Goal: Task Accomplishment & Management: Use online tool/utility

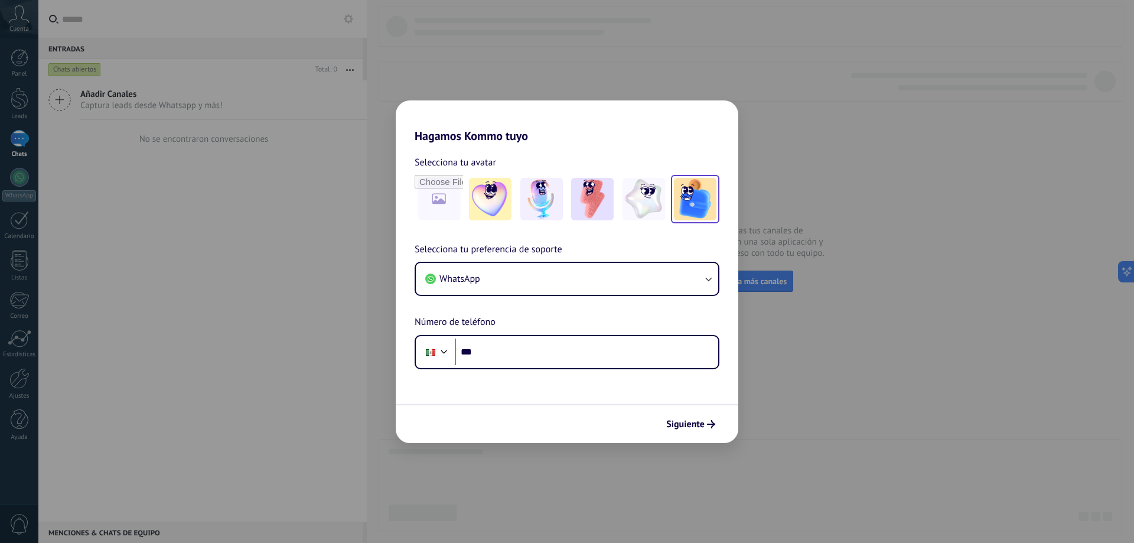
click at [710, 200] on img at bounding box center [695, 199] width 43 height 43
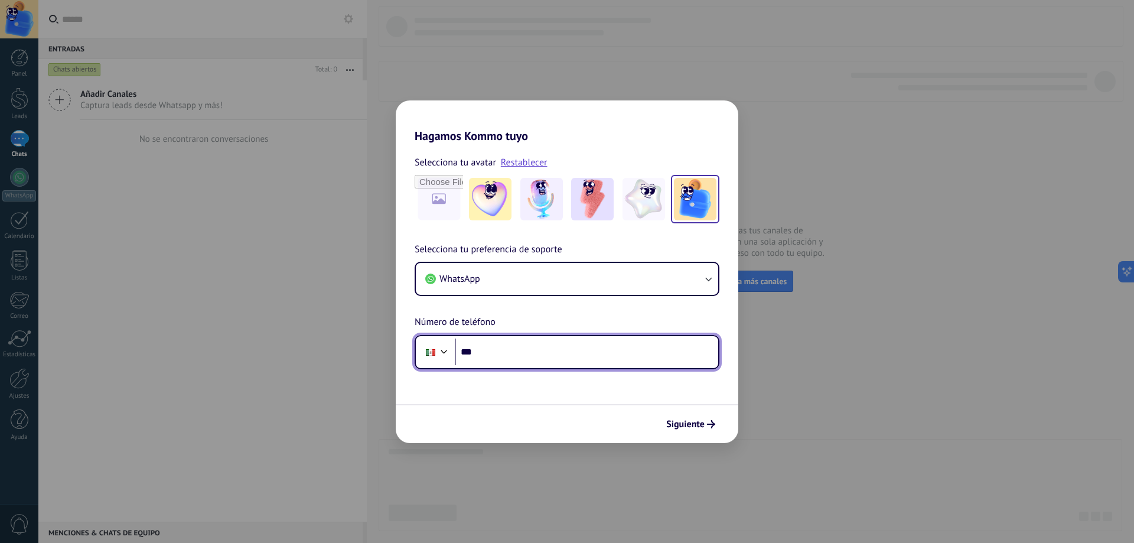
click at [491, 354] on input "***" at bounding box center [586, 352] width 263 height 27
click at [514, 347] on input "***" at bounding box center [586, 352] width 263 height 27
type input "**********"
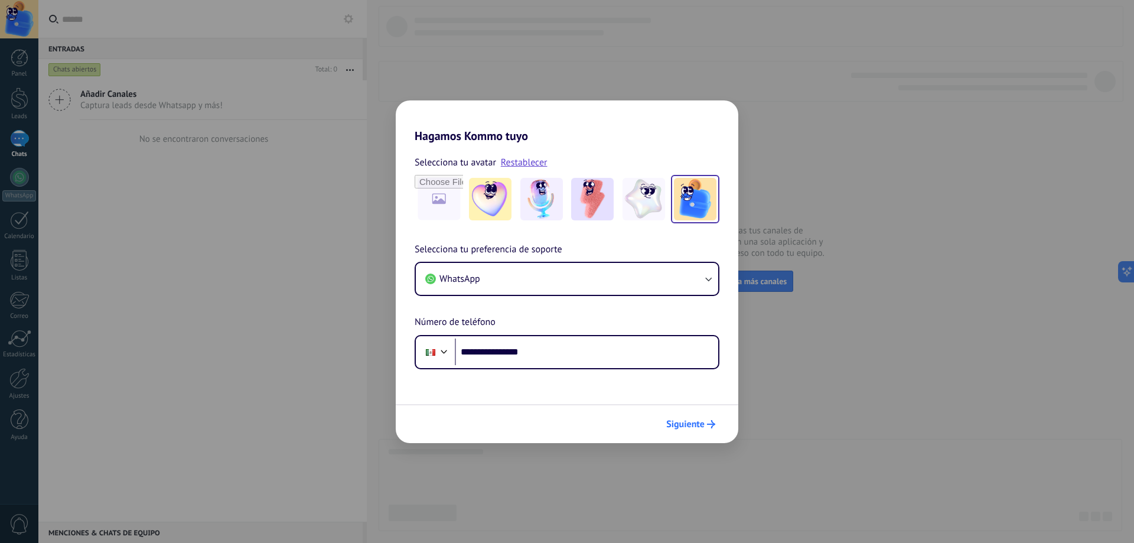
click at [701, 425] on span "Siguiente" at bounding box center [685, 424] width 38 height 8
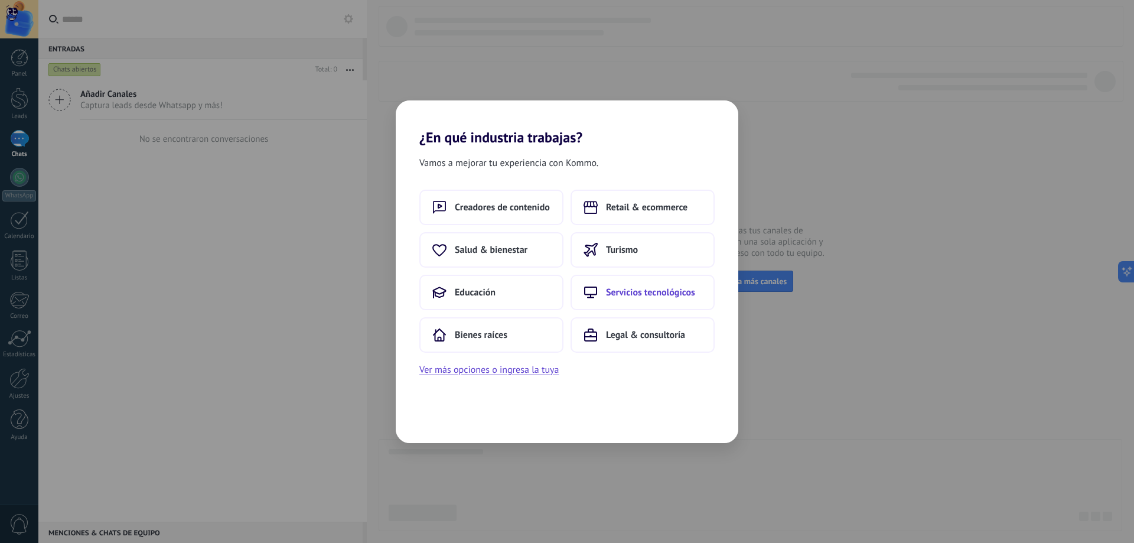
click at [598, 292] on button "Servicios tecnológicos" at bounding box center [643, 292] width 144 height 35
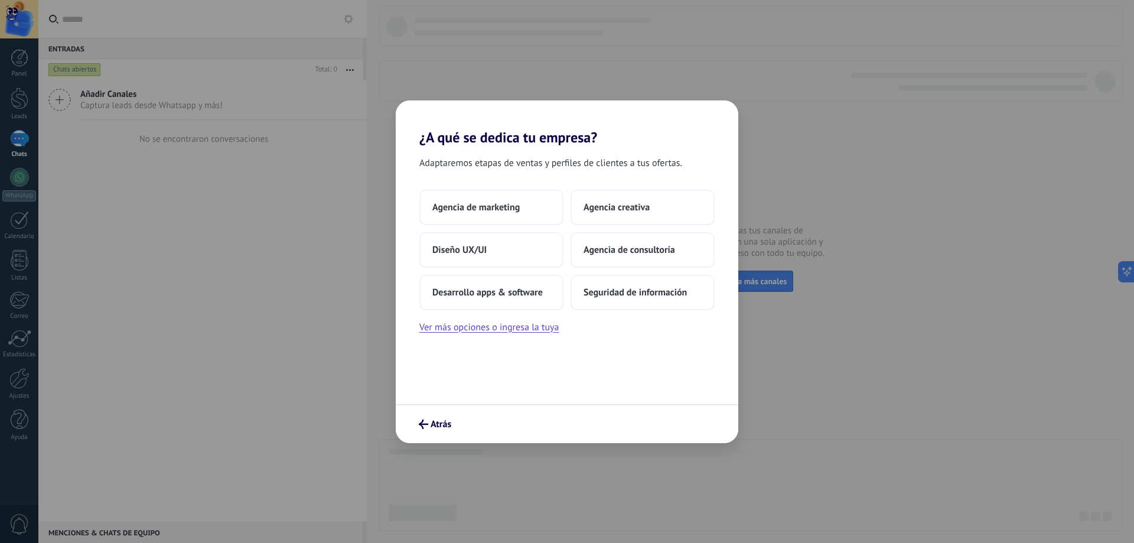
click at [415, 134] on h2 "¿A qué se dedica tu empresa?" at bounding box center [567, 122] width 343 height 45
click at [435, 424] on span "Atrás" at bounding box center [441, 424] width 21 height 8
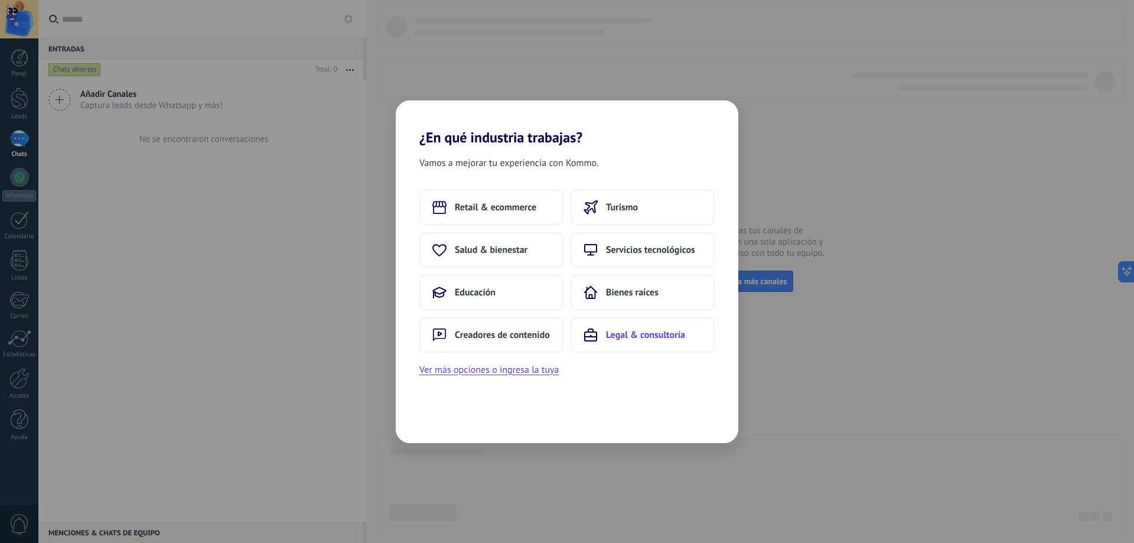
click at [604, 333] on button "Legal & consultoría" at bounding box center [643, 334] width 144 height 35
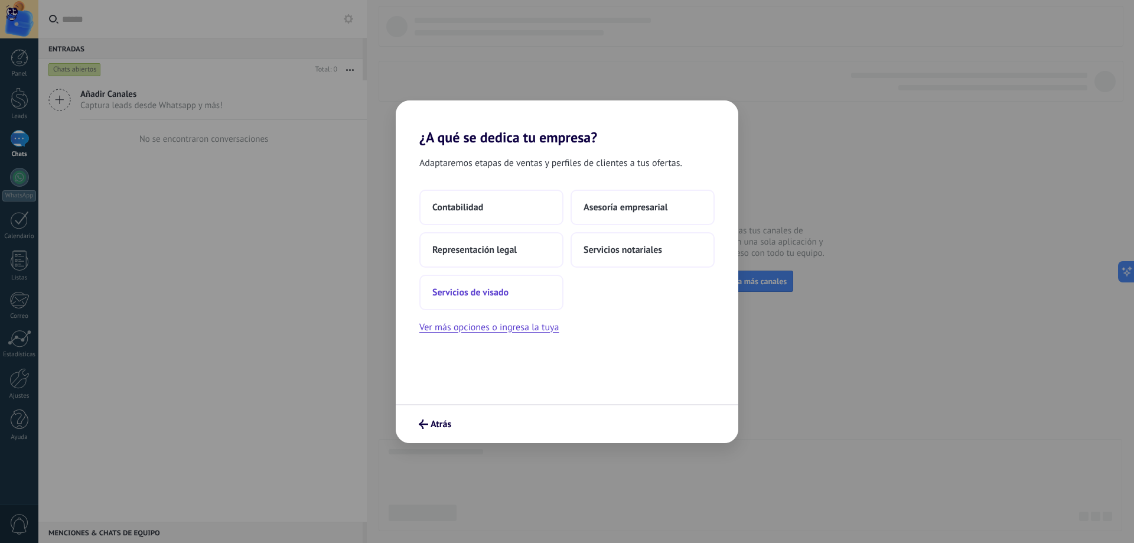
click at [466, 294] on span "Servicios de visado" at bounding box center [470, 293] width 76 height 12
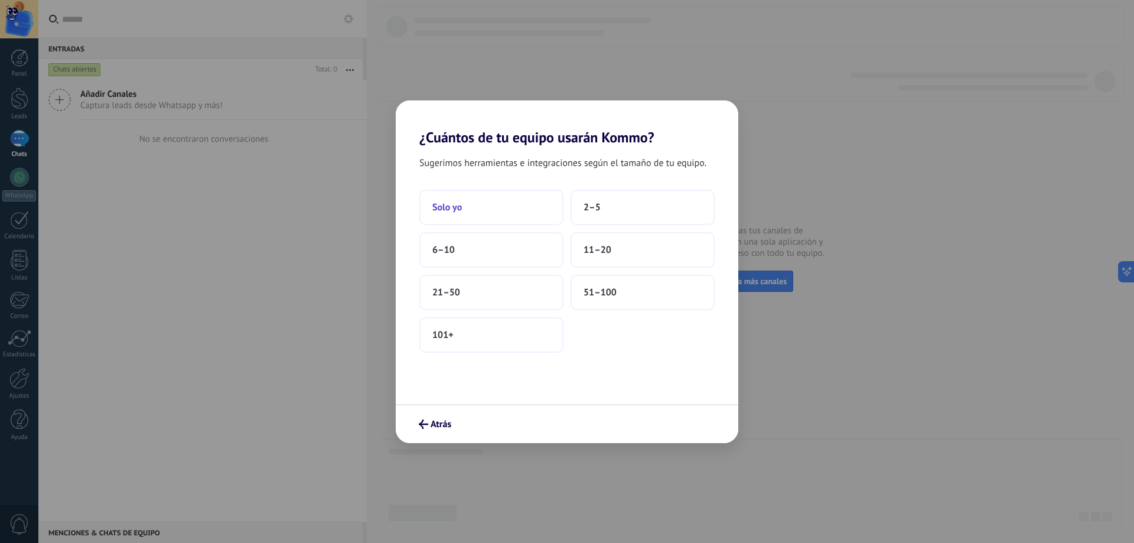
click at [487, 214] on button "Solo yo" at bounding box center [491, 207] width 144 height 35
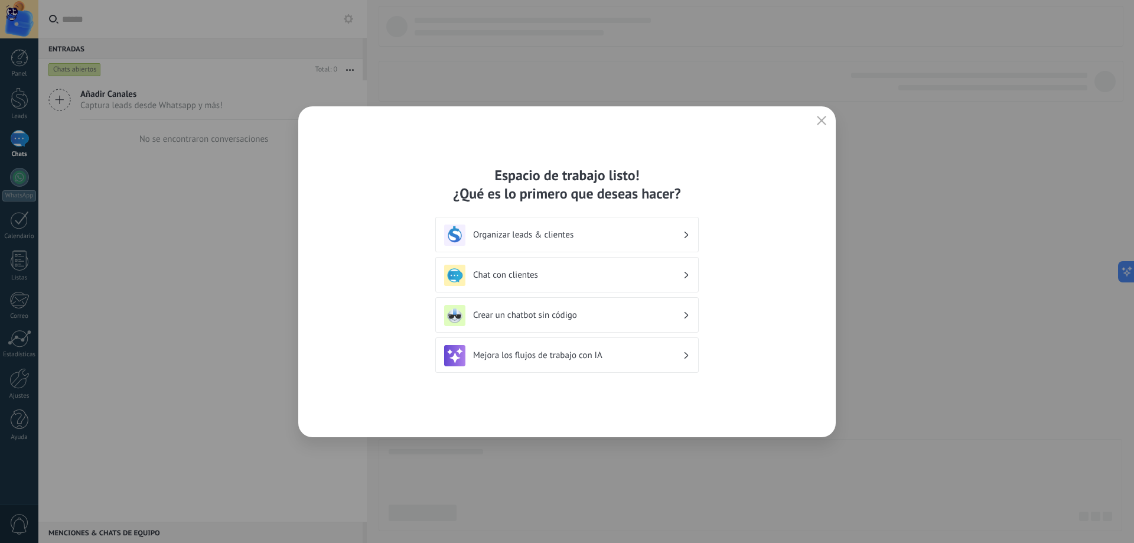
click at [555, 316] on h3 "Crear un chatbot sin código" at bounding box center [578, 315] width 210 height 11
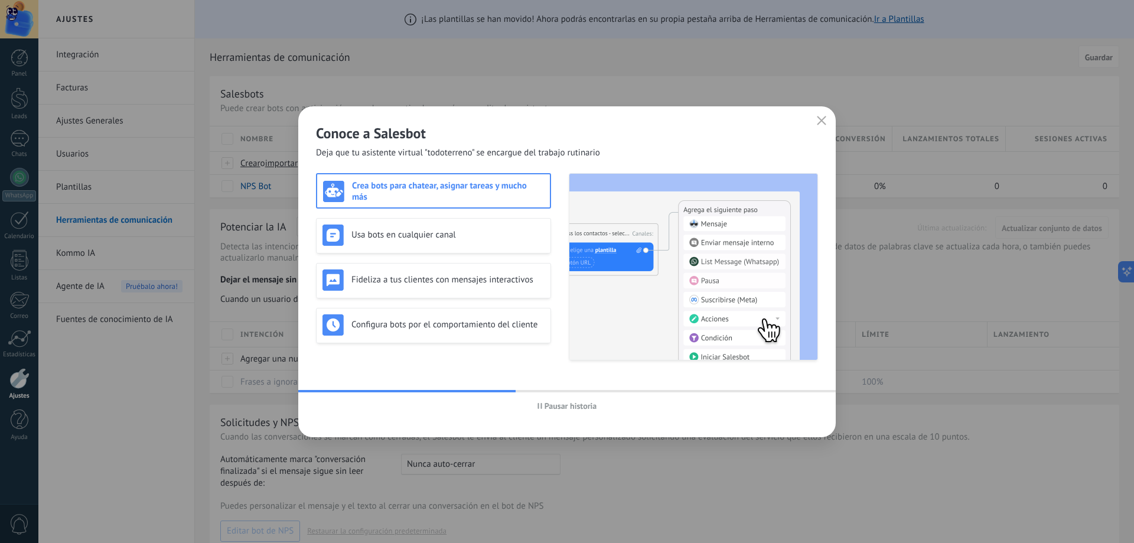
click at [818, 123] on icon "button" at bounding box center [821, 120] width 9 height 9
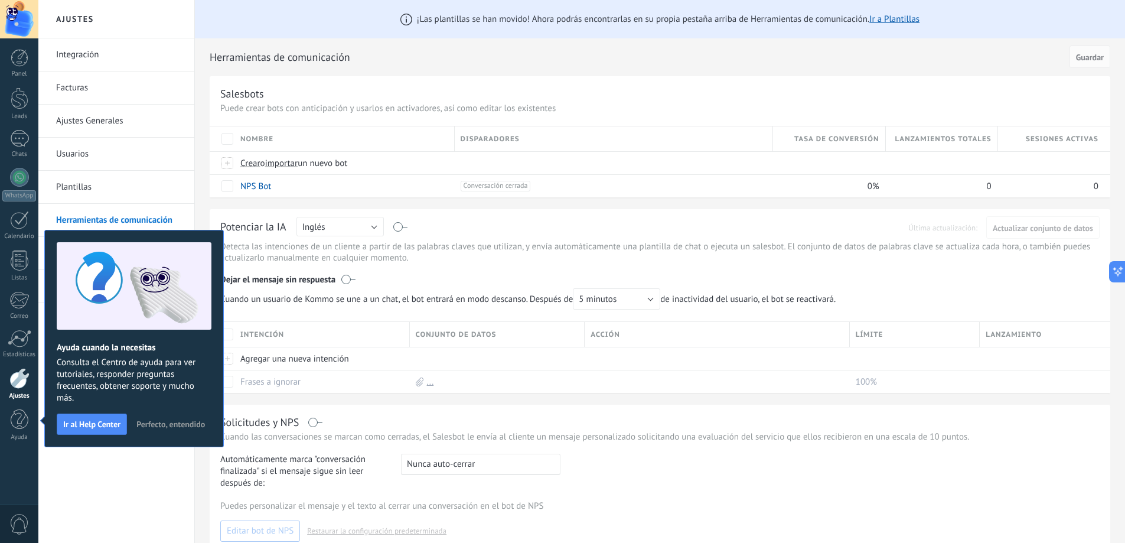
click at [157, 423] on span "Perfecto, entendido" at bounding box center [170, 424] width 69 height 8
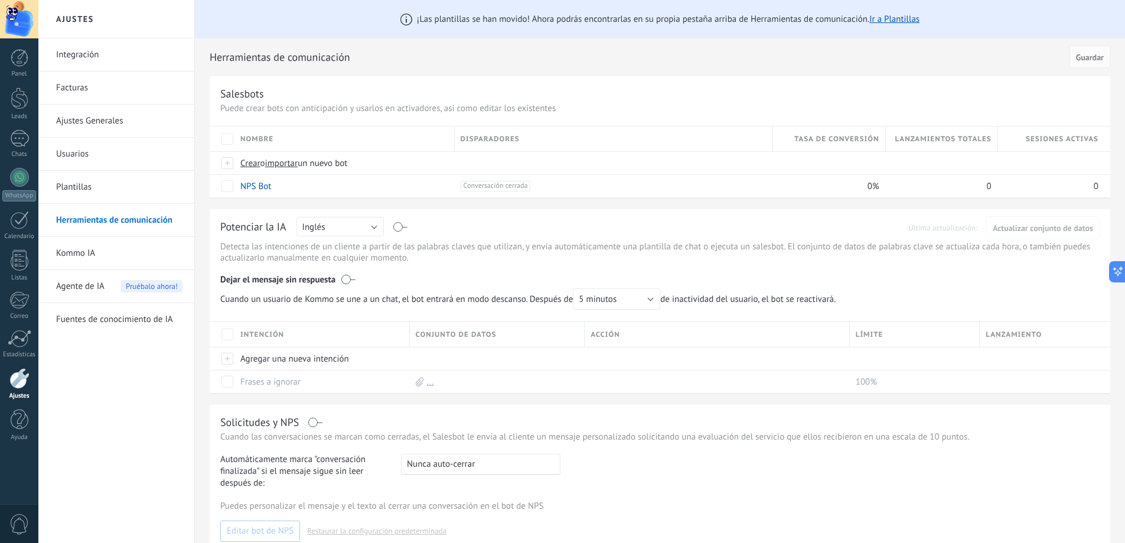
click at [19, 383] on div at bounding box center [19, 378] width 20 height 21
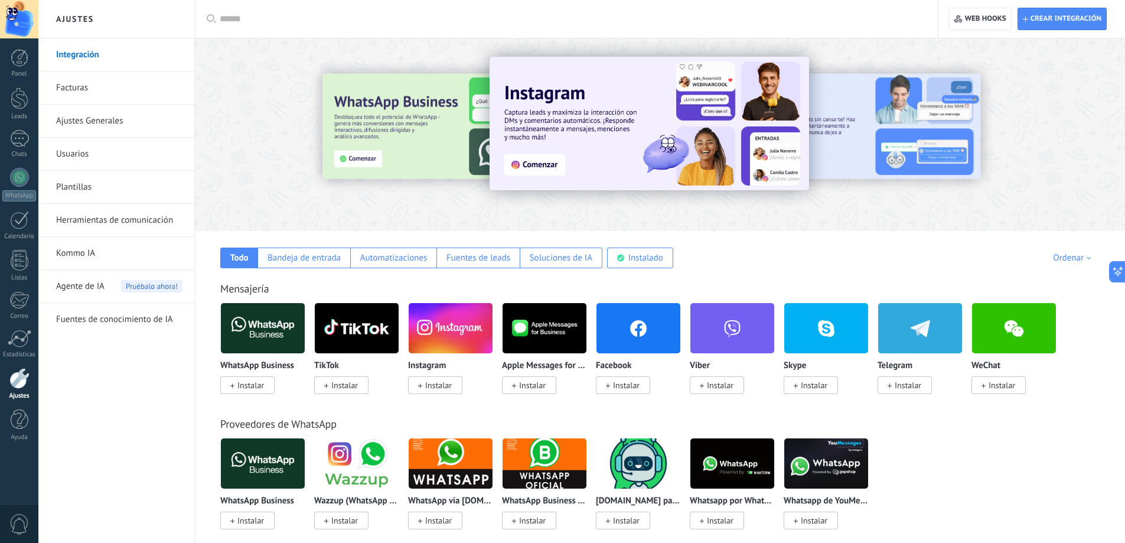
click at [87, 127] on link "Ajustes Generales" at bounding box center [119, 121] width 126 height 33
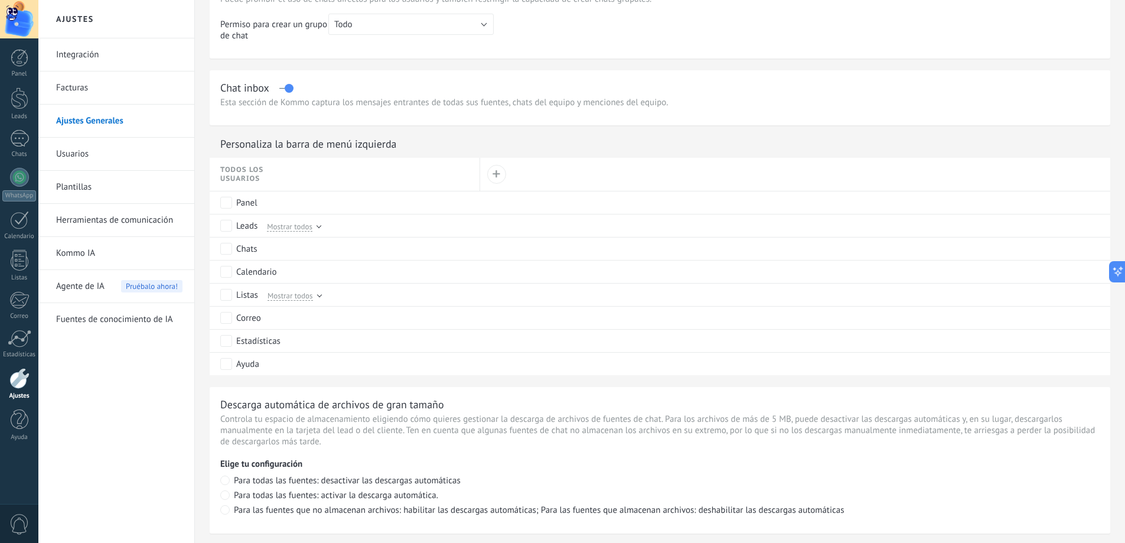
scroll to position [157, 0]
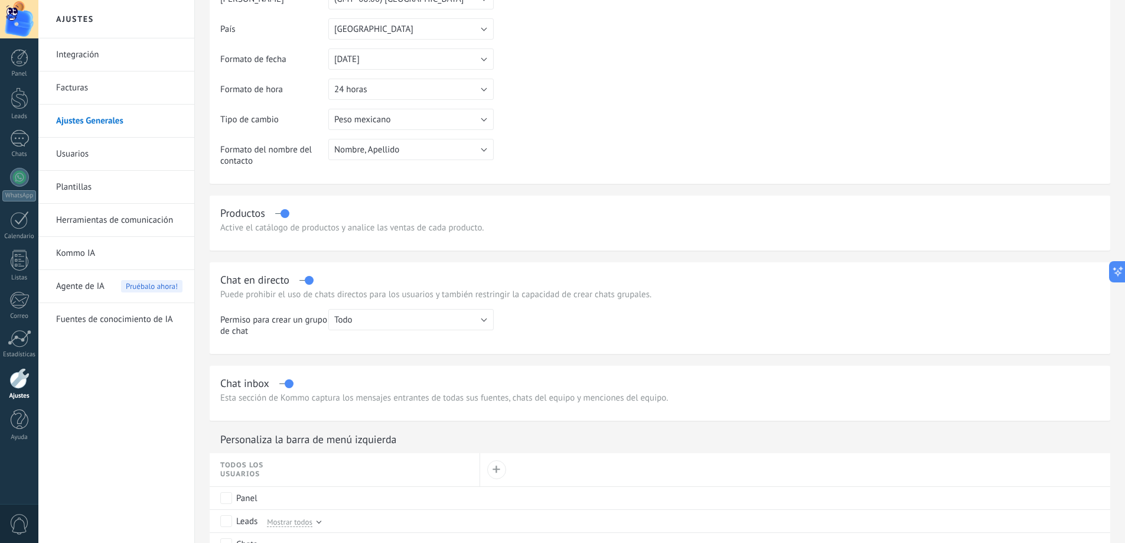
click at [87, 57] on link "Integración" at bounding box center [119, 54] width 126 height 33
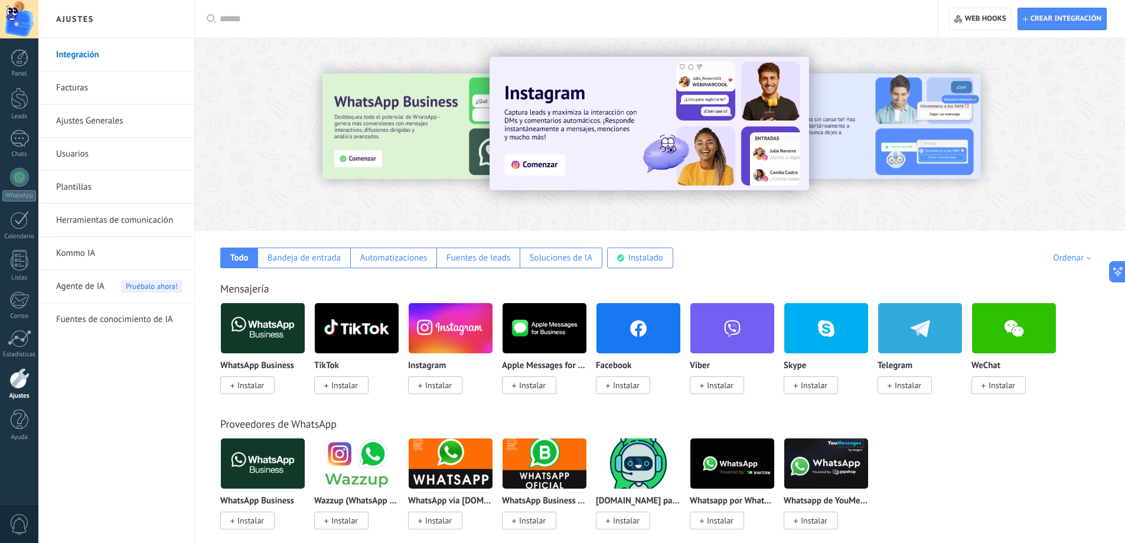
click at [352, 126] on div at bounding box center [371, 134] width 259 height 106
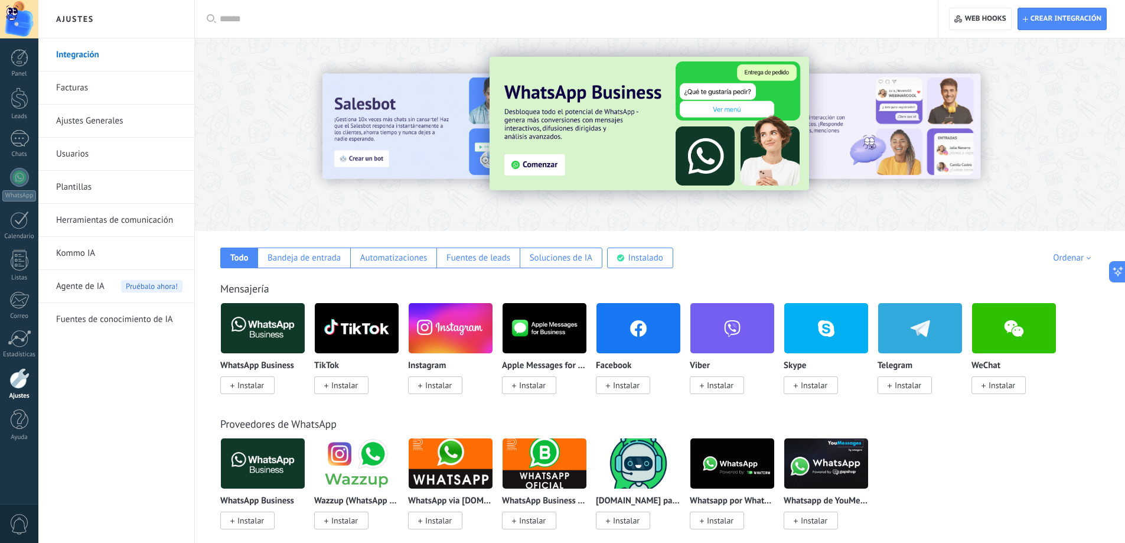
click at [521, 161] on img at bounding box center [650, 124] width 320 height 134
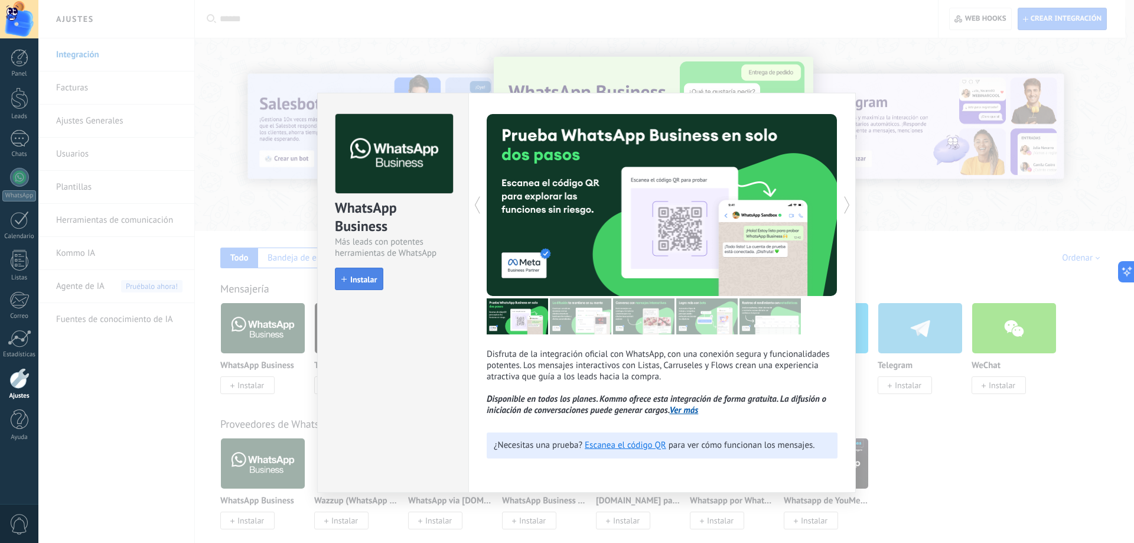
click at [363, 281] on span "Instalar" at bounding box center [363, 279] width 27 height 8
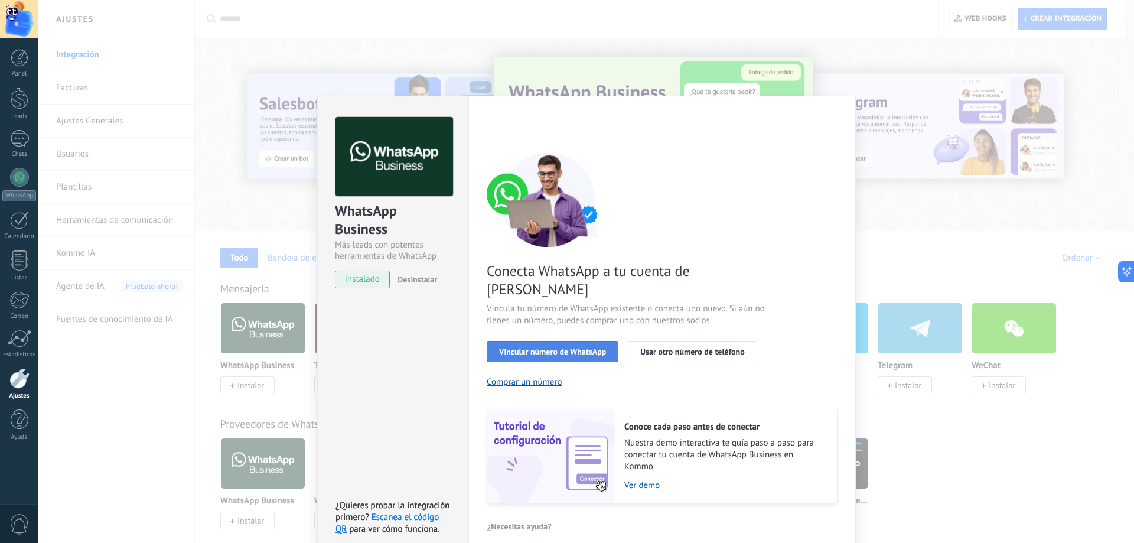
click at [580, 347] on span "Vincular número de WhatsApp" at bounding box center [552, 351] width 107 height 8
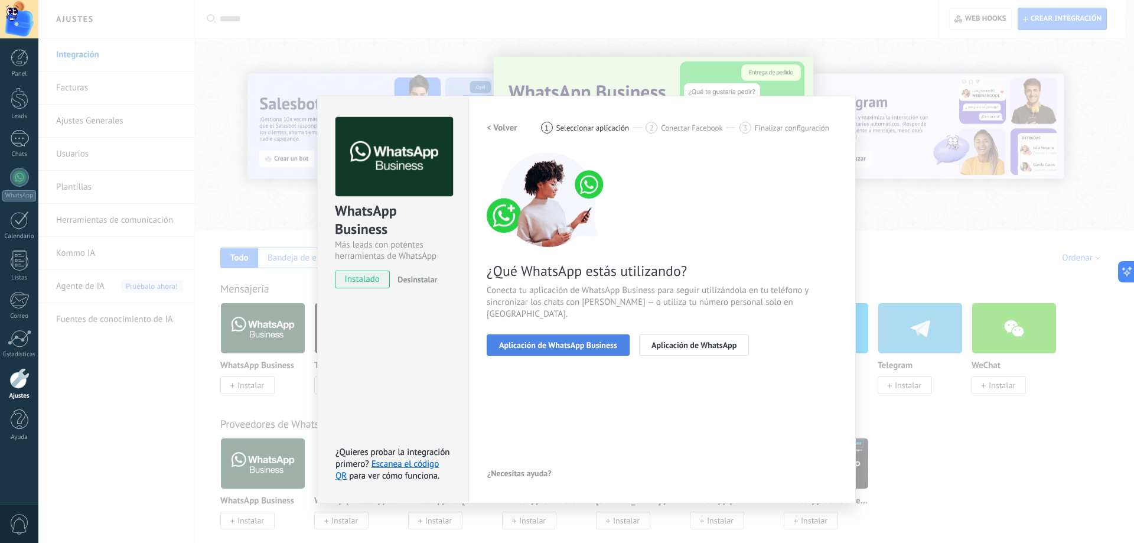
click at [600, 341] on span "Aplicación de WhatsApp Business" at bounding box center [558, 345] width 118 height 8
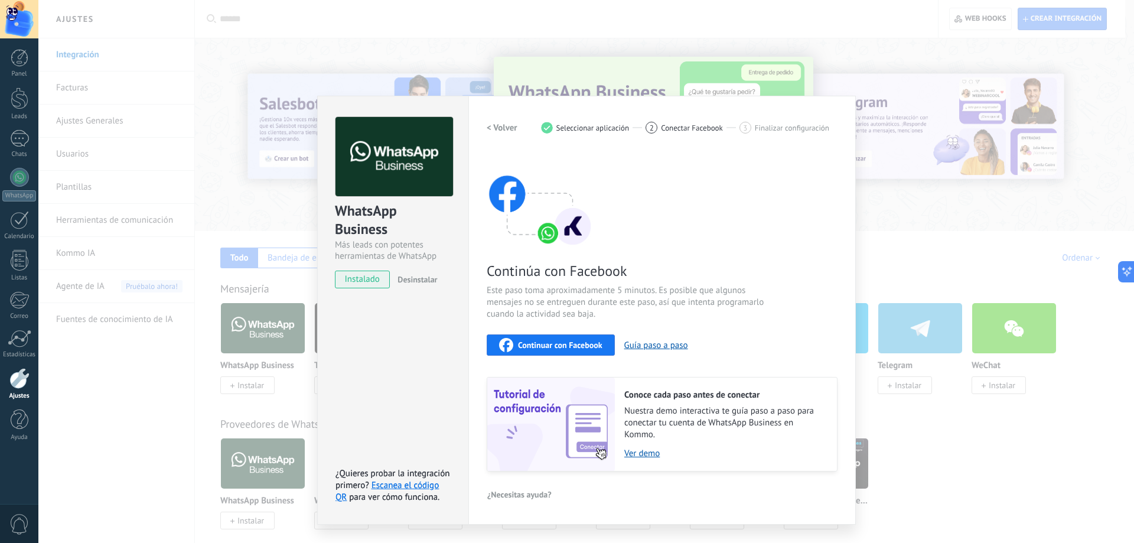
click at [577, 343] on span "Continuar con Facebook" at bounding box center [560, 345] width 84 height 8
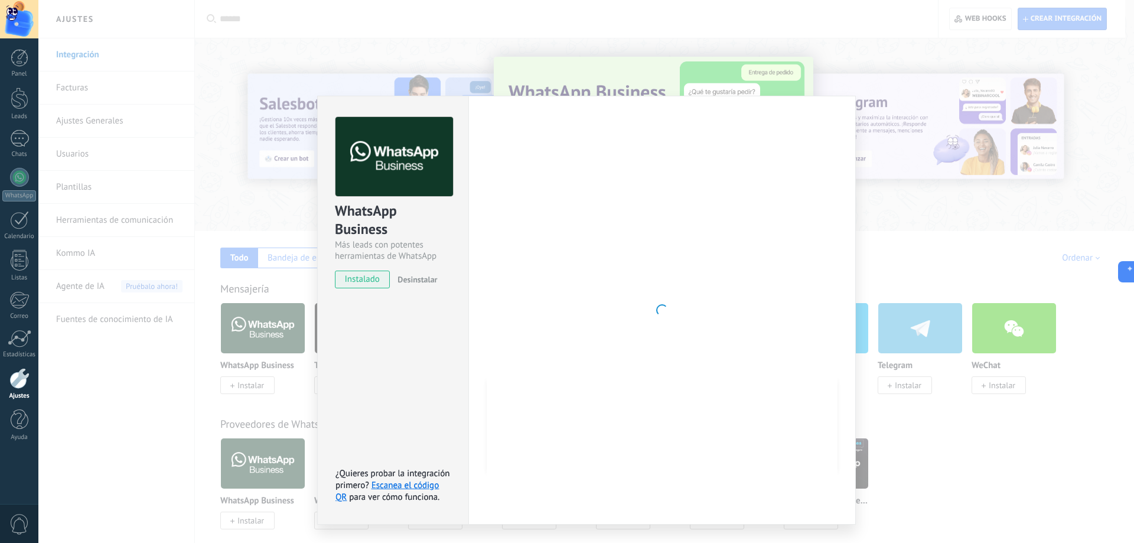
click at [416, 360] on div "WhatsApp Business Más leads con potentes herramientas de WhatsApp instalado Des…" at bounding box center [392, 310] width 151 height 429
click at [609, 295] on div at bounding box center [662, 310] width 351 height 386
click at [384, 211] on div "WhatsApp Business" at bounding box center [393, 220] width 116 height 38
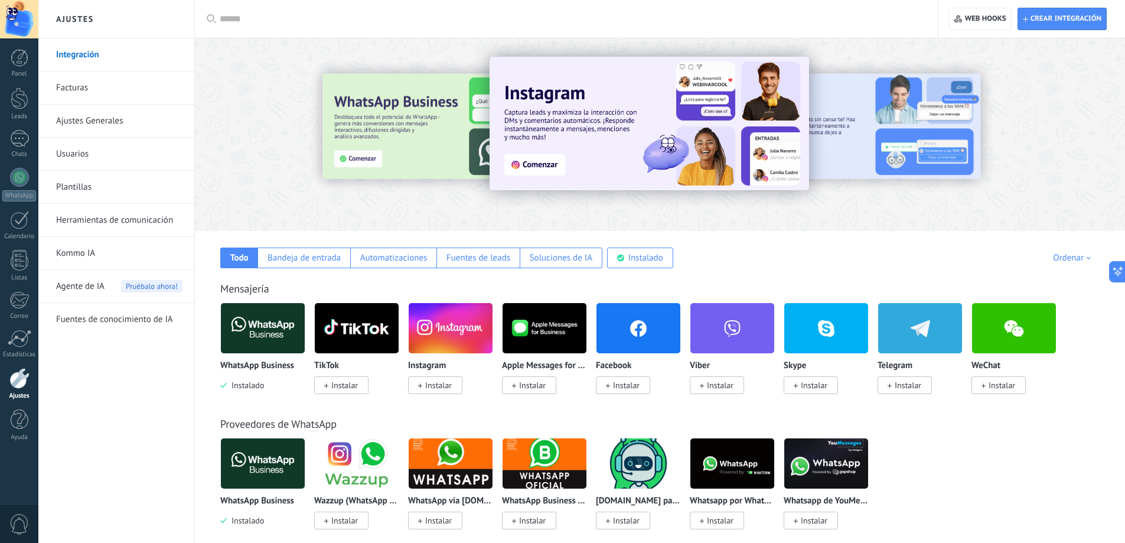
click at [255, 340] on img at bounding box center [263, 328] width 84 height 57
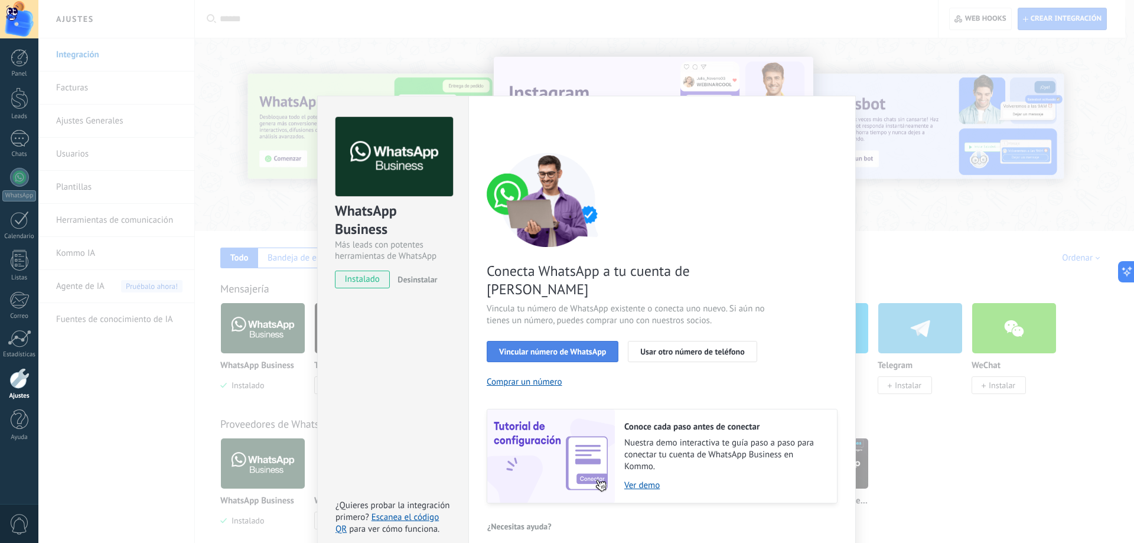
click at [596, 341] on button "Vincular número de WhatsApp" at bounding box center [553, 351] width 132 height 21
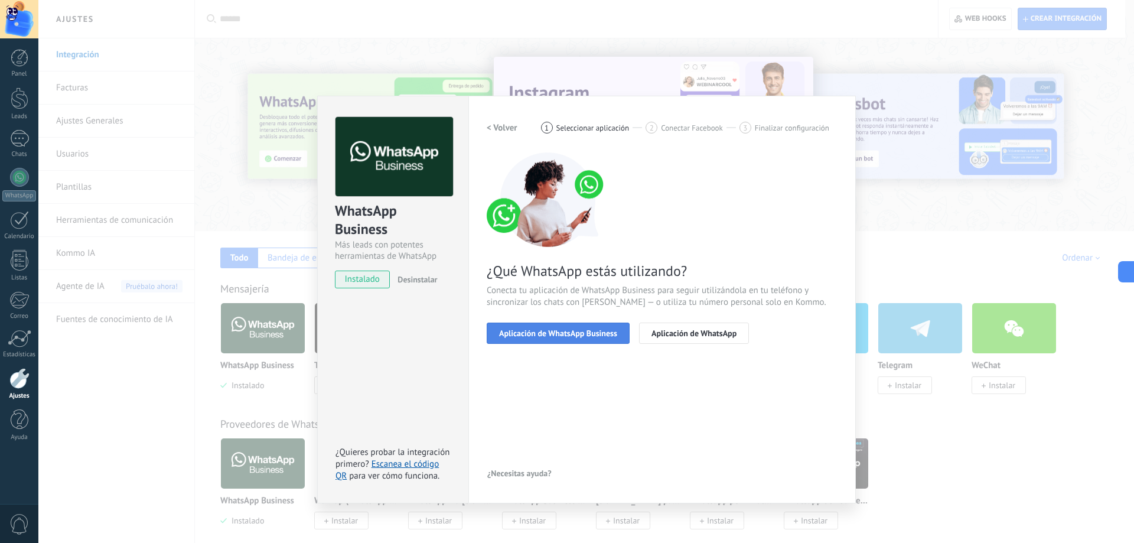
click at [597, 333] on span "Aplicación de WhatsApp Business" at bounding box center [558, 333] width 118 height 8
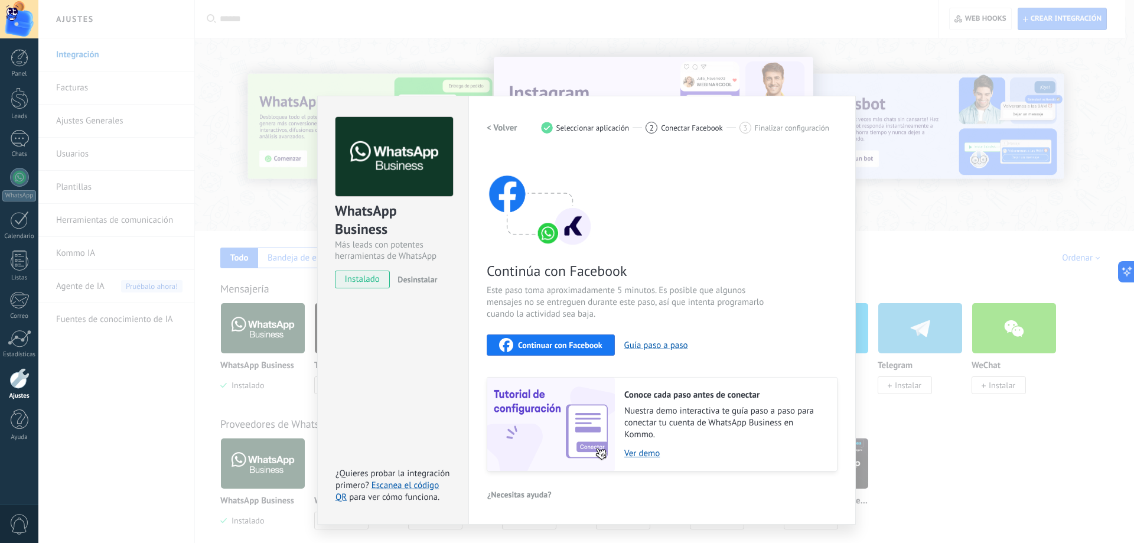
click at [593, 343] on span "Continuar con Facebook" at bounding box center [560, 345] width 84 height 8
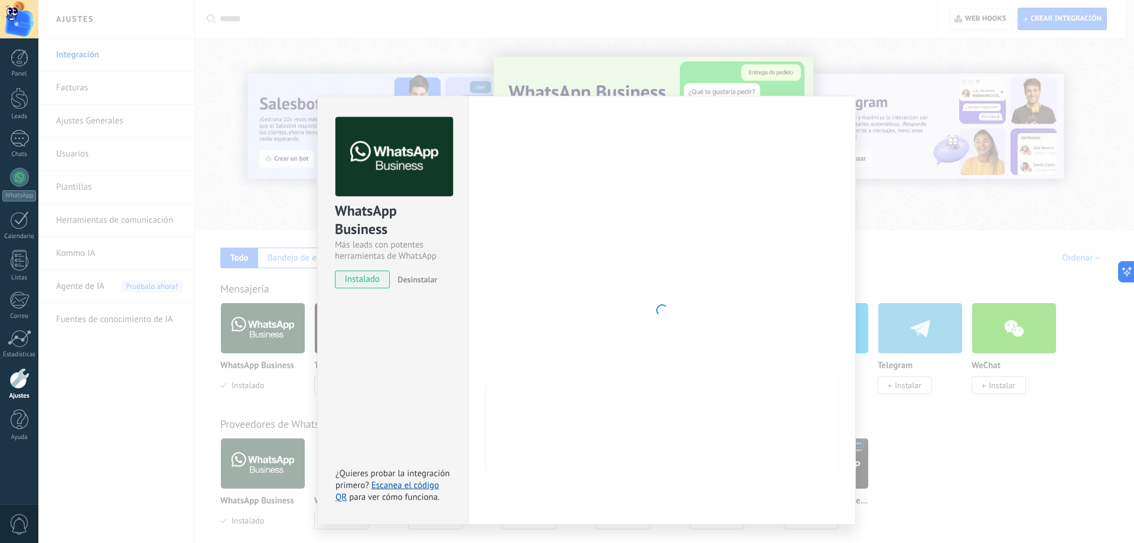
click at [368, 276] on span "instalado" at bounding box center [363, 280] width 54 height 18
click at [360, 282] on span "instalado" at bounding box center [363, 280] width 54 height 18
click at [383, 379] on div "WhatsApp Business Más leads con potentes herramientas de WhatsApp instalado Des…" at bounding box center [392, 310] width 151 height 429
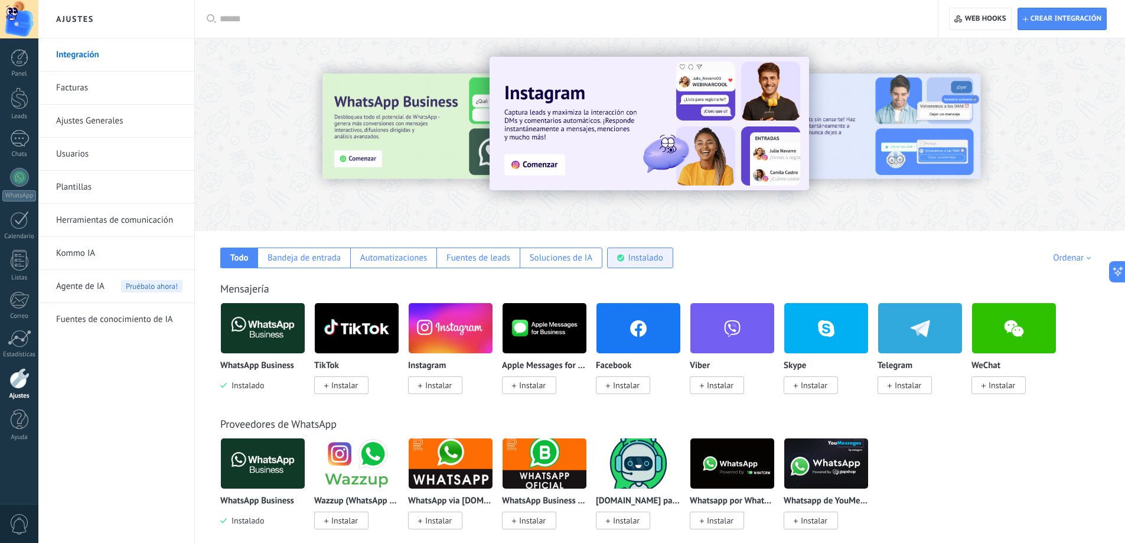
click at [650, 261] on div "Instalado" at bounding box center [646, 257] width 35 height 11
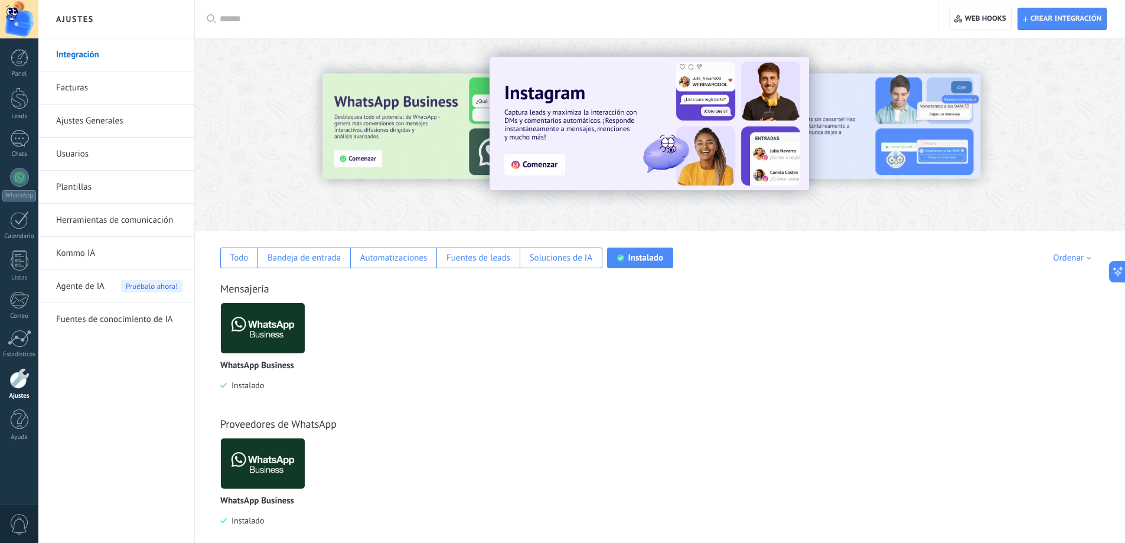
click at [245, 324] on img at bounding box center [263, 328] width 84 height 57
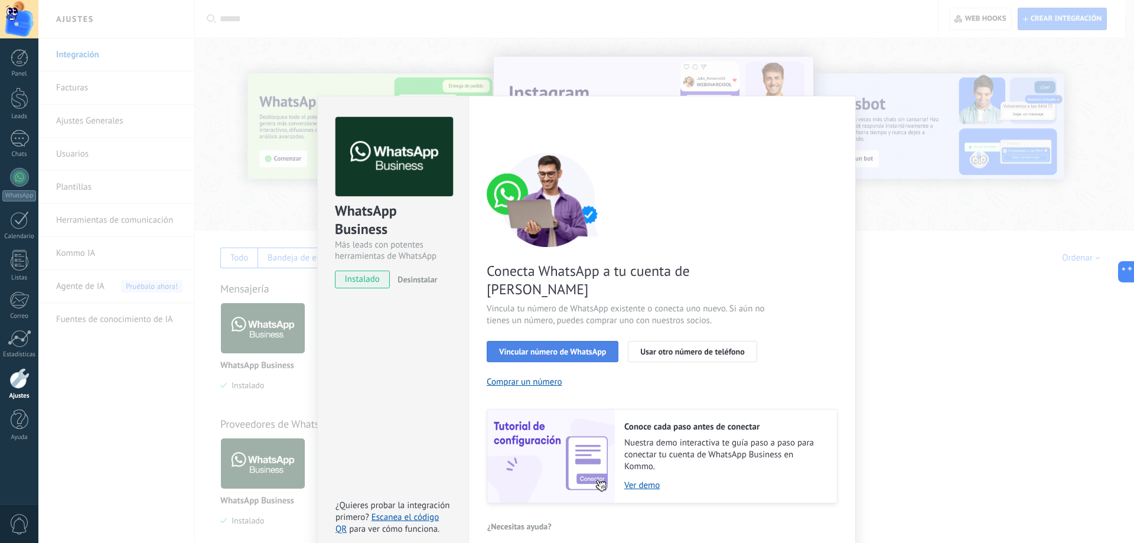
click at [541, 347] on span "Vincular número de WhatsApp" at bounding box center [552, 351] width 107 height 8
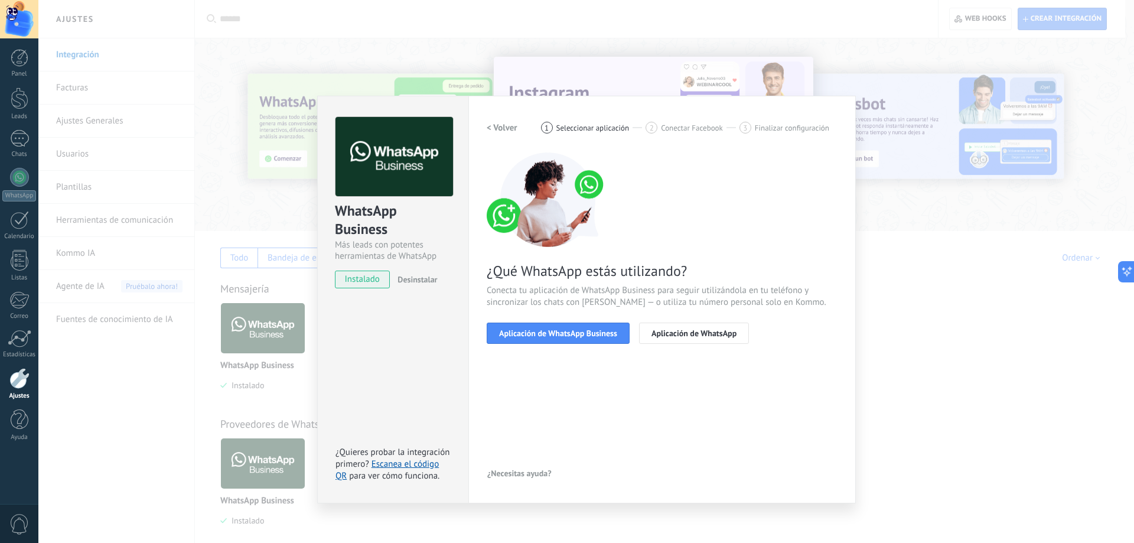
click at [541, 329] on span "Aplicación de WhatsApp Business" at bounding box center [558, 333] width 118 height 8
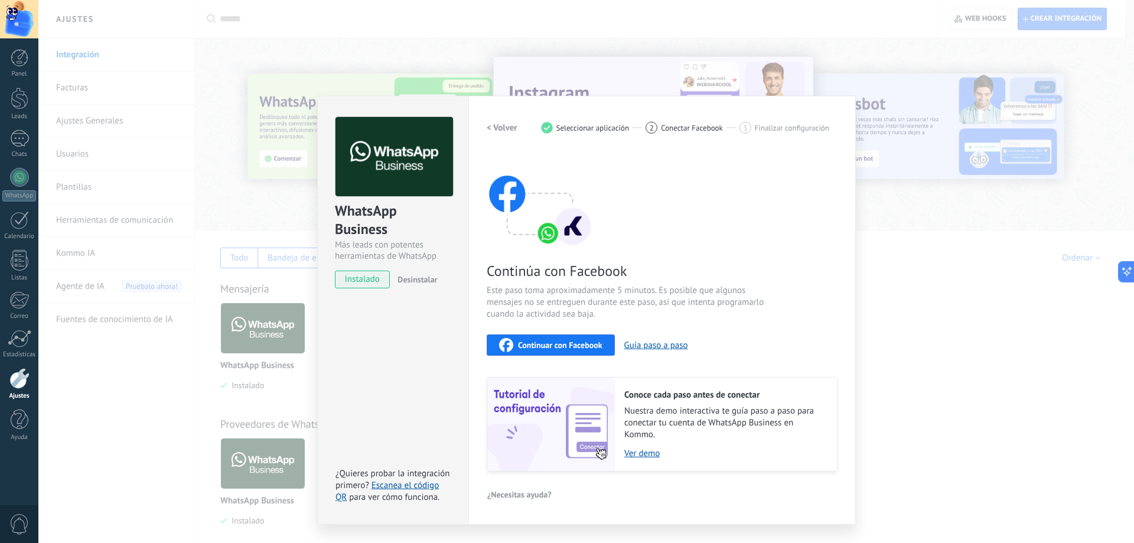
click at [551, 370] on div "Continúa con Facebook Este paso toma aproximadamente 5 minutos. Es posible que …" at bounding box center [662, 311] width 351 height 319
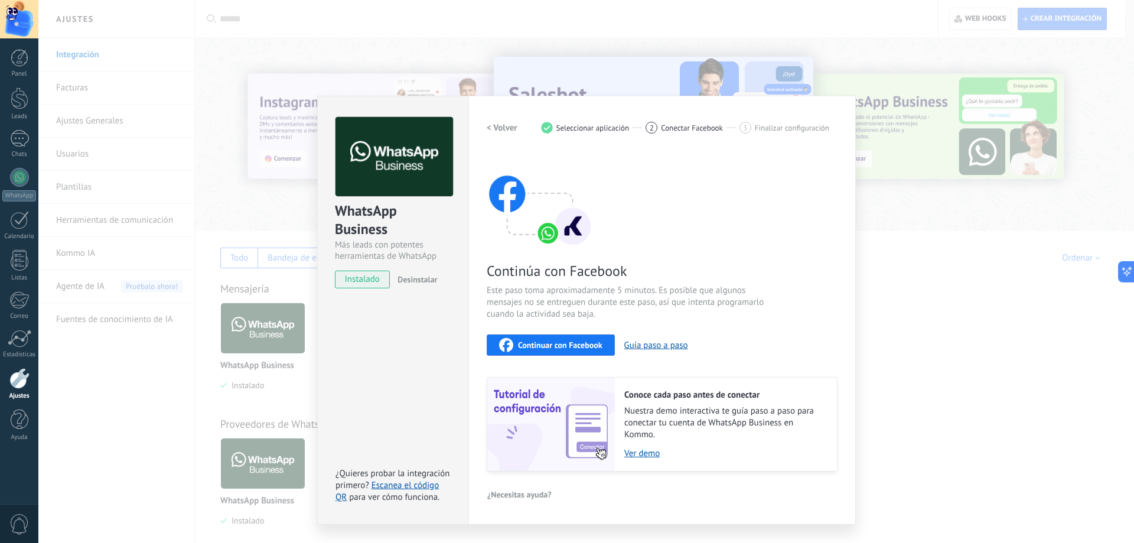
click at [559, 353] on button "Continuar con Facebook" at bounding box center [551, 344] width 128 height 21
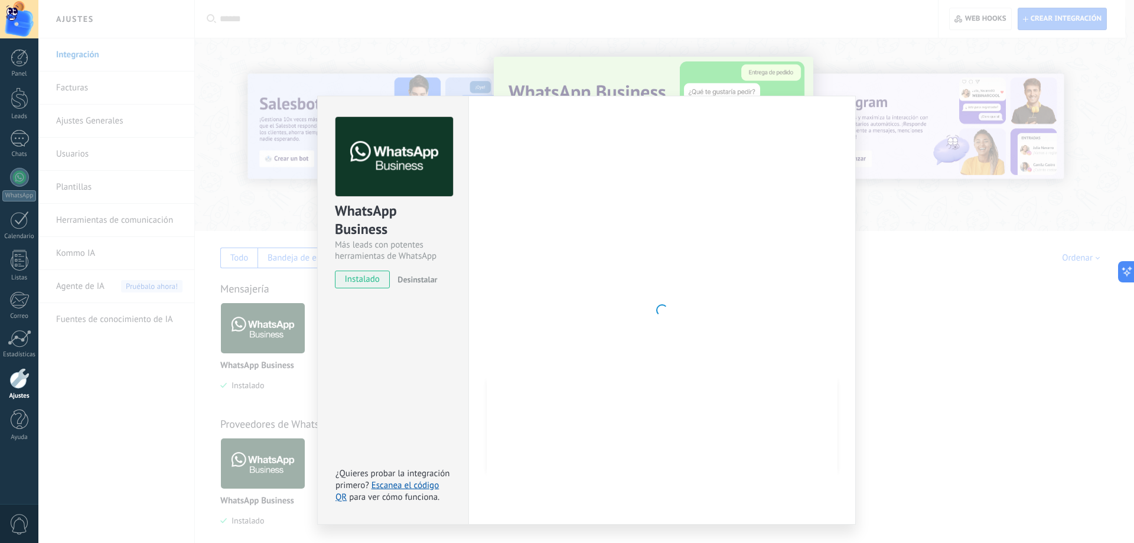
click at [889, 105] on div "WhatsApp Business Más leads con potentes herramientas de WhatsApp instalado Des…" at bounding box center [586, 271] width 1096 height 543
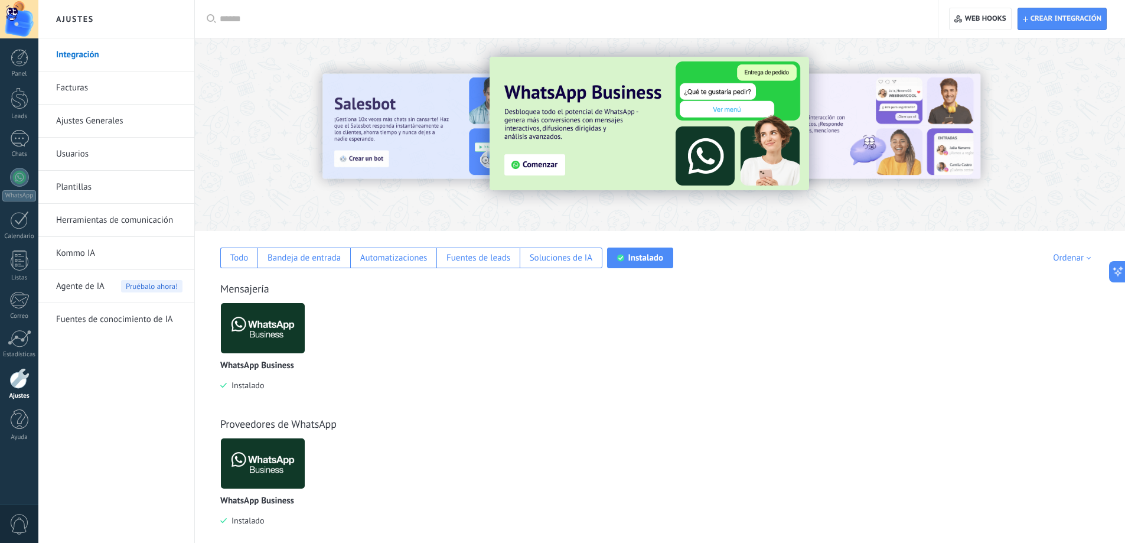
click at [636, 250] on div "Instalado" at bounding box center [640, 258] width 66 height 21
click at [266, 338] on img at bounding box center [263, 328] width 84 height 57
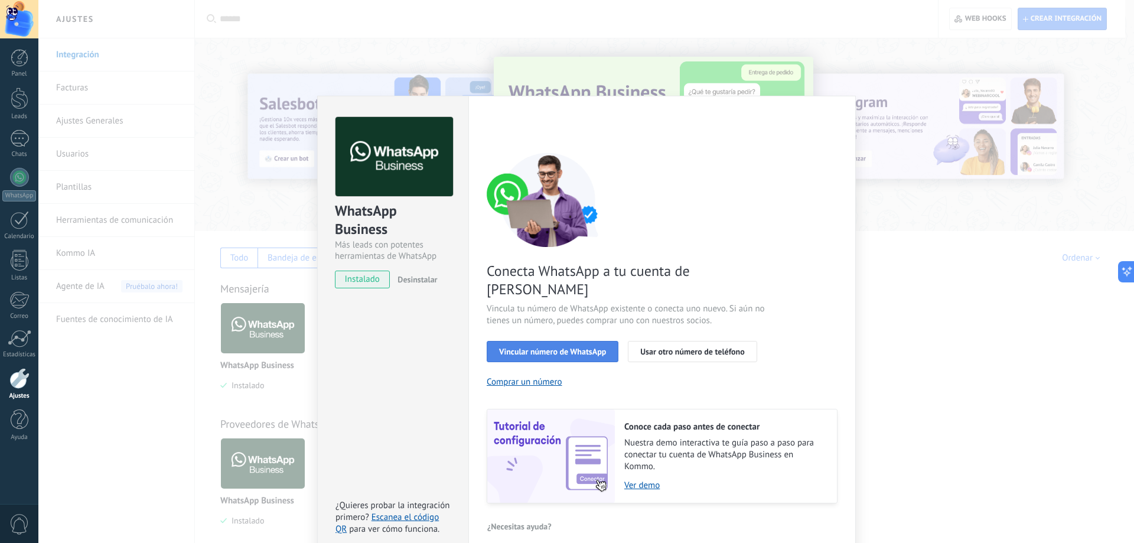
click at [582, 347] on span "Vincular número de WhatsApp" at bounding box center [552, 351] width 107 height 8
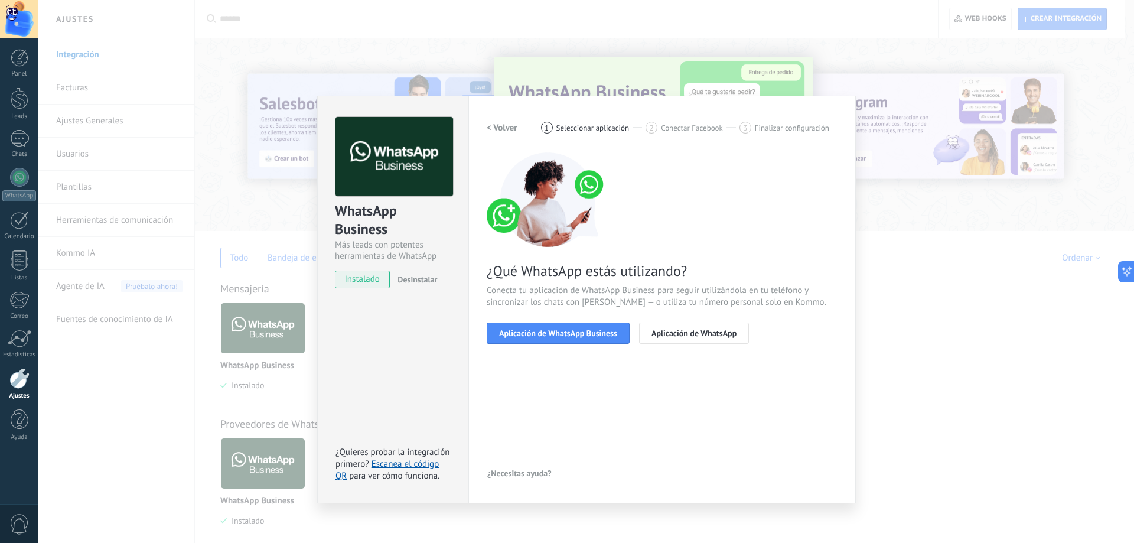
click at [582, 334] on span "Aplicación de WhatsApp Business" at bounding box center [558, 333] width 118 height 8
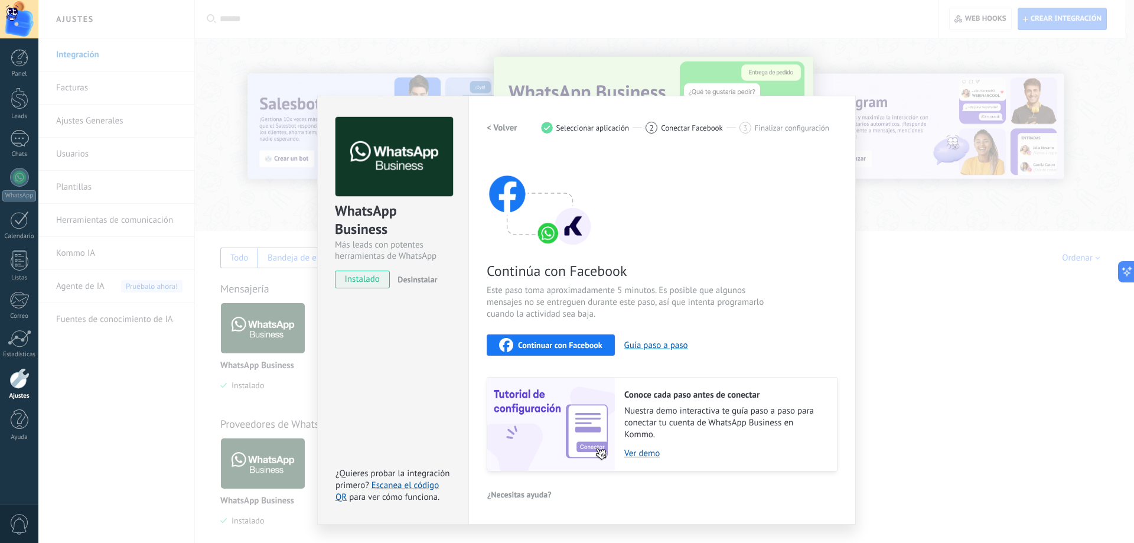
click at [582, 334] on div "Continuar con Facebook Guía paso a paso" at bounding box center [662, 344] width 351 height 21
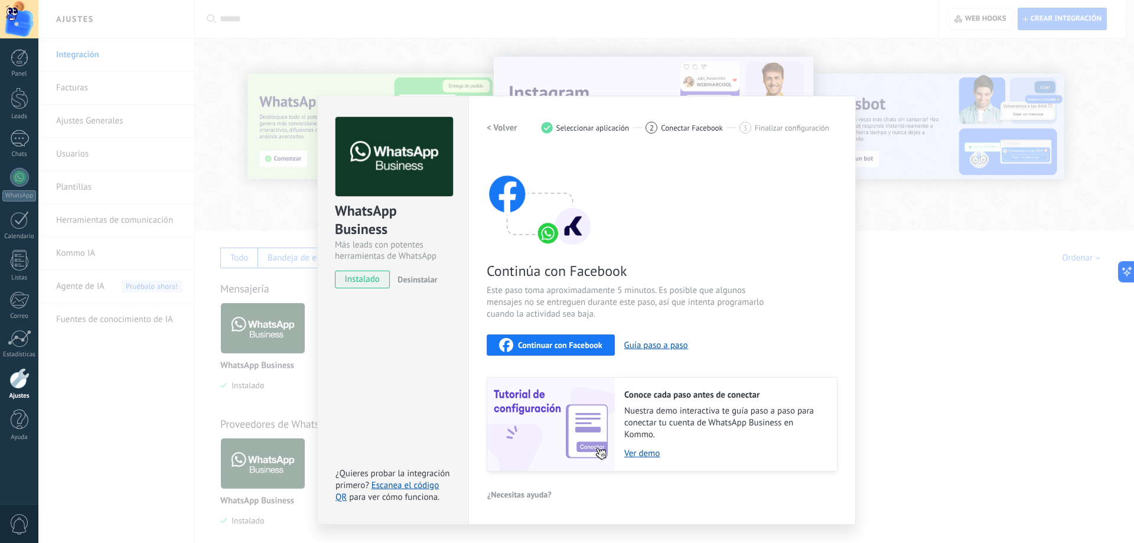
click at [567, 341] on span "Continuar con Facebook" at bounding box center [560, 345] width 84 height 8
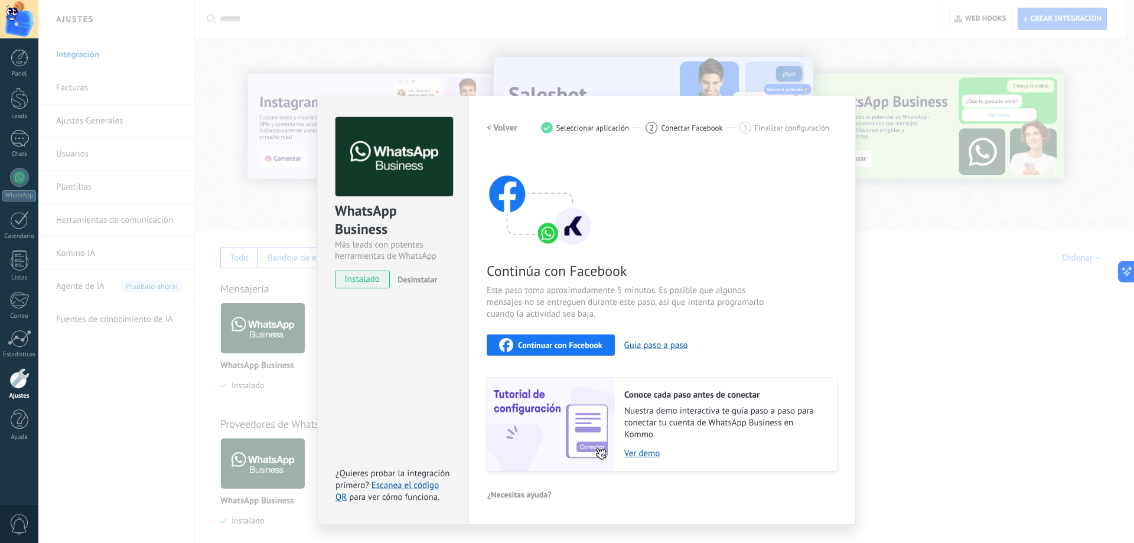
click at [591, 344] on span "Continuar con Facebook" at bounding box center [560, 345] width 84 height 8
click at [561, 344] on span "Continuar con Facebook" at bounding box center [560, 345] width 84 height 8
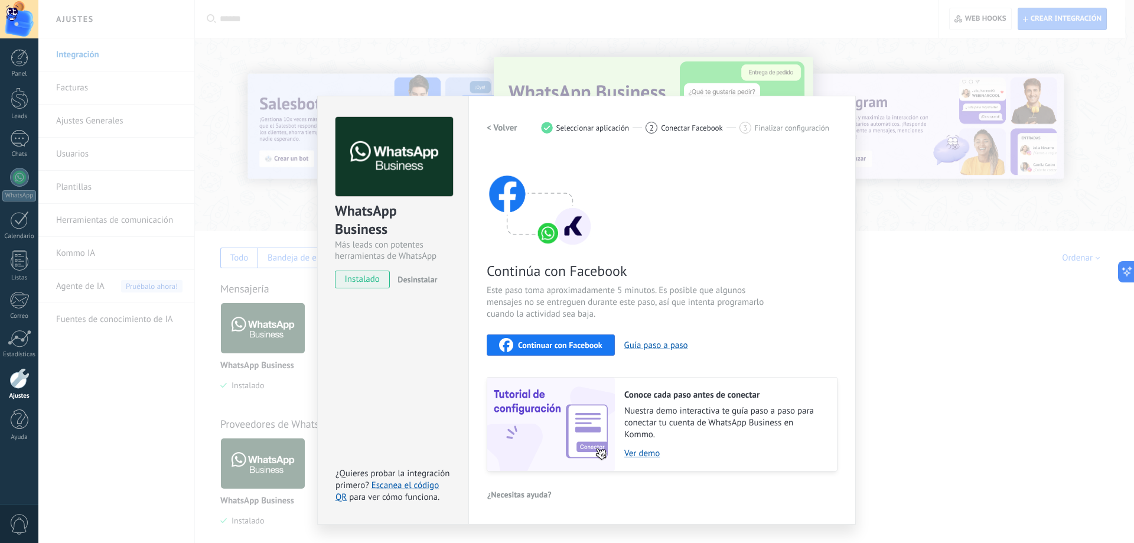
click at [940, 307] on div "WhatsApp Business Más leads con potentes herramientas de WhatsApp instalado Des…" at bounding box center [586, 271] width 1096 height 543
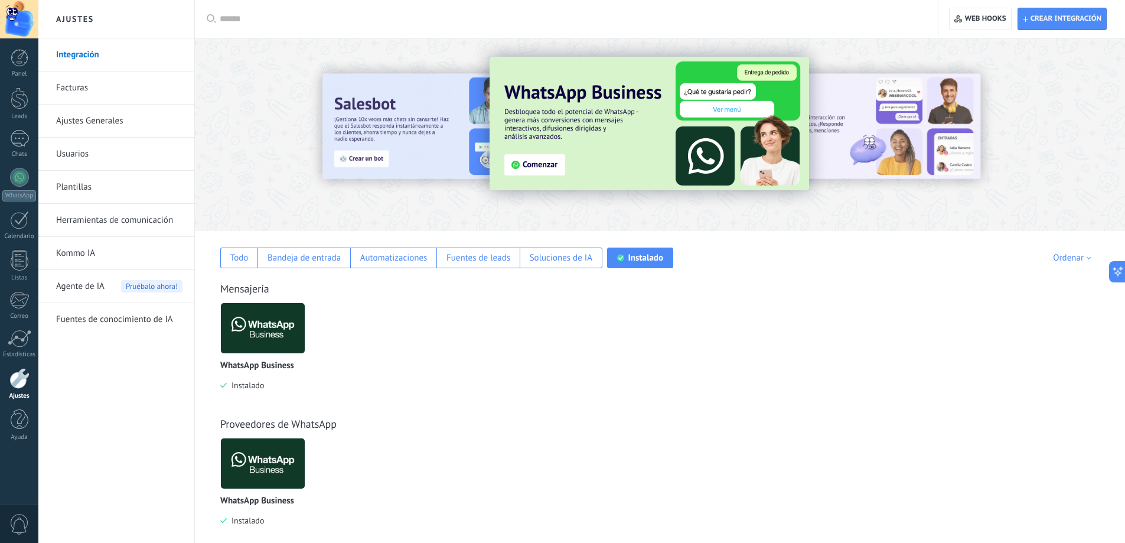
click at [79, 54] on link "Integración" at bounding box center [119, 54] width 126 height 33
click at [121, 227] on link "Herramientas de comunicación" at bounding box center [119, 220] width 126 height 33
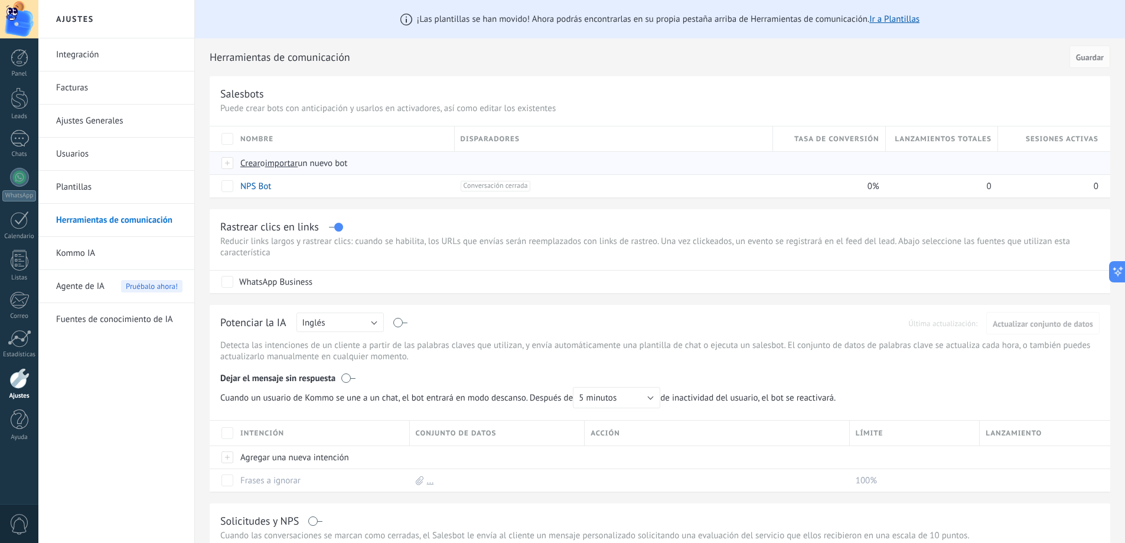
click at [252, 164] on span "Crear" at bounding box center [250, 163] width 20 height 11
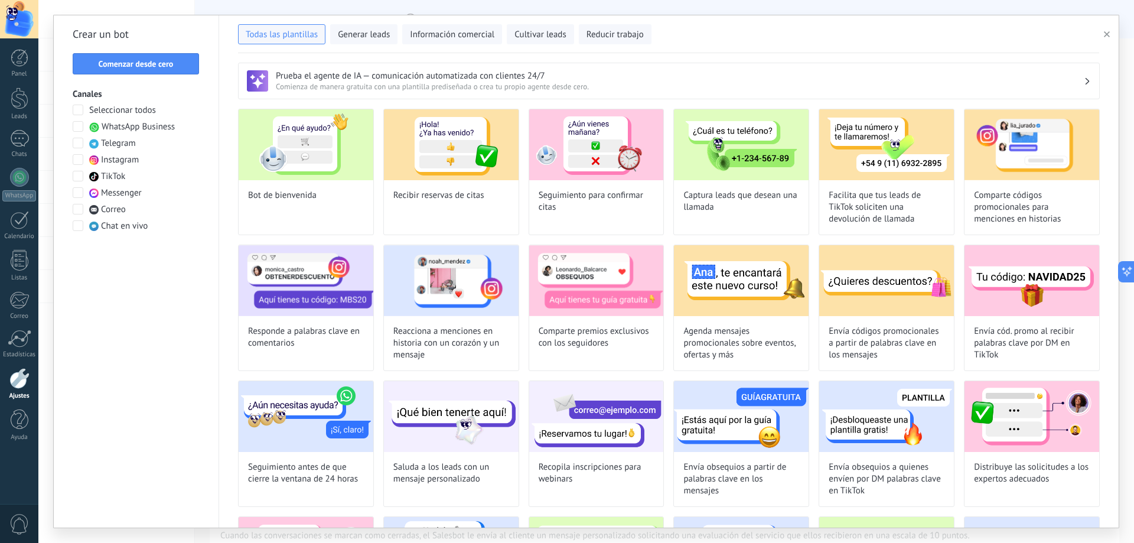
click at [82, 129] on span at bounding box center [78, 126] width 11 height 11
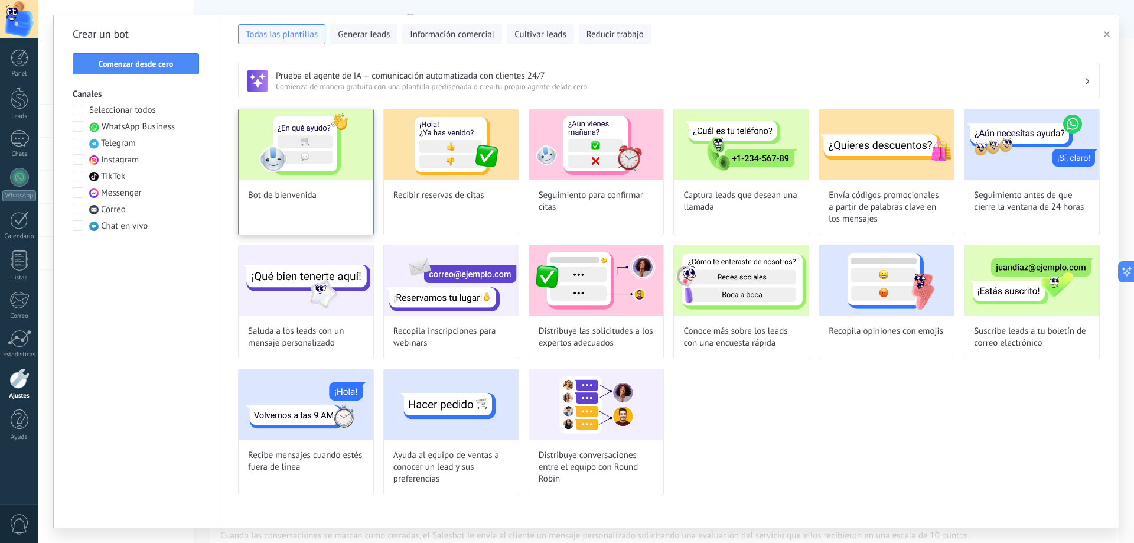
click at [316, 137] on img at bounding box center [306, 144] width 135 height 71
type input "**********"
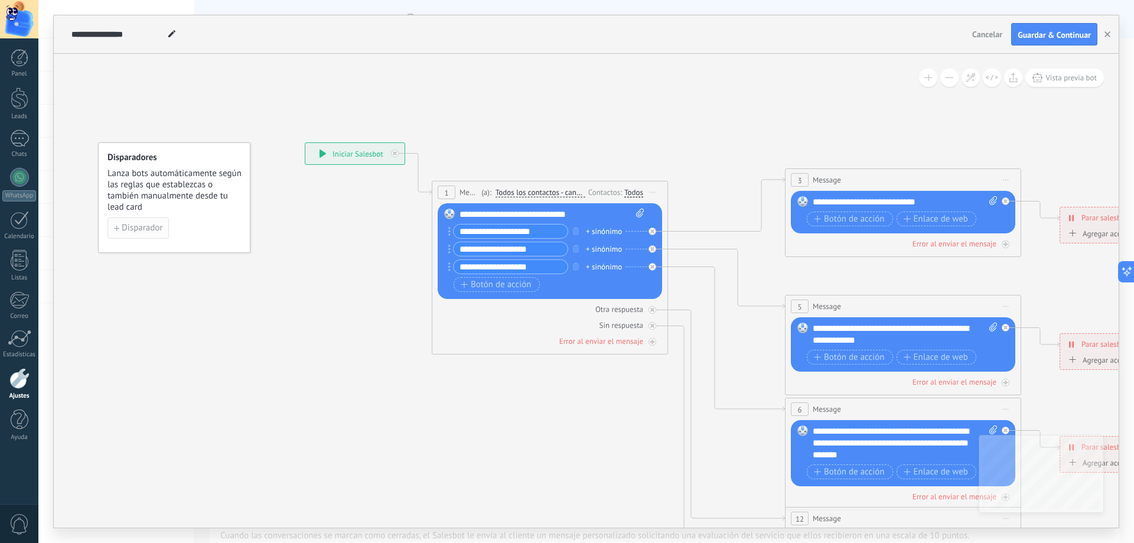
click at [153, 232] on span "Disparador" at bounding box center [142, 228] width 41 height 8
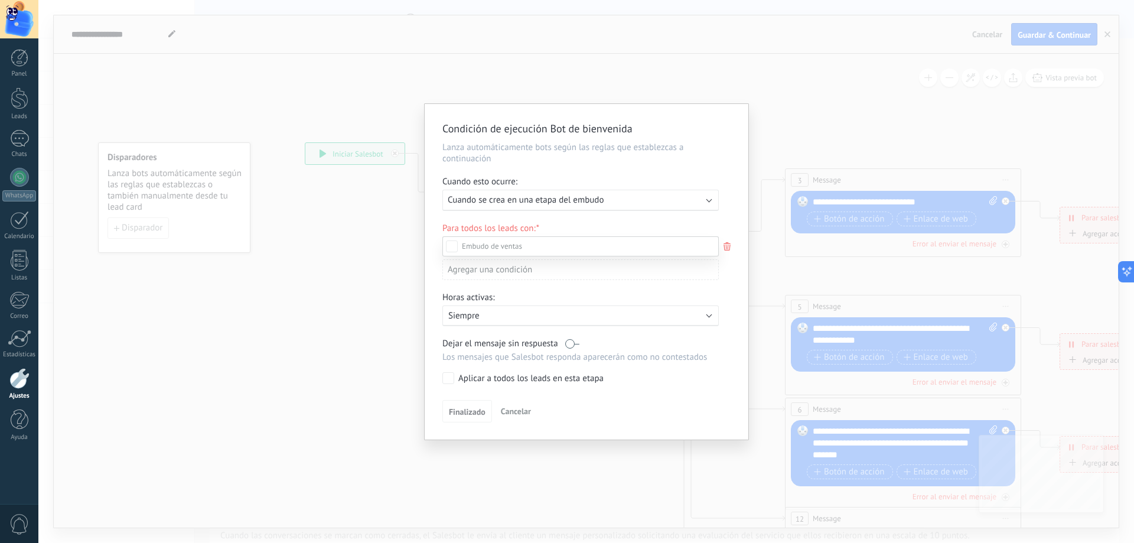
click at [388, 93] on div at bounding box center [586, 271] width 1096 height 543
click at [507, 406] on span "Cancelar" at bounding box center [516, 411] width 30 height 11
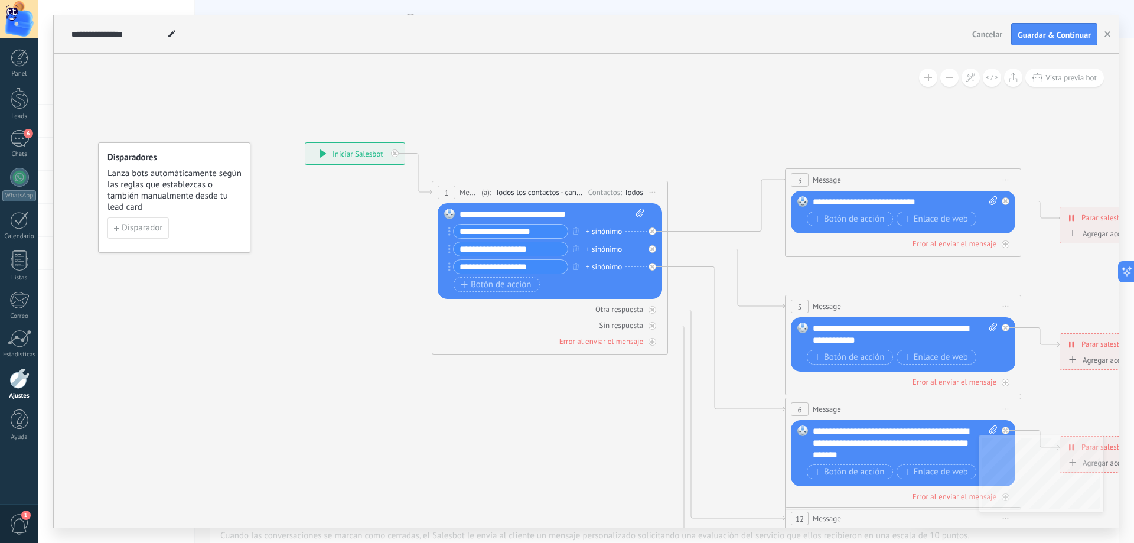
click at [494, 214] on div "**********" at bounding box center [552, 215] width 185 height 12
drag, startPoint x: 485, startPoint y: 215, endPoint x: 604, endPoint y: 220, distance: 119.5
click at [604, 220] on div "**********" at bounding box center [552, 252] width 184 height 86
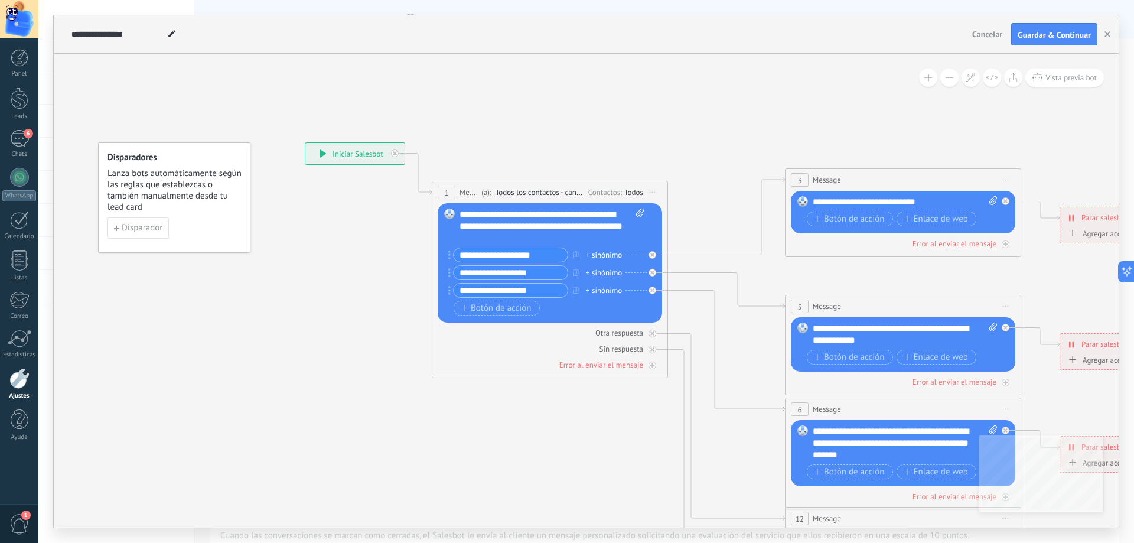
drag, startPoint x: 546, startPoint y: 255, endPoint x: 434, endPoint y: 254, distance: 112.2
click at [434, 254] on div "1 Message ******* (a): Todos los contactos - canales seleccionados Todos los co…" at bounding box center [550, 279] width 236 height 197
drag, startPoint x: 478, startPoint y: 256, endPoint x: 549, endPoint y: 255, distance: 71.5
click at [549, 255] on input "**********" at bounding box center [511, 255] width 114 height 14
type input "**********"
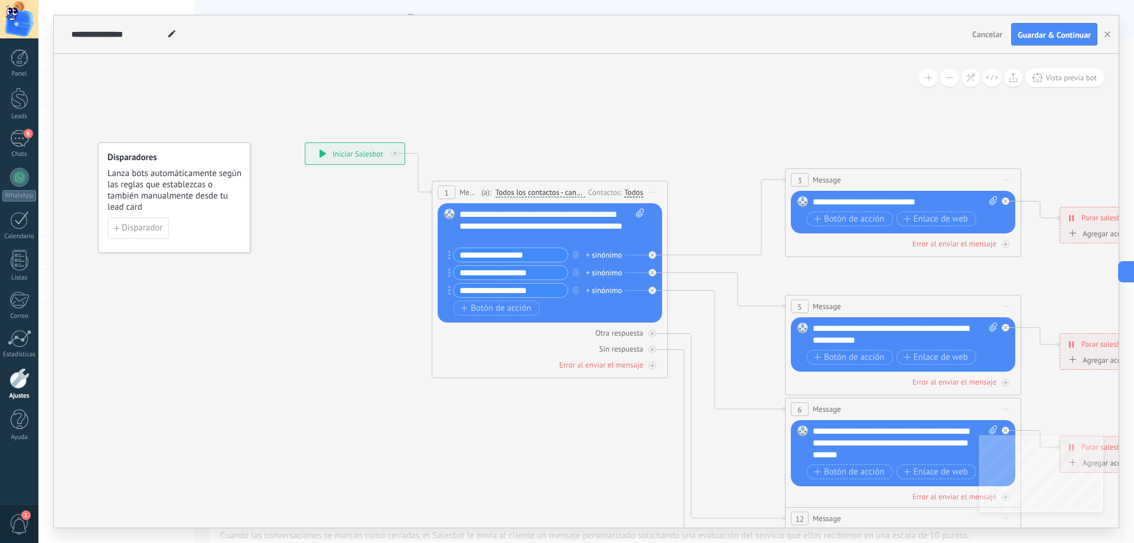
drag, startPoint x: 537, startPoint y: 275, endPoint x: 445, endPoint y: 270, distance: 92.3
click at [445, 270] on div "Reemplazar Quitar Convertir a mensaje de voz Arrastre la imagen aquí para adjun…" at bounding box center [550, 262] width 224 height 119
type input "**********"
drag, startPoint x: 542, startPoint y: 293, endPoint x: 420, endPoint y: 291, distance: 121.7
click at [305, 142] on div "**********" at bounding box center [305, 142] width 0 height 0
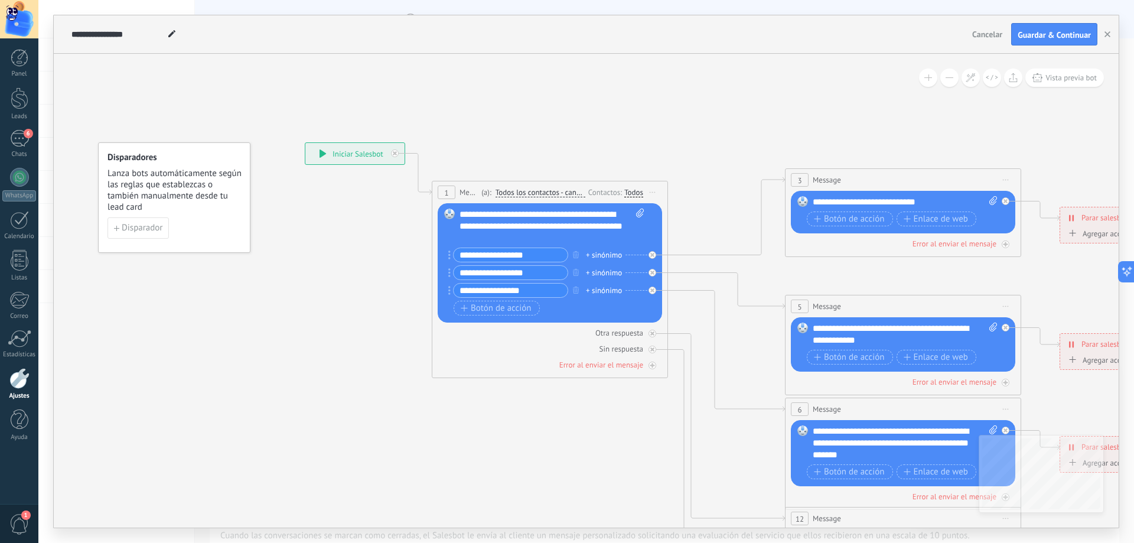
type input "**********"
drag, startPoint x: 450, startPoint y: 292, endPoint x: 448, endPoint y: 271, distance: 21.3
click at [466, 312] on span "Botón de acción" at bounding box center [496, 308] width 71 height 9
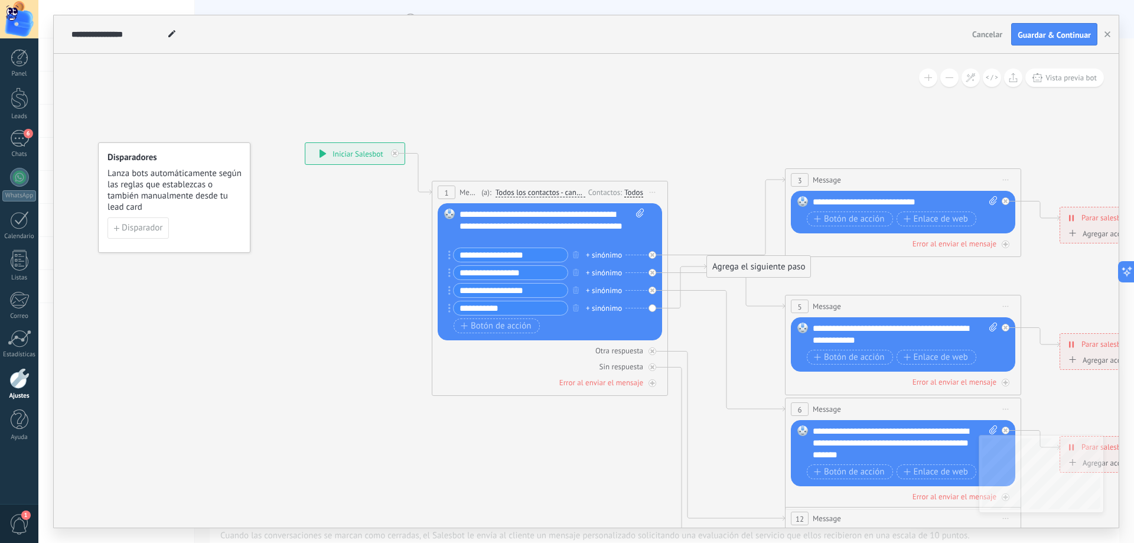
type input "**********"
click at [707, 160] on icon at bounding box center [929, 443] width 1841 height 1193
click at [896, 206] on div "**********" at bounding box center [905, 202] width 185 height 12
drag, startPoint x: 931, startPoint y: 202, endPoint x: 810, endPoint y: 205, distance: 121.1
click at [810, 205] on div "Reemplazar Quitar Convertir a mensaje de voz Arrastre la imagen aquí para adjun…" at bounding box center [903, 212] width 224 height 43
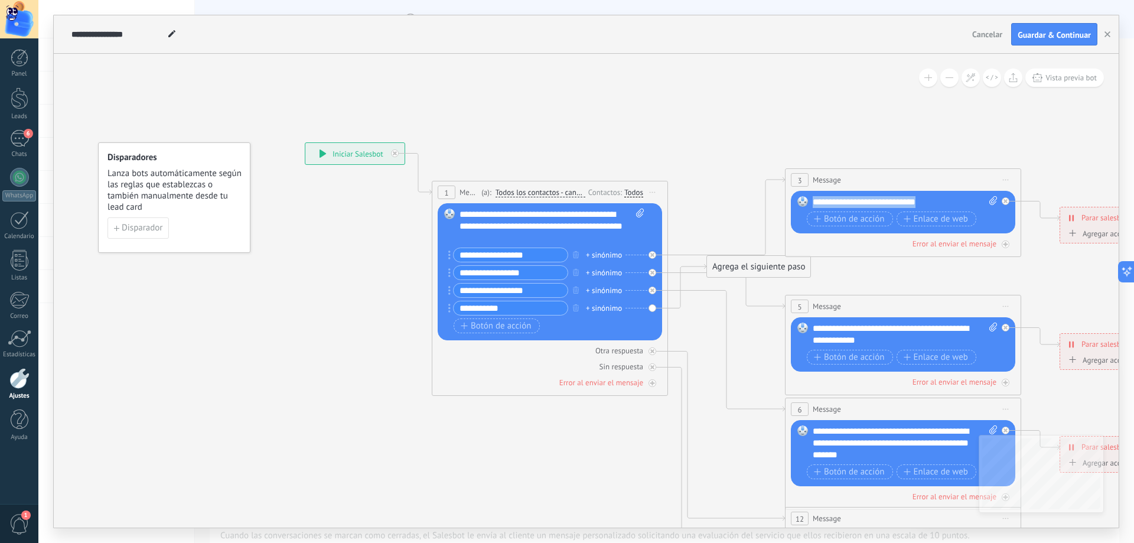
click at [578, 327] on div "Botón de acción Enlace de web" at bounding box center [549, 325] width 190 height 15
click at [551, 269] on input "**********" at bounding box center [511, 273] width 114 height 14
click at [866, 333] on div "**********" at bounding box center [905, 335] width 185 height 24
click at [866, 332] on div "**********" at bounding box center [905, 335] width 185 height 24
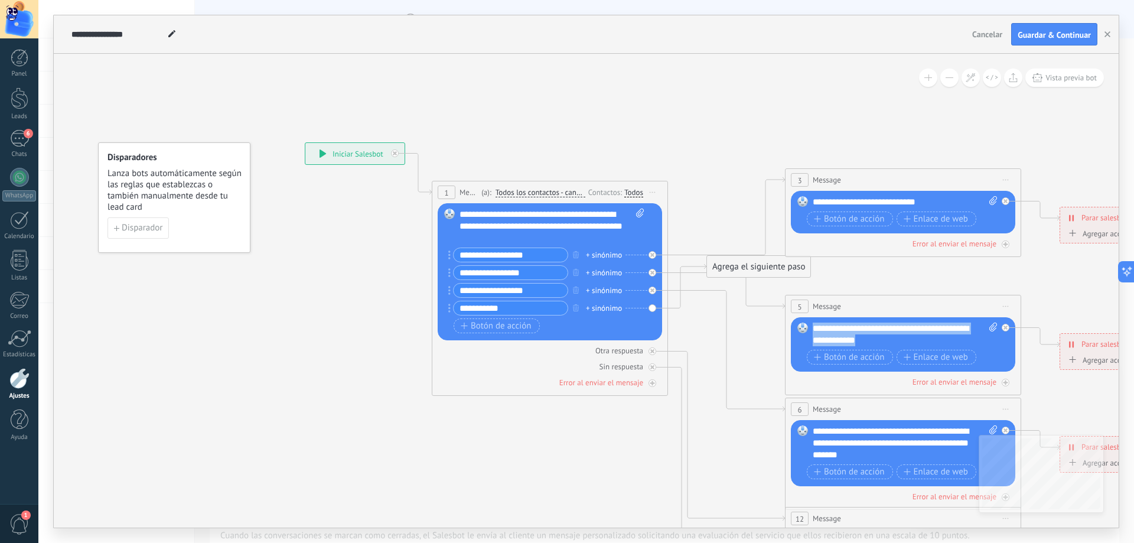
paste div
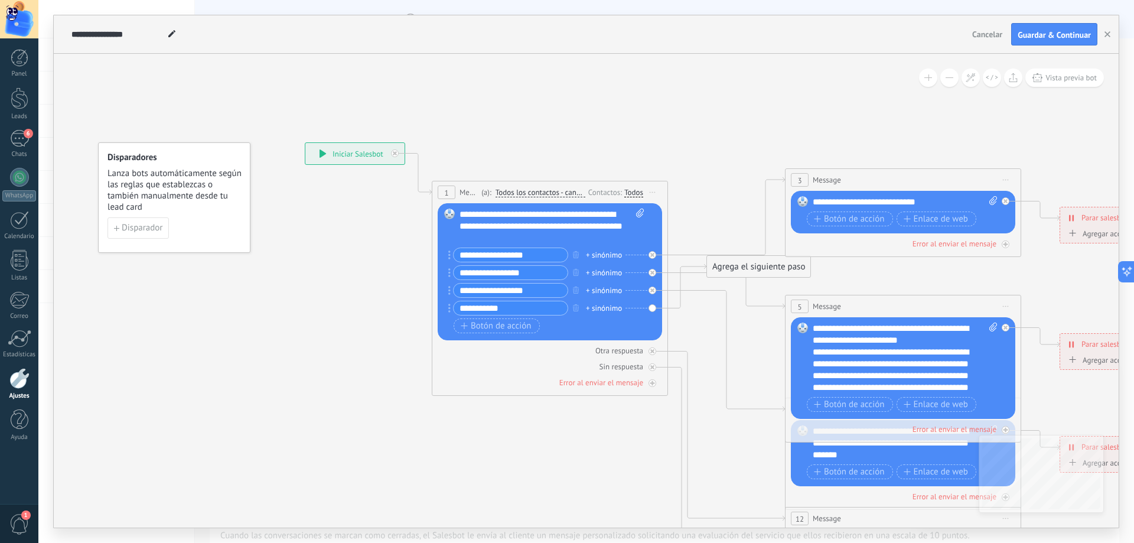
click at [882, 387] on div "**********" at bounding box center [895, 381] width 164 height 71
click at [945, 379] on div "**********" at bounding box center [895, 346] width 164 height 71
click at [929, 343] on div "**********" at bounding box center [905, 358] width 185 height 71
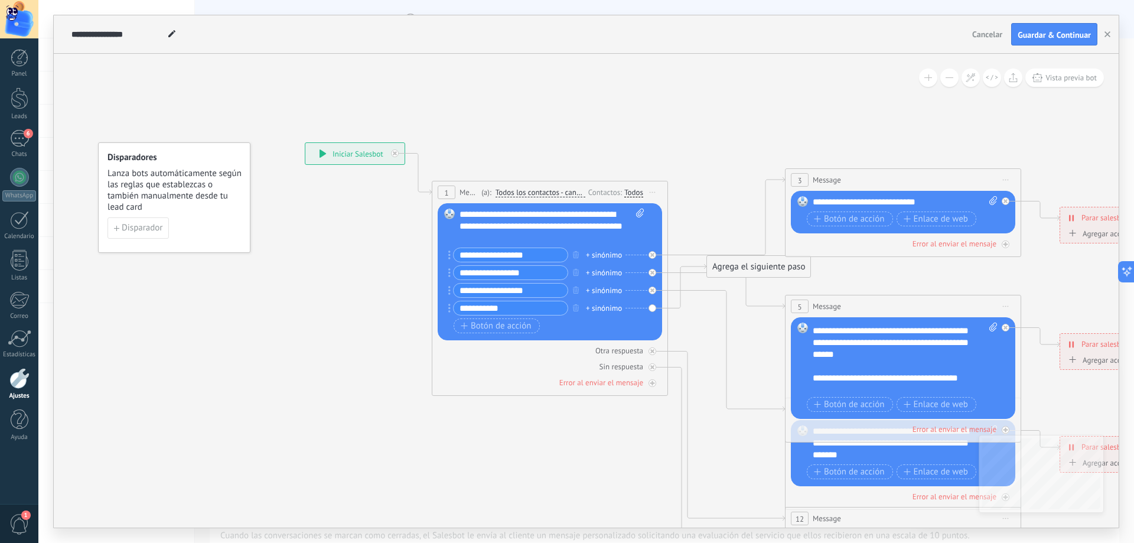
scroll to position [71, 0]
click at [757, 326] on icon at bounding box center [929, 443] width 1841 height 1193
click at [540, 292] on input "**********" at bounding box center [511, 291] width 114 height 14
click at [782, 407] on icon at bounding box center [726, 351] width 117 height 121
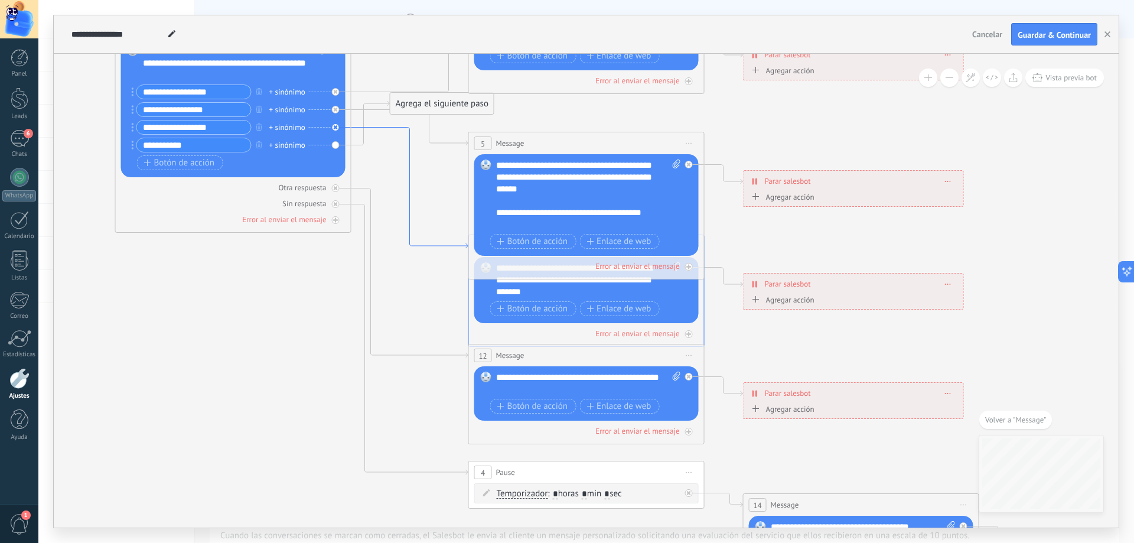
click at [393, 128] on icon at bounding box center [410, 188] width 117 height 121
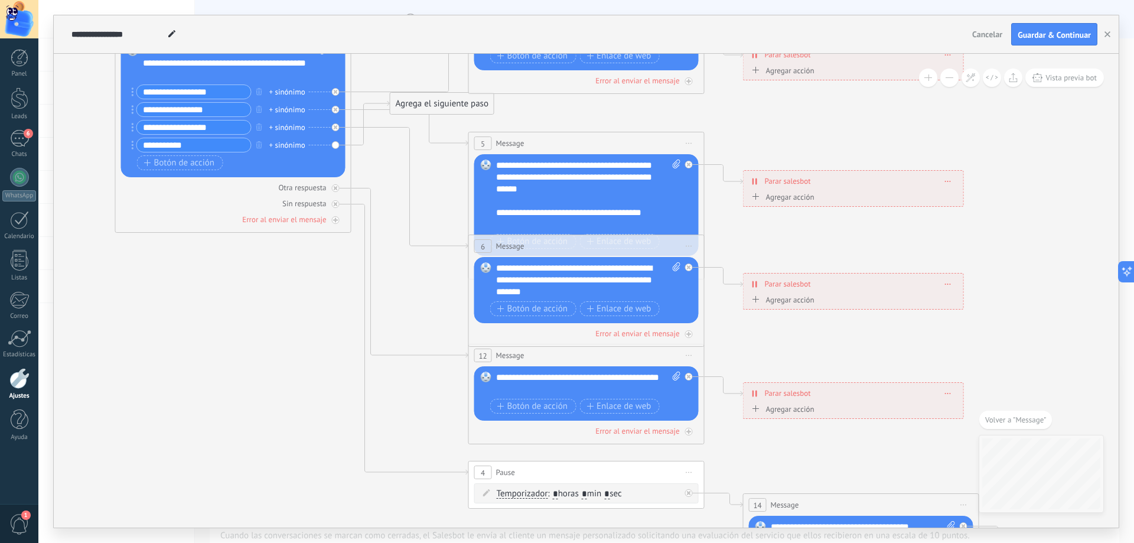
click at [557, 287] on div "**********" at bounding box center [588, 279] width 185 height 35
drag, startPoint x: 593, startPoint y: 291, endPoint x: 488, endPoint y: 269, distance: 106.8
click at [488, 269] on div "Reemplazar Quitar Convertir a mensaje de voz Arrastre la imagen aquí para adjun…" at bounding box center [586, 290] width 224 height 66
paste div
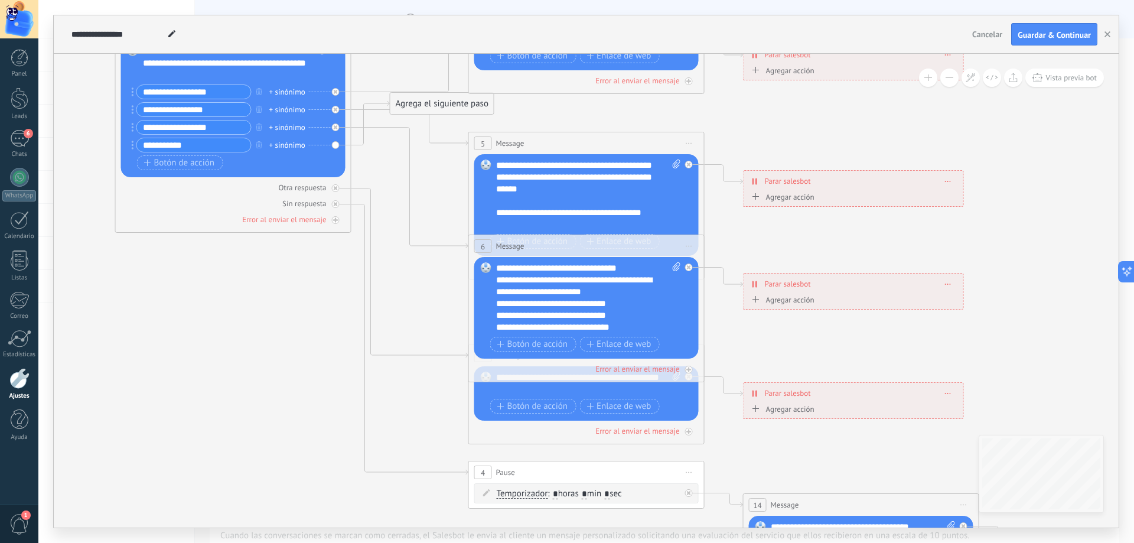
click at [627, 289] on div "**********" at bounding box center [578, 286] width 164 height 24
click at [636, 331] on div "**********" at bounding box center [578, 327] width 164 height 12
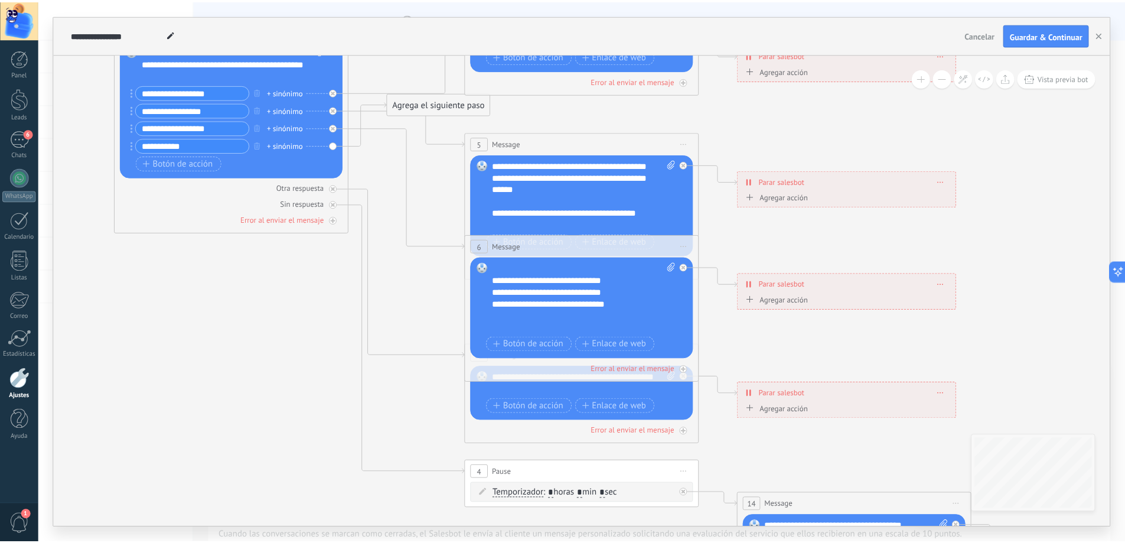
scroll to position [24, 0]
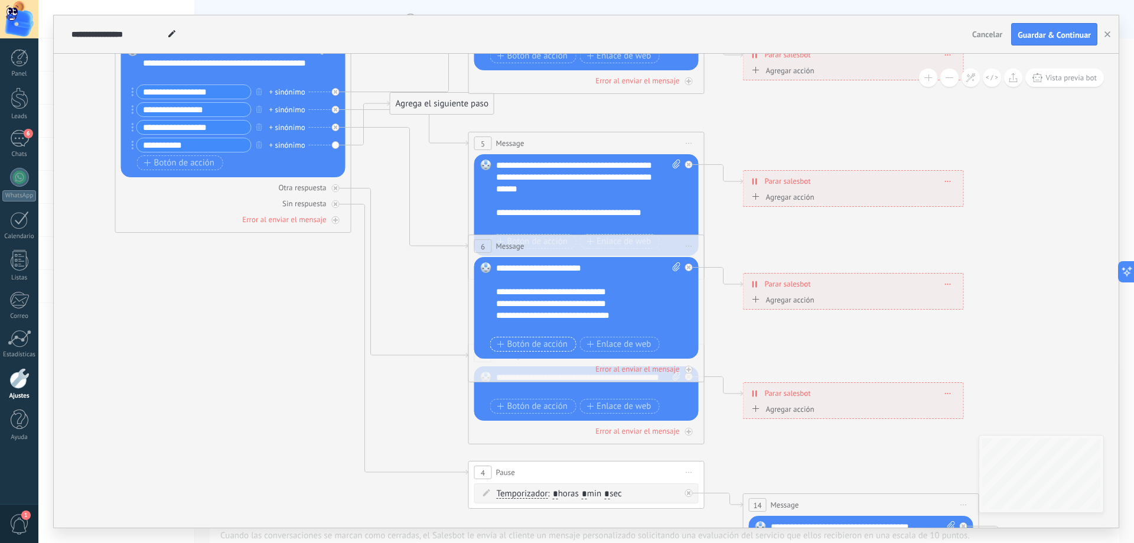
click at [529, 346] on span "Botón de acción" at bounding box center [532, 344] width 71 height 9
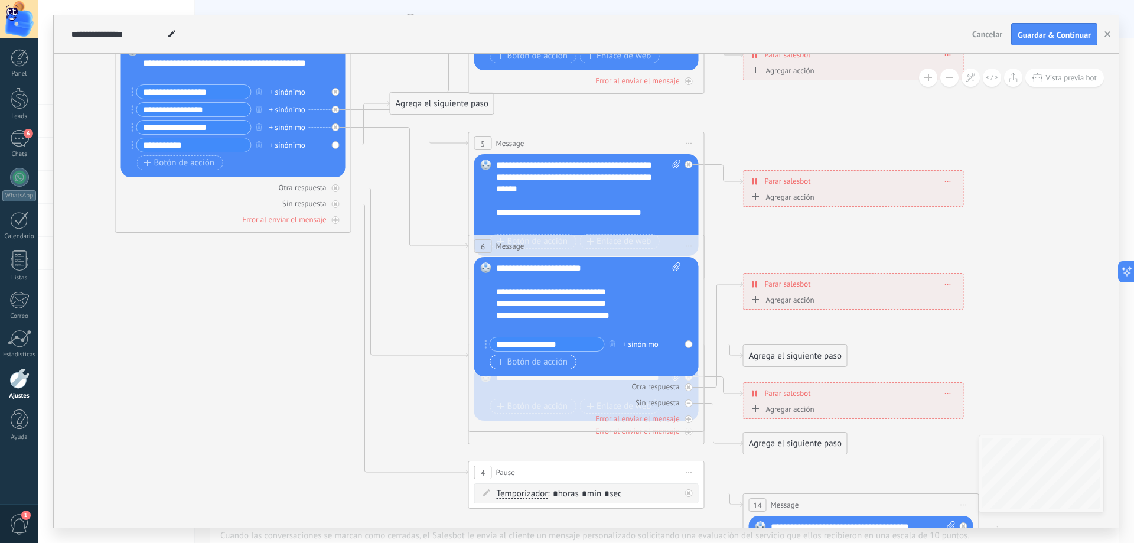
type input "**********"
click at [535, 359] on span "Botón de acción" at bounding box center [532, 361] width 71 height 9
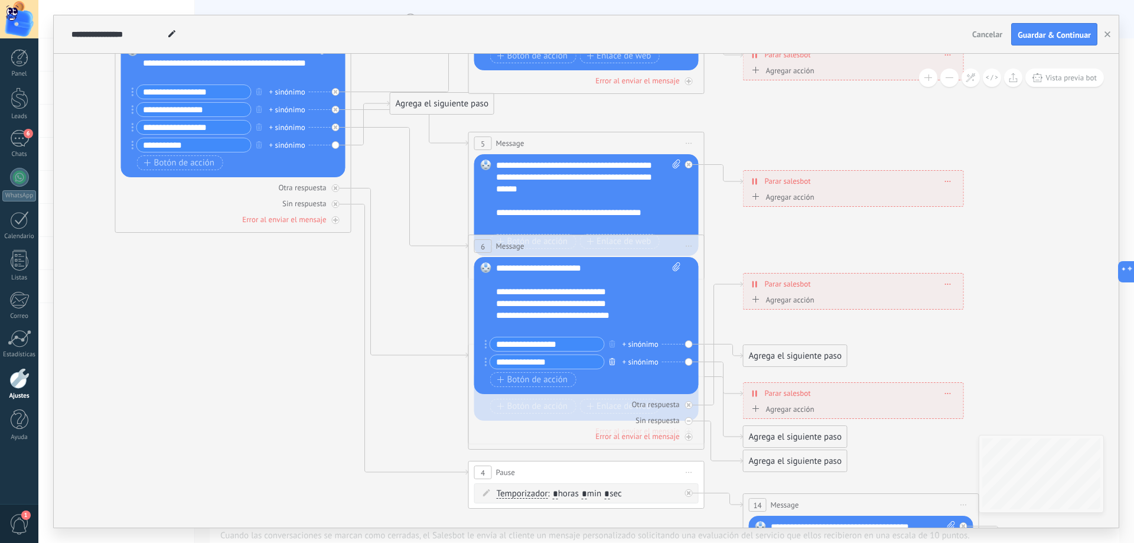
type input "**********"
click at [614, 362] on icon "button" at bounding box center [613, 361] width 6 height 7
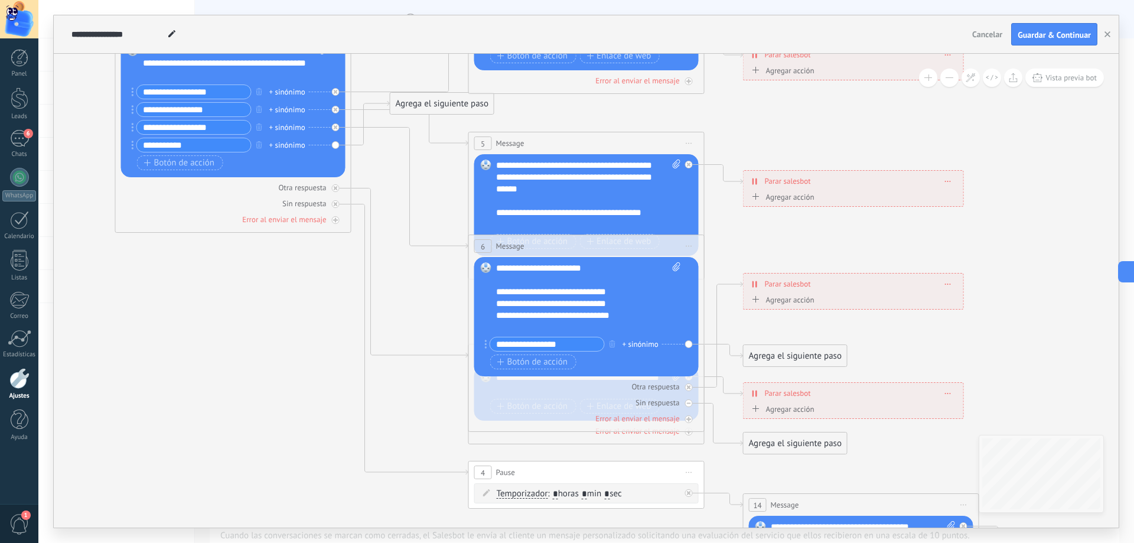
click at [811, 357] on div "Agrega el siguiente paso" at bounding box center [795, 355] width 103 height 19
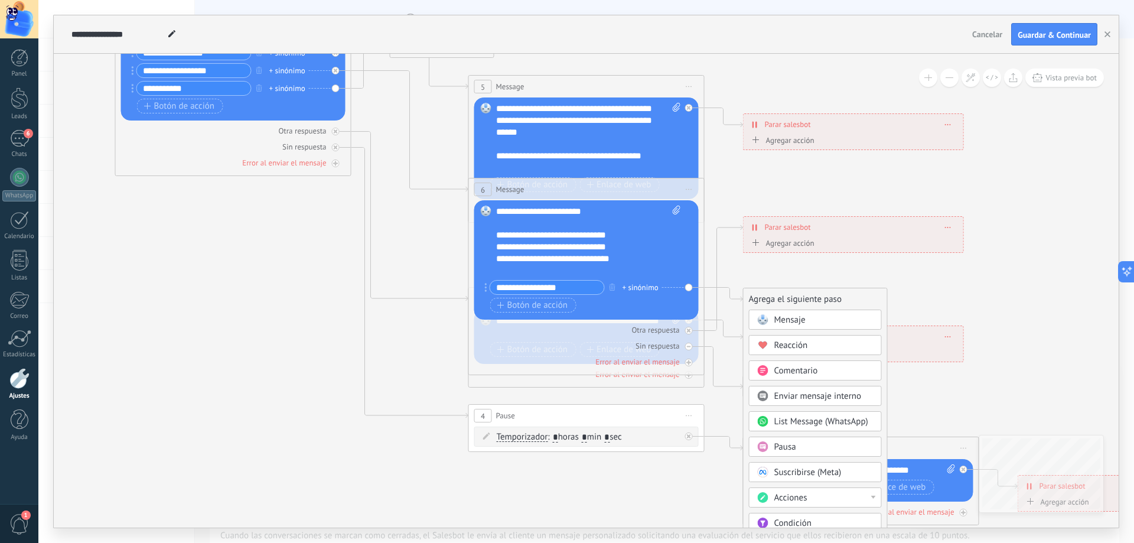
click at [750, 266] on icon at bounding box center [613, 223] width 1841 height 1193
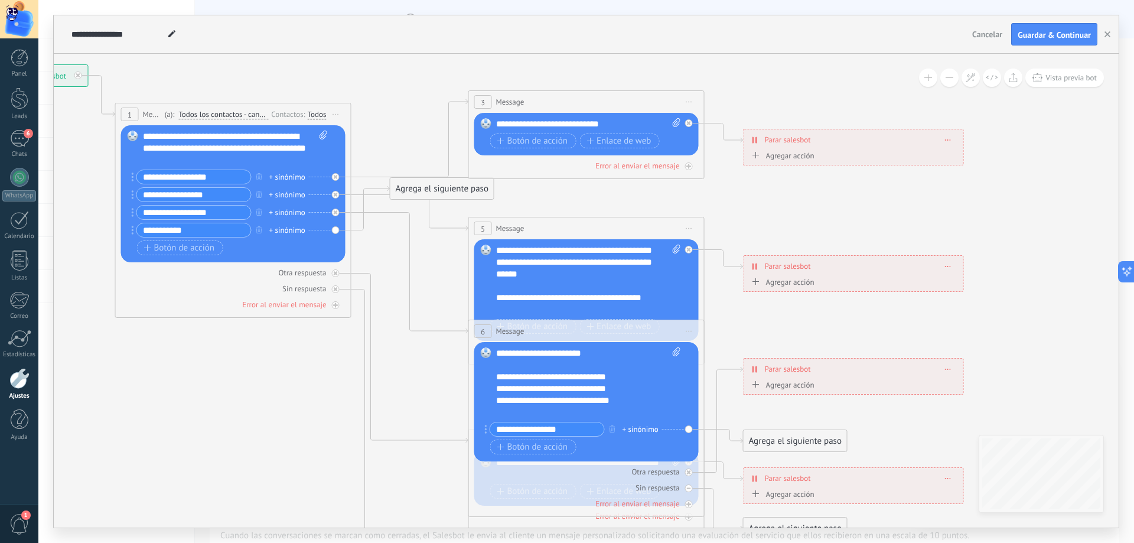
click at [221, 178] on input "**********" at bounding box center [194, 177] width 114 height 14
click at [326, 175] on div "**********" at bounding box center [232, 205] width 190 height 71
click at [355, 177] on icon at bounding box center [410, 138] width 117 height 78
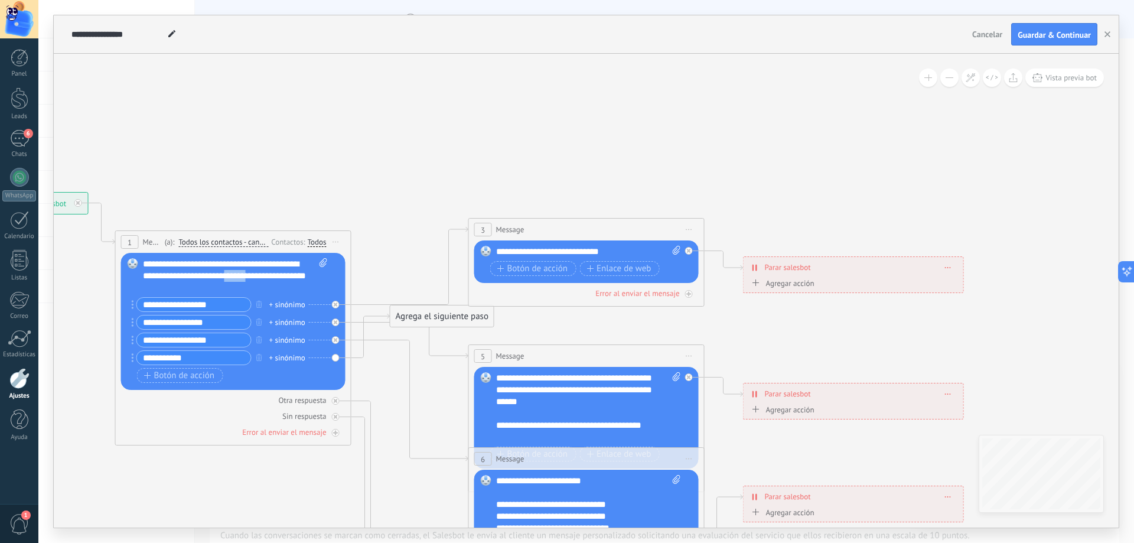
drag, startPoint x: 276, startPoint y: 276, endPoint x: 304, endPoint y: 281, distance: 28.1
click at [304, 281] on div "**********" at bounding box center [235, 275] width 185 height 35
click at [283, 276] on div "**********" at bounding box center [235, 275] width 185 height 35
click at [549, 250] on div "**********" at bounding box center [588, 252] width 185 height 12
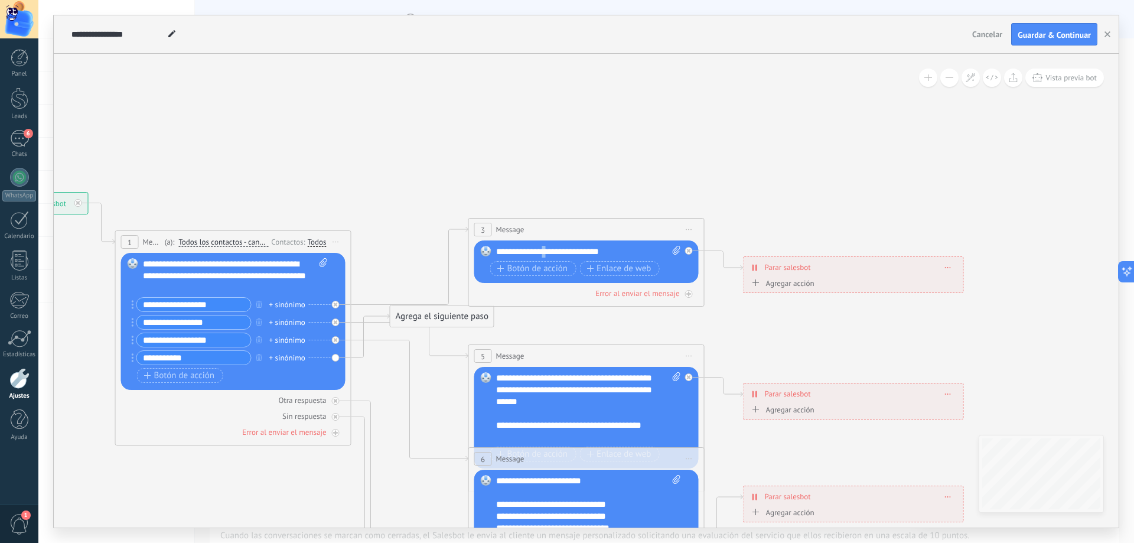
click at [549, 250] on div "**********" at bounding box center [588, 252] width 185 height 12
click at [537, 271] on span "Botón de acción" at bounding box center [532, 268] width 71 height 9
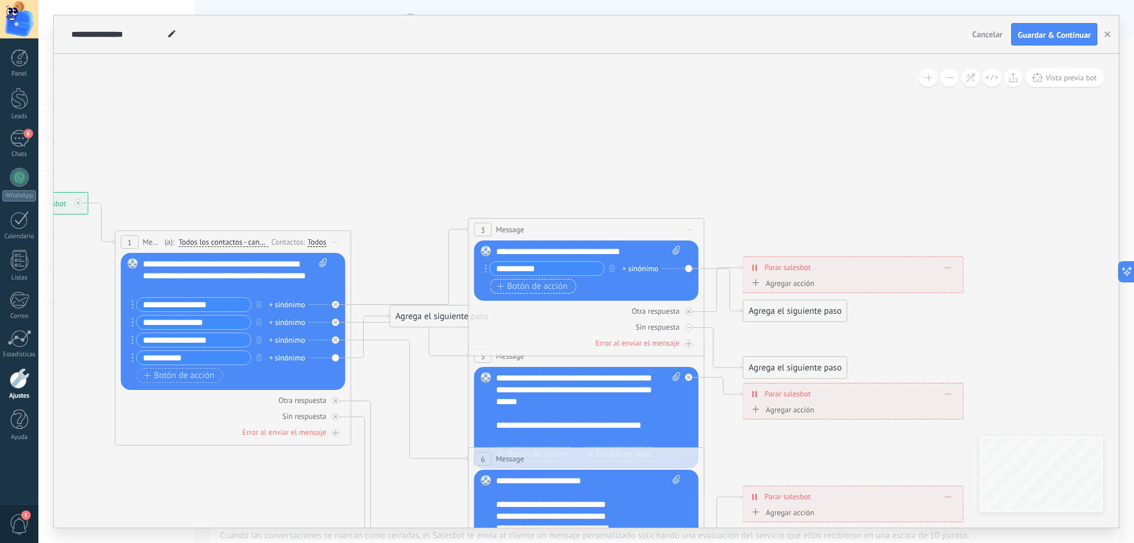
type input "**********"
click at [550, 282] on span "Botón de acción" at bounding box center [532, 286] width 71 height 9
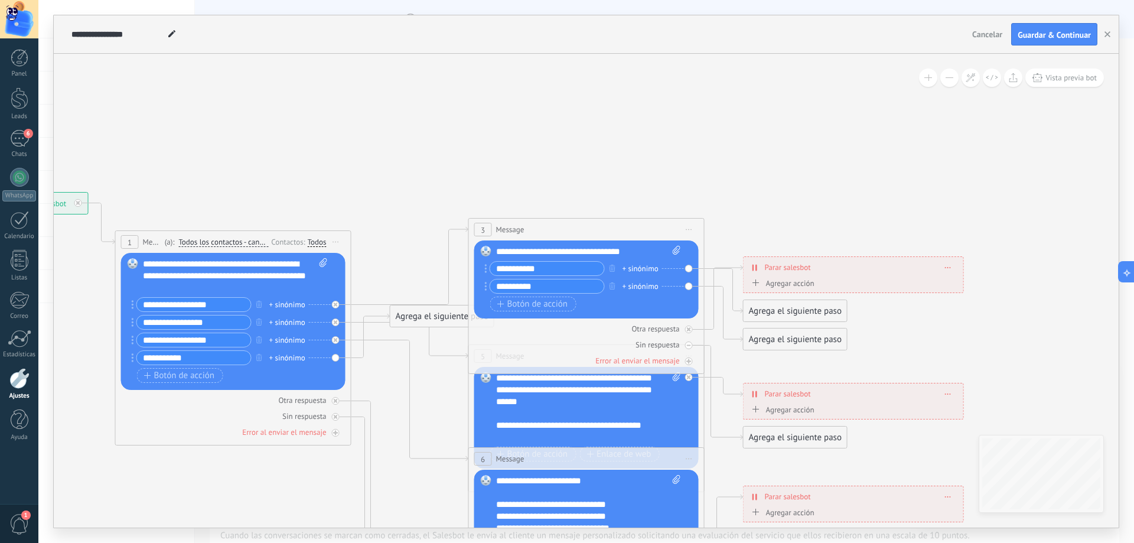
type input "**********"
click at [605, 187] on icon at bounding box center [613, 468] width 1841 height 1143
drag, startPoint x: 887, startPoint y: 274, endPoint x: 913, endPoint y: 216, distance: 63.2
click at [701, 268] on div "3 Message ******* (a): Todos los contactos - canales seleccionados Todos los co…" at bounding box center [586, 296] width 236 height 156
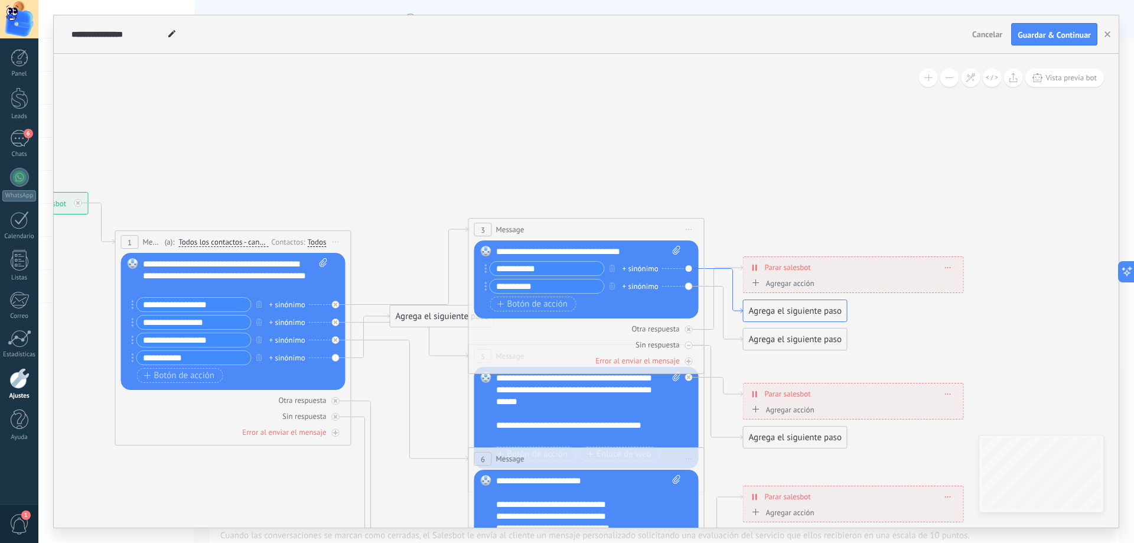
click at [711, 269] on icon at bounding box center [724, 291] width 38 height 45
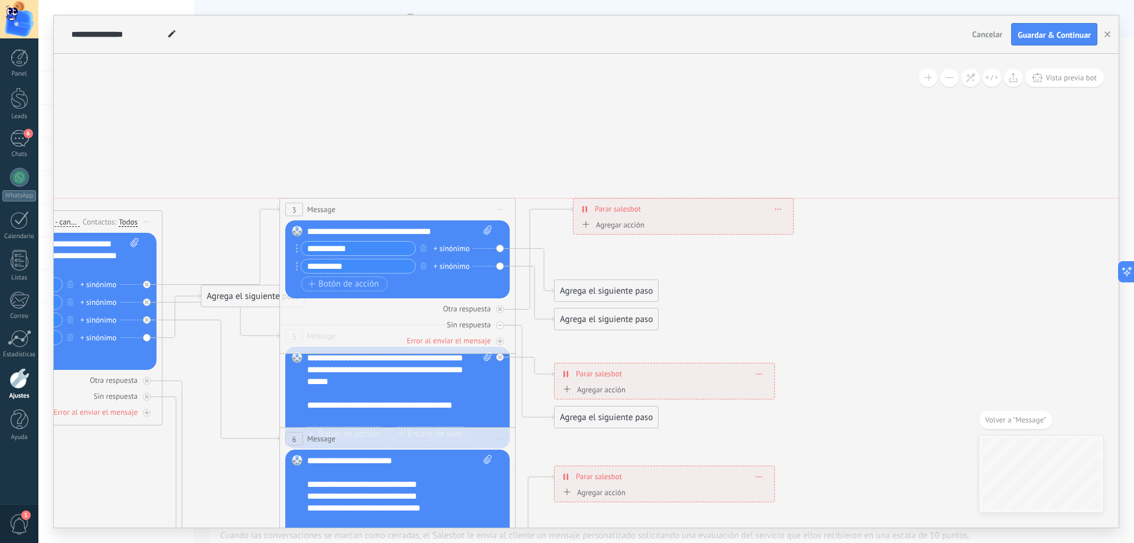
drag, startPoint x: 668, startPoint y: 254, endPoint x: 687, endPoint y: 219, distance: 39.9
click at [687, 219] on div "**********" at bounding box center [683, 216] width 221 height 37
drag, startPoint x: 688, startPoint y: 216, endPoint x: 692, endPoint y: 237, distance: 21.8
click at [692, 237] on div "**********" at bounding box center [689, 230] width 220 height 21
drag, startPoint x: 694, startPoint y: 233, endPoint x: 679, endPoint y: 194, distance: 42.2
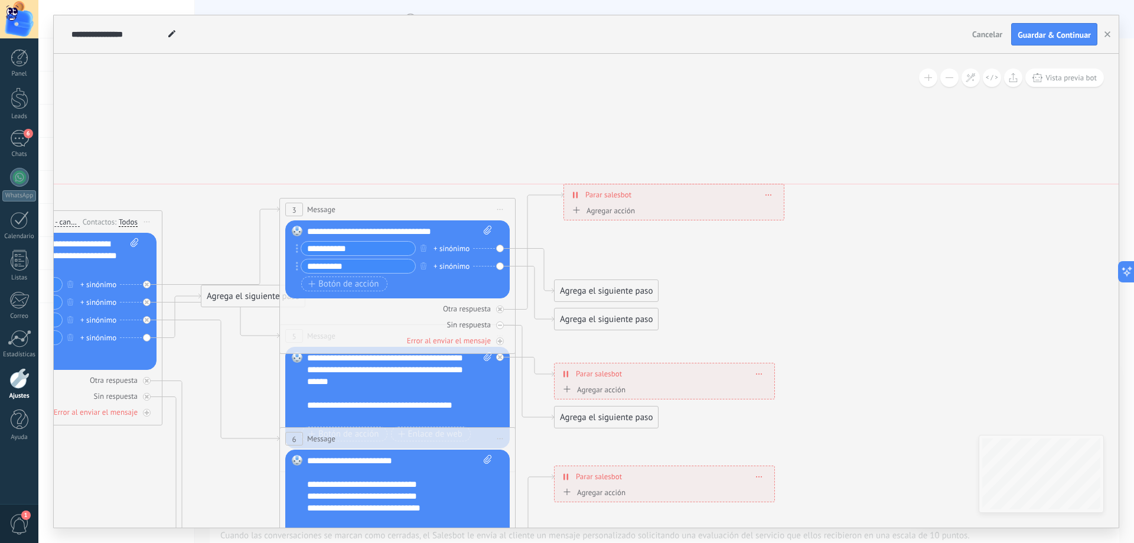
click at [679, 194] on div "**********" at bounding box center [674, 194] width 220 height 21
click at [617, 212] on div "Agregar acción" at bounding box center [603, 210] width 66 height 9
click at [617, 212] on button "Conversación marcada como cerrada" at bounding box center [638, 210] width 148 height 21
click at [741, 233] on icon at bounding box center [424, 448] width 1841 height 1143
click at [664, 204] on div "**********" at bounding box center [674, 194] width 220 height 21
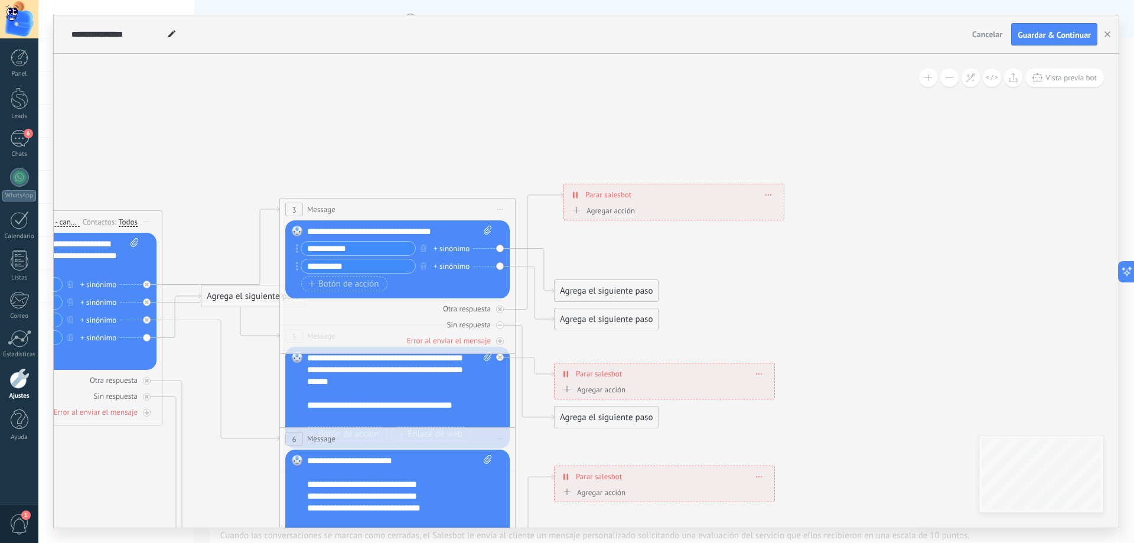
click at [620, 210] on div "Agregar acción" at bounding box center [603, 210] width 66 height 9
click at [620, 210] on button "Conversación marcada como cerrada" at bounding box center [638, 210] width 148 height 21
click at [672, 214] on span "Conversación marcada como cerrada" at bounding box center [635, 211] width 143 height 11
click at [718, 215] on span "Conversación marcada como cerrada" at bounding box center [661, 214] width 138 height 9
click at [718, 215] on button "Conversación marcada como cerrada" at bounding box center [660, 214] width 148 height 21
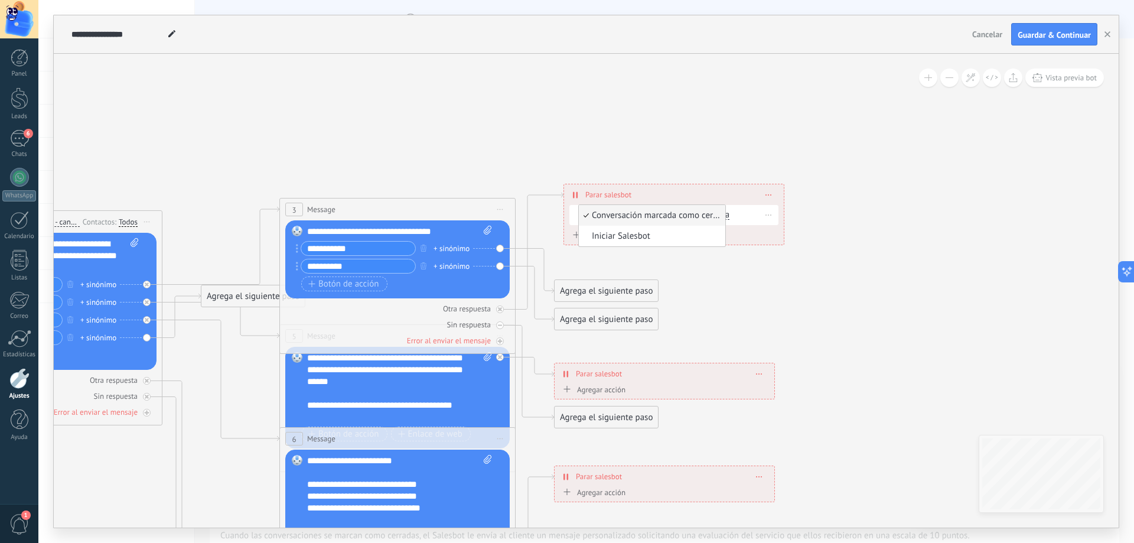
click at [704, 214] on span "Conversación marcada como cerrada" at bounding box center [650, 216] width 143 height 12
click at [582, 212] on icon at bounding box center [581, 213] width 7 height 7
click at [610, 213] on span "Conversación marcada como cerrada" at bounding box center [661, 214] width 138 height 9
click at [610, 213] on button "Conversación marcada como cerrada" at bounding box center [660, 214] width 148 height 21
click at [610, 213] on span "Conversación marcada como cerrada" at bounding box center [650, 216] width 143 height 12
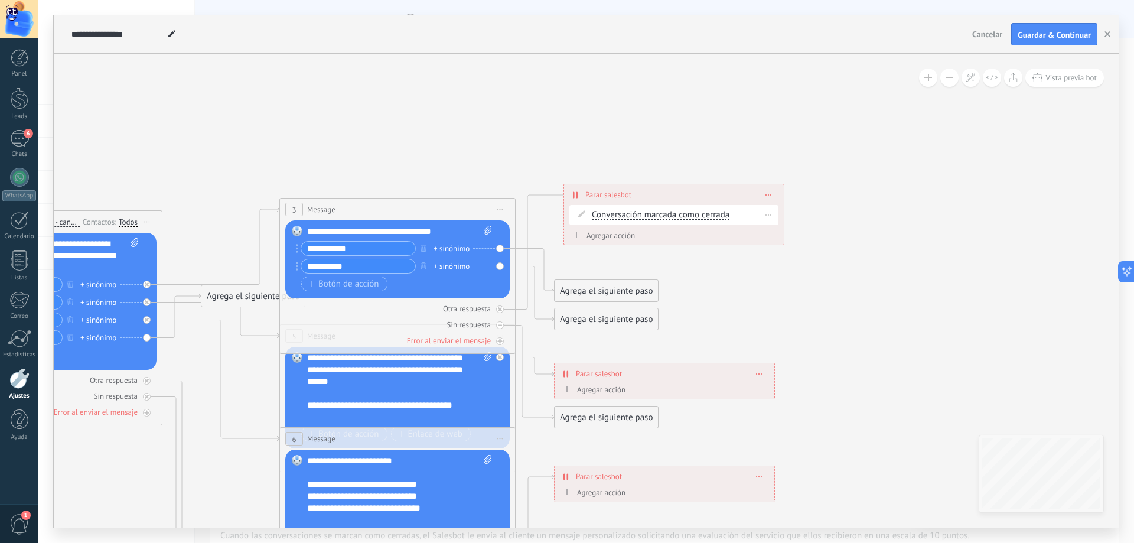
click at [767, 214] on icon at bounding box center [769, 214] width 6 height 1
click at [733, 287] on icon at bounding box center [424, 448] width 1841 height 1143
click at [620, 234] on div "Agregar acción" at bounding box center [603, 235] width 66 height 9
click at [620, 234] on button "Conversación marcada como cerrada" at bounding box center [638, 235] width 148 height 21
click at [794, 233] on icon at bounding box center [424, 448] width 1841 height 1143
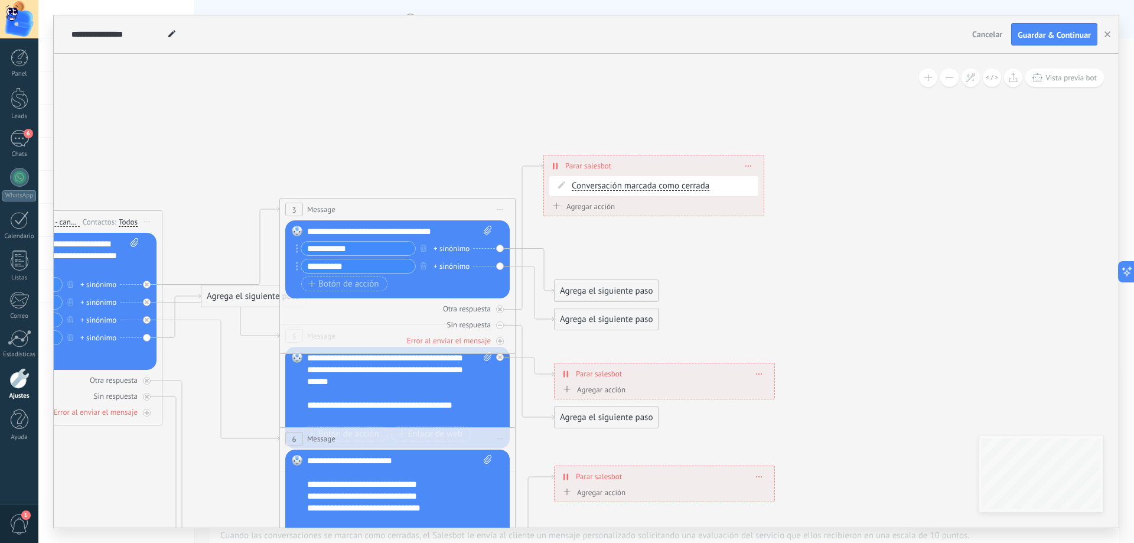
drag, startPoint x: 666, startPoint y: 188, endPoint x: 646, endPoint y: 159, distance: 35.6
click at [646, 159] on div "**********" at bounding box center [654, 165] width 220 height 21
drag, startPoint x: 631, startPoint y: 421, endPoint x: 685, endPoint y: 239, distance: 189.7
click at [685, 239] on div "Agrega el siguiente paso" at bounding box center [659, 239] width 103 height 19
click at [682, 243] on div "Agrega el siguiente paso" at bounding box center [659, 239] width 103 height 19
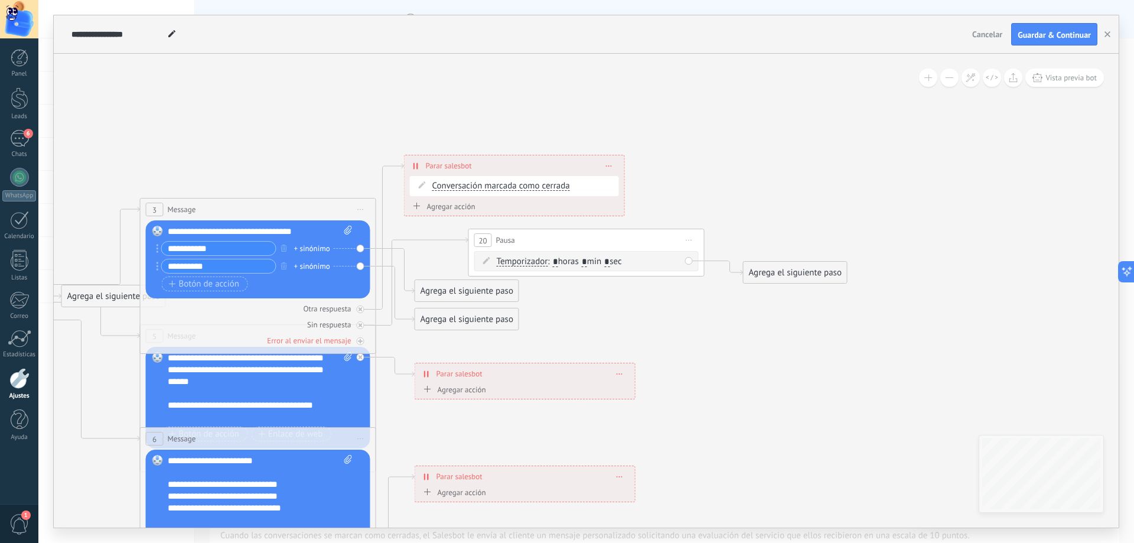
click at [587, 263] on input "*" at bounding box center [584, 262] width 5 height 9
type input "*"
click at [749, 228] on icon at bounding box center [284, 439] width 1841 height 1160
drag, startPoint x: 763, startPoint y: 274, endPoint x: 738, endPoint y: 250, distance: 34.7
click at [738, 250] on div "Agrega el siguiente paso" at bounding box center [771, 251] width 103 height 19
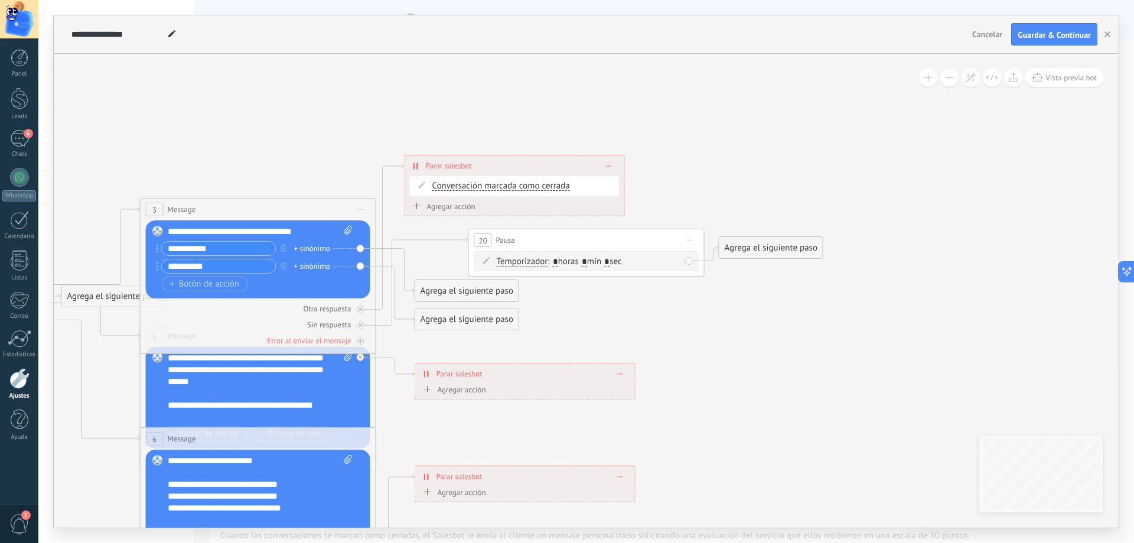
click at [751, 247] on div "Agrega el siguiente paso" at bounding box center [771, 247] width 103 height 19
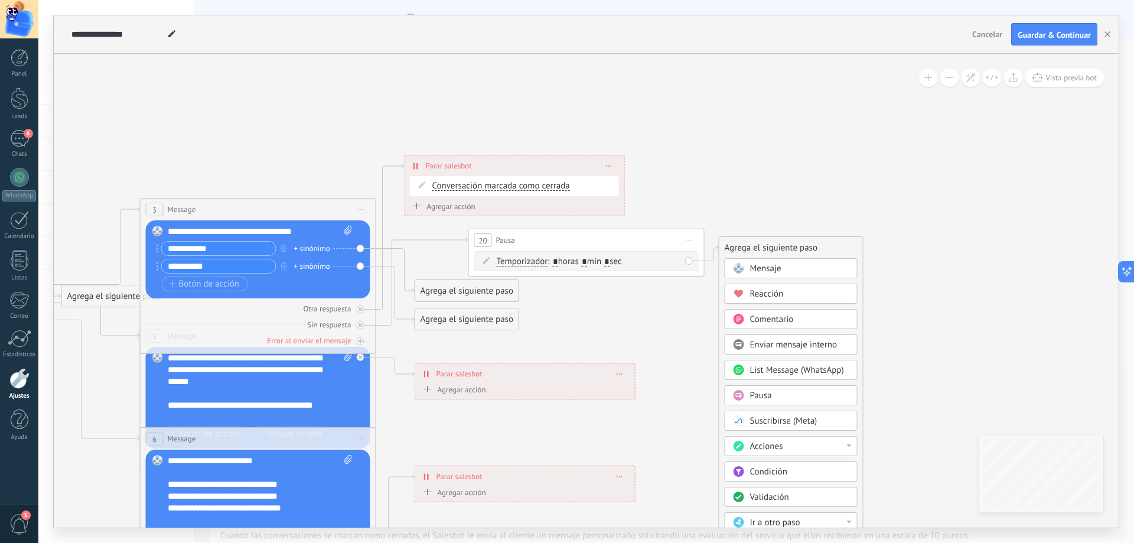
click at [783, 269] on div "Mensaje" at bounding box center [799, 269] width 99 height 12
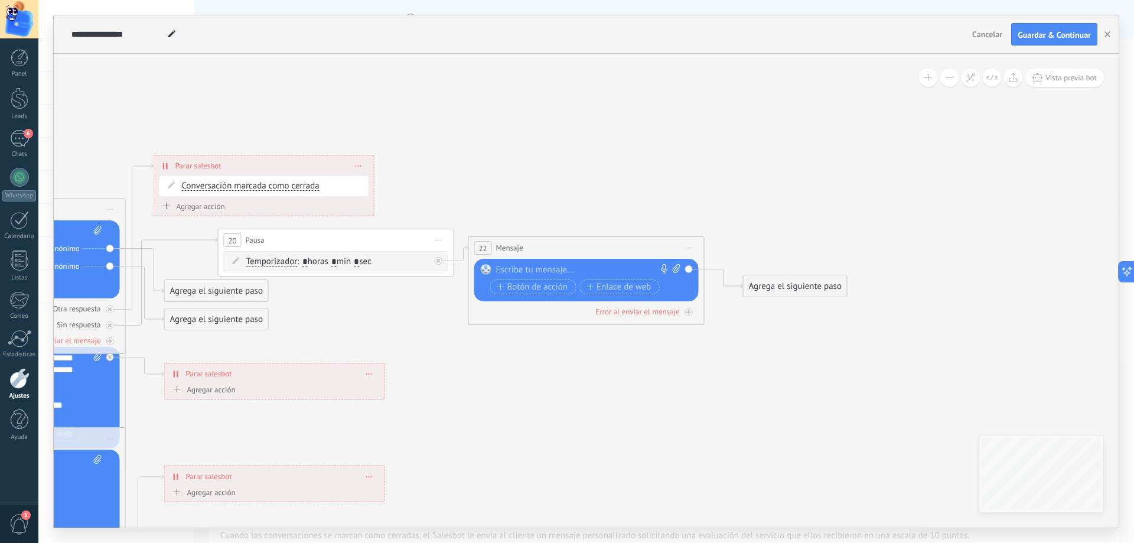
click at [566, 270] on div at bounding box center [583, 270] width 175 height 12
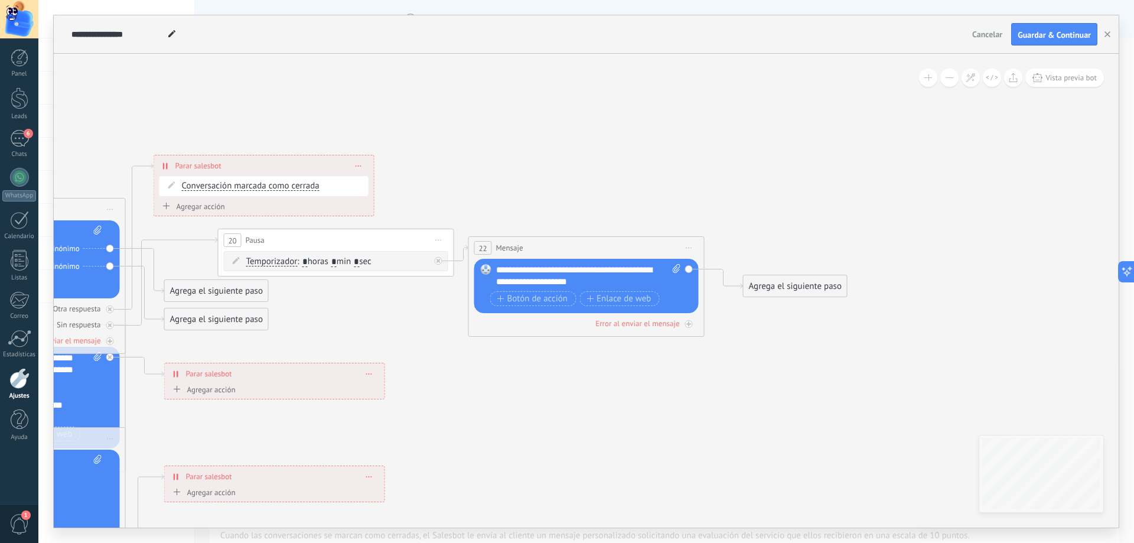
click at [771, 285] on div "Agrega el siguiente paso" at bounding box center [795, 285] width 103 height 19
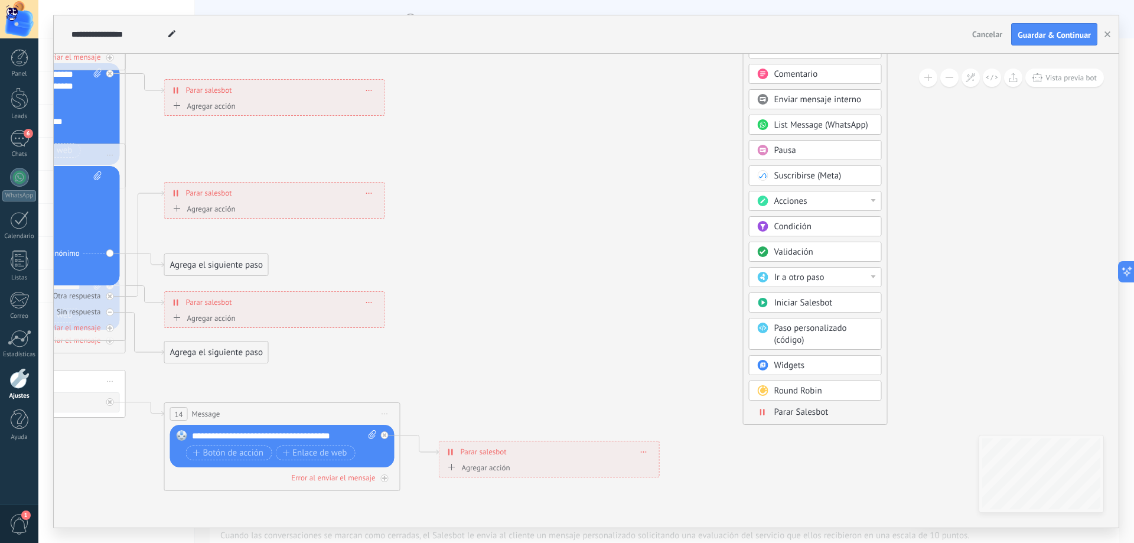
click at [804, 416] on span "Parar Salesbot" at bounding box center [802, 411] width 54 height 11
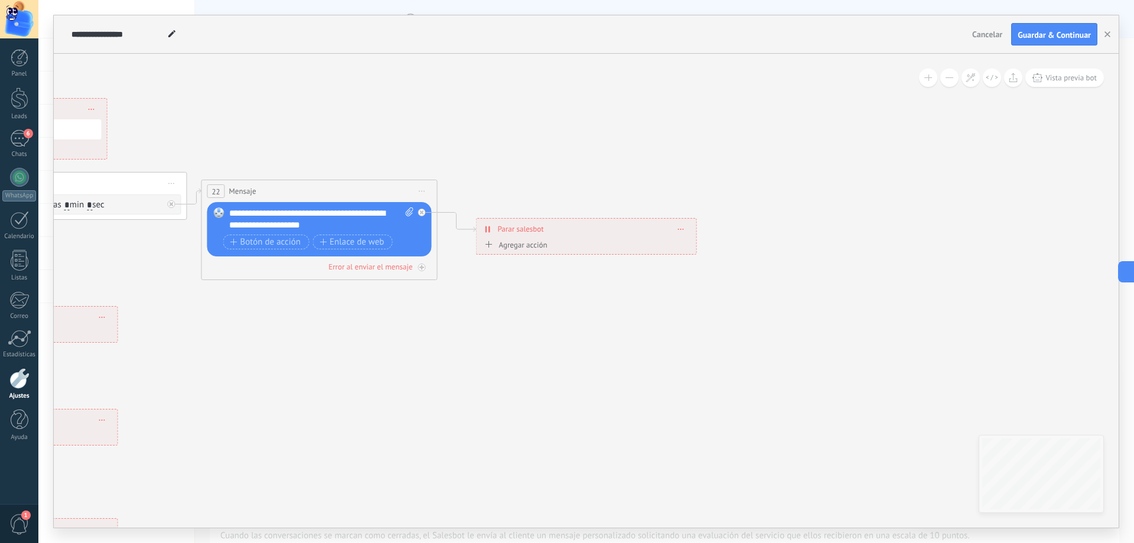
click at [403, 269] on div "Error al enviar el mensaje" at bounding box center [370, 267] width 84 height 10
click at [522, 327] on div "Agrega el siguiente paso" at bounding box center [528, 329] width 103 height 19
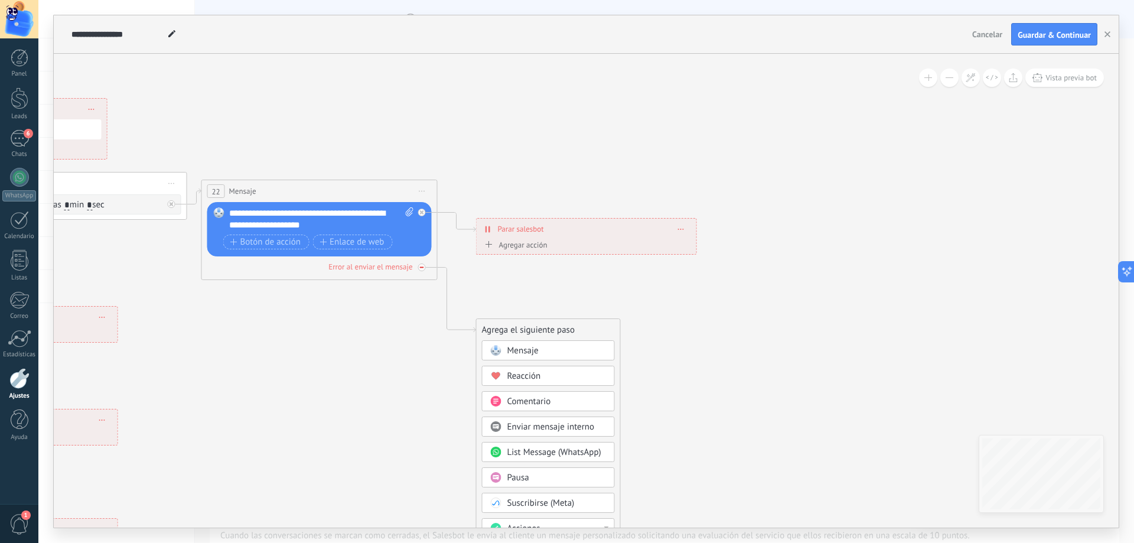
click at [404, 270] on div "Error al enviar el mensaje" at bounding box center [370, 267] width 84 height 10
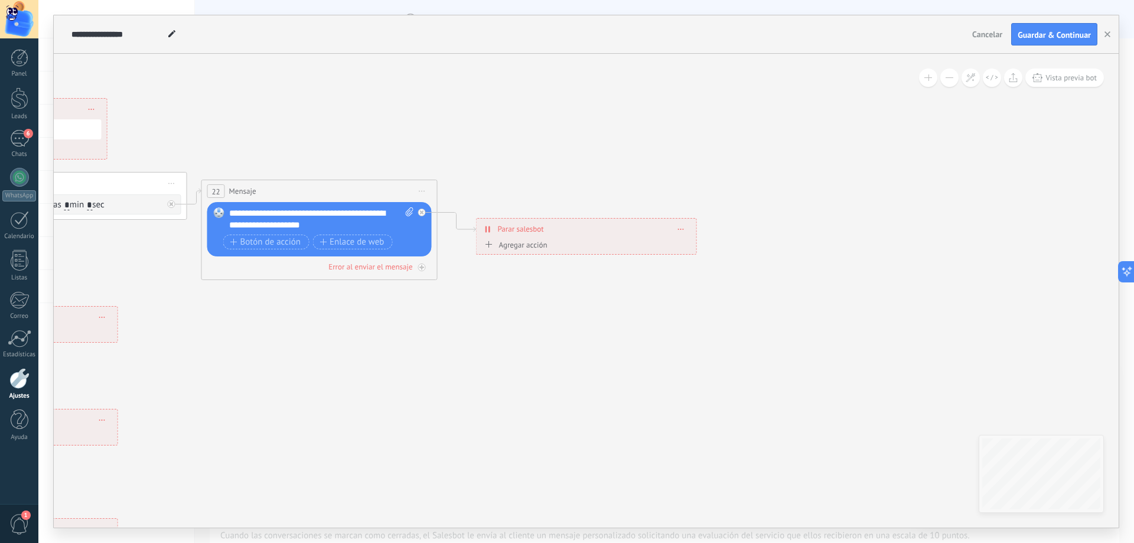
drag, startPoint x: 269, startPoint y: 347, endPoint x: 334, endPoint y: 353, distance: 64.7
drag, startPoint x: 334, startPoint y: 353, endPoint x: 357, endPoint y: 356, distance: 23.2
drag, startPoint x: 357, startPoint y: 356, endPoint x: 365, endPoint y: 378, distance: 23.4
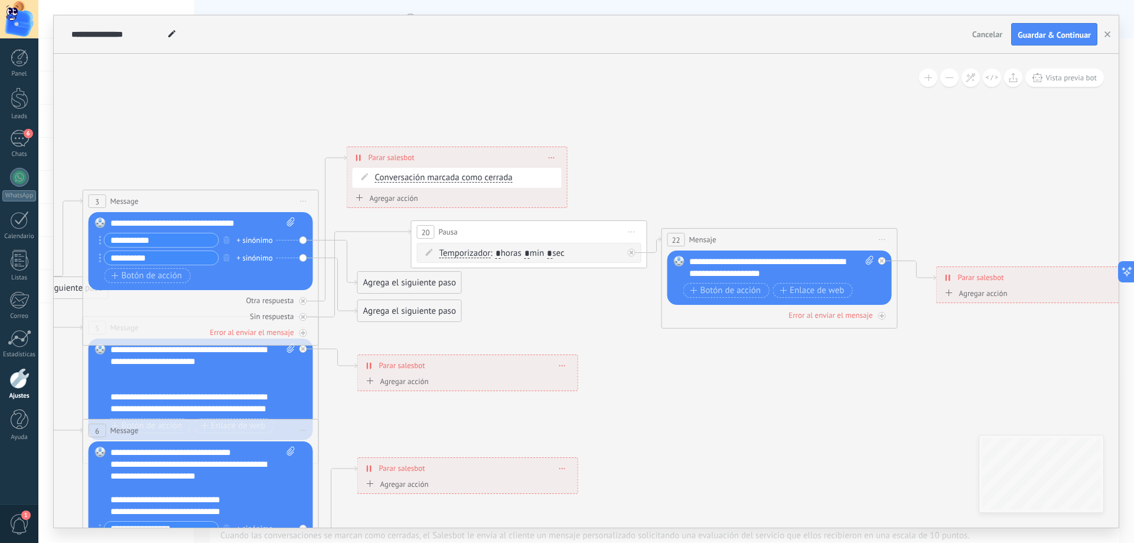
drag, startPoint x: 288, startPoint y: 346, endPoint x: 635, endPoint y: 345, distance: 346.8
click at [635, 345] on icon at bounding box center [380, 456] width 2146 height 1210
drag, startPoint x: 461, startPoint y: 157, endPoint x: 463, endPoint y: 136, distance: 20.2
click at [463, 136] on div "**********" at bounding box center [461, 146] width 220 height 21
click at [556, 137] on icon at bounding box center [554, 137] width 6 height 1
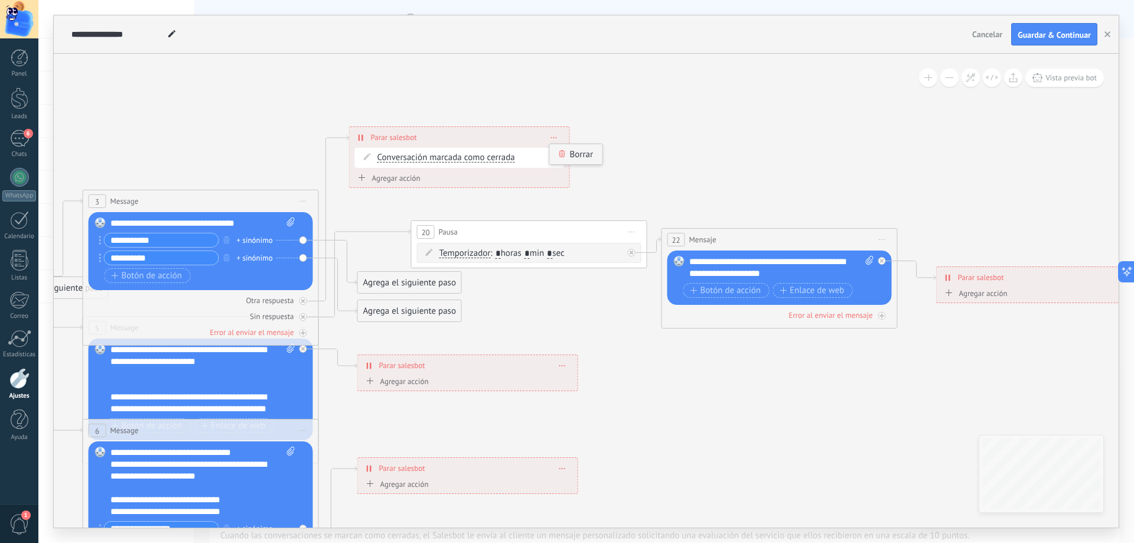
click at [567, 149] on div "Borrar" at bounding box center [576, 154] width 53 height 20
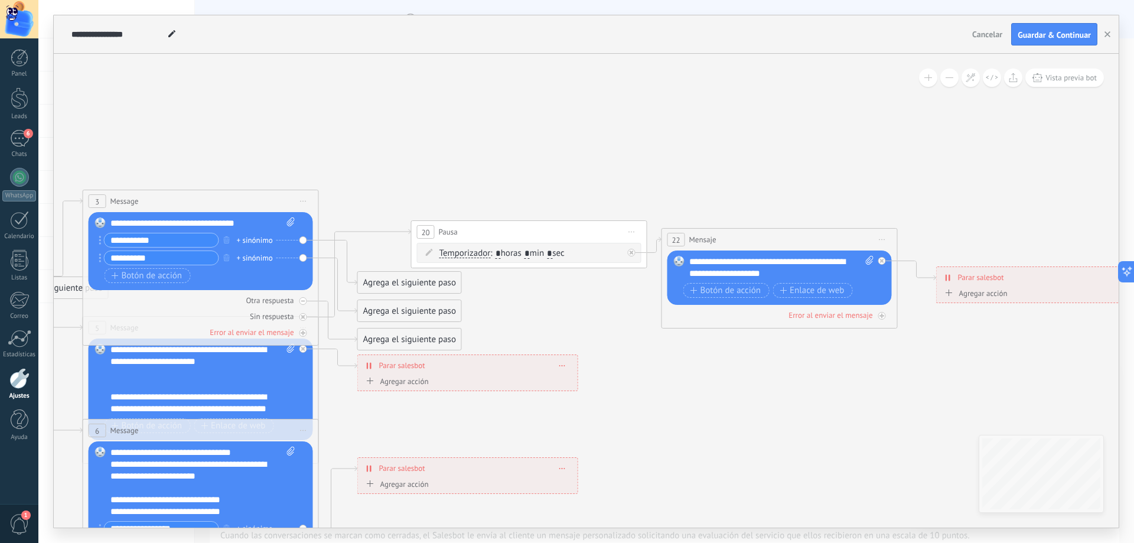
click at [316, 299] on div "3 Message ******* (a): Todos los contactos - canales seleccionados Todos los co…" at bounding box center [201, 268] width 236 height 156
click at [315, 301] on div "3 Message ******* (a): Todos los contactos - canales seleccionados Todos los co…" at bounding box center [201, 268] width 236 height 156
click at [315, 300] on div "3 Message ******* (a): Todos los contactos - canales seleccionados Todos los co…" at bounding box center [201, 268] width 236 height 156
click at [323, 302] on icon at bounding box center [338, 321] width 38 height 41
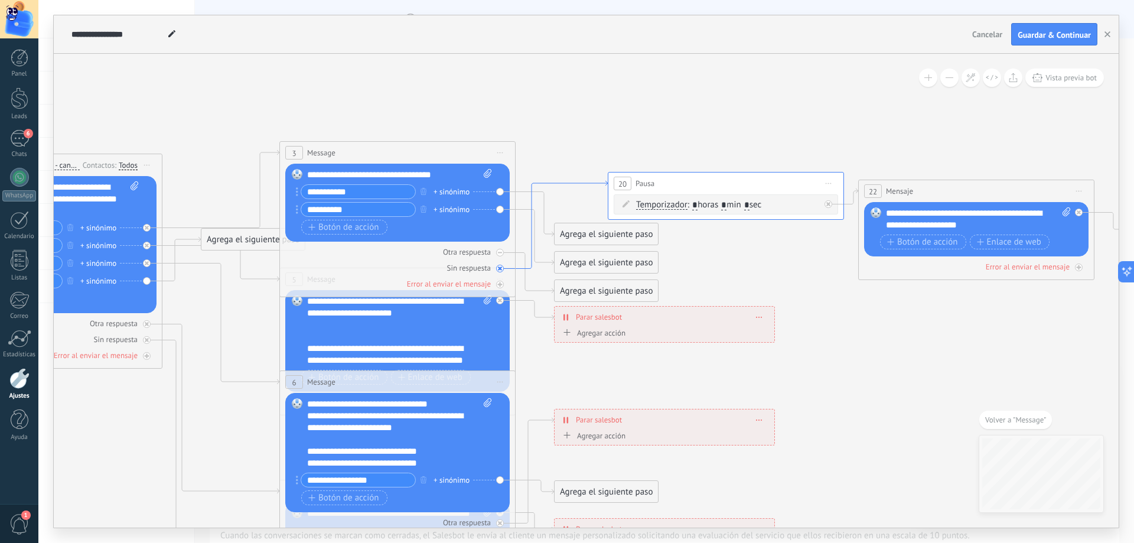
click at [522, 269] on icon at bounding box center [562, 225] width 92 height 88
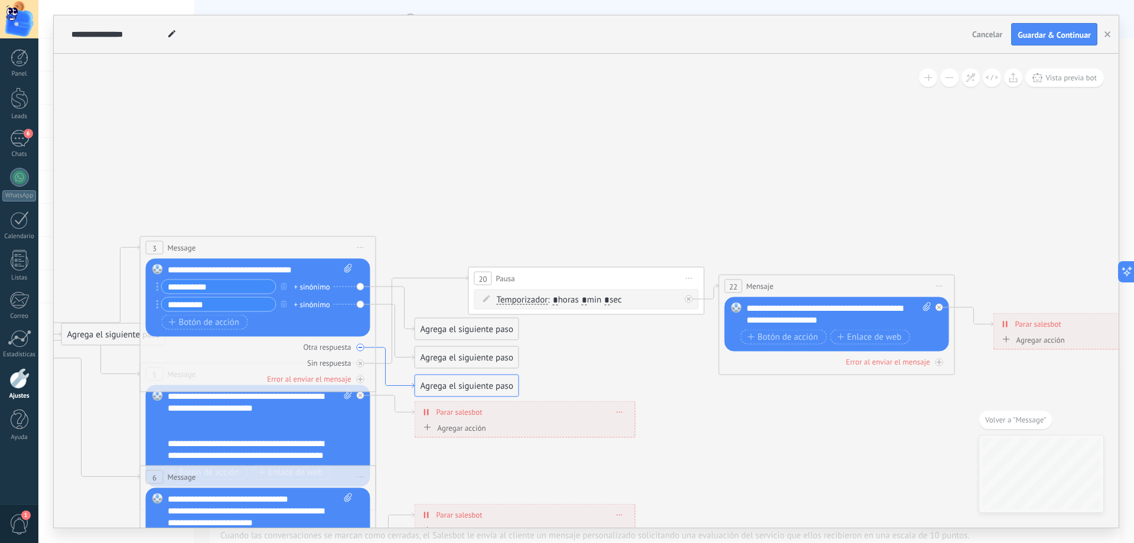
click at [379, 347] on icon at bounding box center [395, 367] width 38 height 41
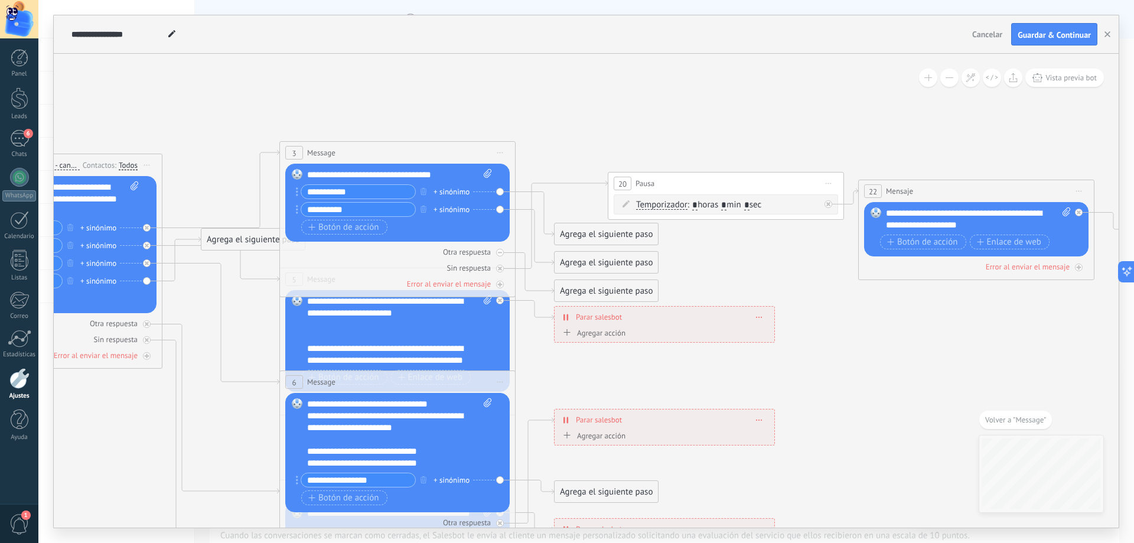
click at [590, 291] on div "Agrega el siguiente paso" at bounding box center [606, 290] width 103 height 19
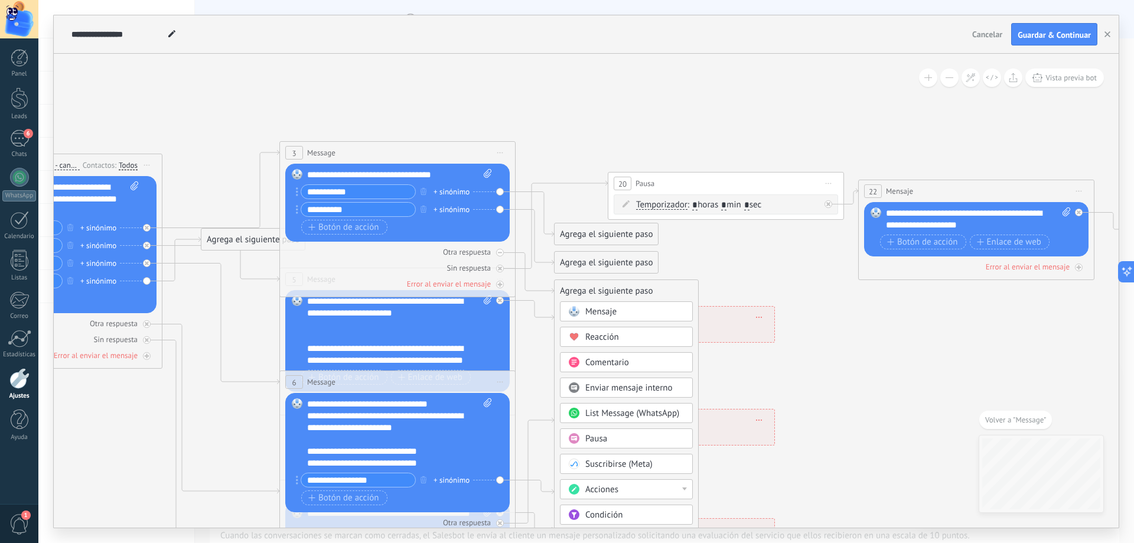
click at [697, 247] on icon at bounding box center [577, 391] width 2146 height 1143
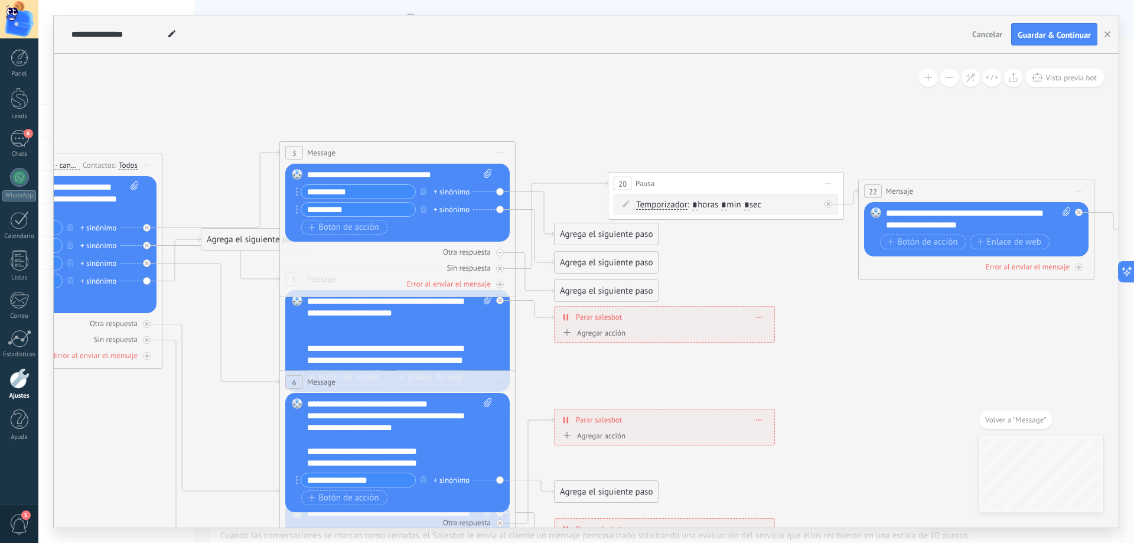
click at [932, 224] on div "**********" at bounding box center [978, 219] width 185 height 24
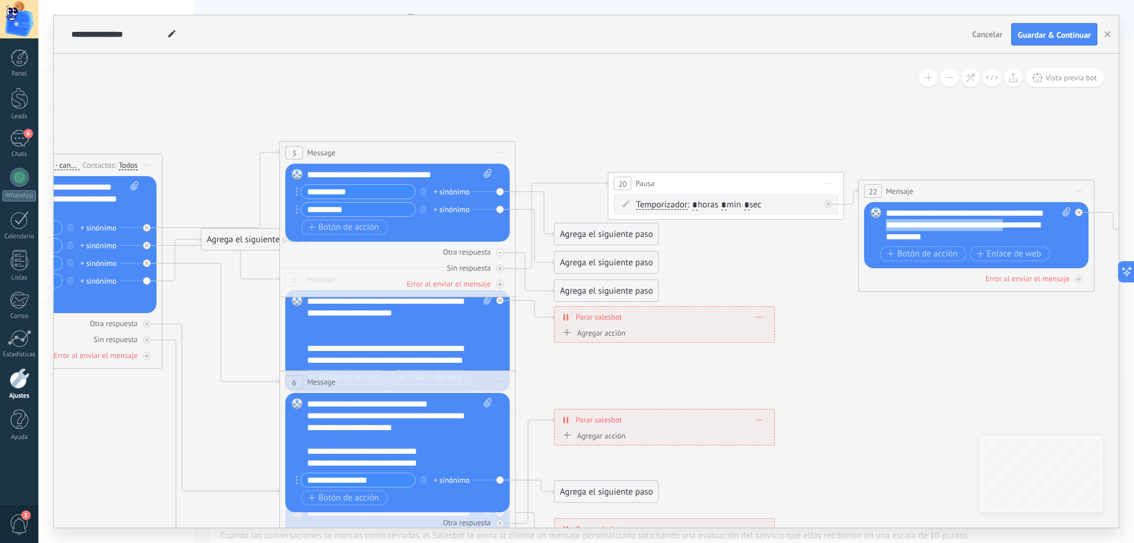
drag, startPoint x: 914, startPoint y: 237, endPoint x: 931, endPoint y: 223, distance: 21.9
click at [931, 223] on div "**********" at bounding box center [978, 224] width 185 height 35
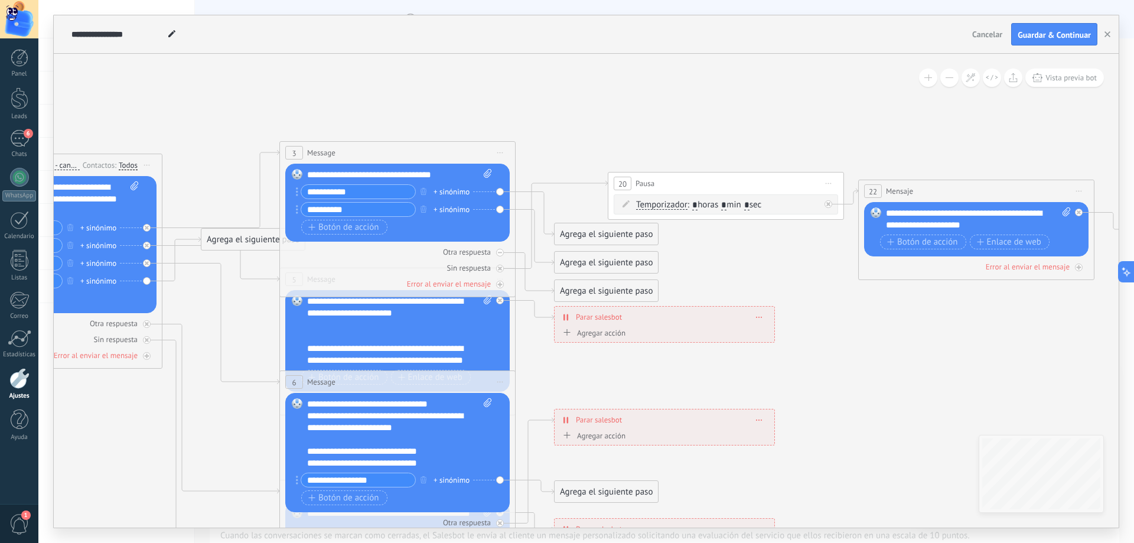
click at [906, 138] on icon at bounding box center [577, 391] width 2146 height 1143
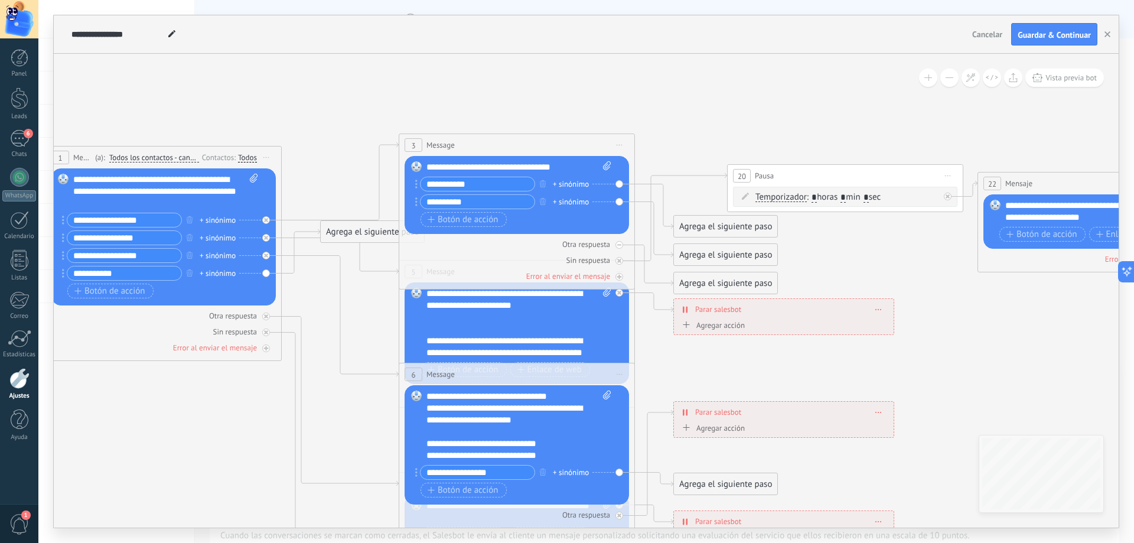
drag, startPoint x: 208, startPoint y: 383, endPoint x: 271, endPoint y: 341, distance: 75.7
click at [327, 376] on icon at bounding box center [696, 383] width 2146 height 1143
click at [188, 237] on icon "button" at bounding box center [189, 237] width 6 height 7
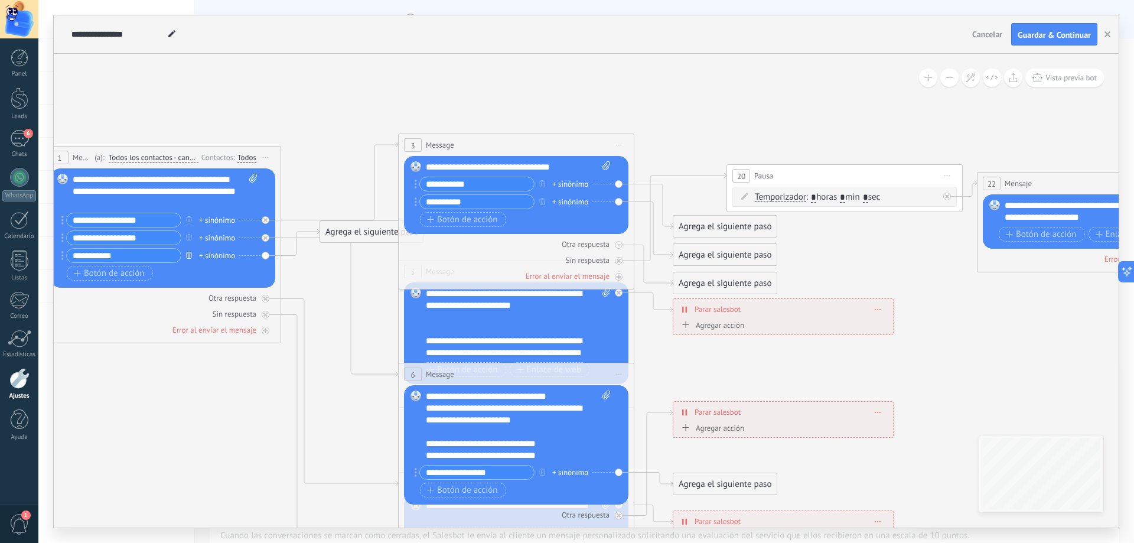
click at [189, 256] on icon "button" at bounding box center [189, 255] width 6 height 7
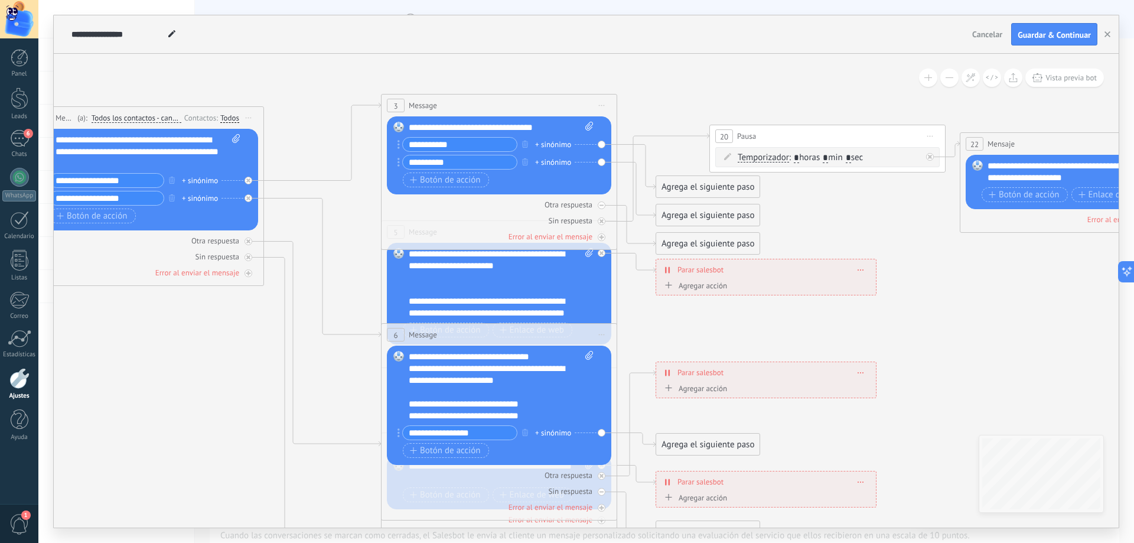
drag, startPoint x: 376, startPoint y: 252, endPoint x: 359, endPoint y: 212, distance: 43.1
click at [359, 212] on icon at bounding box center [678, 344] width 2146 height 1143
click at [545, 130] on div "**********" at bounding box center [501, 128] width 185 height 12
drag, startPoint x: 561, startPoint y: 118, endPoint x: 563, endPoint y: 83, distance: 35.5
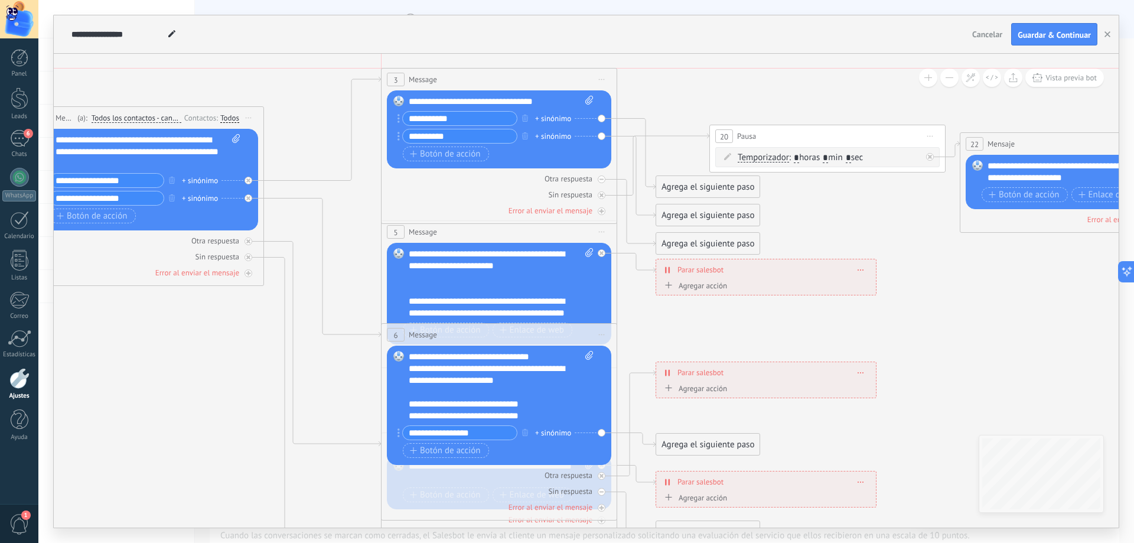
drag, startPoint x: 574, startPoint y: 110, endPoint x: 570, endPoint y: 79, distance: 31.0
click at [570, 79] on div "3 Message ******* (a): Todos los contactos - canales seleccionados Todos los co…" at bounding box center [499, 80] width 235 height 22
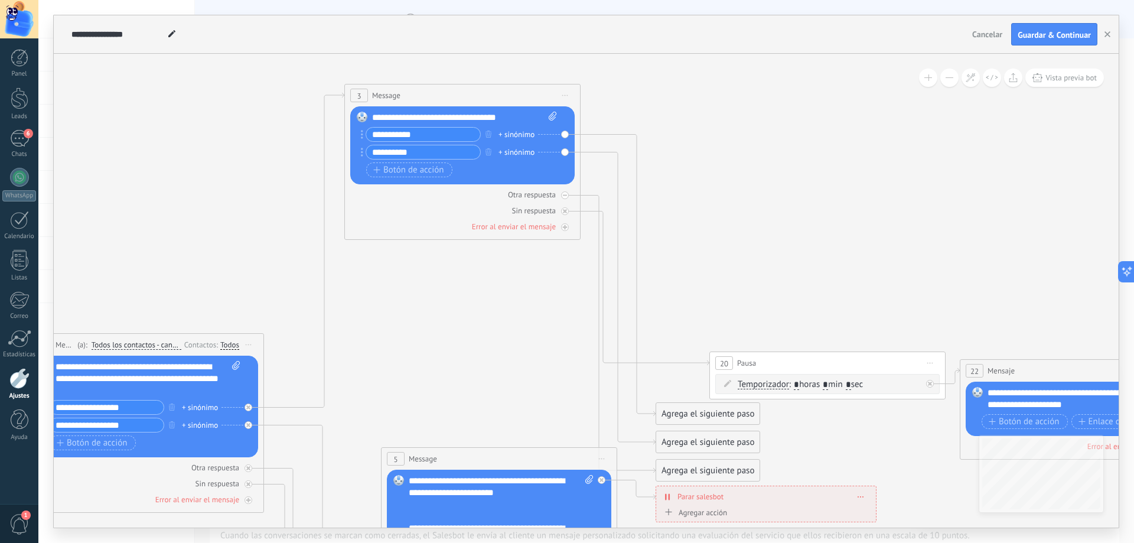
drag, startPoint x: 558, startPoint y: 303, endPoint x: 522, endPoint y: 99, distance: 207.6
click at [522, 99] on div "3 Message ******* (a): Todos los contactos - canales seleccionados Todos los co…" at bounding box center [462, 95] width 235 height 22
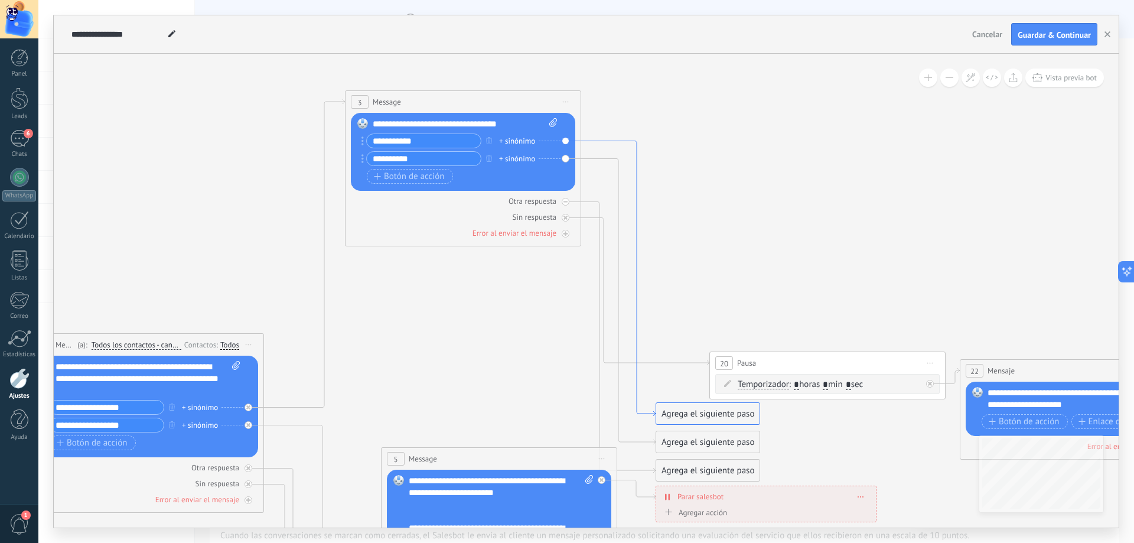
click at [607, 143] on icon at bounding box center [618, 278] width 74 height 275
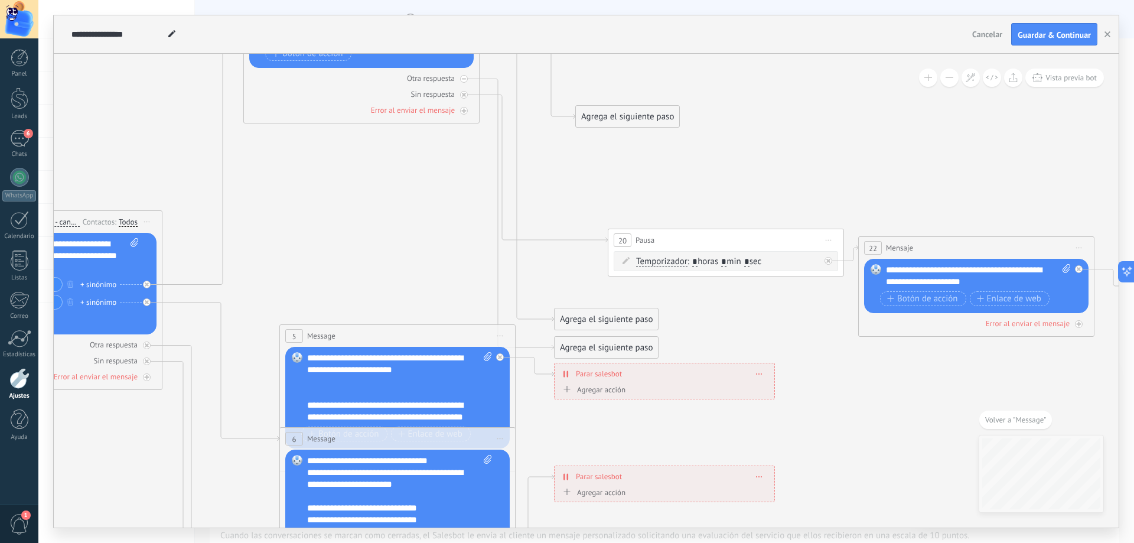
drag, startPoint x: 581, startPoint y: 284, endPoint x: 603, endPoint y: 110, distance: 175.6
click at [603, 110] on div "Agrega el siguiente paso" at bounding box center [627, 116] width 103 height 19
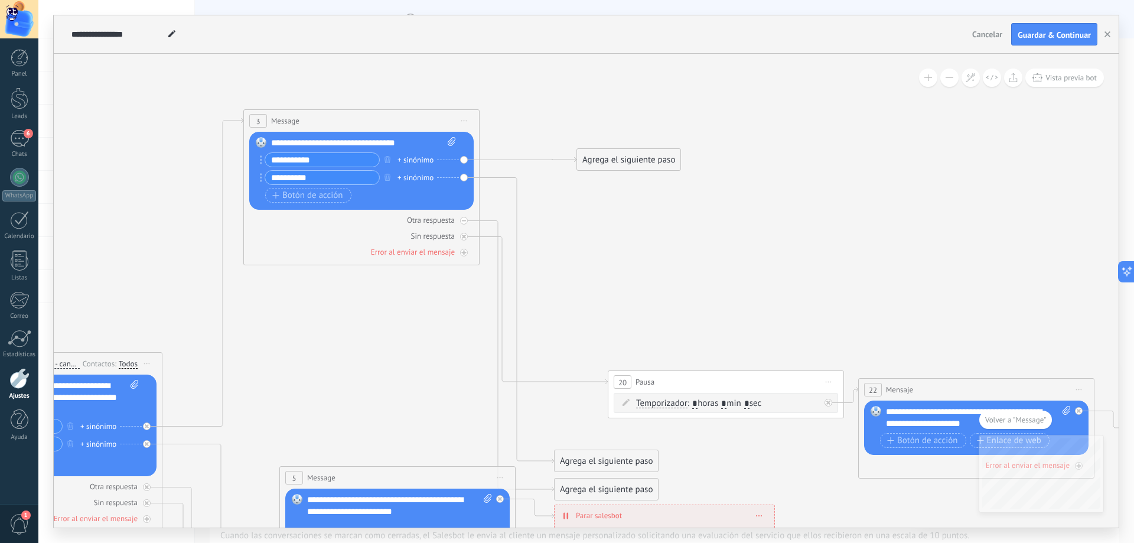
drag, startPoint x: 613, startPoint y: 253, endPoint x: 614, endPoint y: 155, distance: 98.7
click at [614, 155] on div "Agrega el siguiente paso" at bounding box center [628, 159] width 103 height 19
click at [519, 252] on icon at bounding box center [517, 321] width 74 height 286
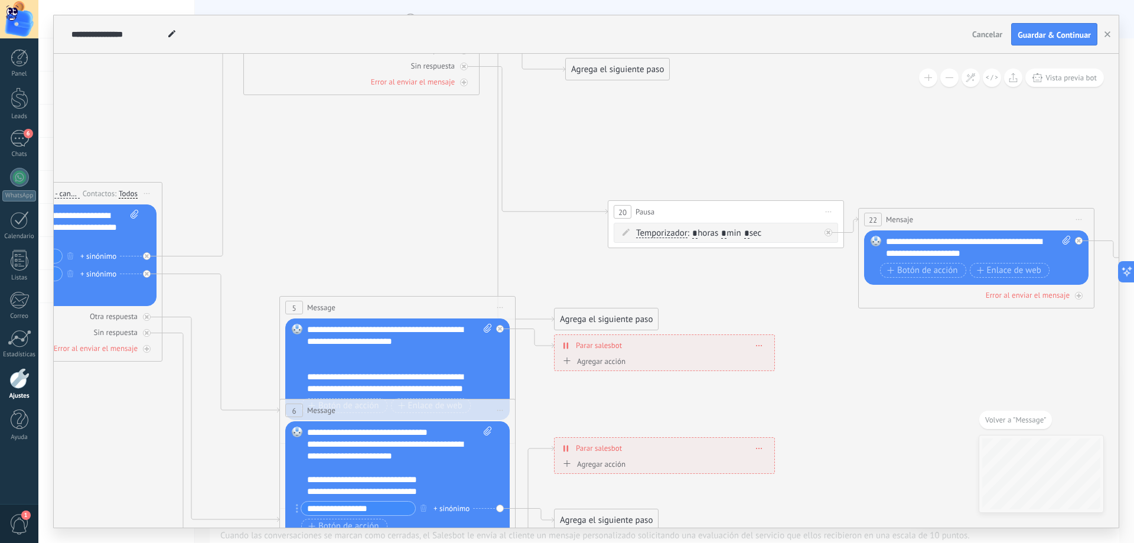
drag, startPoint x: 575, startPoint y: 292, endPoint x: 591, endPoint y: 64, distance: 228.0
click at [588, 69] on div "Agrega el siguiente paso" at bounding box center [617, 69] width 103 height 19
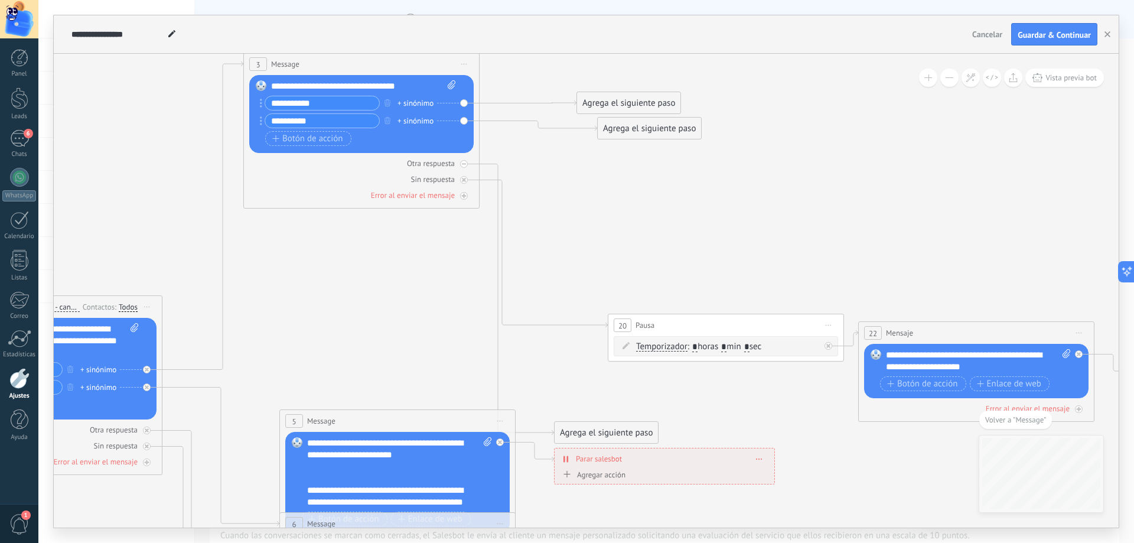
drag, startPoint x: 618, startPoint y: 182, endPoint x: 651, endPoint y: 124, distance: 66.7
click at [652, 125] on div "Agrega el siguiente paso" at bounding box center [649, 128] width 103 height 19
click at [497, 169] on icon at bounding box center [517, 299] width 74 height 271
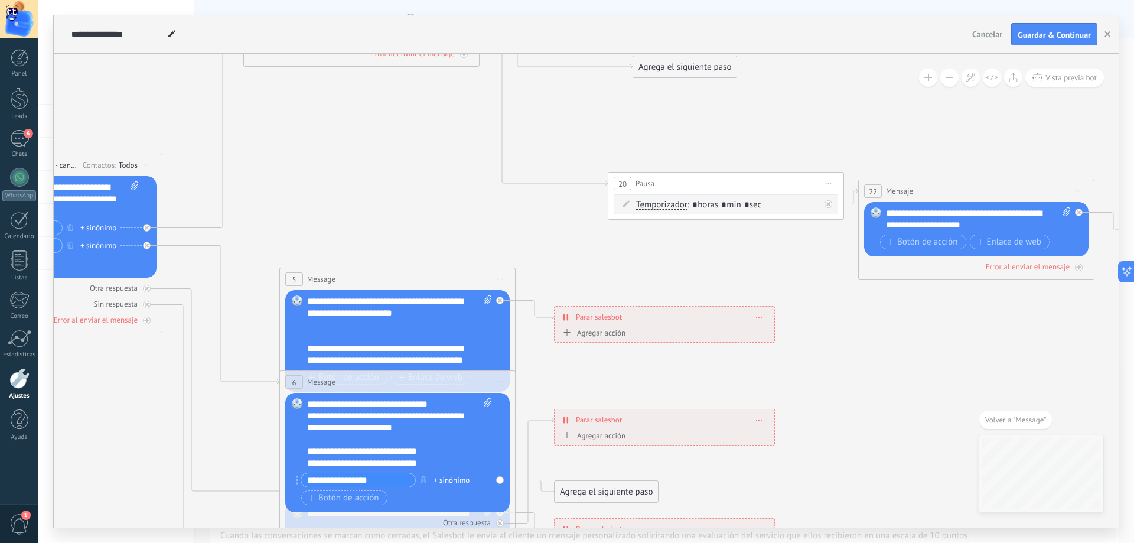
drag, startPoint x: 585, startPoint y: 288, endPoint x: 673, endPoint y: 72, distance: 232.9
click at [668, 63] on div "Agrega el siguiente paso" at bounding box center [684, 66] width 103 height 19
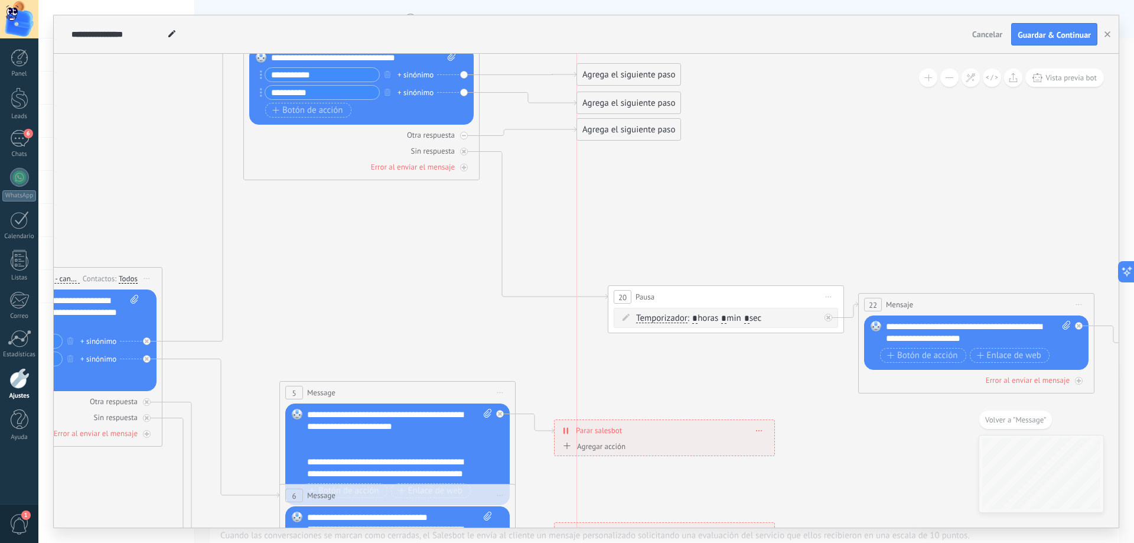
drag, startPoint x: 661, startPoint y: 186, endPoint x: 610, endPoint y: 138, distance: 69.8
click at [610, 138] on div "Agrega el siguiente paso" at bounding box center [628, 129] width 103 height 19
drag, startPoint x: 711, startPoint y: 281, endPoint x: 654, endPoint y: 160, distance: 133.7
click at [654, 160] on div "20 Pausa ***** Iniciar vista previa aquí Cambiar nombre Duplicar Borrar" at bounding box center [661, 158] width 235 height 22
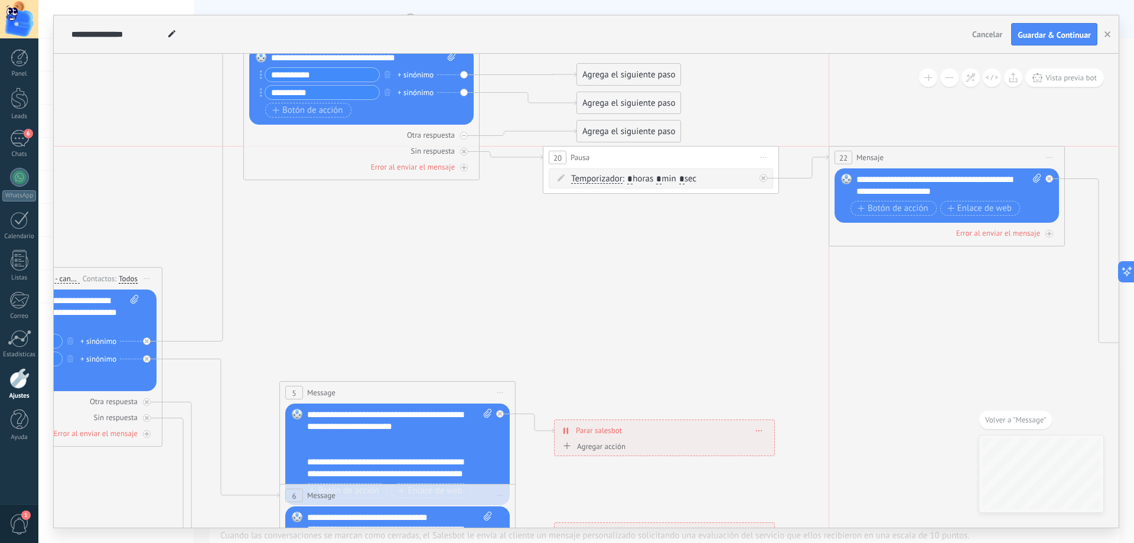
drag, startPoint x: 954, startPoint y: 302, endPoint x: 929, endPoint y: 155, distance: 149.1
click at [929, 155] on div "22 Mensaje ******* (a): Todos los contactos - canales seleccionados Todos los c…" at bounding box center [946, 158] width 235 height 22
click at [760, 241] on icon at bounding box center [577, 403] width 2146 height 1348
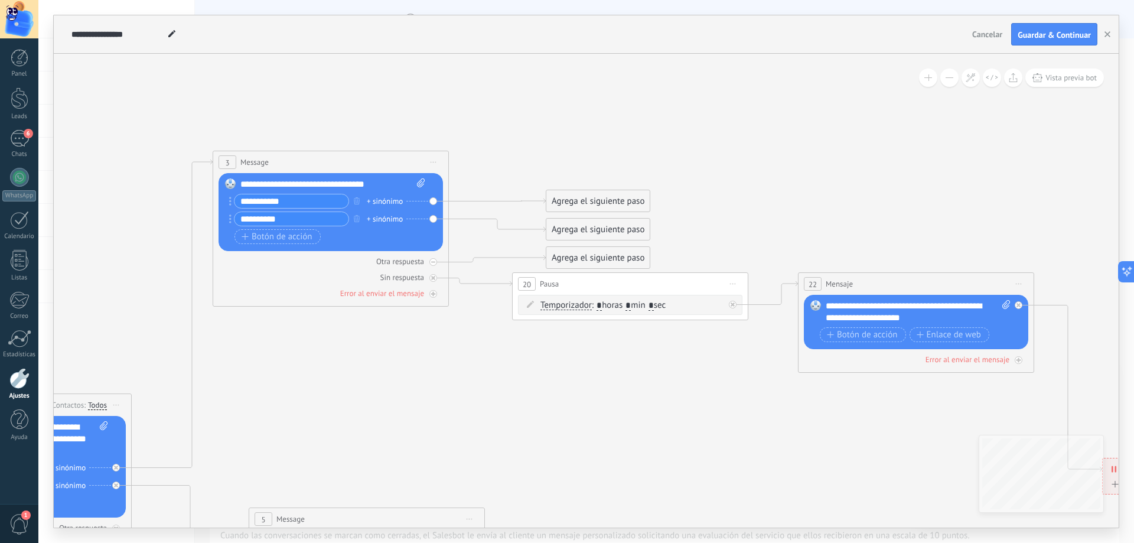
drag, startPoint x: 375, startPoint y: 360, endPoint x: 344, endPoint y: 487, distance: 130.1
click at [344, 487] on icon at bounding box center [546, 529] width 2146 height 1348
drag, startPoint x: 579, startPoint y: 175, endPoint x: 568, endPoint y: 96, distance: 79.9
click at [568, 96] on div "Agrega el siguiente paso" at bounding box center [586, 99] width 103 height 19
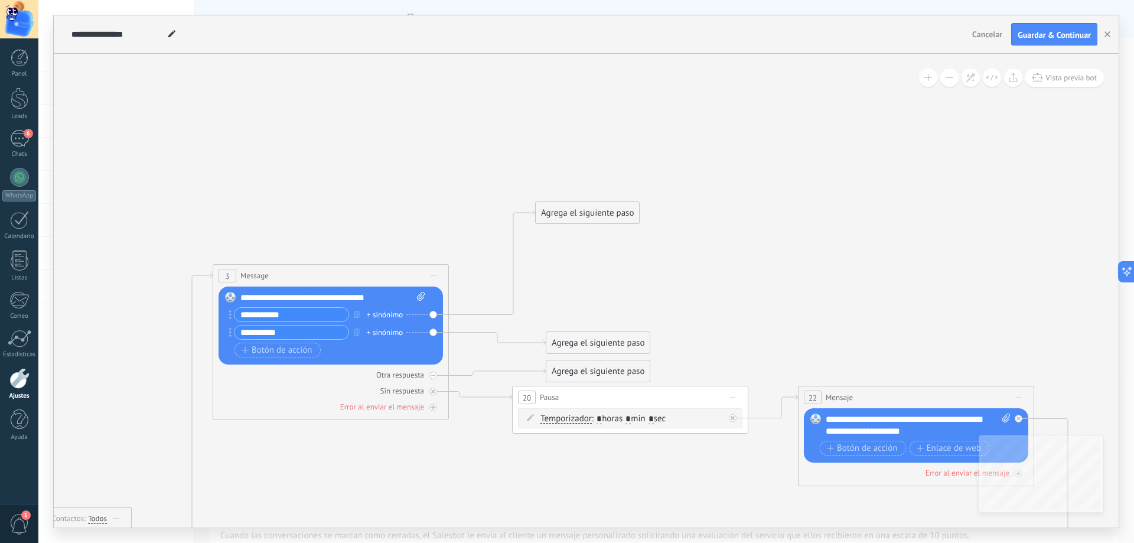
click at [587, 212] on div "Agrega el siguiente paso" at bounding box center [587, 212] width 103 height 19
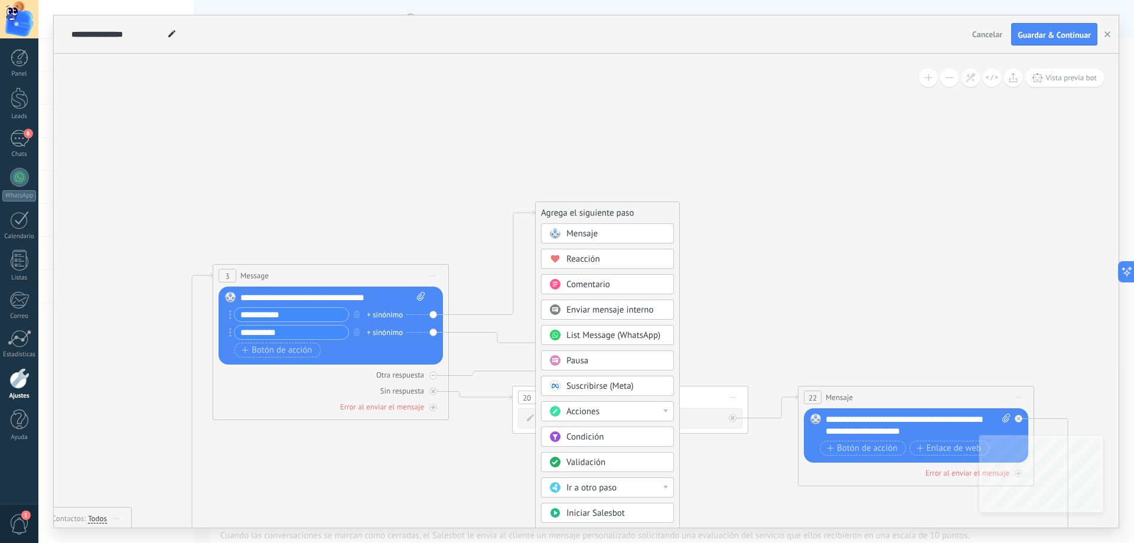
click at [587, 212] on div "Agrega el siguiente paso" at bounding box center [608, 212] width 144 height 19
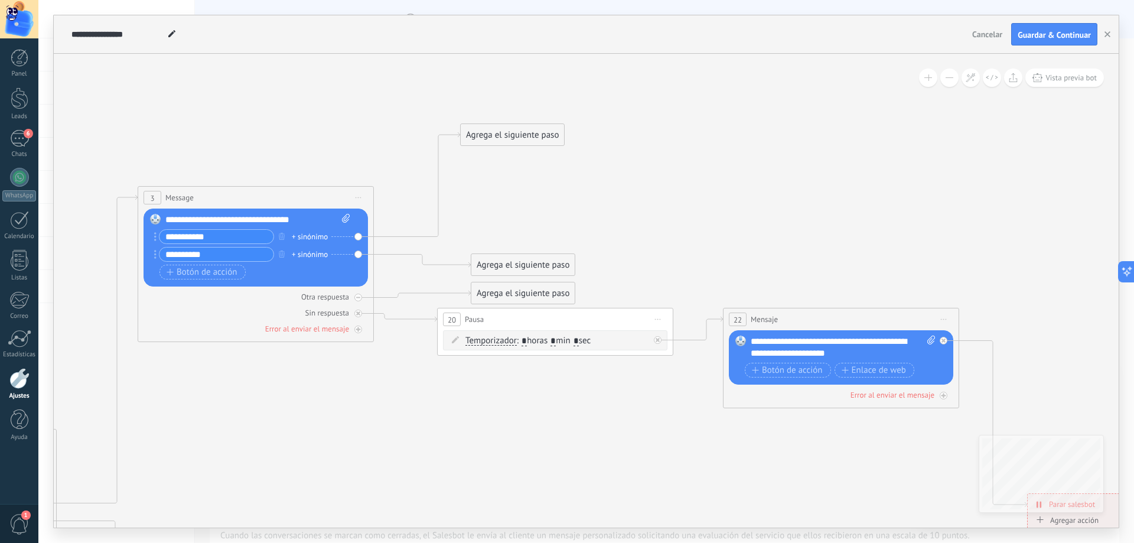
drag, startPoint x: 613, startPoint y: 161, endPoint x: 554, endPoint y: 83, distance: 97.5
click at [554, 83] on icon at bounding box center [471, 533] width 2146 height 1410
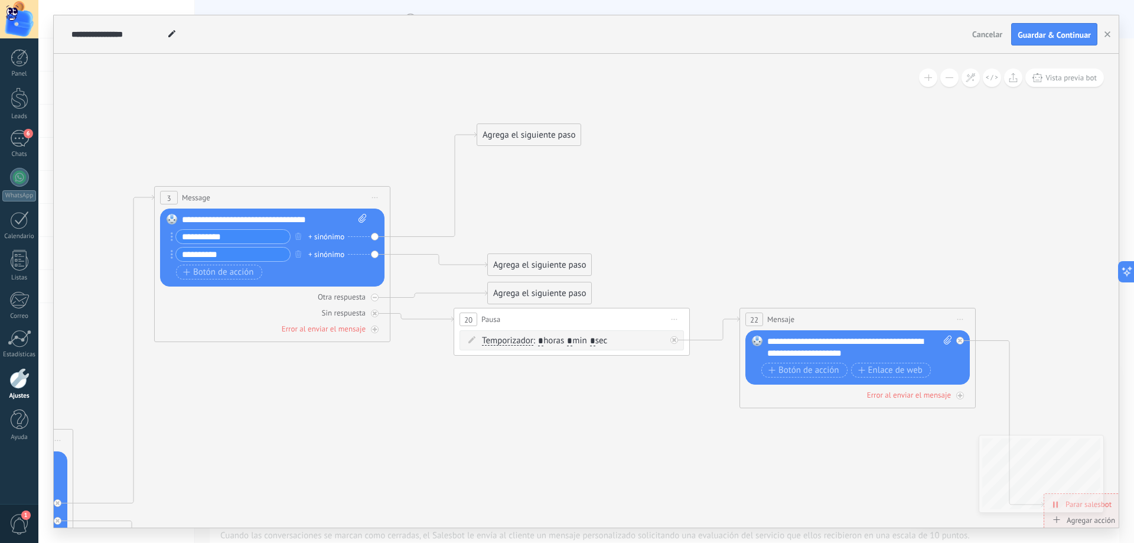
click at [524, 139] on div "Agrega el siguiente paso" at bounding box center [528, 134] width 103 height 19
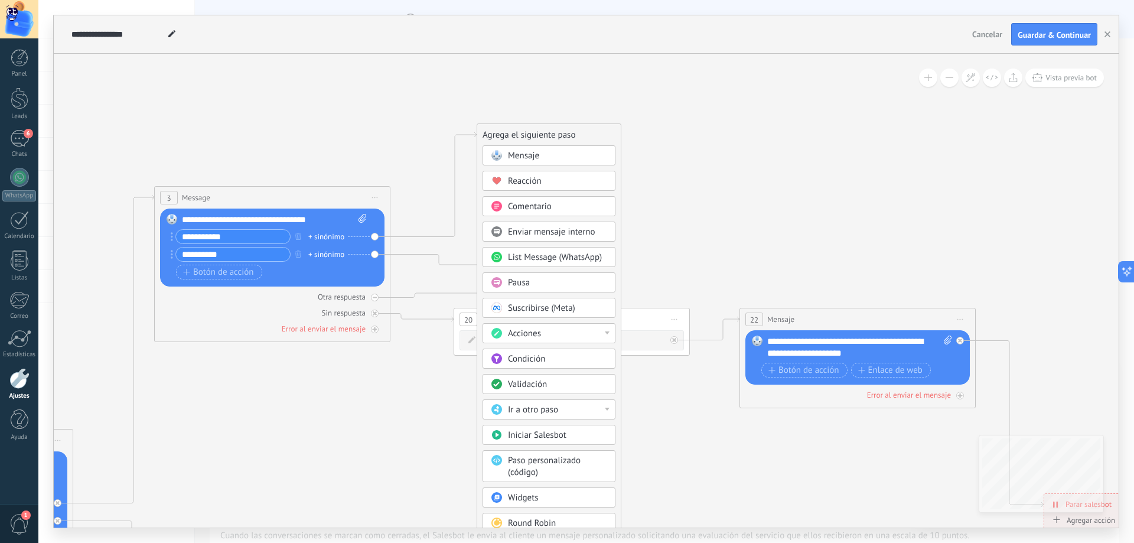
click at [499, 86] on icon at bounding box center [488, 533] width 2146 height 1410
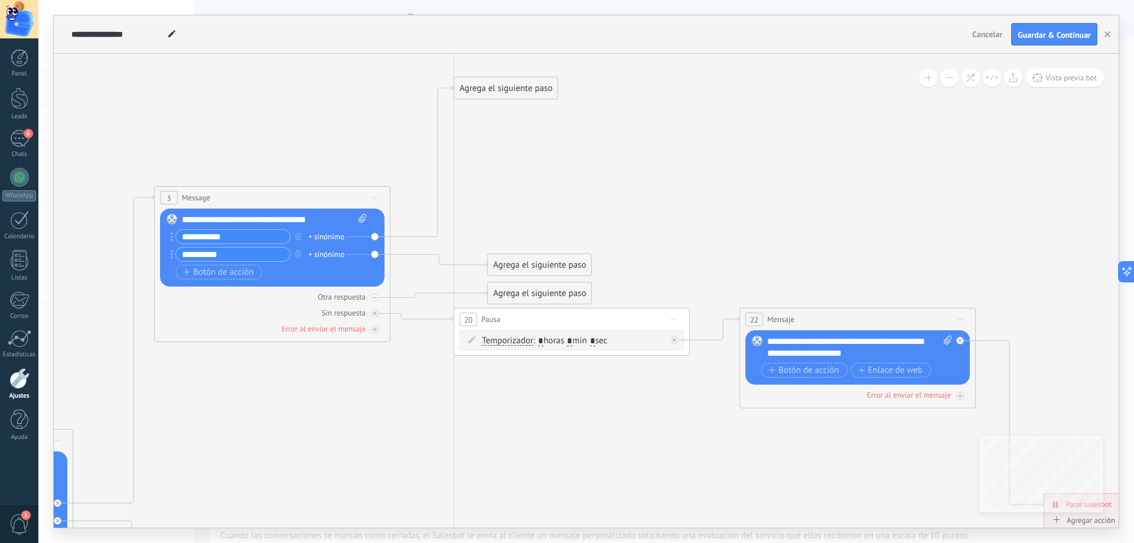
drag, startPoint x: 508, startPoint y: 135, endPoint x: 486, endPoint y: 89, distance: 51.0
click at [486, 89] on div "Agrega el siguiente paso" at bounding box center [505, 88] width 103 height 19
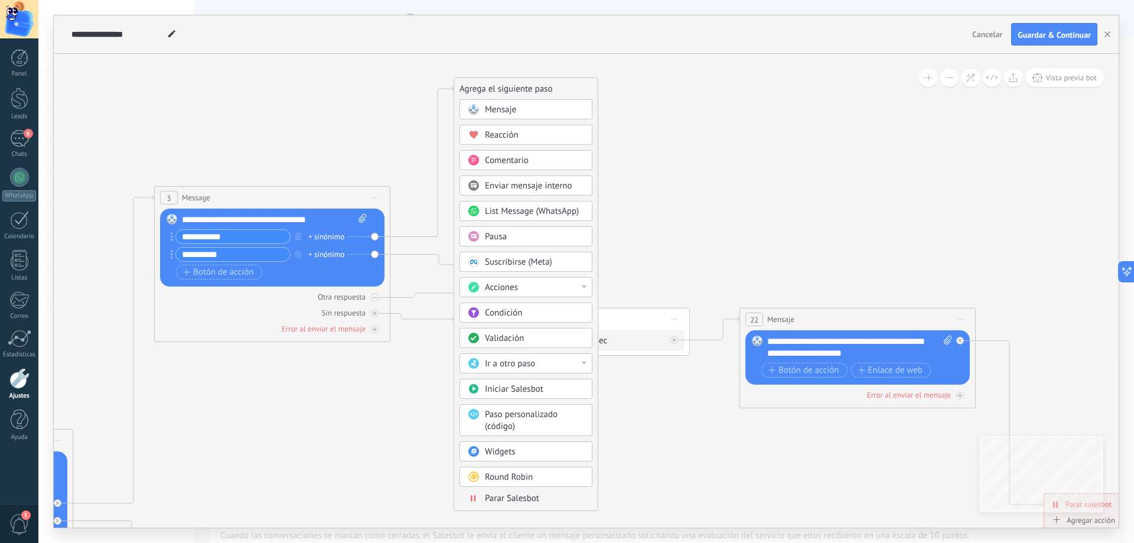
click at [504, 109] on span "Mensaje" at bounding box center [500, 109] width 31 height 11
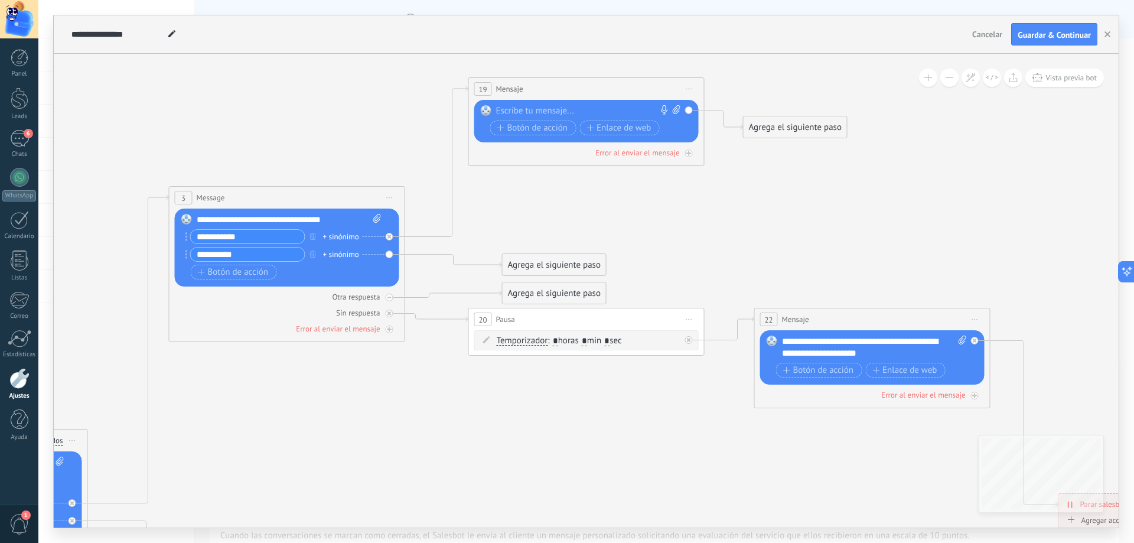
click at [526, 112] on div at bounding box center [583, 111] width 175 height 12
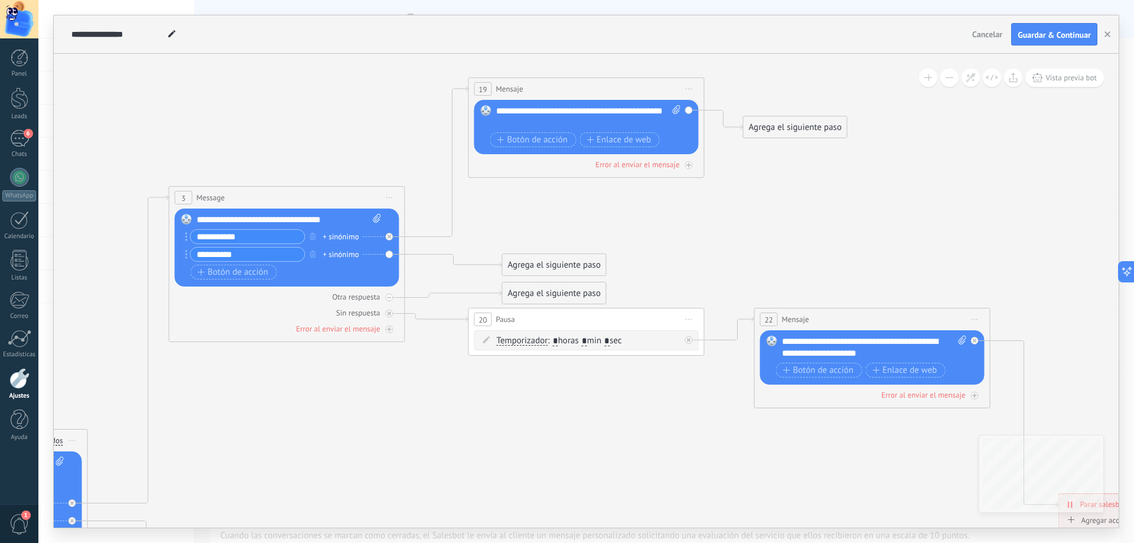
click at [757, 162] on icon at bounding box center [502, 510] width 2146 height 1456
click at [786, 128] on div "Agrega el siguiente paso" at bounding box center [795, 127] width 103 height 19
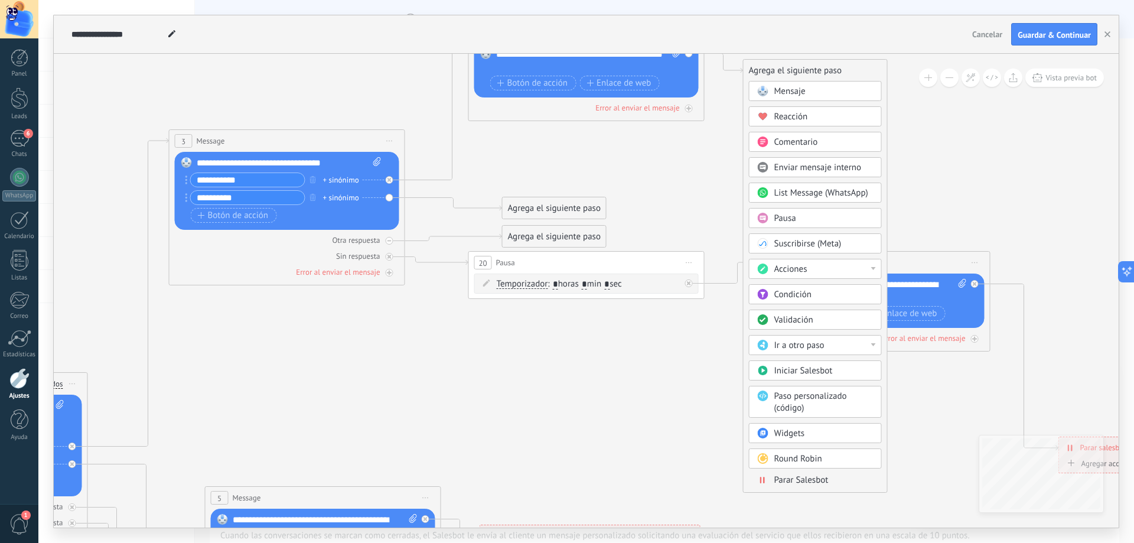
click at [719, 303] on icon at bounding box center [502, 453] width 2146 height 1456
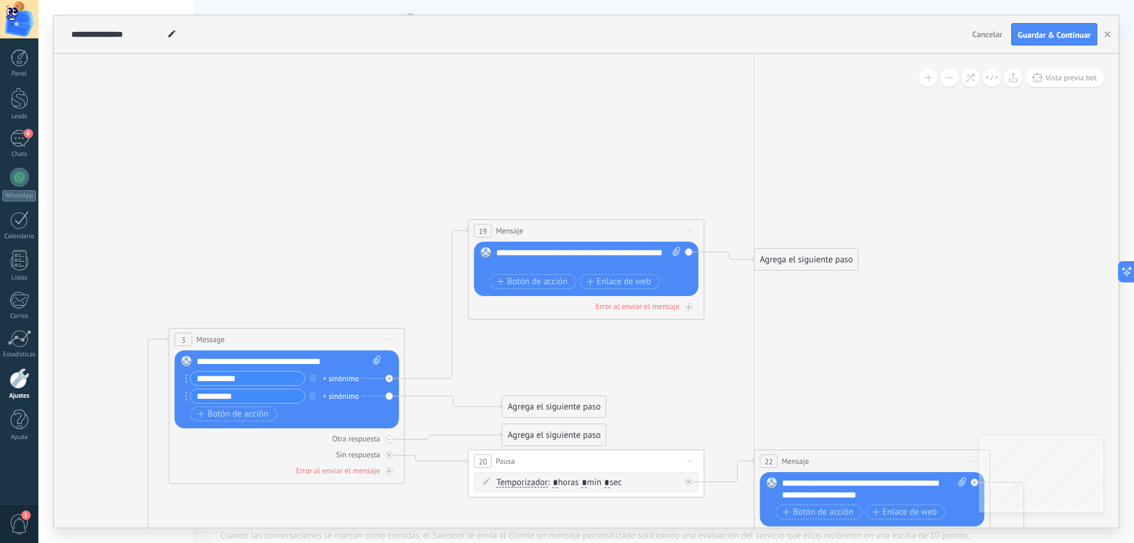
drag, startPoint x: 762, startPoint y: 270, endPoint x: 770, endPoint y: 261, distance: 12.6
click at [770, 261] on div "Agrega el siguiente paso" at bounding box center [806, 259] width 103 height 19
drag, startPoint x: 778, startPoint y: 258, endPoint x: 780, endPoint y: 250, distance: 7.9
click at [780, 250] on div "Agrega el siguiente paso" at bounding box center [806, 251] width 103 height 19
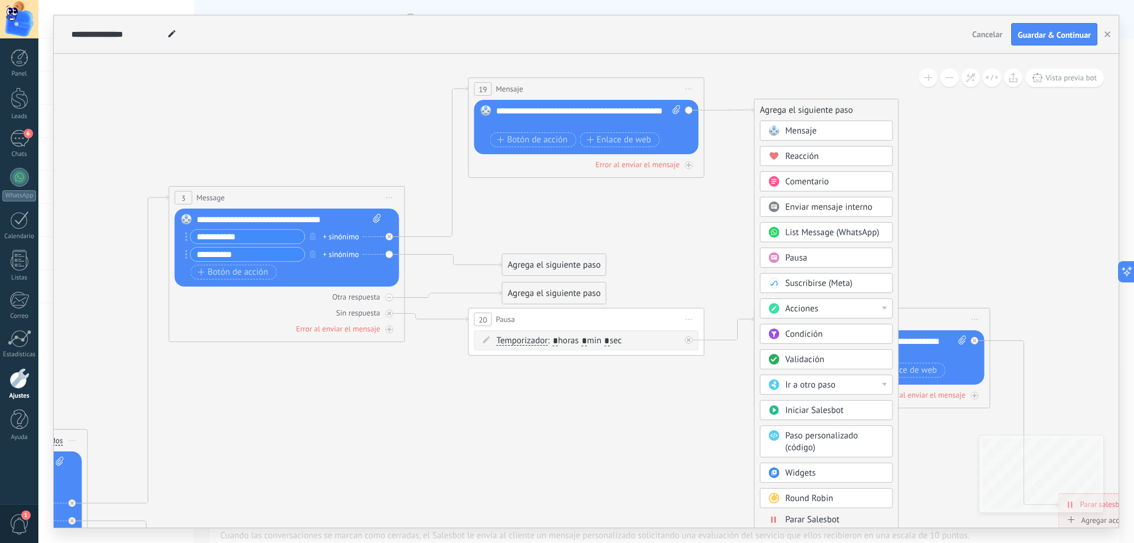
click at [817, 519] on span "Parar Salesbot" at bounding box center [813, 519] width 54 height 11
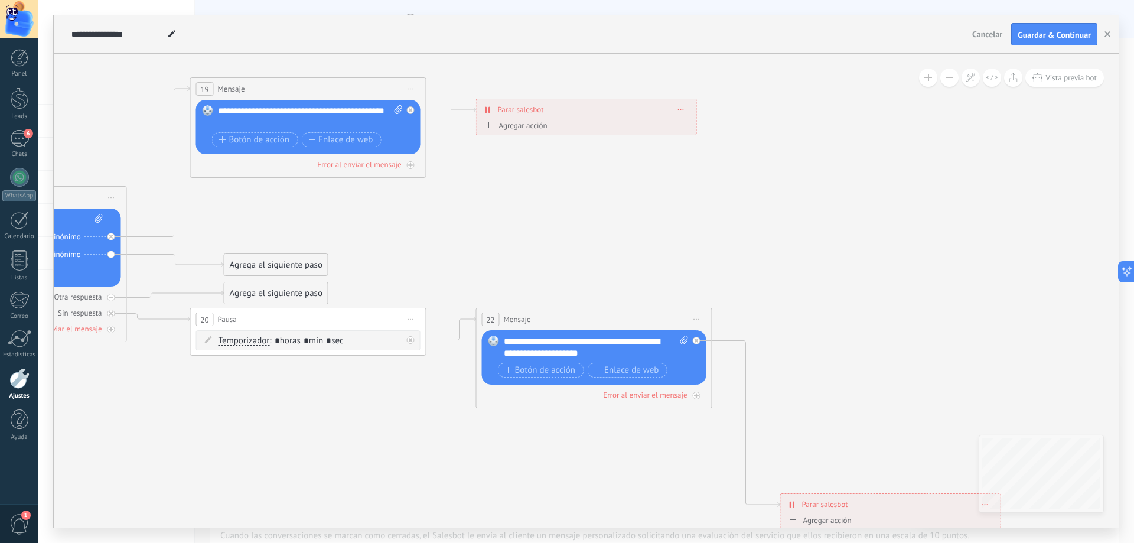
click at [648, 164] on icon at bounding box center [224, 510] width 2146 height 1456
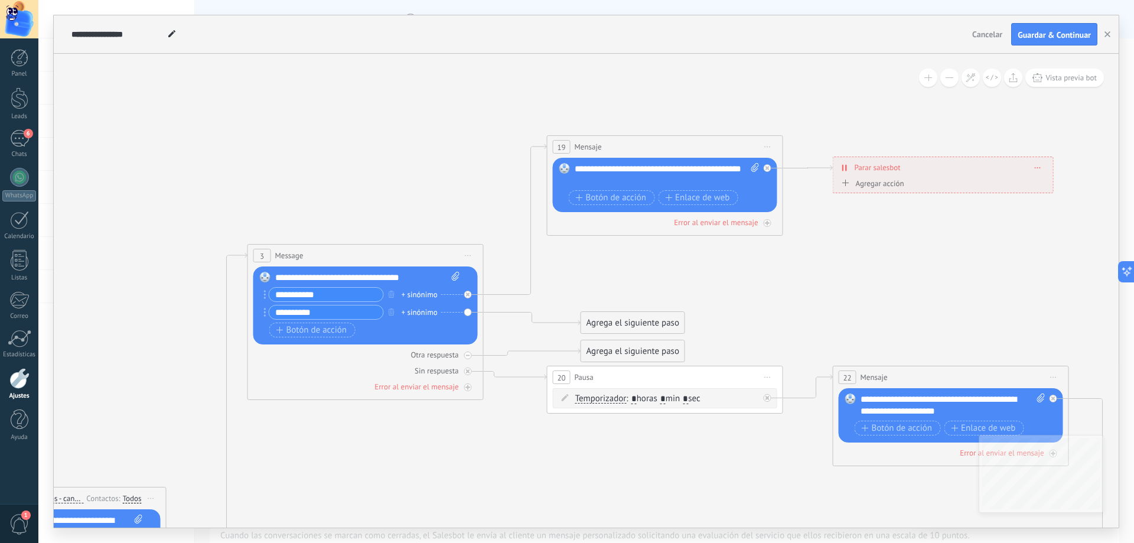
drag, startPoint x: 477, startPoint y: 224, endPoint x: 834, endPoint y: 282, distance: 361.5
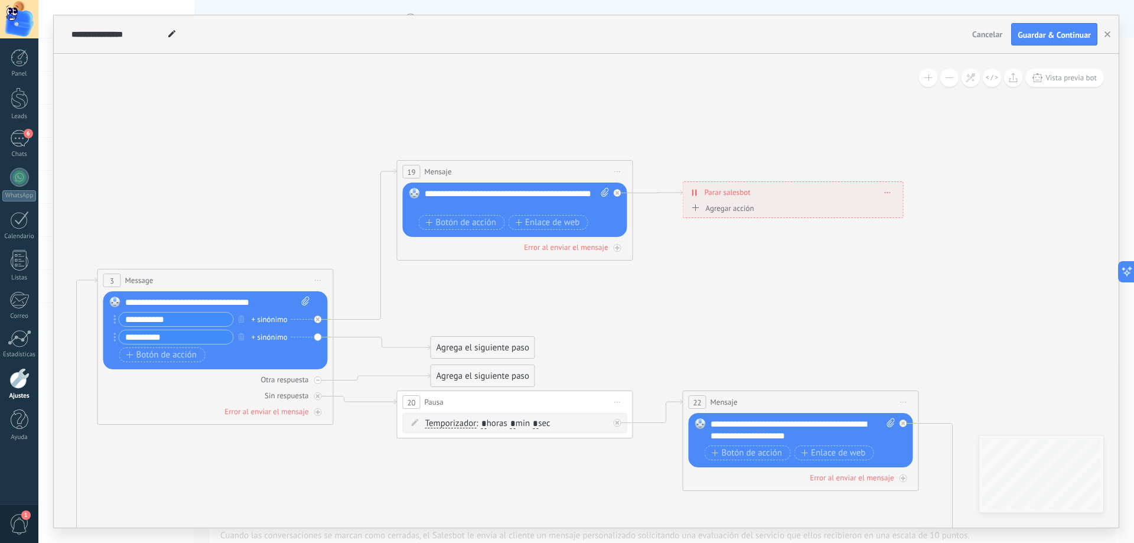
drag, startPoint x: 610, startPoint y: 259, endPoint x: 455, endPoint y: 286, distance: 157.0
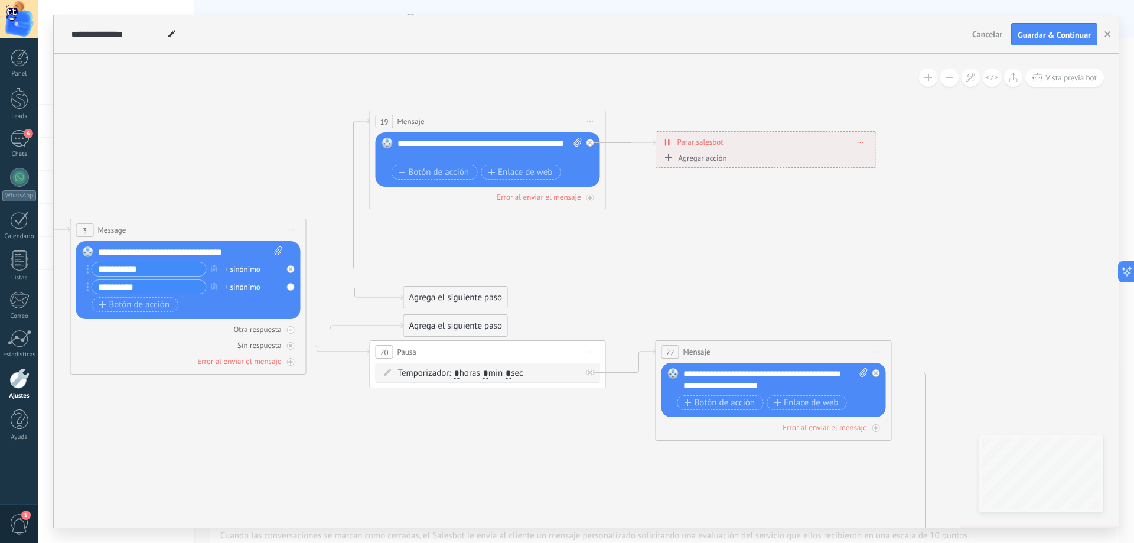
drag, startPoint x: 445, startPoint y: 289, endPoint x: 418, endPoint y: 239, distance: 57.1
click at [418, 239] on icon at bounding box center [404, 542] width 2146 height 1456
click at [455, 294] on div "Agrega el siguiente paso" at bounding box center [455, 297] width 103 height 19
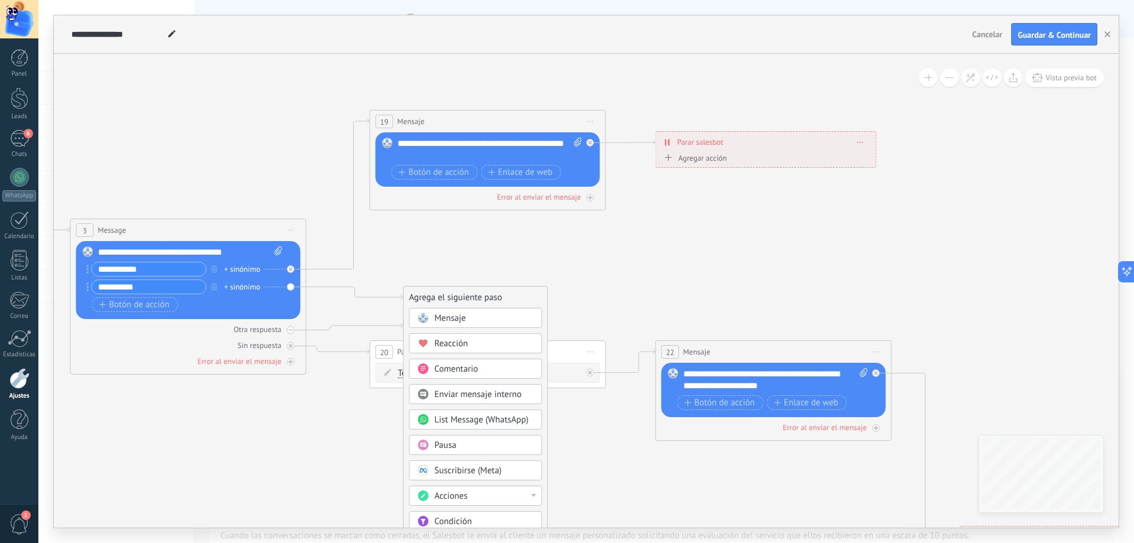
click at [449, 313] on span "Mensaje" at bounding box center [450, 318] width 31 height 11
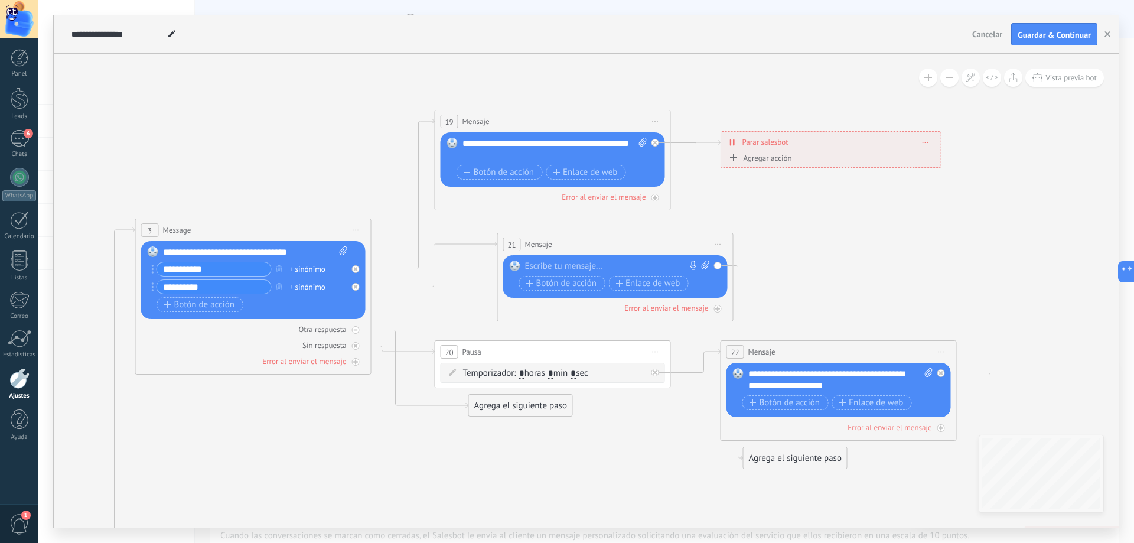
drag, startPoint x: 510, startPoint y: 298, endPoint x: 540, endPoint y: 248, distance: 58.8
click at [540, 243] on span "Mensaje" at bounding box center [538, 244] width 27 height 11
click at [552, 269] on div at bounding box center [613, 265] width 175 height 12
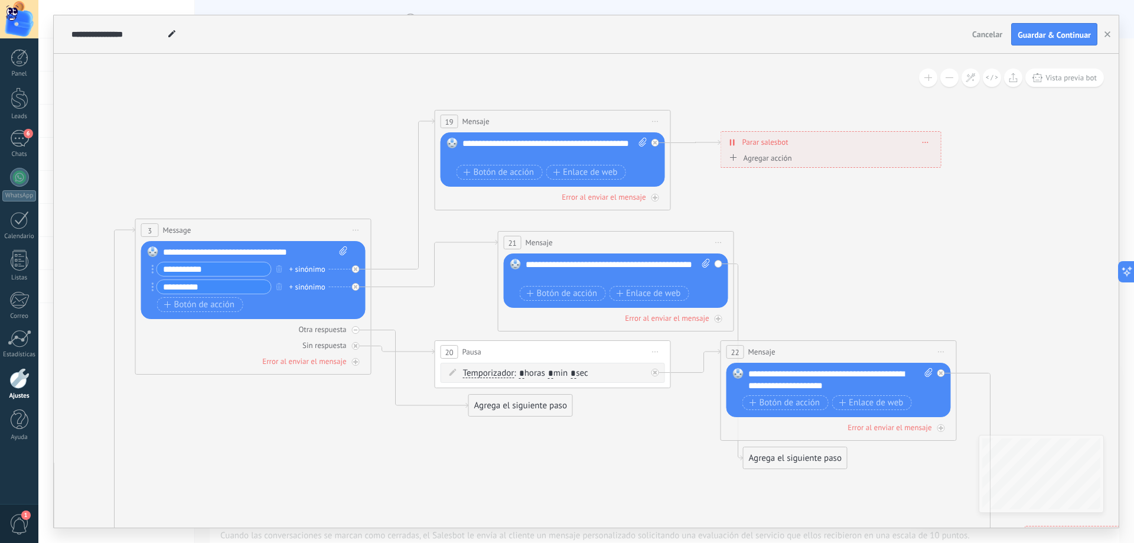
click at [799, 222] on icon at bounding box center [469, 542] width 2146 height 1456
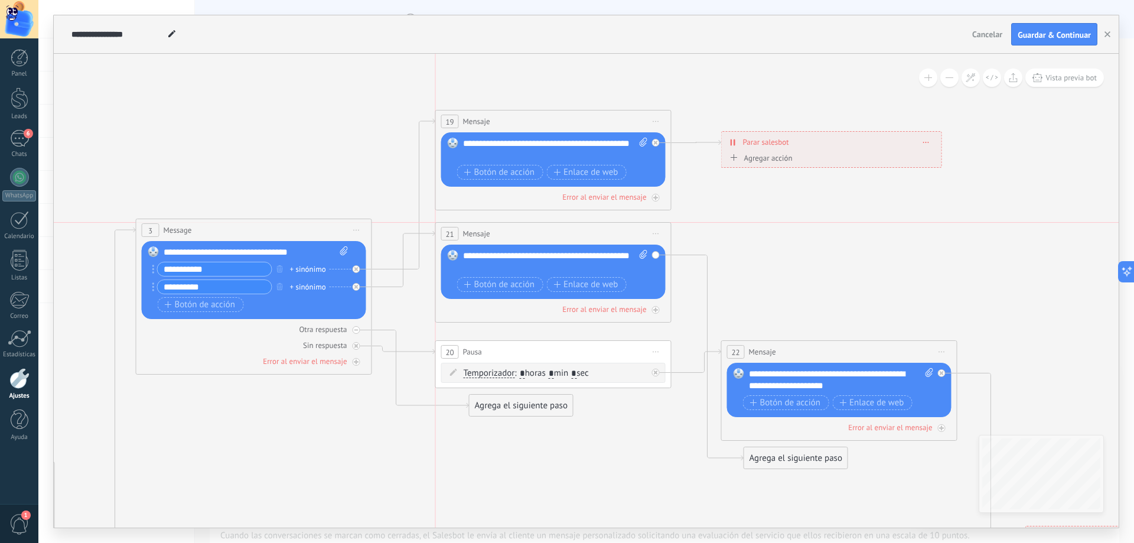
drag, startPoint x: 702, startPoint y: 240, endPoint x: 633, endPoint y: 226, distance: 70.0
click at [633, 226] on div "21 Mensaje ******* (a): Todos los contactos - canales seleccionados Todos los c…" at bounding box center [553, 234] width 235 height 22
click at [759, 210] on icon at bounding box center [469, 542] width 2146 height 1456
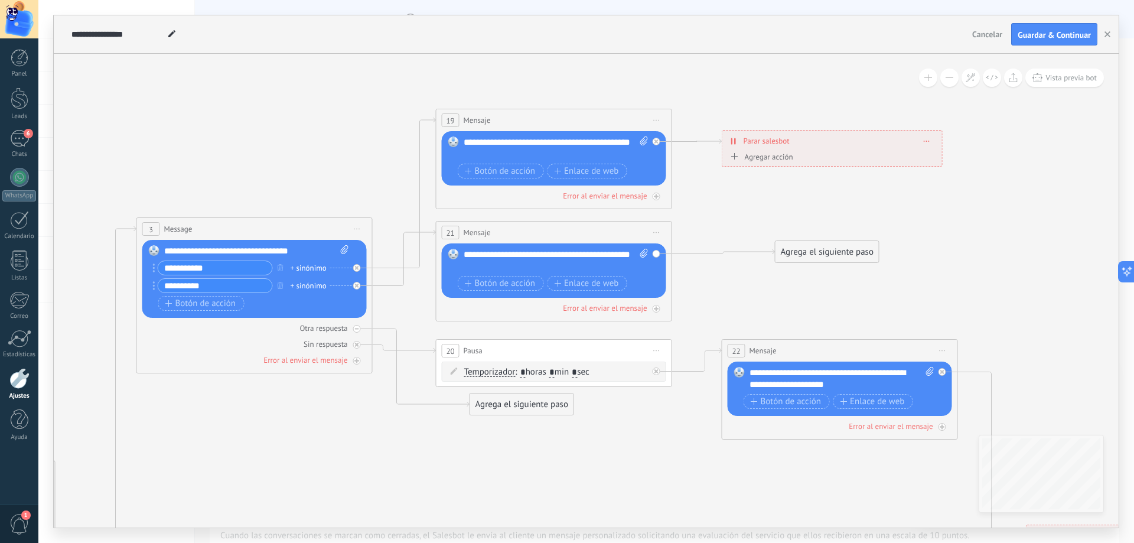
drag, startPoint x: 796, startPoint y: 458, endPoint x: 827, endPoint y: 256, distance: 205.0
click at [827, 256] on div "Agrega el siguiente paso" at bounding box center [827, 251] width 103 height 19
click at [827, 255] on div "Agrega el siguiente paso" at bounding box center [827, 254] width 103 height 19
click at [844, 246] on div "Agrega el siguiente paso" at bounding box center [827, 254] width 103 height 19
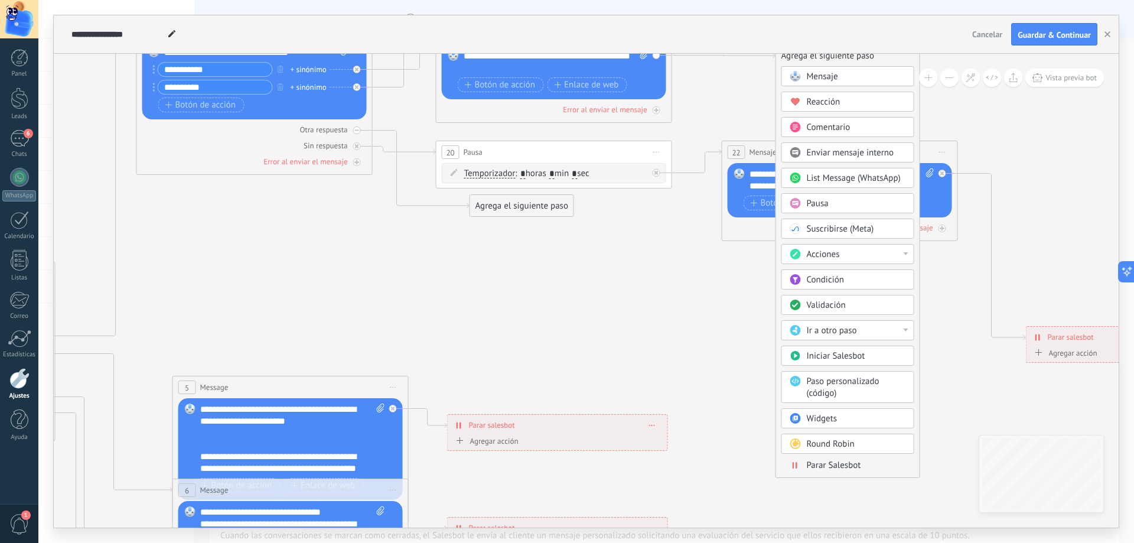
click at [873, 464] on div "Parar Salesbot" at bounding box center [856, 466] width 99 height 12
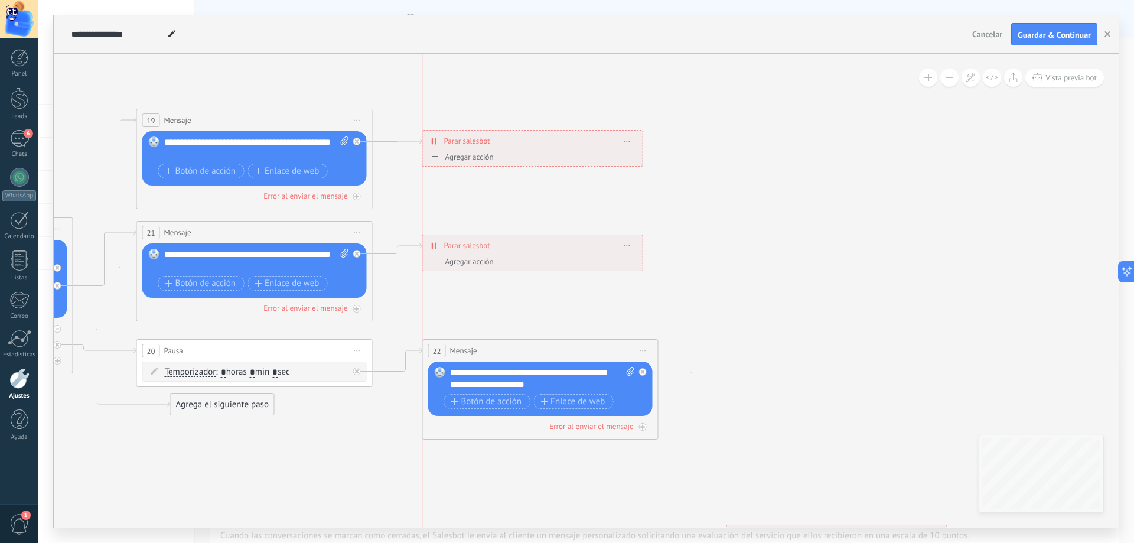
drag, startPoint x: 585, startPoint y: 259, endPoint x: 531, endPoint y: 251, distance: 55.0
click at [531, 251] on div "**********" at bounding box center [533, 245] width 220 height 21
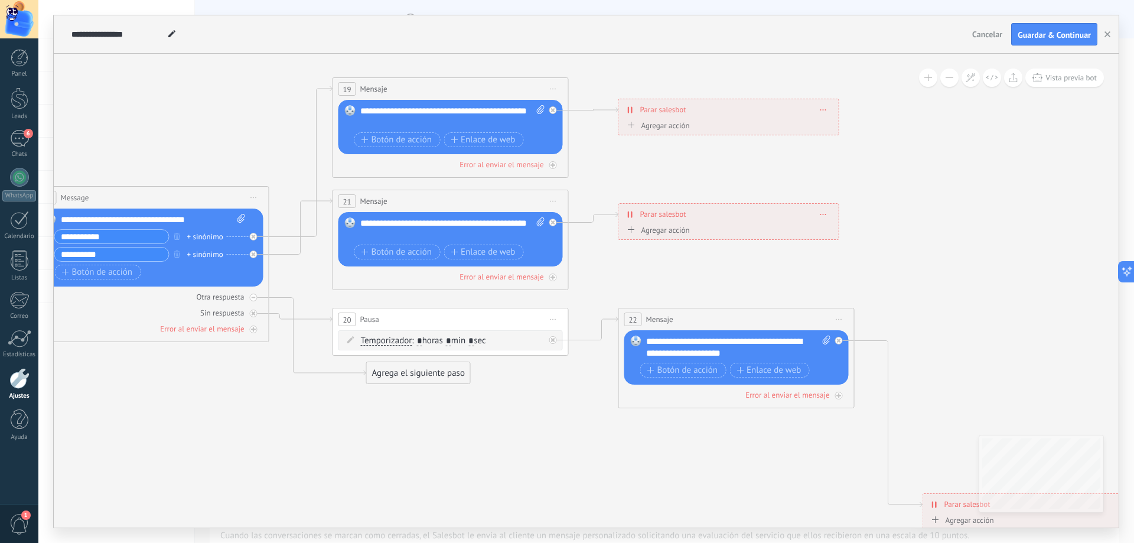
drag, startPoint x: 440, startPoint y: 204, endPoint x: 628, endPoint y: 174, distance: 190.8
click at [635, 173] on icon at bounding box center [366, 510] width 2146 height 1456
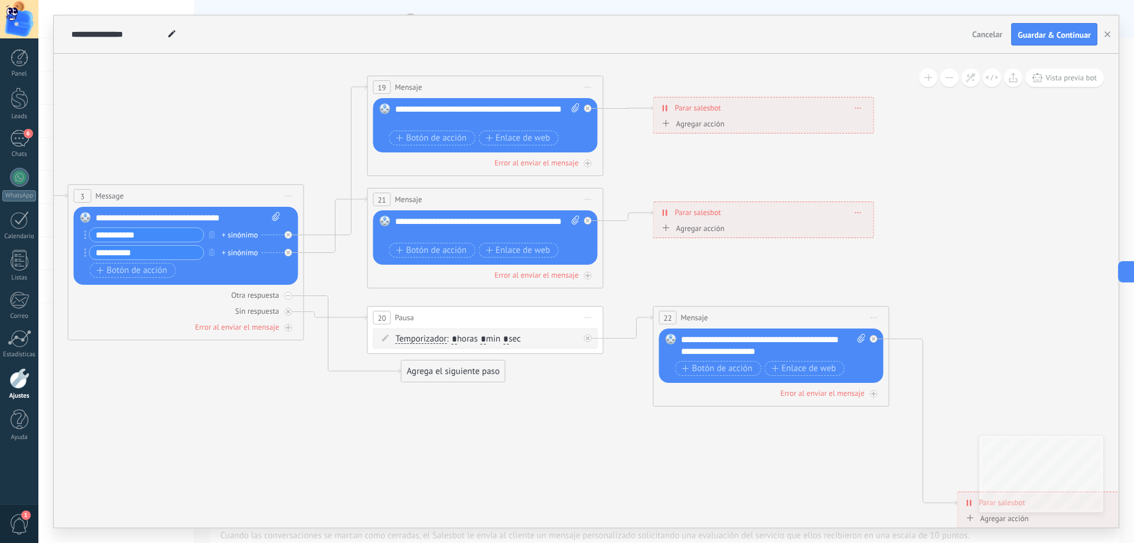
drag, startPoint x: 402, startPoint y: 184, endPoint x: 437, endPoint y: 183, distance: 35.5
click at [437, 183] on icon at bounding box center [401, 508] width 2146 height 1456
click at [281, 330] on div "Error al enviar el mensaje" at bounding box center [186, 326] width 224 height 11
click at [427, 396] on div "Agrega el siguiente paso" at bounding box center [453, 399] width 103 height 19
click at [479, 418] on div "Mensaje" at bounding box center [481, 421] width 99 height 12
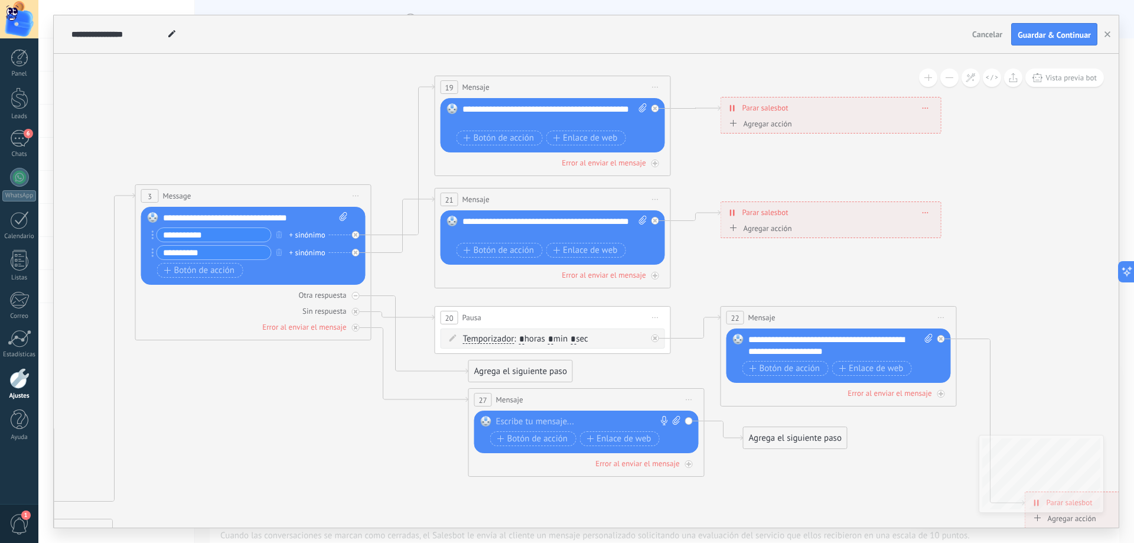
click at [522, 421] on div at bounding box center [583, 422] width 175 height 12
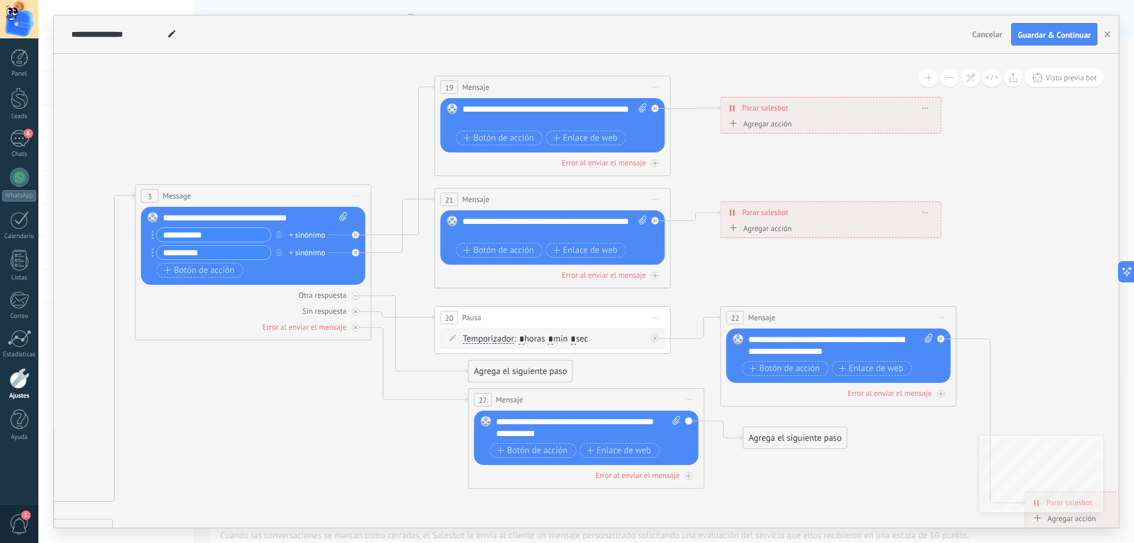
click at [455, 450] on icon at bounding box center [469, 508] width 2146 height 1456
click at [504, 375] on div "Agrega el siguiente paso" at bounding box center [520, 371] width 103 height 19
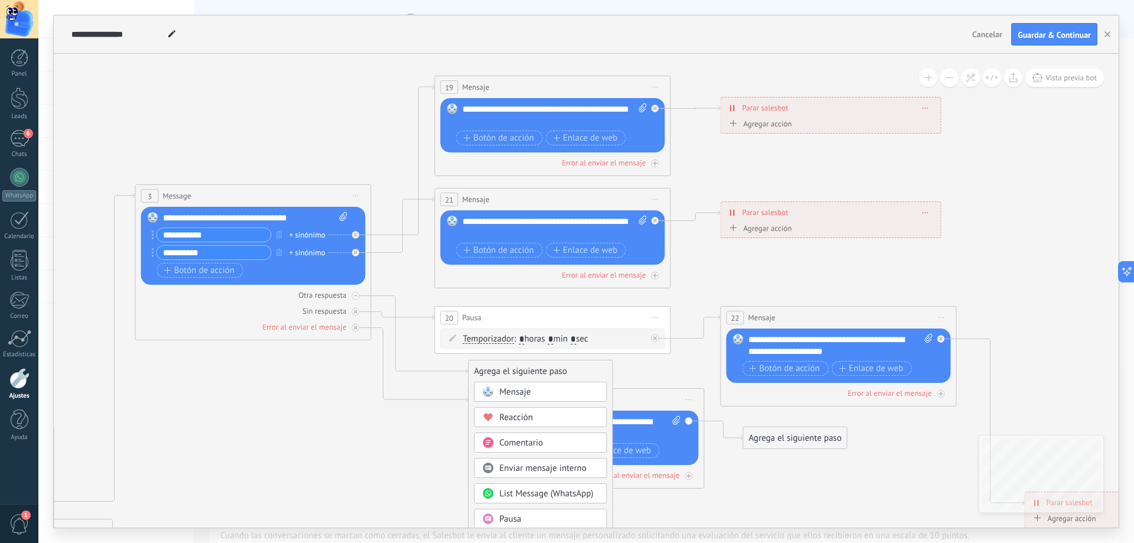
click at [406, 438] on icon at bounding box center [469, 508] width 2146 height 1456
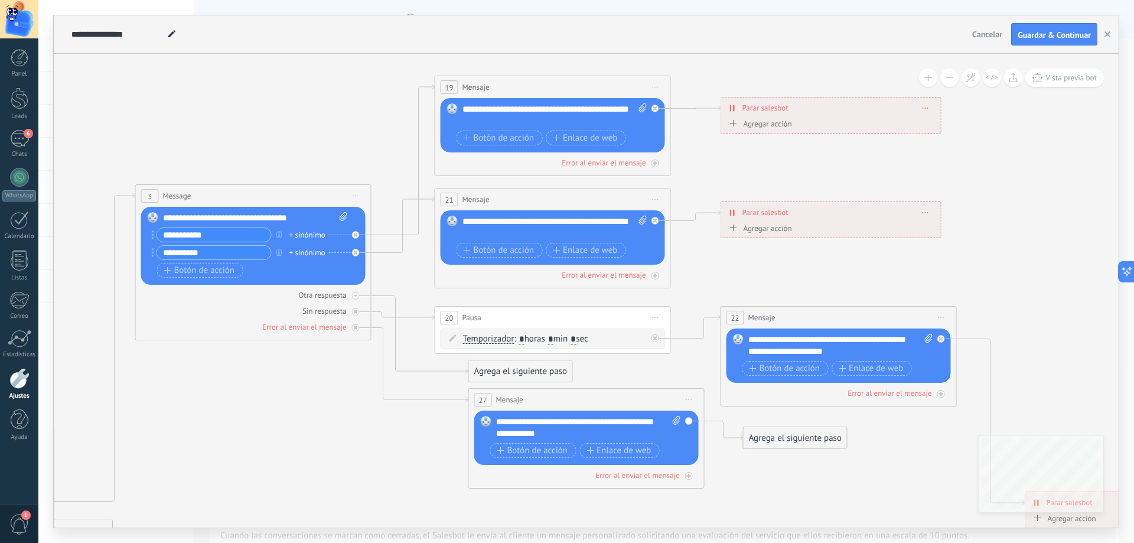
click at [616, 430] on div "**********" at bounding box center [588, 428] width 185 height 24
click at [652, 167] on icon at bounding box center [655, 164] width 6 height 6
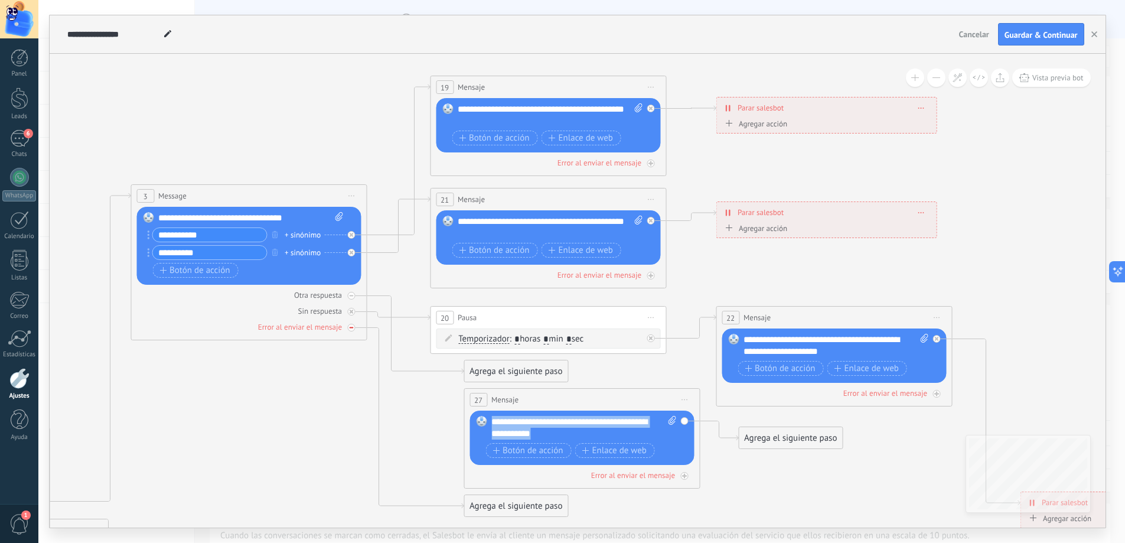
click at [354, 327] on div at bounding box center [351, 328] width 8 height 8
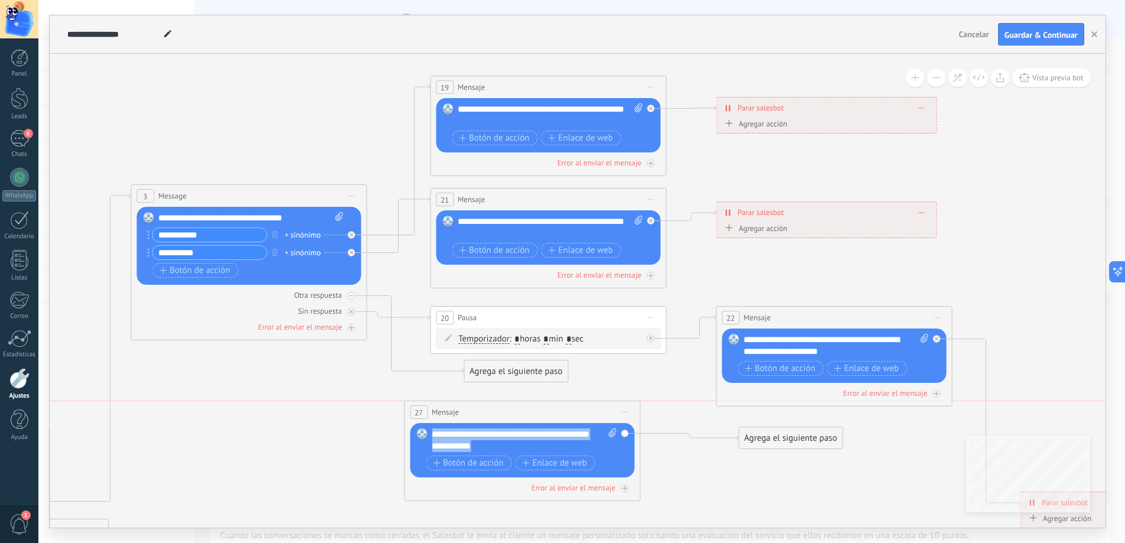
drag, startPoint x: 555, startPoint y: 402, endPoint x: 496, endPoint y: 415, distance: 60.9
click at [496, 415] on div "27 Mensaje ******* (a): Todos los contactos - canales seleccionados Todos los c…" at bounding box center [522, 412] width 235 height 22
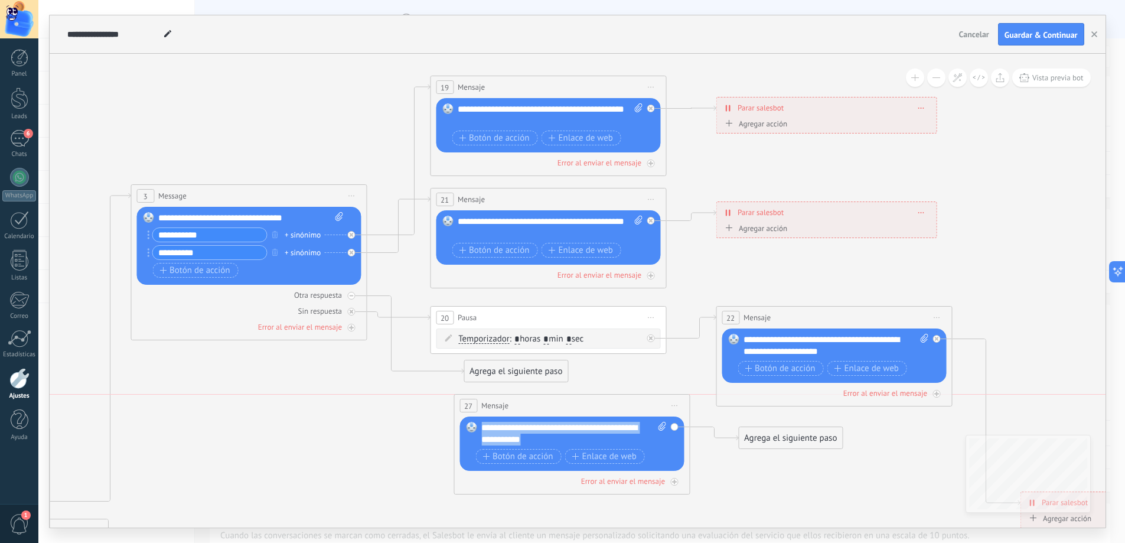
drag, startPoint x: 507, startPoint y: 412, endPoint x: 561, endPoint y: 410, distance: 53.8
click at [561, 410] on div "27 Mensaje ******* (a): Todos los contactos - canales seleccionados Todos los c…" at bounding box center [571, 406] width 235 height 22
click at [668, 402] on div "27 Mensaje ******* (a): Todos los contactos - canales seleccionados Todos los c…" at bounding box center [575, 406] width 235 height 22
click at [681, 399] on span "Iniciar vista previa aquí Cambiar nombre Duplicar [GEOGRAPHIC_DATA]" at bounding box center [678, 405] width 19 height 17
click at [704, 481] on div "Borrar" at bounding box center [732, 483] width 117 height 20
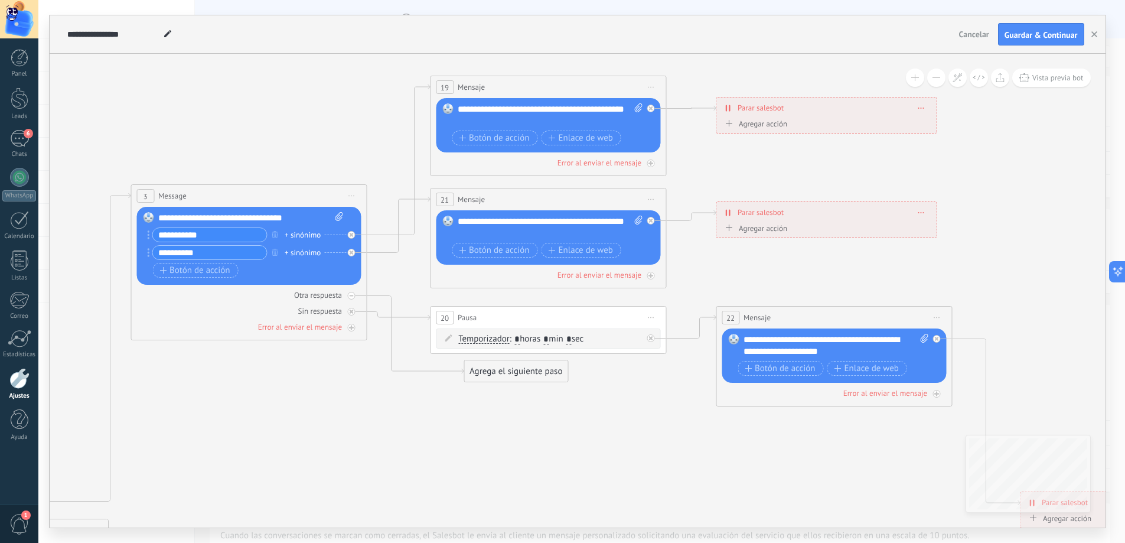
click at [485, 373] on div "Agrega el siguiente paso" at bounding box center [515, 371] width 103 height 19
click at [513, 388] on span "Mensaje" at bounding box center [510, 391] width 31 height 11
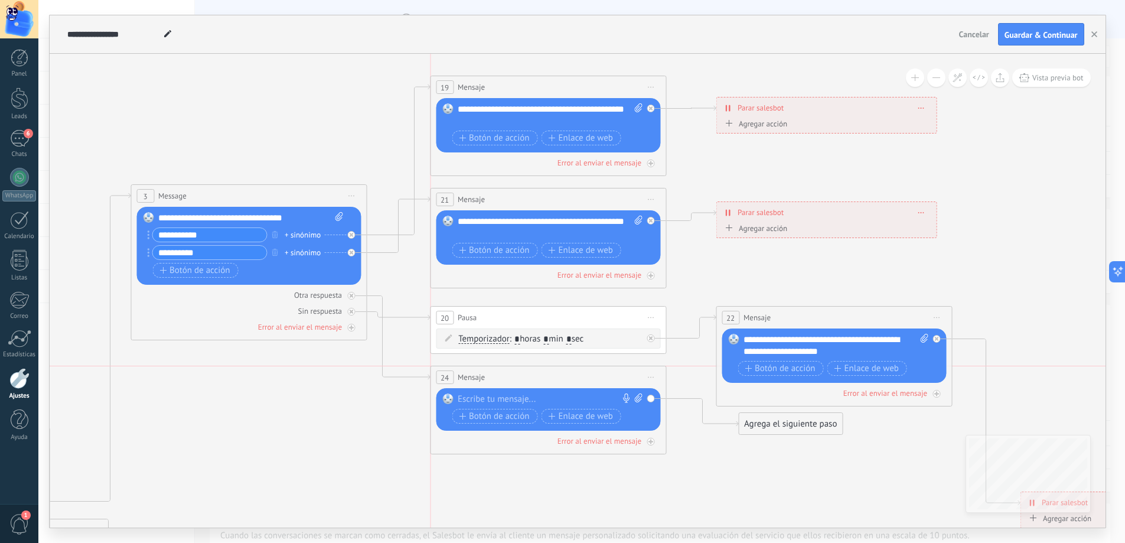
drag, startPoint x: 537, startPoint y: 372, endPoint x: 502, endPoint y: 375, distance: 35.6
click at [502, 375] on div "24 Mensaje ******* (a): Todos los contactos - canales seleccionados Todos los c…" at bounding box center [548, 377] width 235 height 22
click at [480, 378] on span "Mensaje" at bounding box center [471, 377] width 27 height 11
click at [481, 395] on div at bounding box center [545, 399] width 175 height 12
click at [528, 487] on icon at bounding box center [464, 508] width 2146 height 1456
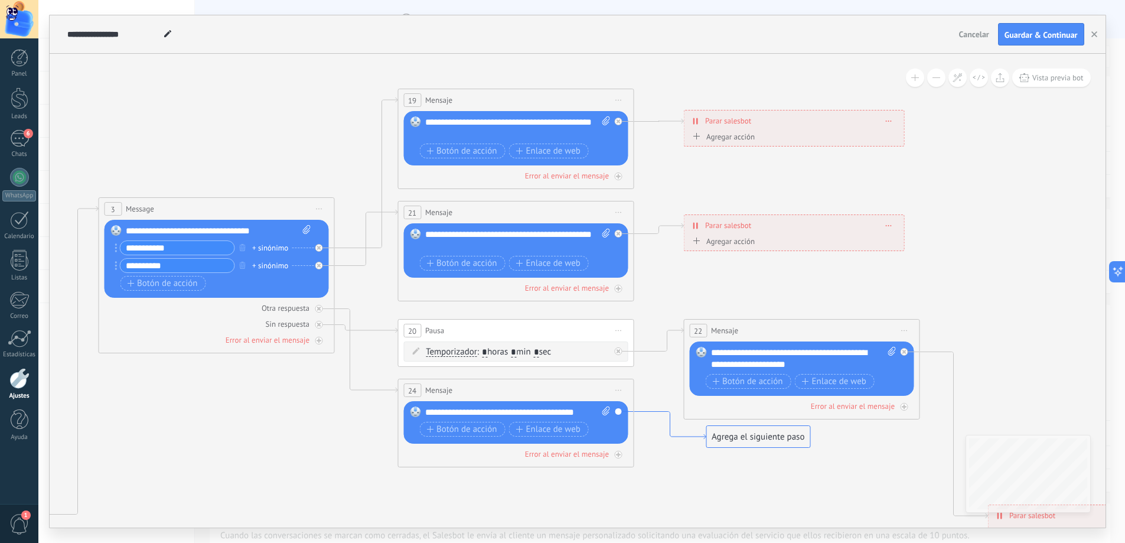
drag, startPoint x: 697, startPoint y: 401, endPoint x: 606, endPoint y: 403, distance: 91.6
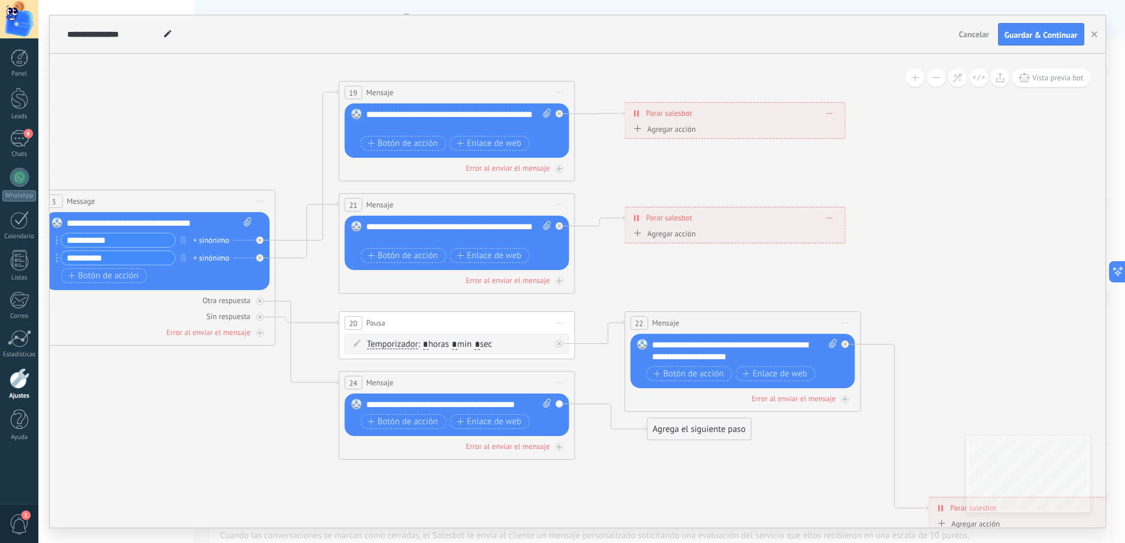
drag, startPoint x: 560, startPoint y: 405, endPoint x: 591, endPoint y: 432, distance: 40.6
click at [562, 406] on div "Reemplazar Quitar Convertir a mensaje de voz Arrastre la imagen aquí para adjun…" at bounding box center [456, 414] width 224 height 43
click at [583, 404] on icon at bounding box center [611, 418] width 72 height 28
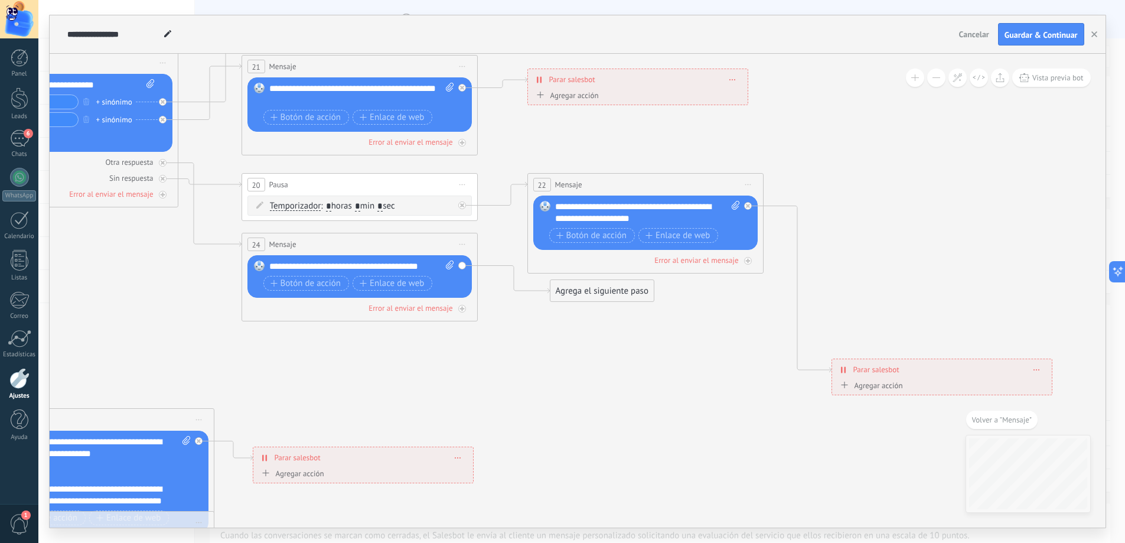
drag, startPoint x: 578, startPoint y: 293, endPoint x: 581, endPoint y: 314, distance: 20.8
click at [581, 333] on icon at bounding box center [275, 375] width 2146 height 1456
drag, startPoint x: 584, startPoint y: 294, endPoint x: 584, endPoint y: 307, distance: 12.4
click at [584, 306] on div "Agrega el siguiente paso" at bounding box center [603, 296] width 103 height 19
click at [584, 305] on div "Agrega el siguiente paso" at bounding box center [602, 304] width 103 height 19
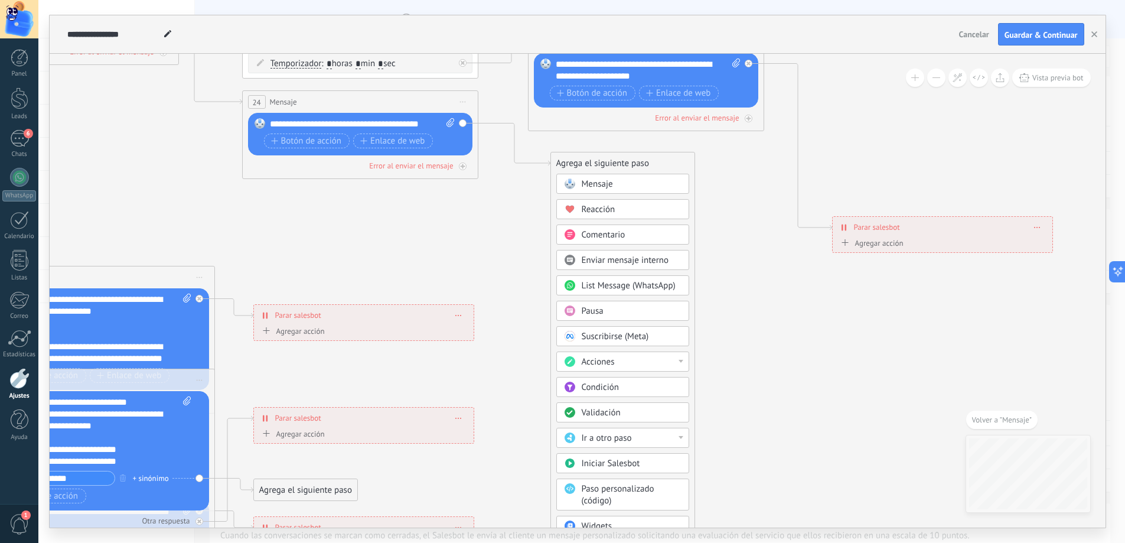
click at [636, 363] on div "Acciones" at bounding box center [631, 362] width 99 height 12
click at [722, 319] on icon at bounding box center [276, 233] width 2146 height 1456
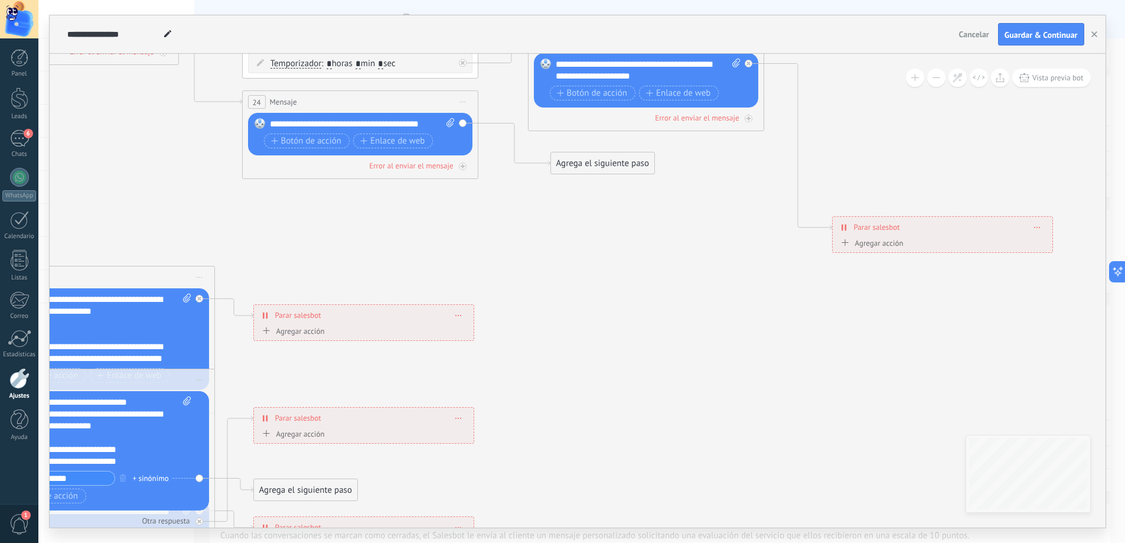
click at [614, 151] on icon at bounding box center [276, 233] width 2146 height 1456
click at [618, 158] on div "Agrega el siguiente paso" at bounding box center [602, 163] width 103 height 19
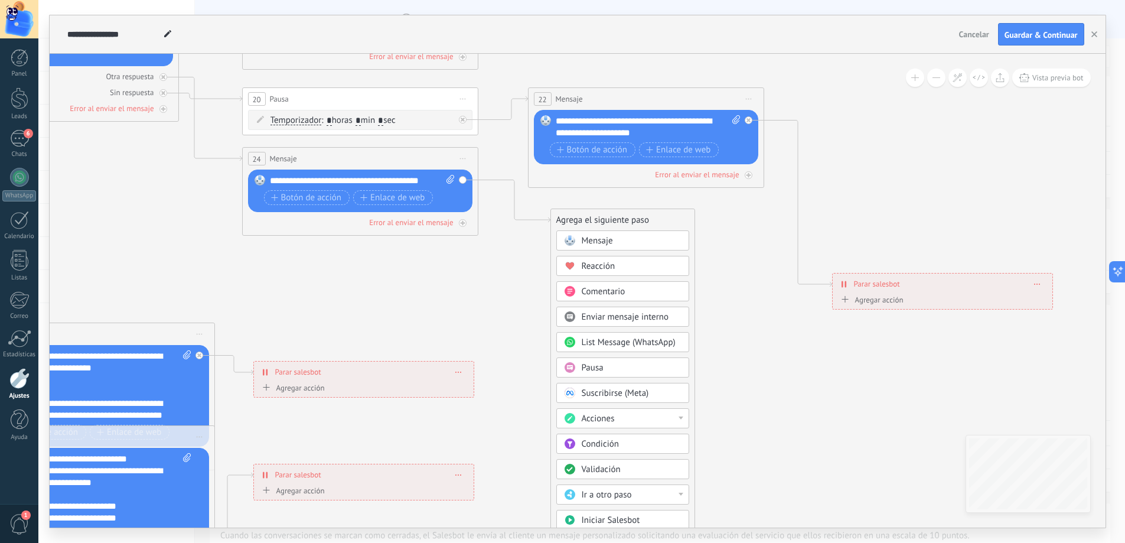
click at [678, 496] on div "Ir a otro paso" at bounding box center [631, 495] width 99 height 12
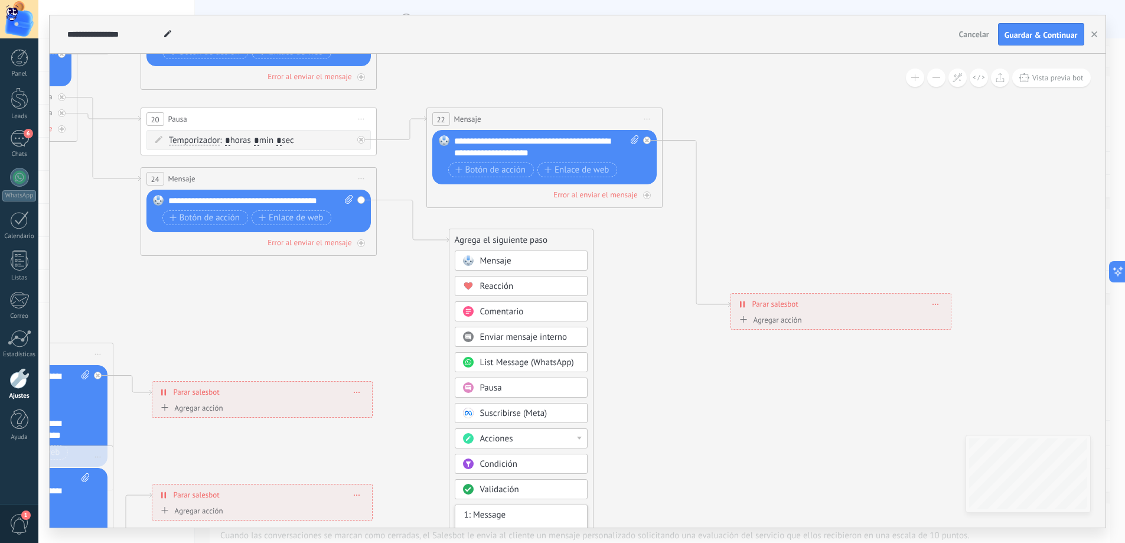
drag, startPoint x: 211, startPoint y: 241, endPoint x: 119, endPoint y: 164, distance: 120.0
click at [113, 165] on icon at bounding box center [174, 310] width 2146 height 1456
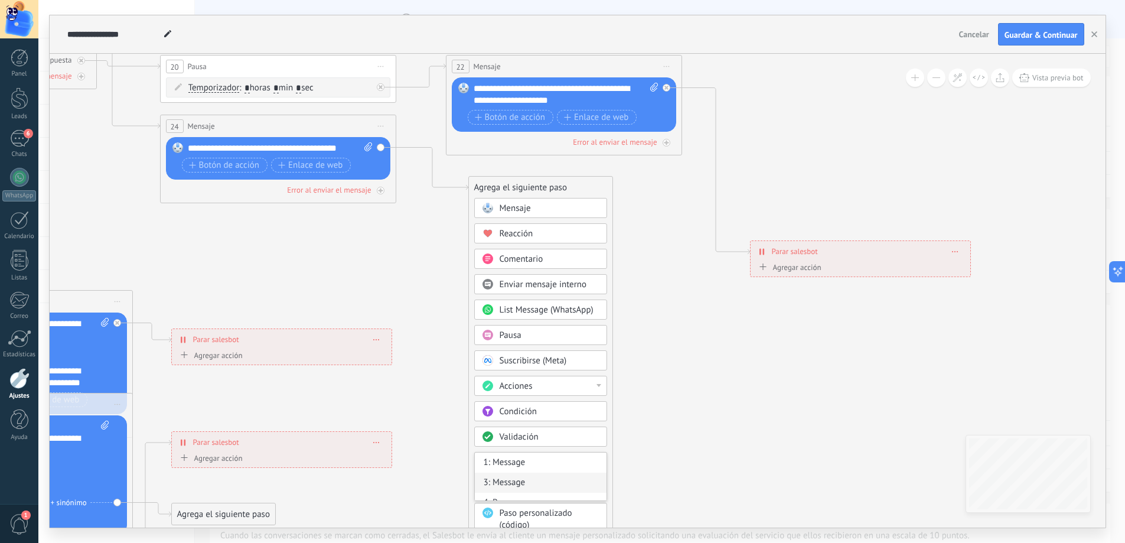
click at [513, 483] on div "3: Message" at bounding box center [541, 483] width 132 height 20
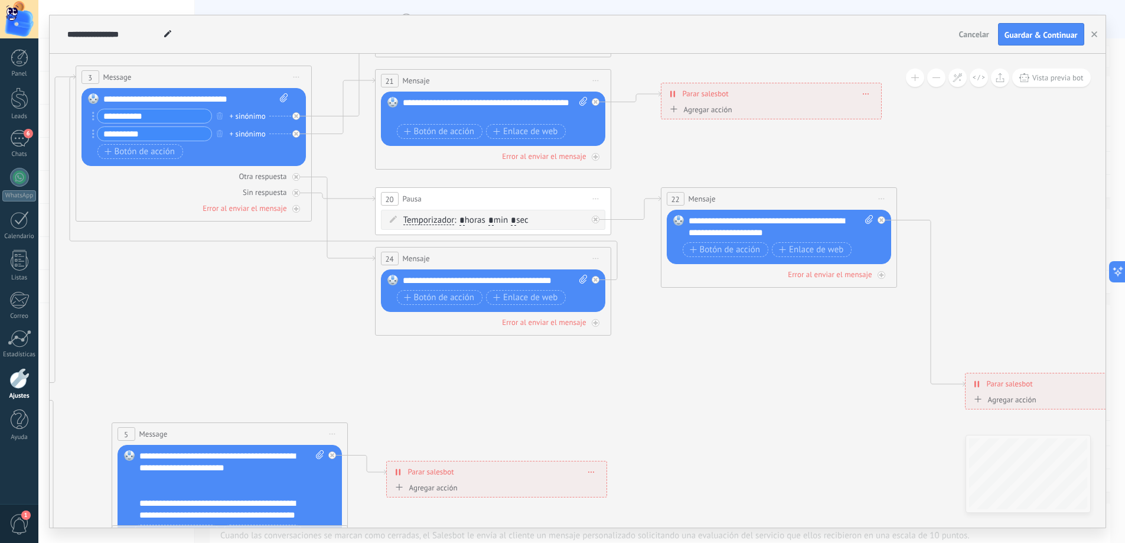
drag, startPoint x: 390, startPoint y: 249, endPoint x: 605, endPoint y: 381, distance: 252.5
click at [605, 381] on icon at bounding box center [409, 389] width 2146 height 1456
click at [548, 260] on div "24 Mensaje ******* (a): Todos los contactos - canales seleccionados Todos los c…" at bounding box center [493, 259] width 235 height 22
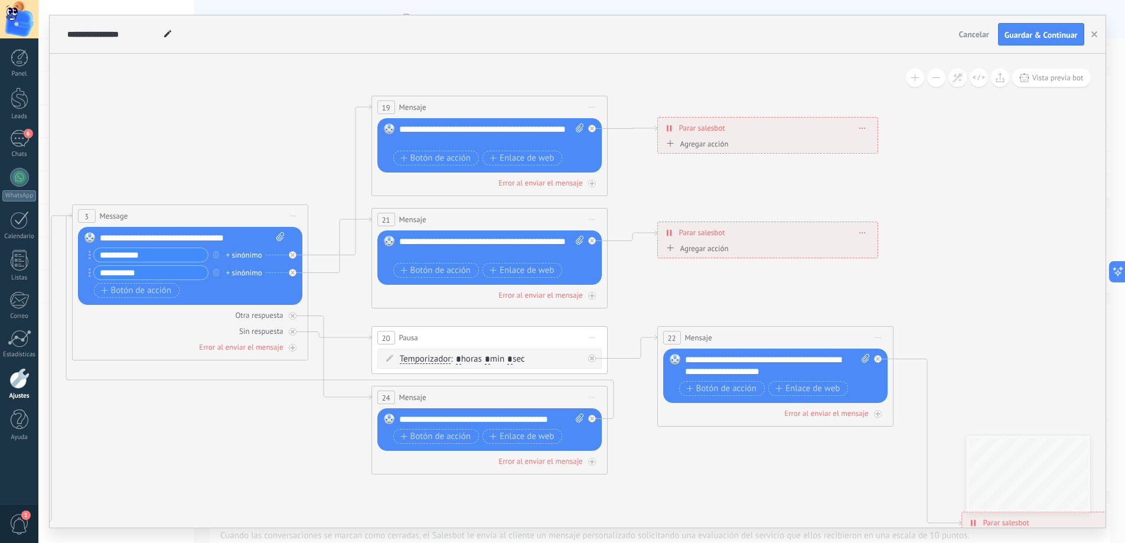
drag, startPoint x: 649, startPoint y: 317, endPoint x: 629, endPoint y: 464, distance: 147.9
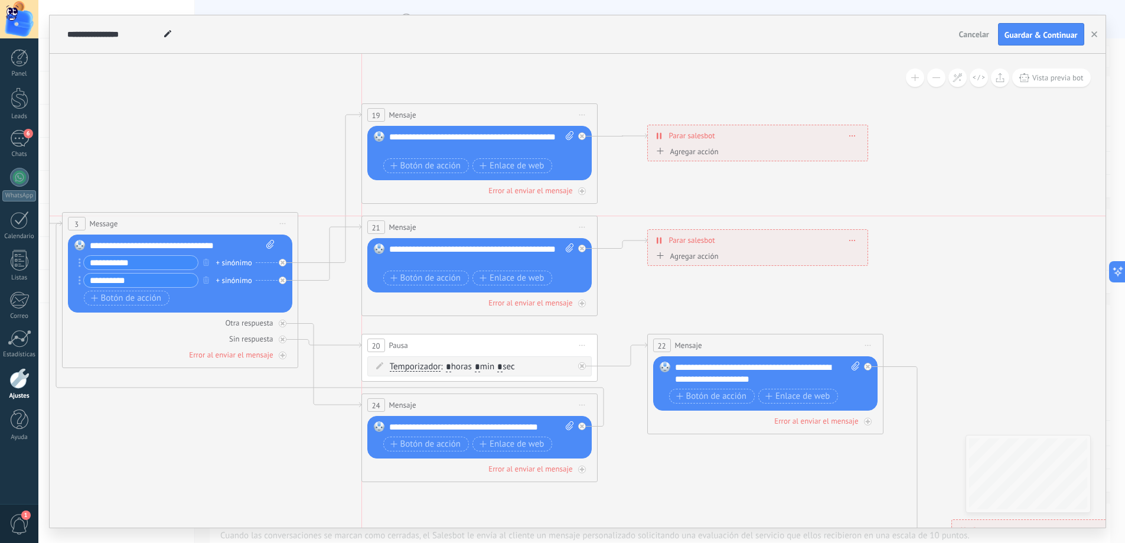
click at [456, 226] on div "21 Mensaje ******* (a): Todos los contactos - canales seleccionados Todos los c…" at bounding box center [479, 227] width 235 height 22
click at [659, 152] on icon at bounding box center [660, 151] width 7 height 6
click at [659, 152] on button "Conversación marcada como cerrada" at bounding box center [721, 151] width 148 height 21
click at [719, 150] on span "Conversación marcada como cerrada" at bounding box center [719, 152] width 143 height 11
click at [665, 153] on icon at bounding box center [665, 154] width 7 height 7
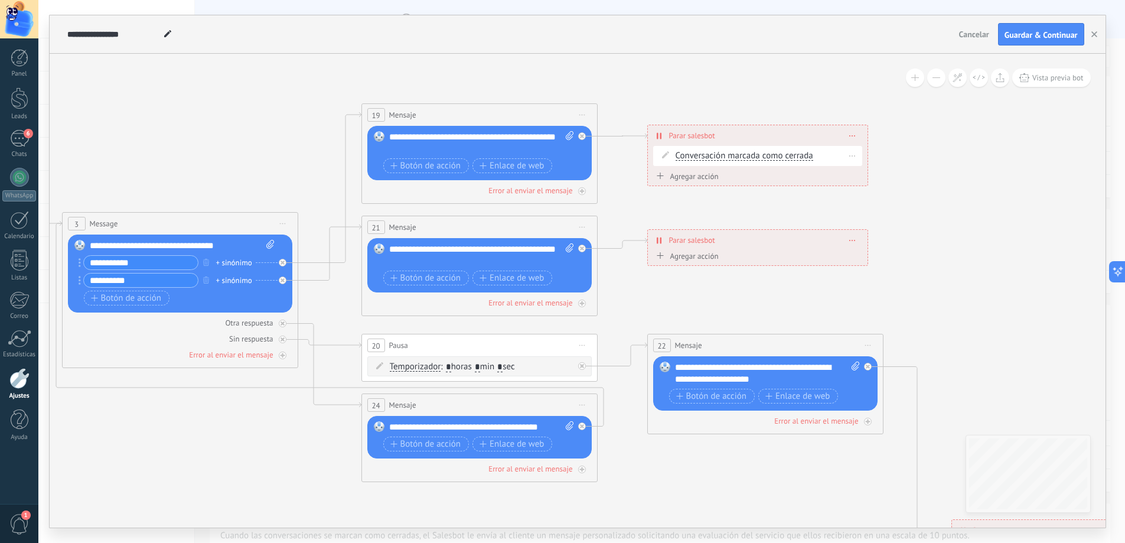
click at [850, 150] on div "Borrar" at bounding box center [853, 155] width 18 height 17
click at [870, 171] on div "Borrar" at bounding box center [874, 172] width 53 height 20
click at [699, 157] on span "Agregar acción" at bounding box center [686, 154] width 66 height 14
click at [699, 157] on button "Conversación marcada como cerrada" at bounding box center [721, 151] width 148 height 21
click at [704, 178] on li "Iniciar Salesbot" at bounding box center [721, 172] width 147 height 20
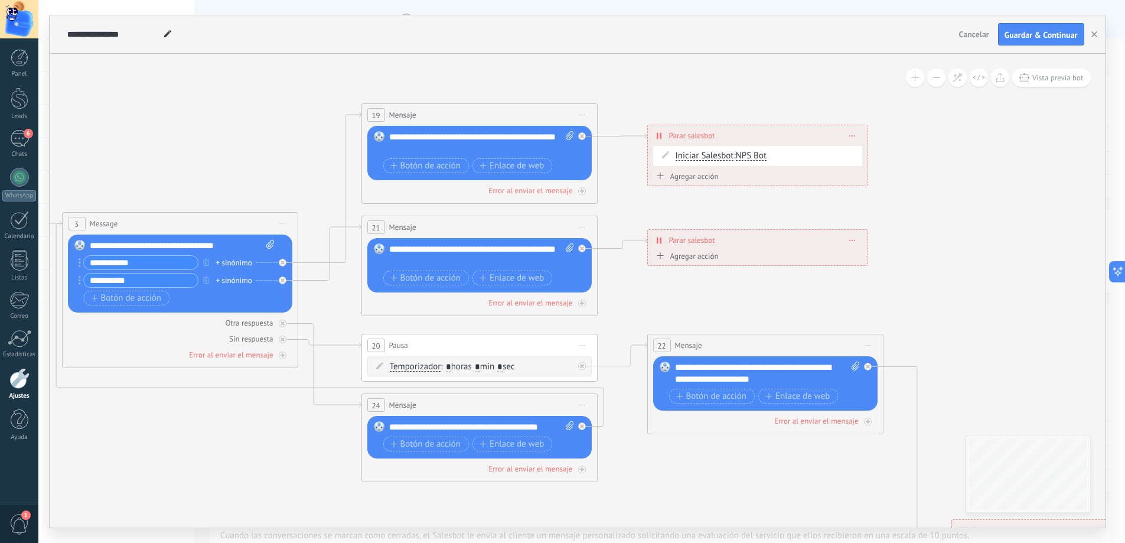
click at [851, 156] on icon at bounding box center [853, 155] width 6 height 1
click at [852, 153] on span at bounding box center [852, 155] width 5 height 6
click at [861, 173] on icon at bounding box center [860, 171] width 6 height 7
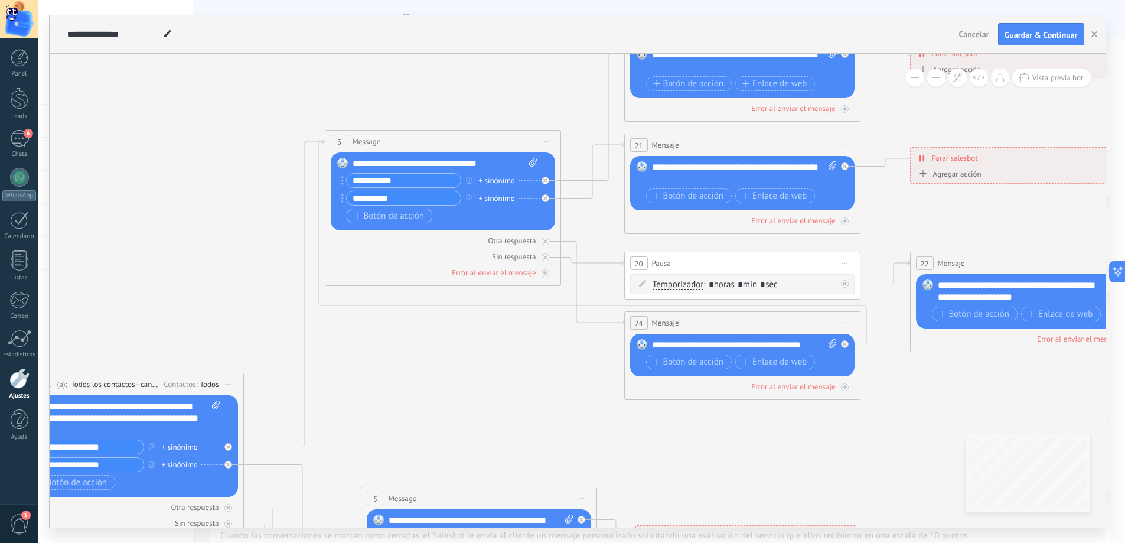
drag, startPoint x: 637, startPoint y: 194, endPoint x: 847, endPoint y: 130, distance: 218.8
click at [891, 114] on icon at bounding box center [658, 479] width 2146 height 1506
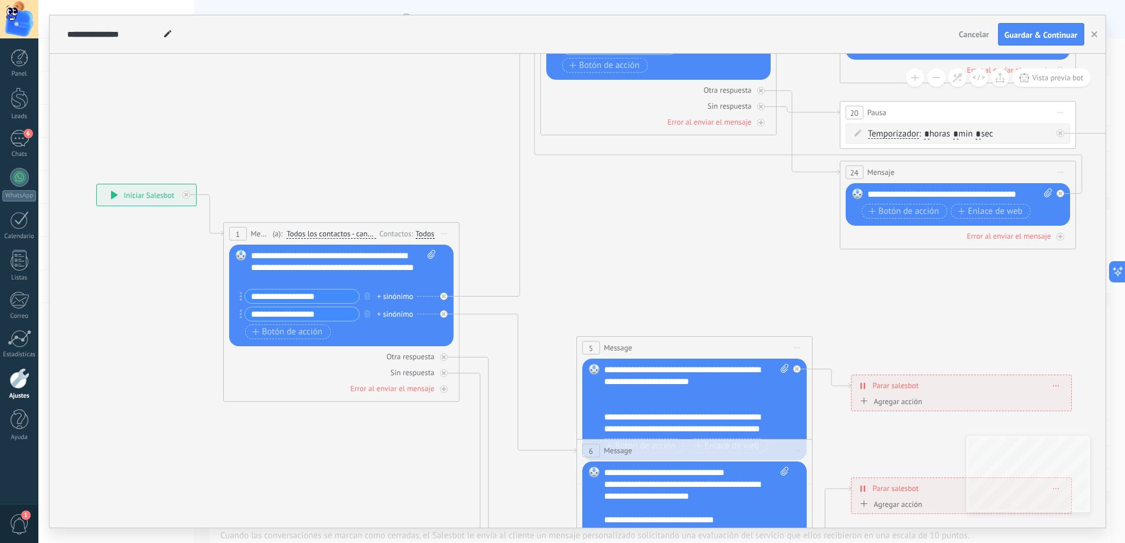
drag, startPoint x: 536, startPoint y: 356, endPoint x: 694, endPoint y: 205, distance: 217.7
click at [697, 205] on icon at bounding box center [874, 328] width 2146 height 1506
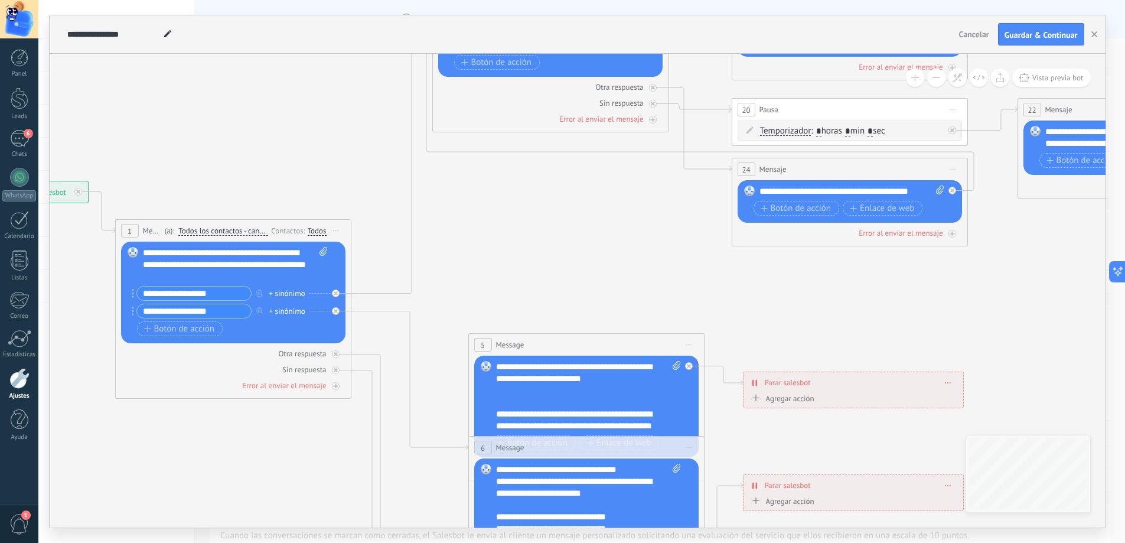
drag, startPoint x: 586, startPoint y: 265, endPoint x: 530, endPoint y: 262, distance: 56.2
click at [530, 262] on icon at bounding box center [766, 325] width 2146 height 1506
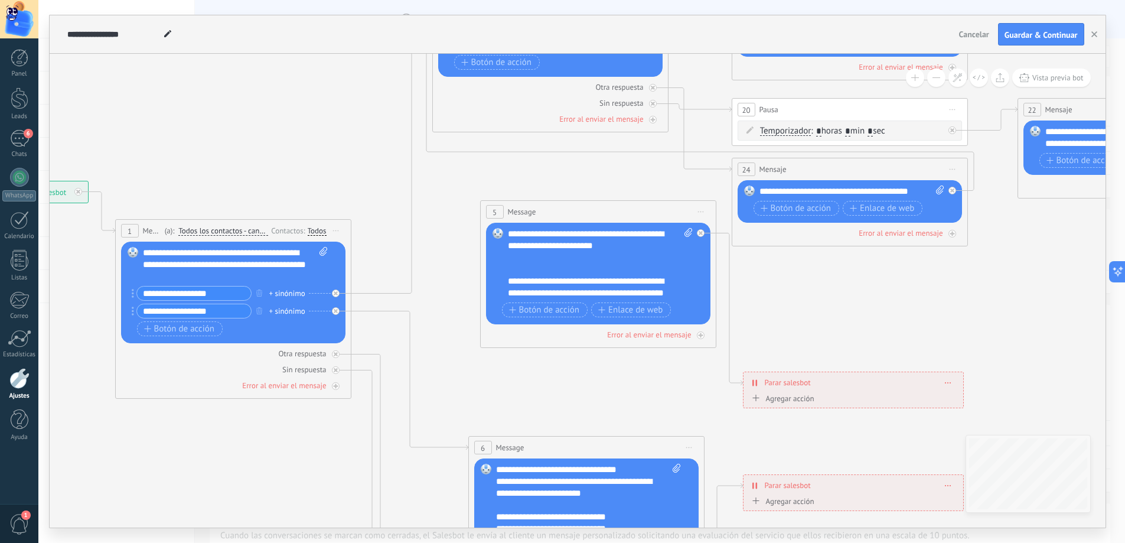
drag, startPoint x: 545, startPoint y: 344, endPoint x: 556, endPoint y: 211, distance: 133.4
click at [556, 211] on div "5 Message ******* (a): Todos los contactos - canales seleccionados Todos los co…" at bounding box center [598, 212] width 235 height 22
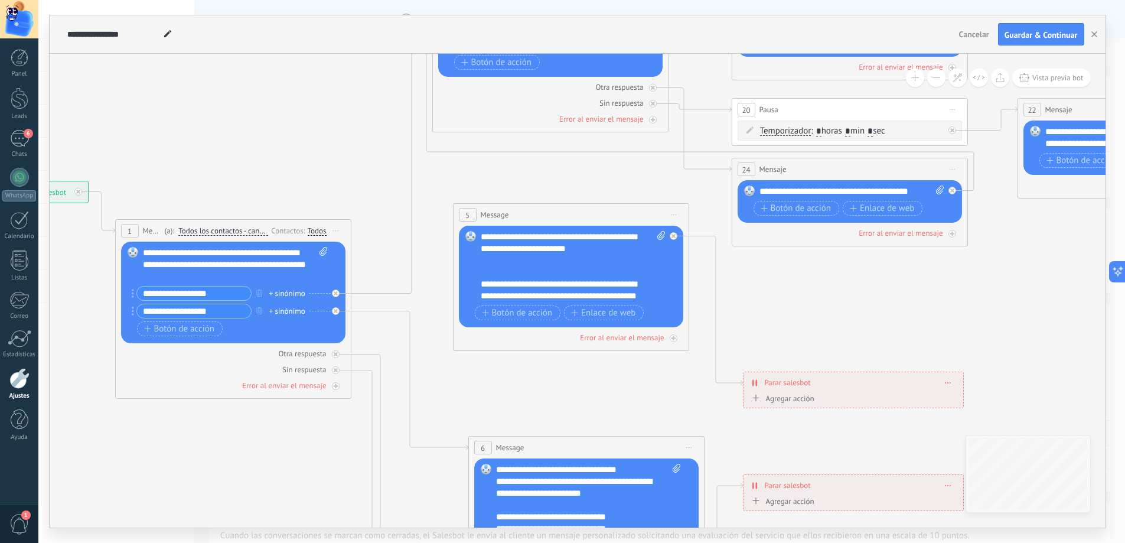
drag, startPoint x: 556, startPoint y: 211, endPoint x: 531, endPoint y: 211, distance: 25.4
click at [531, 211] on div "5 Message ******* (a): Todos los contactos - canales seleccionados Todos los co…" at bounding box center [571, 215] width 235 height 22
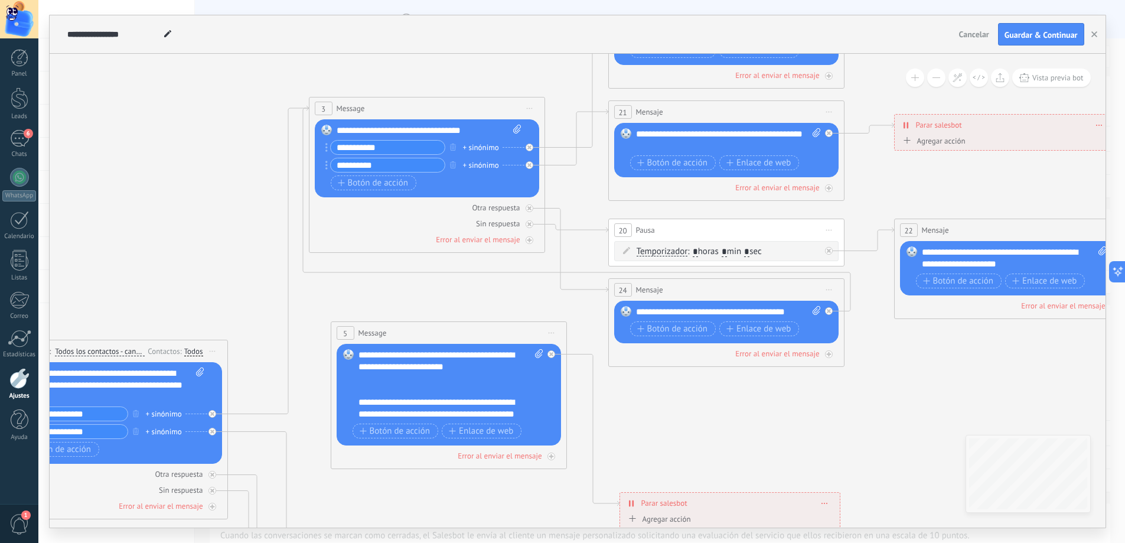
drag, startPoint x: 577, startPoint y: 177, endPoint x: 441, endPoint y: 307, distance: 188.0
click at [445, 302] on icon at bounding box center [642, 421] width 2146 height 1456
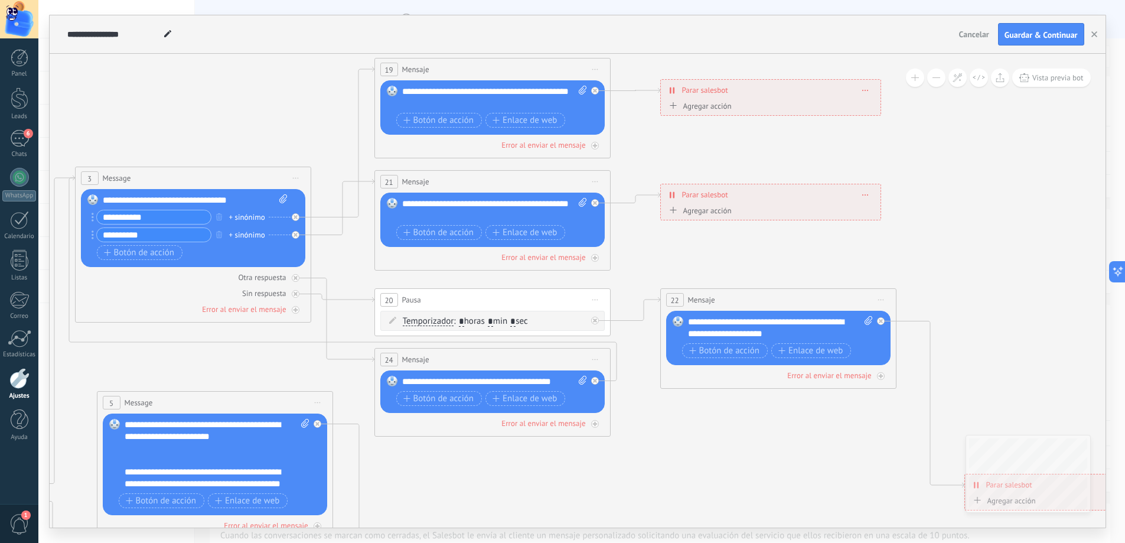
drag, startPoint x: 486, startPoint y: 312, endPoint x: 259, endPoint y: 377, distance: 235.4
click at [259, 377] on icon at bounding box center [408, 491] width 2146 height 1456
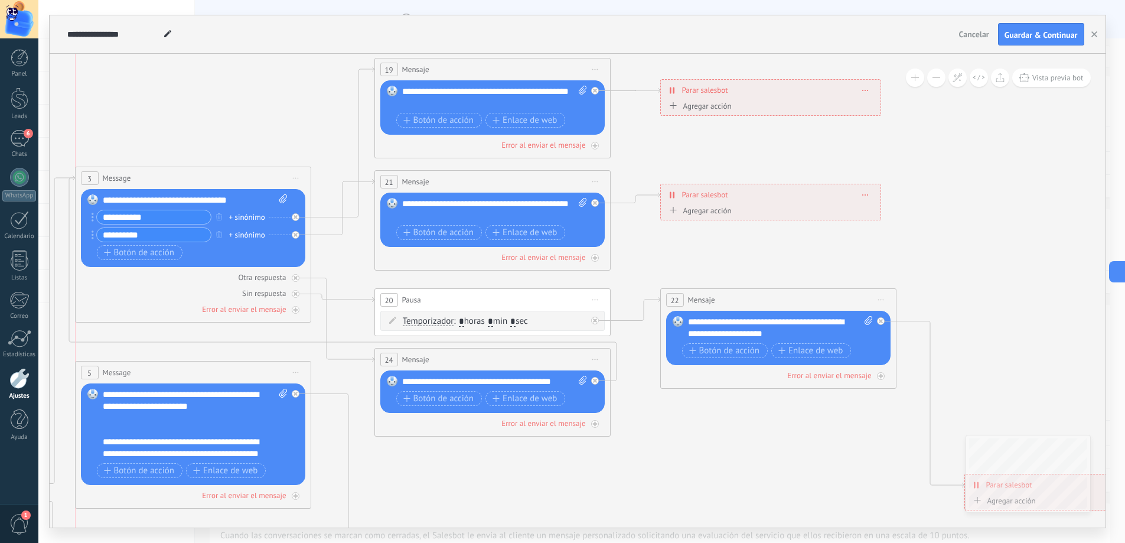
drag, startPoint x: 262, startPoint y: 409, endPoint x: 236, endPoint y: 380, distance: 38.9
click at [236, 380] on div "5 Message ******* (a): Todos los contactos - canales seleccionados Todos los co…" at bounding box center [193, 373] width 235 height 22
click at [198, 432] on div "**********" at bounding box center [195, 425] width 185 height 71
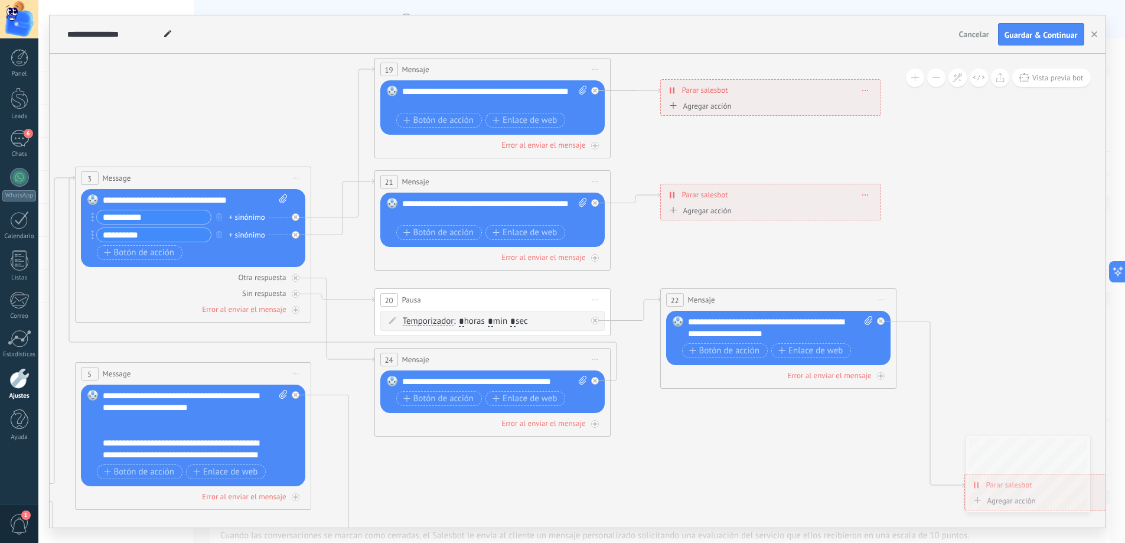
click at [174, 452] on div "**********" at bounding box center [195, 425] width 185 height 71
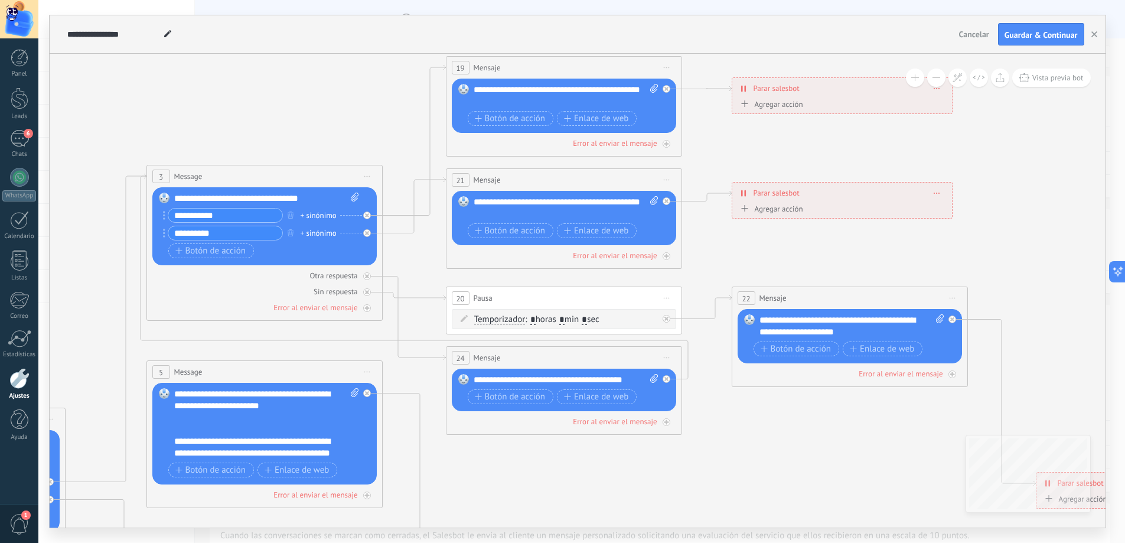
drag, startPoint x: 446, startPoint y: 470, endPoint x: 518, endPoint y: 468, distance: 71.5
click at [518, 468] on icon at bounding box center [480, 489] width 2146 height 1456
click at [283, 375] on div "5 Message ******* (a): Todos los contactos - canales seleccionados Todos los co…" at bounding box center [264, 372] width 235 height 22
click at [281, 379] on div "5 Message ******* (a): Todos los contactos - canales seleccionados Todos los co…" at bounding box center [264, 372] width 235 height 22
drag, startPoint x: 281, startPoint y: 379, endPoint x: 246, endPoint y: 366, distance: 37.4
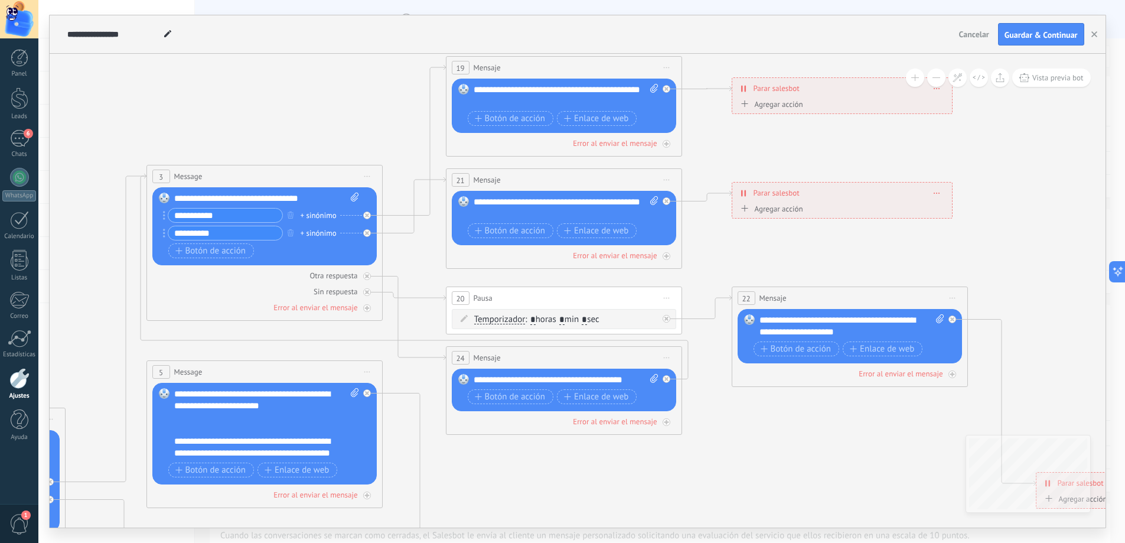
click at [246, 366] on div "5 Message ******* (a): Todos los contactos - canales seleccionados Todos los co…" at bounding box center [264, 372] width 235 height 22
click at [366, 373] on span "Iniciar vista previa aquí Cambiar nombre Duplicar [GEOGRAPHIC_DATA]" at bounding box center [367, 371] width 19 height 17
click at [403, 451] on div "Borrar" at bounding box center [421, 449] width 117 height 20
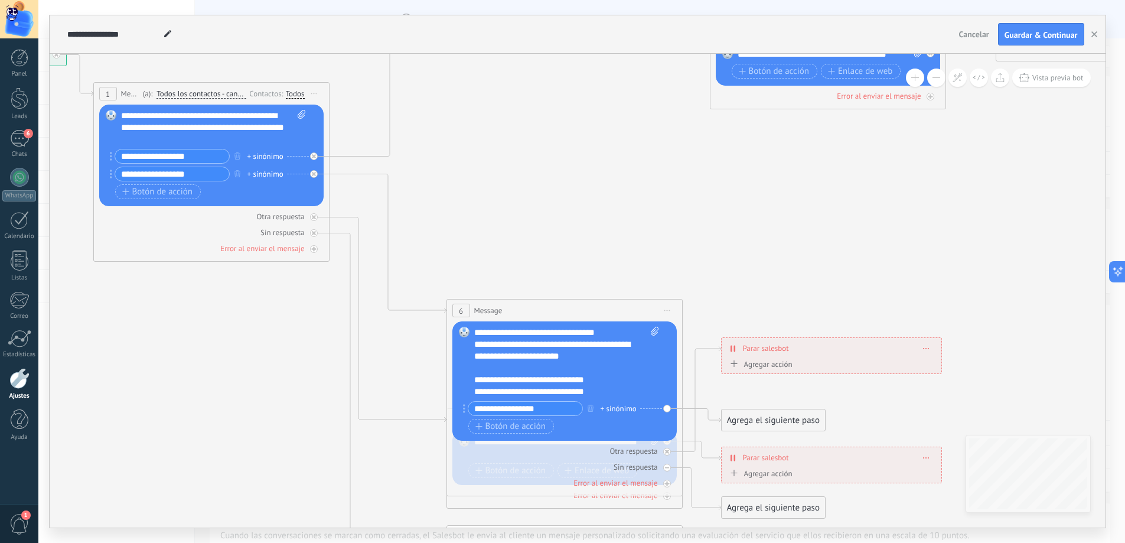
drag, startPoint x: 251, startPoint y: 196, endPoint x: 505, endPoint y: 185, distance: 253.7
click at [505, 185] on icon at bounding box center [744, 163] width 2146 height 1456
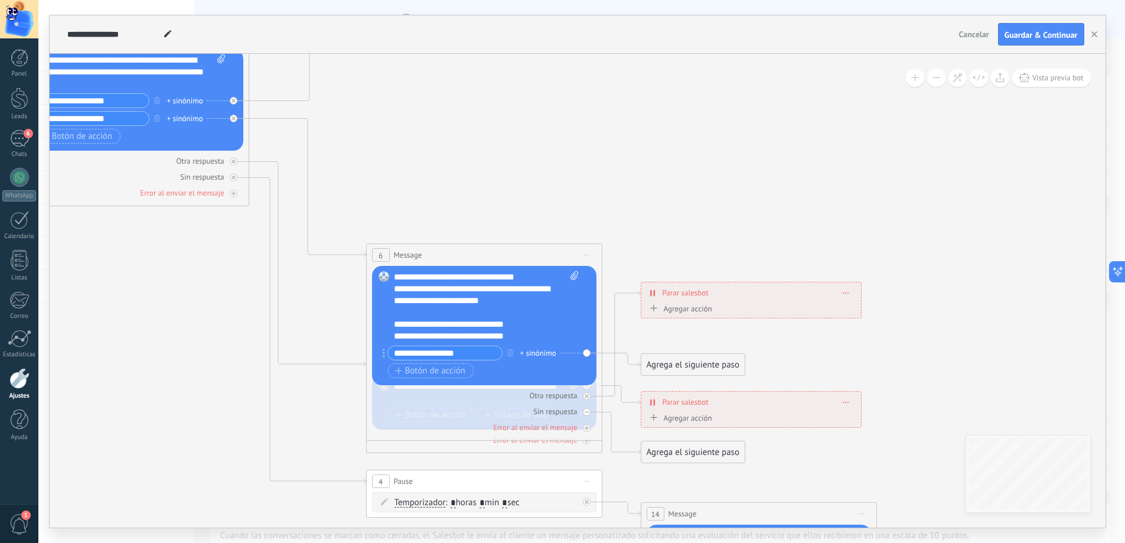
drag, startPoint x: 619, startPoint y: 263, endPoint x: 541, endPoint y: 206, distance: 96.3
click at [541, 206] on icon at bounding box center [664, 108] width 2146 height 1456
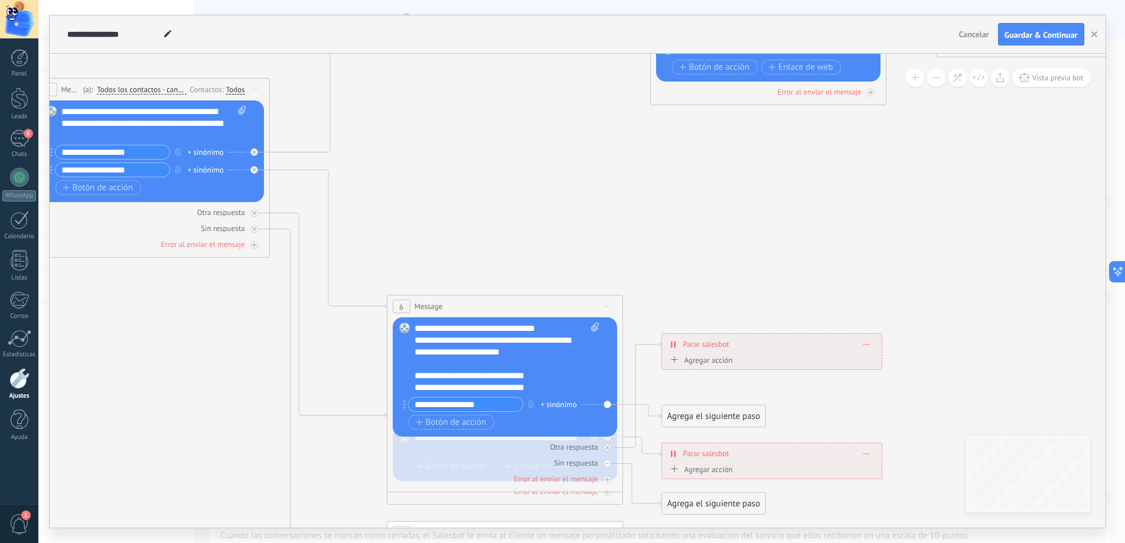
drag, startPoint x: 541, startPoint y: 206, endPoint x: 552, endPoint y: 257, distance: 51.9
click at [563, 257] on icon at bounding box center [684, 159] width 2146 height 1456
click at [472, 331] on div "**********" at bounding box center [507, 356] width 185 height 71
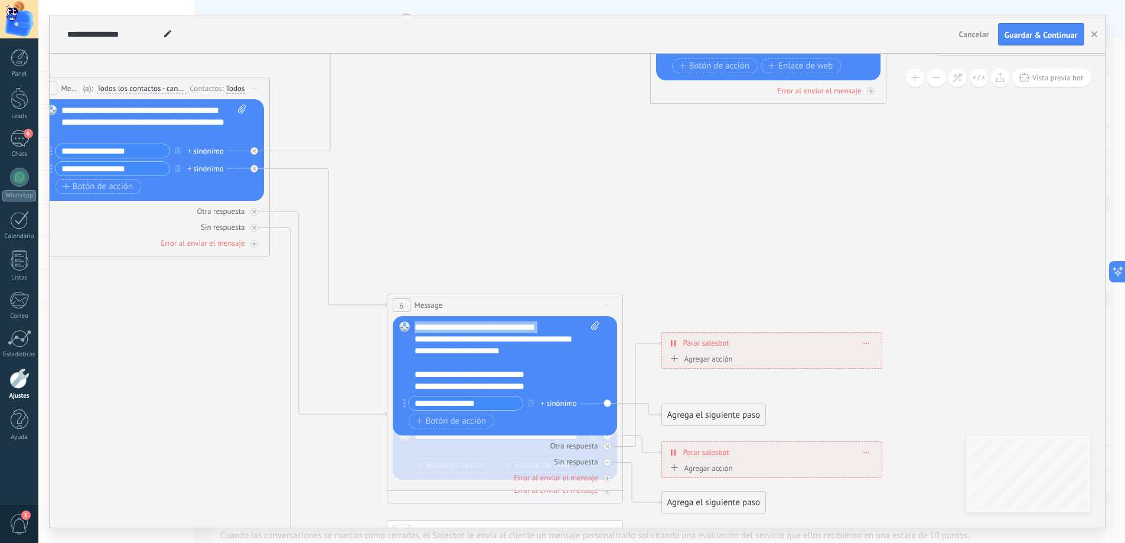
click at [472, 331] on div "**********" at bounding box center [507, 356] width 185 height 71
click at [514, 378] on div "**********" at bounding box center [507, 356] width 185 height 71
drag, startPoint x: 541, startPoint y: 388, endPoint x: 377, endPoint y: 304, distance: 184.2
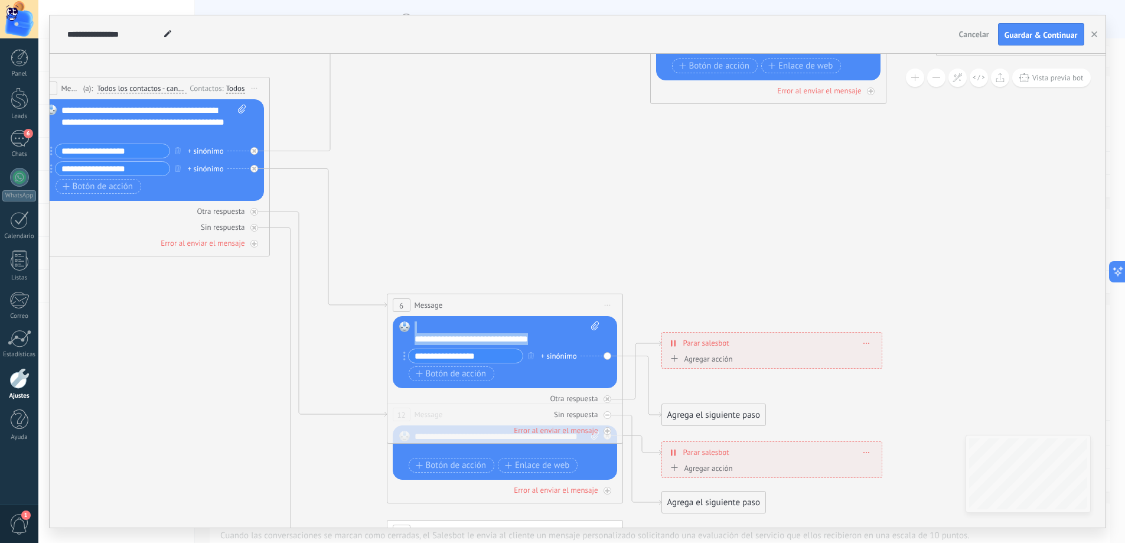
drag, startPoint x: 549, startPoint y: 341, endPoint x: 326, endPoint y: 304, distance: 226.4
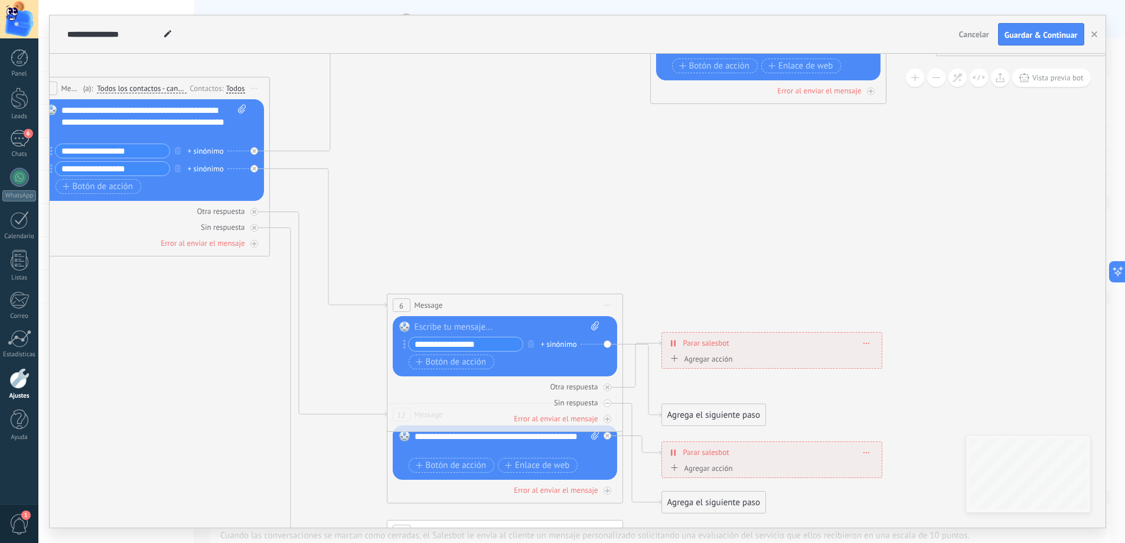
click at [478, 344] on input "**********" at bounding box center [466, 344] width 114 height 14
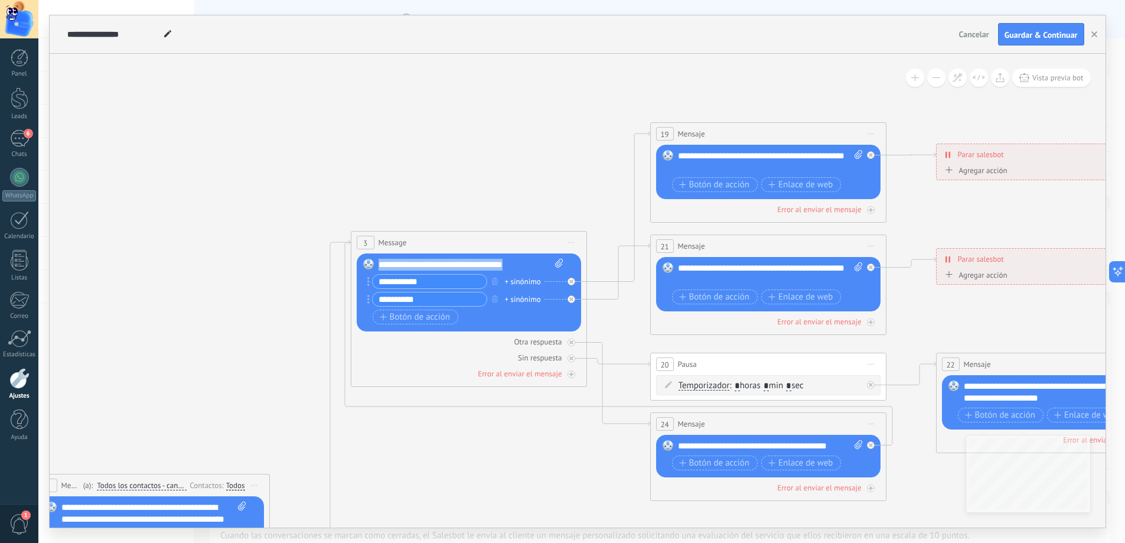
drag, startPoint x: 512, startPoint y: 265, endPoint x: 373, endPoint y: 266, distance: 138.3
click at [373, 266] on div "Reemplazar Quitar Convertir a mensaje de voz Arrastre la imagen aquí para adjun…" at bounding box center [469, 292] width 224 height 78
copy div "**********"
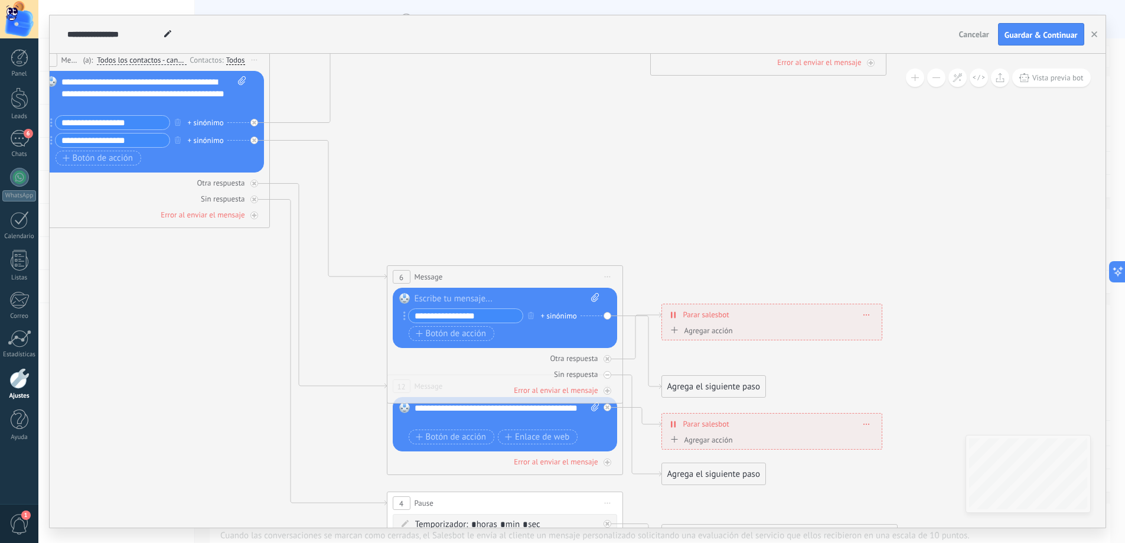
click at [455, 300] on div at bounding box center [507, 299] width 185 height 12
paste div
drag, startPoint x: 481, startPoint y: 314, endPoint x: 317, endPoint y: 302, distance: 165.2
type input "**********"
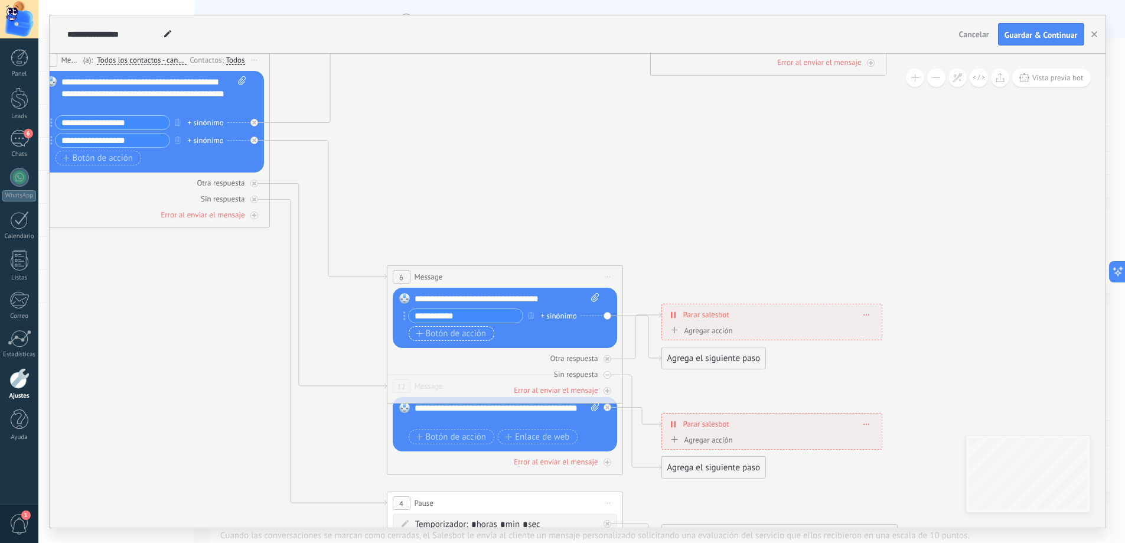
click at [460, 327] on button "Botón de acción" at bounding box center [452, 333] width 86 height 15
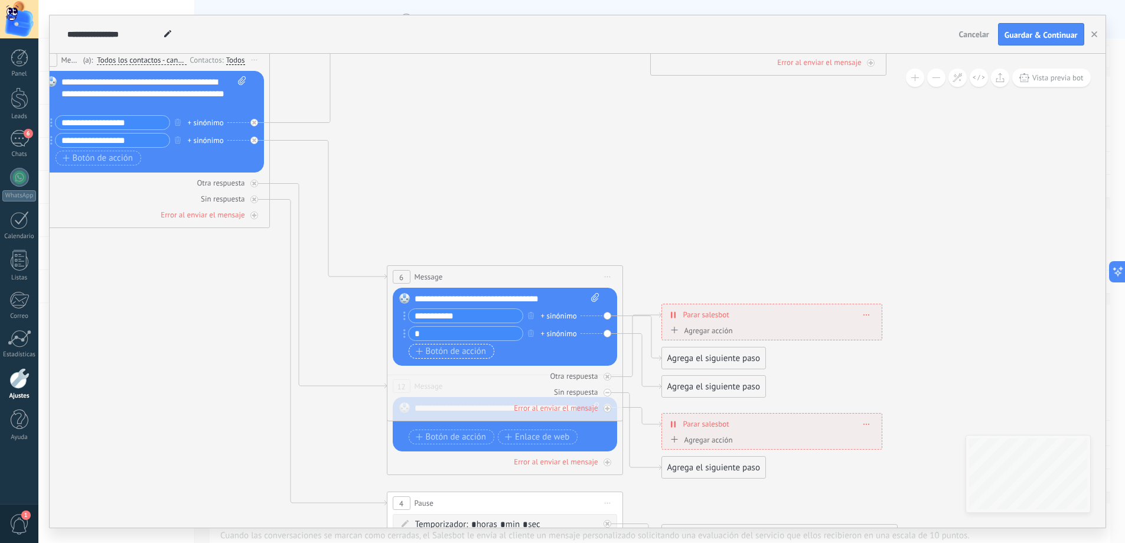
type input "**"
type input "**********"
click at [461, 176] on icon at bounding box center [684, 155] width 2146 height 1506
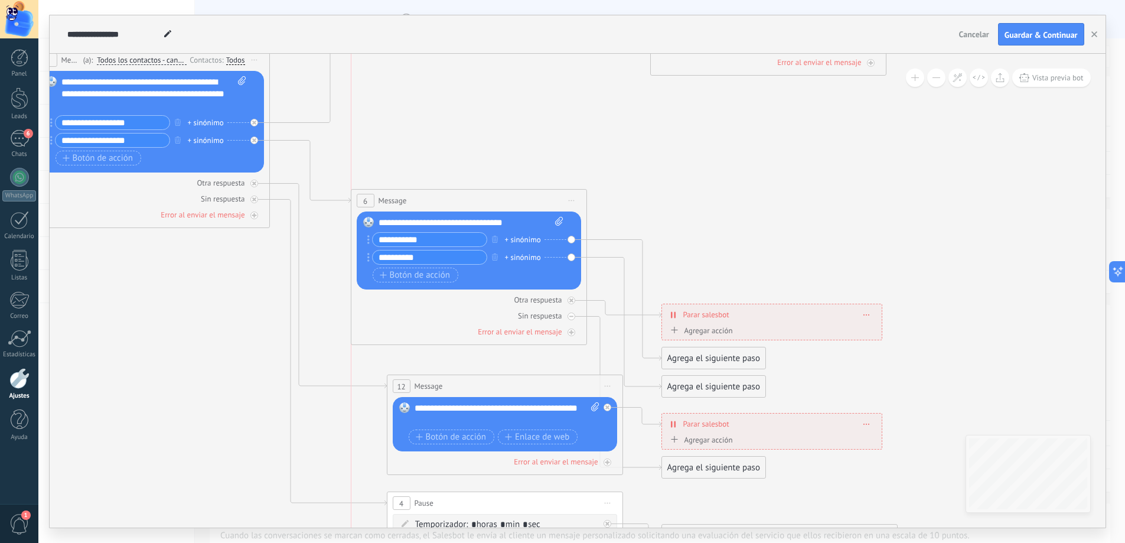
drag, startPoint x: 566, startPoint y: 280, endPoint x: 527, endPoint y: 204, distance: 85.6
click at [527, 204] on div "6 Message ******* (a): Todos los contactos - canales seleccionados Todos los co…" at bounding box center [469, 201] width 235 height 22
click at [616, 243] on icon at bounding box center [624, 300] width 74 height 121
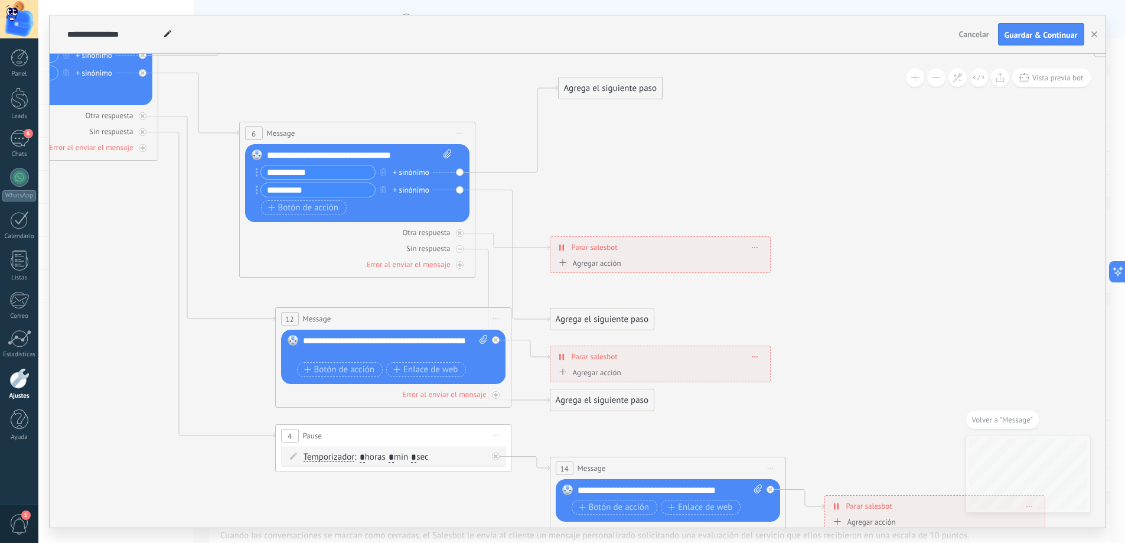
drag, startPoint x: 615, startPoint y: 293, endPoint x: 614, endPoint y: 102, distance: 190.8
click at [615, 98] on div "Agrega el siguiente paso" at bounding box center [610, 88] width 103 height 19
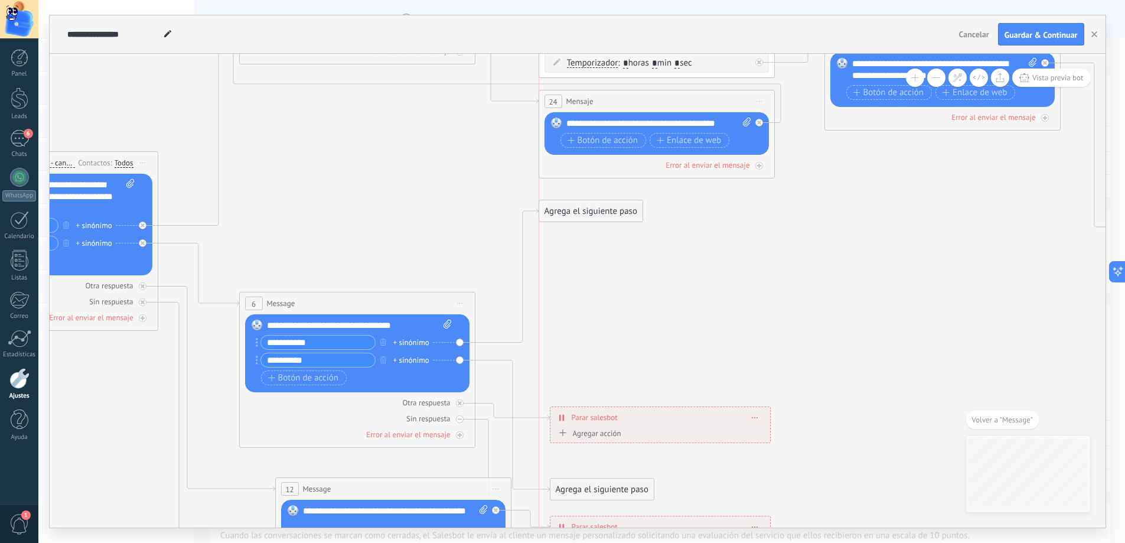
drag, startPoint x: 584, startPoint y: 265, endPoint x: 571, endPoint y: 207, distance: 58.9
click at [571, 207] on div "Agrega el siguiente paso" at bounding box center [590, 210] width 103 height 19
drag, startPoint x: 572, startPoint y: 481, endPoint x: 563, endPoint y: 233, distance: 247.7
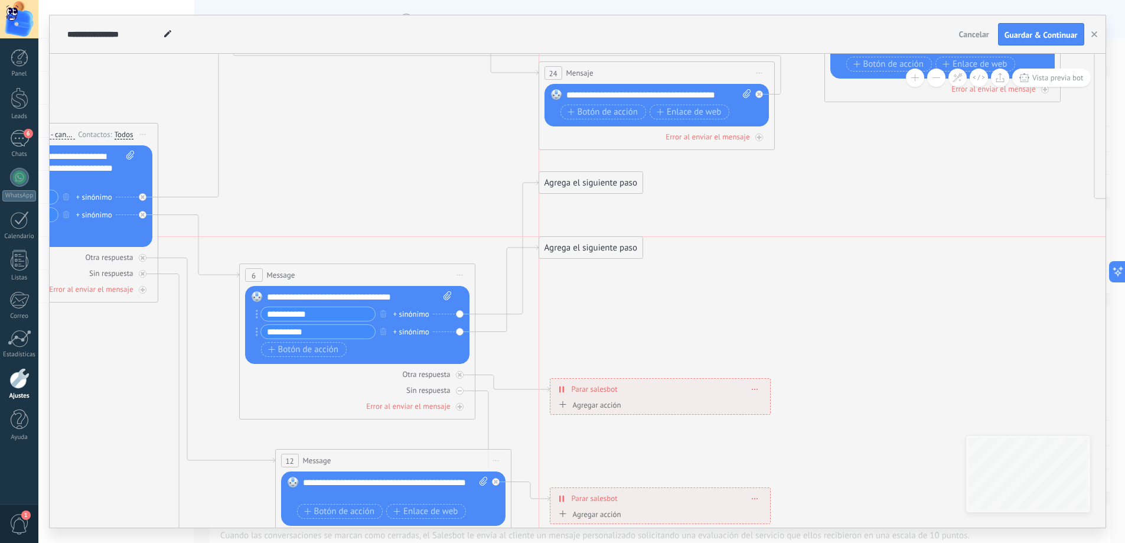
drag, startPoint x: 565, startPoint y: 213, endPoint x: 567, endPoint y: 240, distance: 27.2
click at [567, 240] on div "Agrega el siguiente paso" at bounding box center [590, 247] width 103 height 19
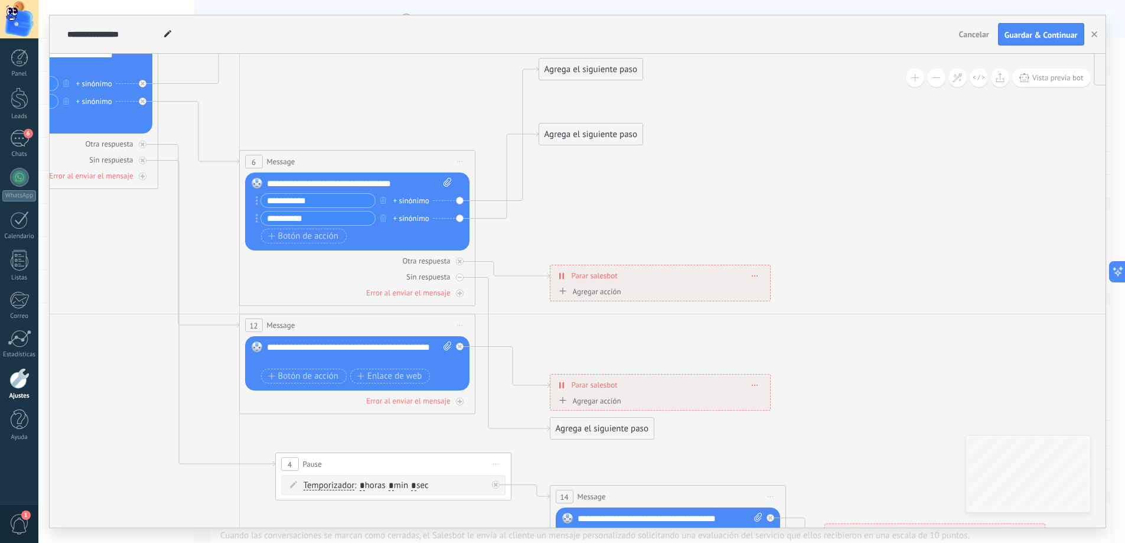
drag, startPoint x: 444, startPoint y: 347, endPoint x: 408, endPoint y: 327, distance: 41.3
click at [408, 327] on div "12 Message ******* (a): Todos los contactos - canales seleccionados Todos los c…" at bounding box center [357, 325] width 235 height 22
click at [312, 360] on div "**********" at bounding box center [359, 353] width 185 height 24
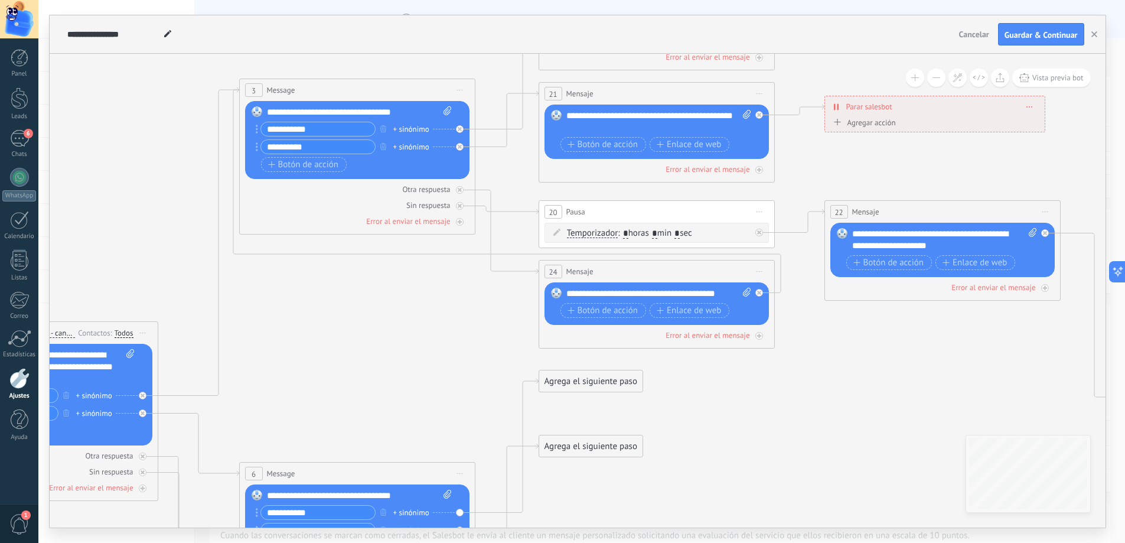
click at [694, 295] on div "**********" at bounding box center [659, 294] width 185 height 12
copy div "**********"
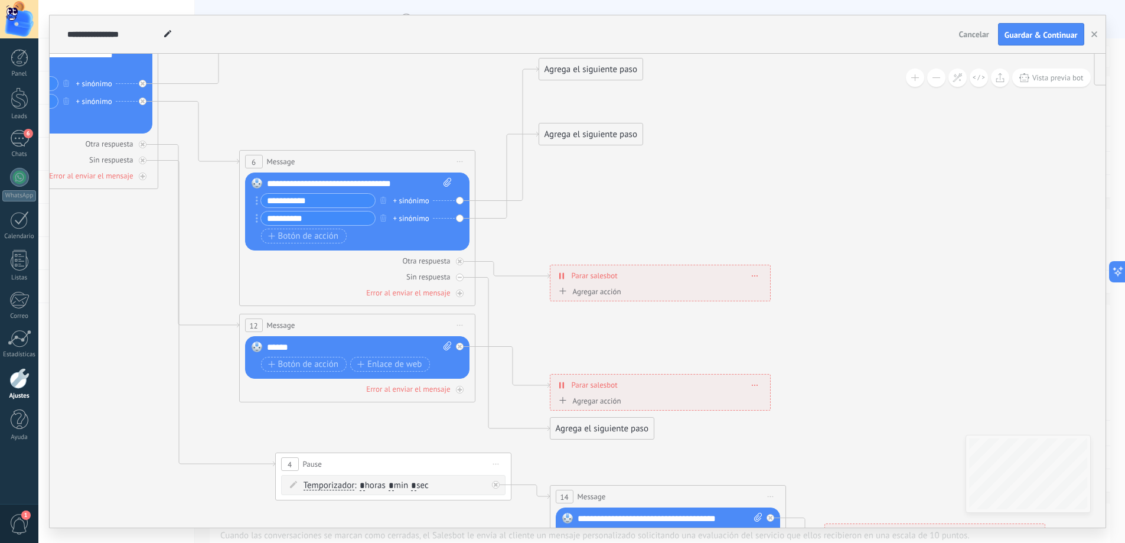
click at [338, 343] on div "******" at bounding box center [359, 347] width 185 height 12
click at [337, 343] on div "******" at bounding box center [359, 347] width 185 height 12
click at [332, 413] on icon at bounding box center [573, 116] width 2146 height 1506
click at [462, 347] on div at bounding box center [460, 347] width 8 height 8
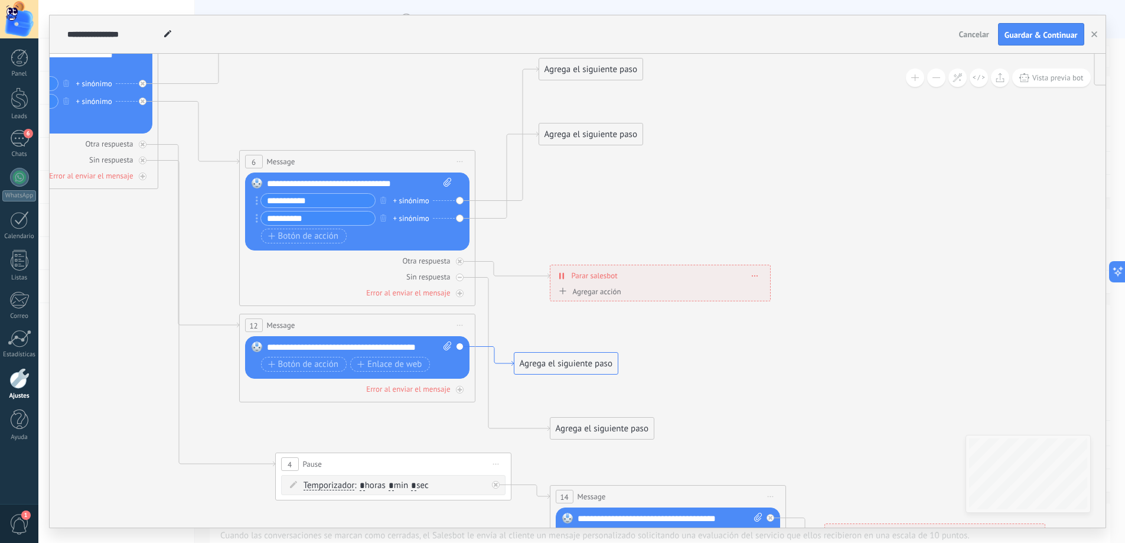
click at [544, 362] on div "Agrega el siguiente paso" at bounding box center [566, 363] width 103 height 19
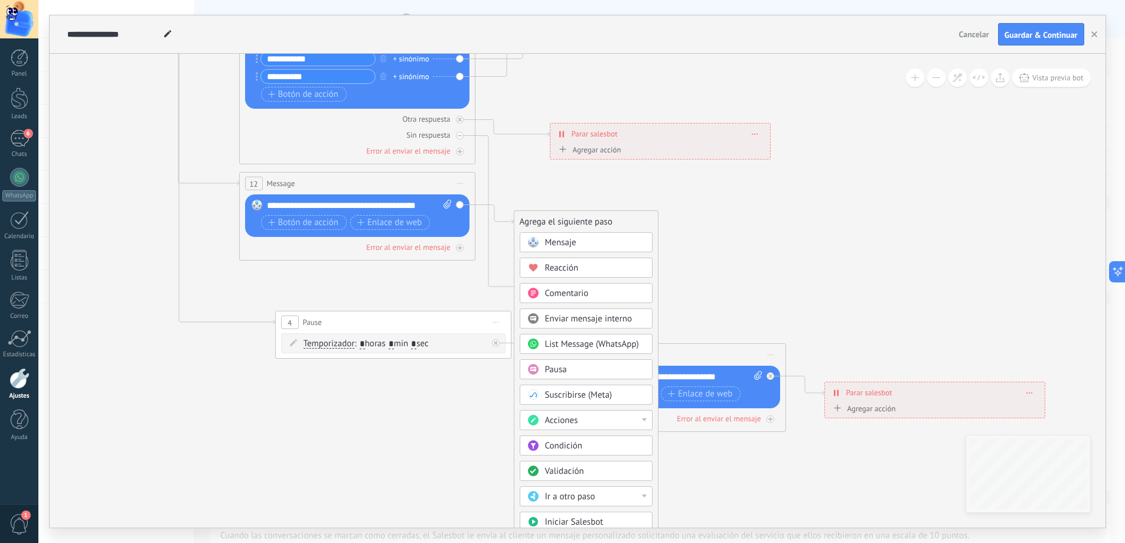
click at [581, 496] on span "Ir a otro paso" at bounding box center [570, 496] width 50 height 11
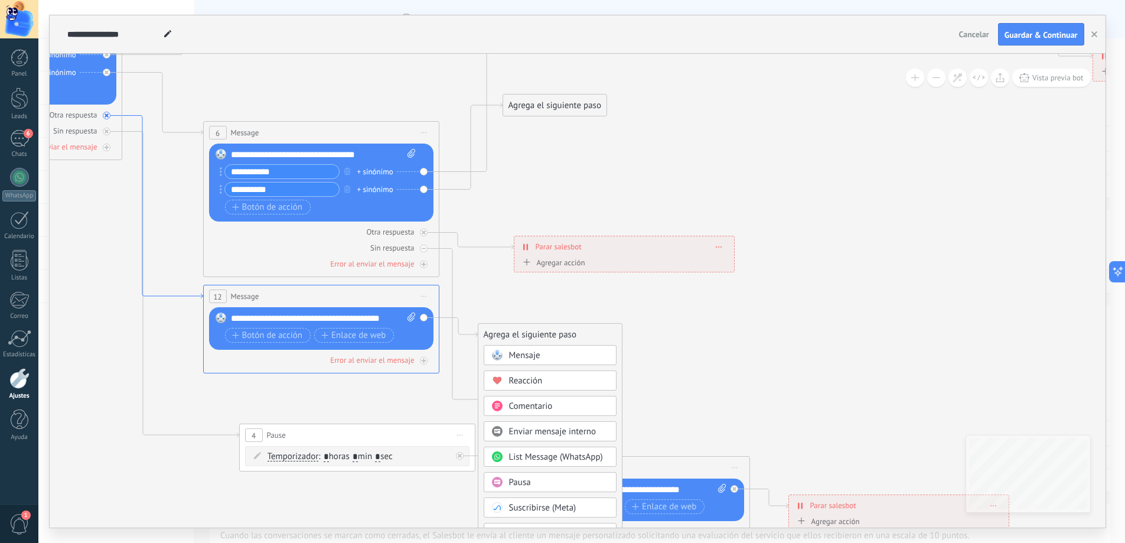
drag, startPoint x: 202, startPoint y: 343, endPoint x: 158, endPoint y: 251, distance: 101.7
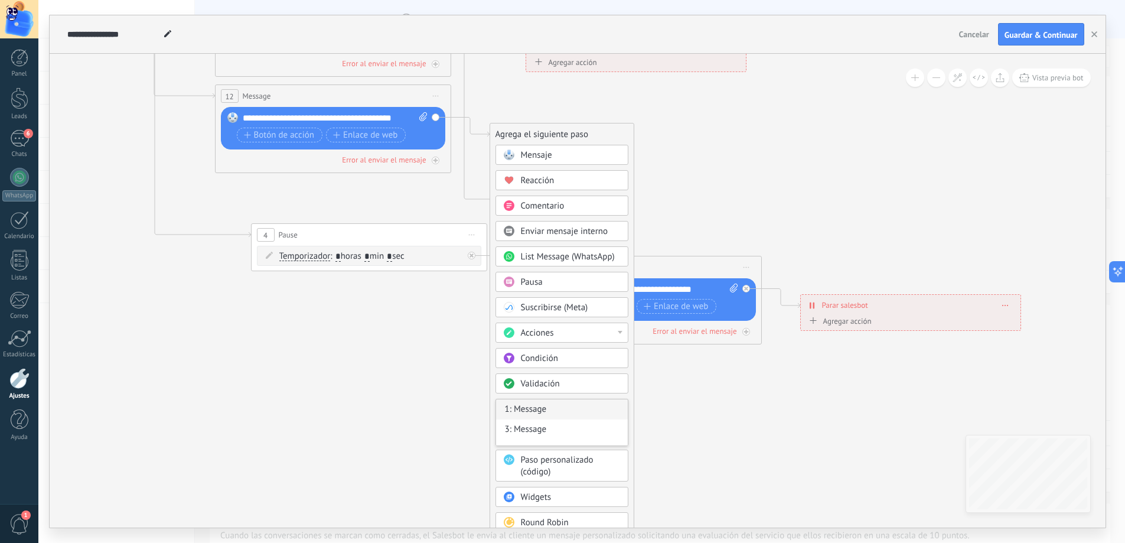
click at [548, 412] on div "1: Message" at bounding box center [562, 409] width 132 height 20
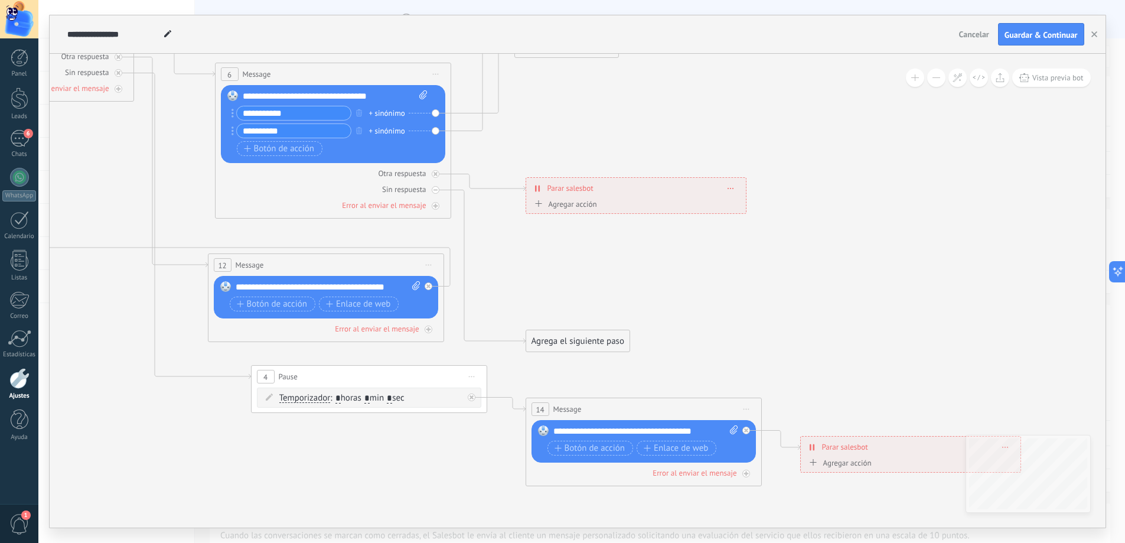
drag, startPoint x: 365, startPoint y: 236, endPoint x: 359, endPoint y: 263, distance: 27.8
click at [359, 263] on div "12 Message ******* (a): Todos los contactos - canales seleccionados Todos los c…" at bounding box center [326, 265] width 235 height 22
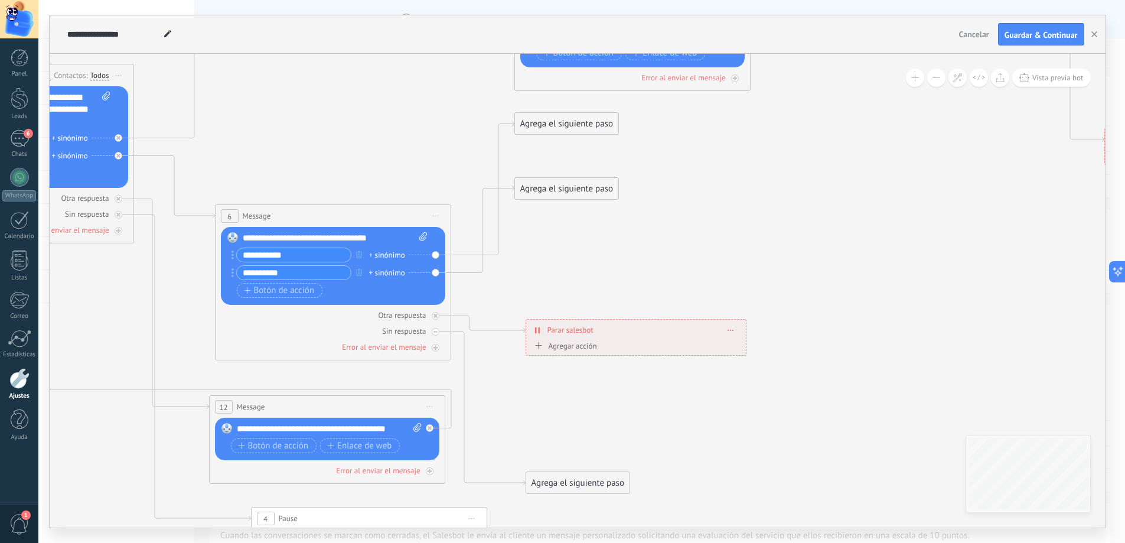
click at [571, 126] on div "Agrega el siguiente paso" at bounding box center [566, 123] width 103 height 19
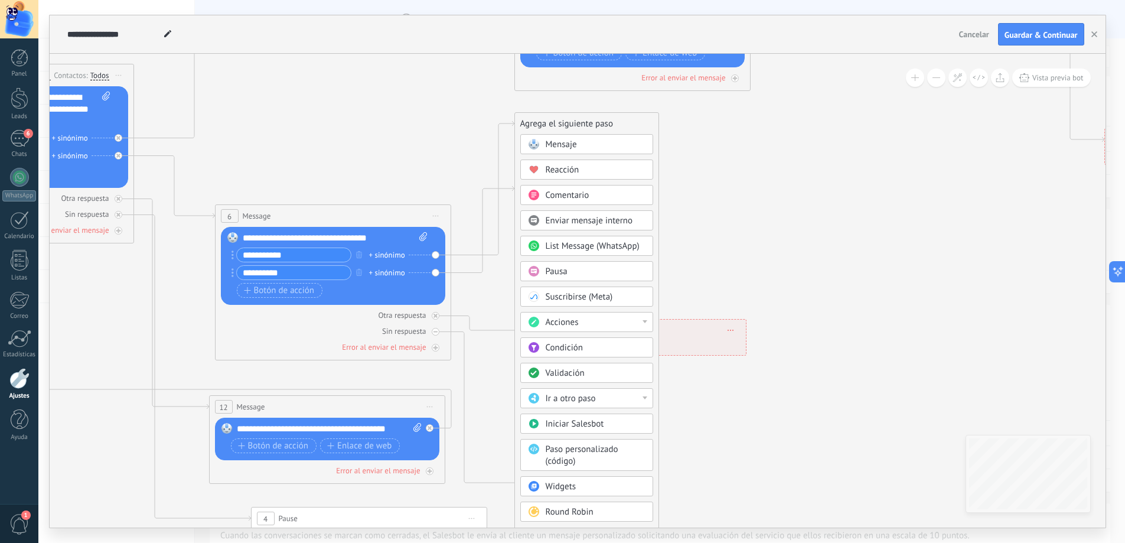
click at [572, 140] on span "Mensaje" at bounding box center [561, 144] width 31 height 11
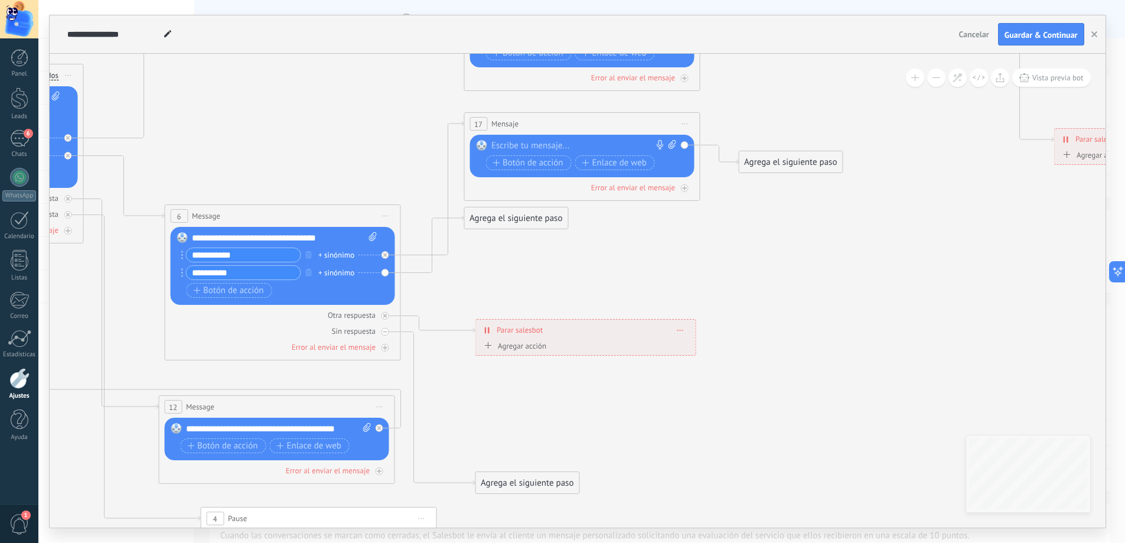
click at [598, 149] on div at bounding box center [579, 146] width 175 height 12
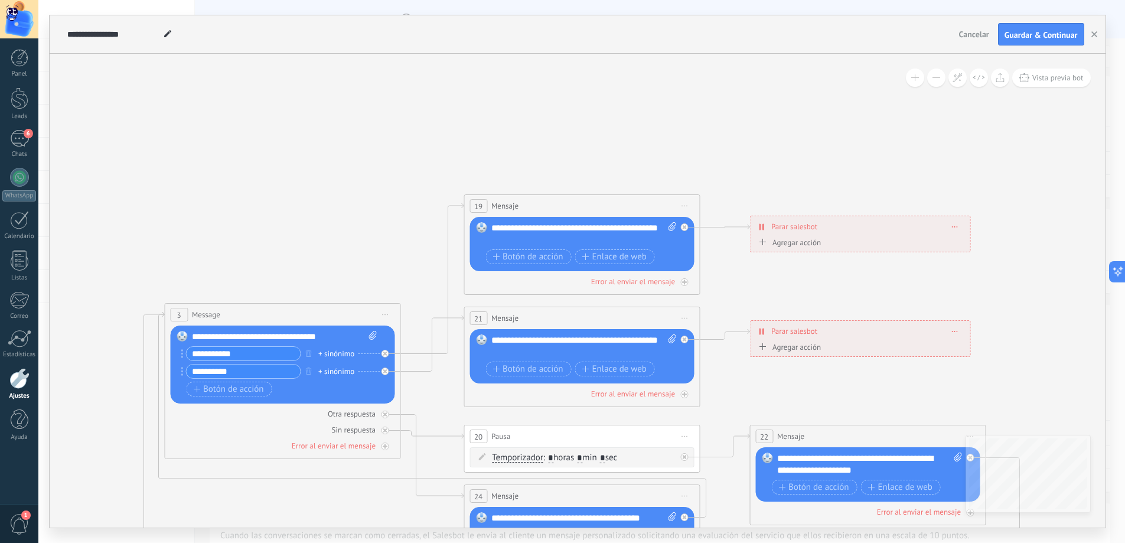
click at [590, 226] on div "**********" at bounding box center [584, 234] width 185 height 24
copy div "**********"
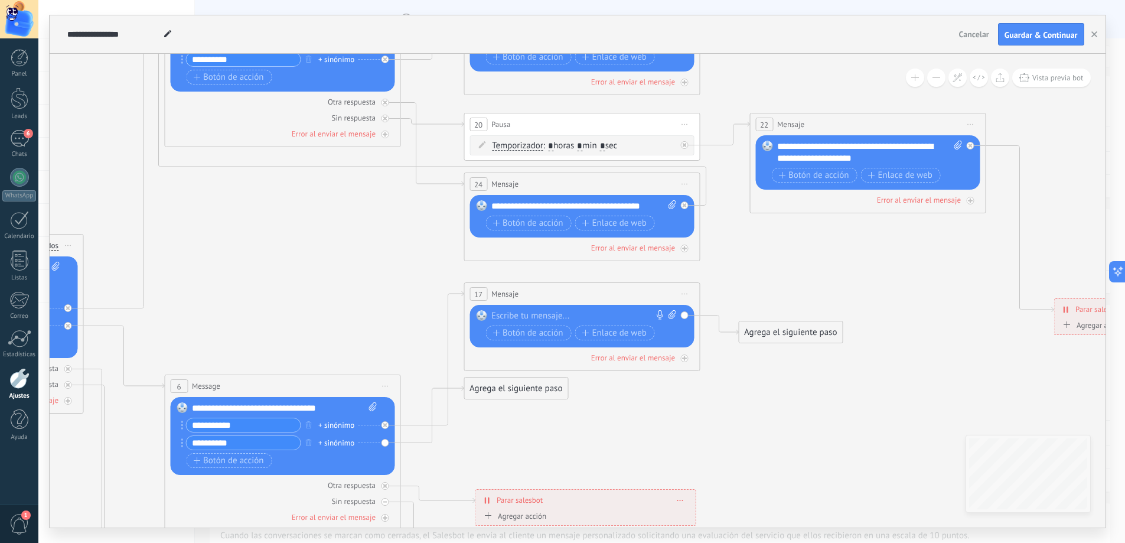
click at [540, 315] on div at bounding box center [579, 316] width 175 height 12
paste div
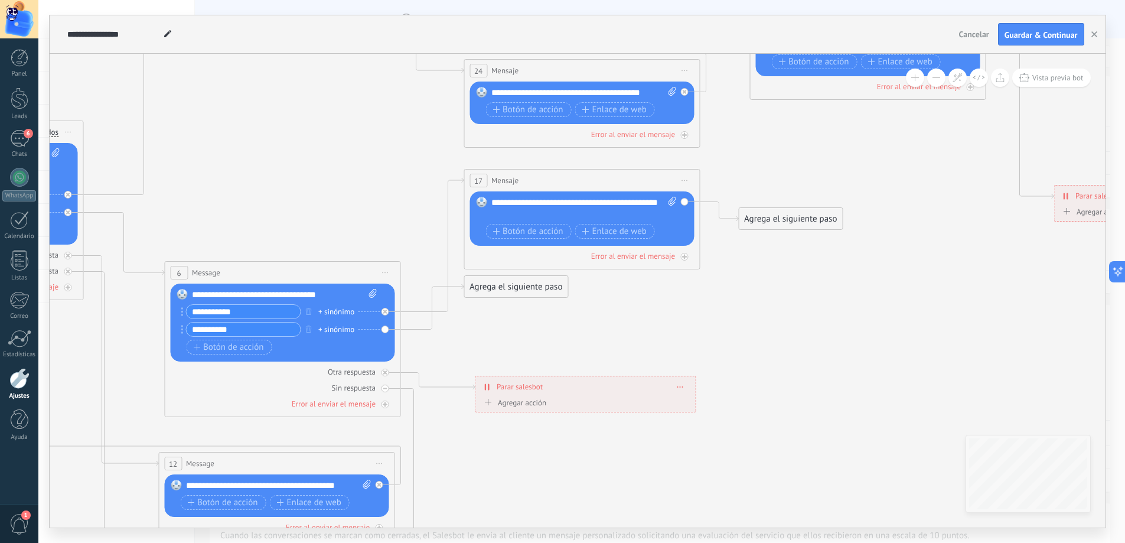
click at [509, 289] on div "Agrega el siguiente paso" at bounding box center [515, 286] width 103 height 19
click at [517, 312] on span "Mensaje" at bounding box center [510, 307] width 31 height 11
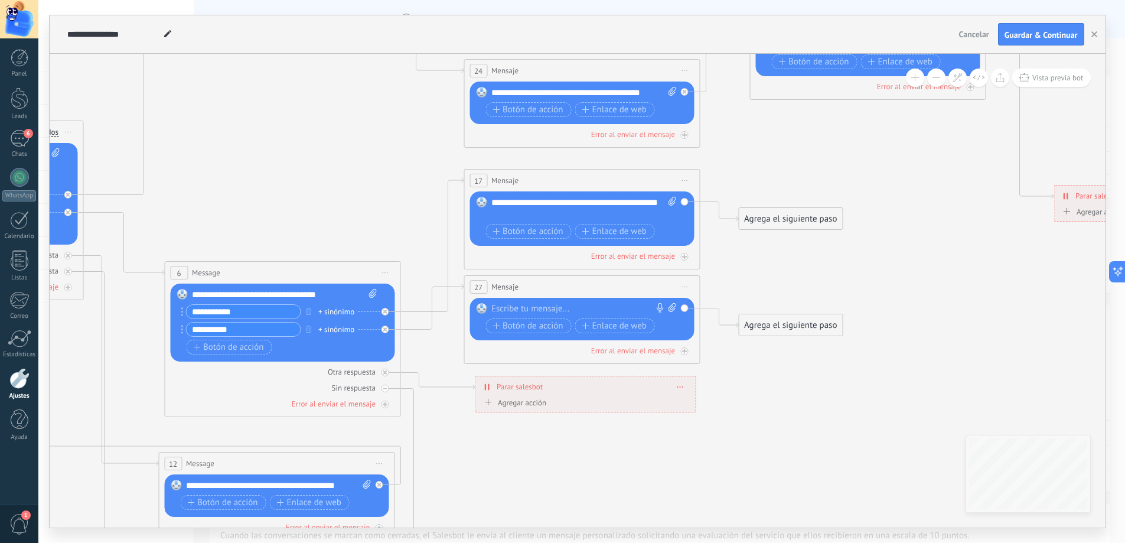
click at [536, 313] on div at bounding box center [579, 309] width 175 height 12
paste div
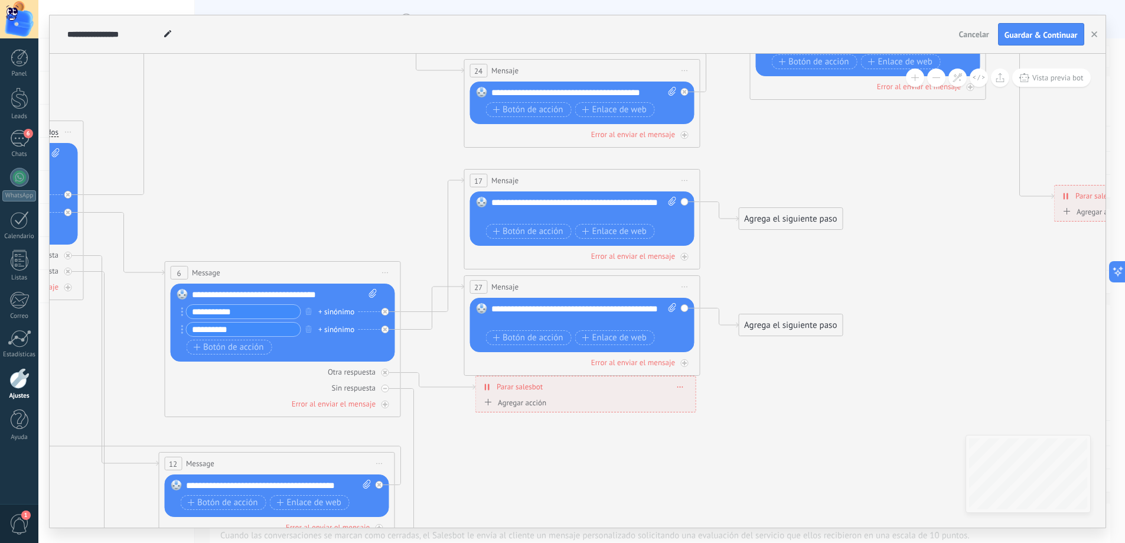
click at [753, 275] on icon at bounding box center [498, 227] width 2146 height 1506
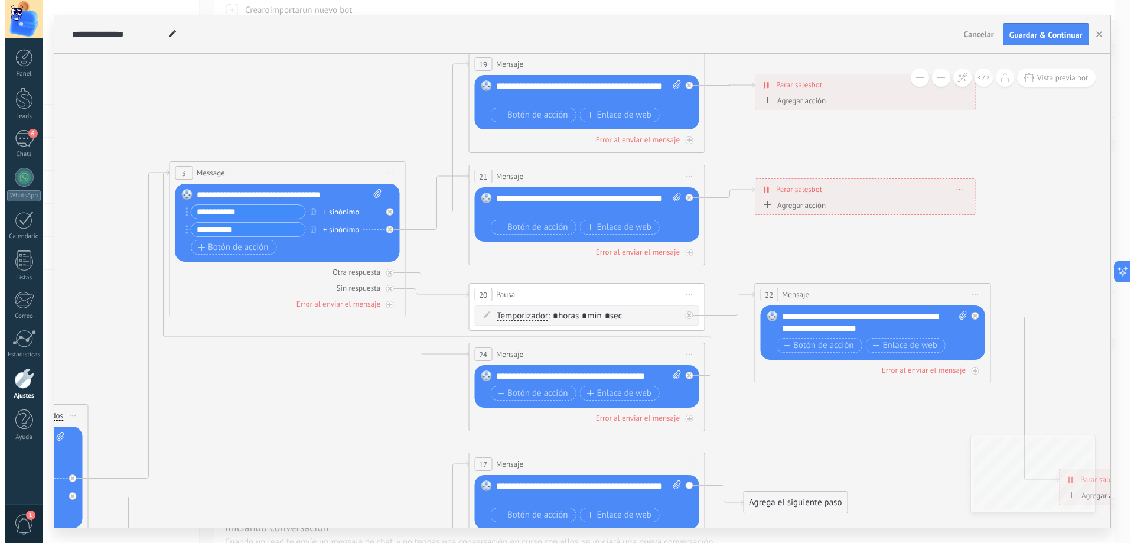
scroll to position [313, 0]
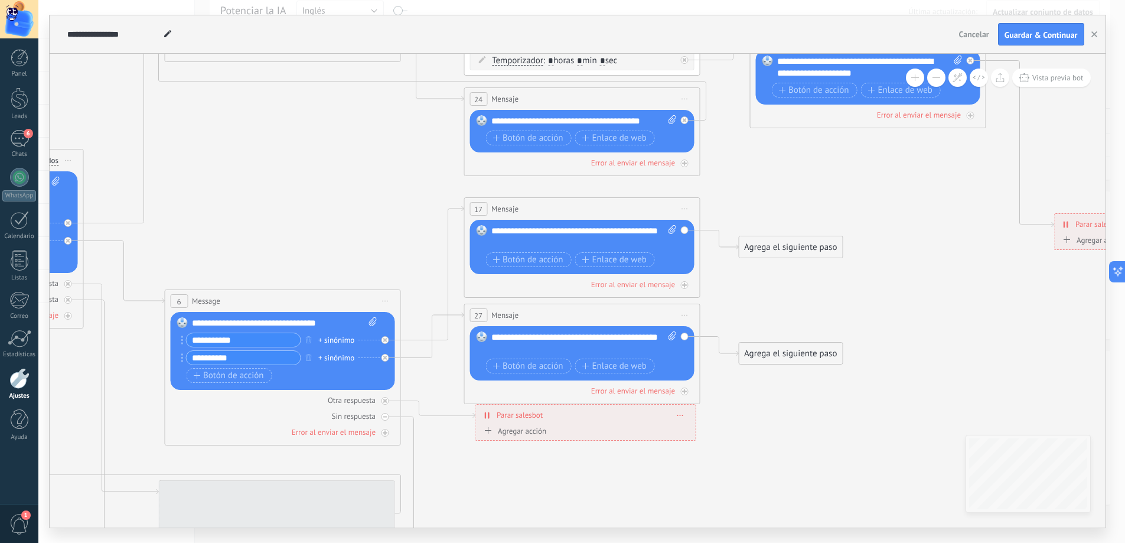
click at [784, 245] on div "Agrega el siguiente paso" at bounding box center [790, 246] width 103 height 19
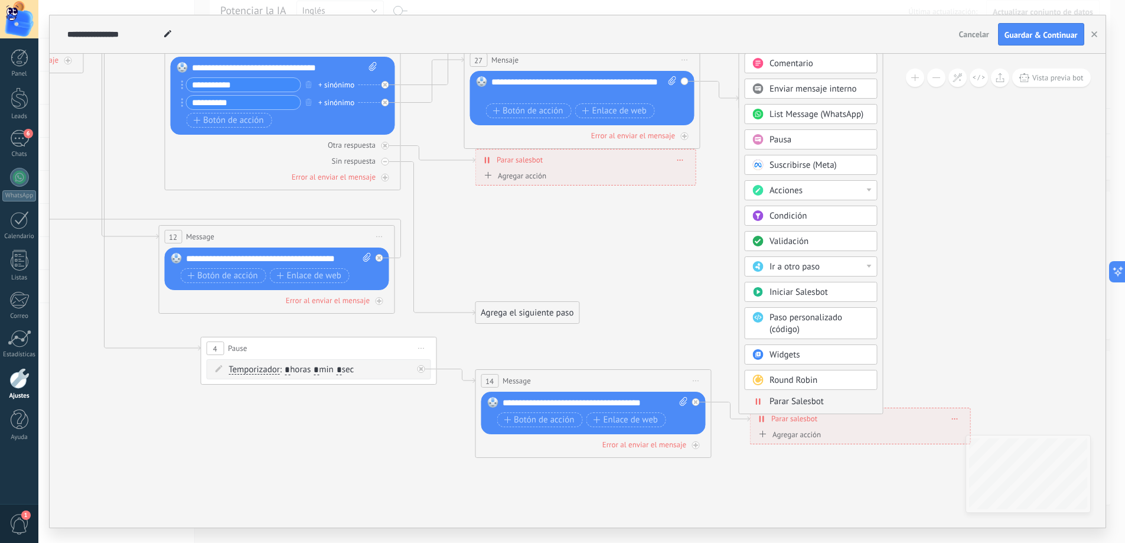
click at [806, 399] on span "Parar Salesbot" at bounding box center [797, 401] width 54 height 11
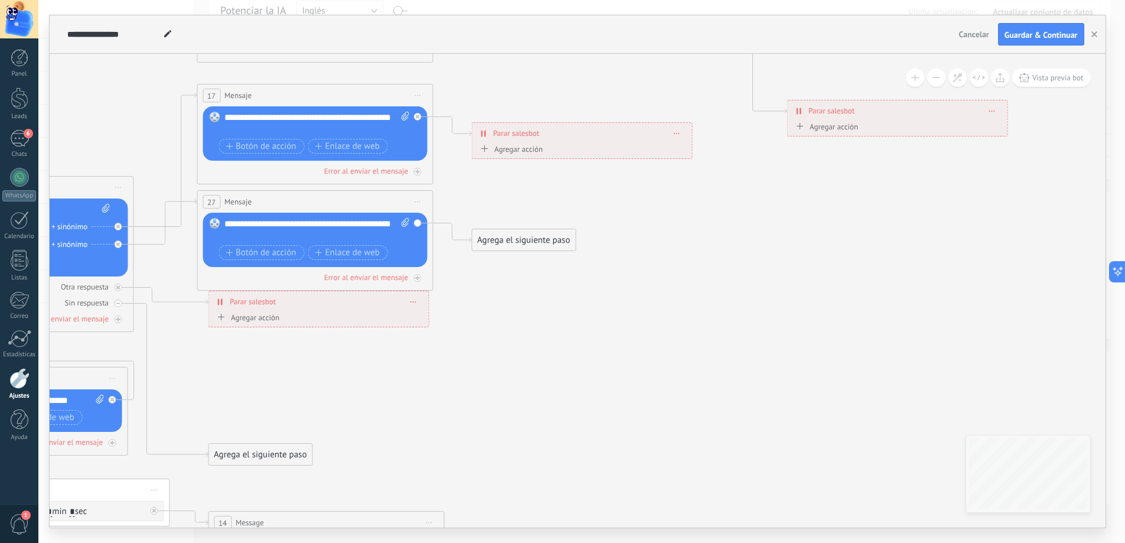
click at [559, 245] on div "Agrega el siguiente paso" at bounding box center [523, 239] width 103 height 19
click at [544, 241] on div "Agrega el siguiente paso" at bounding box center [523, 238] width 103 height 19
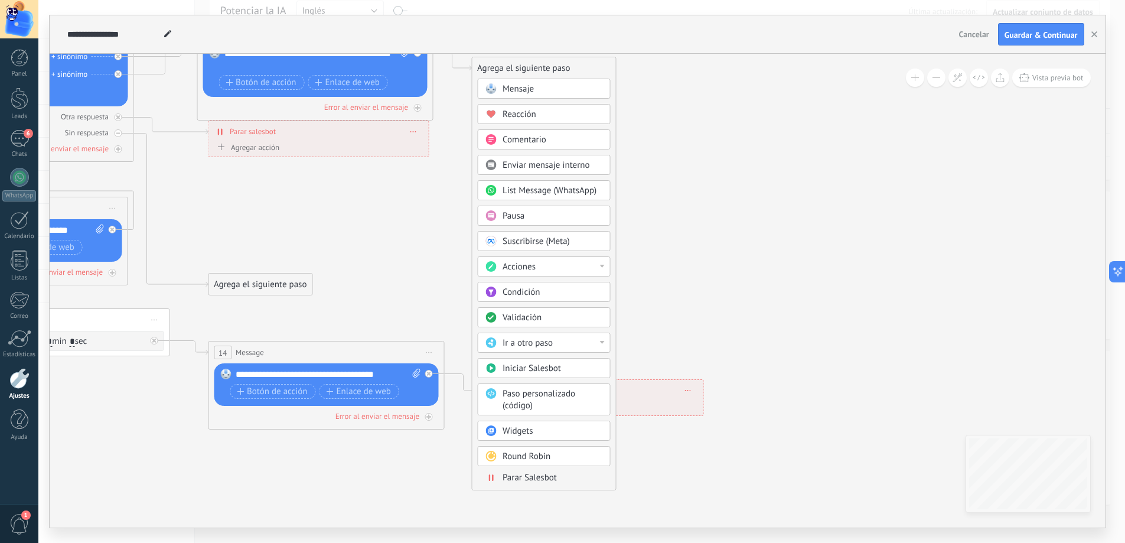
click at [556, 475] on span "Parar Salesbot" at bounding box center [530, 477] width 54 height 11
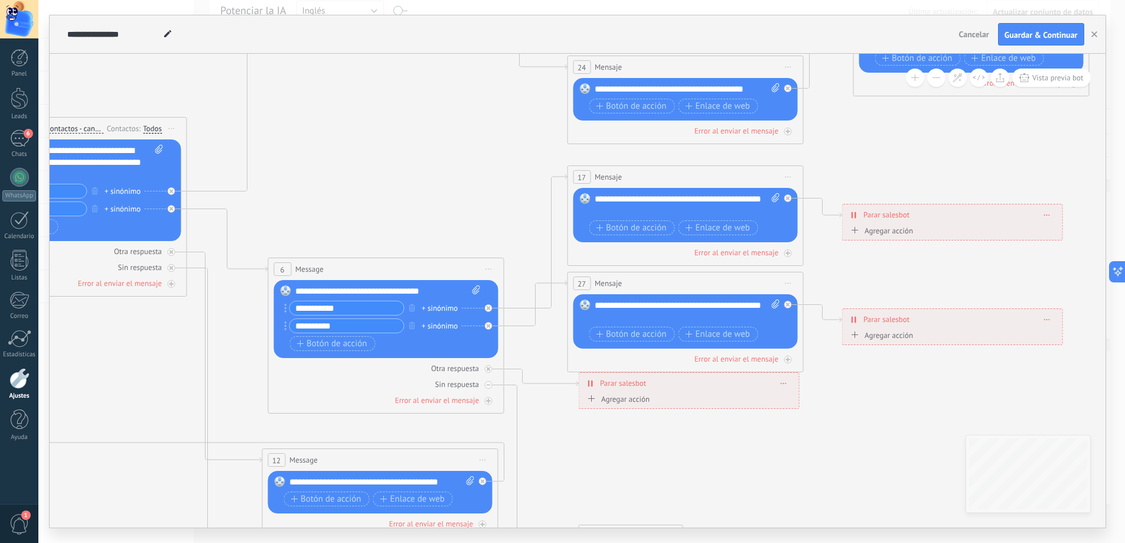
drag, startPoint x: 632, startPoint y: 447, endPoint x: 721, endPoint y: 514, distance: 111.8
click at [721, 514] on icon at bounding box center [601, 223] width 2146 height 1506
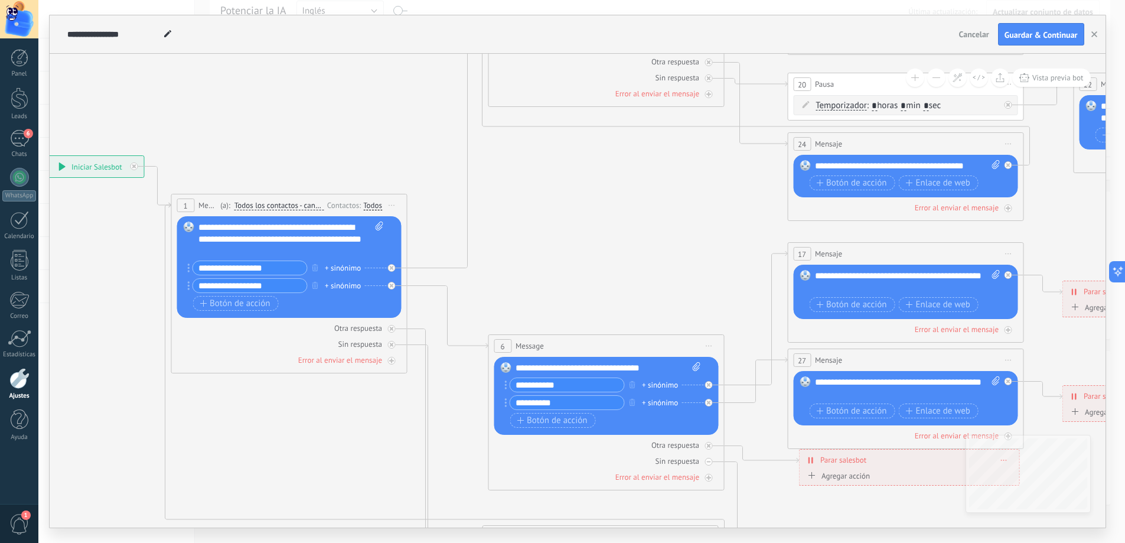
drag, startPoint x: 470, startPoint y: 200, endPoint x: 763, endPoint y: 249, distance: 297.0
click at [763, 248] on icon at bounding box center [821, 300] width 2146 height 1506
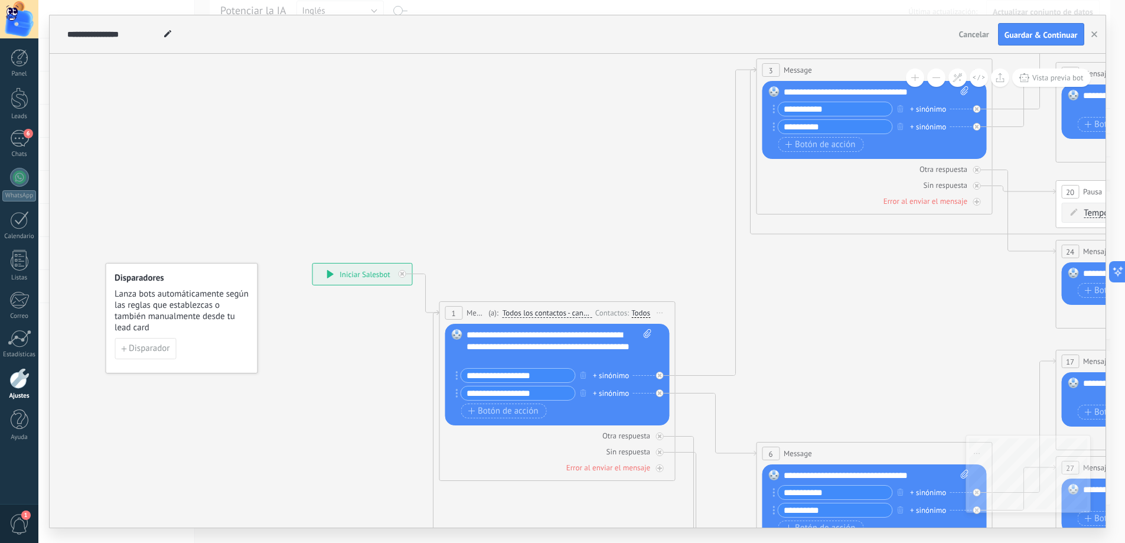
drag, startPoint x: 349, startPoint y: 99, endPoint x: 519, endPoint y: 197, distance: 196.7
click at [546, 195] on icon at bounding box center [1090, 407] width 2146 height 1506
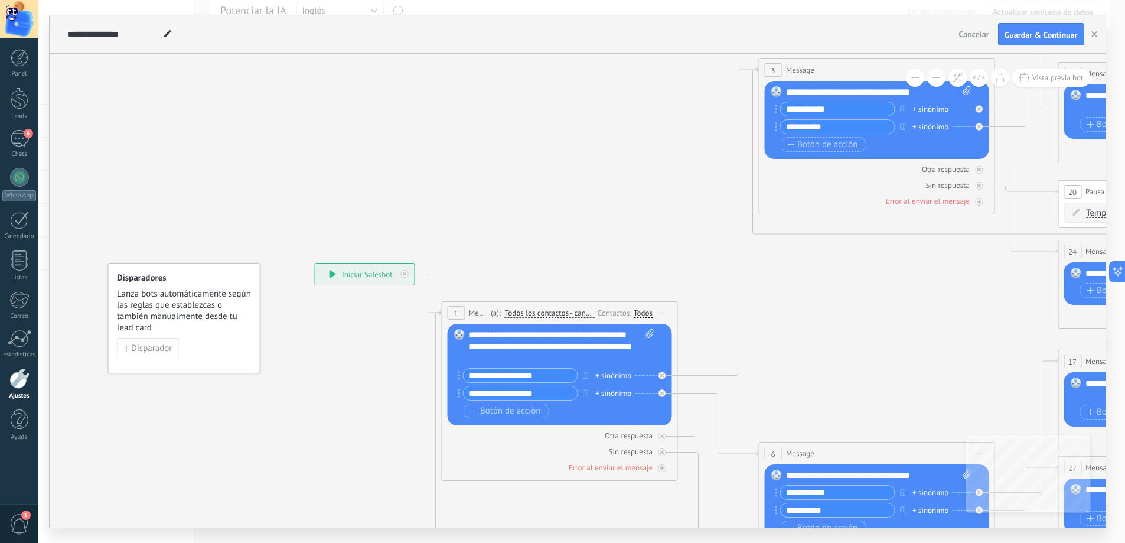
click at [367, 275] on div "**********" at bounding box center [364, 273] width 99 height 21
click at [331, 270] on icon at bounding box center [332, 274] width 7 height 8
click at [143, 349] on span "Disparador" at bounding box center [151, 348] width 41 height 8
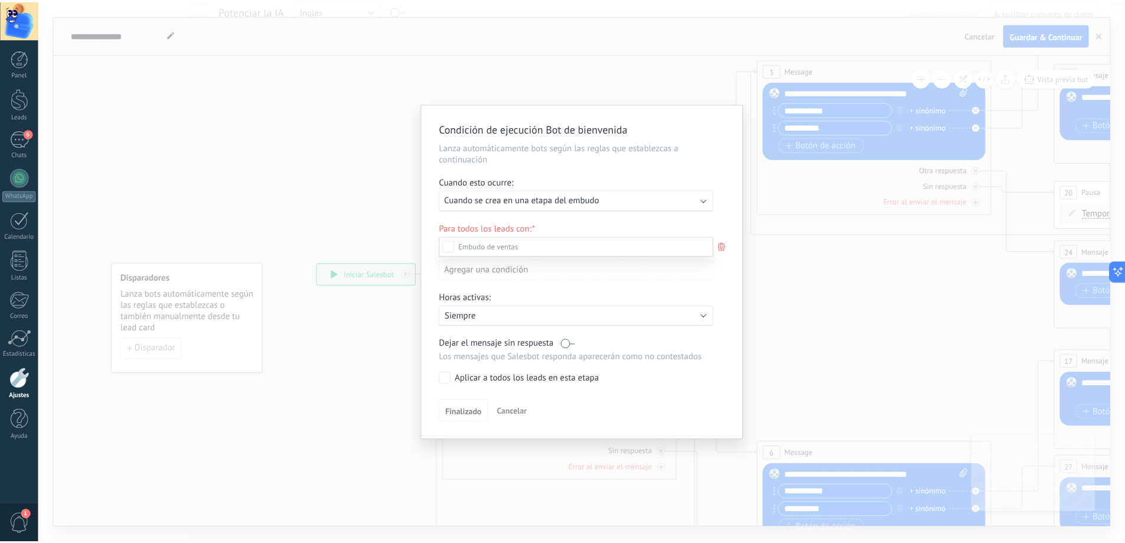
scroll to position [0, 0]
click at [532, 202] on div at bounding box center [586, 271] width 1096 height 543
click at [532, 202] on span "Cuando se crea en una etapa del embudo" at bounding box center [526, 199] width 156 height 11
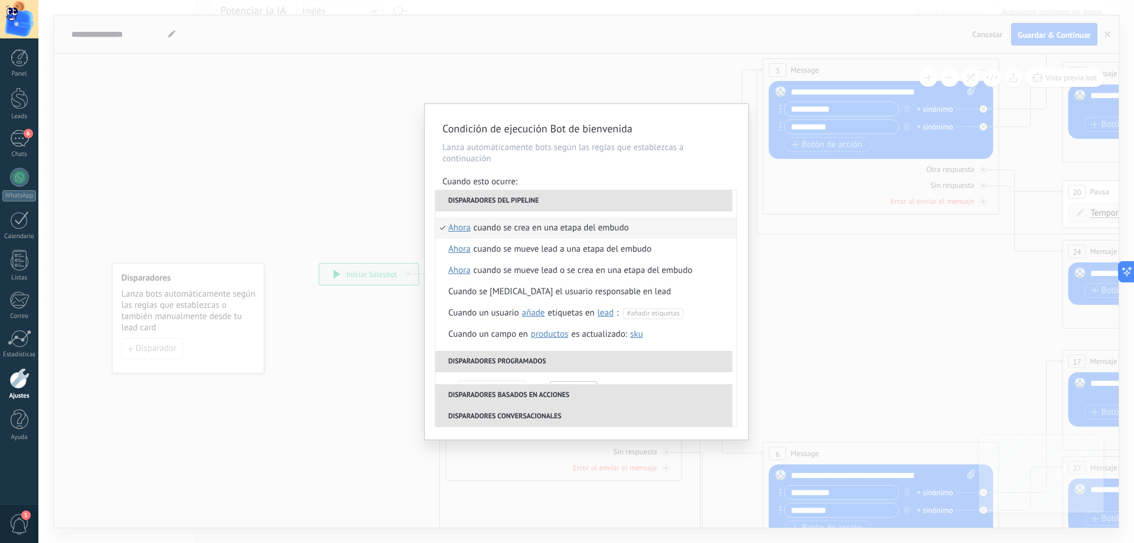
click at [690, 81] on div "Condición de ejecución Bot de bienvenida Lanza automáticamente bots según las r…" at bounding box center [586, 271] width 1096 height 543
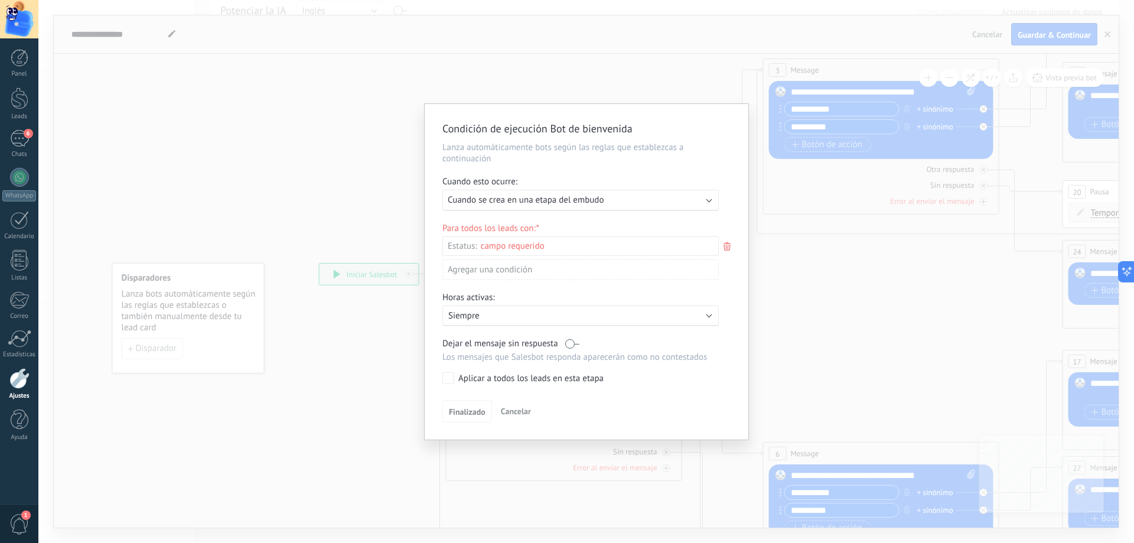
click at [656, 99] on div "Condición de ejecución Bot de bienvenida Lanza automáticamente bots según las r…" at bounding box center [586, 271] width 1096 height 543
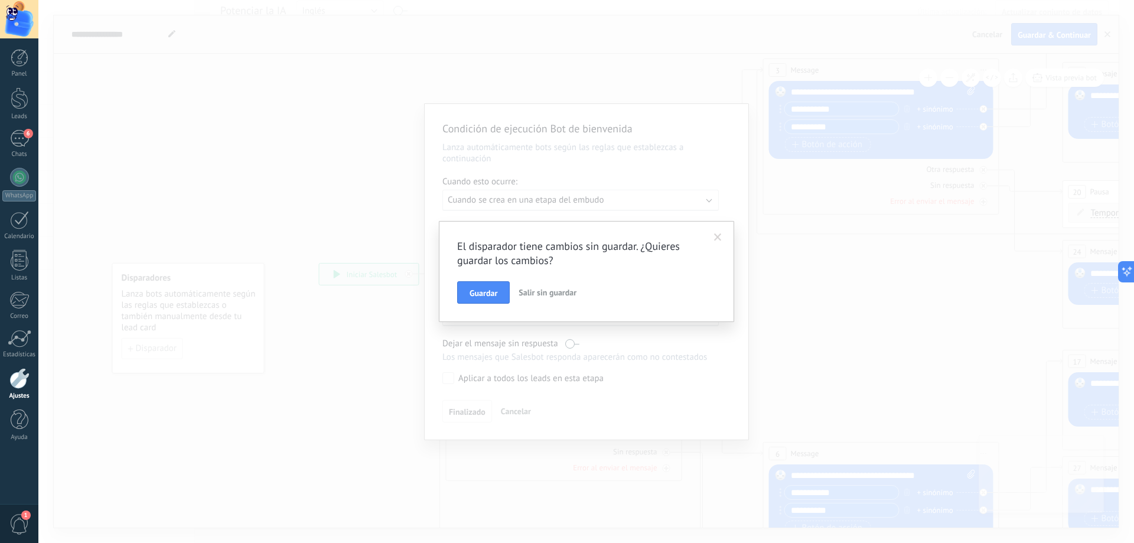
click at [553, 292] on span "Salir sin guardar" at bounding box center [548, 292] width 58 height 11
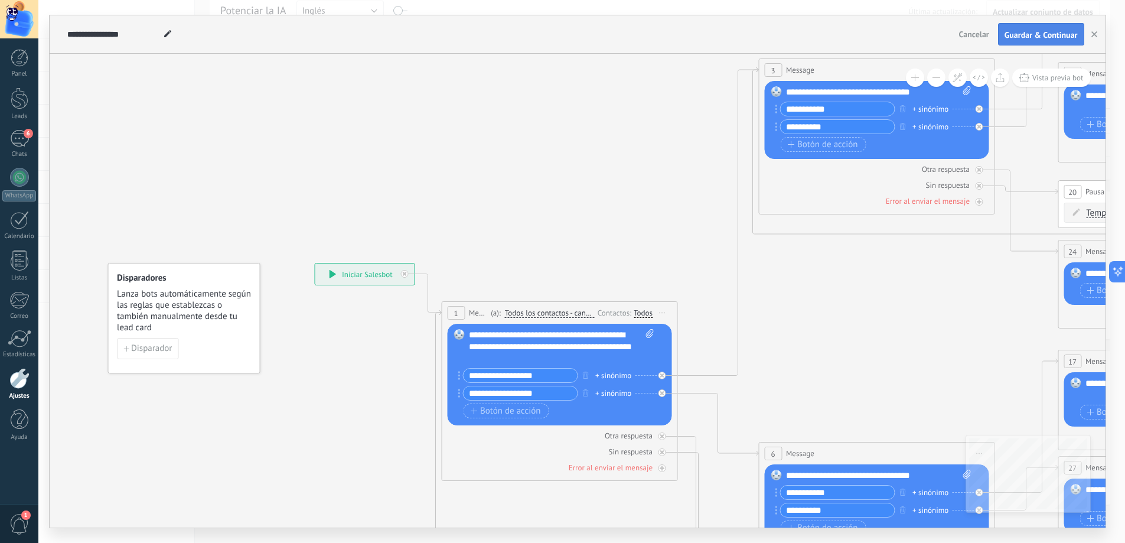
click at [1027, 39] on span "Guardar & Continuar" at bounding box center [1041, 35] width 73 height 8
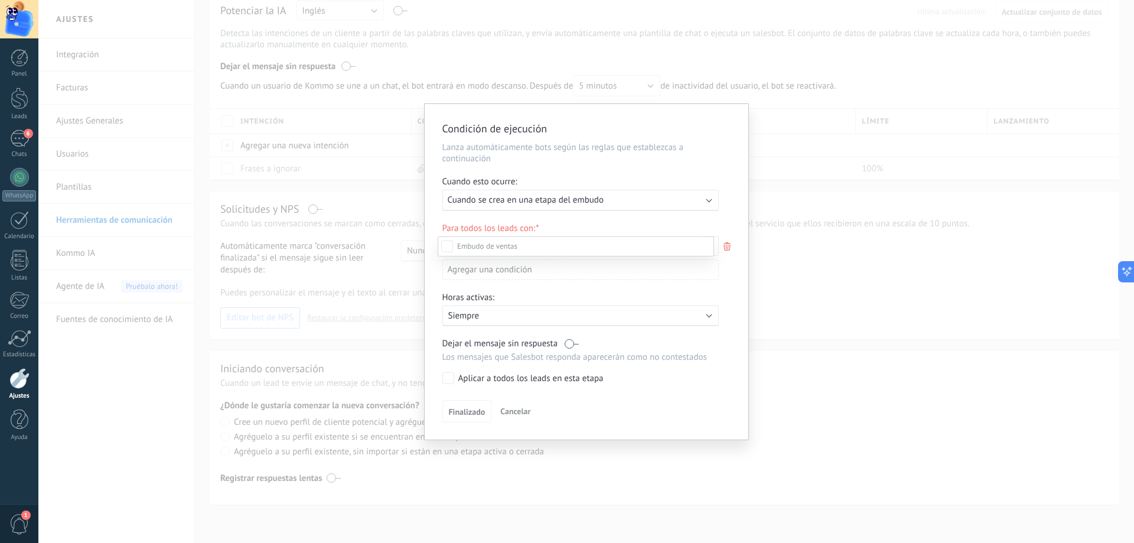
click at [694, 219] on div at bounding box center [586, 271] width 1096 height 543
click at [0, 0] on div "Incoming leads Contacto inicial Negociación Debate contractual Discusión de con…" at bounding box center [0, 0] width 0 height 0
click at [654, 233] on div at bounding box center [586, 271] width 1096 height 543
click at [0, 0] on div "Incoming leads Contacto inicial Negociación Debate contractual Discusión de con…" at bounding box center [0, 0] width 0 height 0
click at [430, 226] on div at bounding box center [586, 271] width 1096 height 543
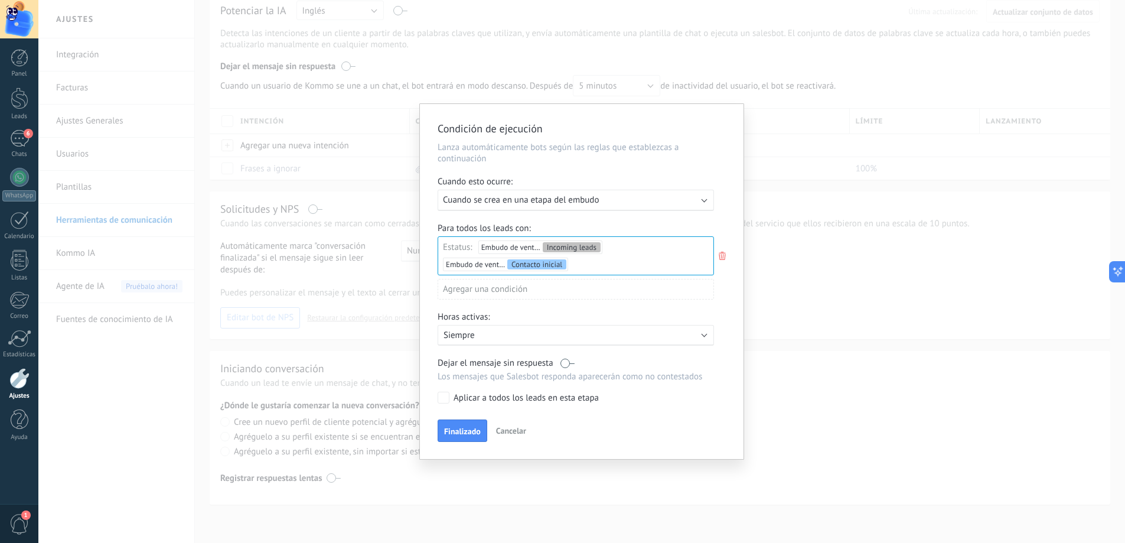
click at [0, 0] on div "Incoming leads Contacto inicial Negociación Debate contractual Discusión de con…" at bounding box center [0, 0] width 0 height 0
click at [427, 404] on div at bounding box center [586, 271] width 1096 height 543
click at [463, 427] on span "Finalizado" at bounding box center [462, 431] width 37 height 8
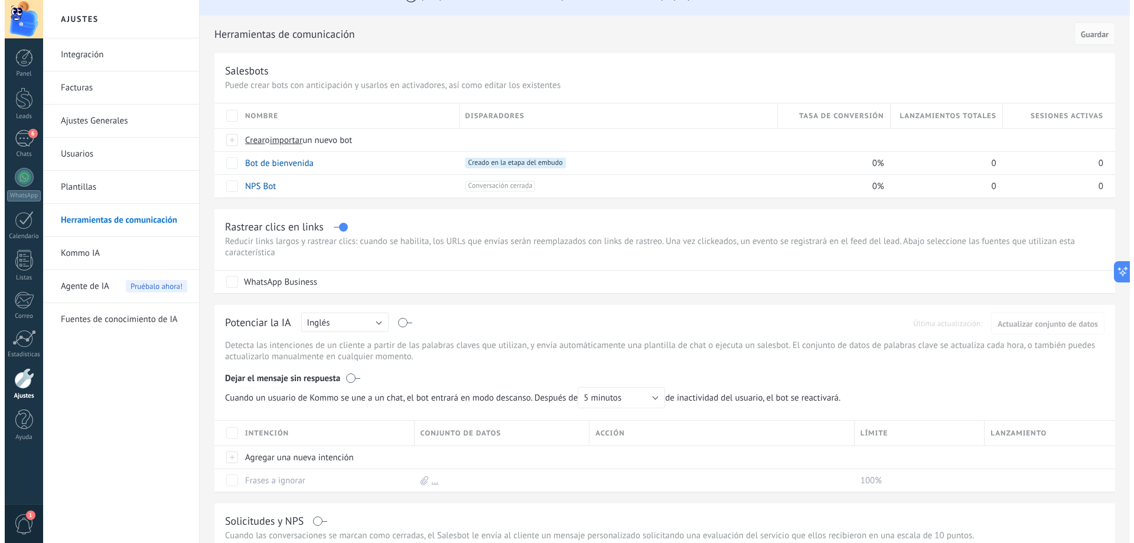
scroll to position [0, 0]
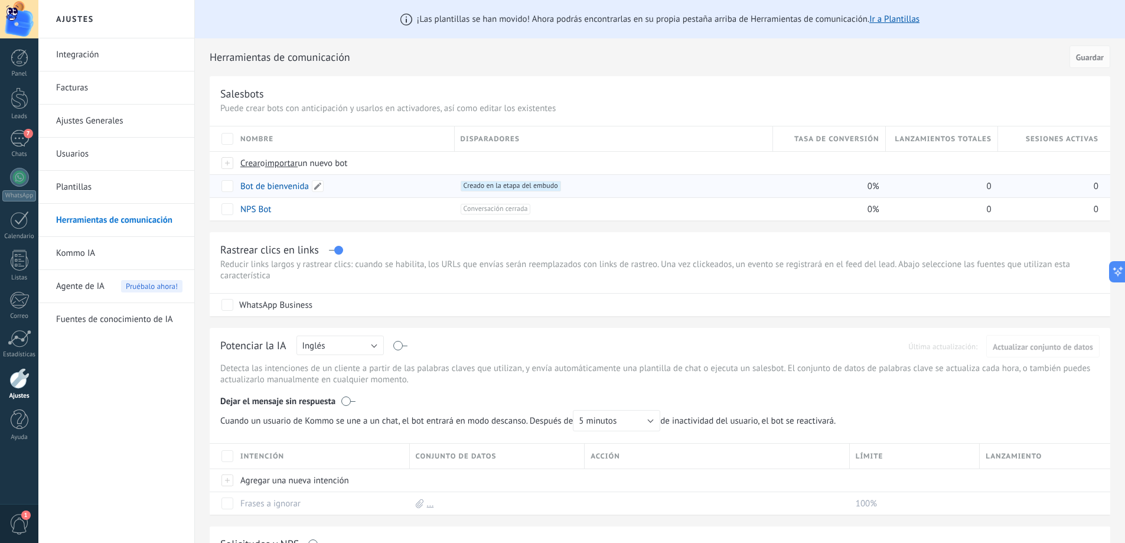
click at [283, 187] on link "Bot de bienvenida" at bounding box center [274, 186] width 69 height 11
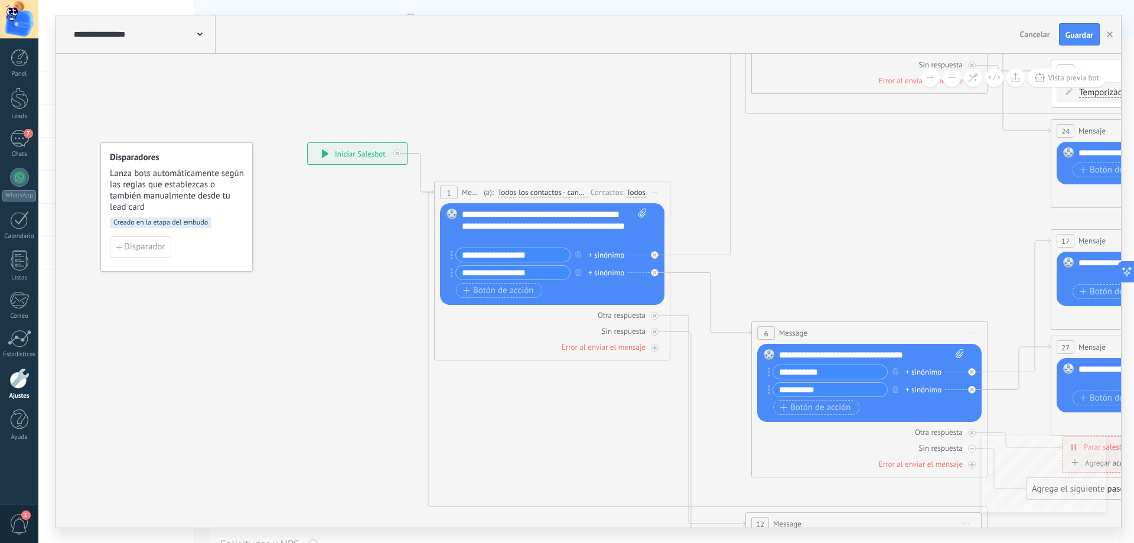
click at [333, 151] on div "**********" at bounding box center [357, 153] width 99 height 21
click at [336, 142] on icon at bounding box center [1085, 287] width 2146 height 1506
click at [1117, 31] on button "button" at bounding box center [1110, 34] width 18 height 22
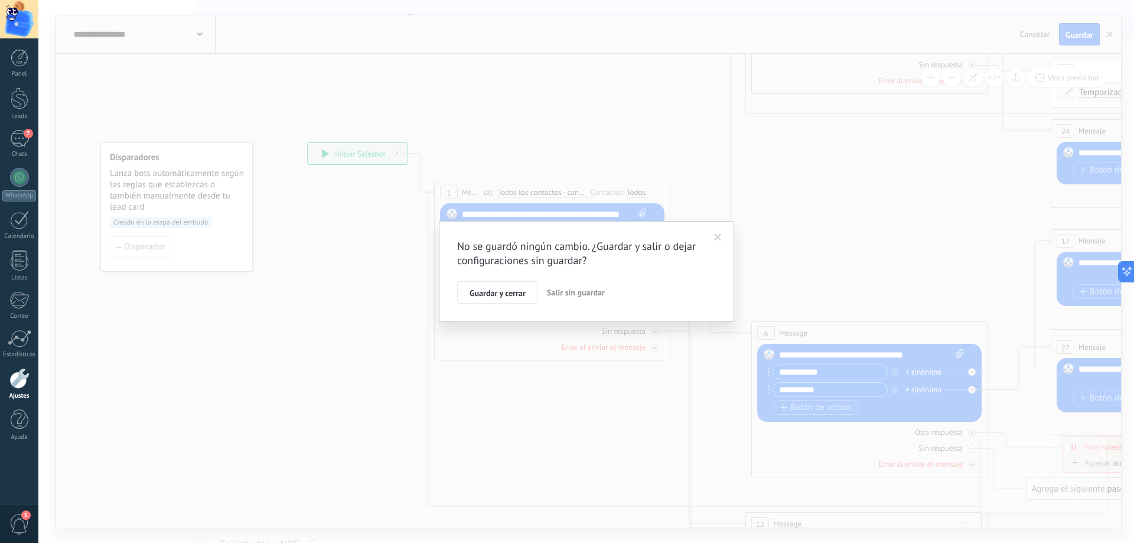
click at [557, 292] on span "Salir sin guardar" at bounding box center [576, 292] width 58 height 11
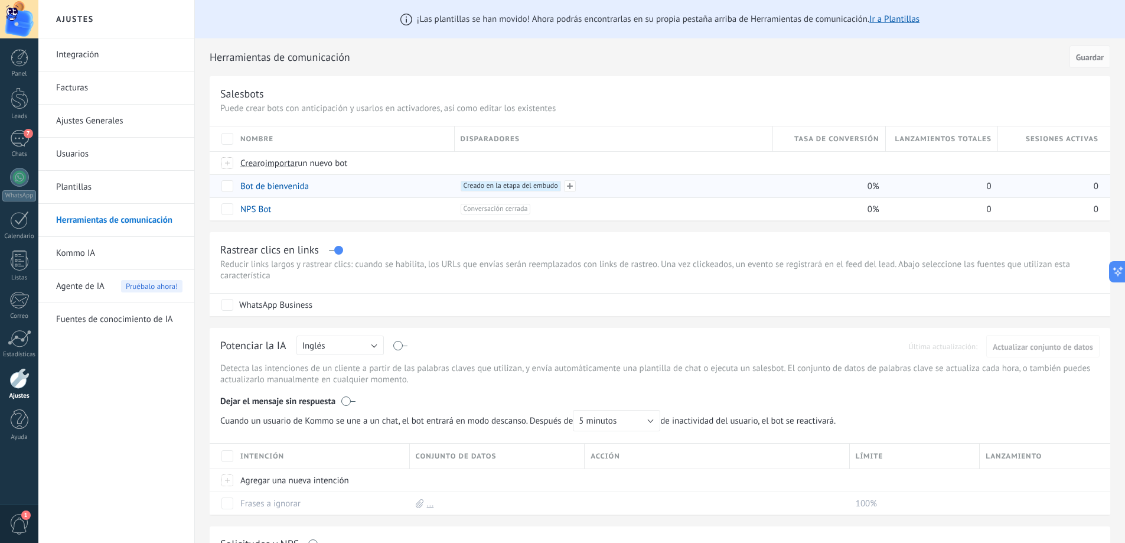
click at [520, 187] on span "Creado en la etapa del embudo +0" at bounding box center [511, 186] width 100 height 11
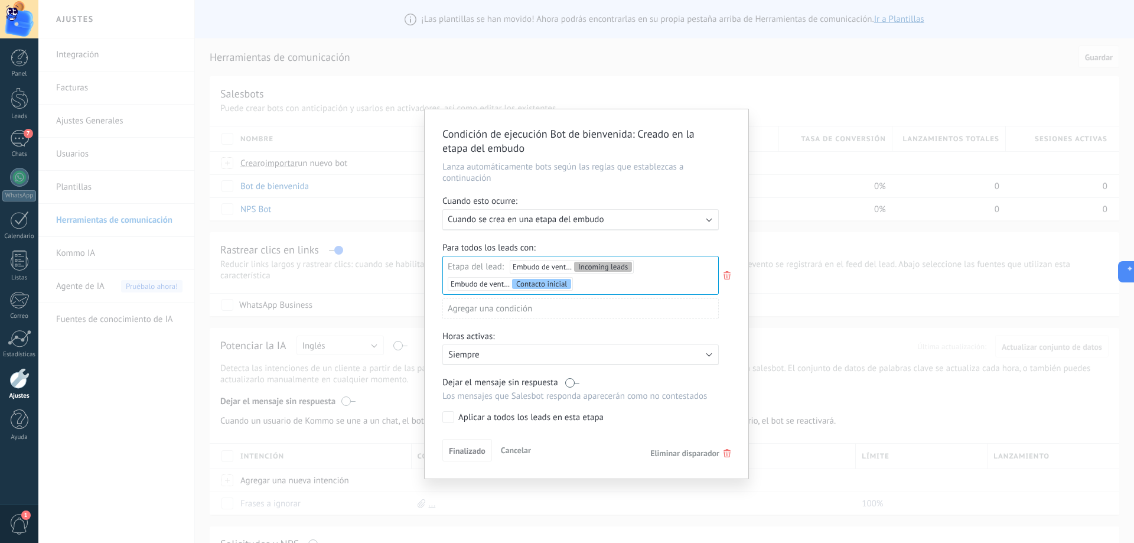
click at [646, 79] on div "Condición de ejecución Bot de bienvenida : Creado en la etapa del embudo Lanza …" at bounding box center [586, 271] width 1096 height 543
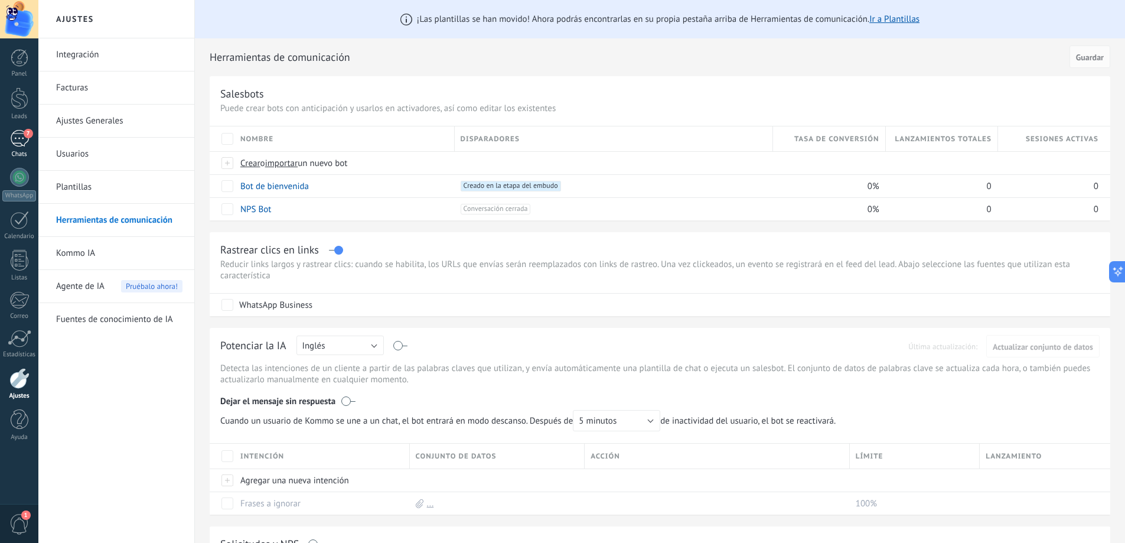
click at [14, 138] on div "7" at bounding box center [19, 138] width 19 height 17
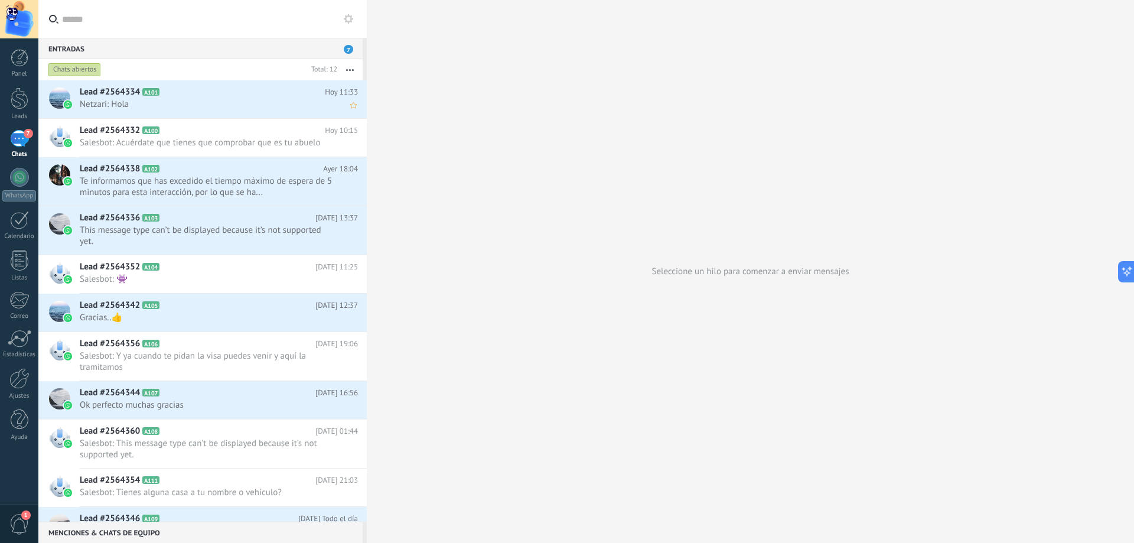
click at [171, 92] on icon at bounding box center [169, 92] width 12 height 12
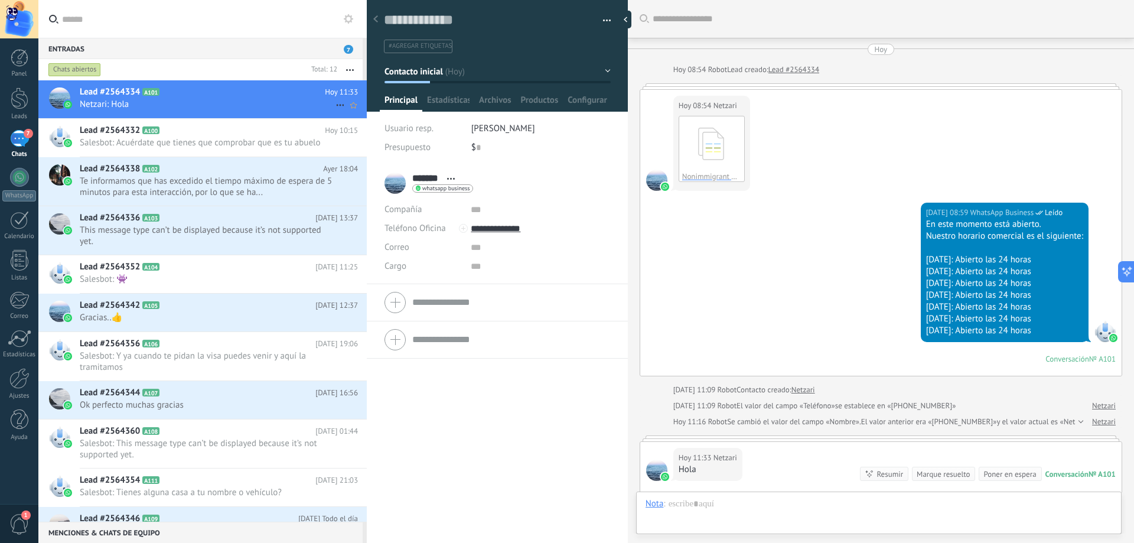
scroll to position [157, 0]
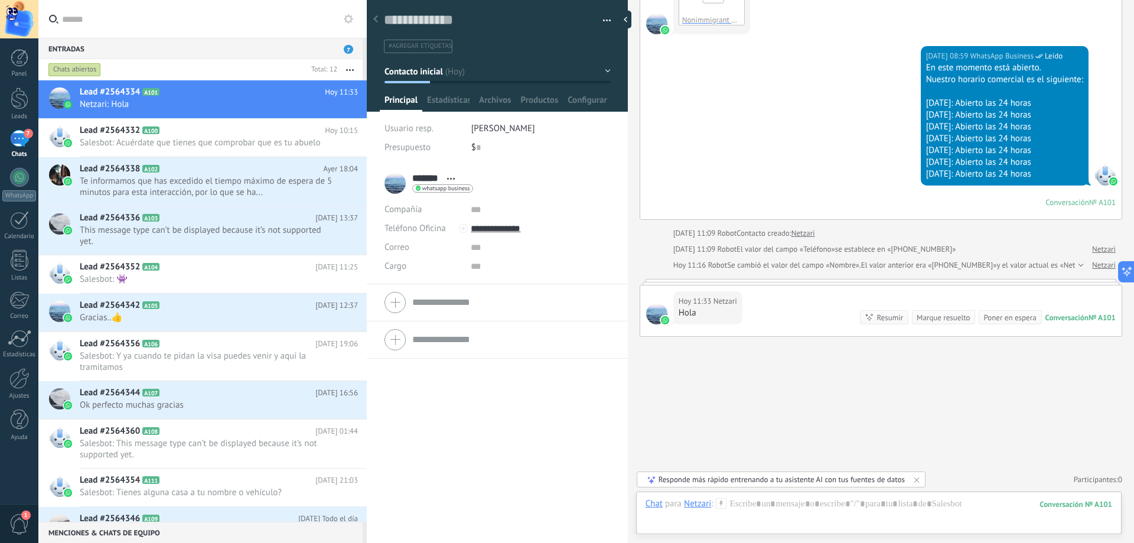
click at [425, 47] on span "#agregar etiquetas" at bounding box center [420, 46] width 63 height 8
click at [616, 43] on div "Guardar y crear Imprimir Administrar etiquetas Exportar a excel" at bounding box center [498, 22] width 262 height 61
click at [779, 505] on div at bounding box center [879, 515] width 467 height 35
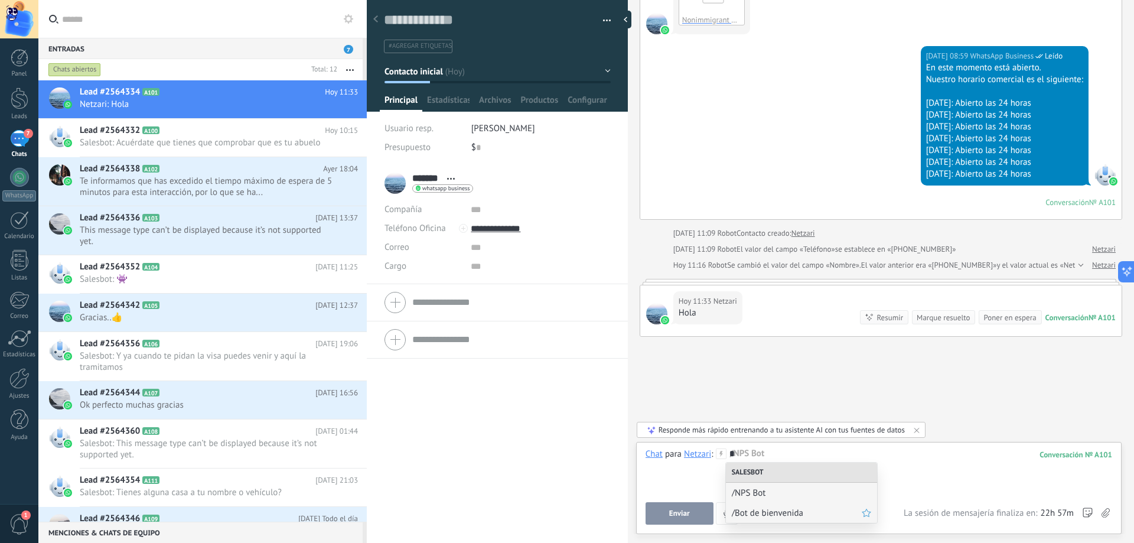
click at [775, 511] on span "/Bot de bienvenida" at bounding box center [797, 512] width 130 height 11
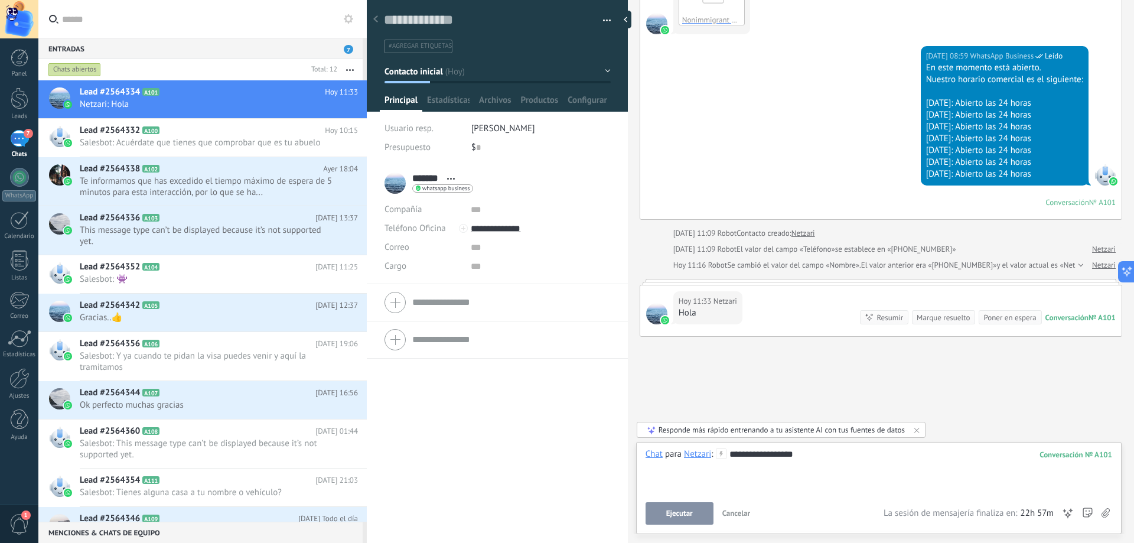
click at [659, 519] on button "Ejecutar" at bounding box center [680, 513] width 68 height 22
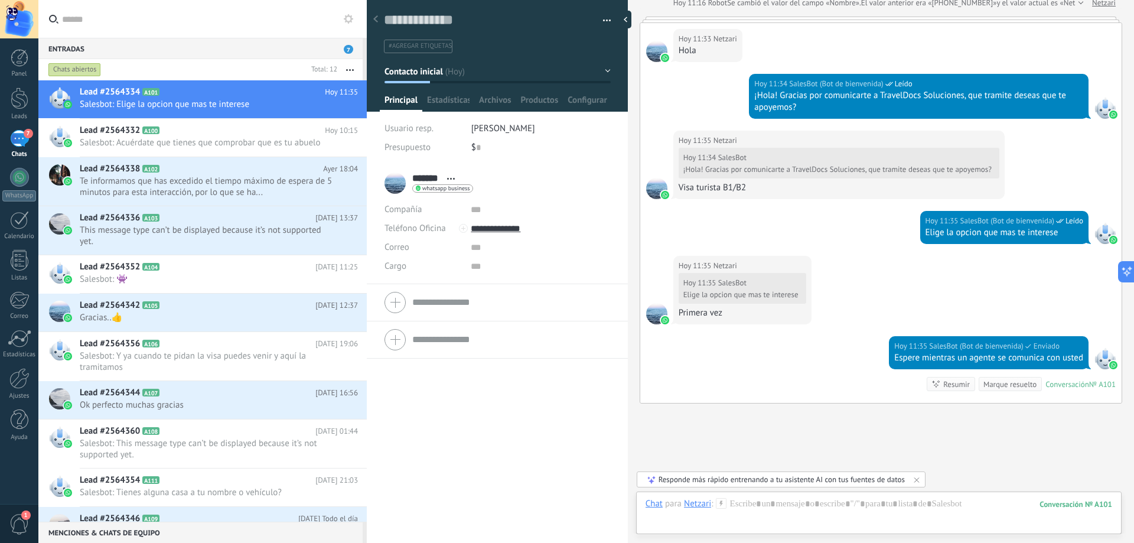
scroll to position [486, 0]
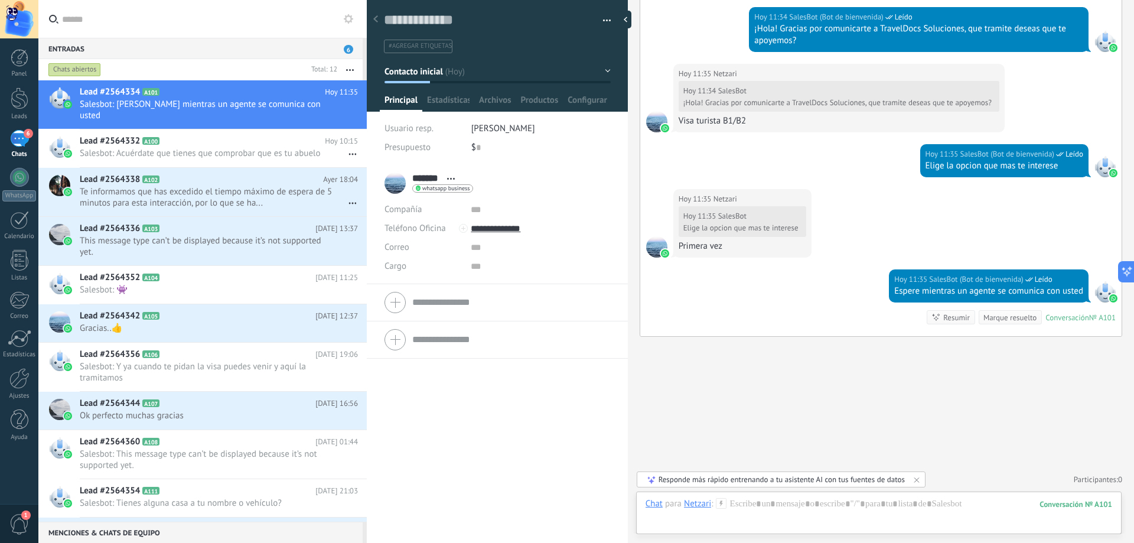
click at [432, 46] on span "#agregar etiquetas" at bounding box center [420, 46] width 63 height 8
click at [607, 18] on button "button" at bounding box center [602, 21] width 17 height 18
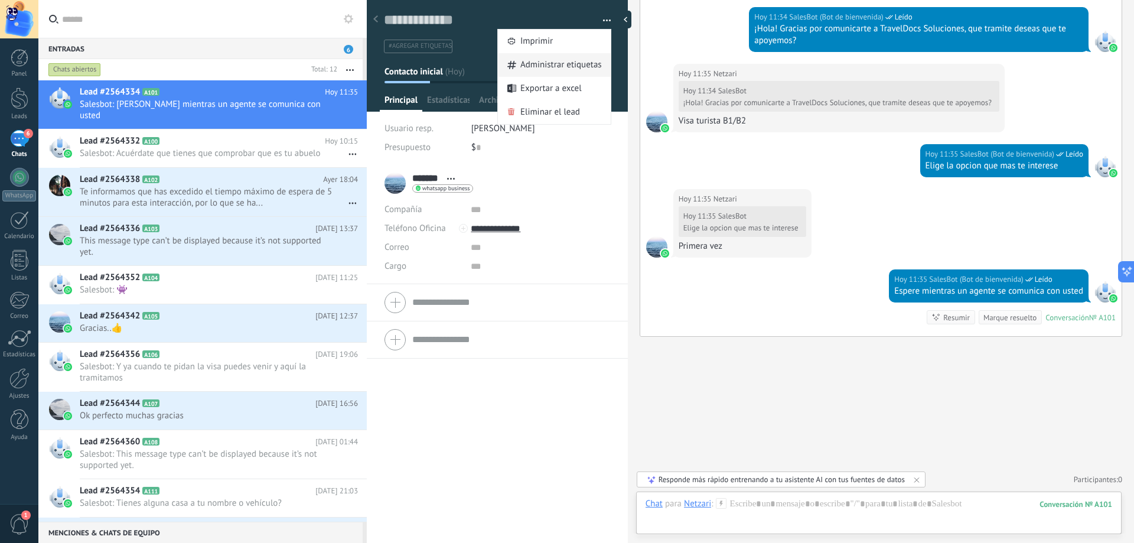
click at [526, 70] on span "Administrar etiquetas" at bounding box center [561, 65] width 82 height 24
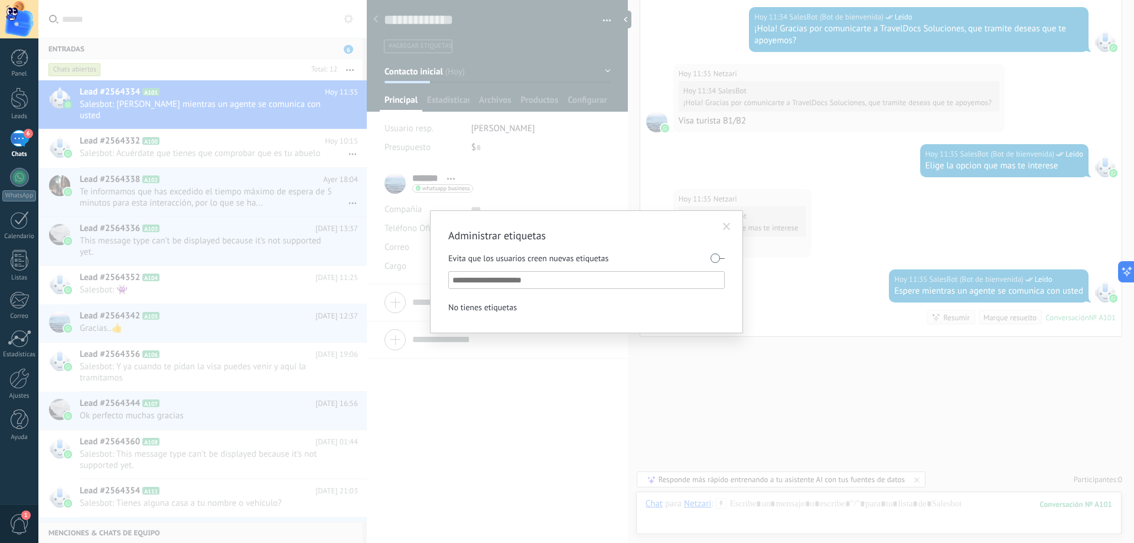
click at [531, 281] on input "text" at bounding box center [587, 280] width 269 height 14
type input "****"
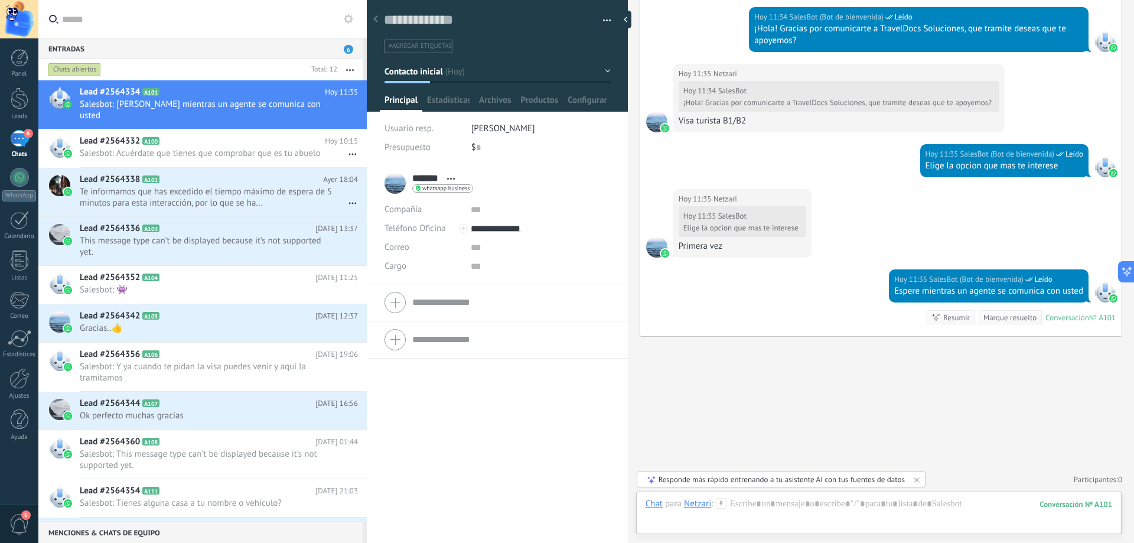
click at [610, 76] on div at bounding box center [498, 51] width 262 height 119
click at [602, 69] on button "Contacto inicial" at bounding box center [498, 71] width 226 height 21
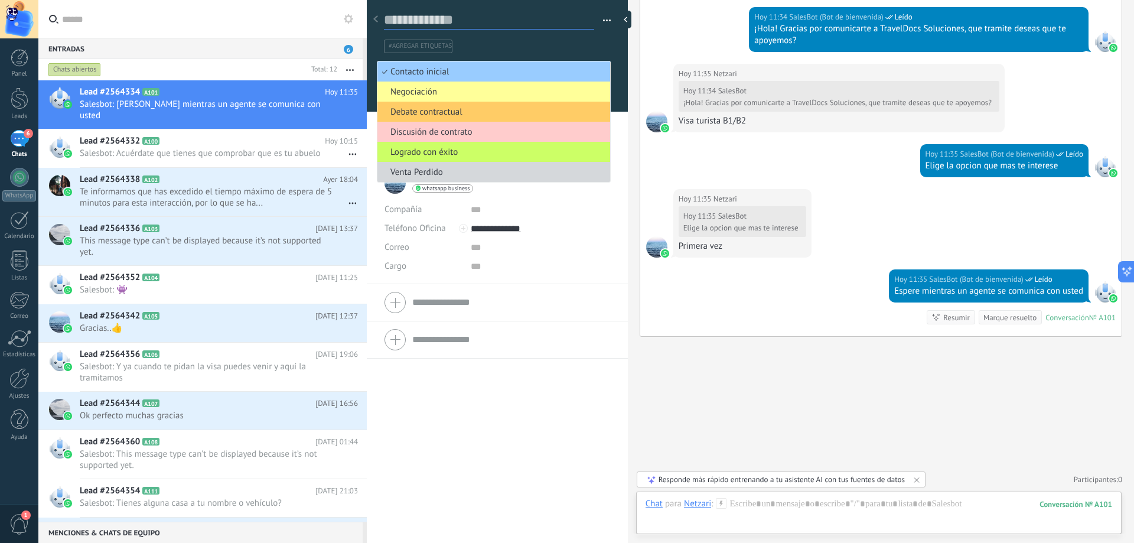
click at [503, 14] on textarea at bounding box center [489, 20] width 210 height 18
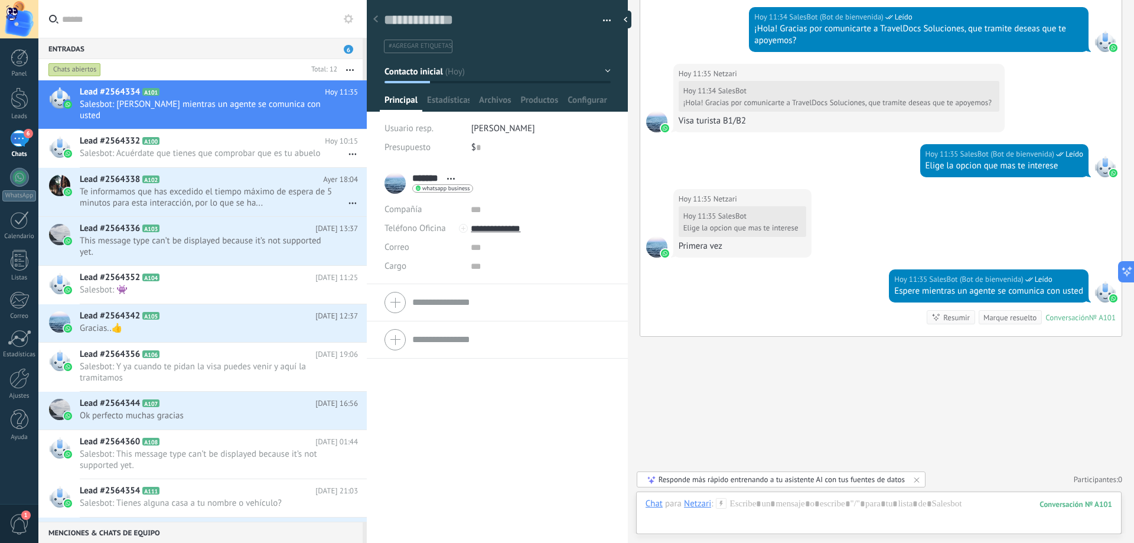
click at [601, 66] on button "Contacto inicial" at bounding box center [498, 71] width 226 height 21
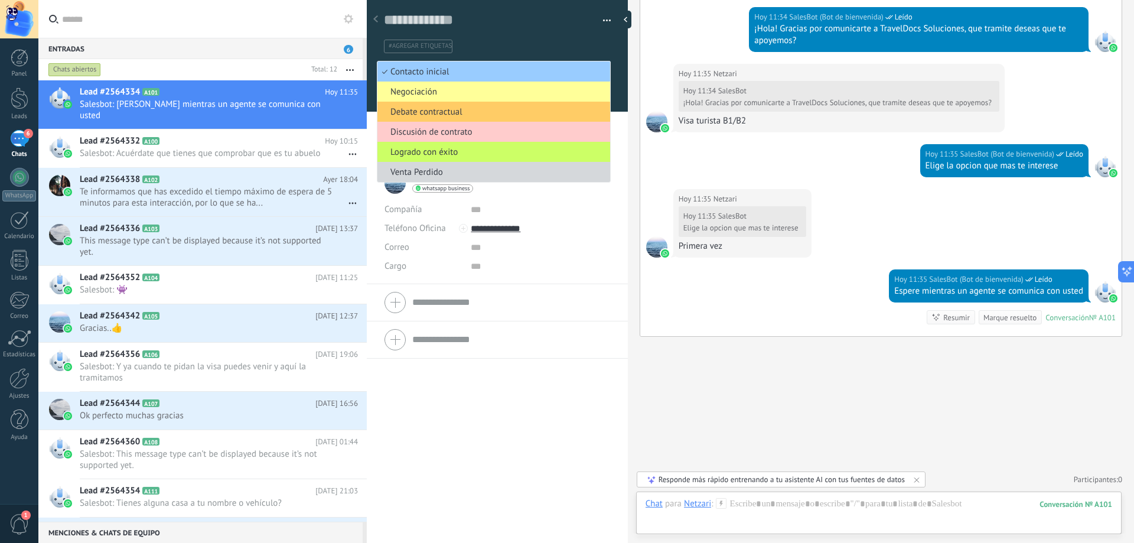
click at [601, 66] on span "Contacto inicial" at bounding box center [492, 71] width 229 height 11
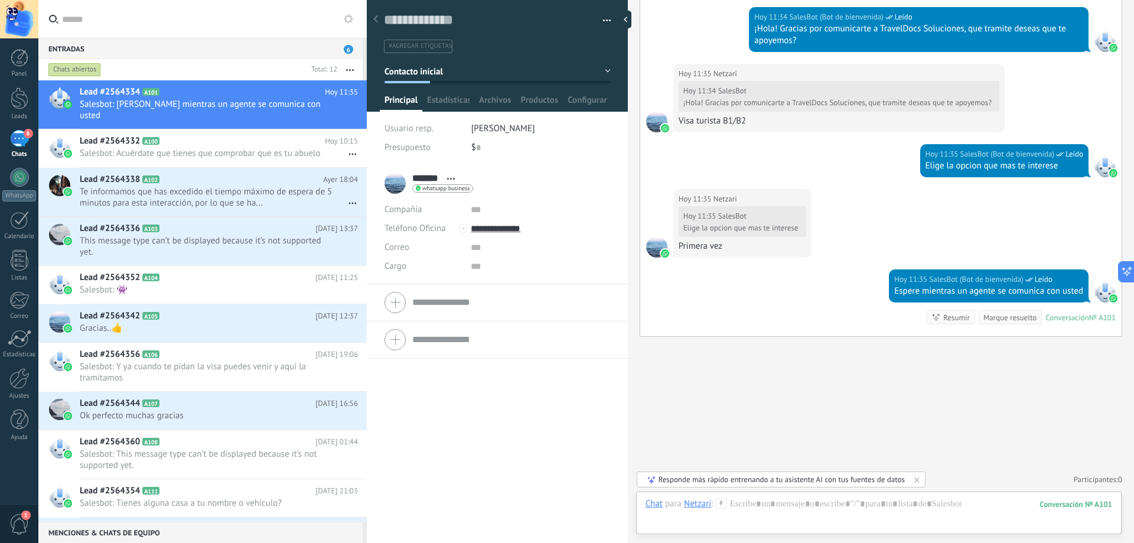
click at [604, 19] on button "button" at bounding box center [602, 21] width 17 height 18
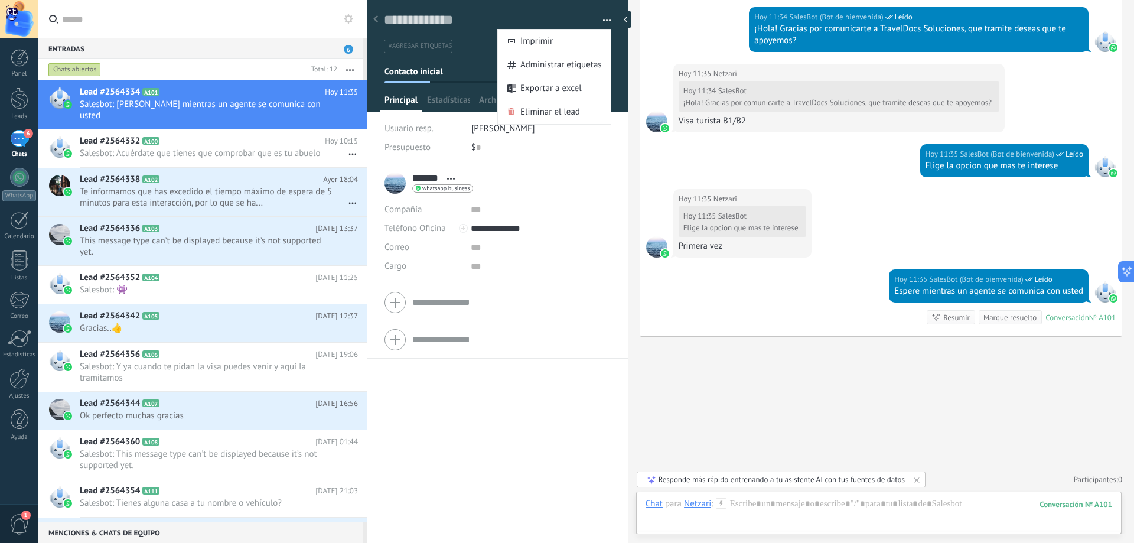
click at [690, 366] on div "Buscar Carga más Hoy Hoy 08:54 Robot Lead creado: Lead #2564334 Hoy 08:54 Netza…" at bounding box center [881, 28] width 506 height 1029
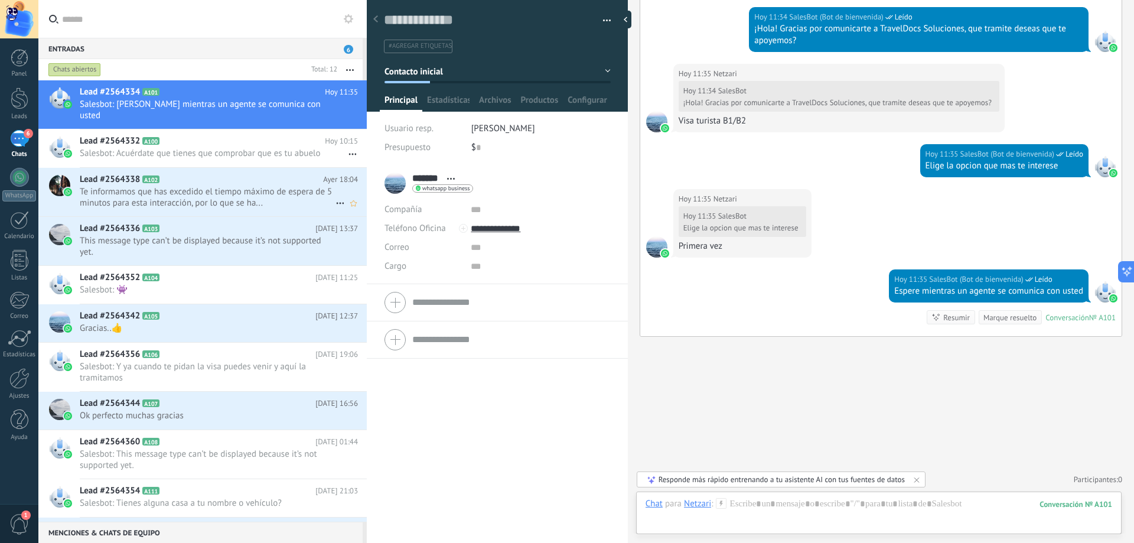
click at [239, 186] on span "Te informamos que has excedido el tiempo máximo de espera de 5 minutos para est…" at bounding box center [208, 197] width 256 height 22
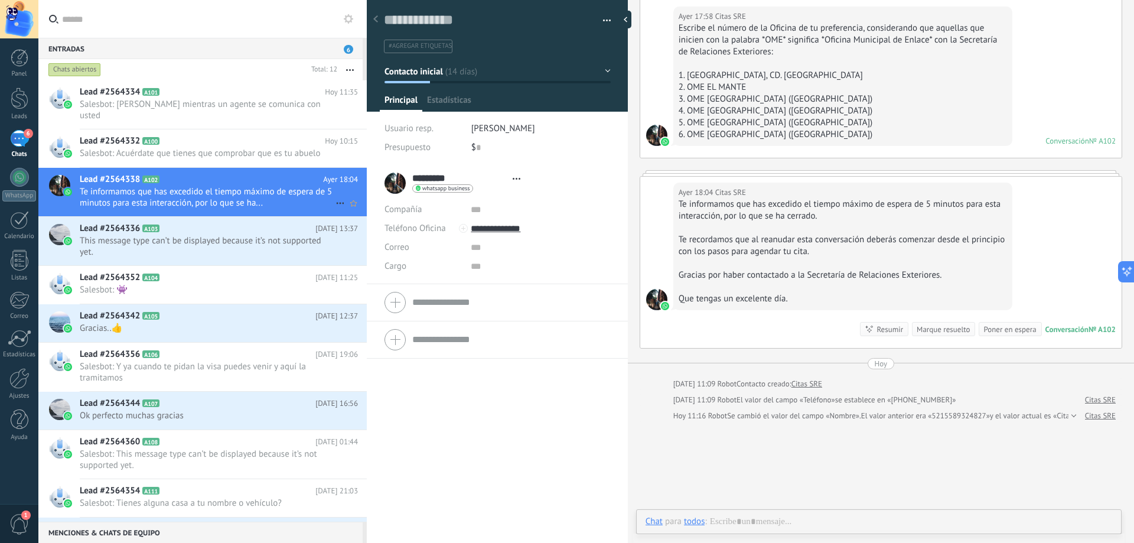
scroll to position [18, 0]
click at [155, 96] on h2 "Lead #2564334 A101" at bounding box center [202, 92] width 245 height 12
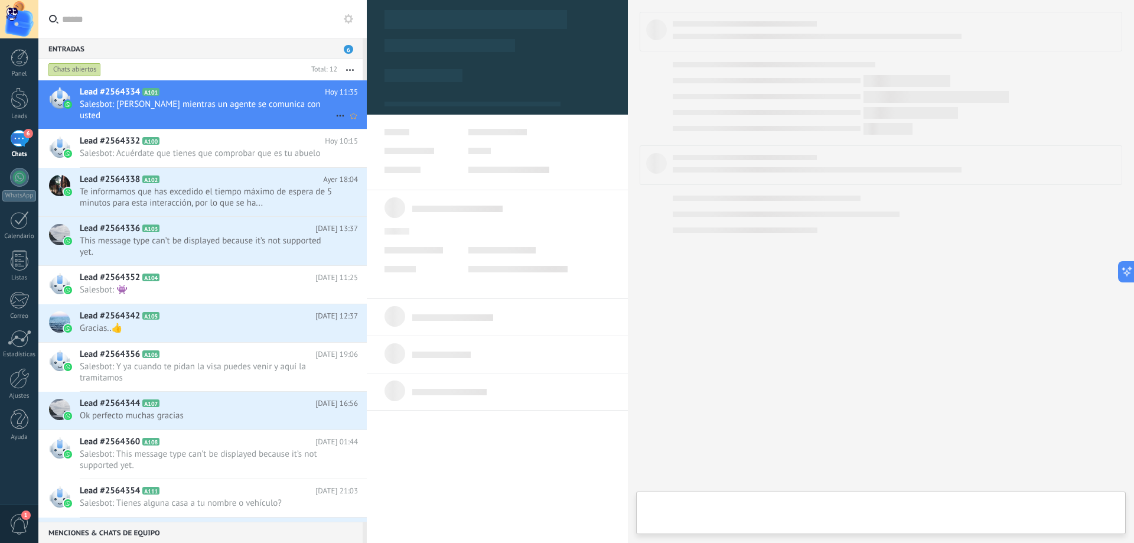
type textarea "**********"
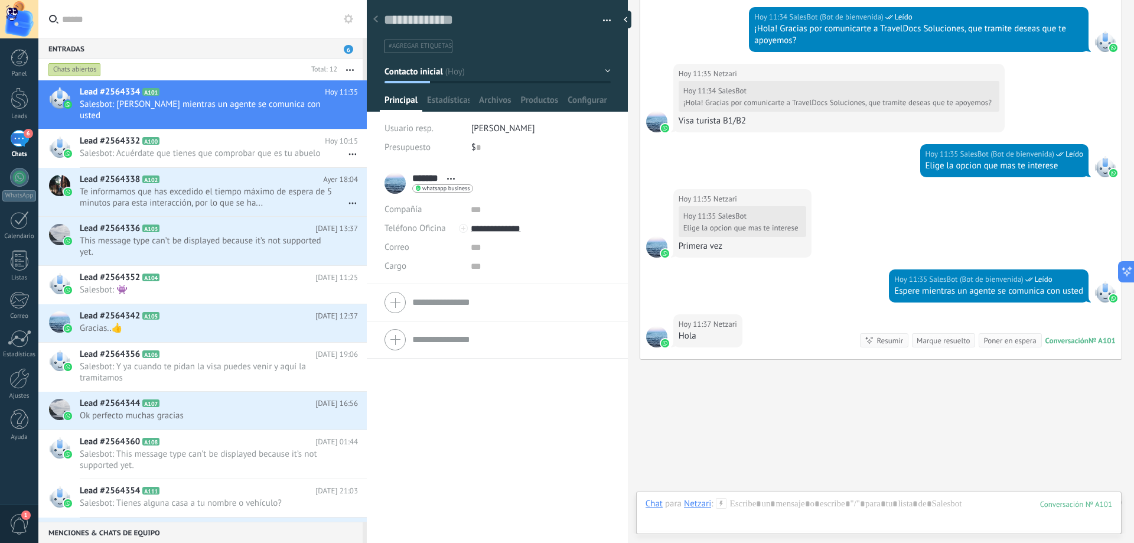
scroll to position [509, 0]
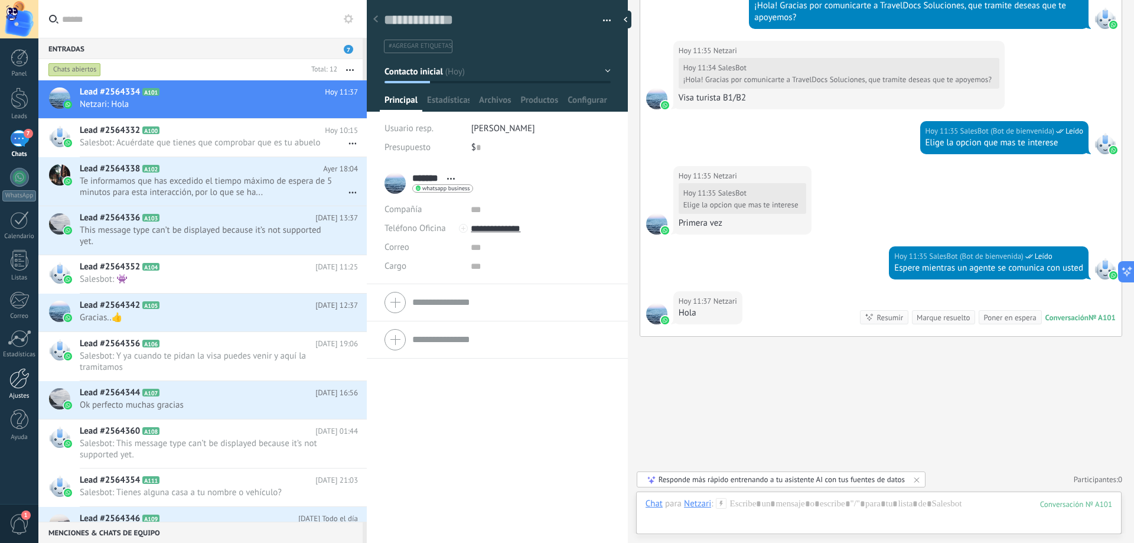
click at [15, 383] on div at bounding box center [19, 378] width 20 height 21
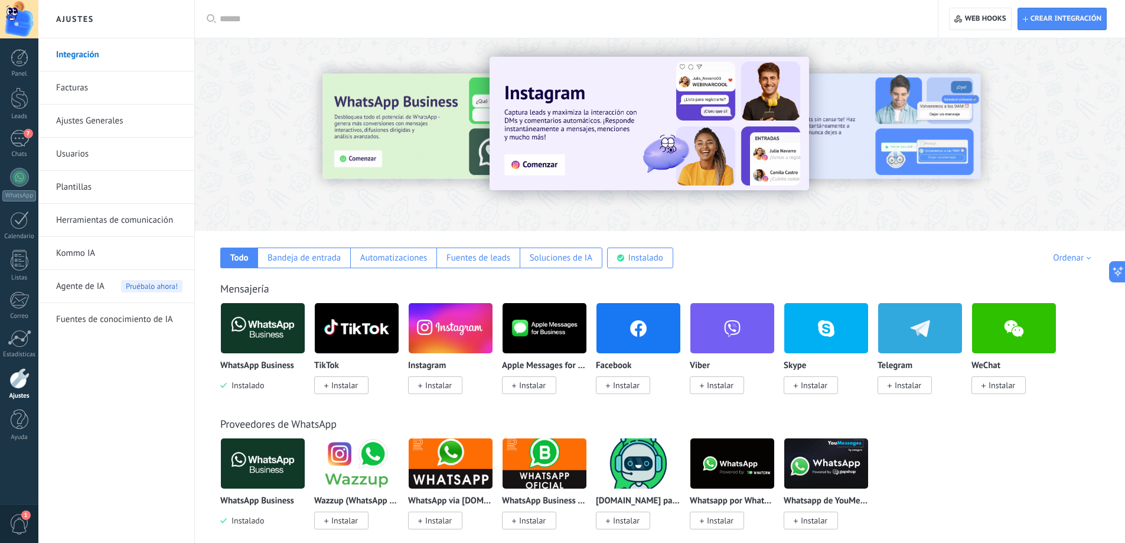
click at [87, 218] on link "Herramientas de comunicación" at bounding box center [119, 220] width 126 height 33
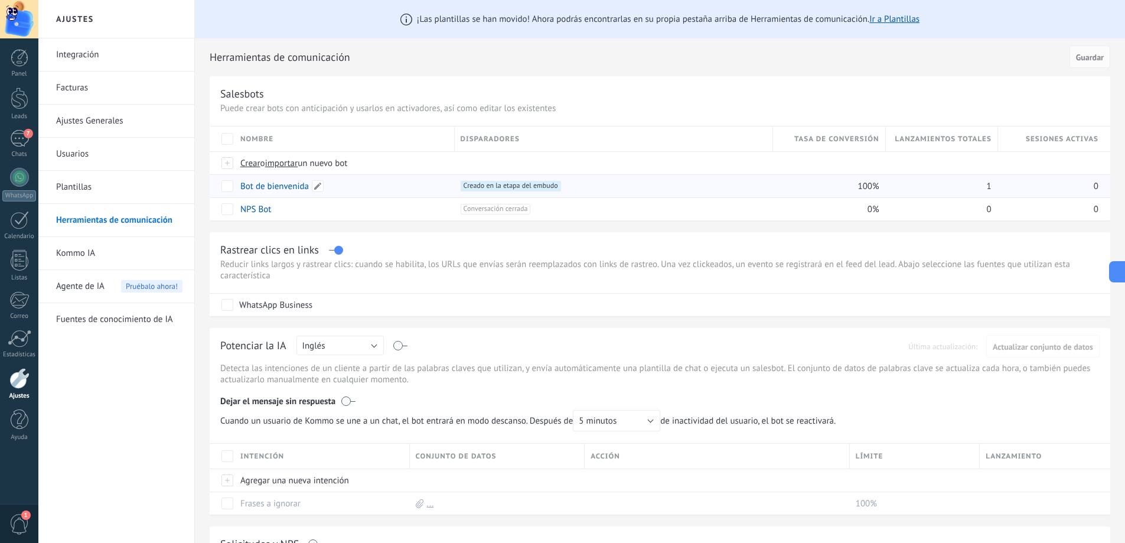
click at [279, 186] on link "Bot de bienvenida" at bounding box center [274, 186] width 69 height 11
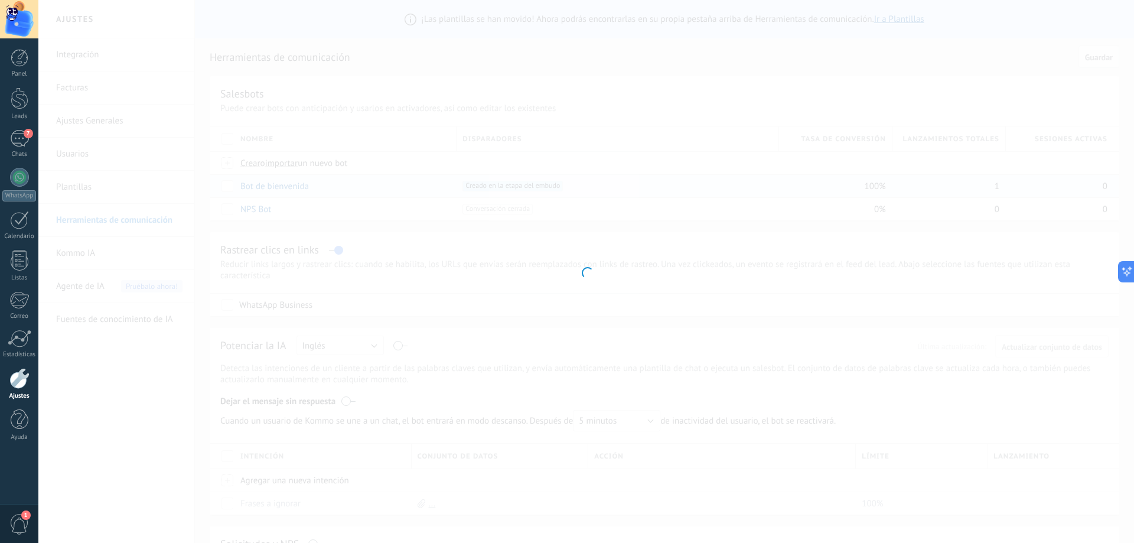
type input "**********"
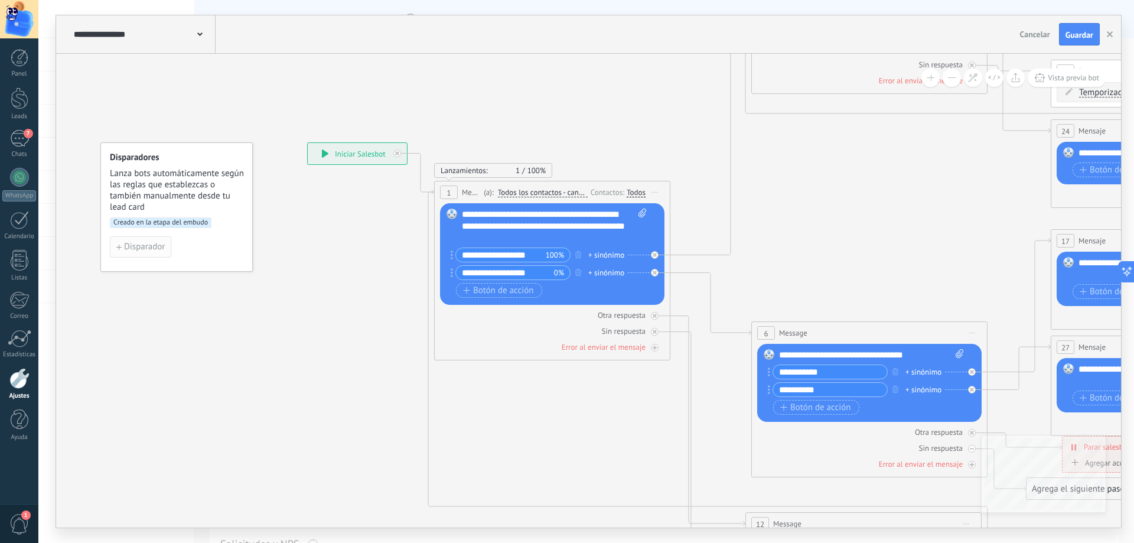
click at [144, 245] on span "Disparador" at bounding box center [144, 247] width 41 height 8
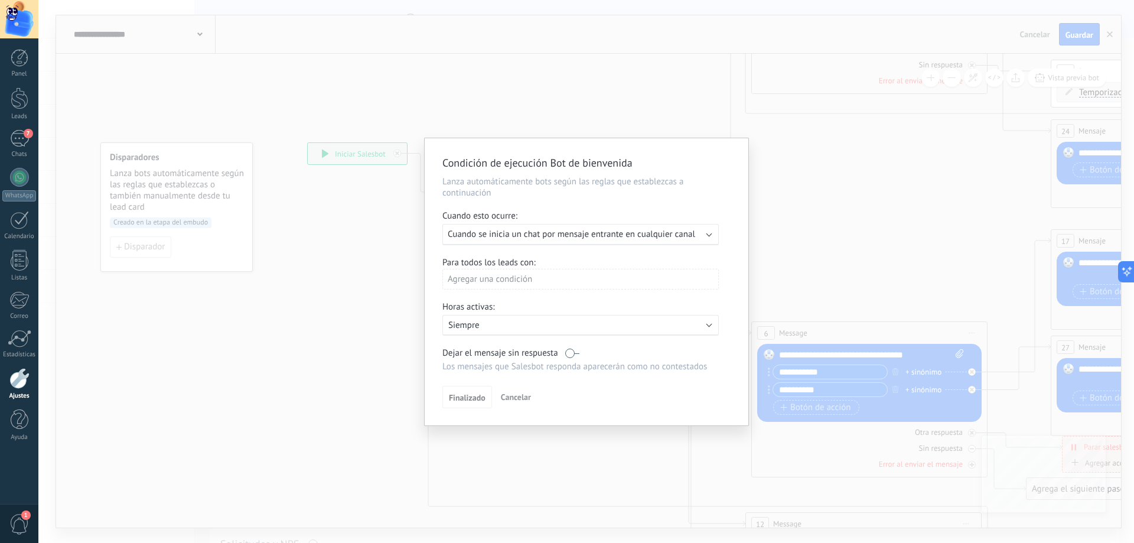
click at [702, 227] on div "Ejecutar: Cuando se inicia un chat por mensaje entrante en cualquier canal" at bounding box center [580, 234] width 276 height 21
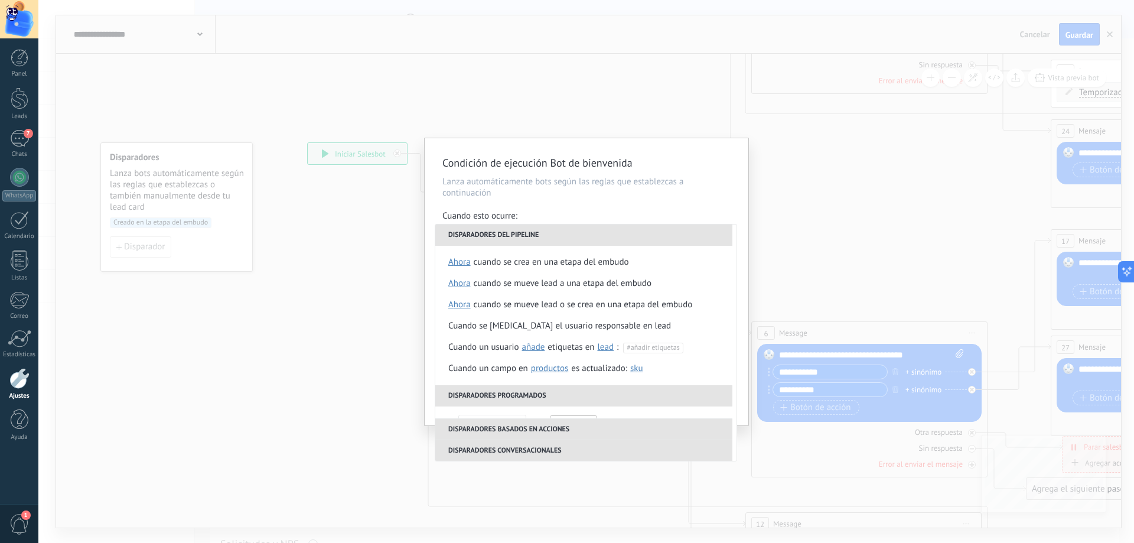
click at [658, 192] on p "Lanza automáticamente bots según las reglas que establezcas a continuación" at bounding box center [586, 187] width 288 height 22
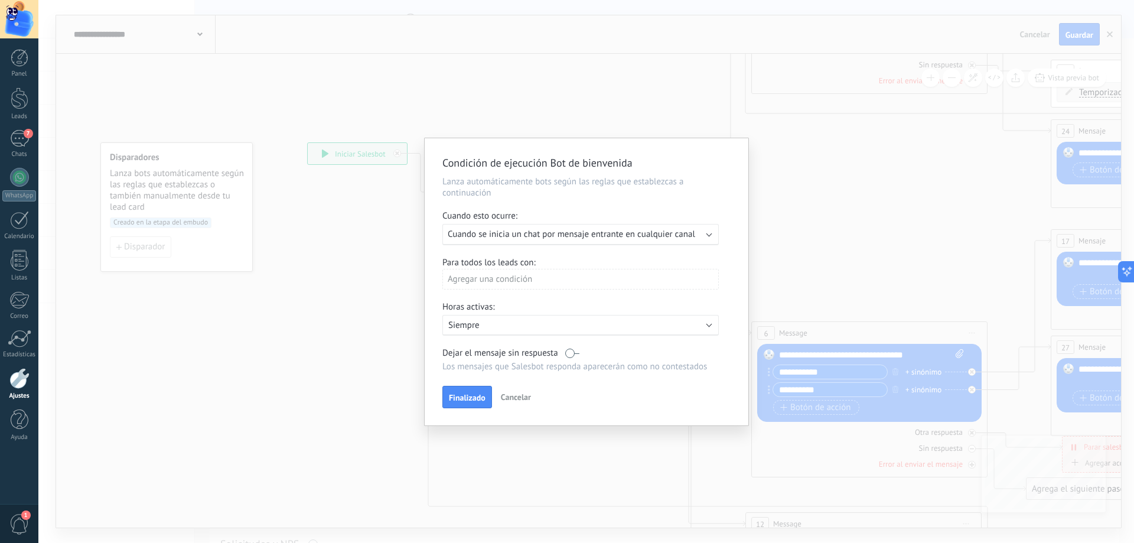
click at [704, 235] on div "Ejecutar: Cuando se inicia un chat por mensaje entrante en cualquier canal" at bounding box center [580, 234] width 276 height 21
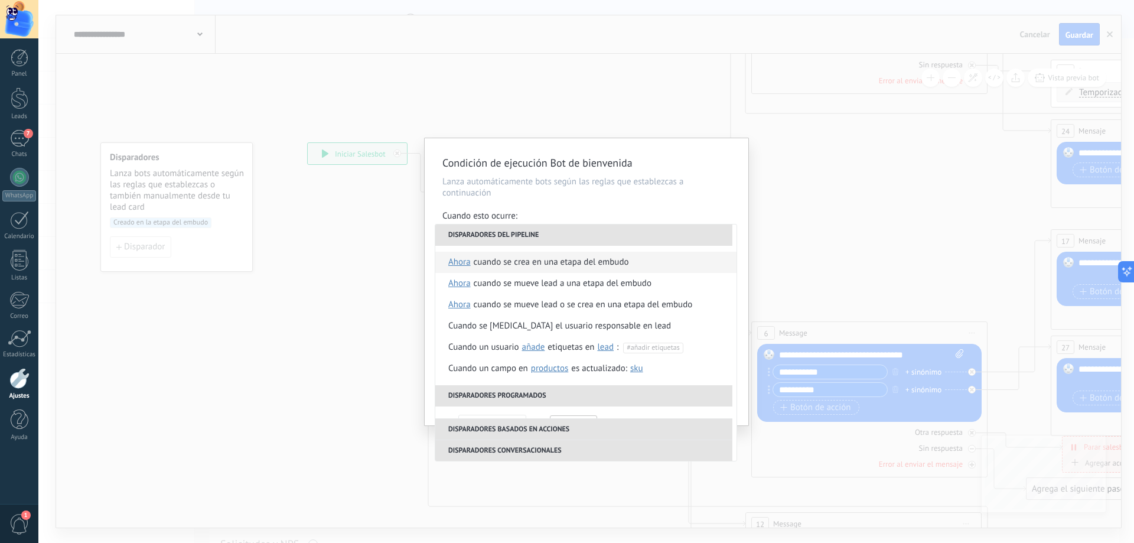
click at [507, 263] on div "Cuando se crea en una etapa del embudo" at bounding box center [551, 262] width 155 height 21
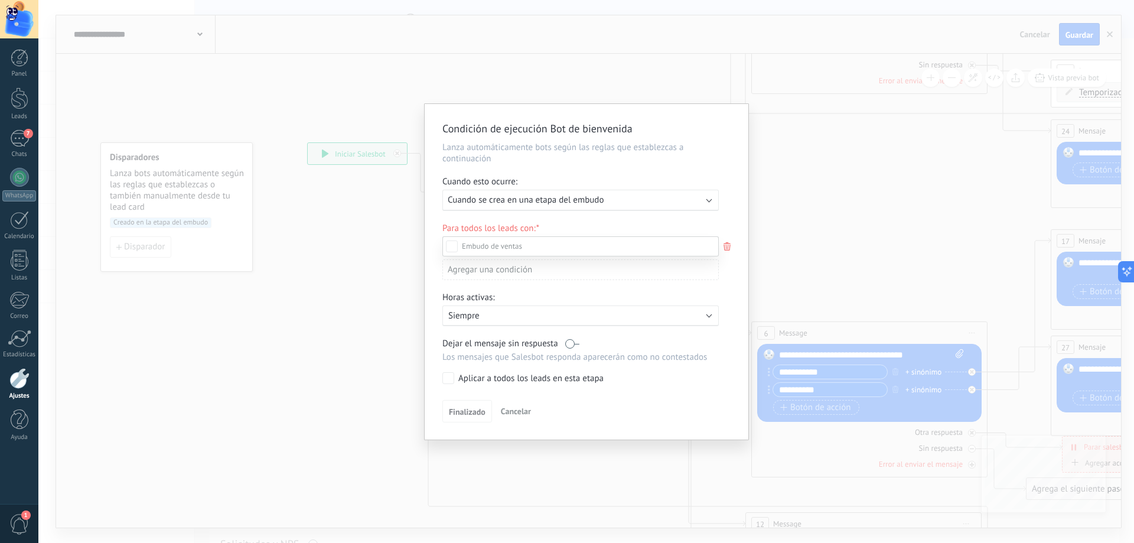
click at [0, 0] on div "Incoming leads" at bounding box center [0, 0] width 0 height 0
click at [0, 0] on div "Contacto inicial" at bounding box center [0, 0] width 0 height 0
click at [738, 215] on div at bounding box center [586, 271] width 1096 height 543
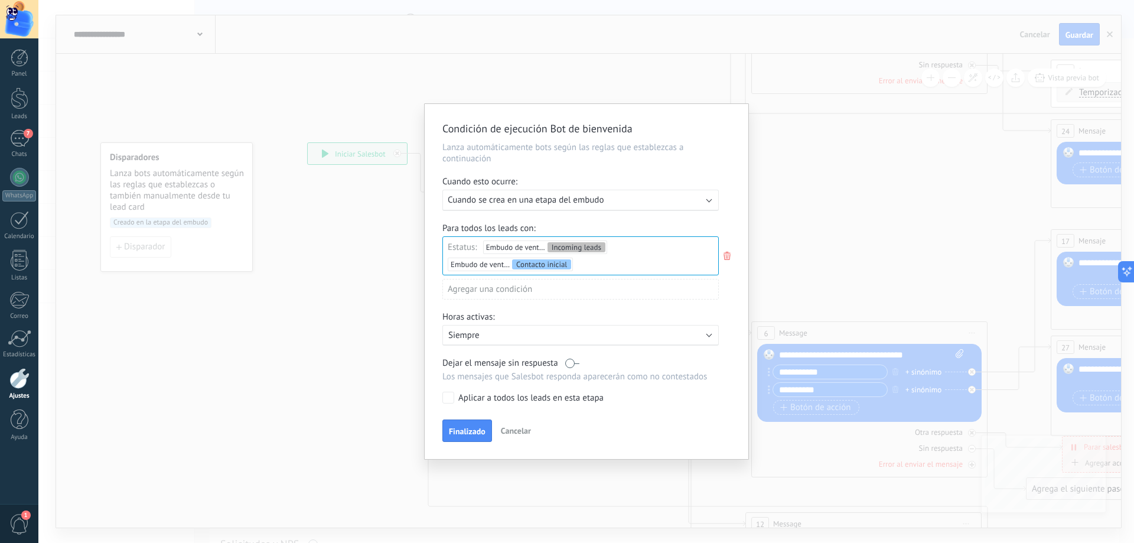
click at [572, 359] on label at bounding box center [572, 362] width 14 height 11
click at [577, 363] on label at bounding box center [572, 362] width 14 height 11
click at [543, 398] on div "Aplicar a todos los leads en esta etapa" at bounding box center [530, 398] width 145 height 12
click at [464, 426] on button "Finalizado" at bounding box center [467, 430] width 50 height 22
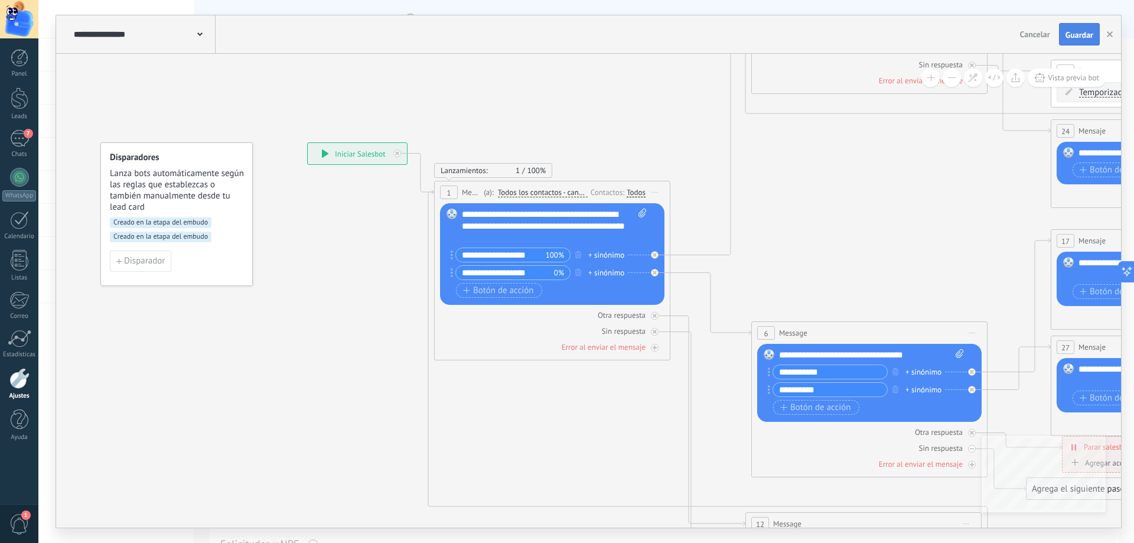
click at [1084, 37] on span "Guardar" at bounding box center [1080, 35] width 28 height 8
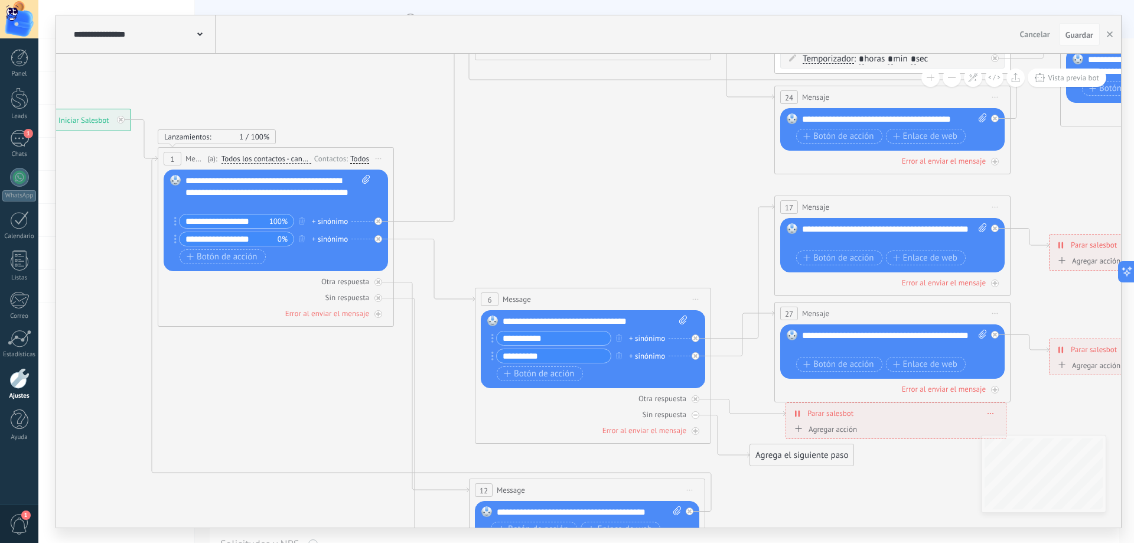
drag, startPoint x: 735, startPoint y: 453, endPoint x: 167, endPoint y: 435, distance: 568.6
click at [167, 435] on icon at bounding box center [808, 253] width 2146 height 1506
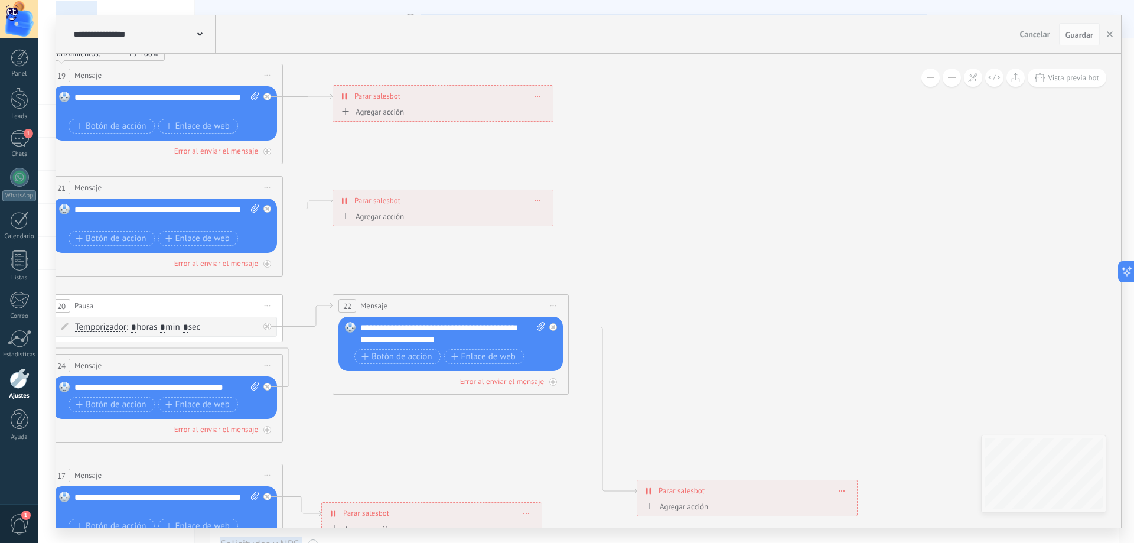
drag, startPoint x: 880, startPoint y: 240, endPoint x: 488, endPoint y: 566, distance: 510.1
click at [488, 542] on html ".abccls-1,.abccls-2{fill-rule:evenodd}.abccls-2{fill:#fff} .abfcls-1{fill:none}…" at bounding box center [567, 271] width 1134 height 543
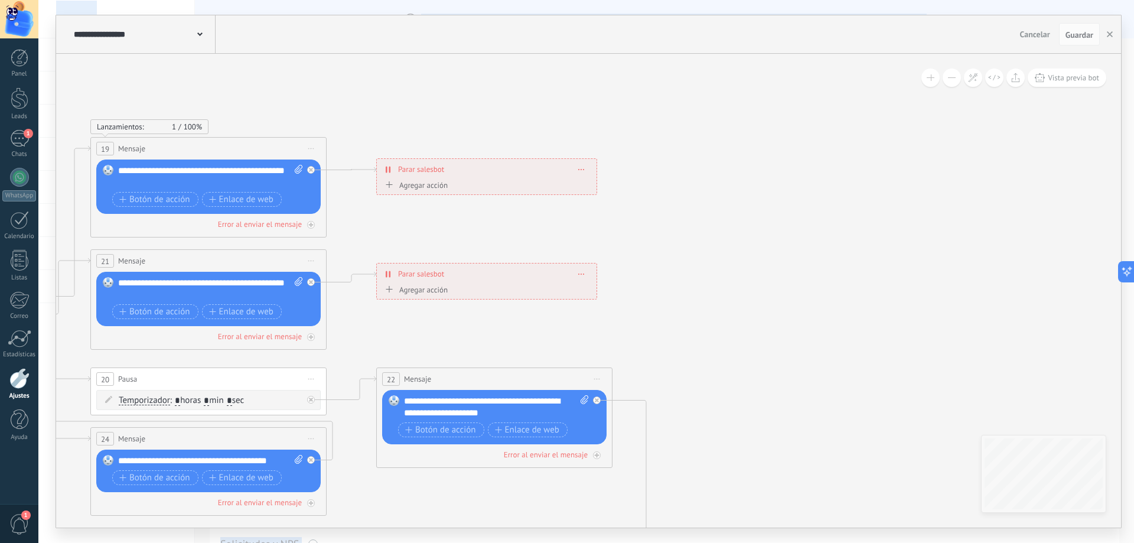
drag, startPoint x: 445, startPoint y: 352, endPoint x: 746, endPoint y: 216, distance: 329.2
click at [612, 368] on div "22 Mensaje ******* (a): Todos los contactos - canales seleccionados Todos los c…" at bounding box center [494, 379] width 235 height 22
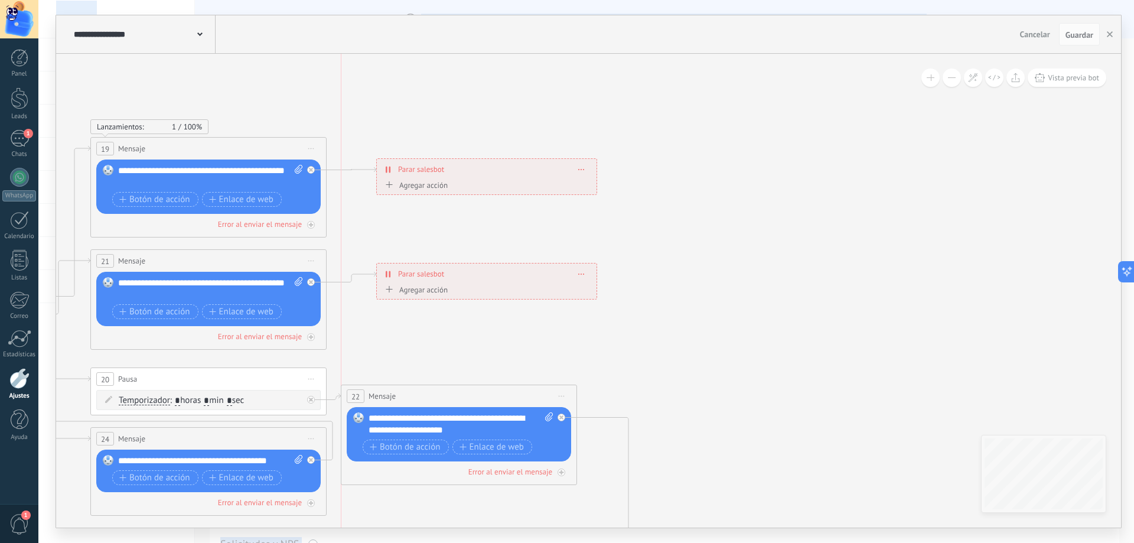
drag, startPoint x: 729, startPoint y: 232, endPoint x: 358, endPoint y: 402, distance: 408.2
click at [358, 402] on div "22" at bounding box center [356, 396] width 18 height 14
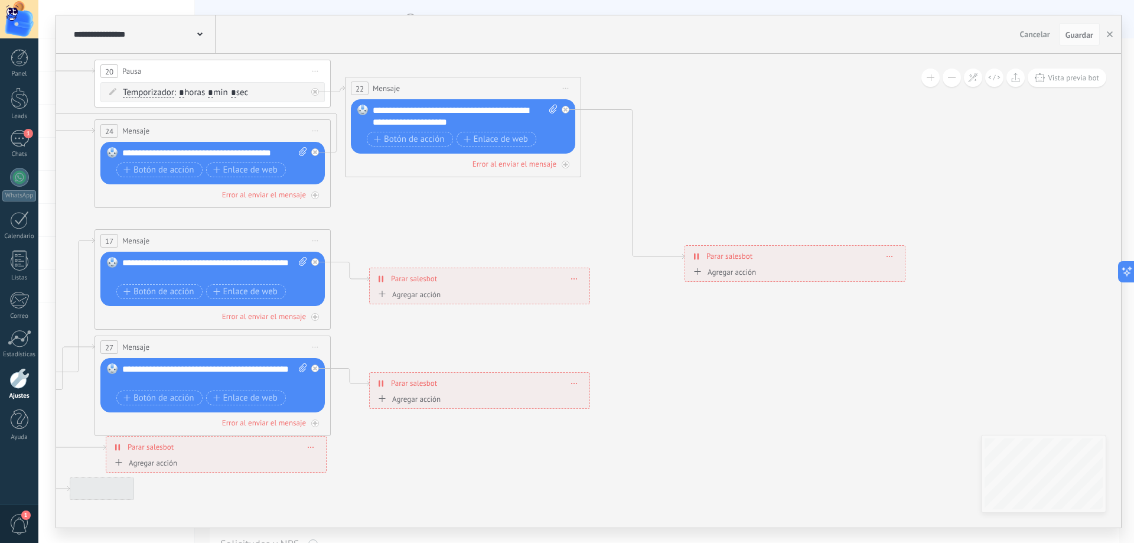
drag, startPoint x: 725, startPoint y: 395, endPoint x: 737, endPoint y: 70, distance: 325.7
click at [737, 70] on icon at bounding box center [128, 262] width 2146 height 1456
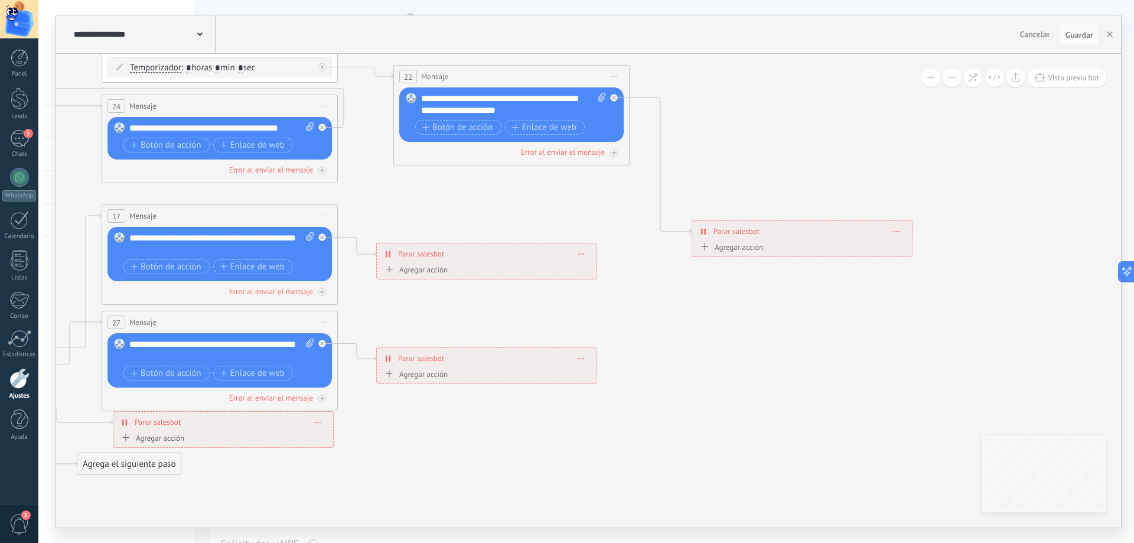
drag, startPoint x: 494, startPoint y: 71, endPoint x: 521, endPoint y: 90, distance: 32.6
click at [522, 87] on div "22 Mensaje ******* (a): Todos los contactos - canales seleccionados Todos los c…" at bounding box center [511, 77] width 235 height 22
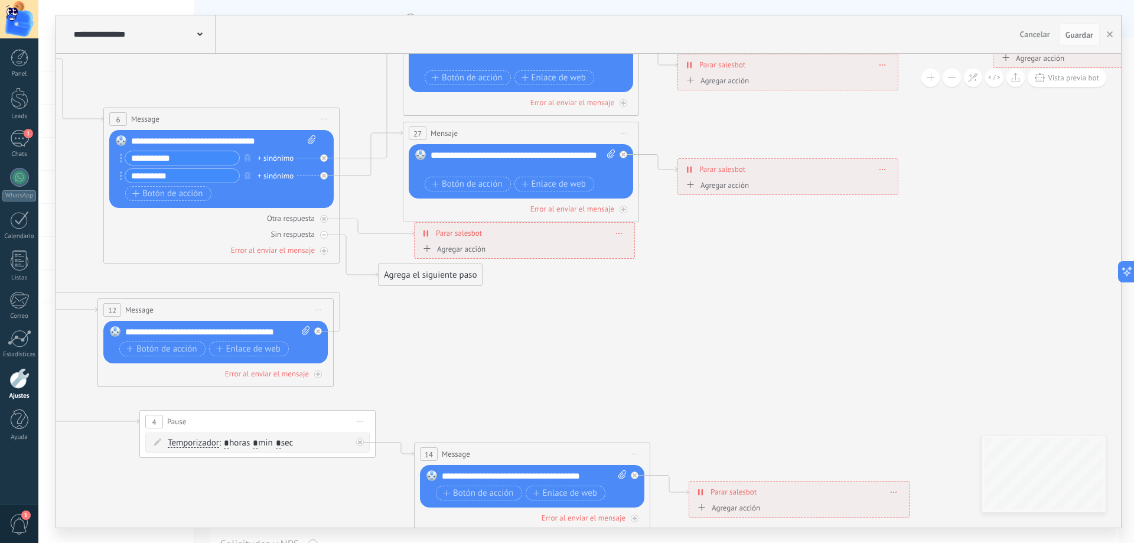
drag, startPoint x: 794, startPoint y: 294, endPoint x: 786, endPoint y: 181, distance: 113.1
click at [786, 182] on icon at bounding box center [437, 73] width 2146 height 1506
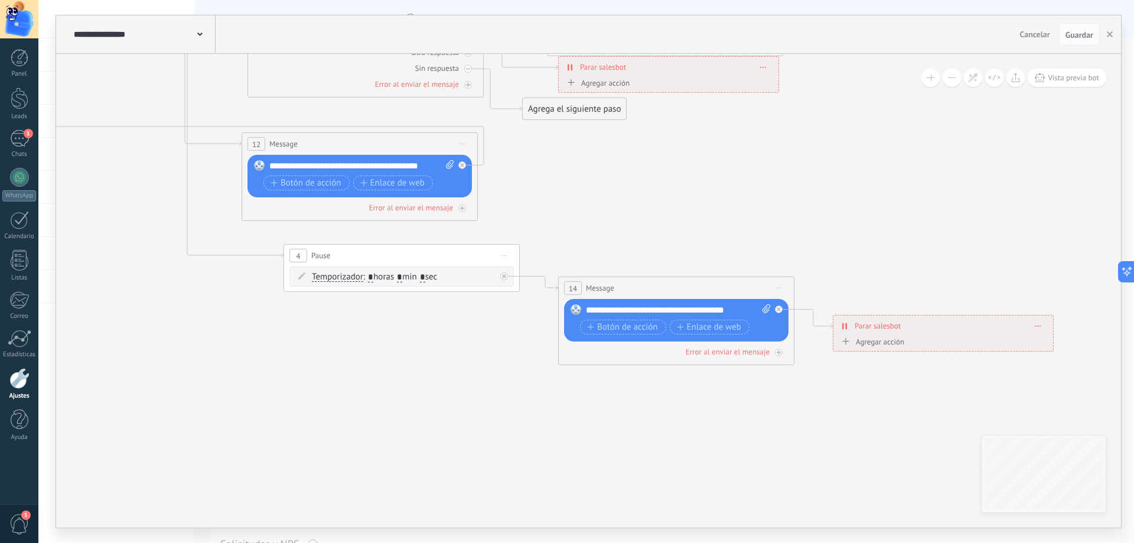
drag, startPoint x: 686, startPoint y: 261, endPoint x: 881, endPoint y: 247, distance: 194.8
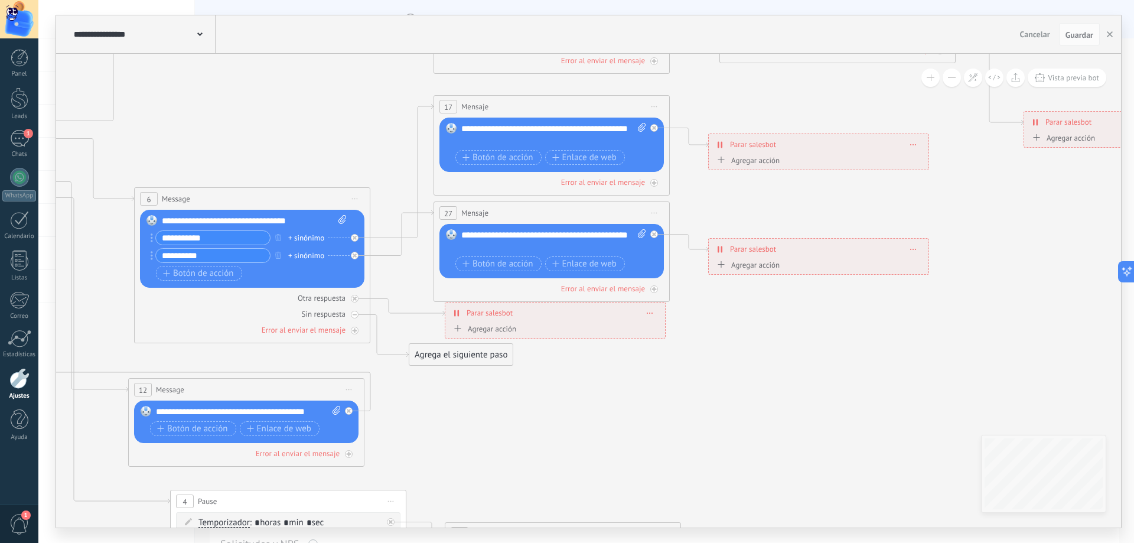
drag, startPoint x: 635, startPoint y: 239, endPoint x: 429, endPoint y: 427, distance: 278.9
click at [429, 427] on icon at bounding box center [467, 153] width 2146 height 1506
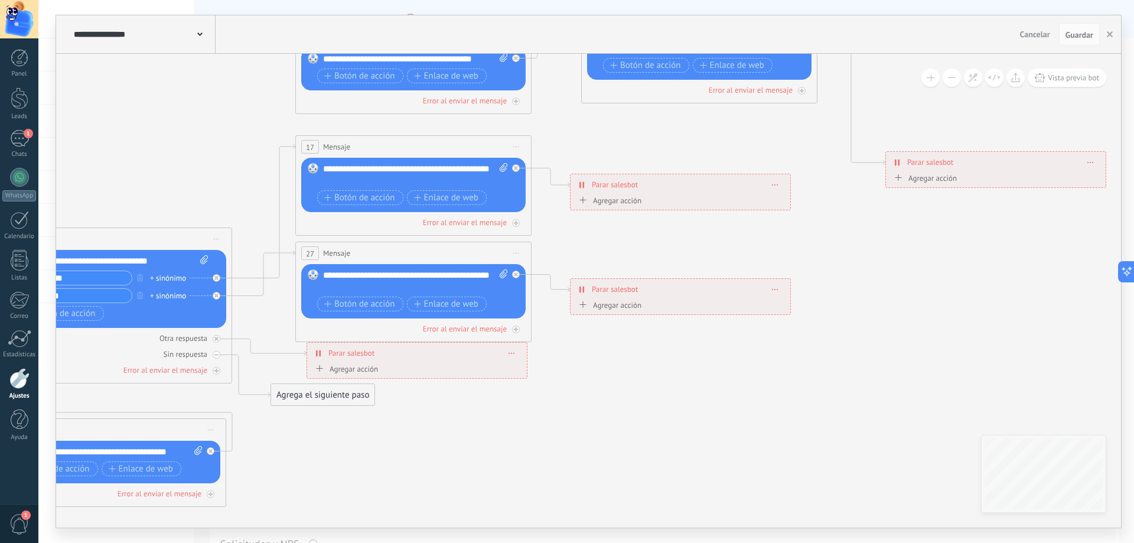
drag, startPoint x: 816, startPoint y: 359, endPoint x: 678, endPoint y: 399, distance: 144.0
click at [678, 399] on icon at bounding box center [329, 193] width 2146 height 1506
click at [581, 291] on icon at bounding box center [582, 289] width 5 height 9
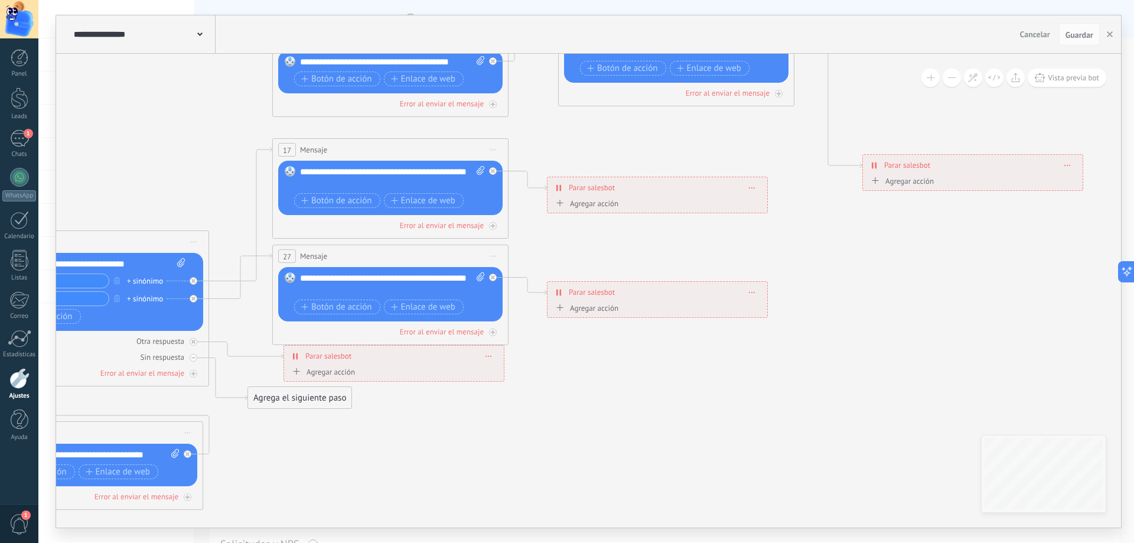
drag, startPoint x: 743, startPoint y: 242, endPoint x: 666, endPoint y: 249, distance: 77.1
click at [671, 249] on icon at bounding box center [306, 196] width 2146 height 1506
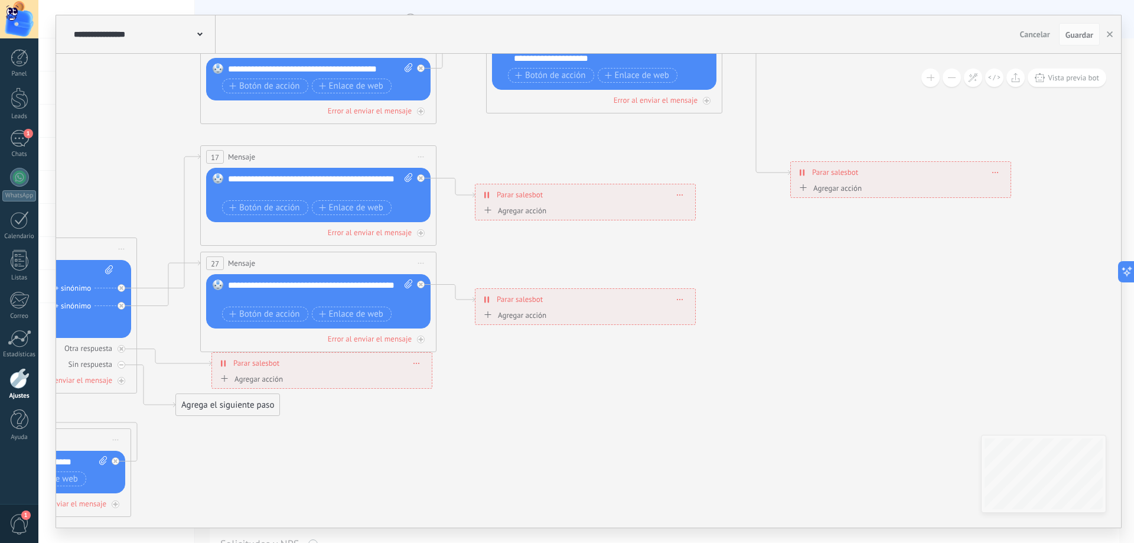
click at [529, 209] on div "Agregar acción" at bounding box center [514, 210] width 66 height 9
click at [529, 209] on button "Conversación marcada como cerrada" at bounding box center [549, 210] width 148 height 21
click at [591, 215] on span "Conversación marcada como cerrada" at bounding box center [547, 211] width 143 height 11
click at [532, 299] on span "Parar salesbot" at bounding box center [520, 299] width 46 height 11
click at [526, 304] on span "Parar salesbot" at bounding box center [520, 299] width 46 height 11
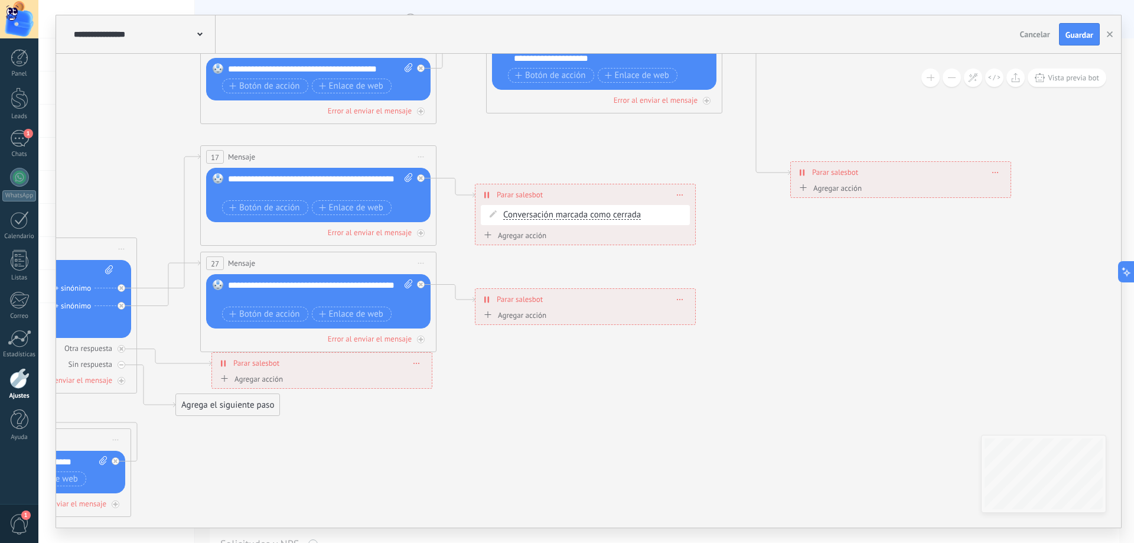
click at [528, 298] on span "Parar salesbot" at bounding box center [520, 299] width 46 height 11
click at [616, 275] on icon at bounding box center [234, 203] width 2146 height 1506
click at [519, 314] on div "Agregar acción" at bounding box center [514, 315] width 66 height 9
click at [519, 314] on button "Conversación marcada como cerrada" at bounding box center [549, 315] width 148 height 21
click at [557, 317] on span "Conversación marcada como cerrada" at bounding box center [547, 315] width 143 height 11
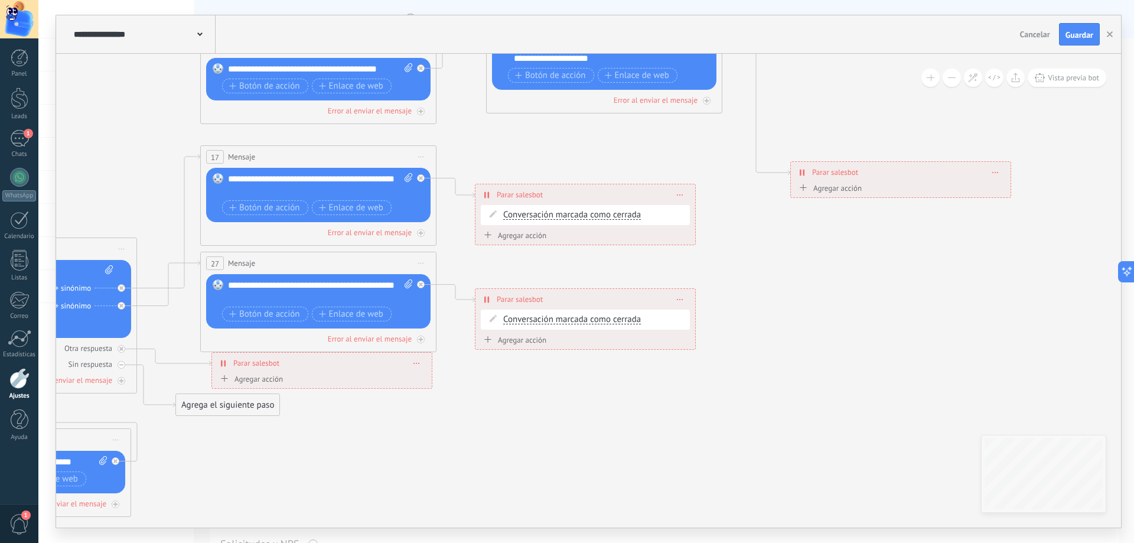
click at [721, 278] on icon at bounding box center [234, 203] width 2146 height 1506
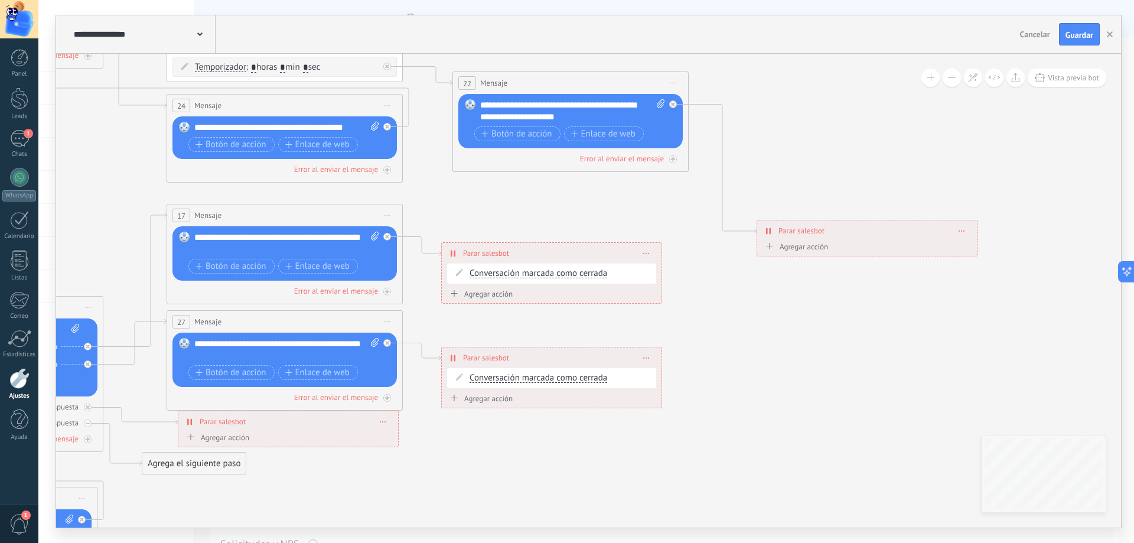
drag, startPoint x: 703, startPoint y: 152, endPoint x: 534, endPoint y: 248, distance: 194.2
click at [534, 248] on icon at bounding box center [200, 261] width 2146 height 1506
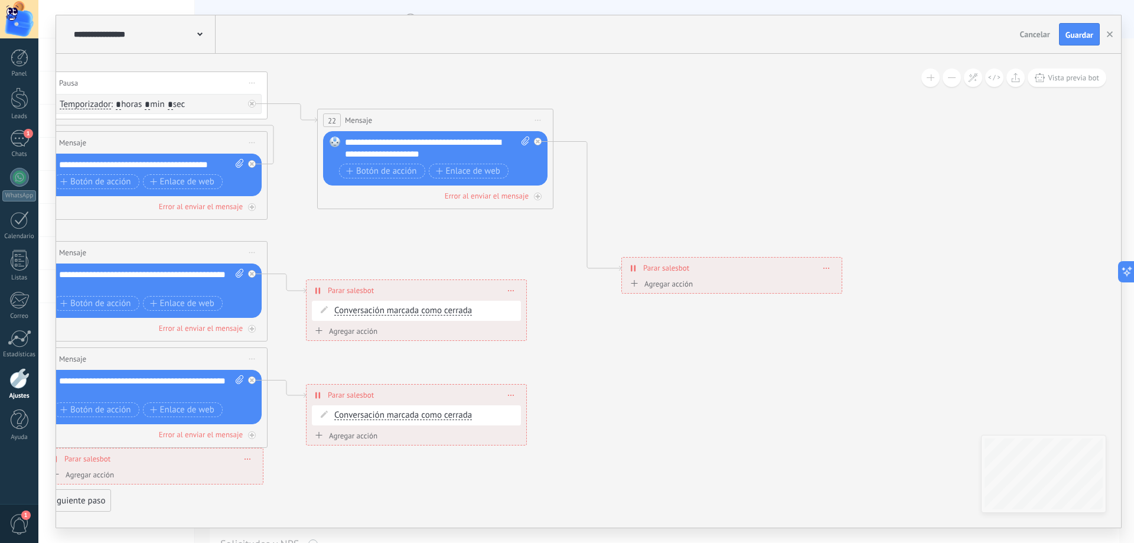
click at [669, 268] on span "Parar salesbot" at bounding box center [666, 267] width 46 height 11
click at [668, 286] on div "Agregar acción" at bounding box center [660, 283] width 66 height 9
click at [668, 286] on button "Conversación marcada como cerrada" at bounding box center [695, 284] width 148 height 21
drag, startPoint x: 671, startPoint y: 302, endPoint x: 668, endPoint y: 284, distance: 18.5
click at [668, 284] on ul "Conversación marcada como cerrada Iniciar Salesbot" at bounding box center [695, 294] width 148 height 41
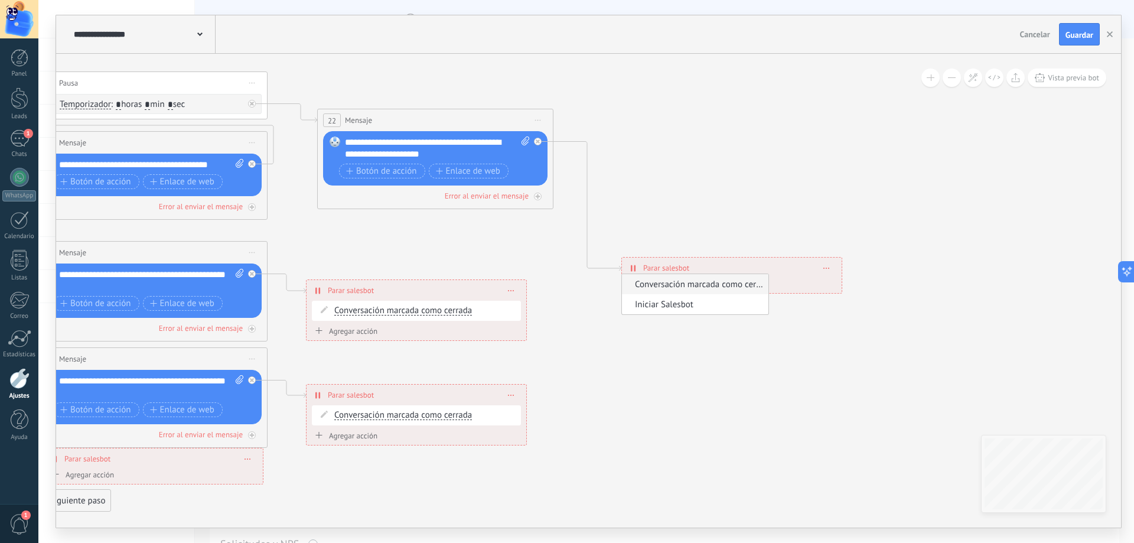
click at [668, 284] on button "Conversación marcada como cerrada" at bounding box center [695, 284] width 148 height 21
click at [668, 284] on span "Conversación marcada como cerrada" at bounding box center [693, 284] width 143 height 11
click at [517, 239] on icon at bounding box center [65, 299] width 2146 height 1506
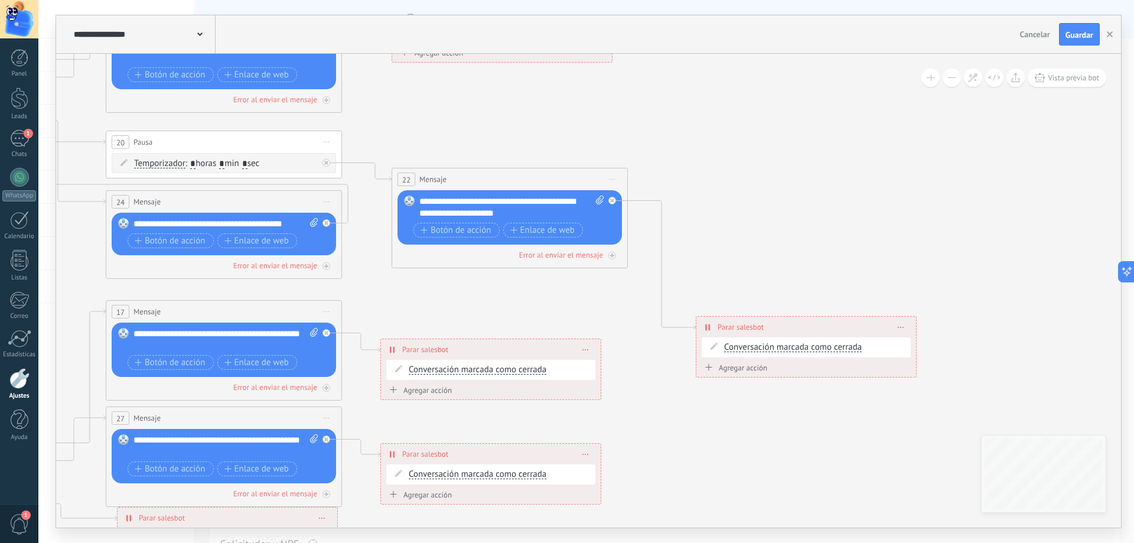
drag, startPoint x: 425, startPoint y: 241, endPoint x: 529, endPoint y: 334, distance: 139.7
click at [529, 334] on icon at bounding box center [140, 358] width 2146 height 1506
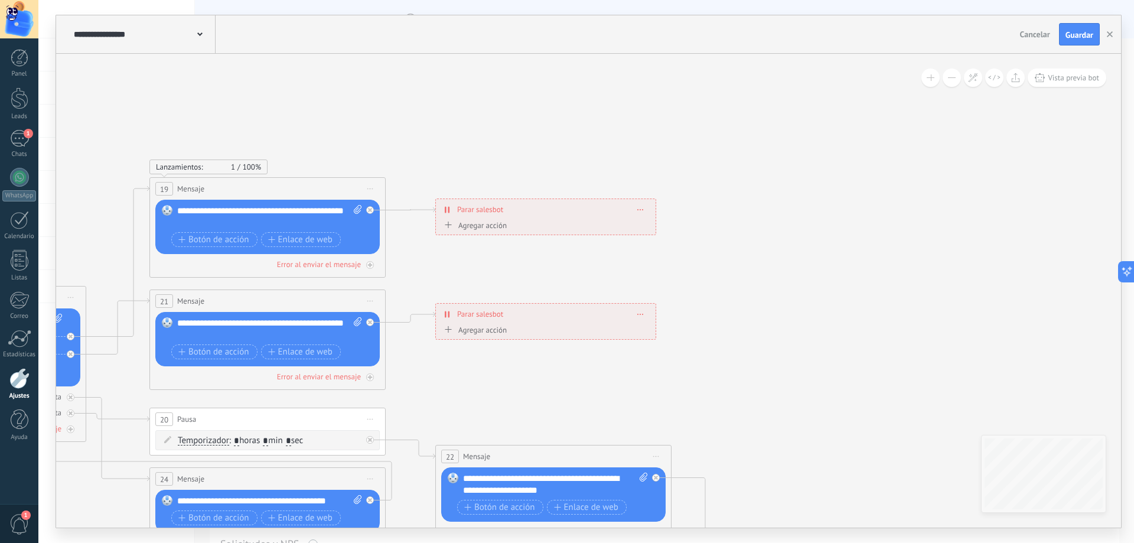
drag, startPoint x: 530, startPoint y: 175, endPoint x: 552, endPoint y: 457, distance: 282.1
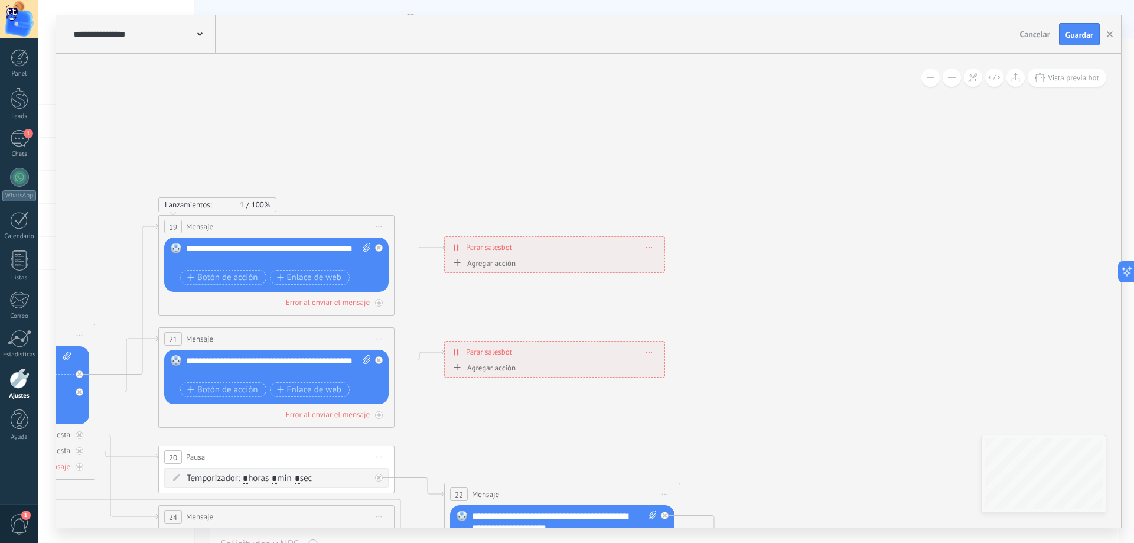
click at [496, 360] on div "**********" at bounding box center [555, 351] width 220 height 21
click at [499, 366] on div "Agregar acción" at bounding box center [483, 367] width 66 height 9
click at [499, 366] on button "Conversación marcada como cerrada" at bounding box center [518, 367] width 148 height 21
click at [530, 370] on span "Conversación marcada como cerrada" at bounding box center [516, 368] width 143 height 11
click at [501, 263] on div "Agregar acción" at bounding box center [483, 263] width 66 height 9
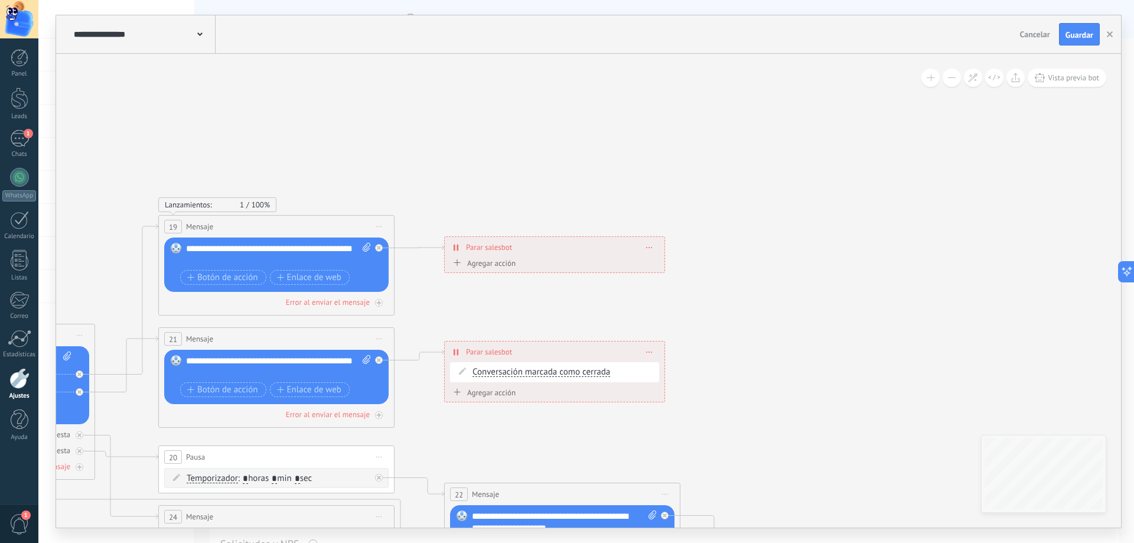
click at [501, 263] on button "Conversación marcada como cerrada" at bounding box center [518, 263] width 148 height 21
click at [531, 263] on span "Conversación marcada como cerrada" at bounding box center [516, 263] width 143 height 11
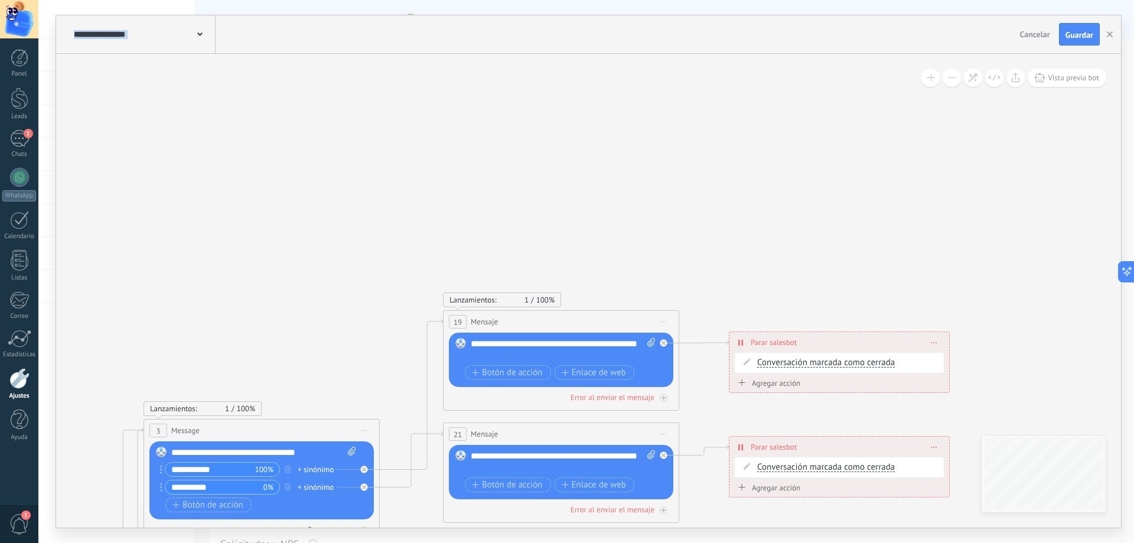
drag, startPoint x: 609, startPoint y: 175, endPoint x: 889, endPoint y: 175, distance: 279.4
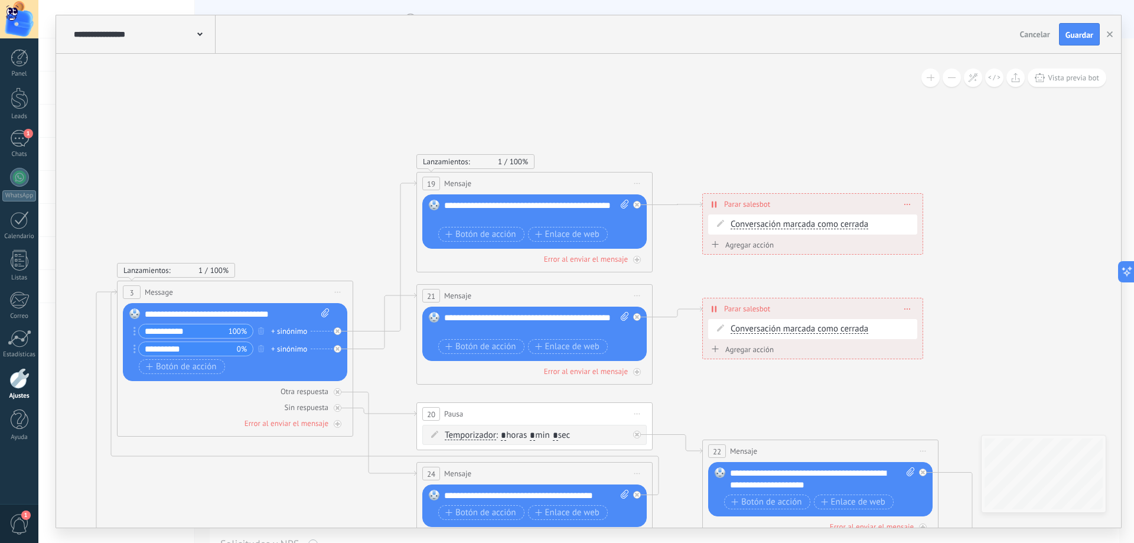
drag, startPoint x: 707, startPoint y: 428, endPoint x: 617, endPoint y: 102, distance: 338.2
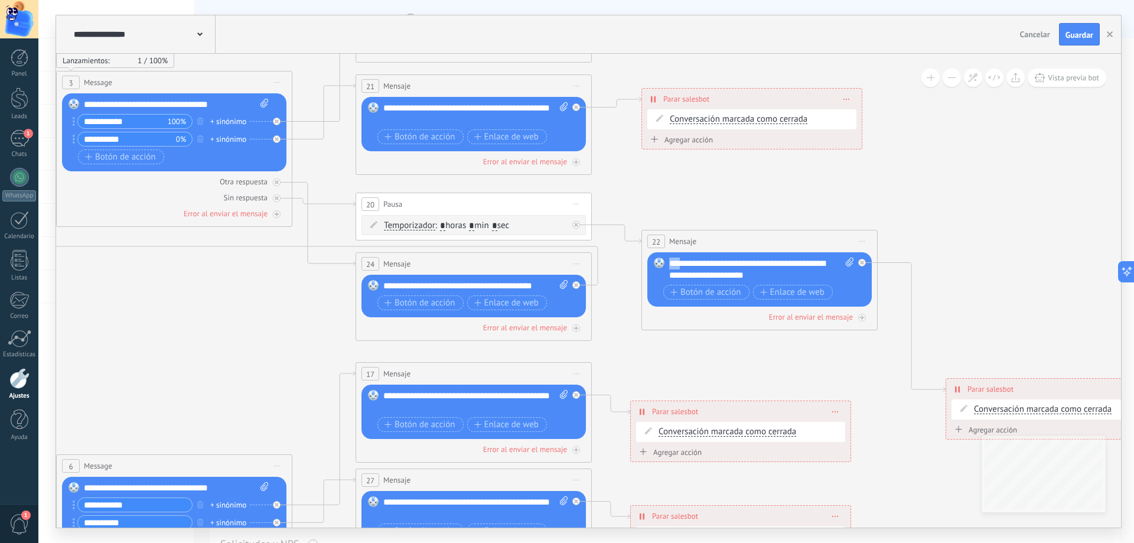
drag, startPoint x: 685, startPoint y: 262, endPoint x: 497, endPoint y: 70, distance: 268.2
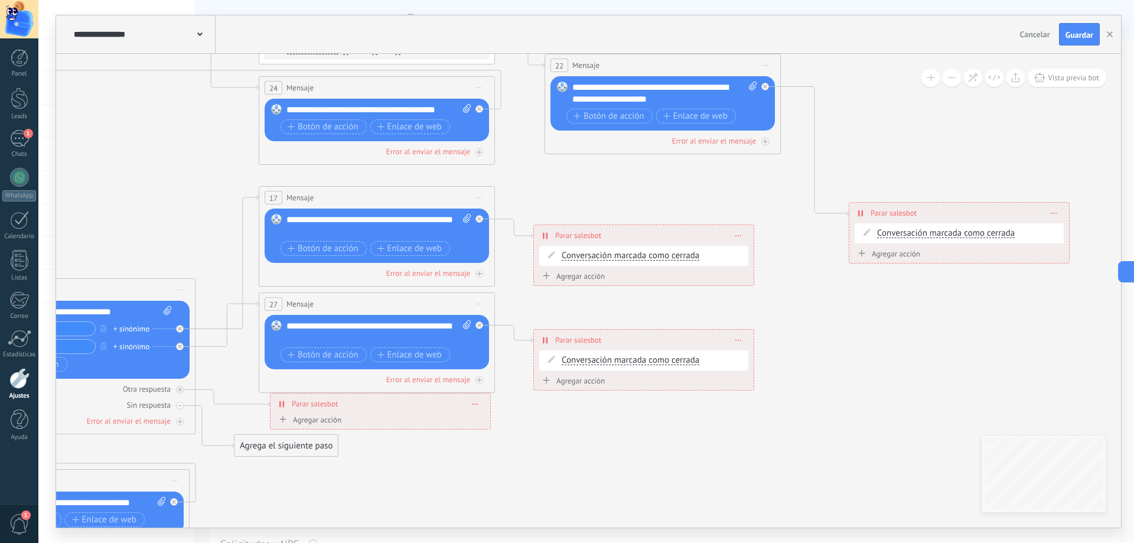
drag, startPoint x: 699, startPoint y: 363, endPoint x: 591, endPoint y: 186, distance: 207.4
click at [598, 186] on icon at bounding box center [293, 244] width 2146 height 1506
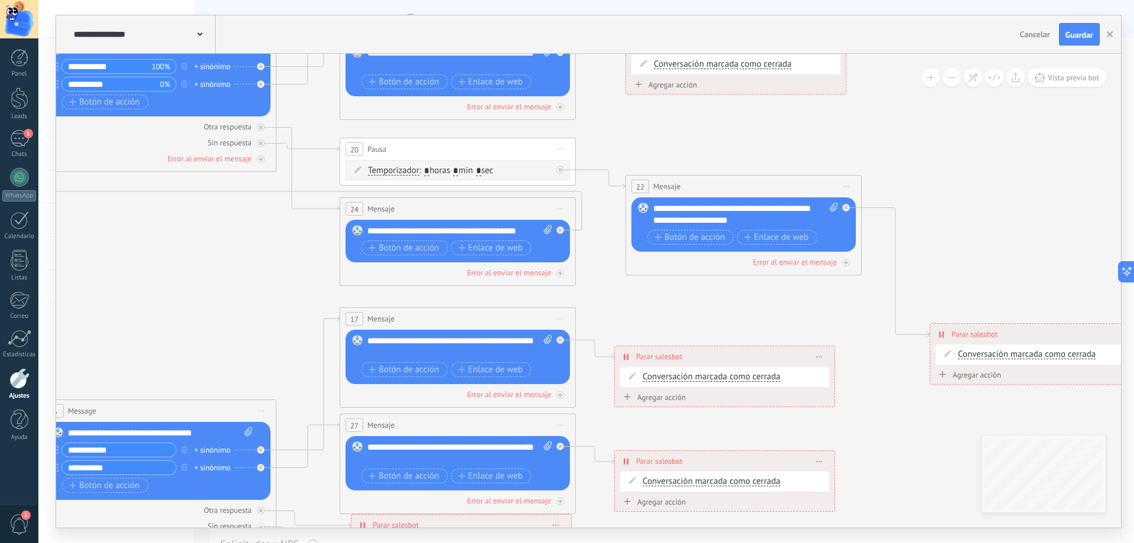
drag, startPoint x: 801, startPoint y: 360, endPoint x: 886, endPoint y: 482, distance: 148.5
click at [886, 482] on icon at bounding box center [374, 365] width 2146 height 1506
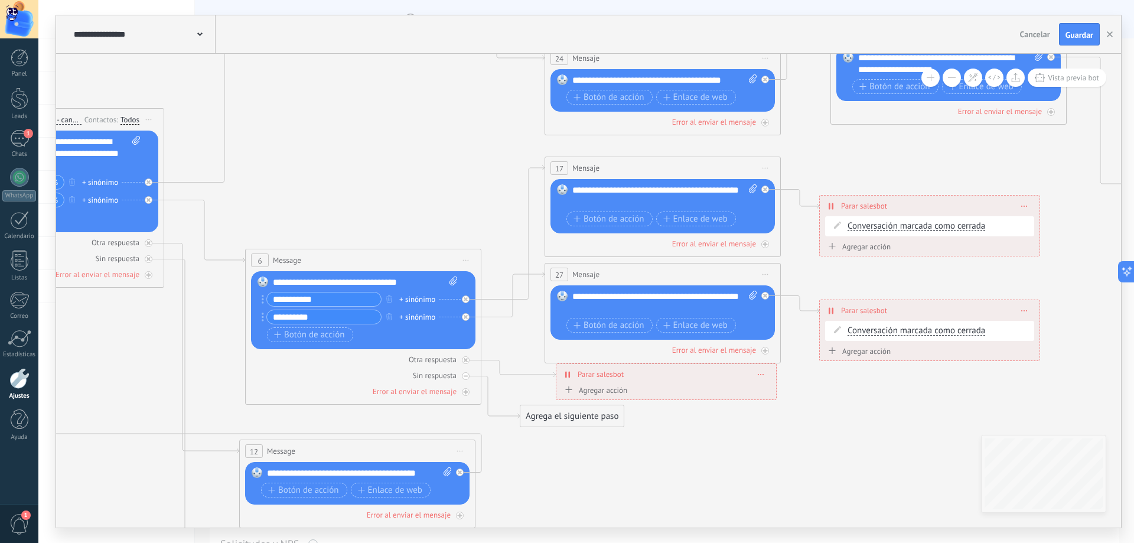
drag, startPoint x: 305, startPoint y: 255, endPoint x: 481, endPoint y: 165, distance: 197.6
click at [495, 171] on icon at bounding box center [579, 214] width 2146 height 1506
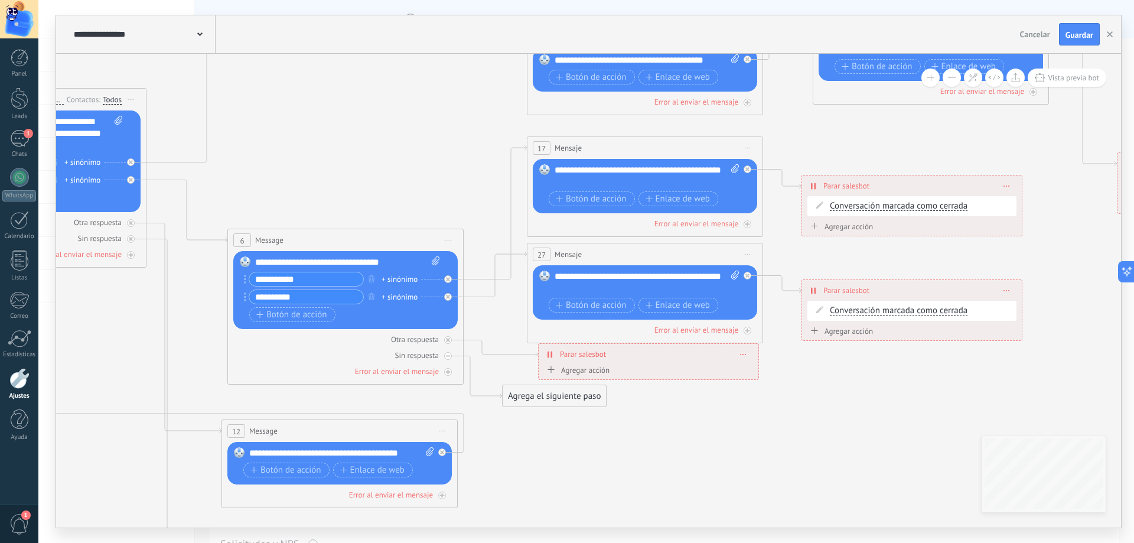
drag, startPoint x: 424, startPoint y: 168, endPoint x: 411, endPoint y: 165, distance: 12.8
click at [416, 165] on icon at bounding box center [561, 194] width 2146 height 1506
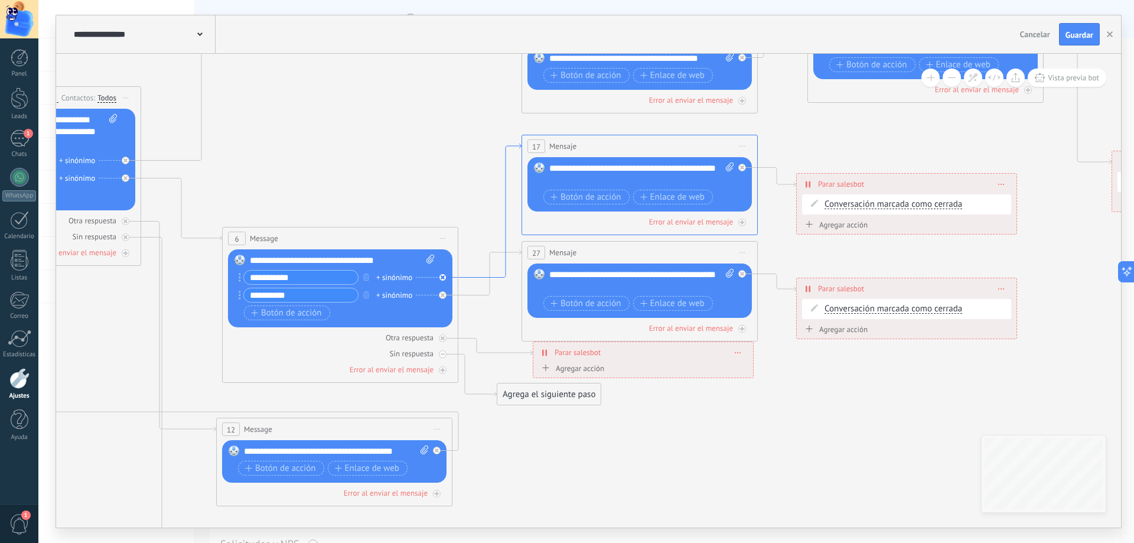
click at [481, 275] on icon at bounding box center [489, 211] width 63 height 134
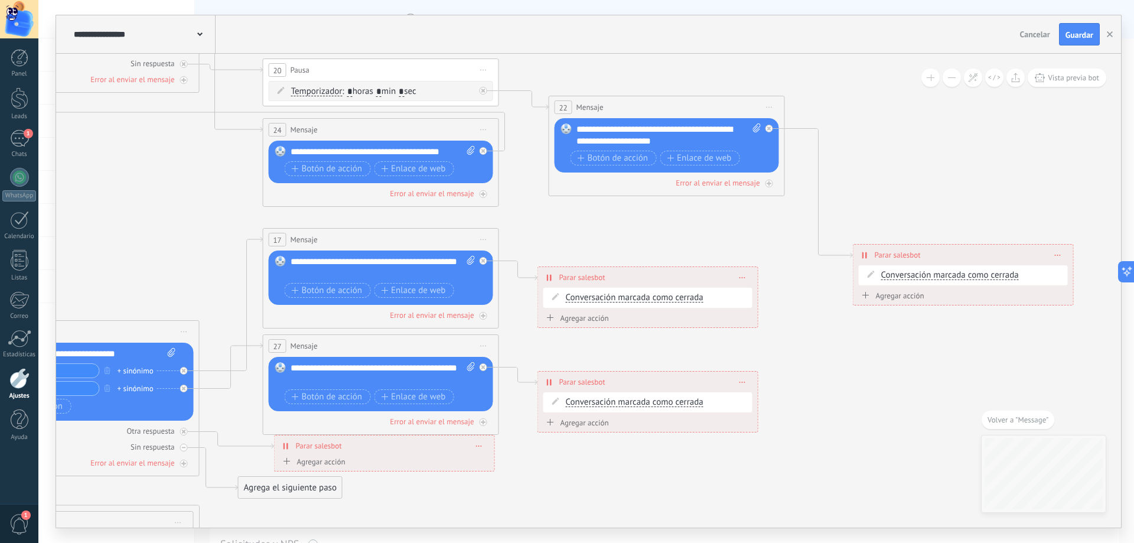
drag, startPoint x: 570, startPoint y: 234, endPoint x: 363, endPoint y: 222, distance: 206.6
click at [363, 222] on icon at bounding box center [297, 286] width 2146 height 1506
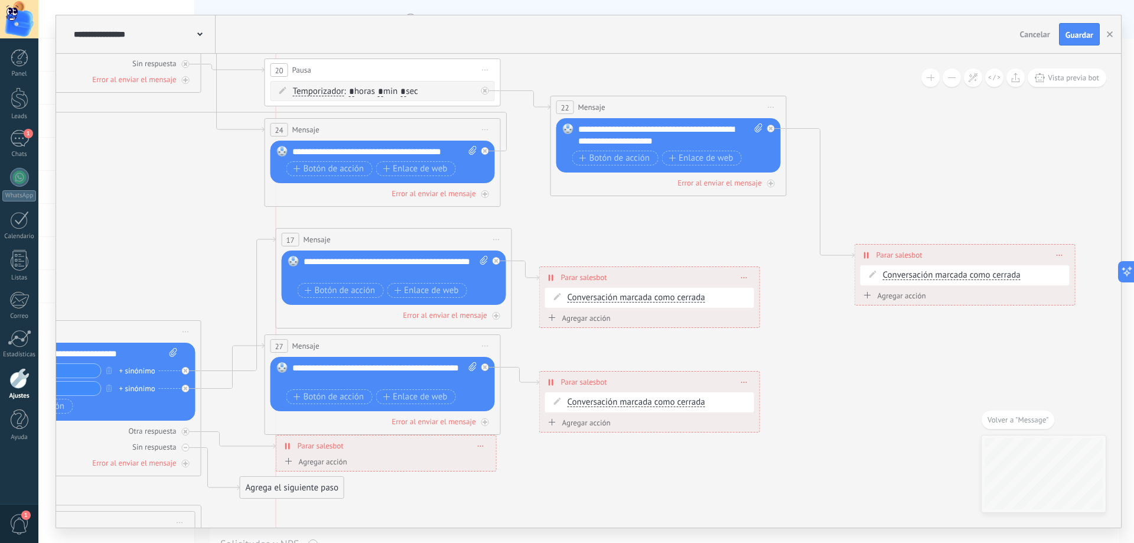
drag, startPoint x: 370, startPoint y: 232, endPoint x: 378, endPoint y: 232, distance: 8.3
click at [378, 232] on div "17 Mensaje ******* (a): Todos los contactos - canales seleccionados Todos los c…" at bounding box center [393, 240] width 235 height 22
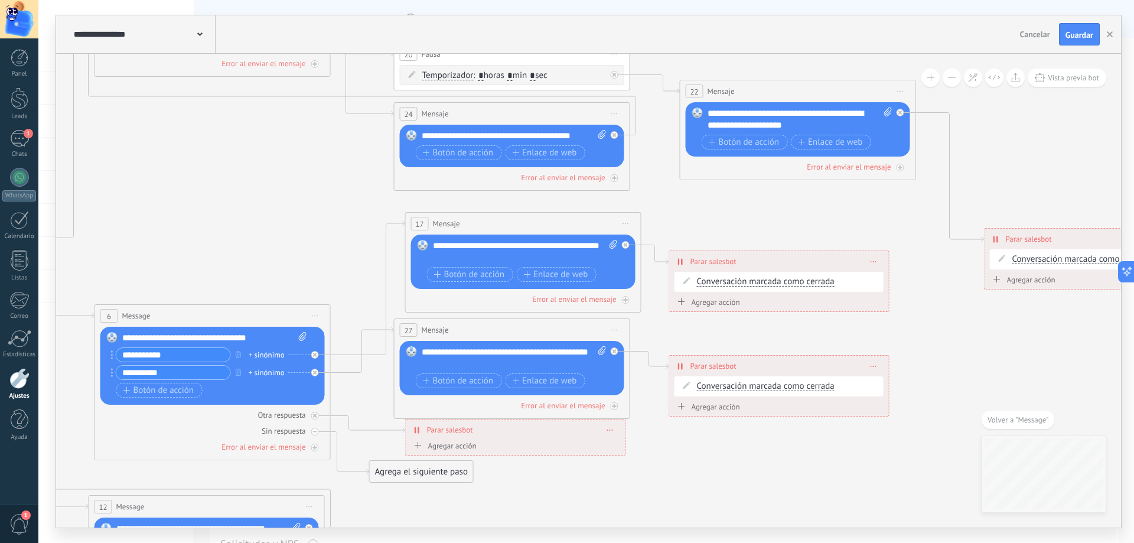
drag, startPoint x: 354, startPoint y: 217, endPoint x: 483, endPoint y: 201, distance: 130.4
click at [483, 201] on icon at bounding box center [428, 270] width 2146 height 1506
drag, startPoint x: 483, startPoint y: 218, endPoint x: 470, endPoint y: 218, distance: 13.6
click at [470, 218] on div "17 Mensaje ******* (a): Todos los contactos - canales seleccionados Todos los c…" at bounding box center [512, 224] width 235 height 22
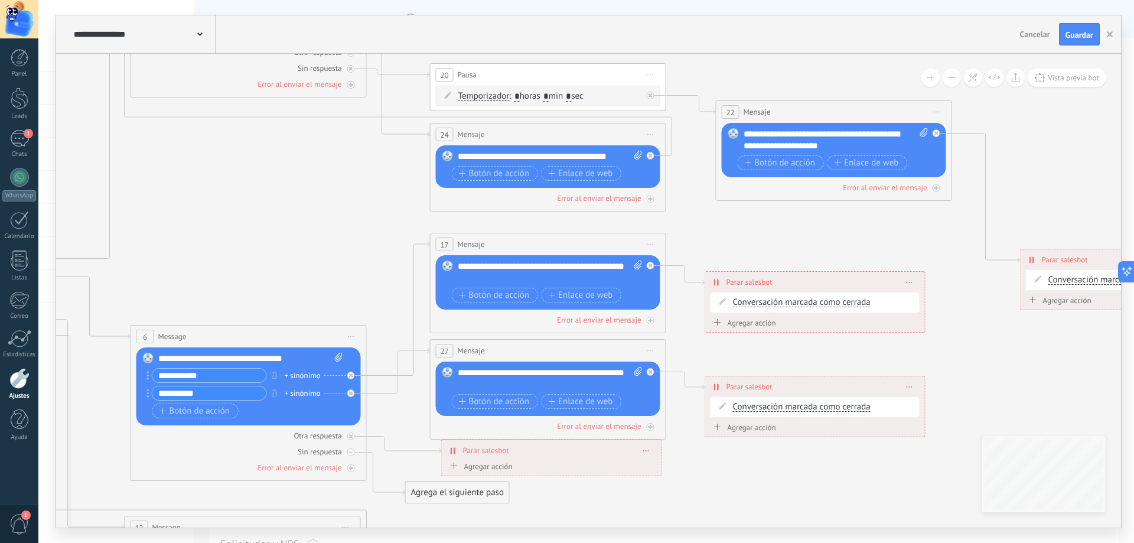
drag, startPoint x: 301, startPoint y: 235, endPoint x: 337, endPoint y: 255, distance: 41.5
click at [337, 255] on icon at bounding box center [464, 290] width 2146 height 1506
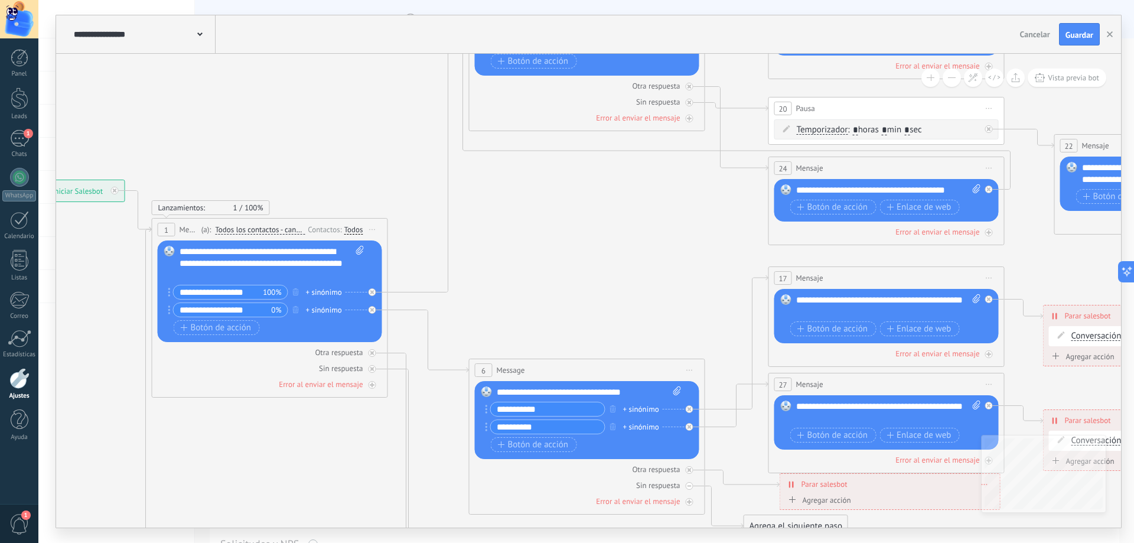
drag, startPoint x: 314, startPoint y: 264, endPoint x: 598, endPoint y: 282, distance: 284.8
click at [598, 282] on icon at bounding box center [802, 324] width 2146 height 1506
click at [243, 272] on div "**********" at bounding box center [272, 263] width 185 height 35
drag, startPoint x: 243, startPoint y: 274, endPoint x: 168, endPoint y: 281, distance: 74.7
click at [168, 281] on div "Reemplazar Quitar Convertir a mensaje de voz Arrastre la imagen aquí para adjun…" at bounding box center [270, 291] width 224 height 102
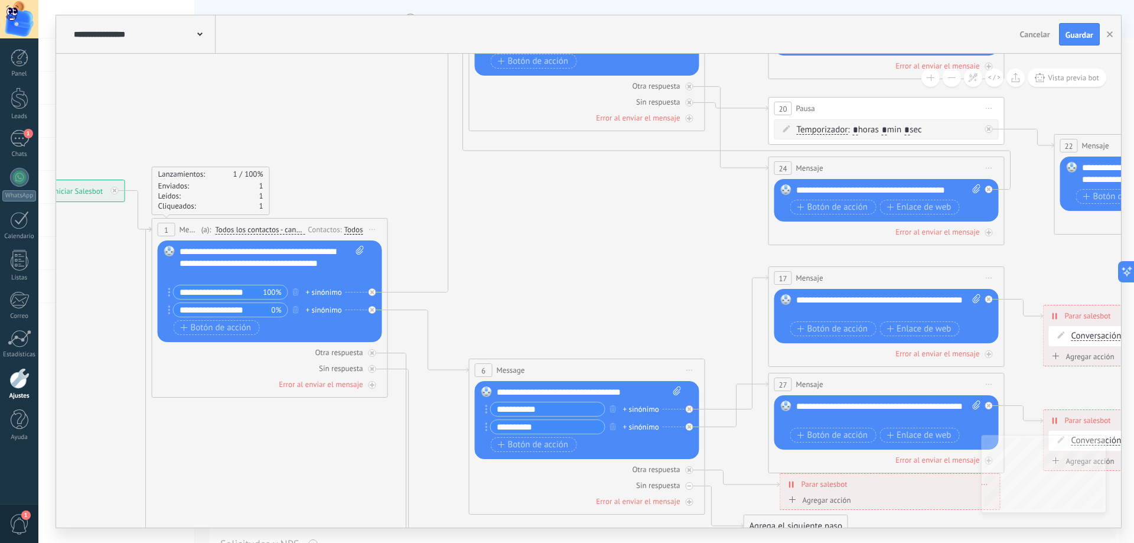
click at [497, 277] on icon at bounding box center [802, 324] width 2146 height 1506
click at [294, 266] on div "**********" at bounding box center [272, 263] width 185 height 35
click at [554, 274] on icon at bounding box center [802, 324] width 2146 height 1506
click at [204, 329] on span "Botón de acción" at bounding box center [216, 327] width 71 height 9
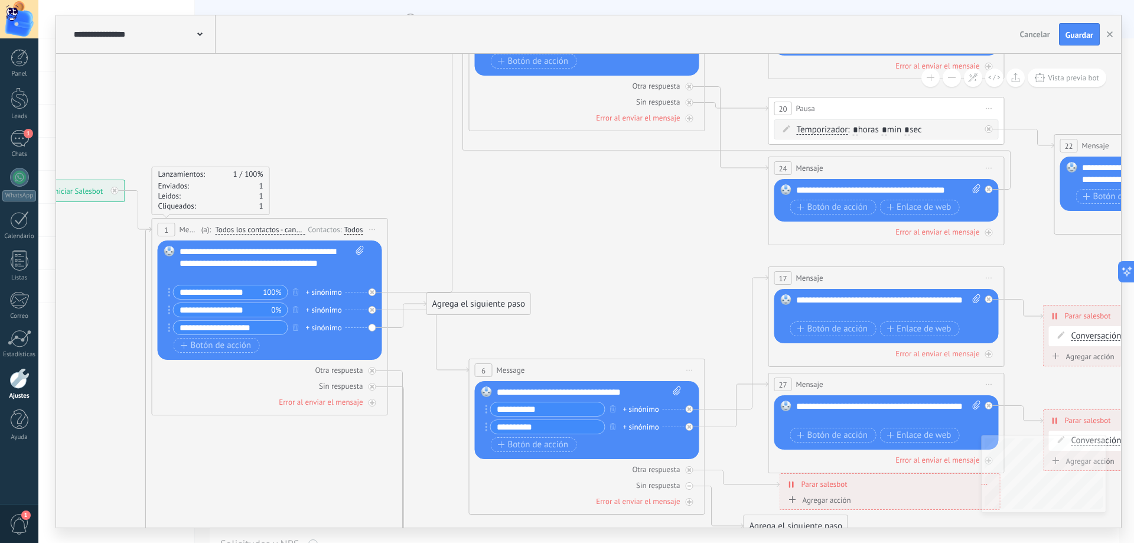
type input "**********"
click at [427, 223] on icon at bounding box center [802, 299] width 2146 height 1456
click at [402, 327] on icon at bounding box center [407, 314] width 38 height 27
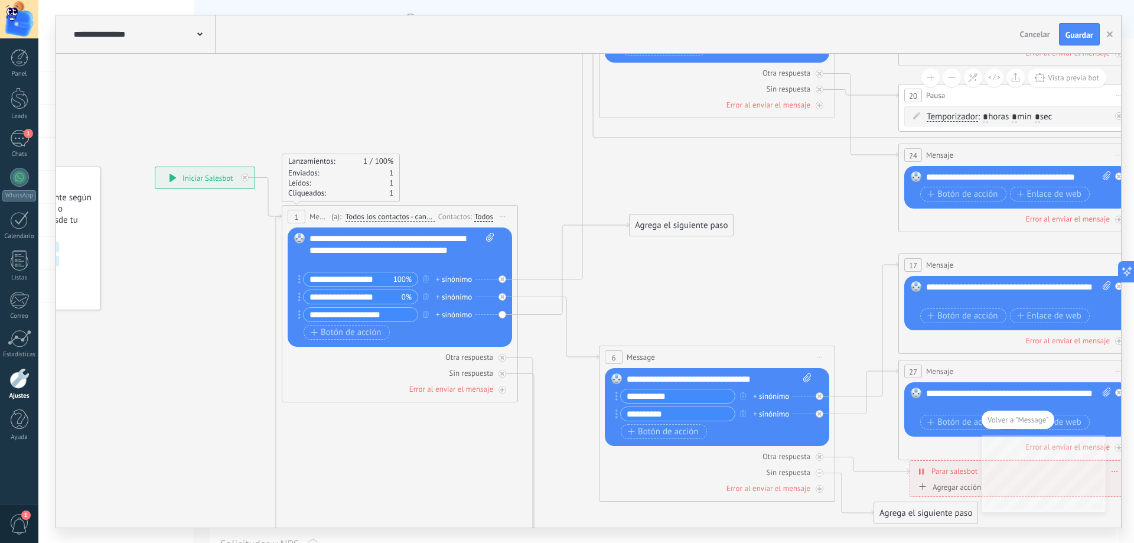
drag, startPoint x: 627, startPoint y: 287, endPoint x: 646, endPoint y: 223, distance: 66.7
click at [646, 223] on div "Agrega el siguiente paso" at bounding box center [681, 225] width 103 height 19
click at [653, 232] on div "Agrega el siguiente paso" at bounding box center [679, 225] width 103 height 19
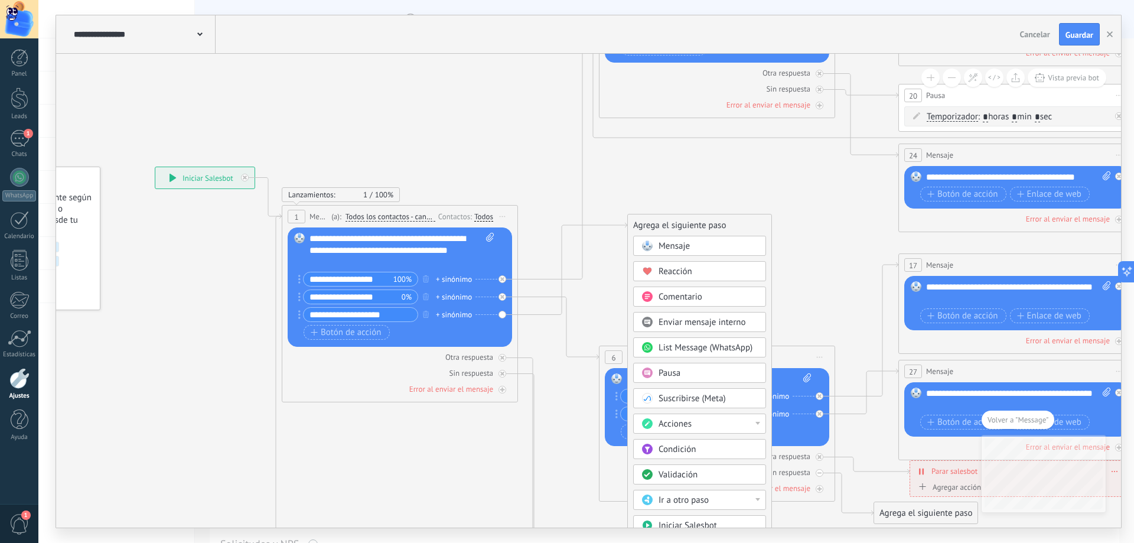
click at [653, 232] on div "Agrega el siguiente paso" at bounding box center [700, 225] width 144 height 19
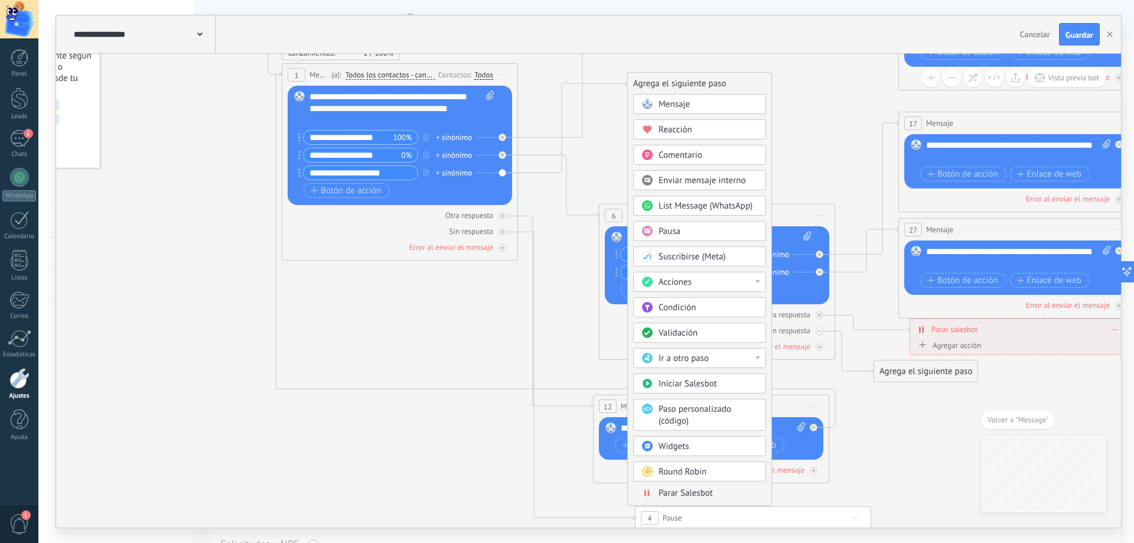
click at [775, 287] on div "Botón de acción Enlace de web" at bounding box center [716, 289] width 190 height 15
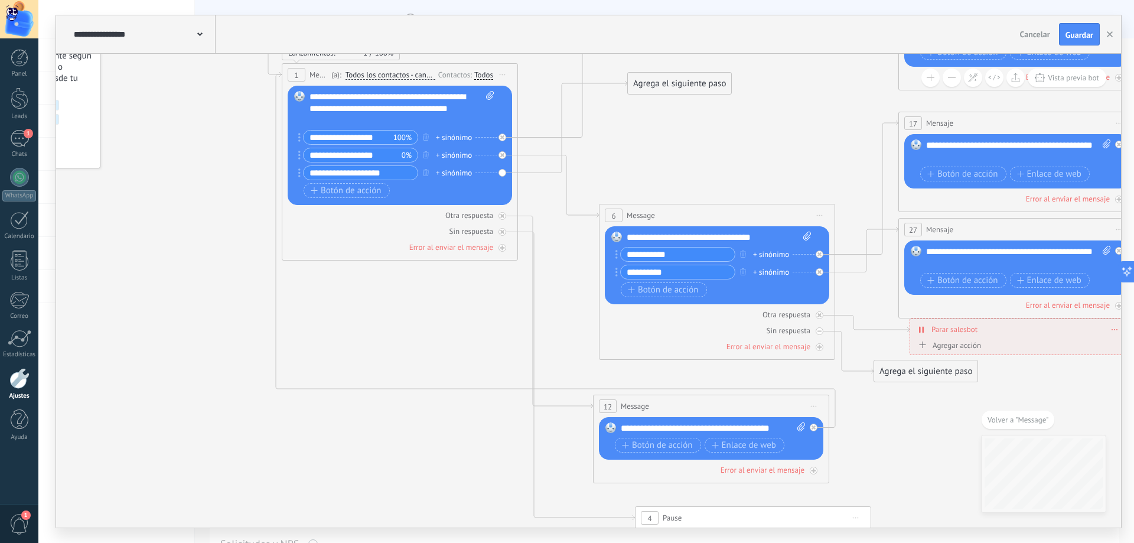
click at [689, 74] on div "Agrega el siguiente paso" at bounding box center [679, 83] width 103 height 19
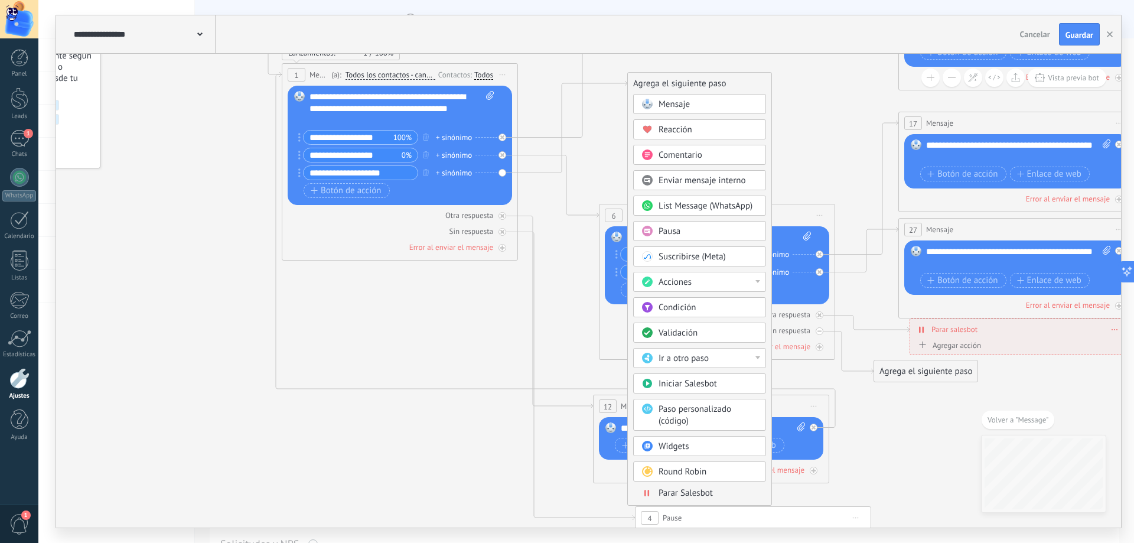
click at [752, 279] on div "Acciones" at bounding box center [708, 282] width 99 height 12
click at [604, 137] on icon at bounding box center [932, 144] width 2146 height 1456
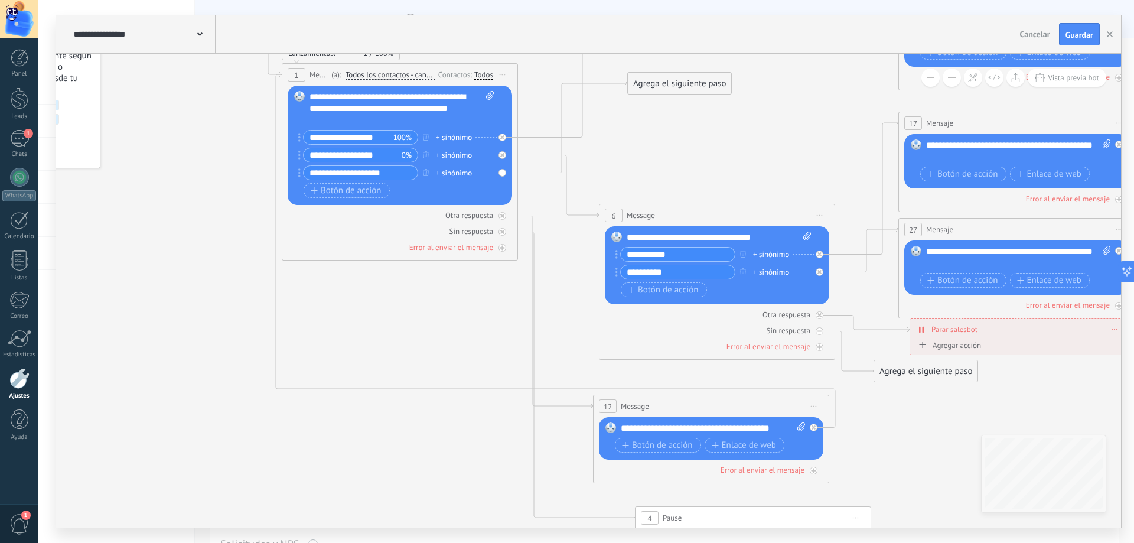
click at [673, 82] on div "Agrega el siguiente paso" at bounding box center [679, 83] width 103 height 19
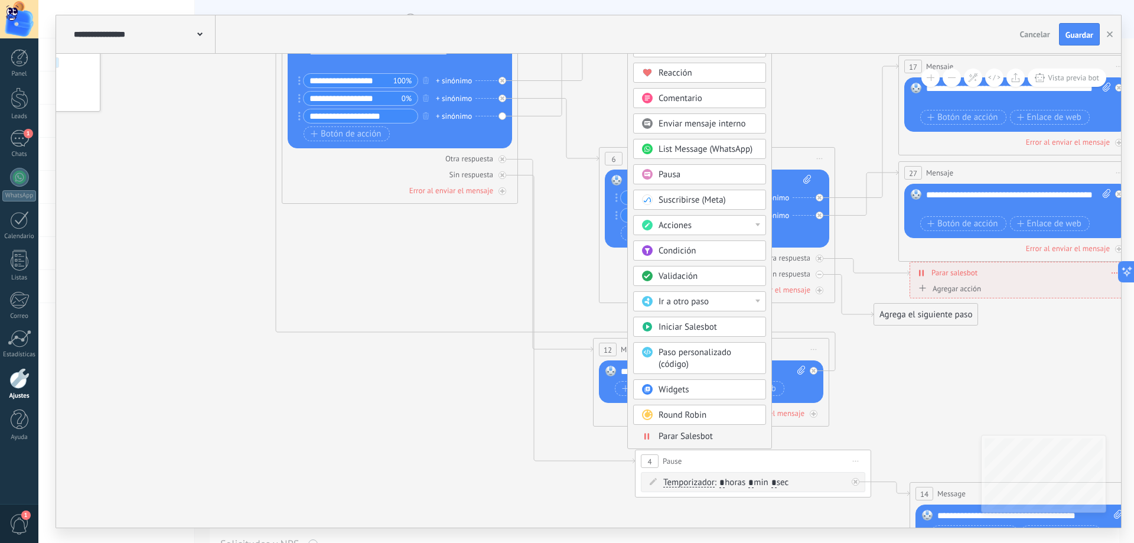
click at [700, 436] on span "Parar Salesbot" at bounding box center [686, 436] width 54 height 11
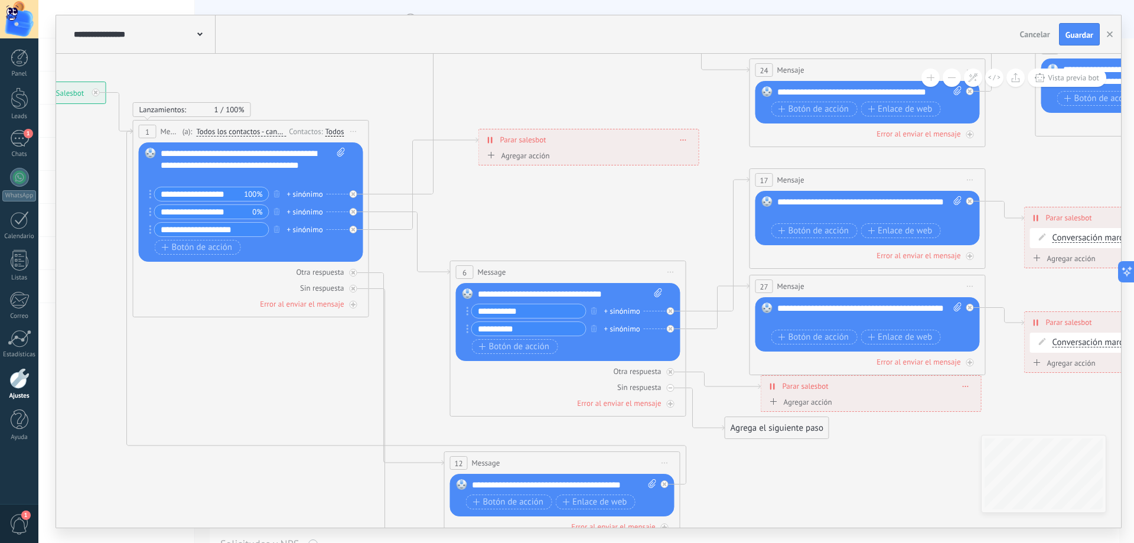
click at [526, 154] on div "Agregar acción" at bounding box center [517, 155] width 66 height 9
click at [526, 154] on button "Conversación marcada como cerrada" at bounding box center [553, 155] width 148 height 21
click at [544, 103] on icon at bounding box center [784, 201] width 2146 height 1456
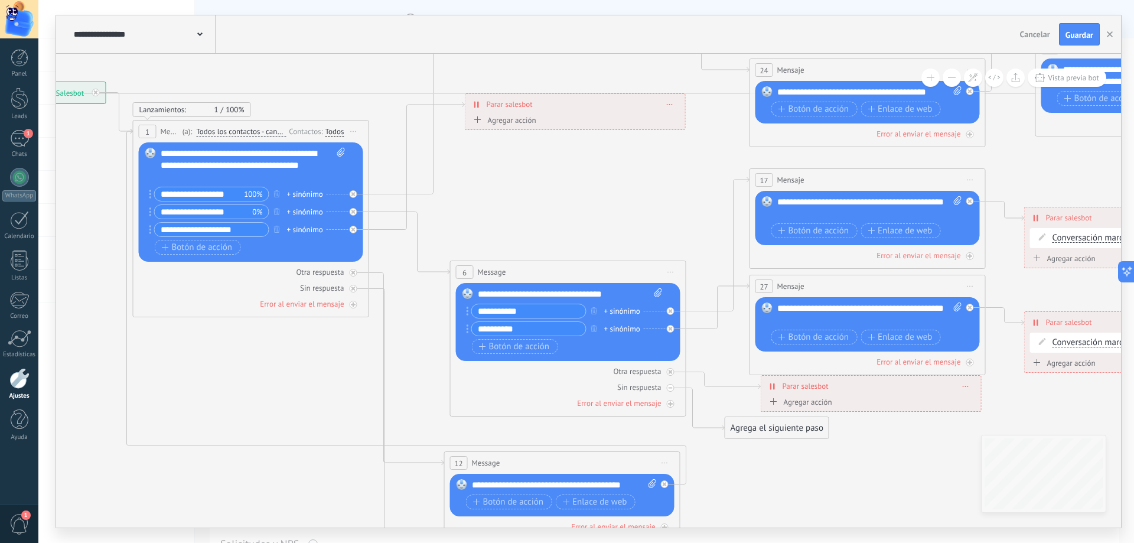
drag, startPoint x: 582, startPoint y: 131, endPoint x: 557, endPoint y: 129, distance: 25.5
click at [574, 113] on div "**********" at bounding box center [576, 104] width 220 height 21
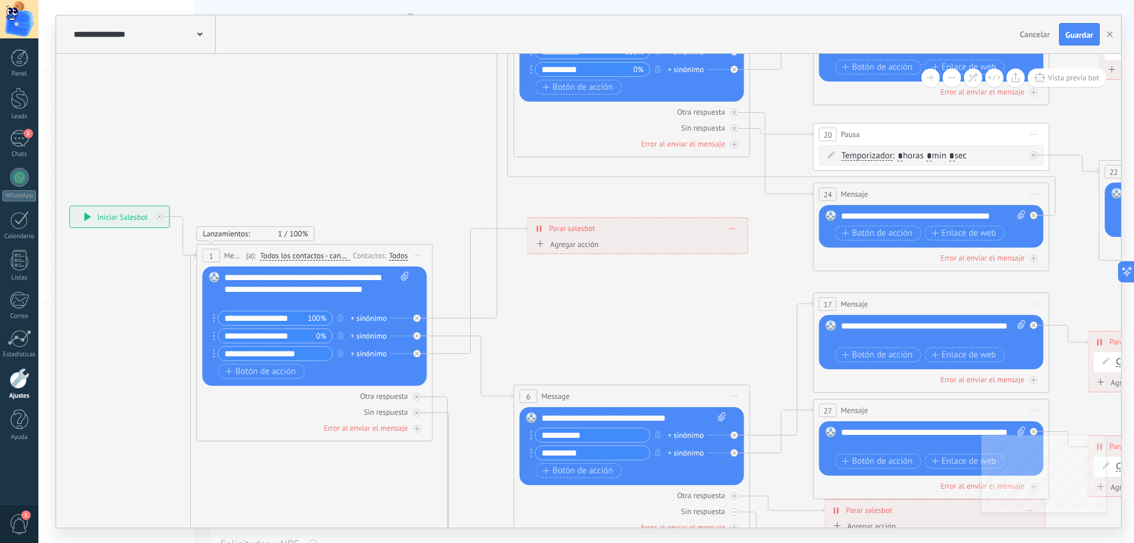
drag, startPoint x: 536, startPoint y: 161, endPoint x: 611, endPoint y: 289, distance: 148.0
click at [610, 288] on icon at bounding box center [847, 350] width 2146 height 1506
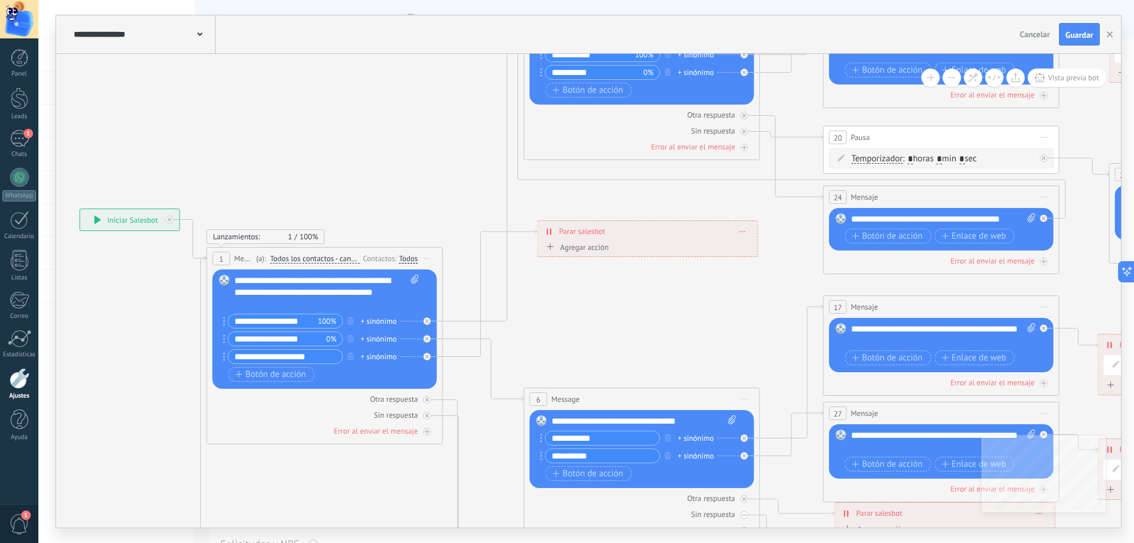
click at [581, 230] on span "Parar salesbot" at bounding box center [582, 231] width 46 height 11
click at [738, 226] on div "**********" at bounding box center [648, 231] width 220 height 21
click at [738, 230] on div "**********" at bounding box center [648, 231] width 220 height 21
click at [740, 231] on icon at bounding box center [743, 231] width 6 height 1
click at [754, 247] on div "Borrar" at bounding box center [764, 248] width 53 height 20
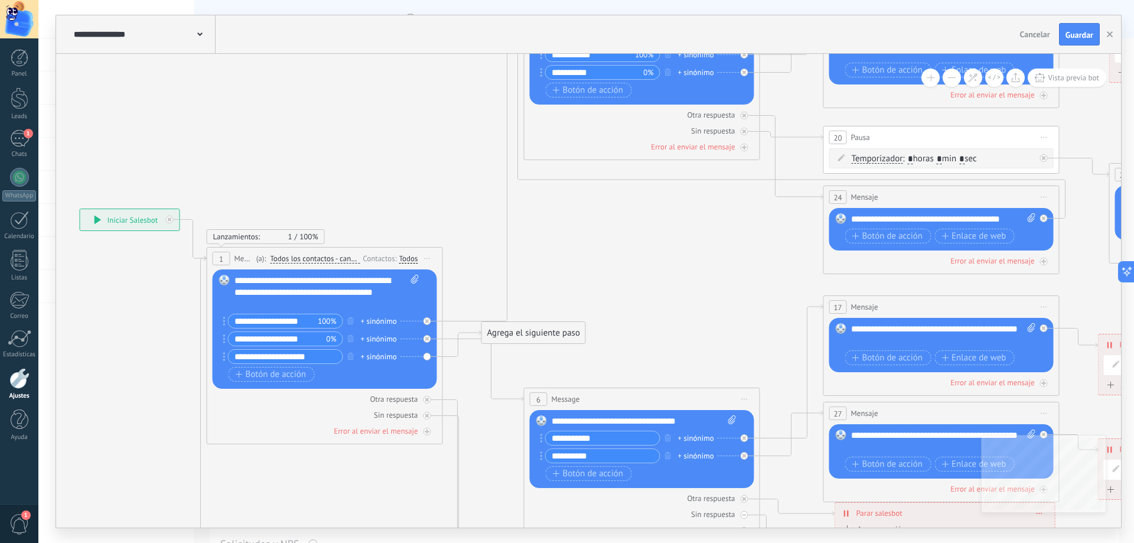
click at [544, 334] on div "Agrega el siguiente paso" at bounding box center [533, 332] width 103 height 19
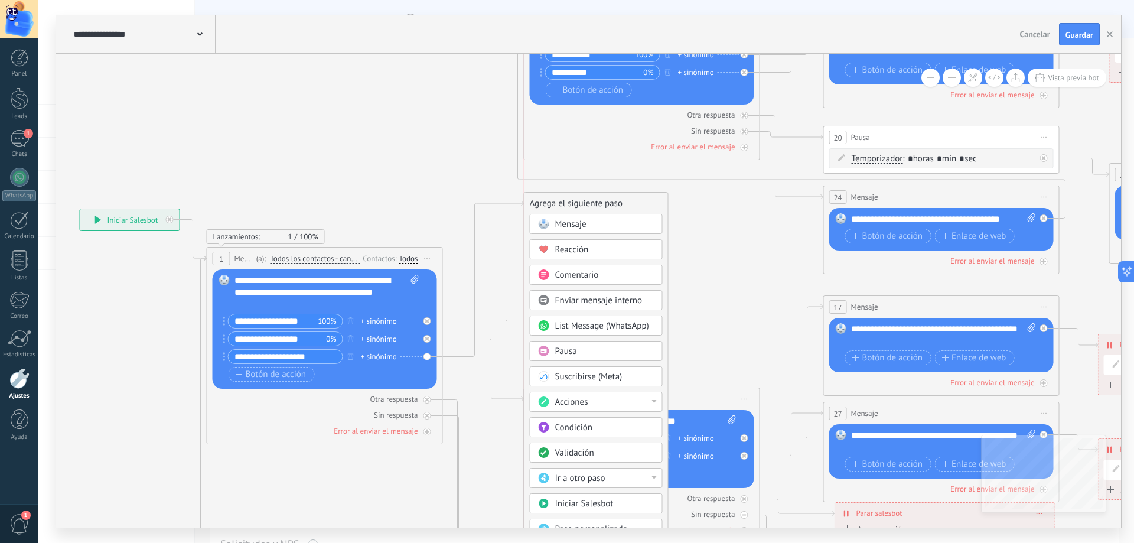
drag, startPoint x: 579, startPoint y: 328, endPoint x: 626, endPoint y: 191, distance: 144.4
click at [626, 194] on div "Agrega el siguiente paso" at bounding box center [597, 203] width 144 height 19
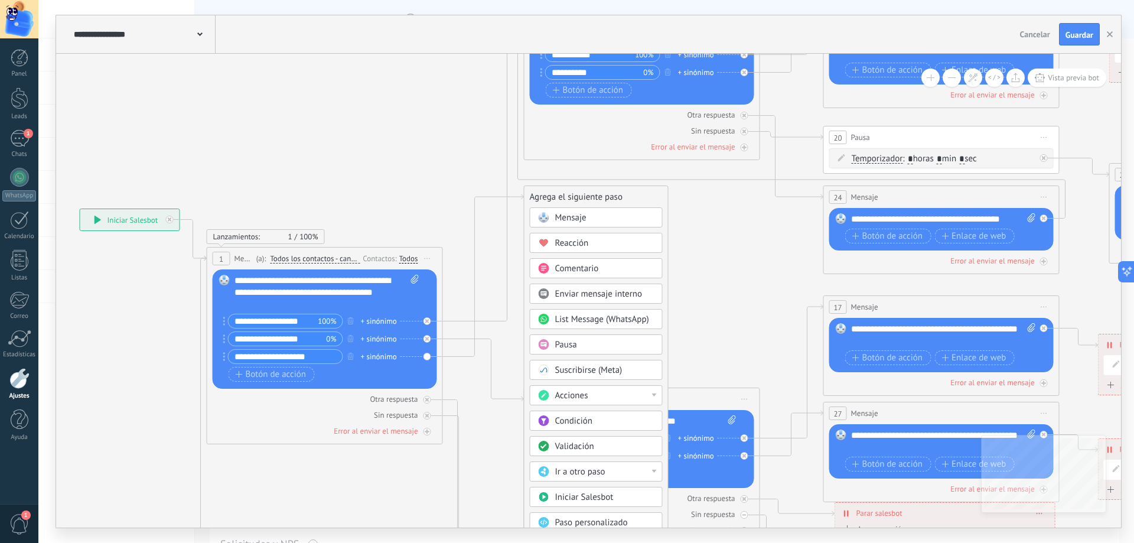
click at [582, 294] on span "Enviar mensaje interno" at bounding box center [598, 293] width 87 height 11
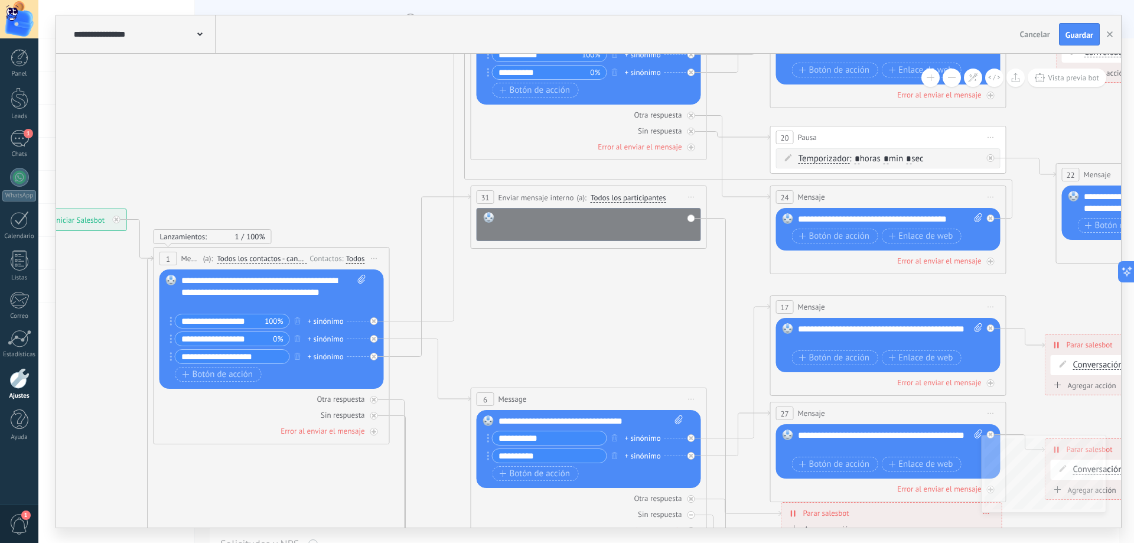
click at [531, 219] on div at bounding box center [597, 224] width 196 height 24
click at [541, 269] on icon at bounding box center [804, 328] width 2146 height 1456
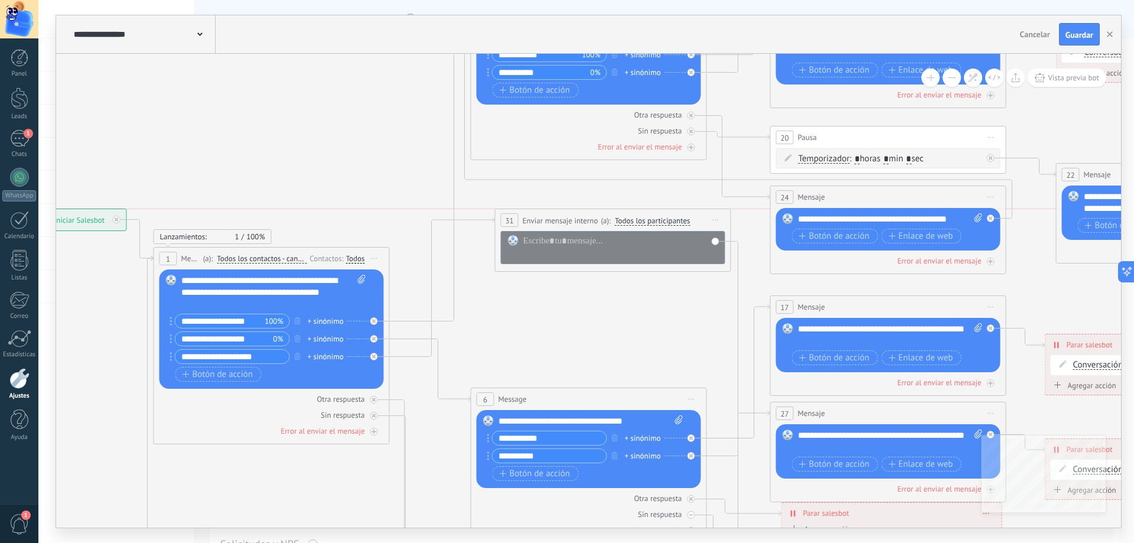
drag, startPoint x: 532, startPoint y: 194, endPoint x: 550, endPoint y: 219, distance: 30.8
click at [550, 219] on span "Enviar mensaje interno" at bounding box center [561, 220] width 76 height 11
click at [711, 220] on icon at bounding box center [710, 220] width 6 height 1
click at [719, 292] on div "Borrar" at bounding box center [763, 297] width 117 height 20
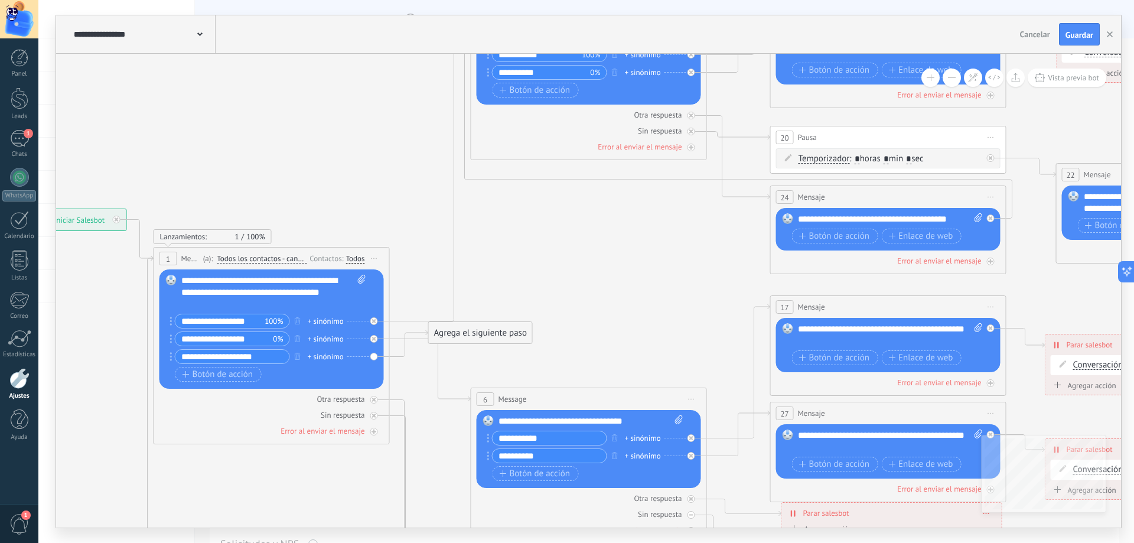
click at [487, 335] on div "Agrega el siguiente paso" at bounding box center [480, 332] width 103 height 19
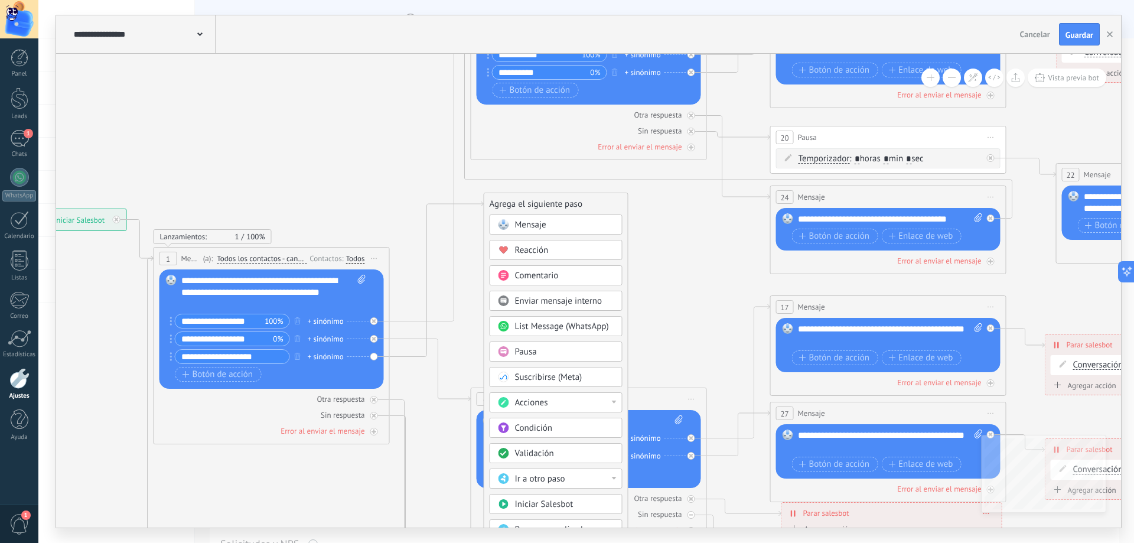
drag, startPoint x: 520, startPoint y: 309, endPoint x: 555, endPoint y: 207, distance: 107.6
click at [555, 207] on div "Agrega el siguiente paso" at bounding box center [556, 203] width 144 height 19
click at [603, 408] on div "Acciones" at bounding box center [563, 404] width 99 height 12
click at [660, 326] on icon at bounding box center [804, 328] width 2146 height 1456
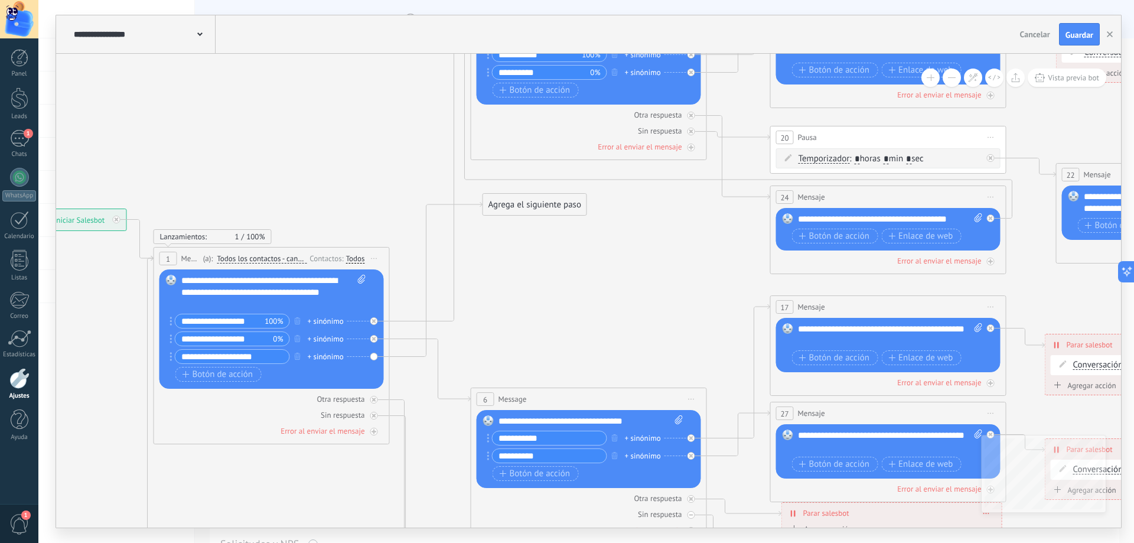
click at [579, 205] on div "Agrega el siguiente paso" at bounding box center [534, 204] width 103 height 19
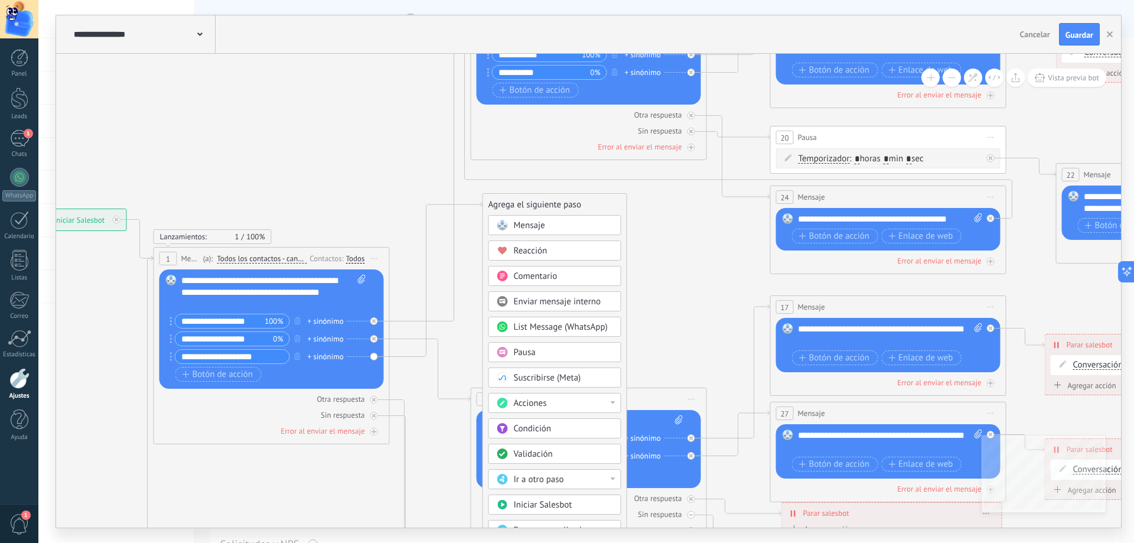
click at [536, 328] on span "List Message (WhatsApp)" at bounding box center [561, 326] width 94 height 11
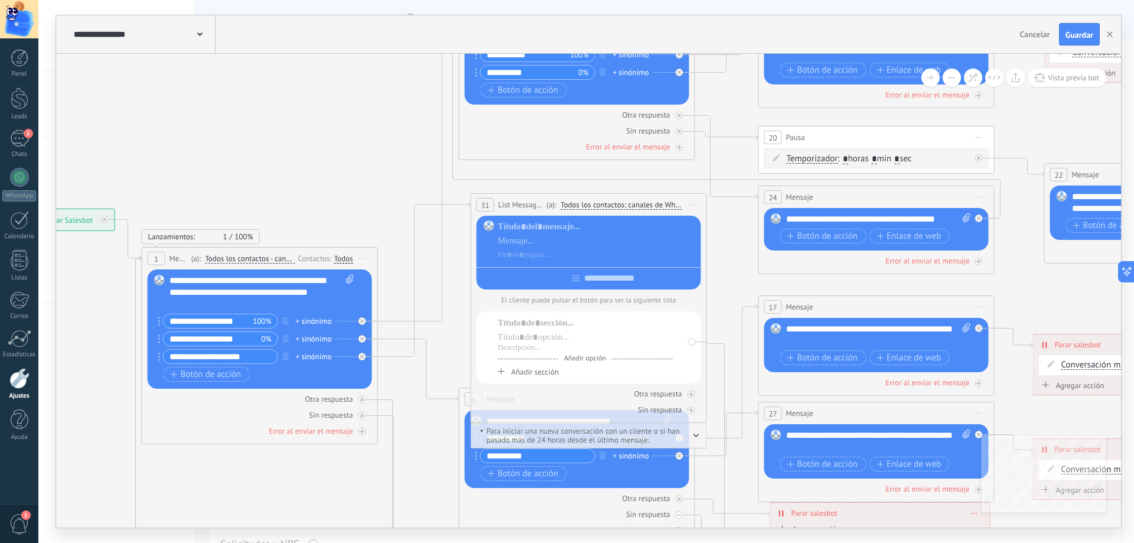
click at [692, 206] on span "Iniciar vista previa aquí Cambiar nombre Duplicar [GEOGRAPHIC_DATA]" at bounding box center [691, 204] width 19 height 17
click at [719, 280] on div "Borrar" at bounding box center [745, 282] width 117 height 20
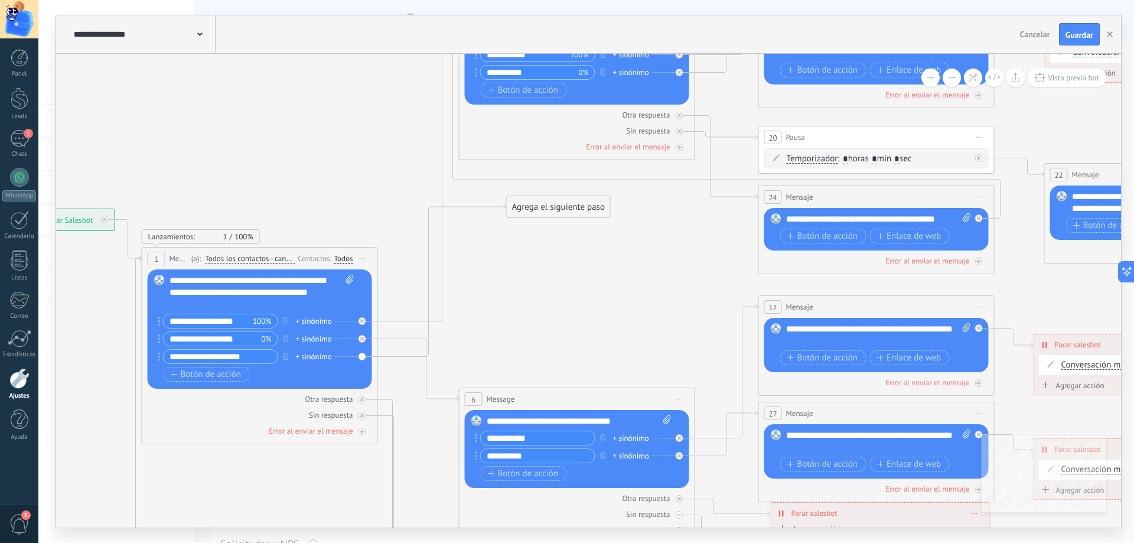
drag, startPoint x: 466, startPoint y: 340, endPoint x: 551, endPoint y: 210, distance: 155.7
click at [551, 210] on div "Agrega el siguiente paso" at bounding box center [558, 206] width 103 height 19
click at [551, 210] on div "Agrega el siguiente paso" at bounding box center [554, 202] width 103 height 19
click at [550, 206] on div "Agrega el siguiente paso" at bounding box center [554, 202] width 103 height 19
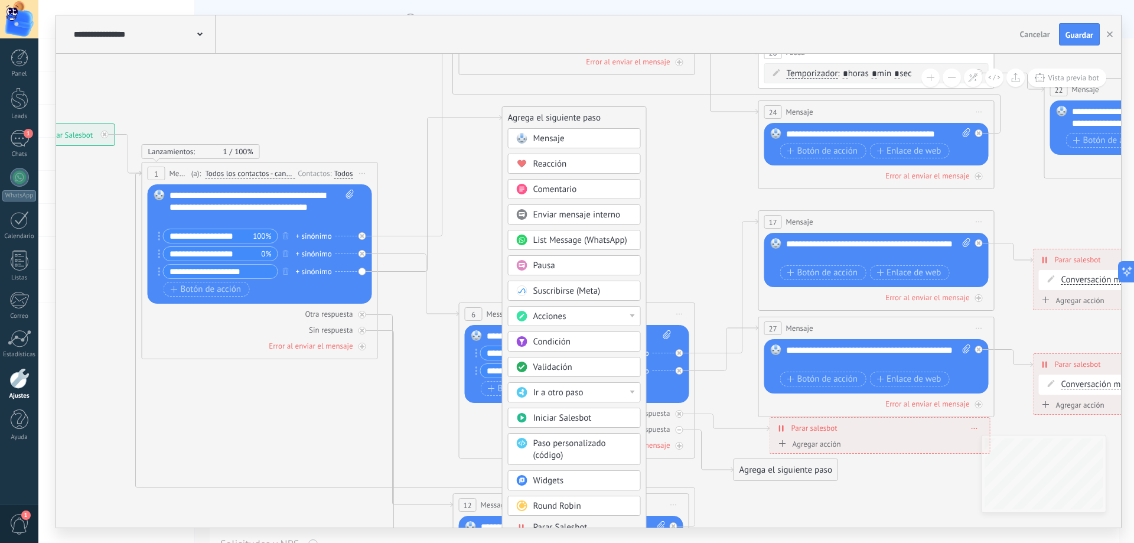
click at [635, 392] on div "Ir a otro paso" at bounding box center [574, 392] width 133 height 20
click at [697, 167] on icon at bounding box center [793, 242] width 2146 height 1456
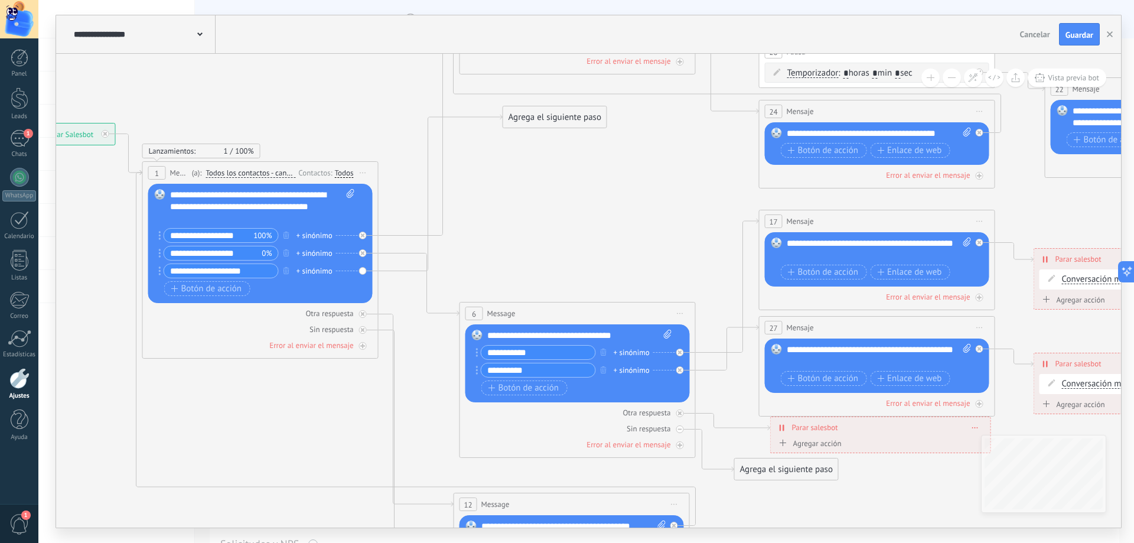
click at [587, 116] on div "Agrega el siguiente paso" at bounding box center [554, 117] width 103 height 19
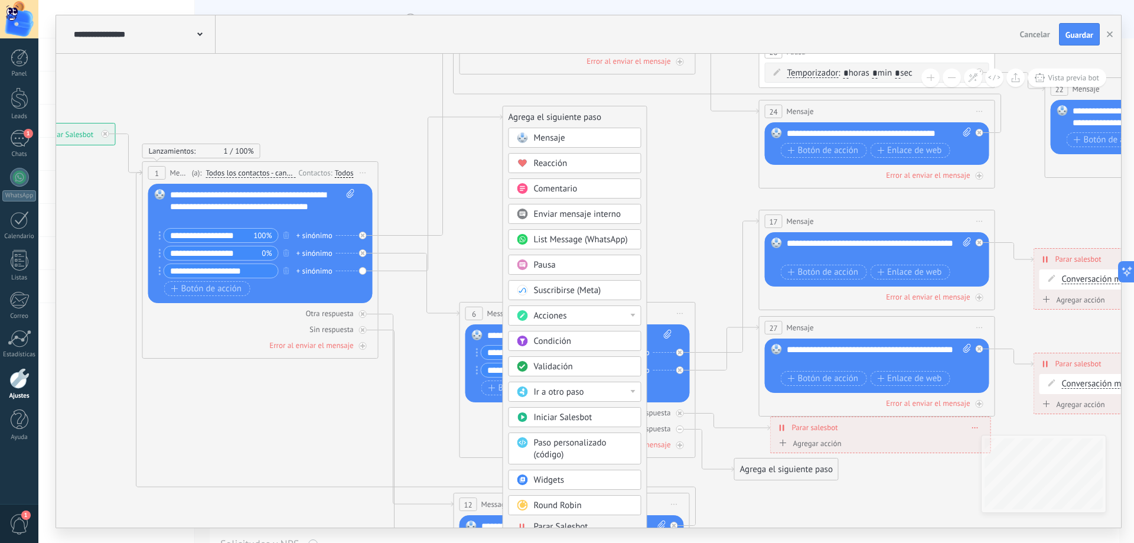
click at [557, 263] on div "Pausa" at bounding box center [583, 265] width 99 height 12
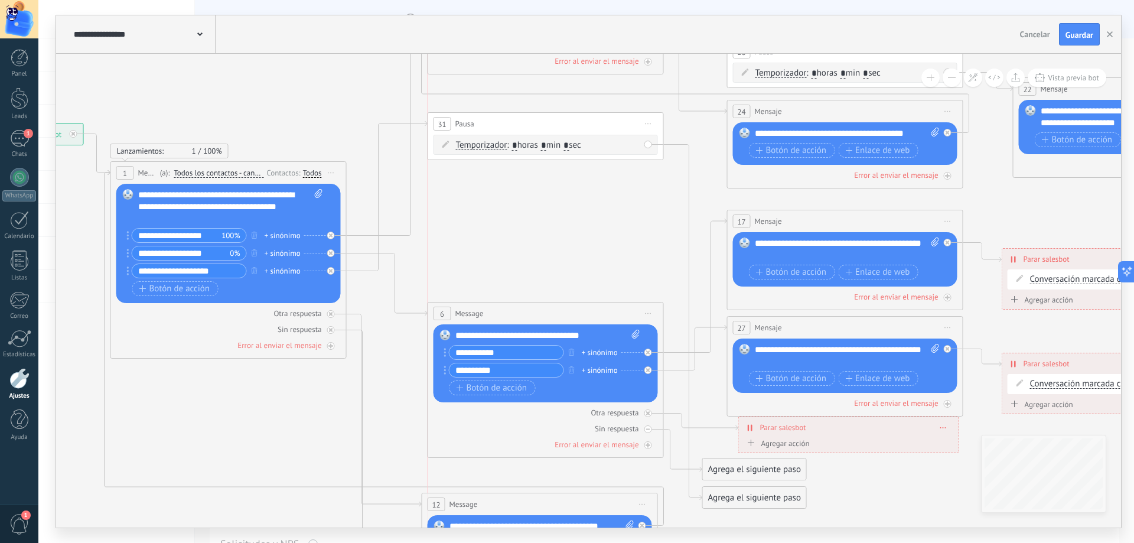
drag, startPoint x: 567, startPoint y: 116, endPoint x: 526, endPoint y: 123, distance: 40.7
click at [526, 123] on div "31 Pausa ***** Iniciar vista previa aquí Cambiar nombre Duplicar Borrar" at bounding box center [545, 124] width 235 height 22
click at [546, 146] on input "*" at bounding box center [543, 145] width 5 height 9
type input "*"
click at [587, 181] on icon at bounding box center [762, 268] width 2146 height 1506
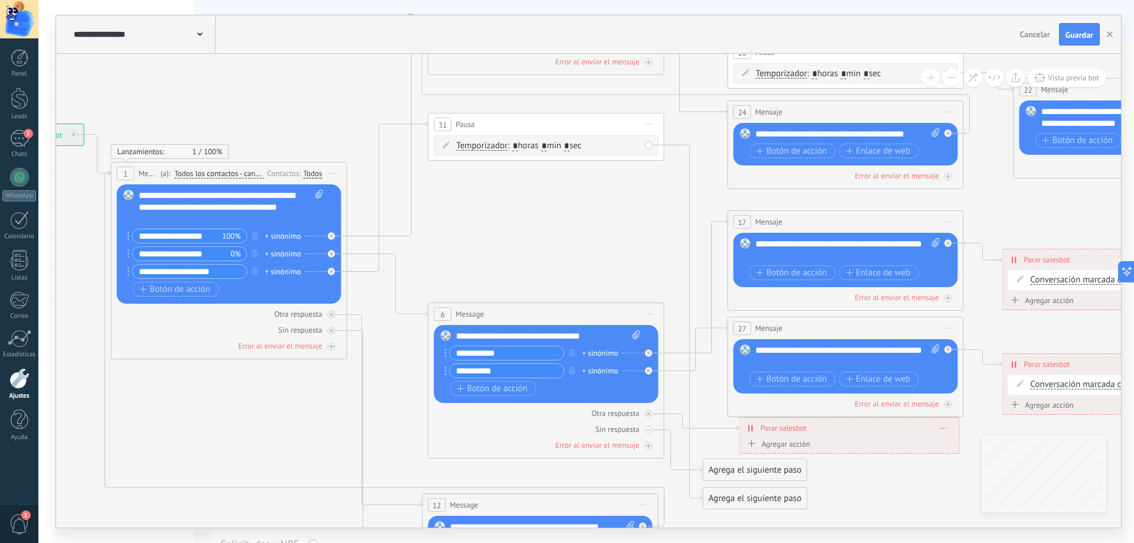
click at [582, 119] on div "31 Pausa ***** Iniciar vista previa aquí Cambiar nombre Duplicar Borrar" at bounding box center [546, 124] width 235 height 22
click at [645, 121] on span "Iniciar vista previa aquí Cambiar nombre Duplicar [GEOGRAPHIC_DATA]" at bounding box center [649, 124] width 19 height 17
click at [620, 167] on icon at bounding box center [762, 268] width 2146 height 1506
click at [646, 119] on span "Iniciar vista previa aquí Cambiar nombre Duplicar [GEOGRAPHIC_DATA]" at bounding box center [649, 124] width 19 height 17
click at [672, 143] on div "Iniciar vista previa aquí" at bounding box center [703, 141] width 117 height 20
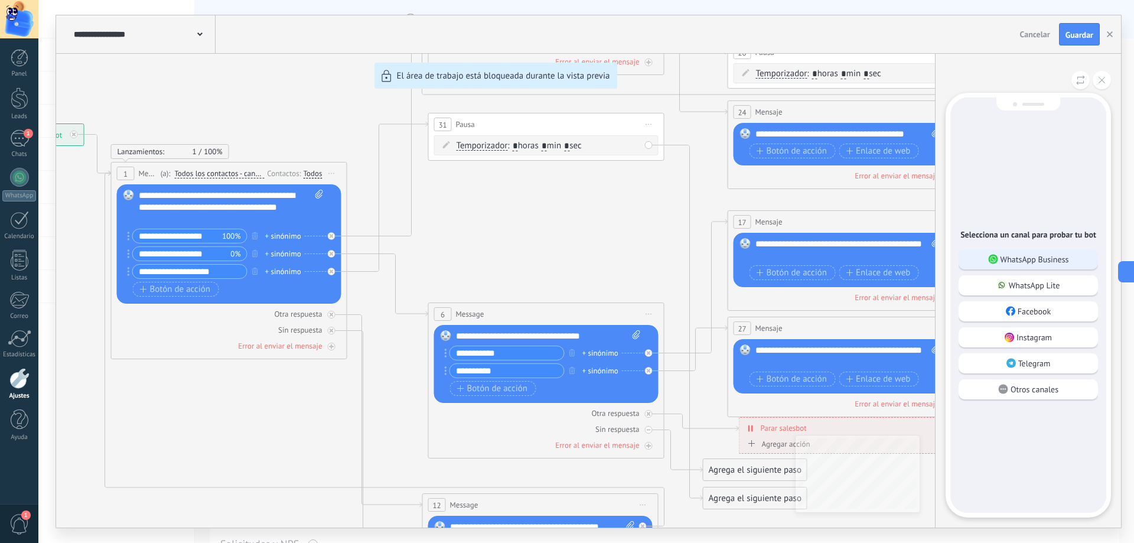
click at [1019, 258] on p "WhatsApp Business" at bounding box center [1035, 259] width 69 height 11
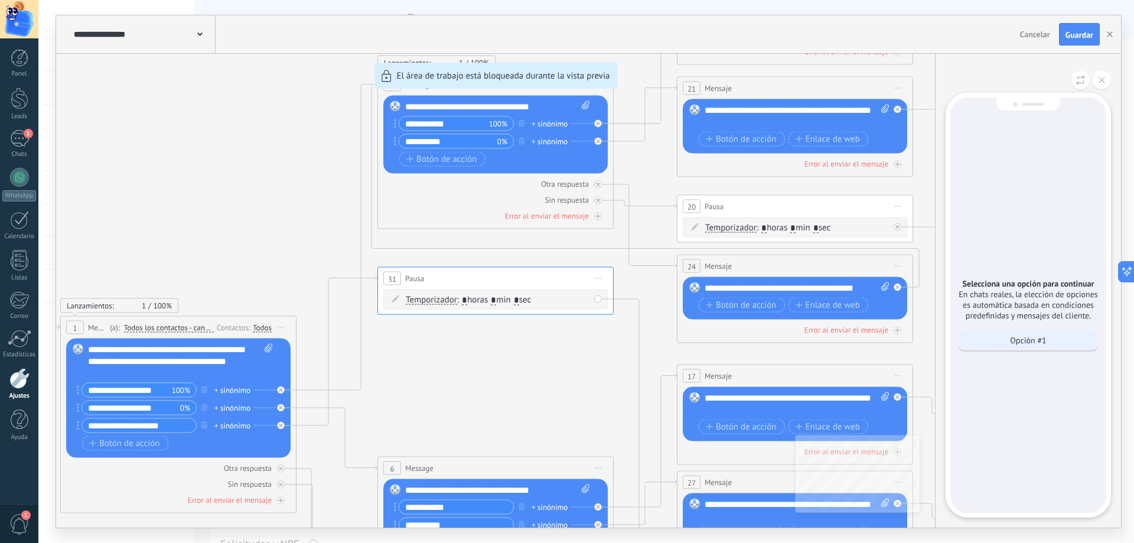
click at [1021, 344] on p "Opción #1" at bounding box center [1028, 340] width 36 height 11
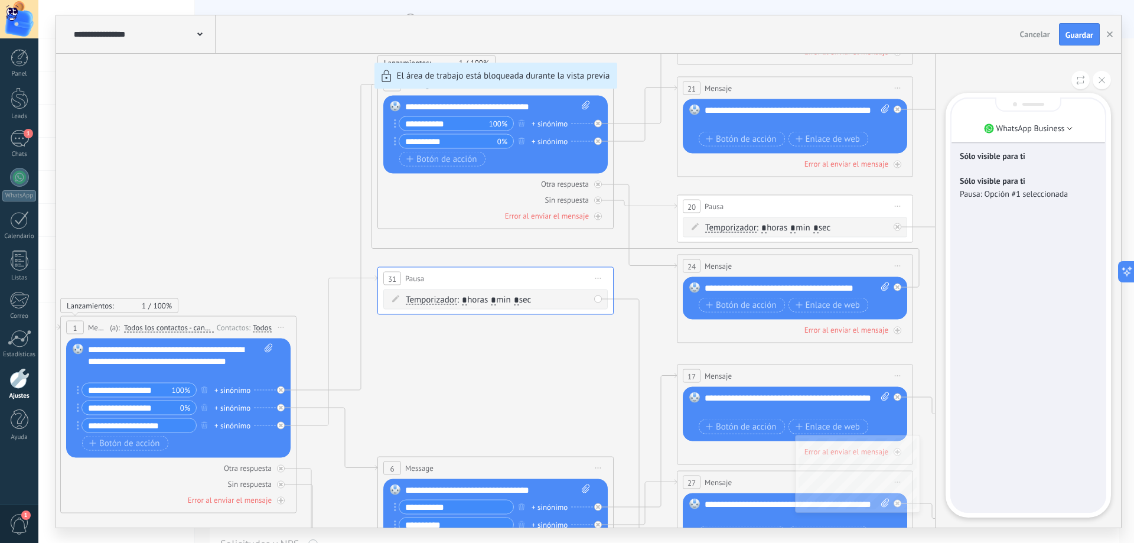
click at [281, 324] on div "**********" at bounding box center [588, 271] width 1065 height 512
click at [1101, 78] on icon at bounding box center [1102, 80] width 6 height 6
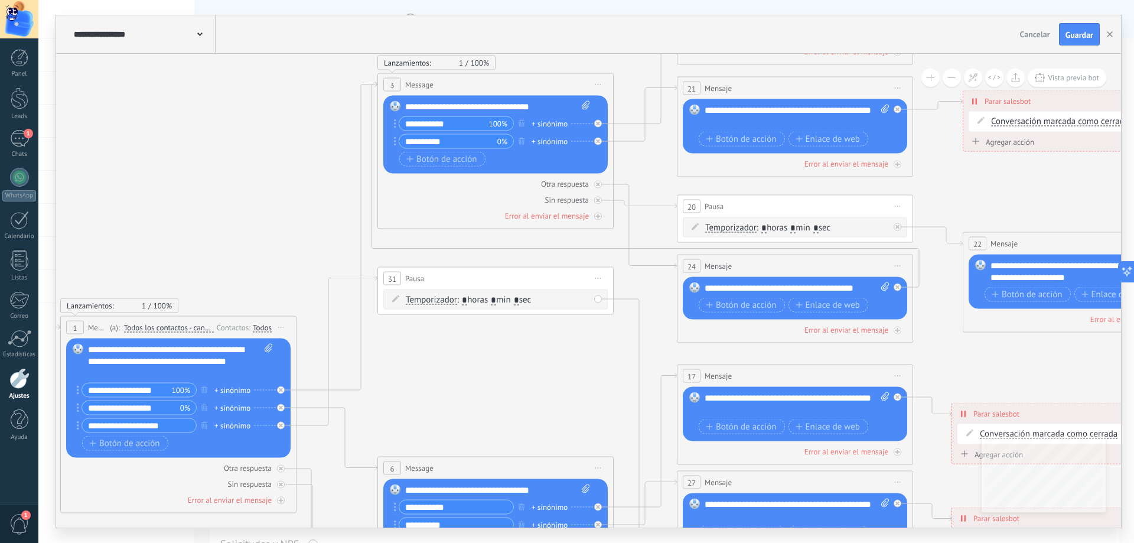
click at [282, 330] on span "Iniciar vista previa aquí Cambiar nombre Duplicar [GEOGRAPHIC_DATA]" at bounding box center [281, 327] width 19 height 17
click at [344, 346] on div "Iniciar vista previa aquí" at bounding box center [334, 344] width 117 height 20
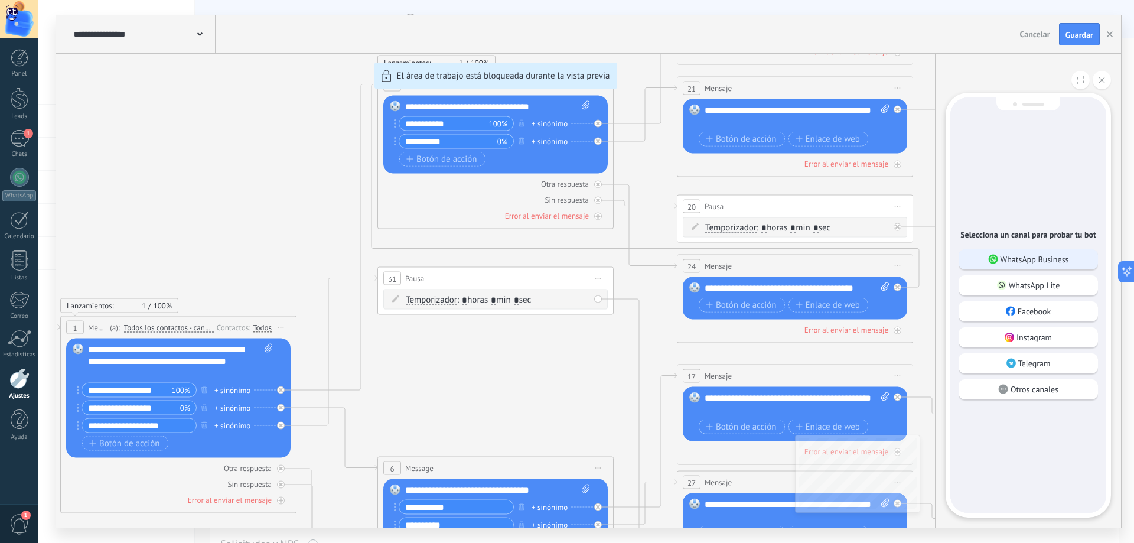
click at [1002, 252] on div "WhatsApp Business" at bounding box center [1028, 259] width 139 height 20
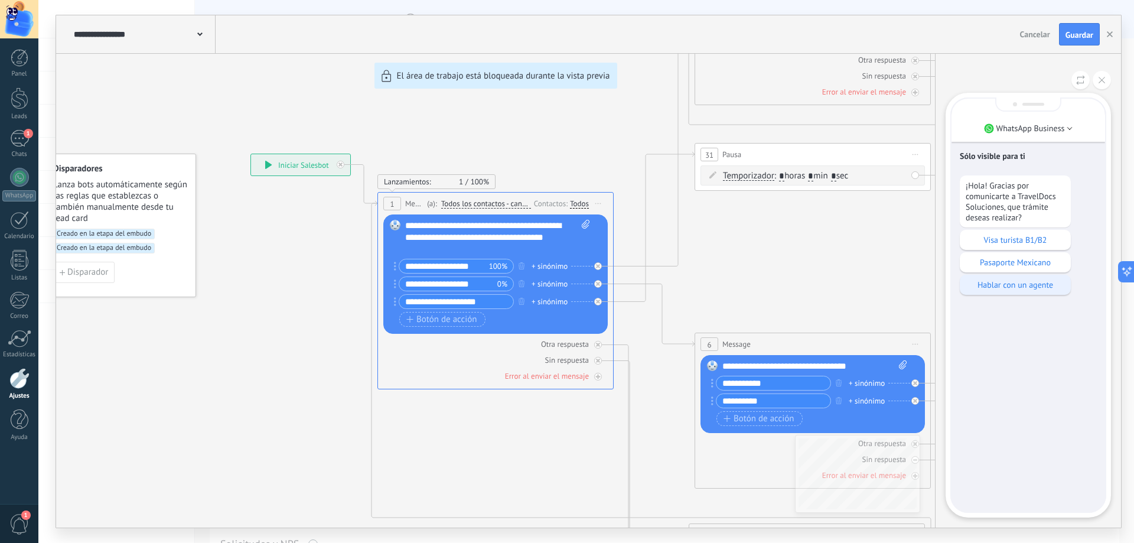
click at [1013, 288] on p "Hablar con un agente" at bounding box center [1015, 284] width 99 height 11
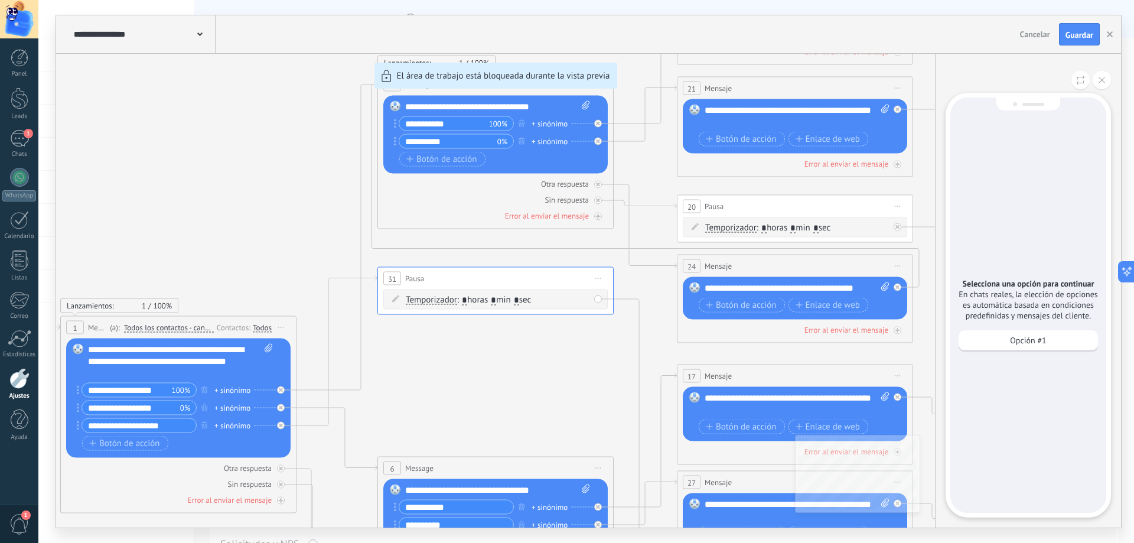
click at [482, 282] on div "**********" at bounding box center [588, 271] width 1065 height 512
drag, startPoint x: 500, startPoint y: 363, endPoint x: 490, endPoint y: 275, distance: 88.5
click at [490, 275] on div "**********" at bounding box center [588, 271] width 1065 height 512
click at [1020, 342] on p "Opción #1" at bounding box center [1028, 340] width 36 height 11
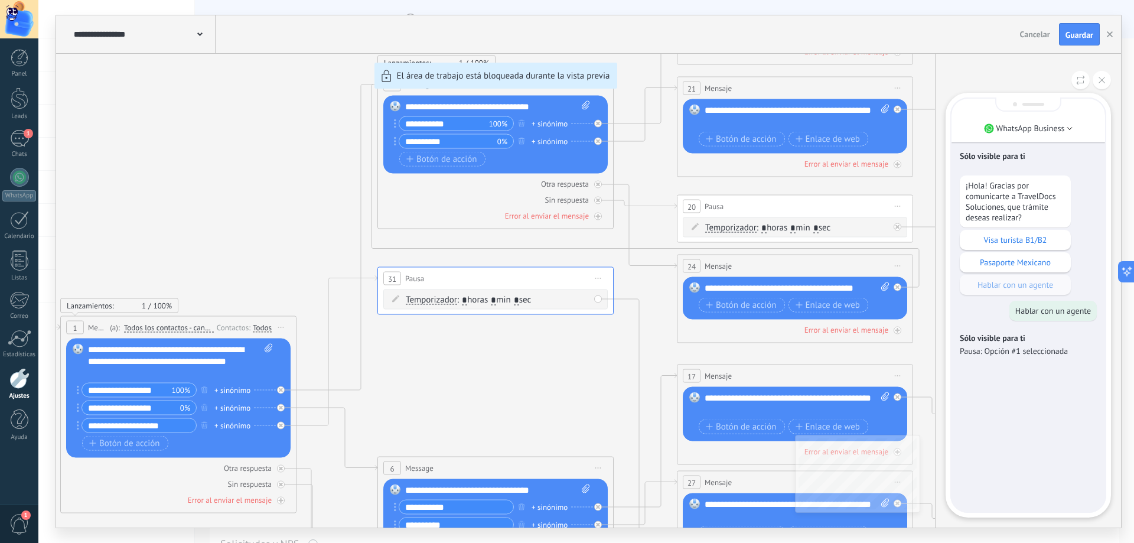
click at [503, 346] on div "**********" at bounding box center [588, 271] width 1065 height 512
click at [1101, 83] on icon at bounding box center [1102, 80] width 6 height 6
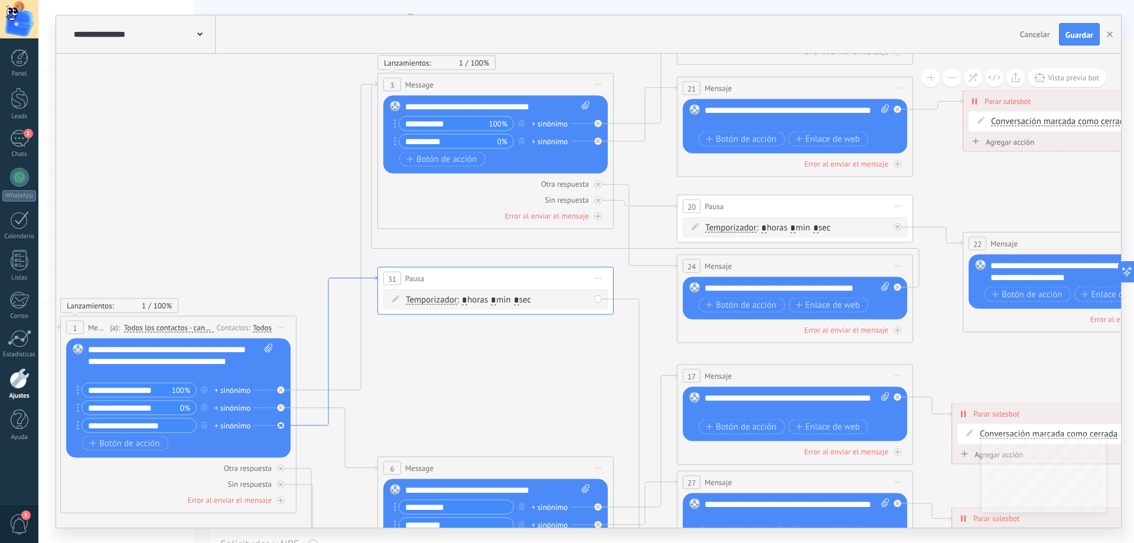
click at [305, 424] on icon at bounding box center [337, 351] width 81 height 150
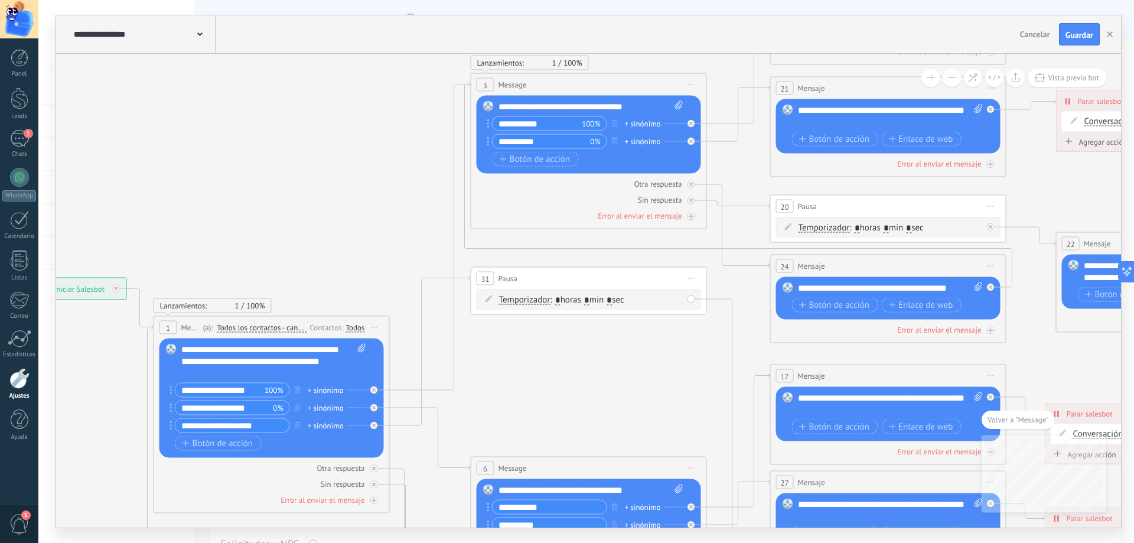
click at [548, 274] on div "31 Pausa ***** Iniciar vista previa aquí Cambiar nombre Duplicar Borrar" at bounding box center [588, 279] width 235 height 22
click at [696, 275] on span "Iniciar vista previa aquí Cambiar nombre Duplicar [GEOGRAPHIC_DATA]" at bounding box center [691, 278] width 19 height 17
click at [707, 360] on div "Borrar" at bounding box center [745, 356] width 117 height 20
drag, startPoint x: 500, startPoint y: 402, endPoint x: 556, endPoint y: 291, distance: 124.2
click at [556, 291] on div "Agrega el siguiente paso" at bounding box center [535, 300] width 103 height 19
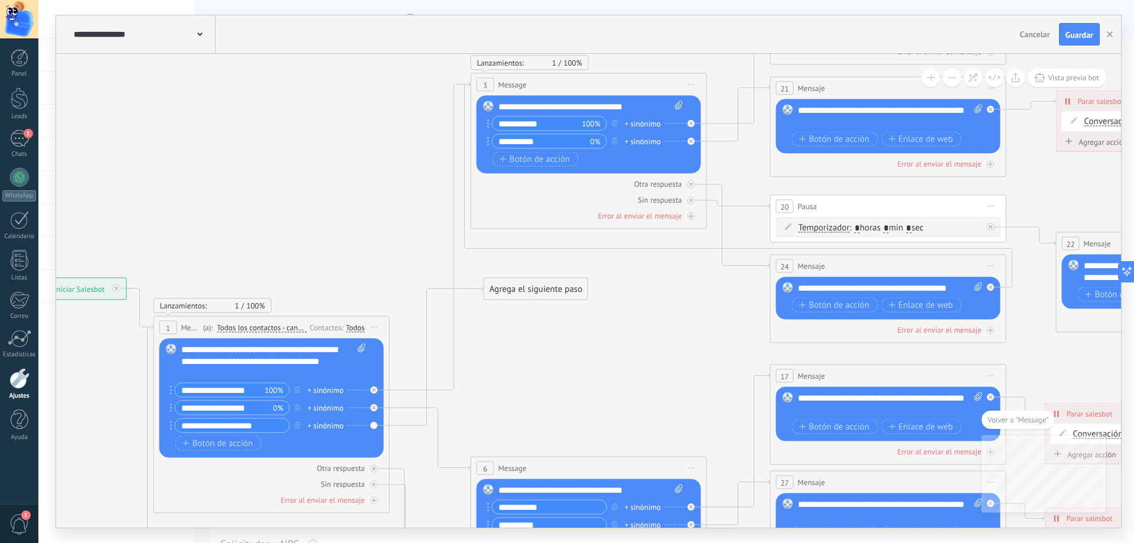
click at [544, 294] on div "Agrega el siguiente paso" at bounding box center [535, 288] width 103 height 19
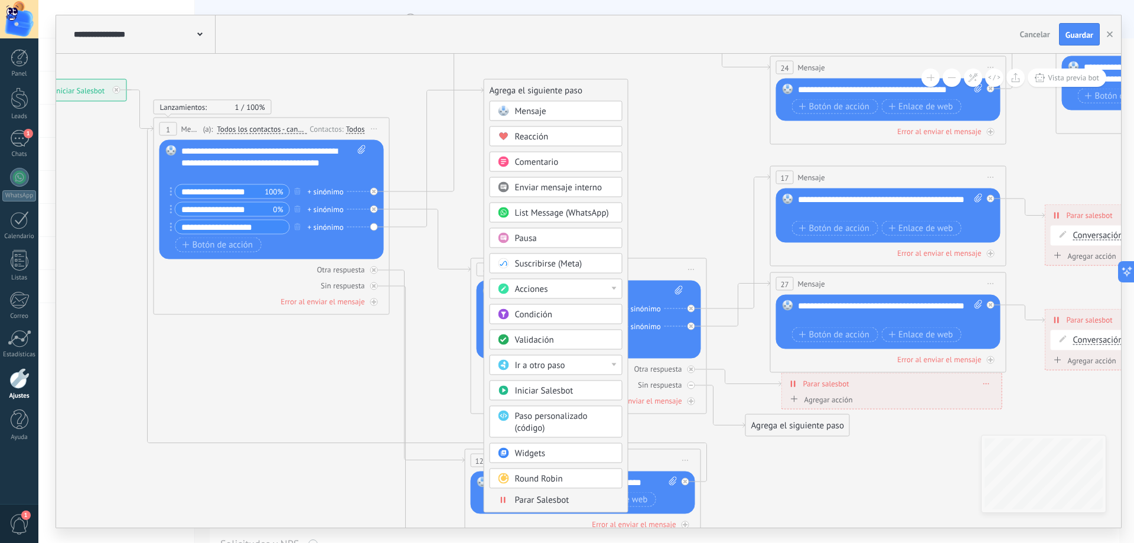
click at [536, 418] on span "Paso personalizado (código)" at bounding box center [551, 422] width 73 height 23
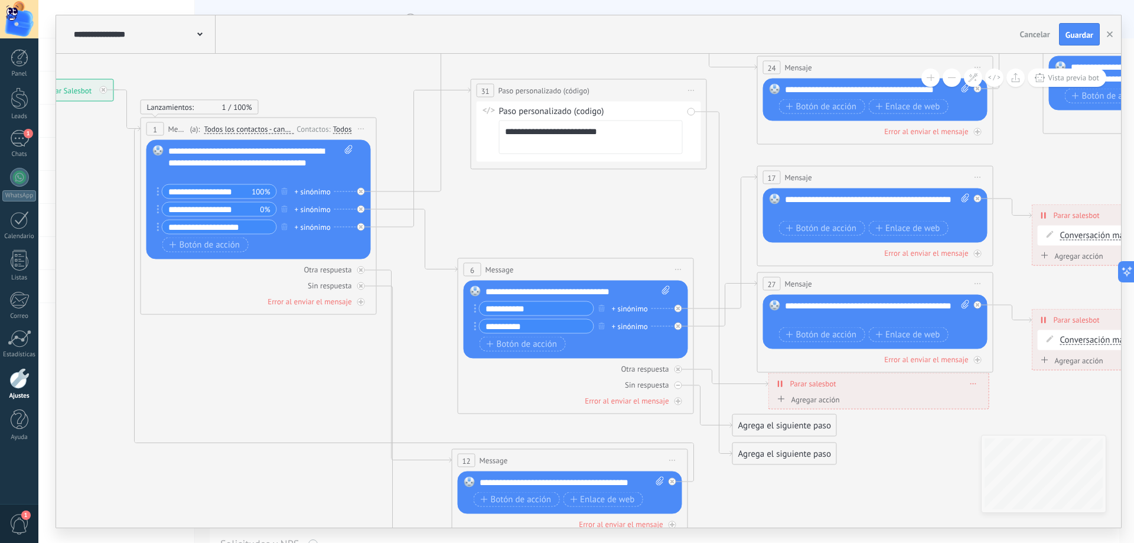
click at [595, 168] on div "**********" at bounding box center [589, 124] width 236 height 90
type input "**********"
click at [692, 89] on span "Iniciar vista previa aquí Cambiar nombre Duplicar [GEOGRAPHIC_DATA]" at bounding box center [691, 90] width 19 height 17
click at [700, 175] on div "Borrar" at bounding box center [743, 168] width 117 height 20
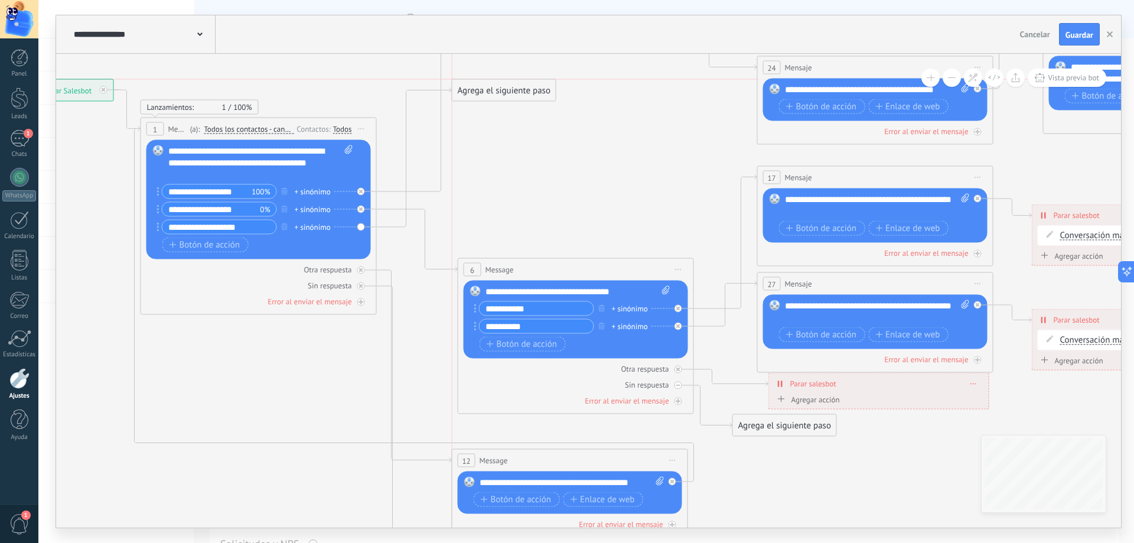
drag, startPoint x: 441, startPoint y: 201, endPoint x: 473, endPoint y: 82, distance: 123.0
click at [473, 82] on div "Agrega el siguiente paso" at bounding box center [504, 90] width 103 height 19
click at [484, 86] on div "Agrega el siguiente paso" at bounding box center [504, 84] width 103 height 19
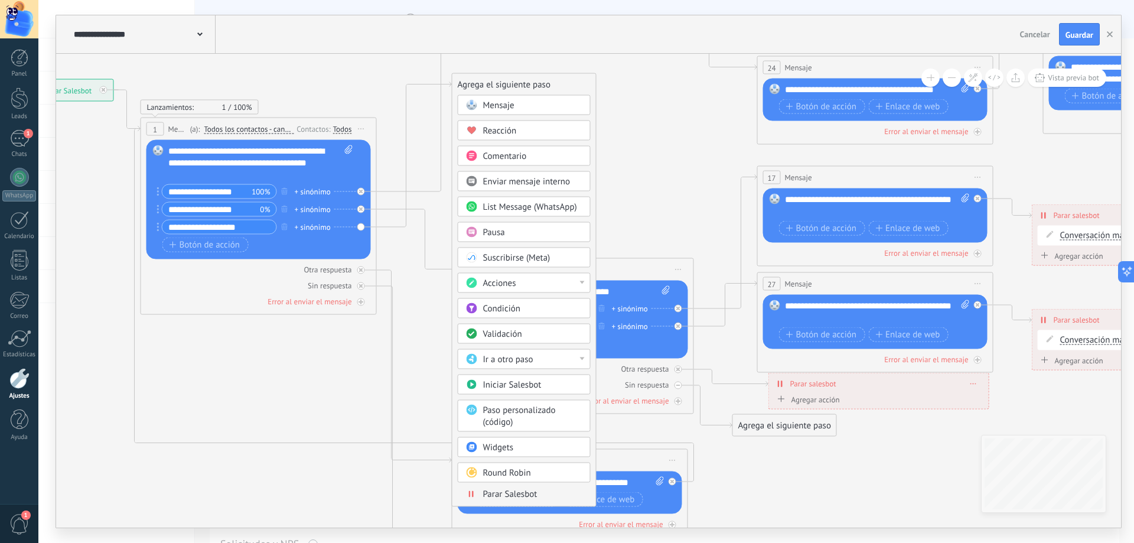
click at [578, 358] on div "Ir a otro paso" at bounding box center [532, 360] width 99 height 12
click at [595, 354] on div "Agrega el siguiente paso Mensaje Mensaje Mensaje Reacción Comentario Enviar men…" at bounding box center [524, 290] width 145 height 434
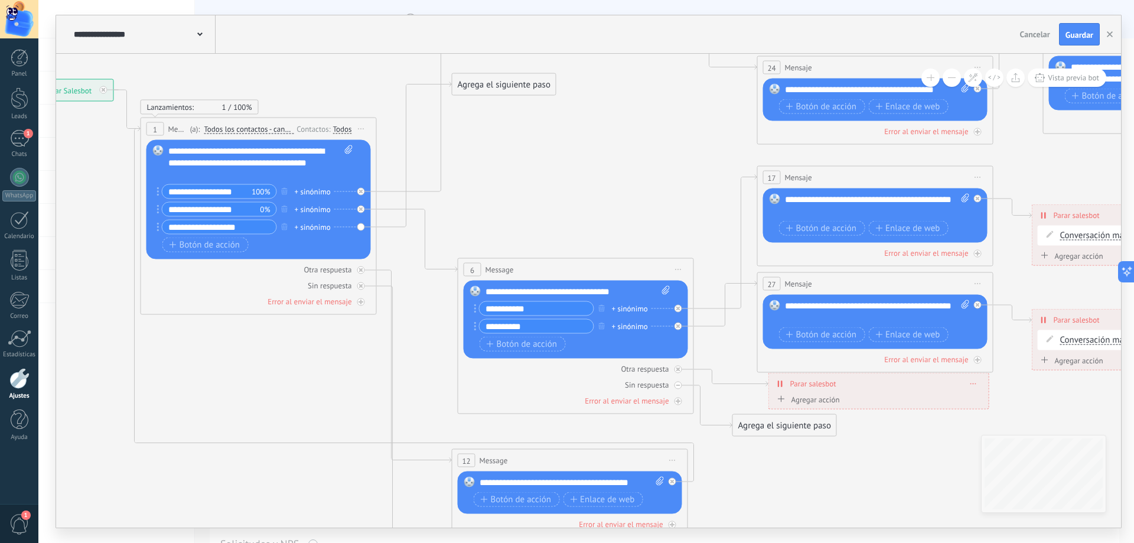
click at [504, 82] on div "Agrega el siguiente paso" at bounding box center [504, 84] width 103 height 19
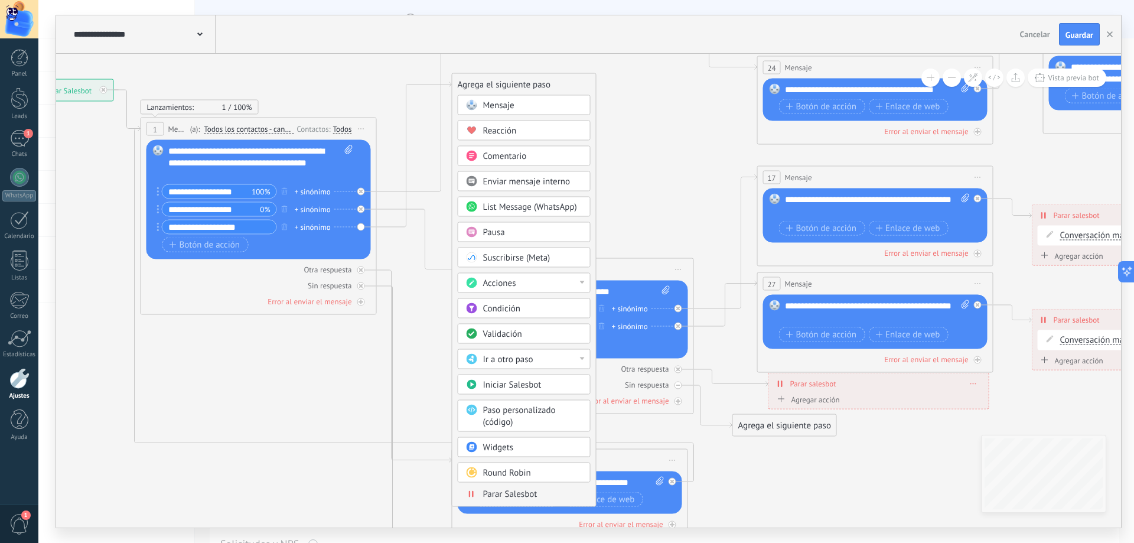
click at [501, 446] on body ".abccls-1,.abccls-2{fill-rule:evenodd}.abccls-2{fill:#fff} .abfcls-1{fill:none}…" at bounding box center [567, 271] width 1134 height 543
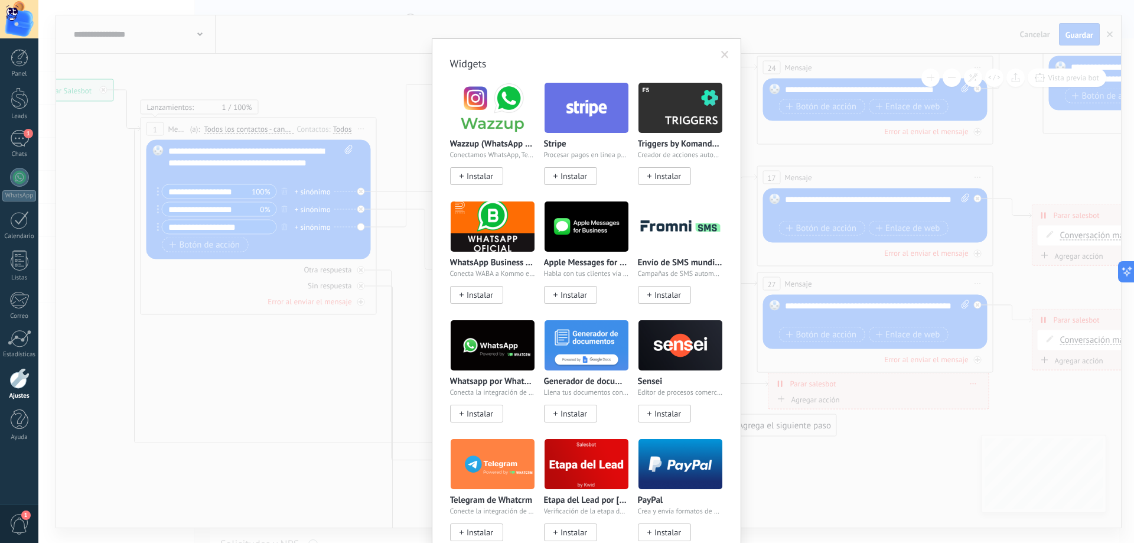
click at [724, 58] on span at bounding box center [725, 55] width 8 height 8
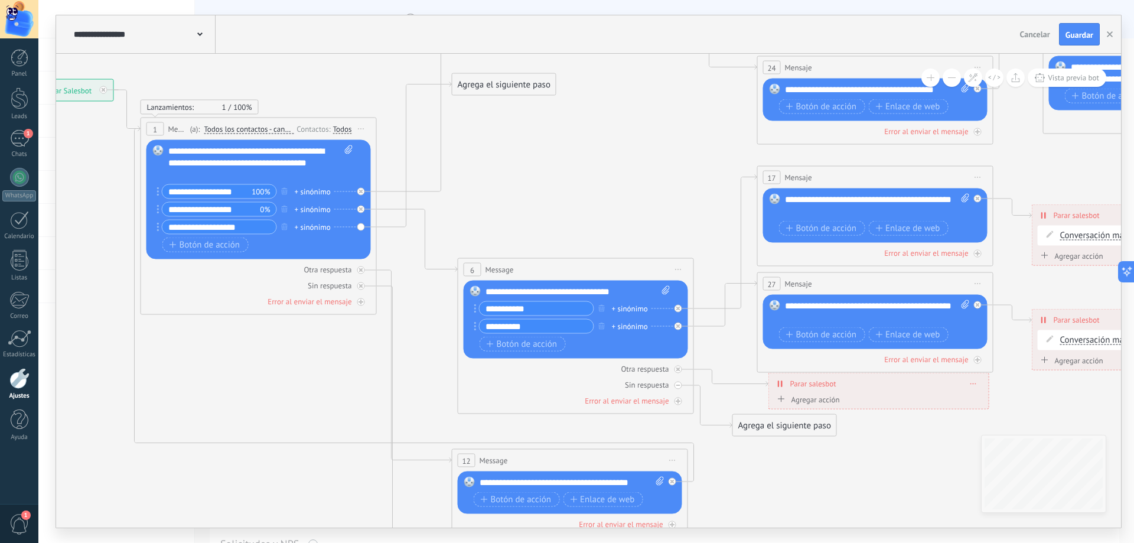
click at [525, 89] on div "Agrega el siguiente paso" at bounding box center [504, 84] width 103 height 19
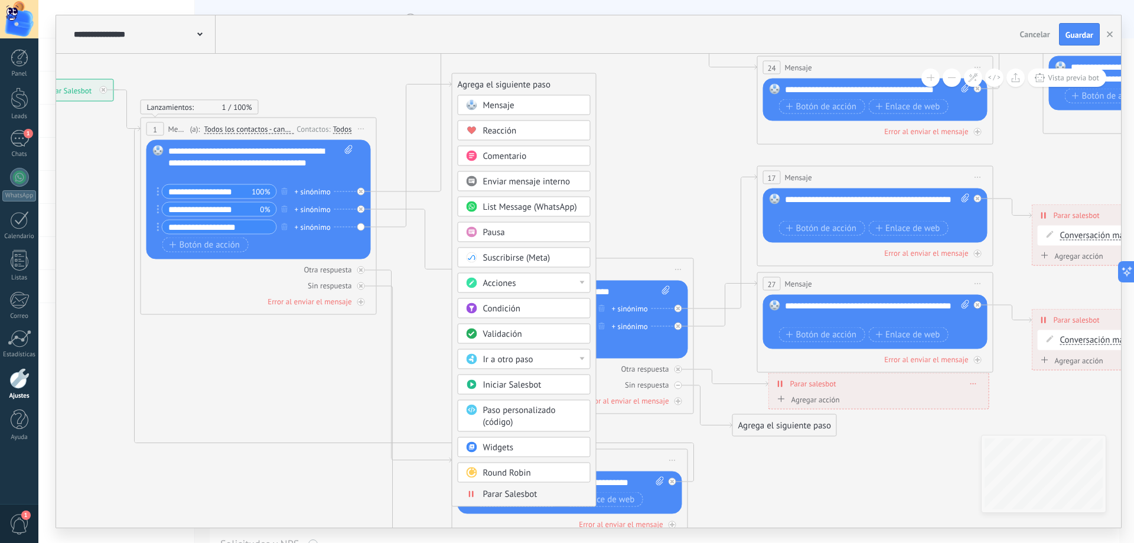
click at [520, 334] on span "Validación" at bounding box center [502, 333] width 39 height 11
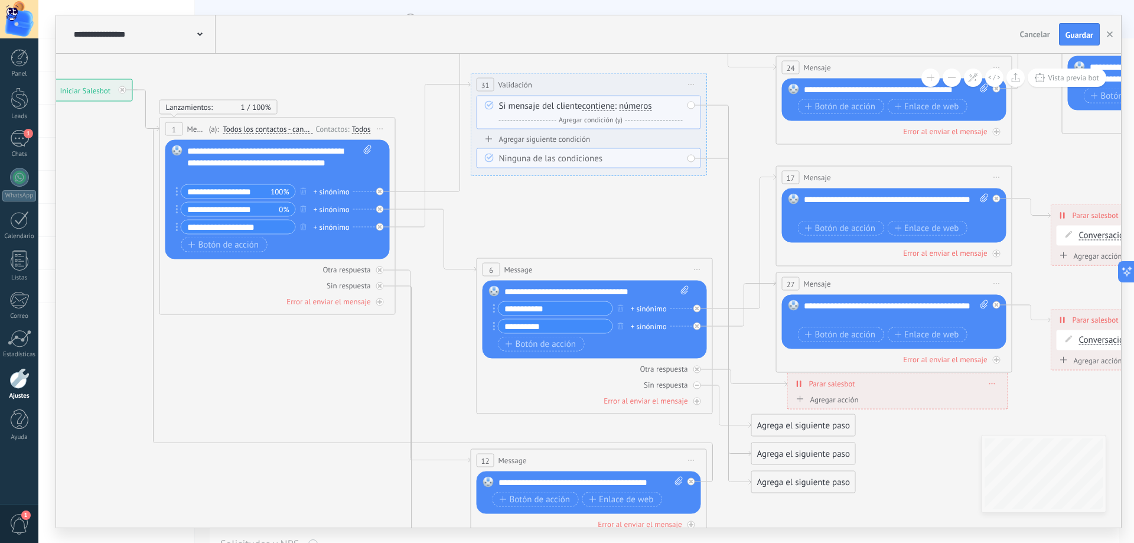
click at [562, 159] on div "Ninguna de las condiciones" at bounding box center [591, 159] width 184 height 12
drag, startPoint x: 663, startPoint y: 161, endPoint x: 629, endPoint y: 173, distance: 35.7
click at [629, 173] on div "**********" at bounding box center [589, 124] width 236 height 103
drag, startPoint x: 620, startPoint y: 158, endPoint x: 550, endPoint y: 167, distance: 70.9
click at [618, 158] on div "Ninguna de las condiciones" at bounding box center [591, 159] width 184 height 12
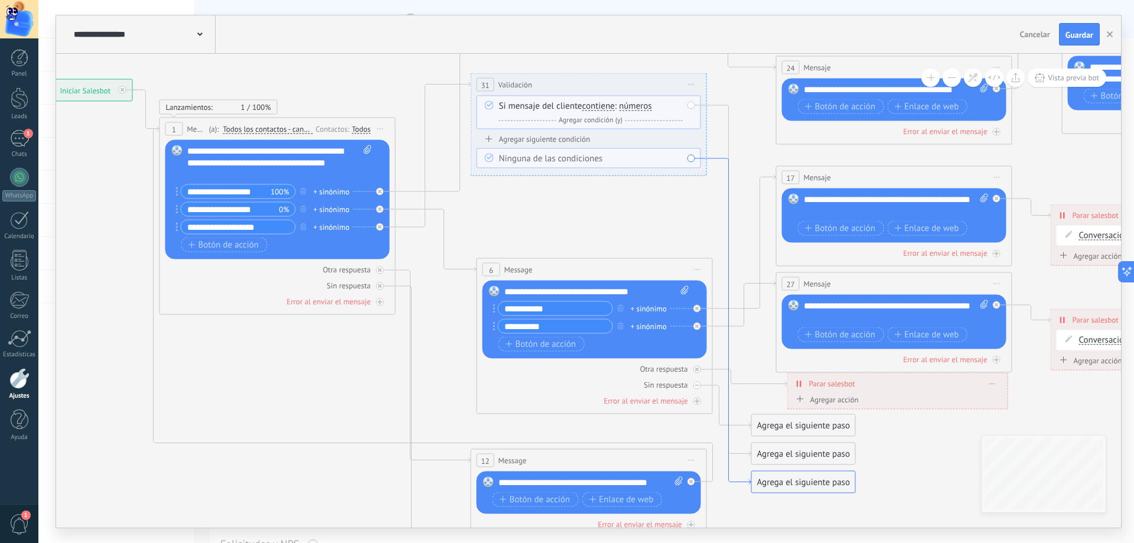
click at [715, 158] on icon at bounding box center [729, 321] width 44 height 326
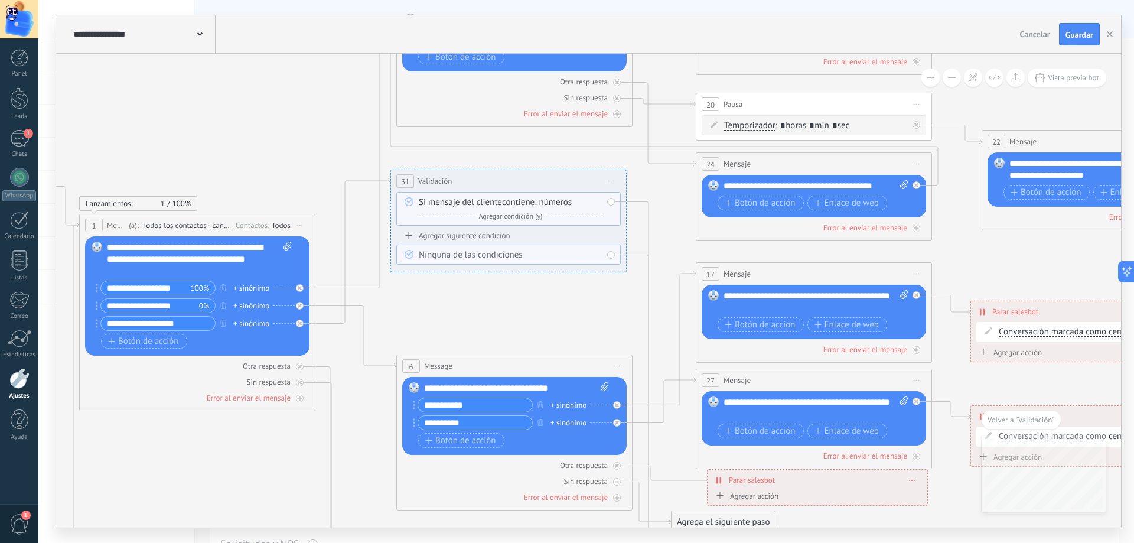
drag, startPoint x: 206, startPoint y: 128, endPoint x: 361, endPoint y: 161, distance: 158.4
click at [358, 160] on icon at bounding box center [730, 320] width 2146 height 1506
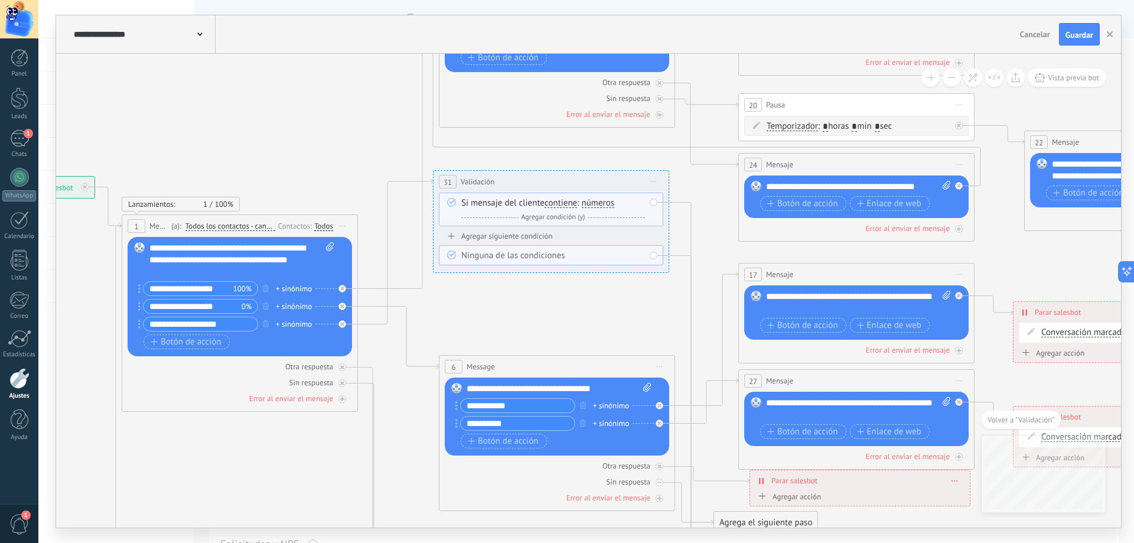
click at [486, 181] on span "Validación" at bounding box center [478, 181] width 34 height 11
drag, startPoint x: 486, startPoint y: 181, endPoint x: 468, endPoint y: 181, distance: 17.7
click at [468, 181] on span "Validación" at bounding box center [478, 181] width 34 height 11
click at [479, 179] on span "Validación" at bounding box center [478, 181] width 34 height 11
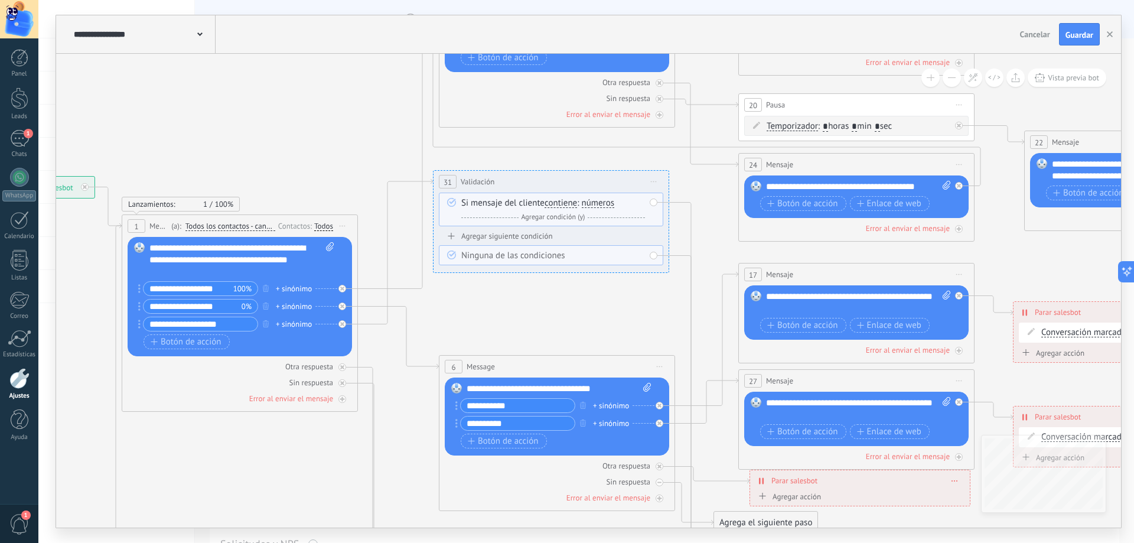
click at [481, 187] on div "**********" at bounding box center [551, 182] width 235 height 22
click at [653, 179] on span "Iniciar vista previa aquí Cambiar nombre Duplicar [GEOGRAPHIC_DATA]" at bounding box center [654, 181] width 19 height 17
click at [680, 256] on div "Borrar" at bounding box center [707, 259] width 117 height 20
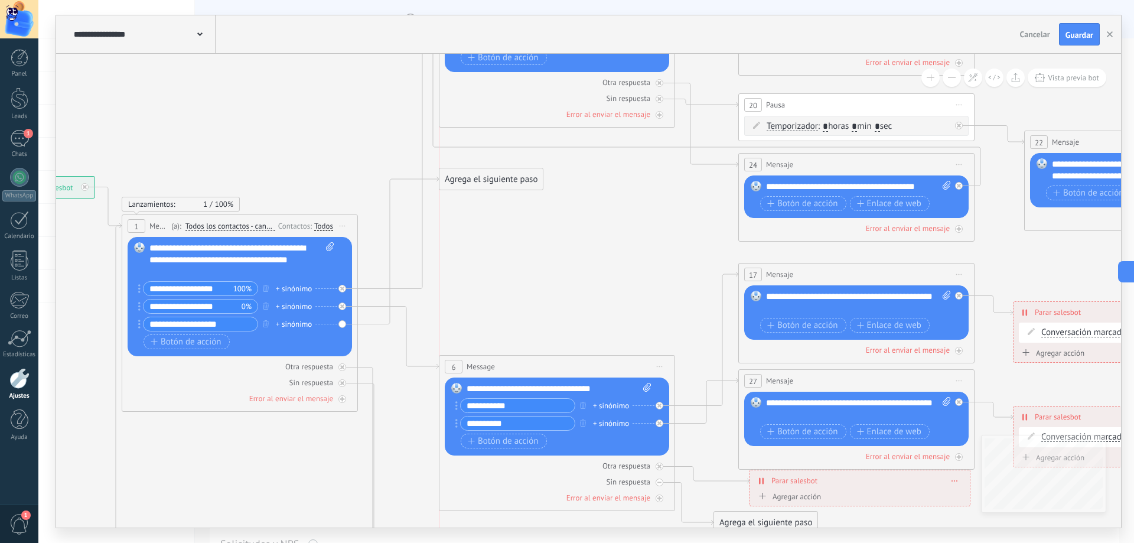
drag, startPoint x: 429, startPoint y: 302, endPoint x: 470, endPoint y: 178, distance: 131.0
click at [473, 181] on div "Agrega el siguiente paso" at bounding box center [491, 179] width 103 height 19
click at [470, 178] on div "Agrega el siguiente paso" at bounding box center [491, 178] width 103 height 19
click at [505, 183] on div "Agrega el siguiente paso" at bounding box center [491, 178] width 103 height 19
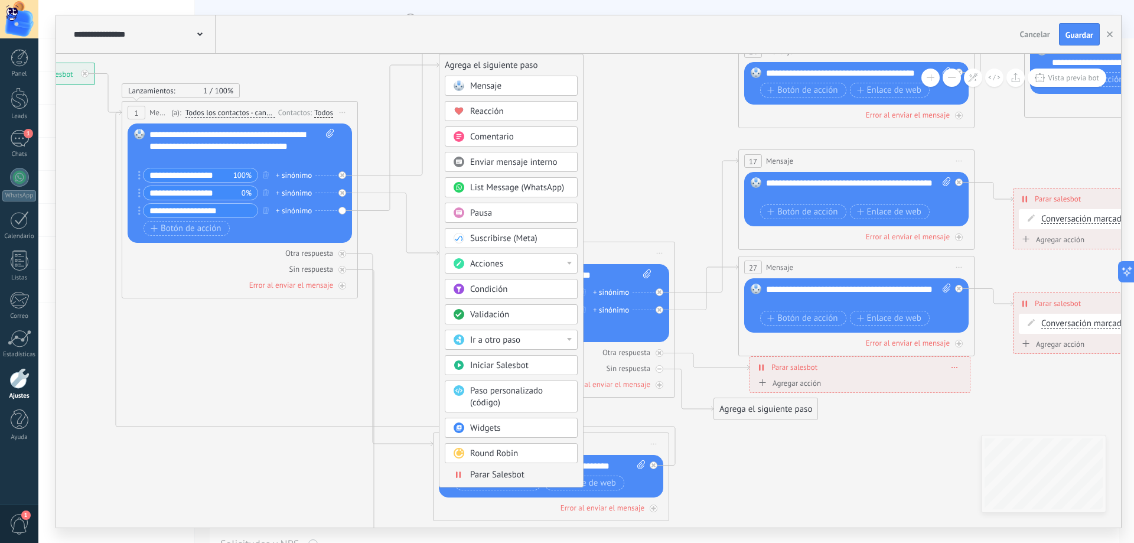
click at [498, 474] on span "Parar Salesbot" at bounding box center [497, 474] width 54 height 11
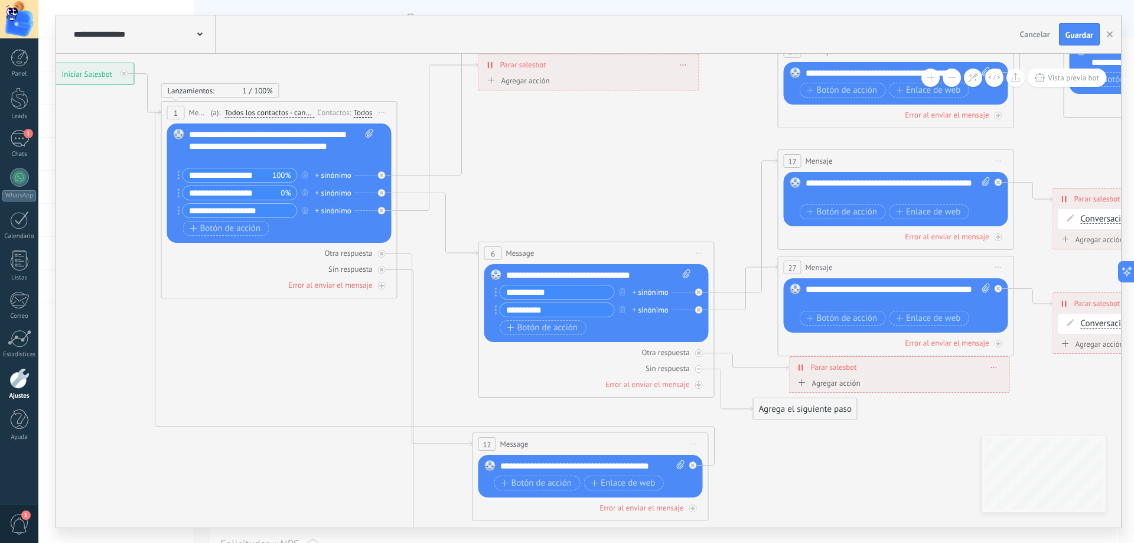
drag, startPoint x: 567, startPoint y: 125, endPoint x: 561, endPoint y: 204, distance: 79.4
click at [561, 204] on icon at bounding box center [812, 182] width 2146 height 1456
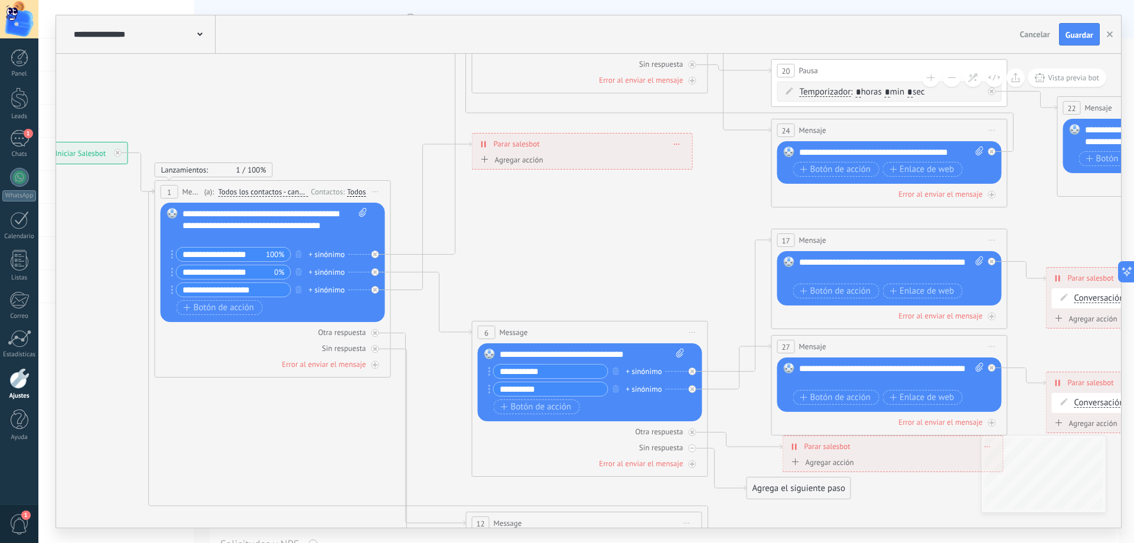
click at [516, 162] on div "Agregar acción" at bounding box center [511, 159] width 66 height 9
click at [516, 162] on button "Conversación marcada como cerrada" at bounding box center [546, 159] width 148 height 21
click at [540, 203] on icon at bounding box center [805, 261] width 2146 height 1456
click at [529, 162] on div "Agregar acción" at bounding box center [512, 159] width 66 height 9
click at [529, 162] on button "Conversación marcada como cerrada" at bounding box center [547, 159] width 148 height 21
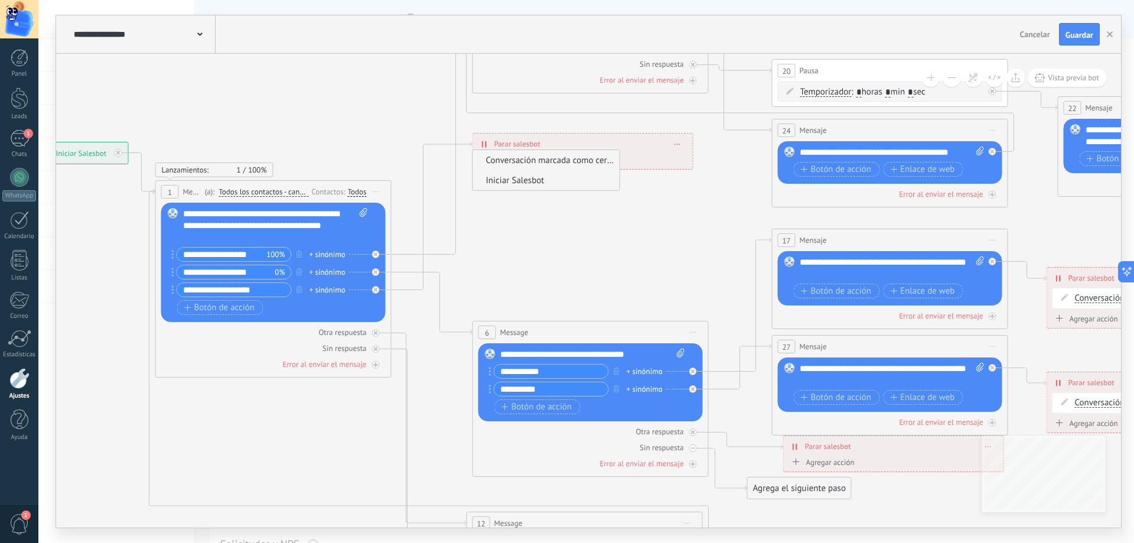
click at [522, 177] on span "Iniciar Salesbot" at bounding box center [544, 180] width 143 height 11
click at [680, 164] on icon at bounding box center [678, 164] width 6 height 1
click at [690, 180] on div "Borrar" at bounding box center [699, 181] width 53 height 20
click at [528, 161] on div "Agregar acción" at bounding box center [512, 159] width 66 height 9
click at [528, 161] on button "Iniciar Salesbot" at bounding box center [547, 159] width 148 height 21
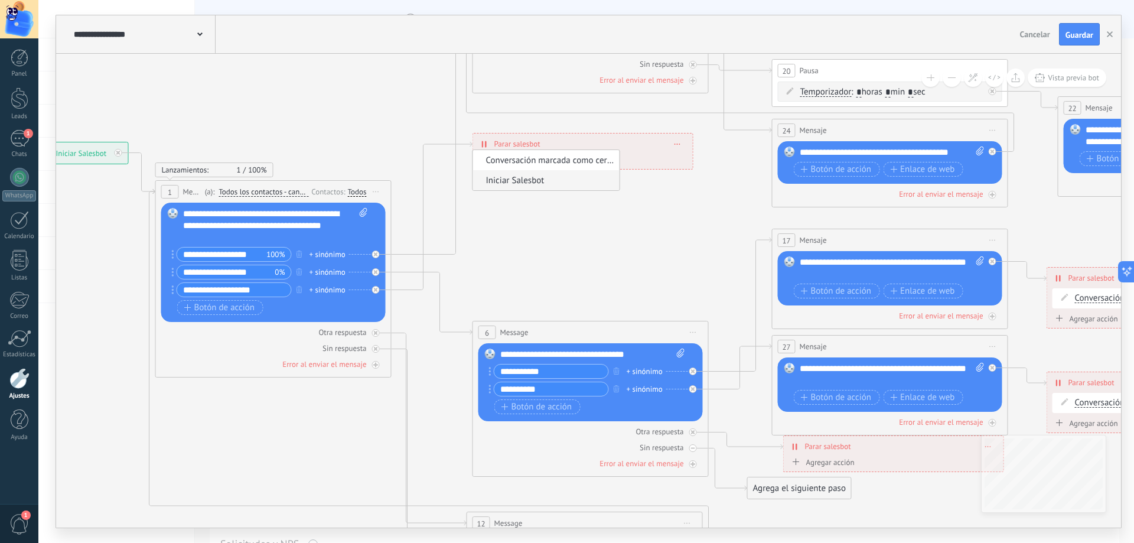
click at [552, 211] on icon at bounding box center [806, 261] width 2146 height 1456
click at [532, 206] on icon at bounding box center [806, 261] width 2146 height 1456
click at [393, 349] on icon at bounding box center [450, 493] width 117 height 288
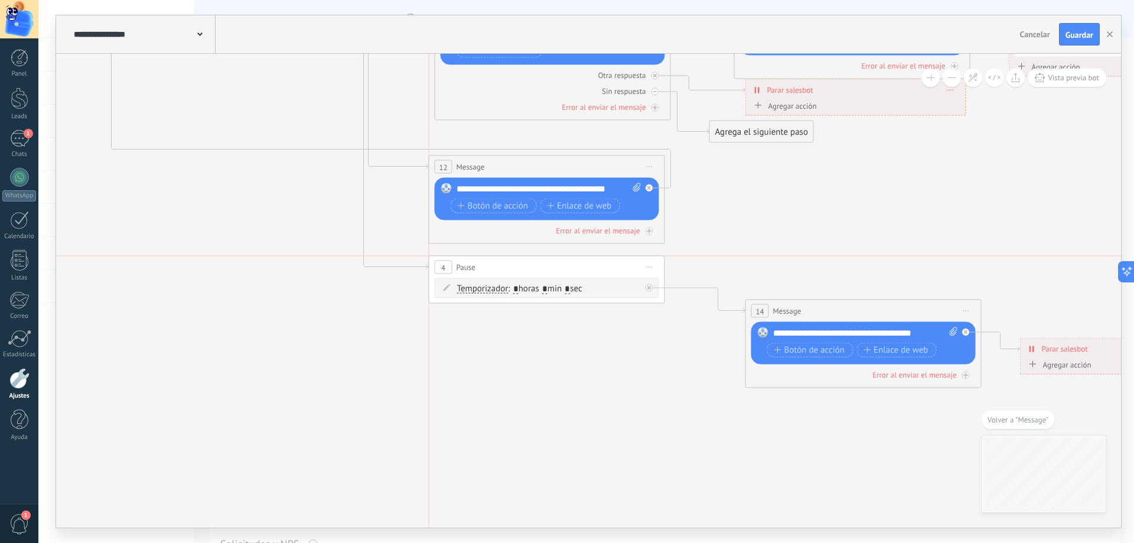
drag, startPoint x: 570, startPoint y: 279, endPoint x: 522, endPoint y: 266, distance: 48.9
click at [522, 266] on div "4 Pause ***** Iniciar vista previa aquí Cambiar nombre Duplicar Borrar" at bounding box center [546, 267] width 235 height 22
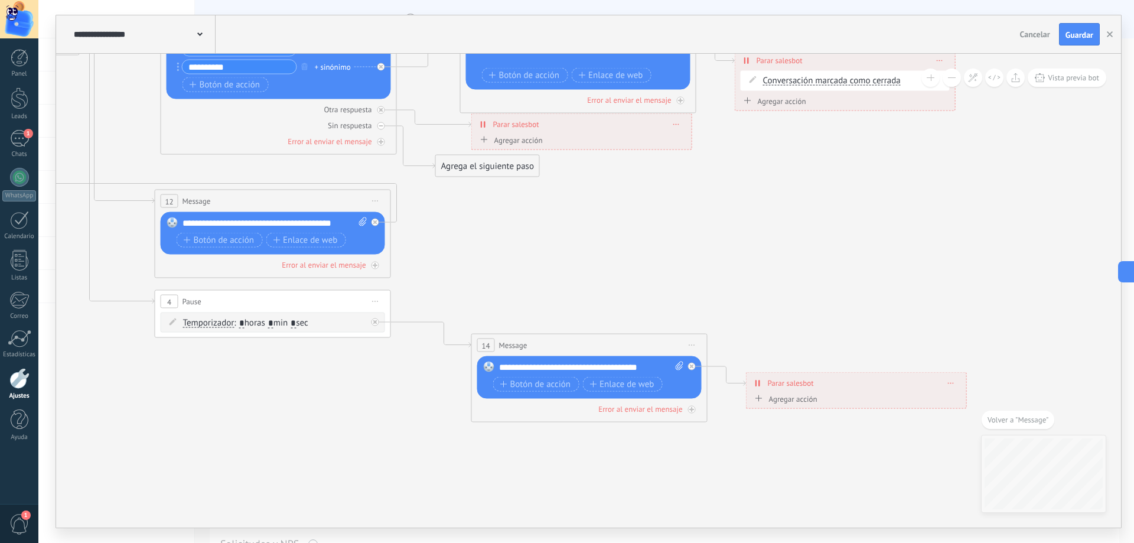
drag, startPoint x: 845, startPoint y: 239, endPoint x: 572, endPoint y: 274, distance: 275.2
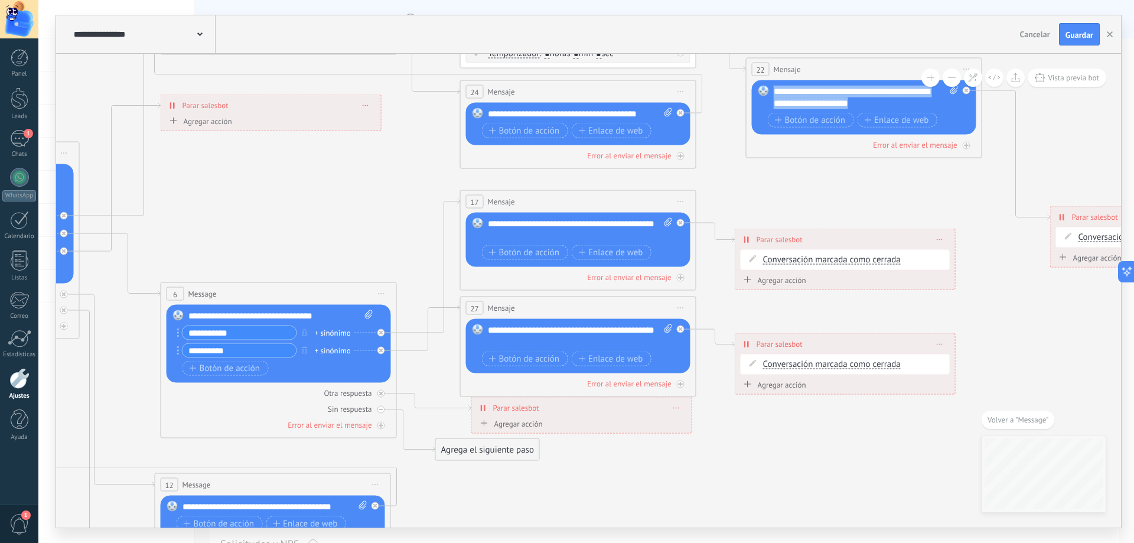
drag, startPoint x: 911, startPoint y: 104, endPoint x: 746, endPoint y: 90, distance: 166.0
click at [746, 90] on div "22 Mensaje ******* (a): Todos los contactos - canales seleccionados Todos los c…" at bounding box center [864, 108] width 236 height 100
copy div "**********"
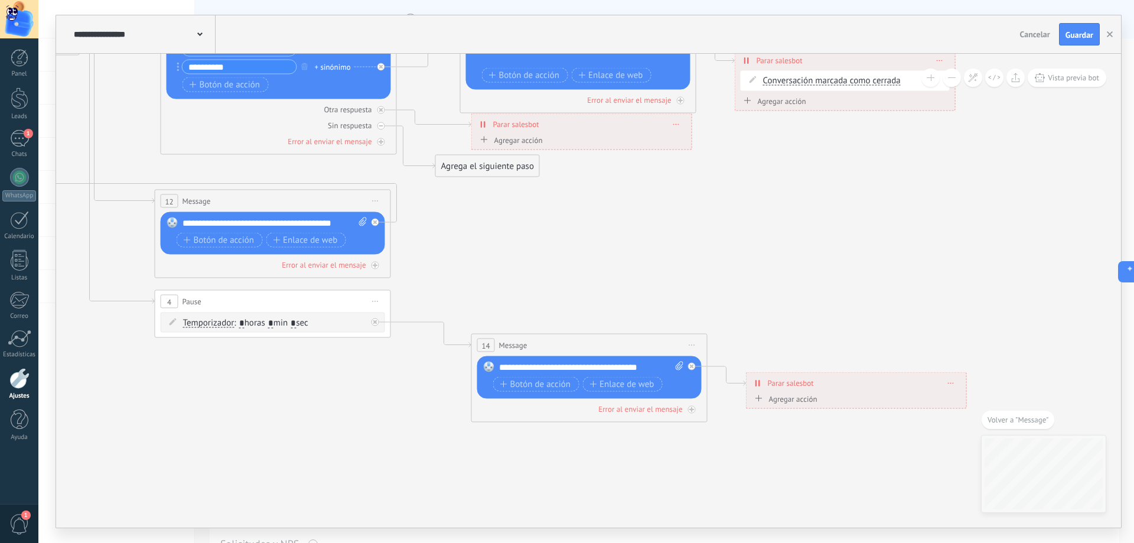
click at [529, 376] on div "**********" at bounding box center [591, 378] width 184 height 33
click at [529, 373] on div "**********" at bounding box center [591, 368] width 185 height 12
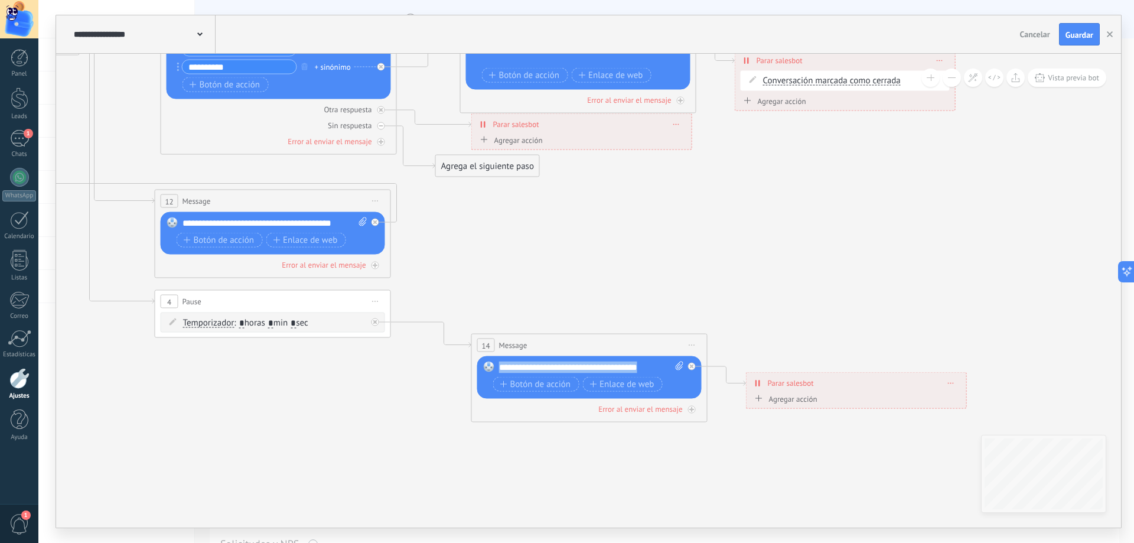
paste div
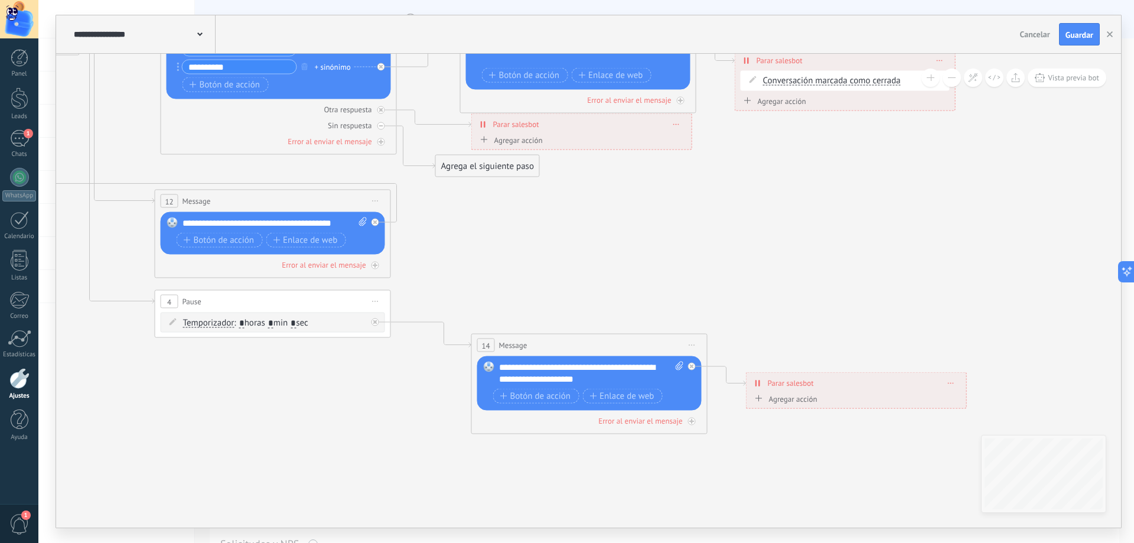
click at [788, 382] on span "Parar salesbot" at bounding box center [791, 383] width 46 height 11
click at [793, 401] on div "Agregar acción" at bounding box center [785, 398] width 66 height 9
click at [793, 401] on button "Conversación marcada como cerrada" at bounding box center [820, 398] width 148 height 21
click at [813, 402] on span "Conversación marcada como cerrada" at bounding box center [818, 398] width 143 height 11
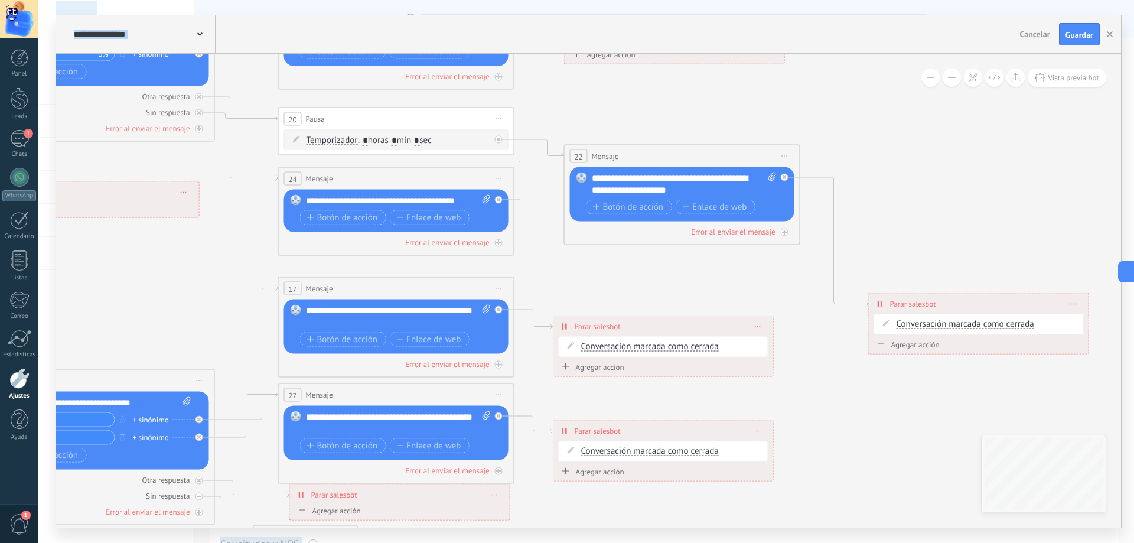
drag, startPoint x: 861, startPoint y: 196, endPoint x: 678, endPoint y: 566, distance: 413.0
click at [678, 542] on html ".abccls-1,.abccls-2{fill-rule:evenodd}.abccls-2{fill:#fff} .abfcls-1{fill:none}…" at bounding box center [567, 271] width 1134 height 543
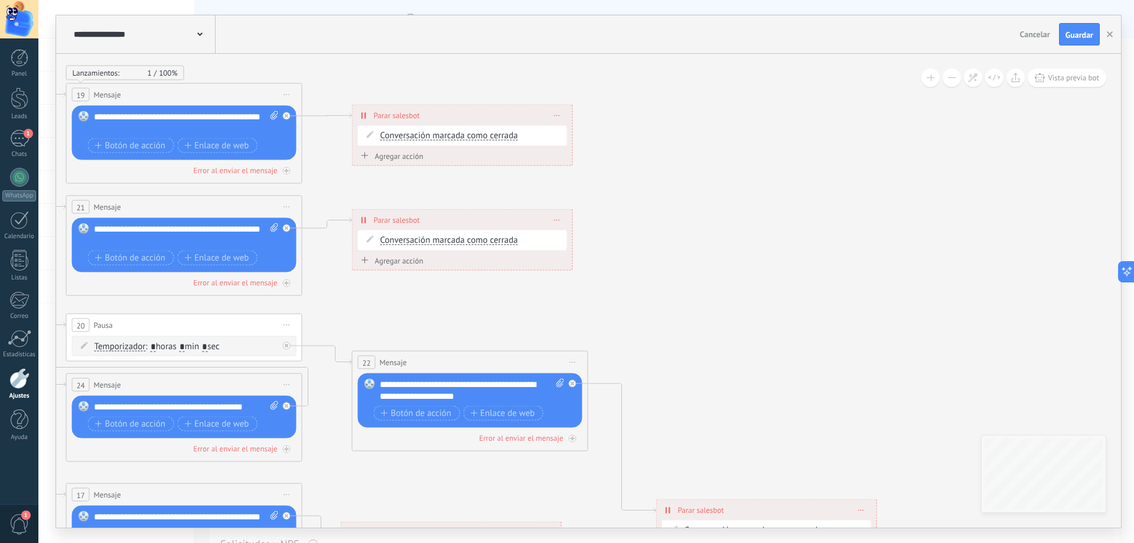
drag, startPoint x: 756, startPoint y: 286, endPoint x: 581, endPoint y: 363, distance: 191.2
click at [549, 502] on icon at bounding box center [100, 541] width 2146 height 1506
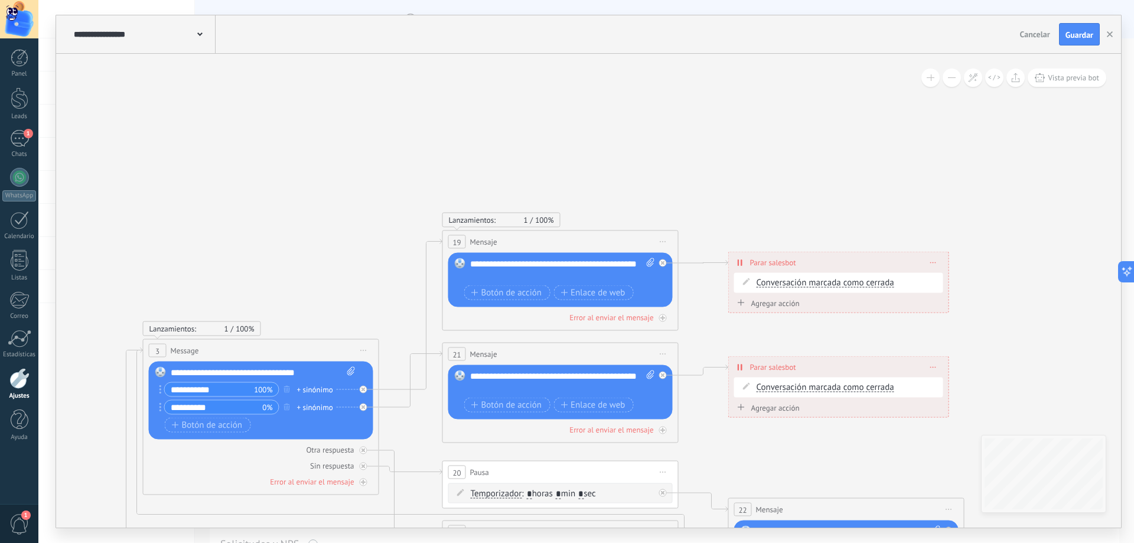
drag, startPoint x: 552, startPoint y: 302, endPoint x: 1062, endPoint y: 80, distance: 555.6
click at [1062, 81] on div "**********" at bounding box center [588, 291] width 1065 height 474
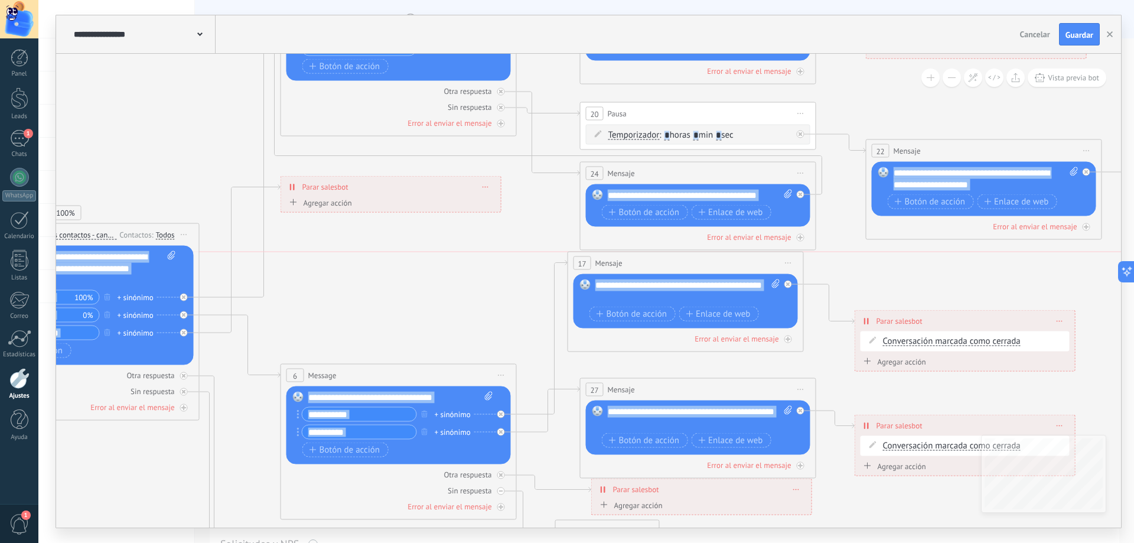
click at [738, 258] on div "17 Mensaje ******* (a): Todos los contactos - canales seleccionados Todos los c…" at bounding box center [685, 263] width 235 height 22
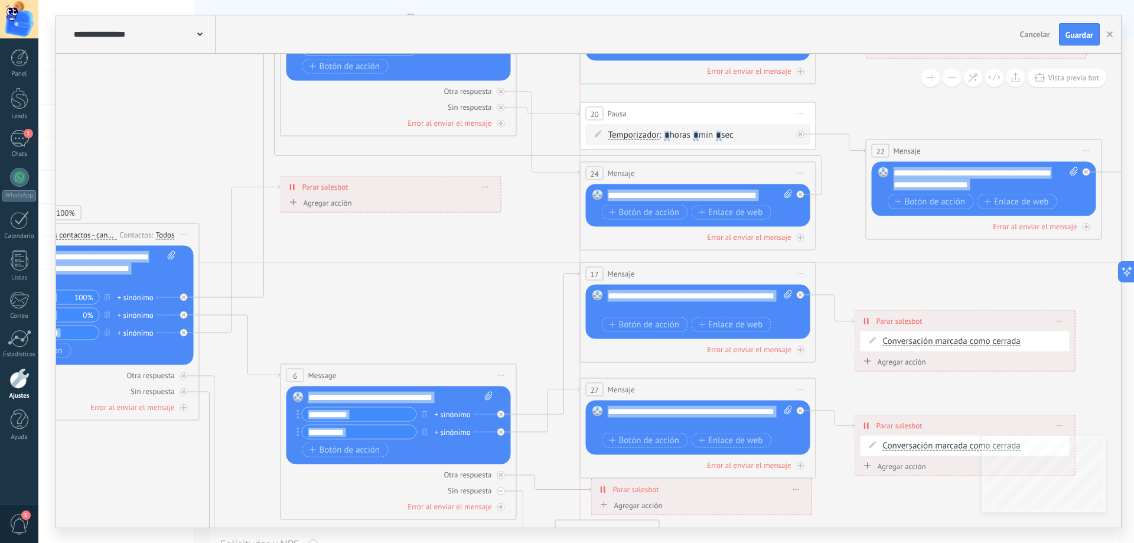
click at [751, 272] on div "17 Mensaje ******* (a): Todos los contactos - canales seleccionados Todos los c…" at bounding box center [698, 274] width 235 height 22
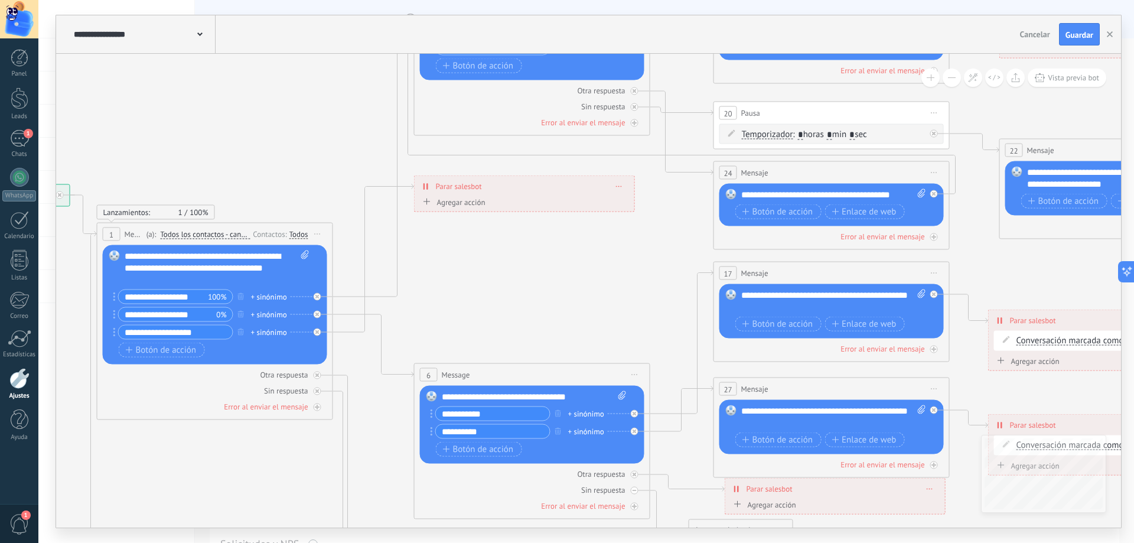
drag, startPoint x: 355, startPoint y: 307, endPoint x: 561, endPoint y: 323, distance: 206.8
click at [561, 323] on icon at bounding box center [747, 335] width 2146 height 1518
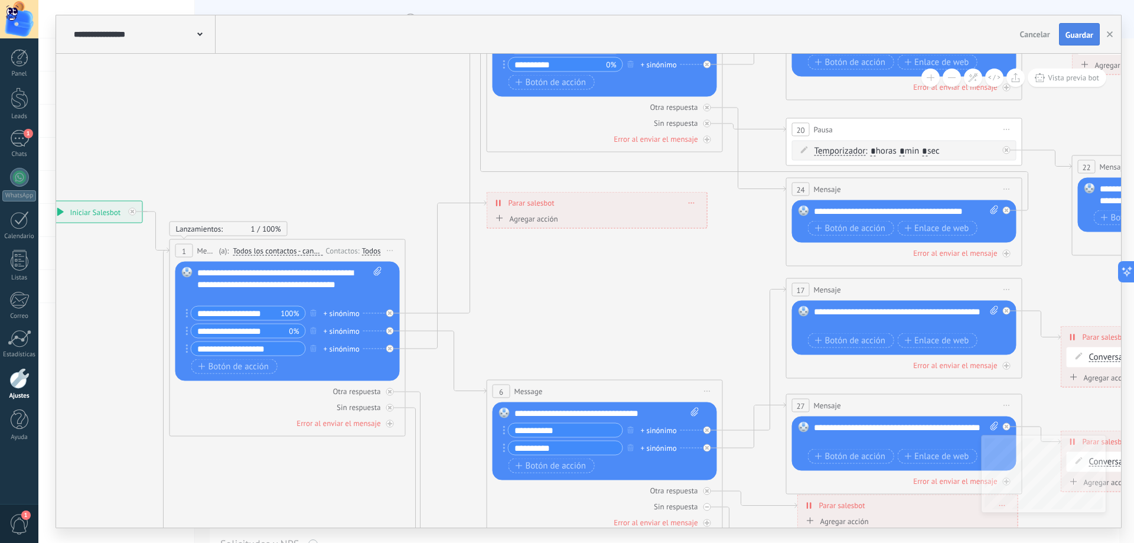
click at [1073, 41] on button "Guardar" at bounding box center [1079, 34] width 41 height 22
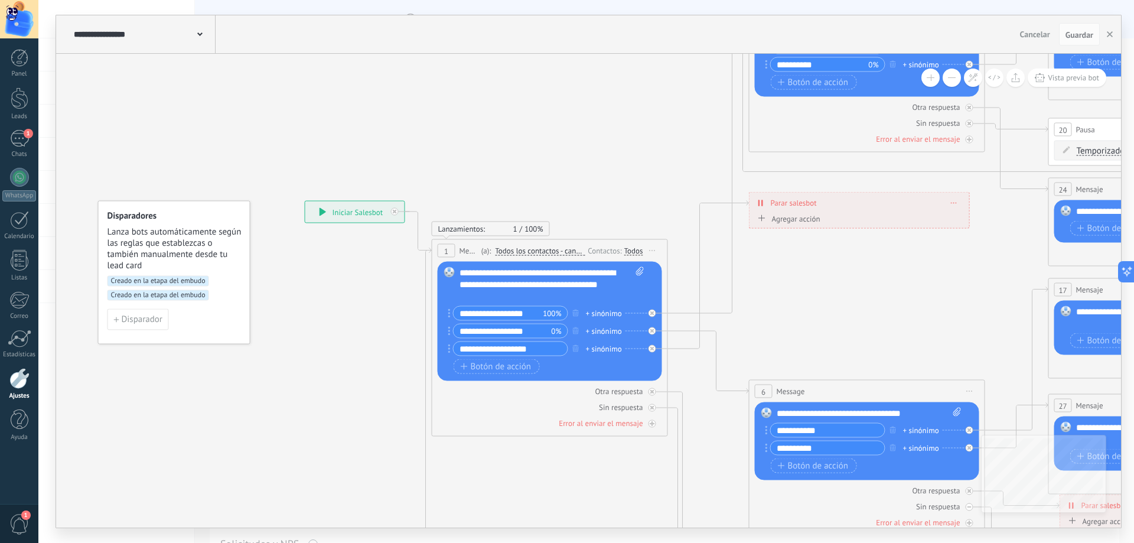
drag, startPoint x: 100, startPoint y: 273, endPoint x: 413, endPoint y: 259, distance: 313.4
click at [413, 259] on icon at bounding box center [1082, 351] width 2146 height 1518
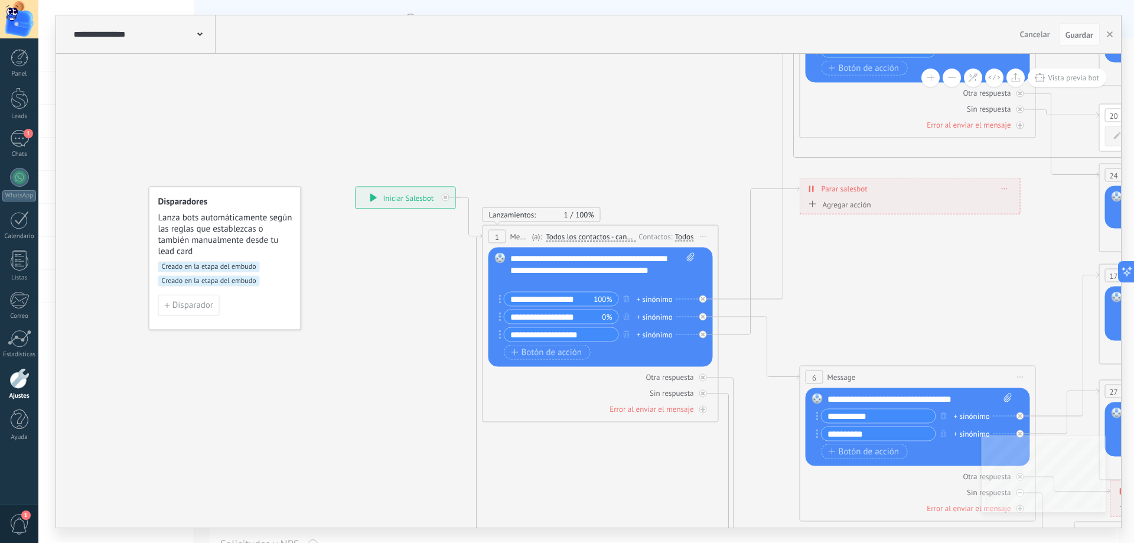
click at [275, 283] on div "Creado en la etapa del embudo Creado en la etapa del embudo" at bounding box center [225, 278] width 134 height 33
click at [210, 301] on span "Disparador" at bounding box center [193, 305] width 41 height 8
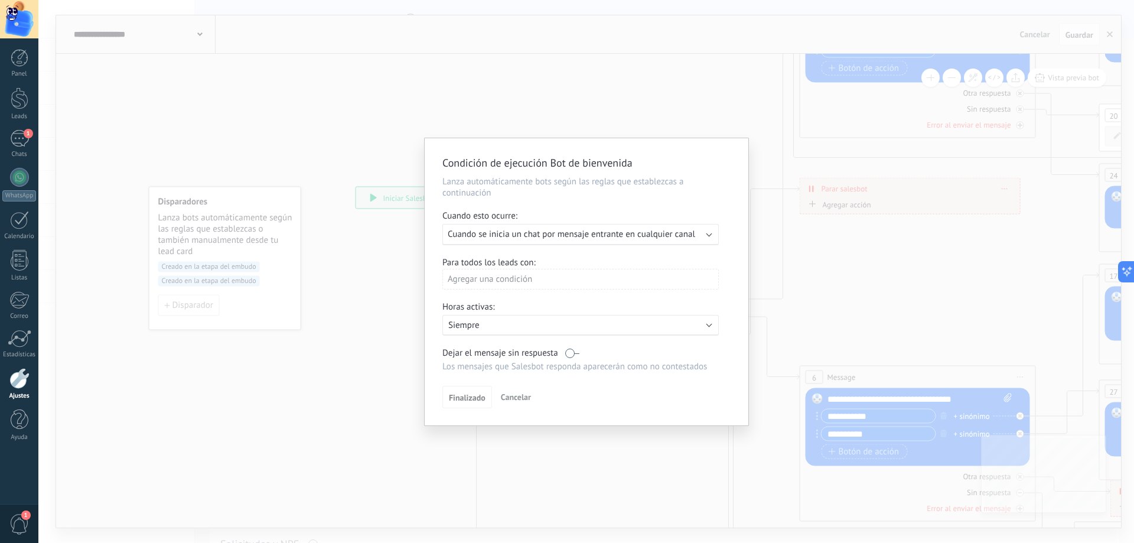
click at [477, 230] on span "Cuando se inicia un chat por mensaje entrante en cualquier canal" at bounding box center [572, 234] width 248 height 11
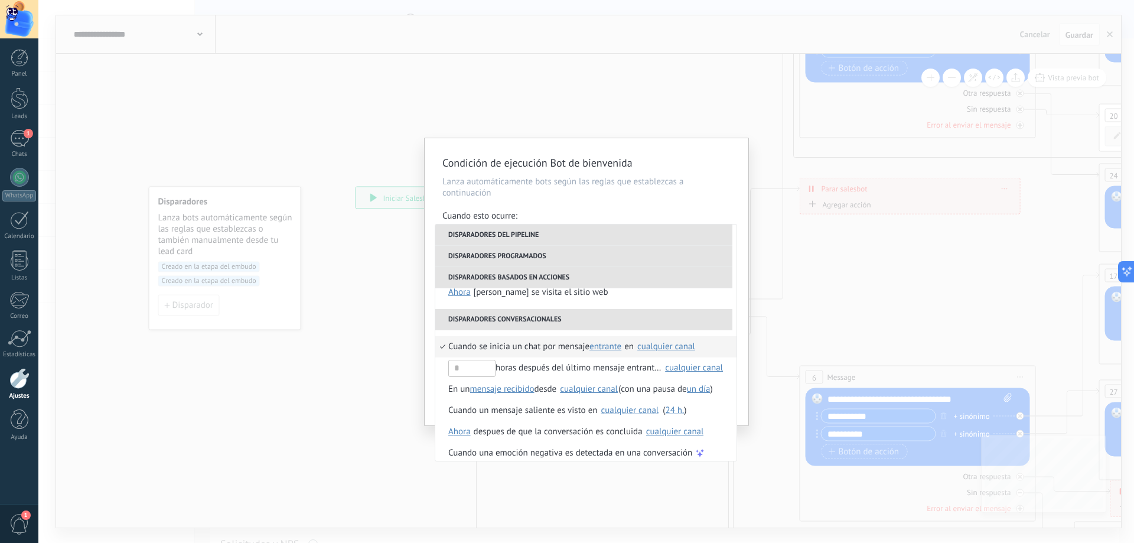
scroll to position [279, 0]
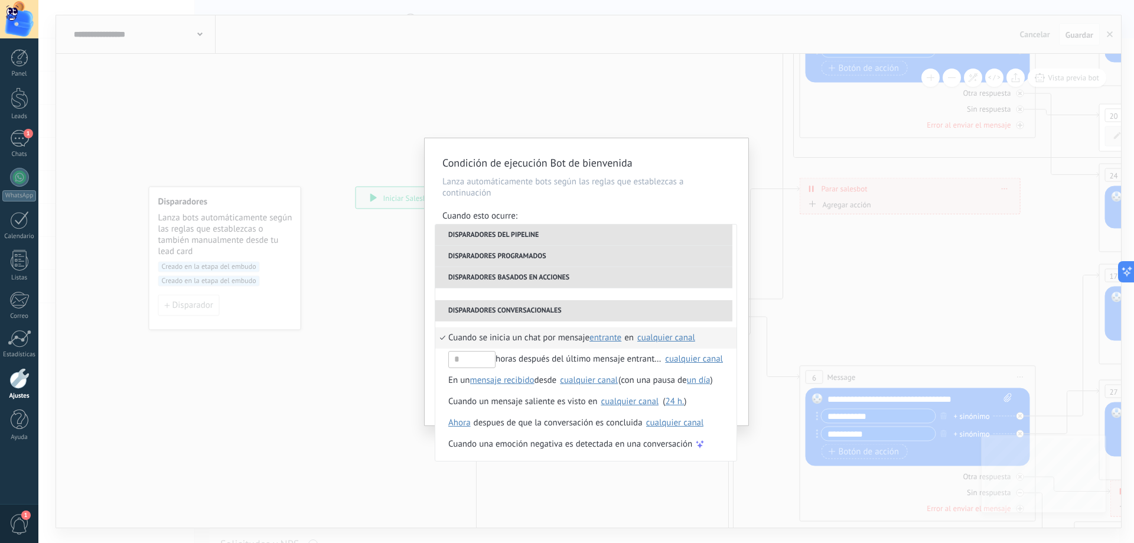
click at [571, 337] on span "Cuando se inicia un chat por mensaje" at bounding box center [518, 337] width 141 height 21
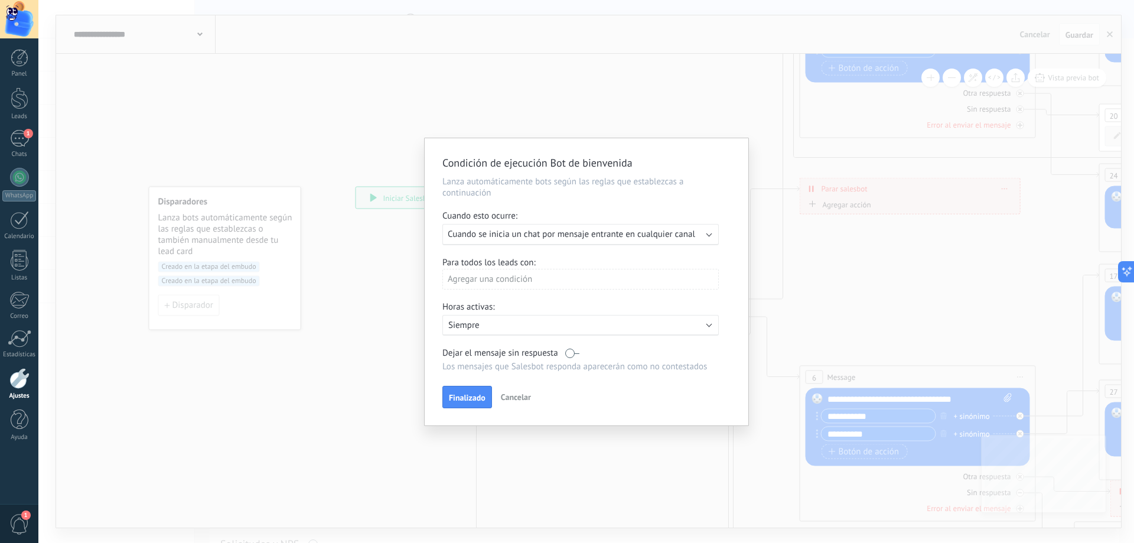
click at [668, 234] on span "Cuando se inicia un chat por mensaje entrante en cualquier canal" at bounding box center [572, 234] width 248 height 11
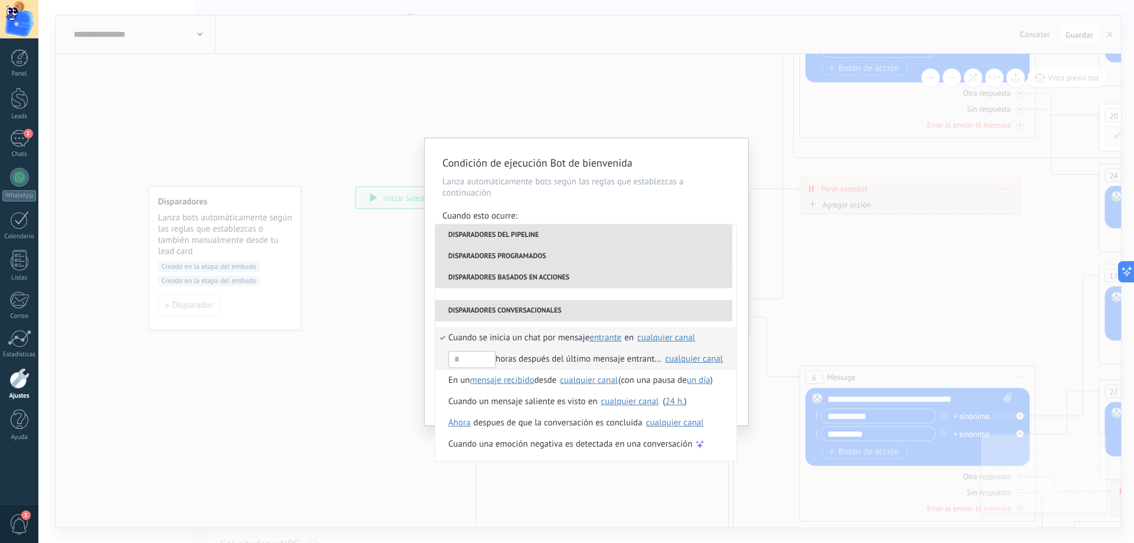
click at [683, 358] on div "cualquier canal" at bounding box center [694, 358] width 58 height 9
click at [645, 311] on li "Disparadores conversacionales" at bounding box center [583, 310] width 297 height 21
click at [567, 329] on div "Cuando se inicia un chat por mensaje entrante saliente cualquiera entrante en S…" at bounding box center [585, 390] width 301 height 139
click at [531, 337] on span "Cuando se inicia un chat por mensaje" at bounding box center [518, 337] width 141 height 21
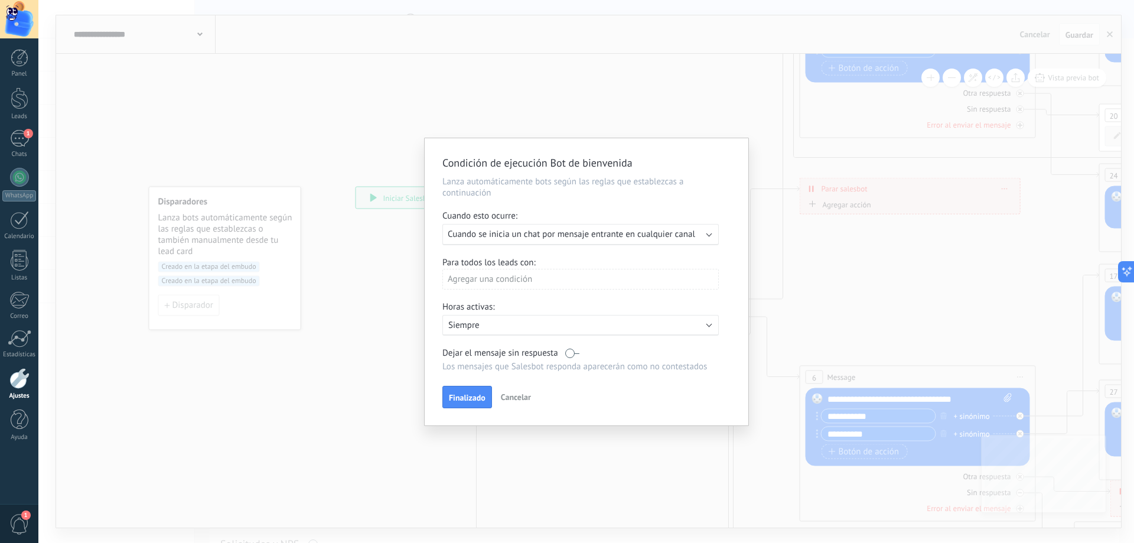
click at [547, 239] on span "Cuando se inicia un chat por mensaje entrante en cualquier canal" at bounding box center [572, 234] width 248 height 11
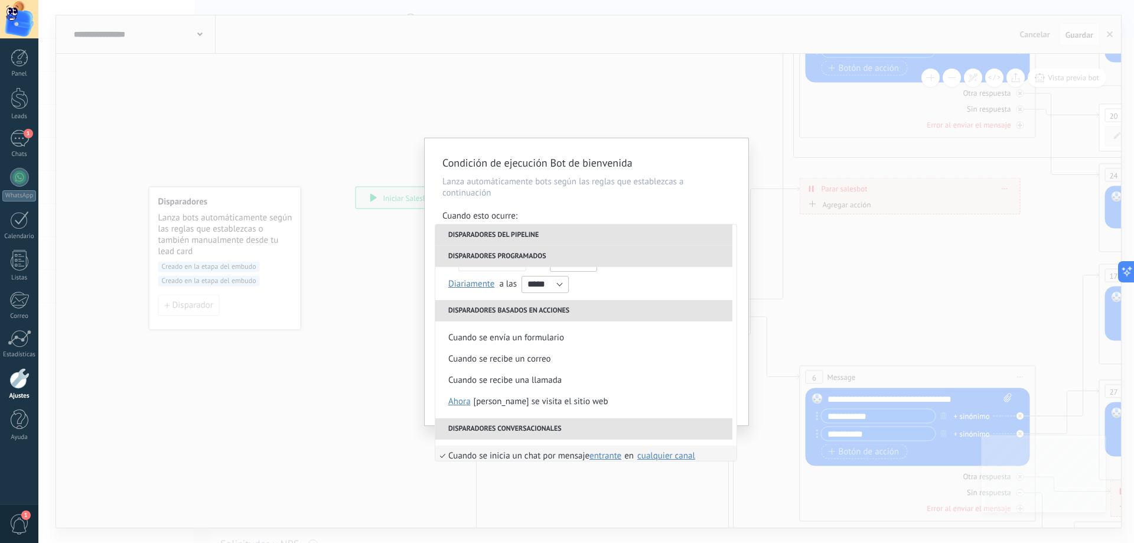
scroll to position [220, 0]
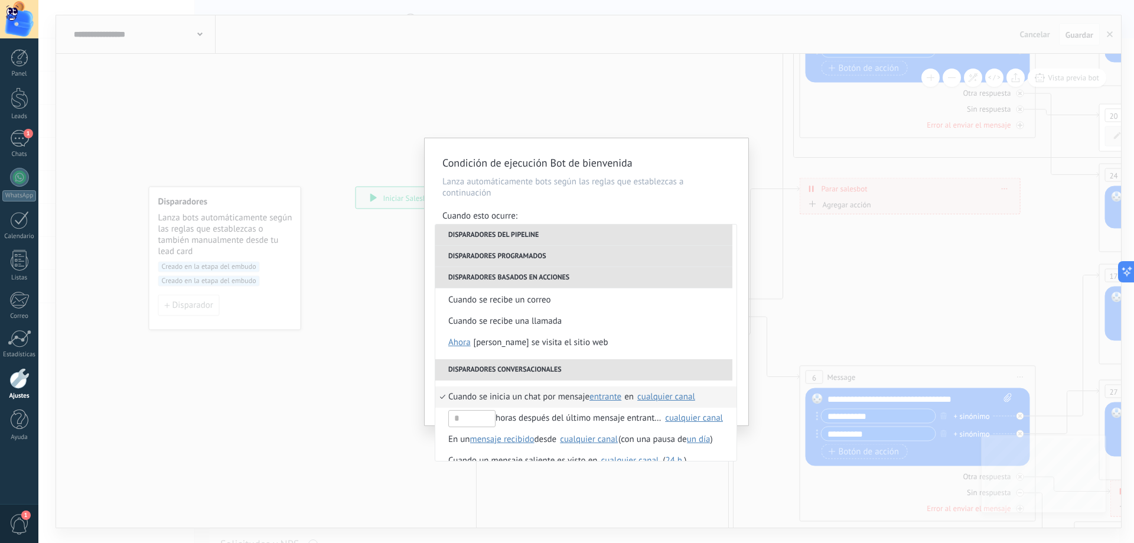
click at [752, 83] on div "Condición de ejecución Bot de bienvenida Lanza automáticamente bots según las r…" at bounding box center [586, 271] width 1096 height 543
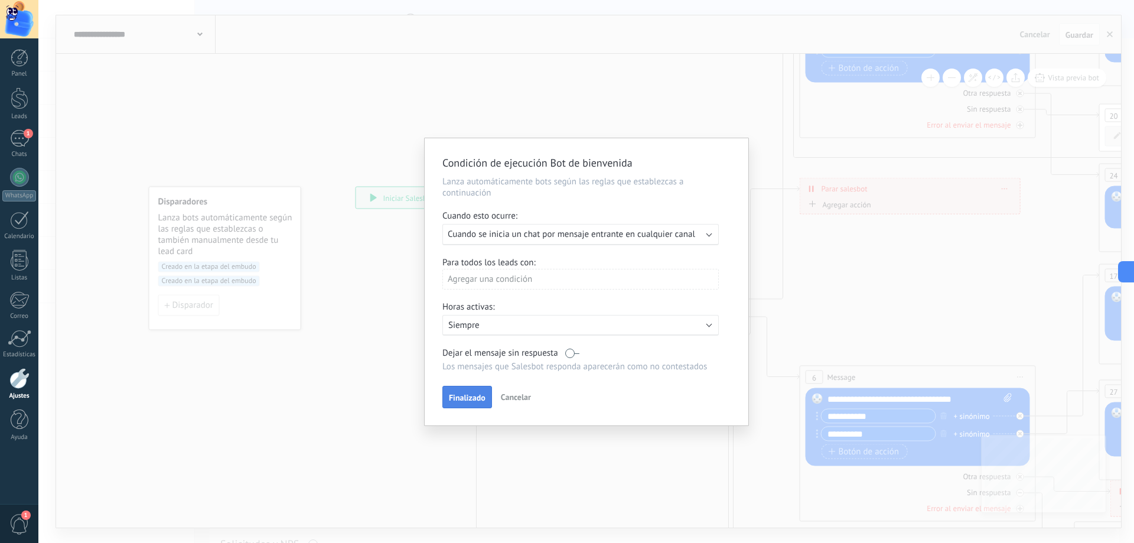
click at [471, 395] on span "Finalizado" at bounding box center [467, 397] width 37 height 8
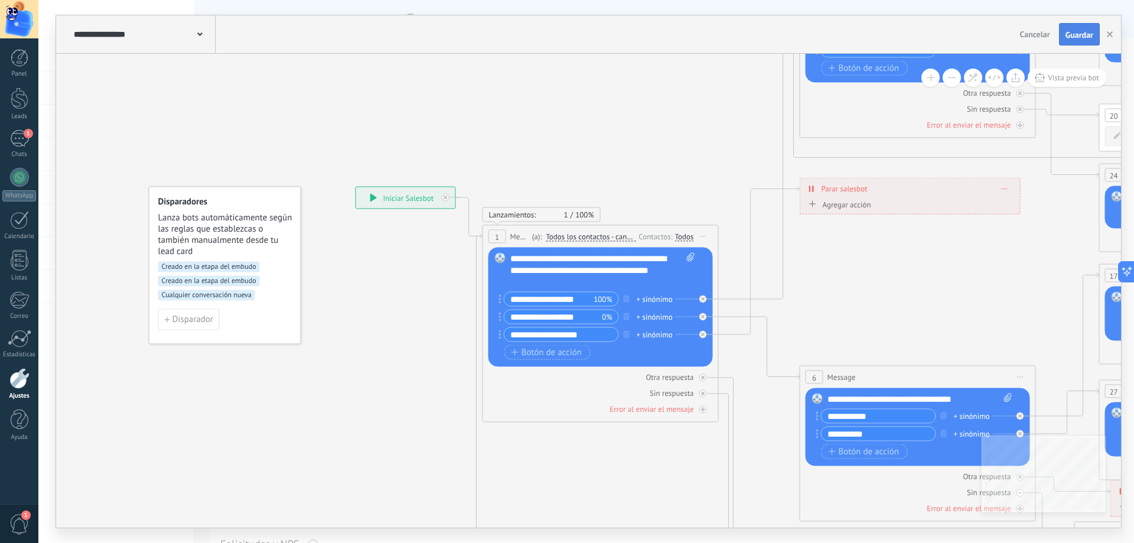
click at [1085, 38] on span "Guardar" at bounding box center [1080, 35] width 28 height 8
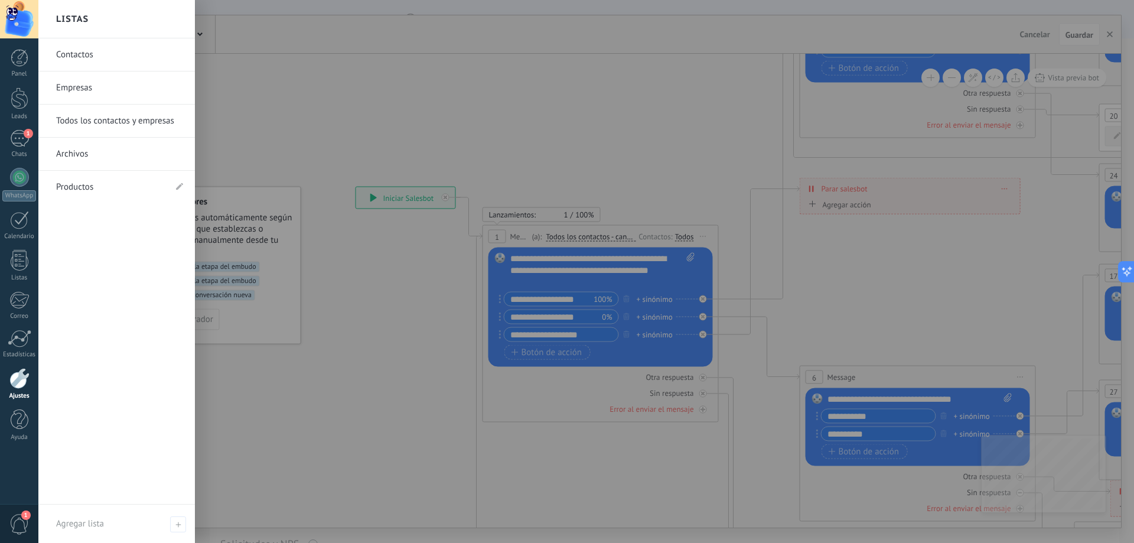
click at [22, 377] on div at bounding box center [19, 378] width 20 height 21
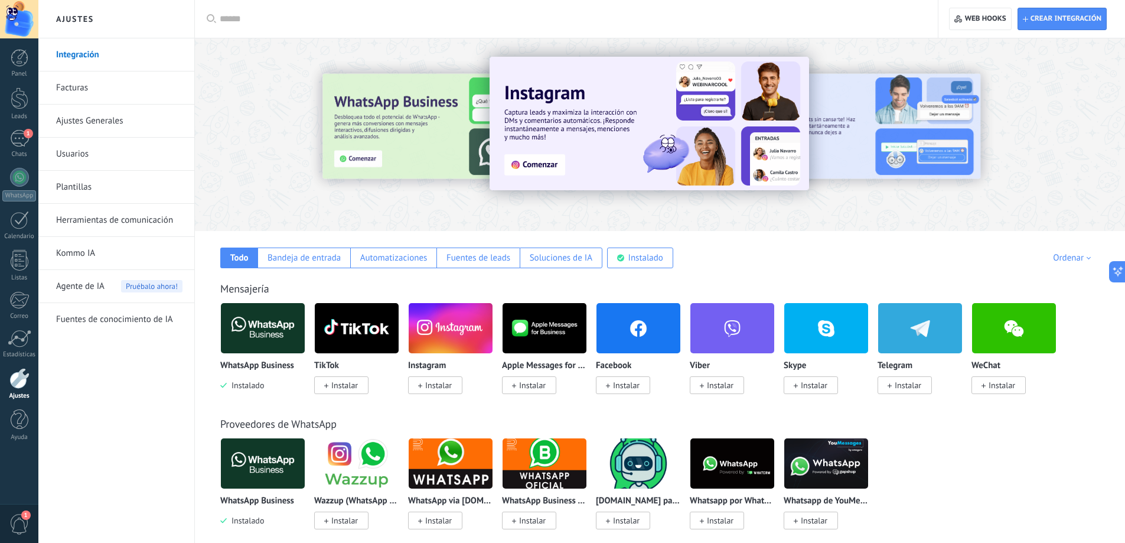
click at [93, 224] on link "Herramientas de comunicación" at bounding box center [119, 220] width 126 height 33
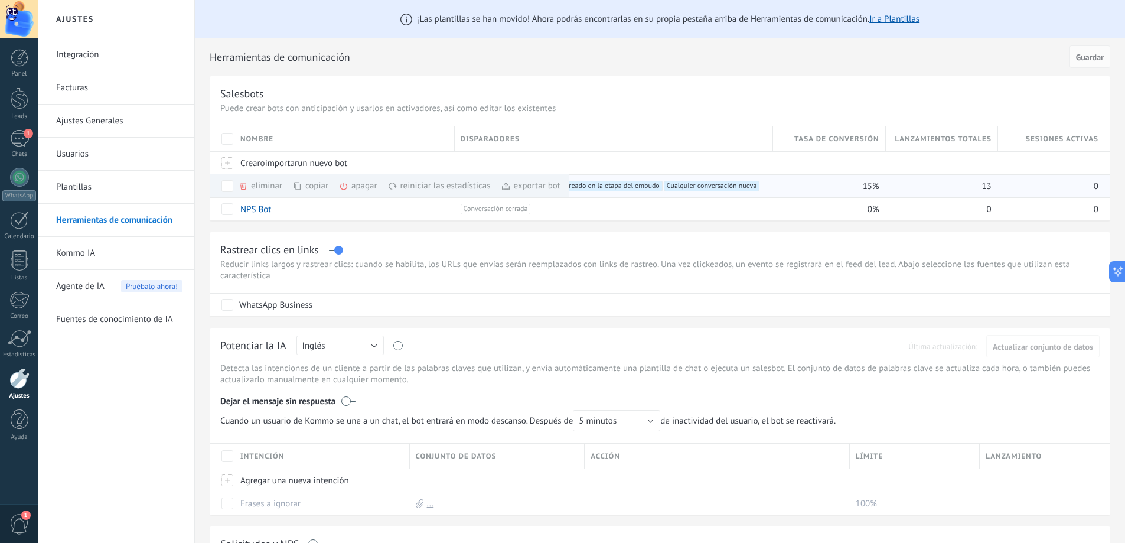
click at [369, 187] on div "apagar màs" at bounding box center [378, 185] width 79 height 23
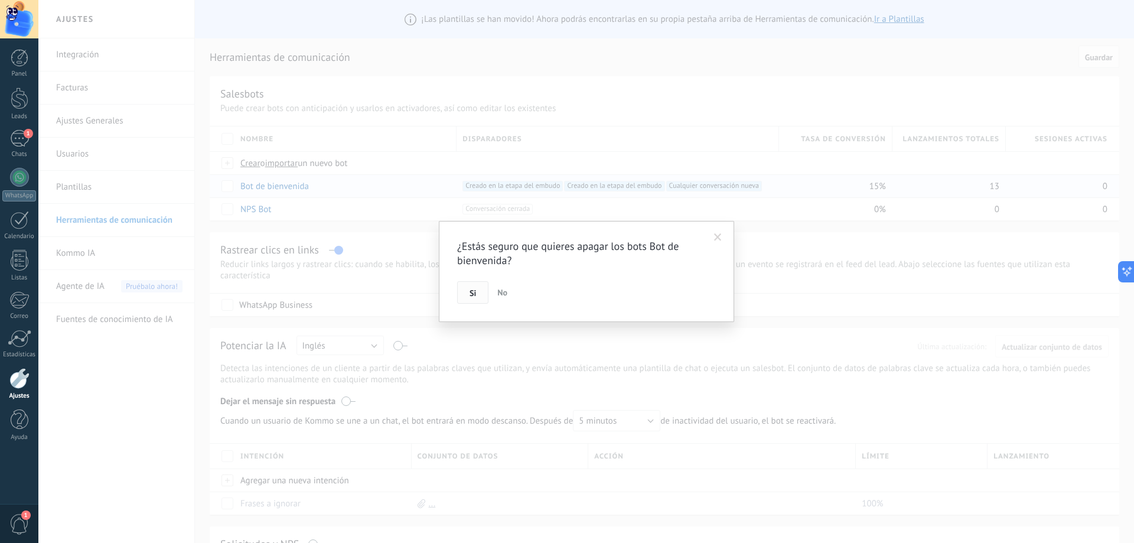
click at [475, 289] on span "Si" at bounding box center [473, 293] width 6 height 8
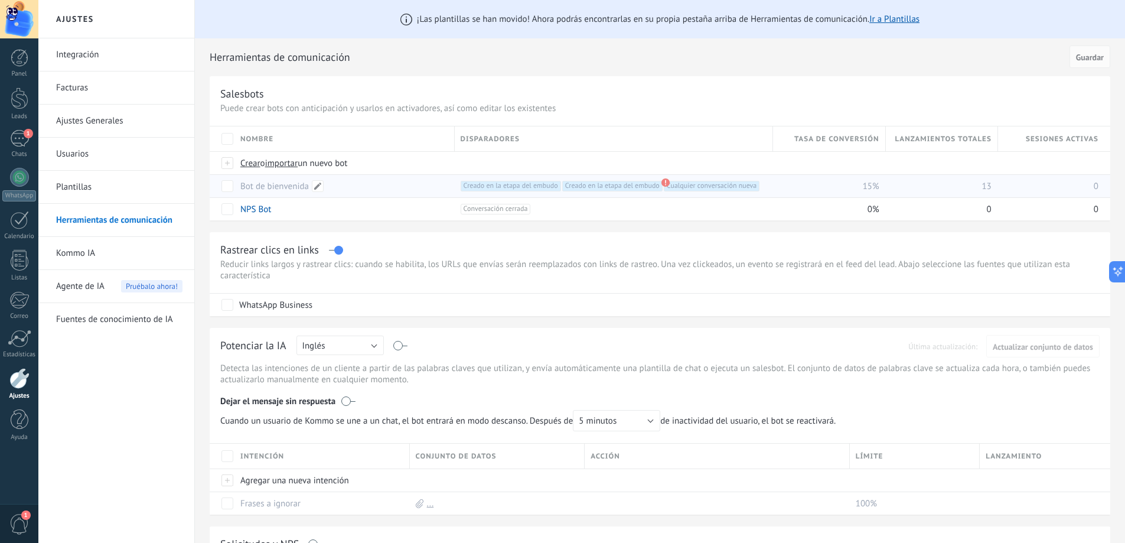
click at [325, 189] on div "Bot de bienvenida" at bounding box center [342, 186] width 214 height 22
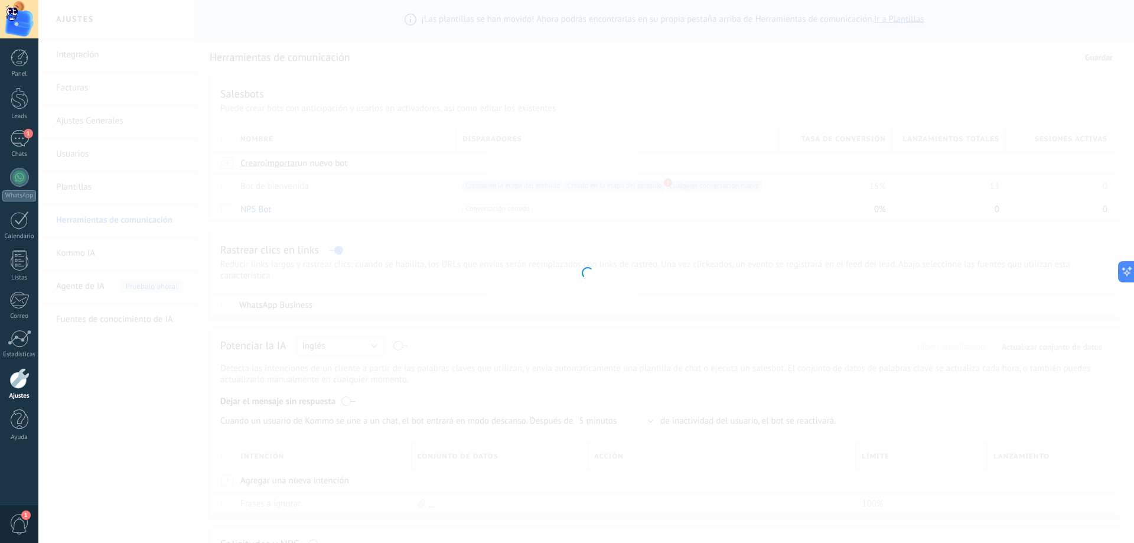
type input "**********"
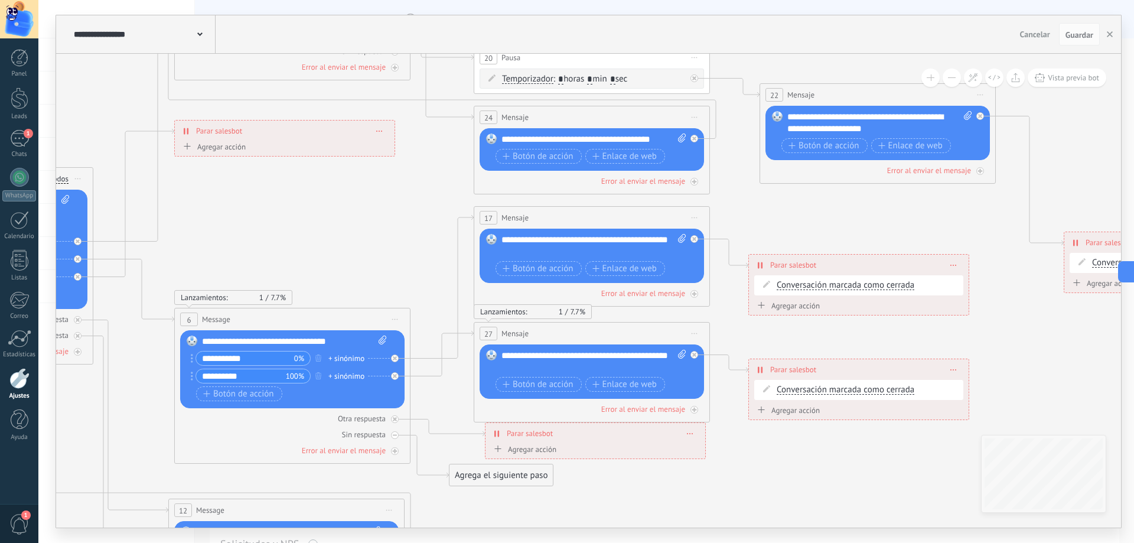
drag, startPoint x: 855, startPoint y: 235, endPoint x: 282, endPoint y: 207, distance: 573.7
click at [254, 216] on icon at bounding box center [508, 279] width 2146 height 1518
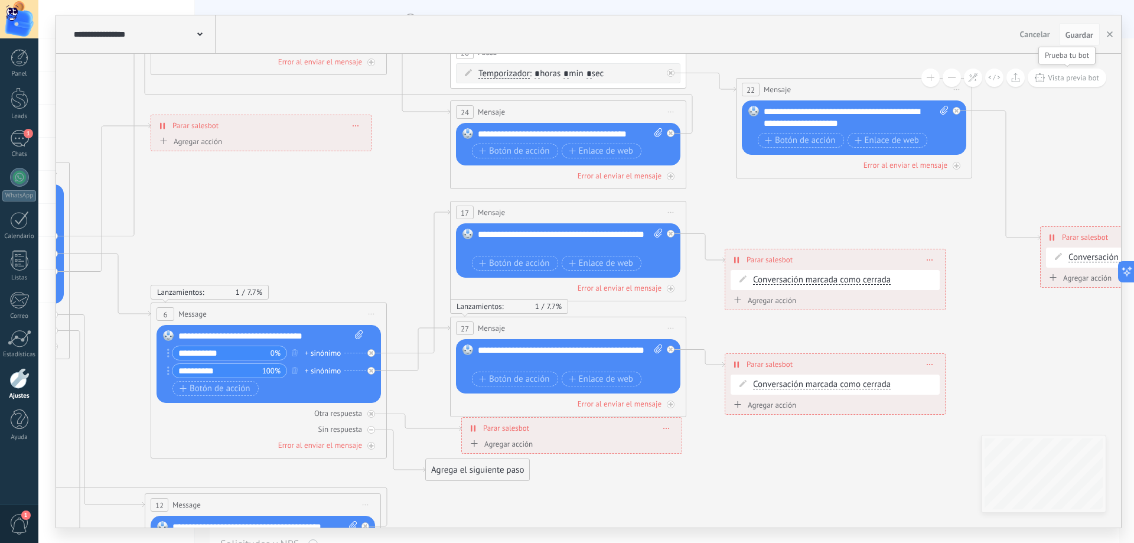
click at [1040, 75] on icon at bounding box center [1040, 77] width 10 height 9
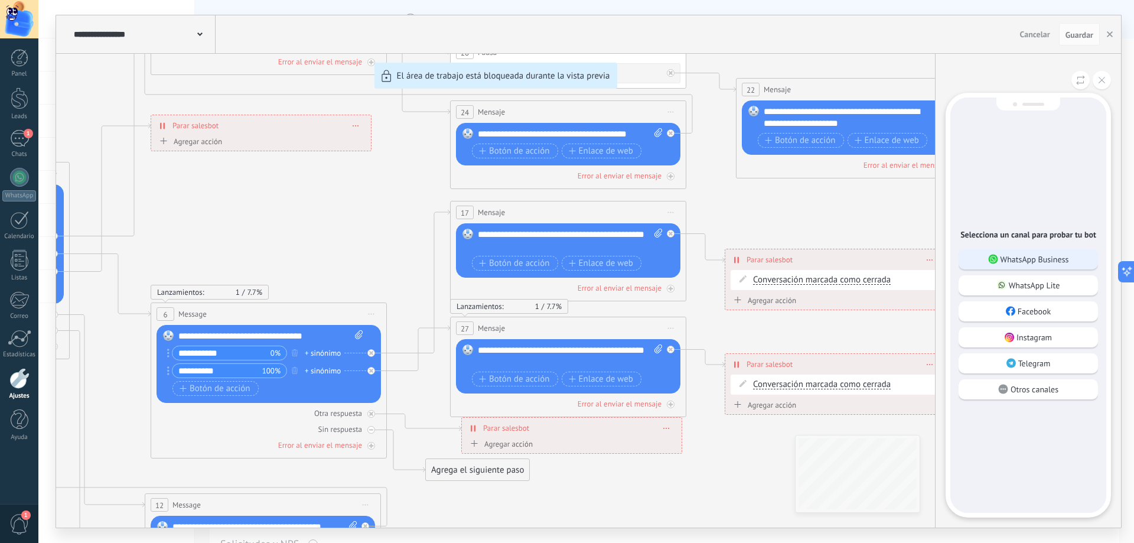
click at [1033, 259] on p "WhatsApp Business" at bounding box center [1035, 259] width 69 height 11
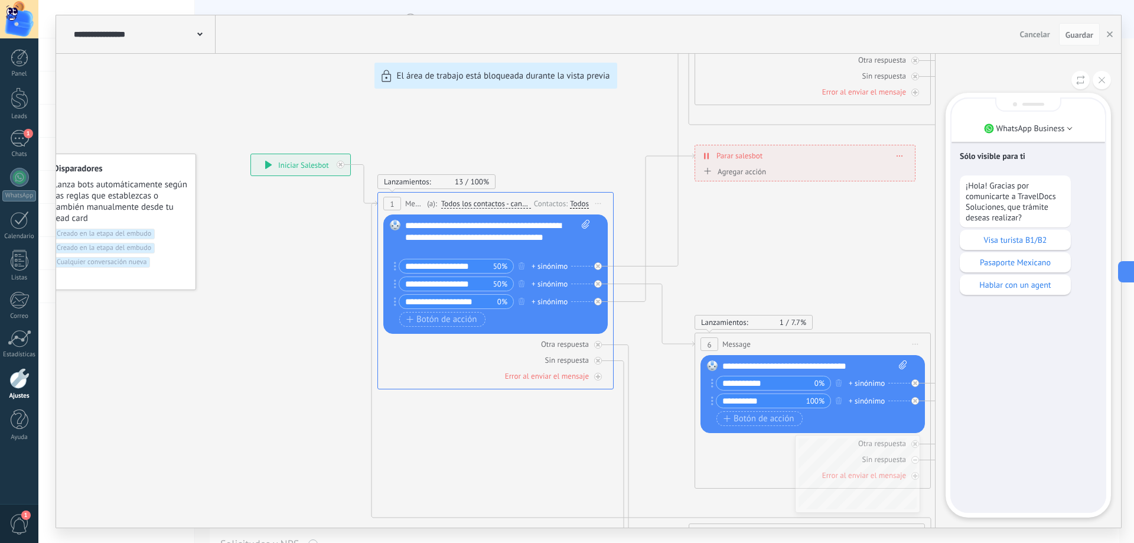
click at [489, 300] on div "**********" at bounding box center [588, 271] width 1065 height 512
click at [1021, 262] on p "Pasaporte Mexicano" at bounding box center [1015, 262] width 99 height 11
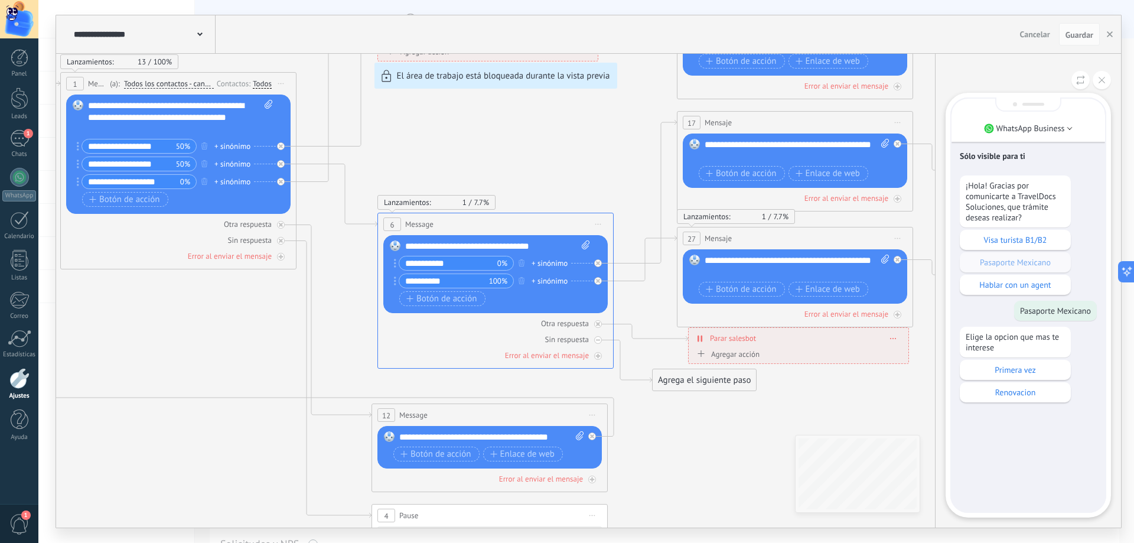
drag, startPoint x: 1010, startPoint y: 509, endPoint x: 1007, endPoint y: 442, distance: 67.4
click at [1007, 442] on div "Sólo visible para ti ¡Hola! Gracias por comunicarte a TravelDocs Soluciones, qu…" at bounding box center [1029, 305] width 154 height 413
click at [1010, 450] on div "Sólo visible para ti ¡Hola! Gracias por comunicarte a TravelDocs Soluciones, qu…" at bounding box center [1029, 305] width 154 height 413
click at [992, 375] on p "Primera vez" at bounding box center [1015, 370] width 99 height 11
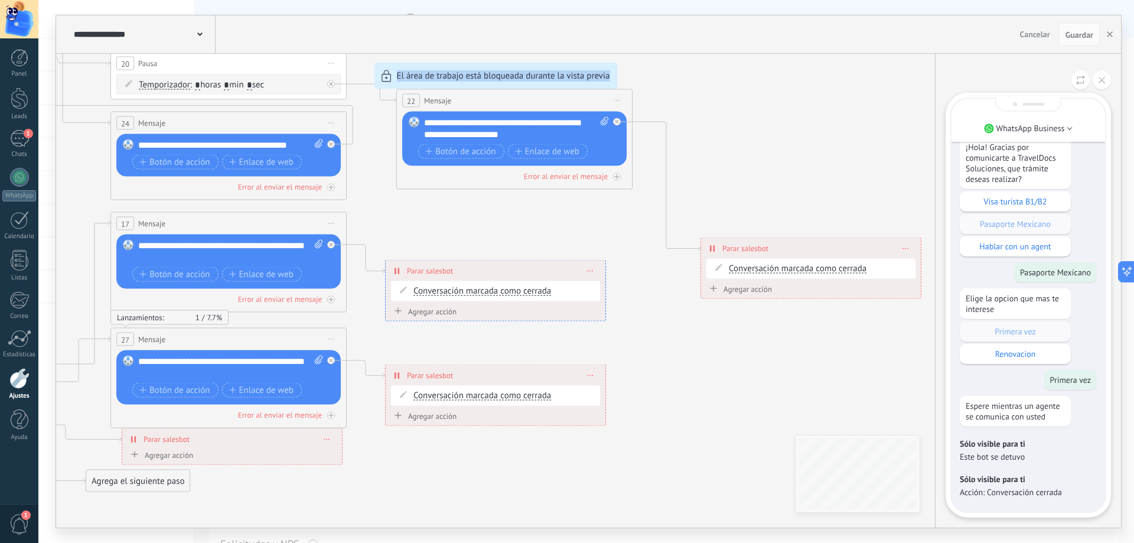
drag, startPoint x: 373, startPoint y: 220, endPoint x: 627, endPoint y: 266, distance: 257.6
click at [627, 266] on div "**********" at bounding box center [588, 271] width 1065 height 512
drag, startPoint x: 421, startPoint y: 229, endPoint x: 405, endPoint y: 218, distance: 19.2
click at [406, 219] on div "**********" at bounding box center [588, 271] width 1065 height 512
drag, startPoint x: 366, startPoint y: 211, endPoint x: 378, endPoint y: 206, distance: 13.2
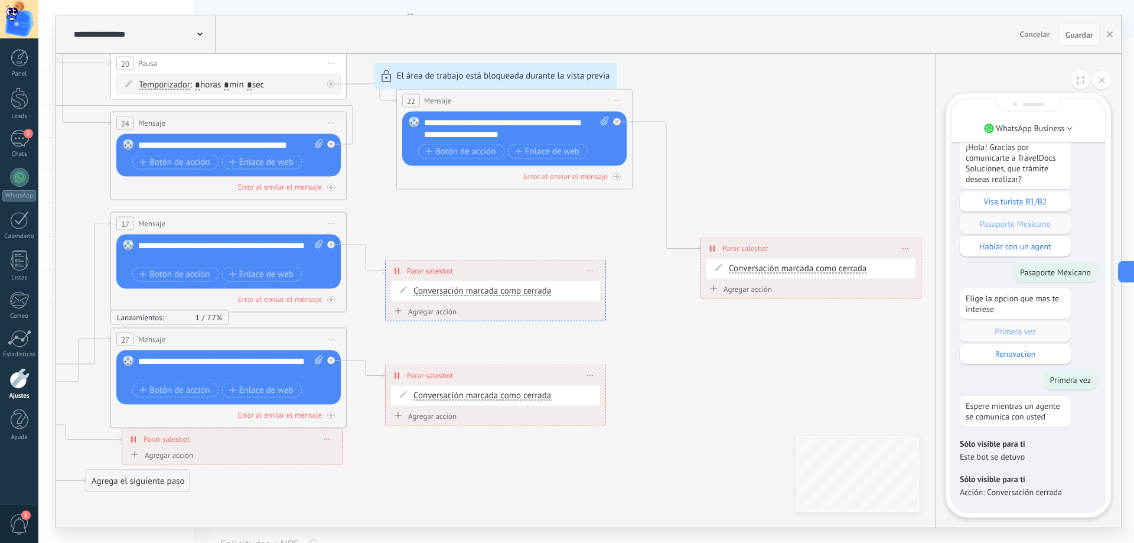
click at [379, 206] on div "**********" at bounding box center [588, 271] width 1065 height 512
click at [1097, 83] on button at bounding box center [1102, 80] width 18 height 18
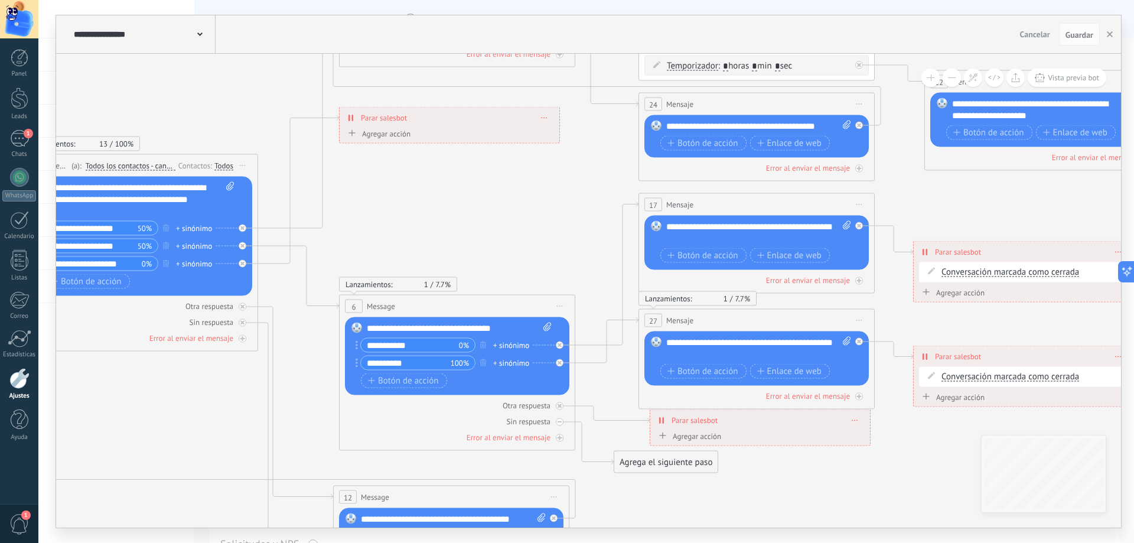
drag, startPoint x: 374, startPoint y: 225, endPoint x: 923, endPoint y: 203, distance: 549.9
click at [923, 203] on icon at bounding box center [672, 266] width 2146 height 1518
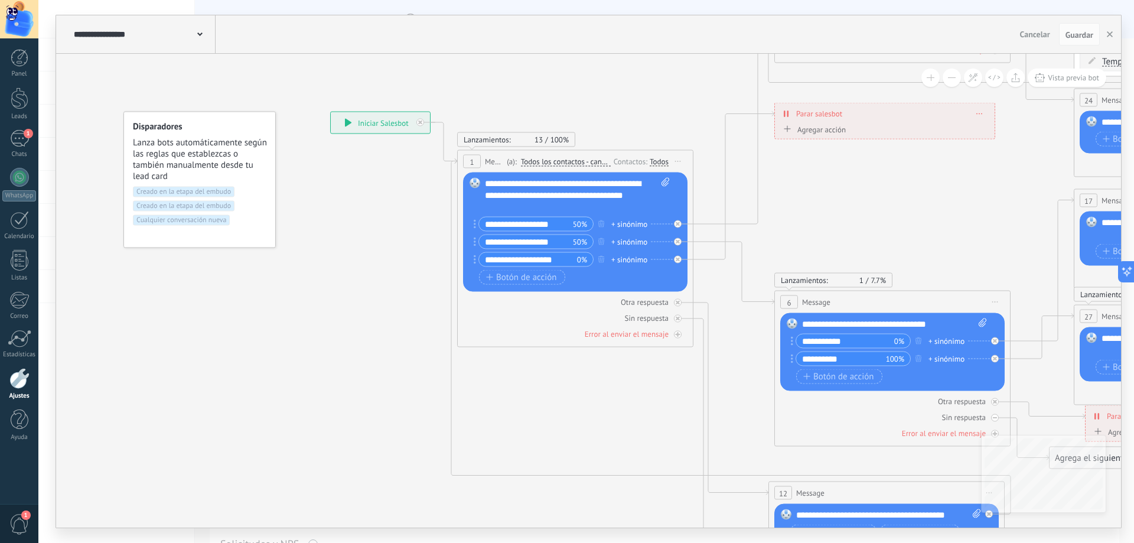
drag, startPoint x: 492, startPoint y: 227, endPoint x: 849, endPoint y: 244, distance: 357.8
click at [849, 244] on icon at bounding box center [1108, 262] width 2146 height 1518
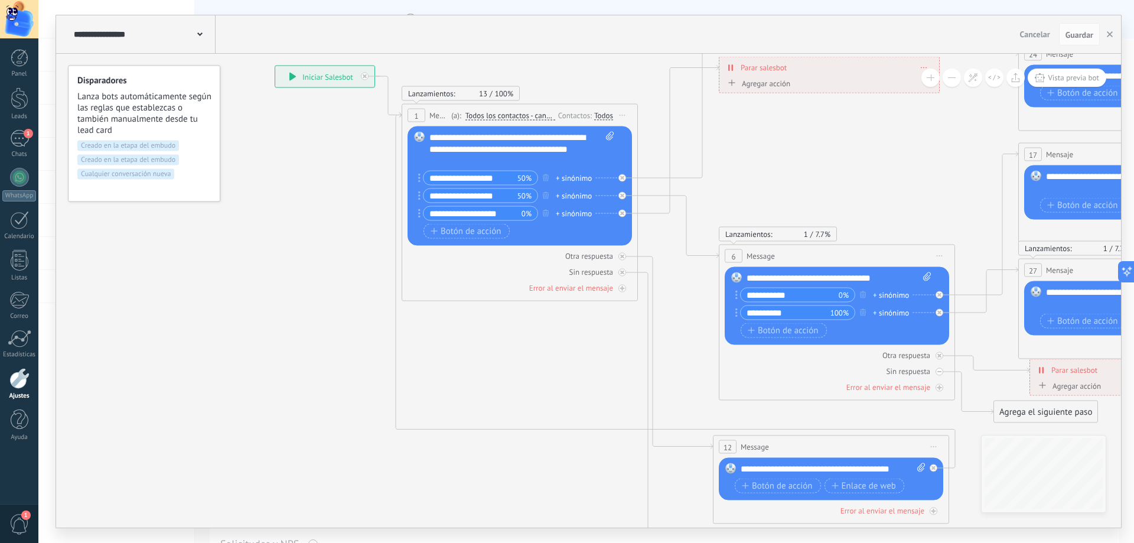
drag, startPoint x: 366, startPoint y: 265, endPoint x: 302, endPoint y: 221, distance: 77.2
click at [302, 221] on icon at bounding box center [1052, 216] width 2146 height 1518
click at [15, 132] on div "1" at bounding box center [19, 138] width 19 height 17
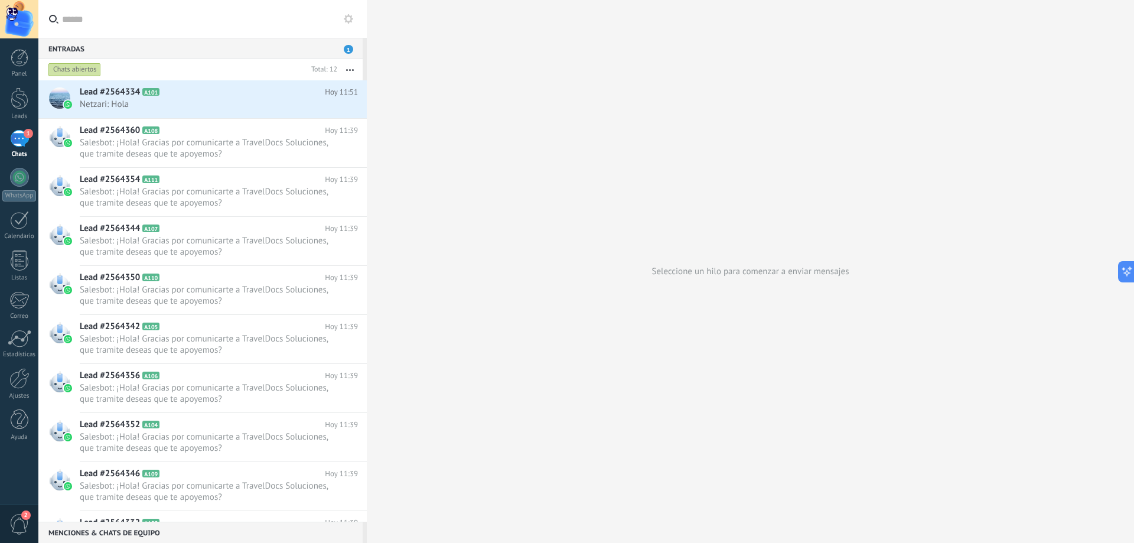
click at [347, 45] on span "1" at bounding box center [348, 49] width 9 height 9
click at [155, 101] on span "Netzari: Hola" at bounding box center [208, 104] width 256 height 11
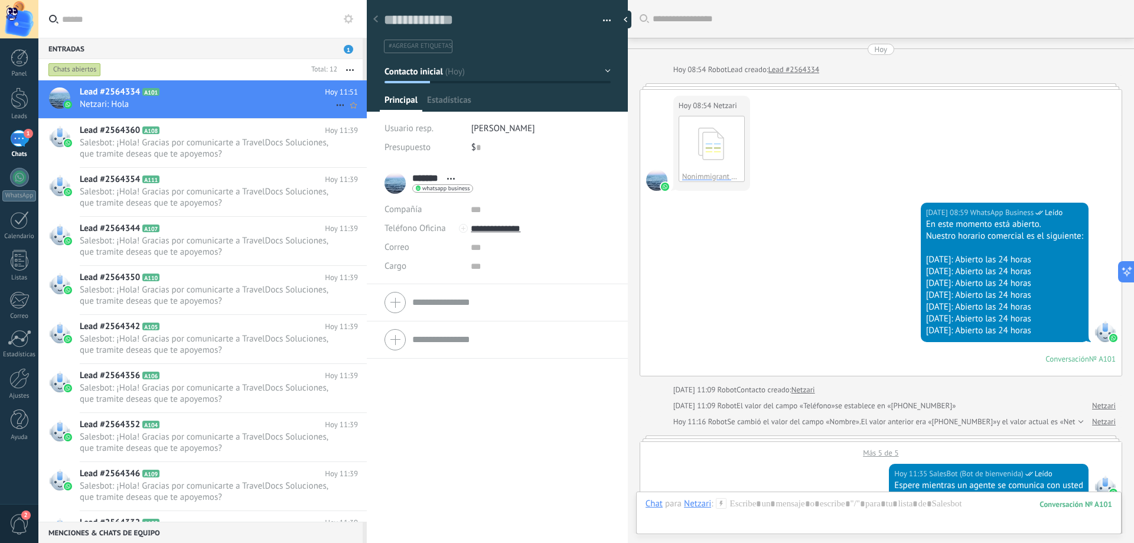
scroll to position [642, 0]
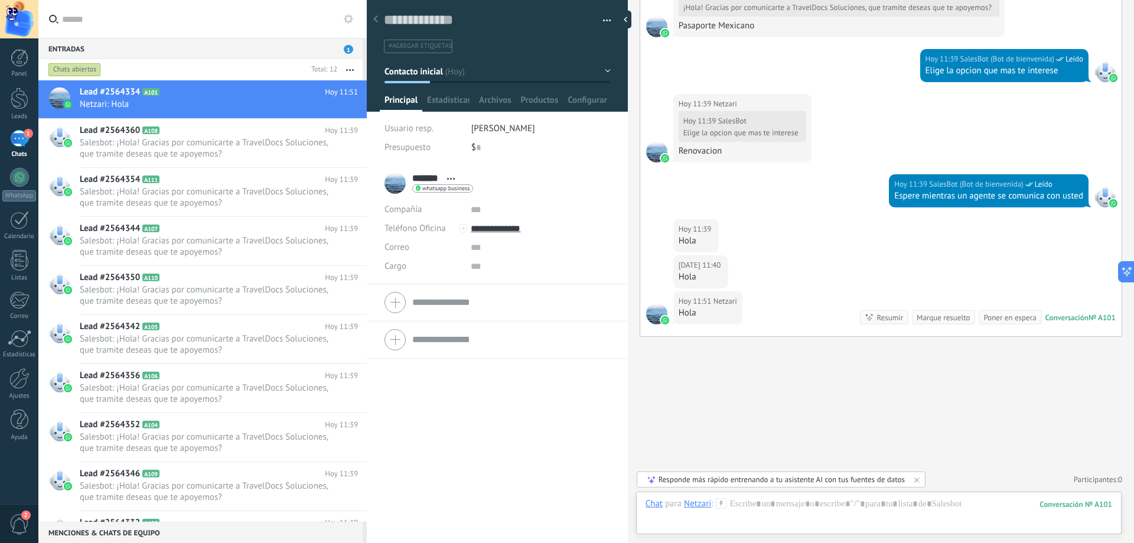
click at [951, 319] on div "Marque resuelto" at bounding box center [943, 317] width 53 height 11
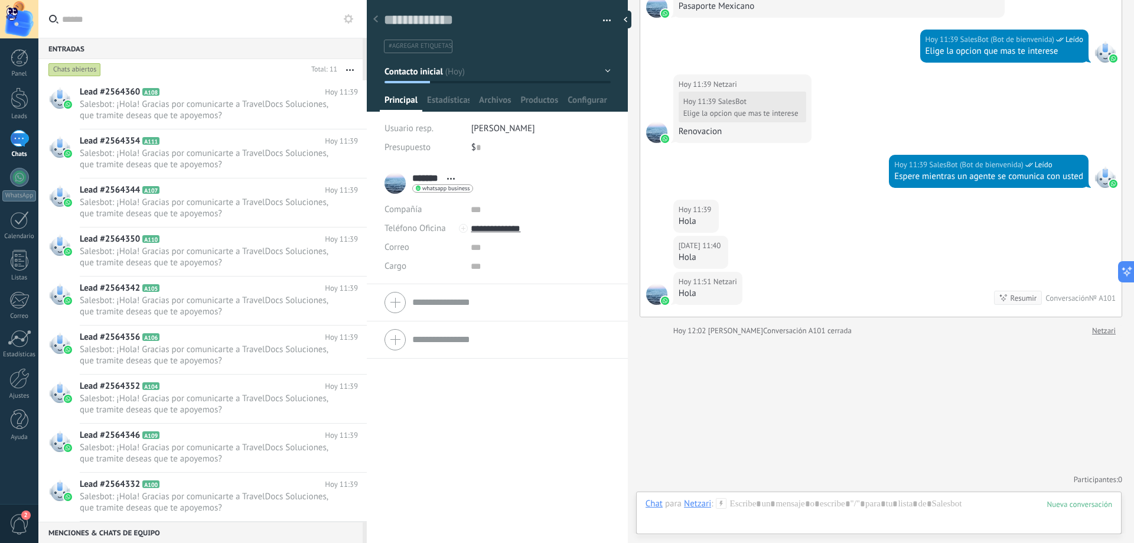
click at [378, 21] on icon at bounding box center [375, 18] width 5 height 7
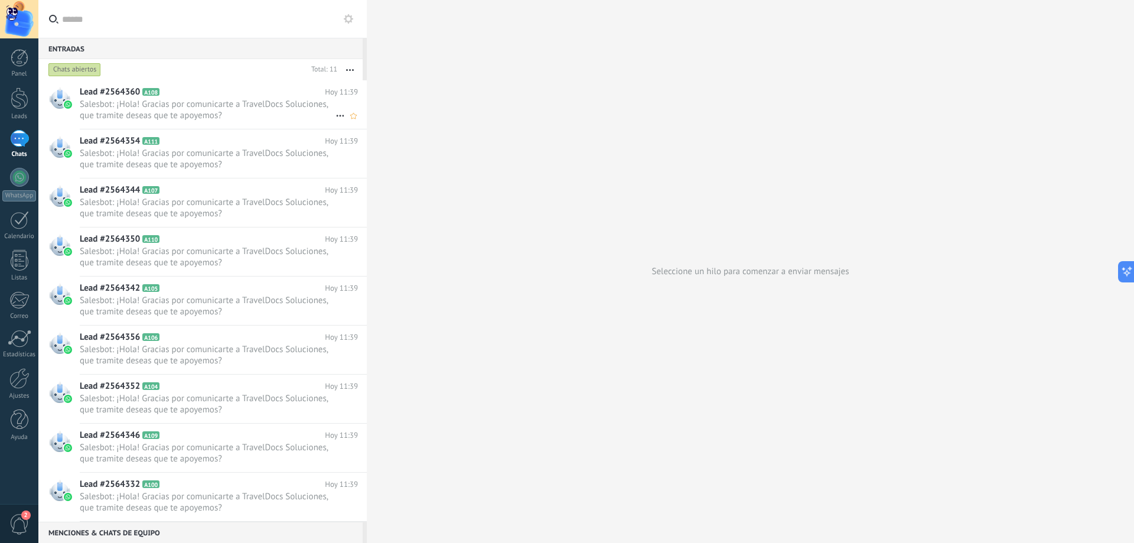
click at [162, 103] on span "Salesbot: ¡Hola! Gracias por comunicarte a TravelDocs Soluciones, que tramite d…" at bounding box center [208, 110] width 256 height 22
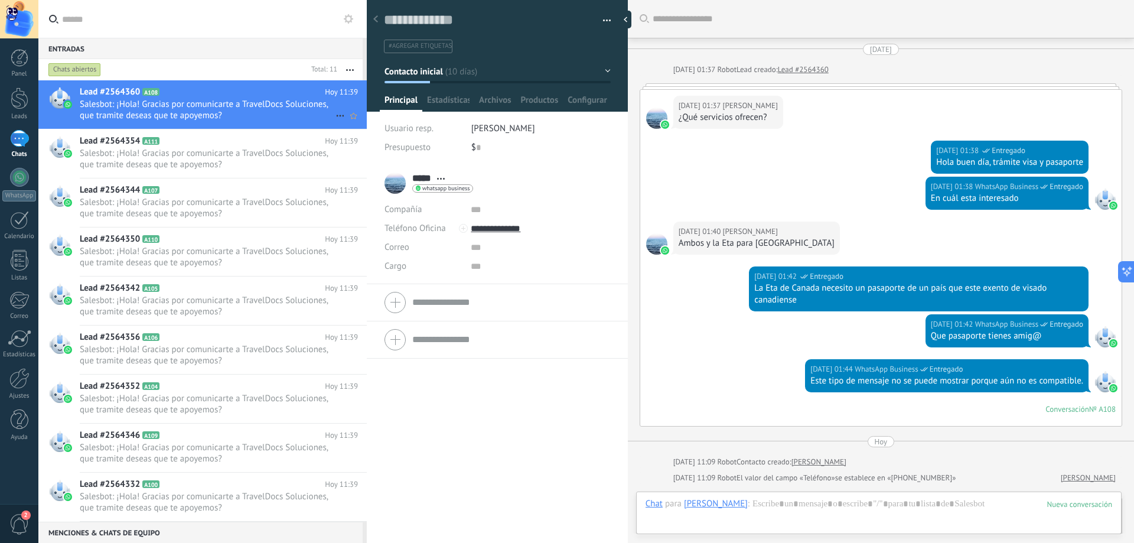
scroll to position [281, 0]
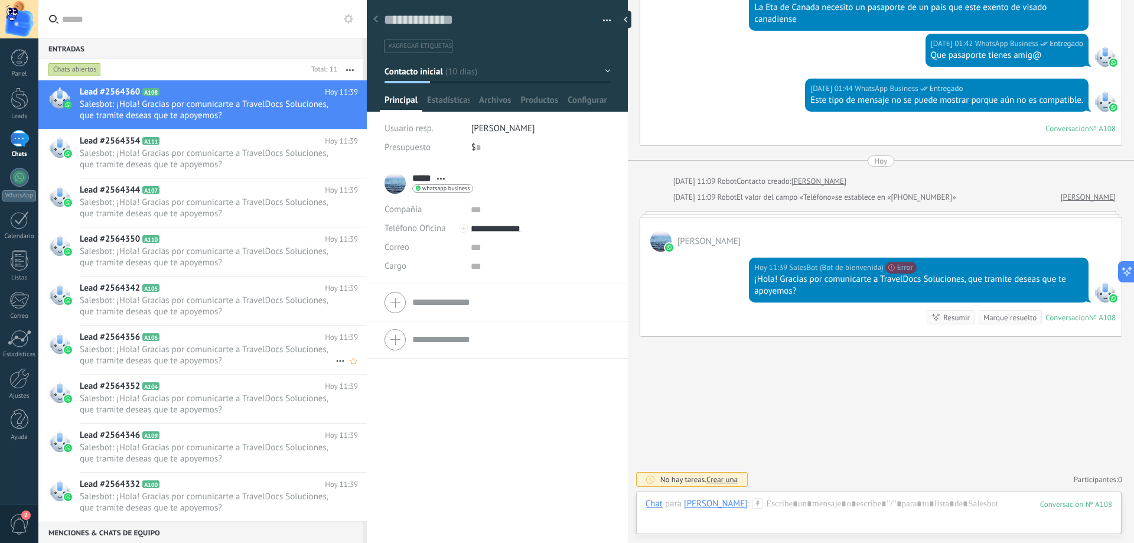
click at [185, 354] on span "Salesbot: ¡Hola! Gracias por comunicarte a TravelDocs Soluciones, que tramite d…" at bounding box center [208, 355] width 256 height 22
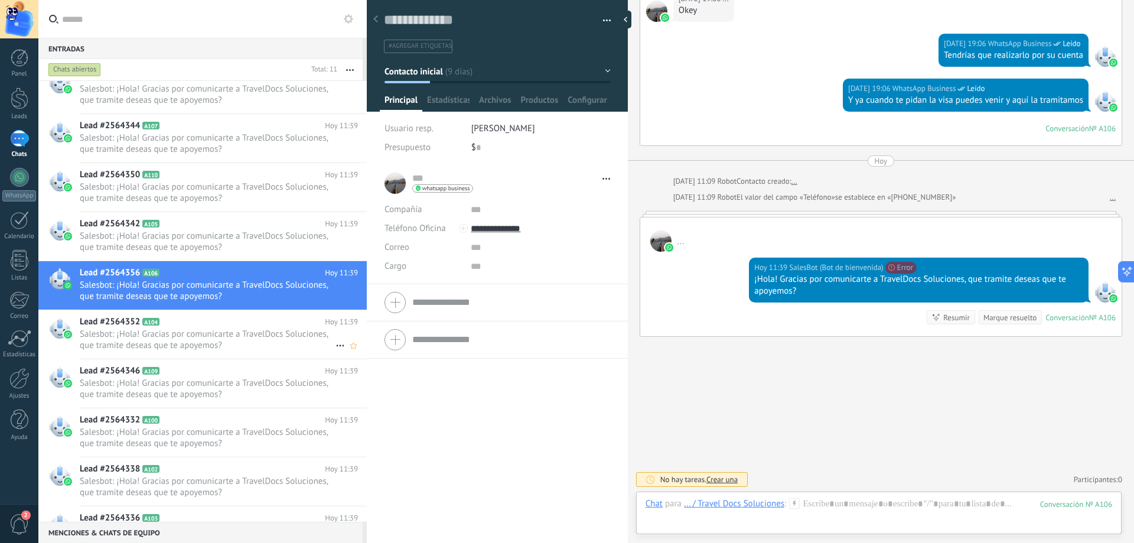
scroll to position [99, 0]
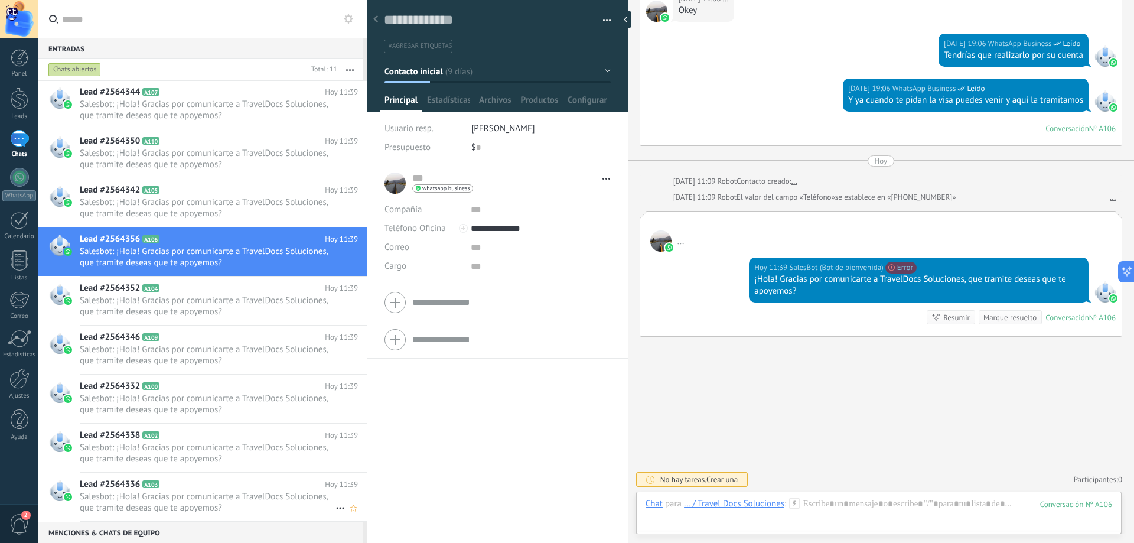
click at [201, 491] on span "Salesbot: ¡Hola! Gracias por comunicarte a TravelDocs Soluciones, que tramite d…" at bounding box center [208, 502] width 256 height 22
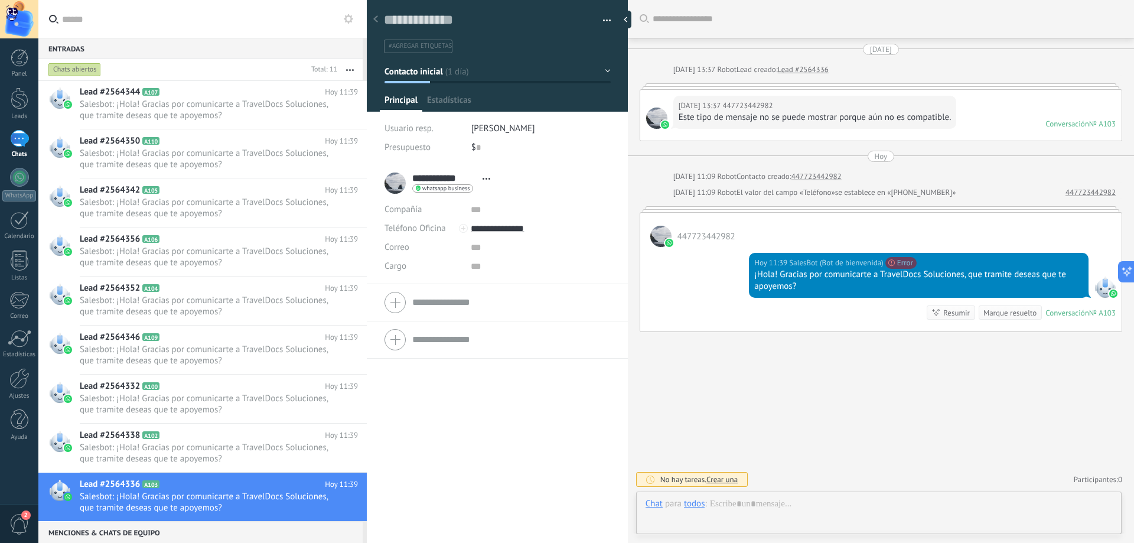
scroll to position [18, 0]
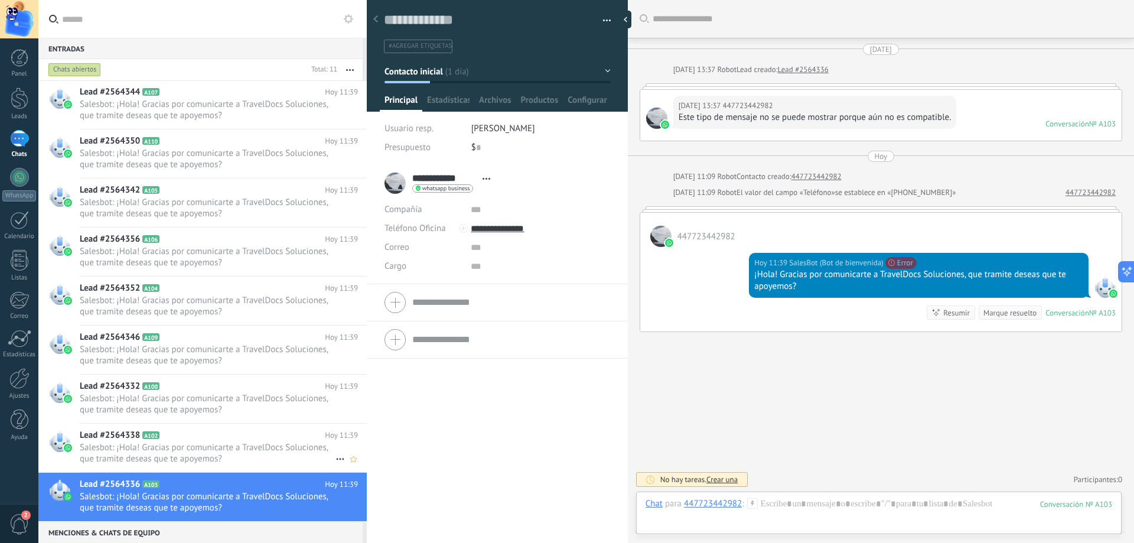
click at [211, 445] on span "Salesbot: ¡Hola! Gracias por comunicarte a TravelDocs Soluciones, que tramite d…" at bounding box center [208, 453] width 256 height 22
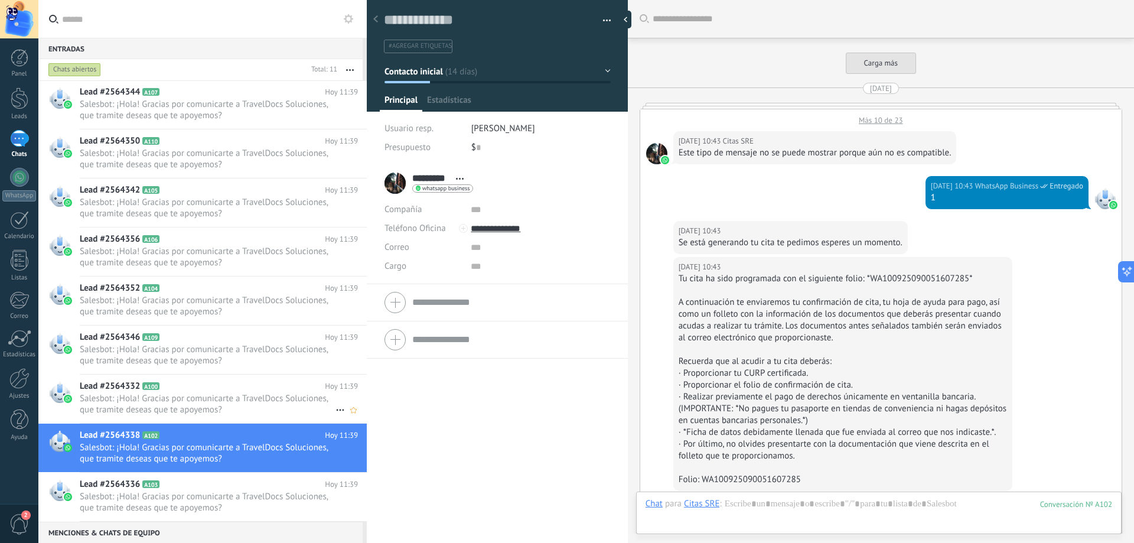
click at [201, 399] on span "Salesbot: ¡Hola! Gracias por comunicarte a TravelDocs Soluciones, que tramite d…" at bounding box center [208, 404] width 256 height 22
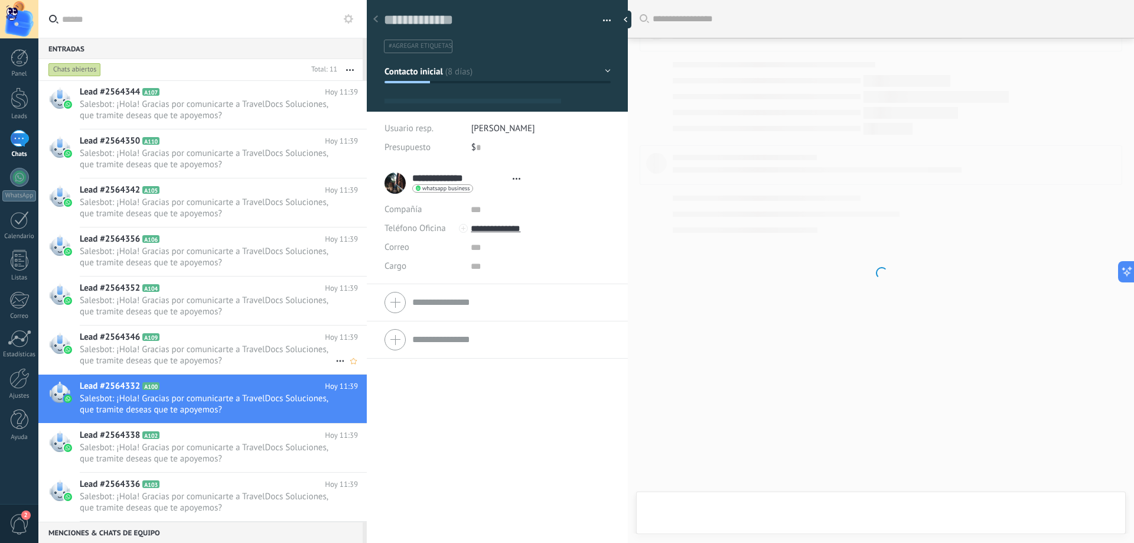
scroll to position [18, 0]
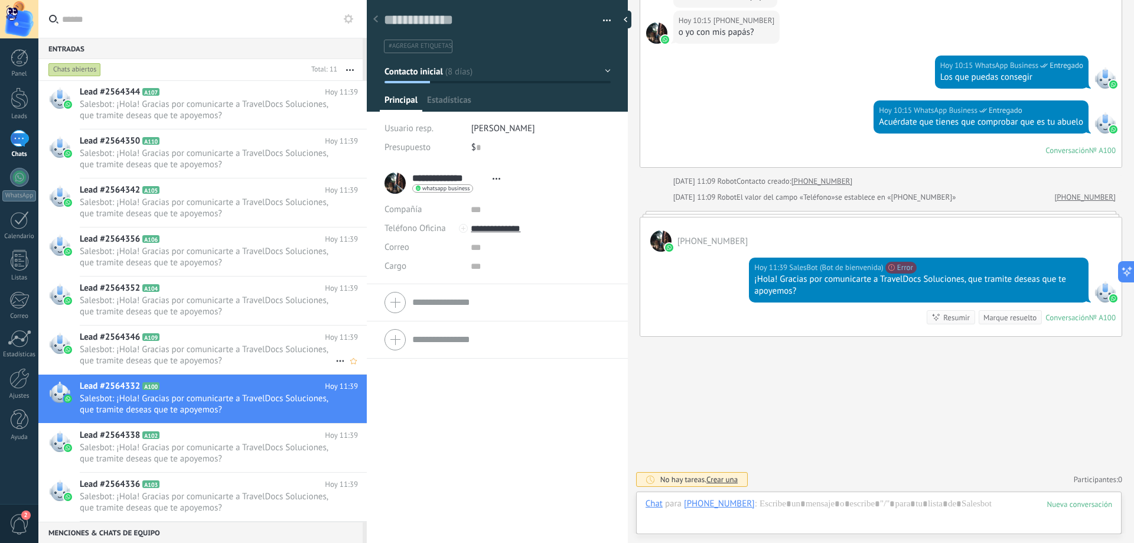
click at [210, 362] on span "Salesbot: ¡Hola! Gracias por comunicarte a TravelDocs Soluciones, que tramite d…" at bounding box center [208, 355] width 256 height 22
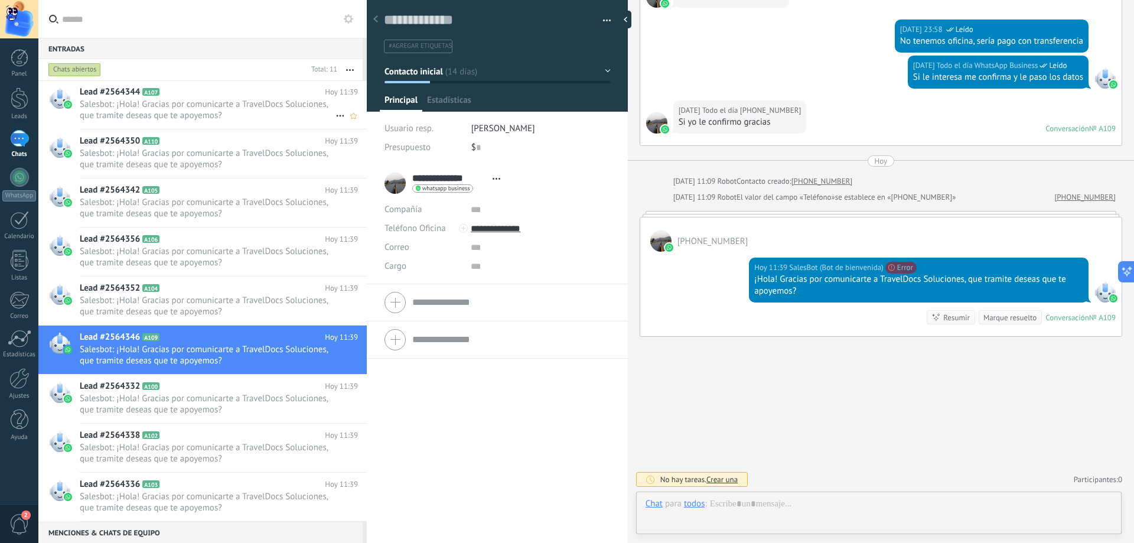
scroll to position [18, 0]
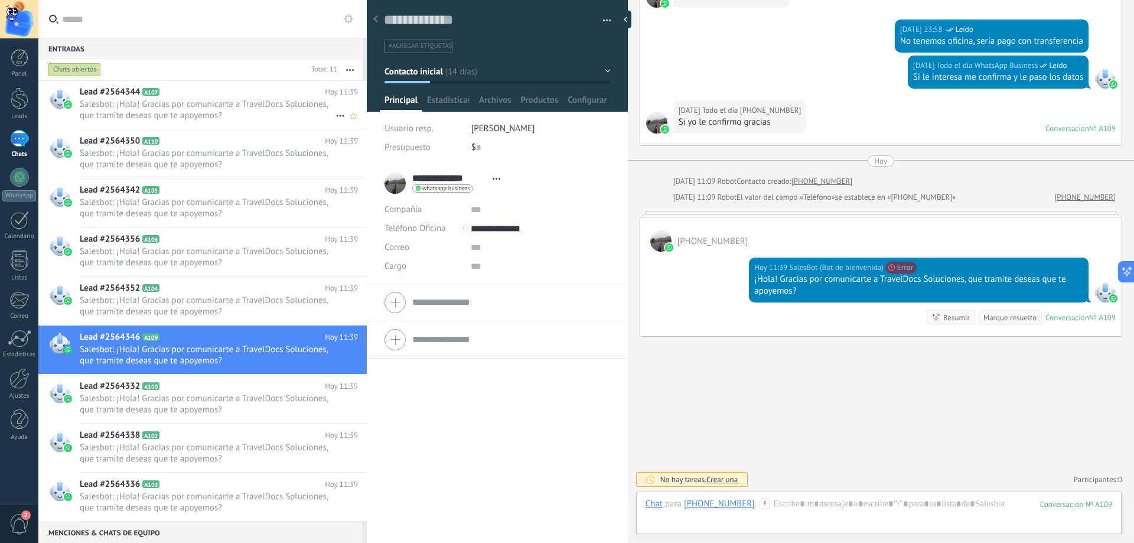
click at [181, 94] on h2 "Lead #2564344 A107" at bounding box center [202, 92] width 245 height 12
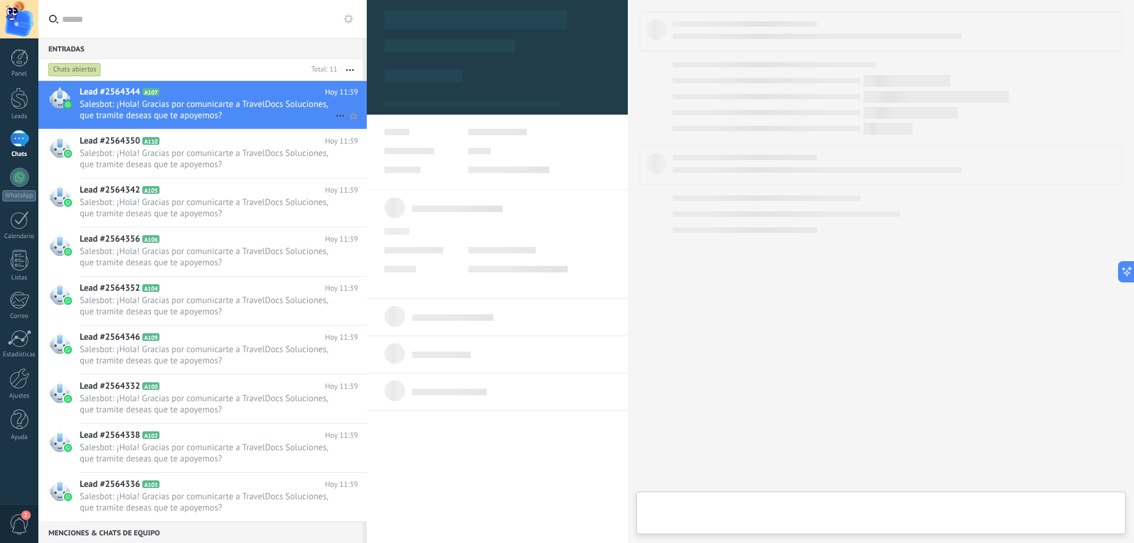
type textarea "**********"
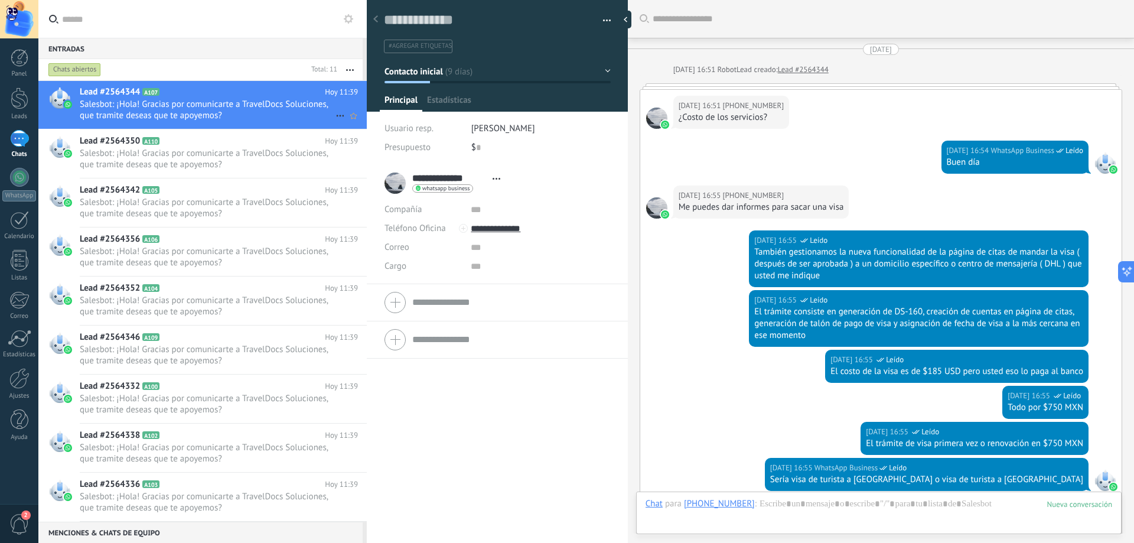
scroll to position [402, 0]
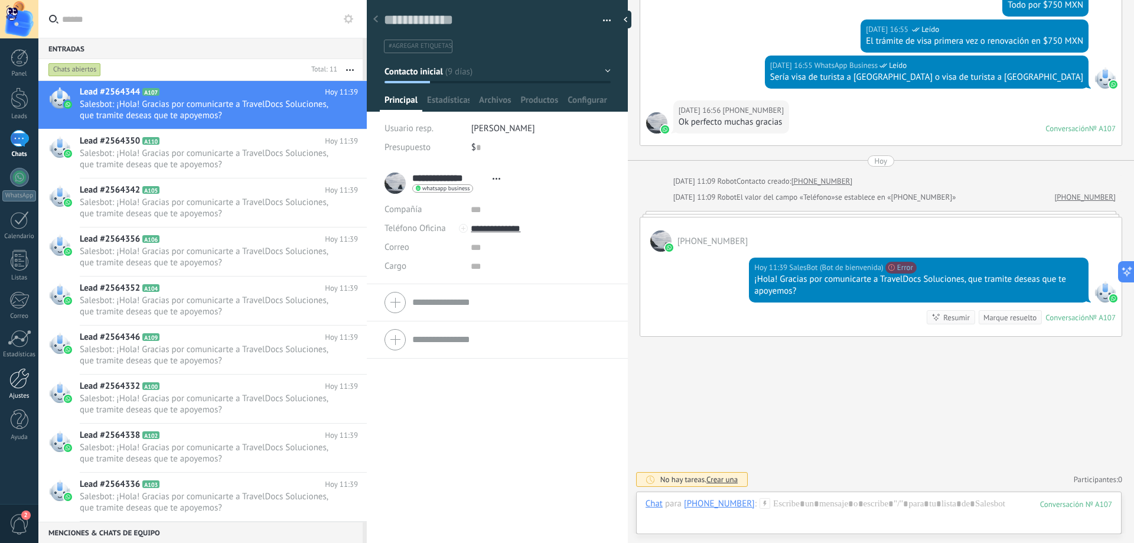
click at [19, 379] on div at bounding box center [19, 378] width 20 height 21
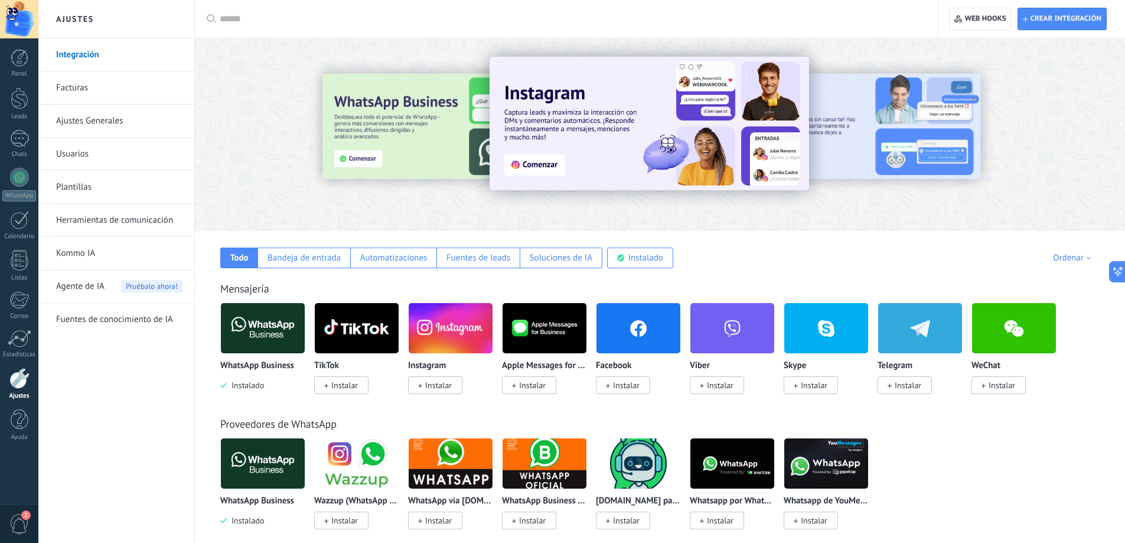
click at [102, 222] on link "Herramientas de comunicación" at bounding box center [119, 220] width 126 height 33
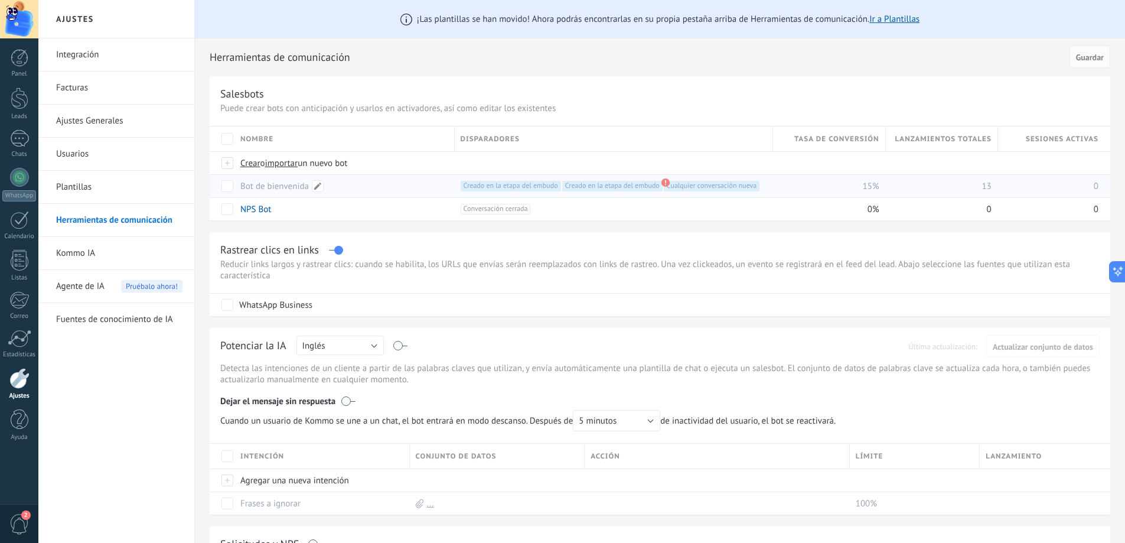
click at [290, 186] on link "Bot de bienvenida" at bounding box center [274, 186] width 69 height 11
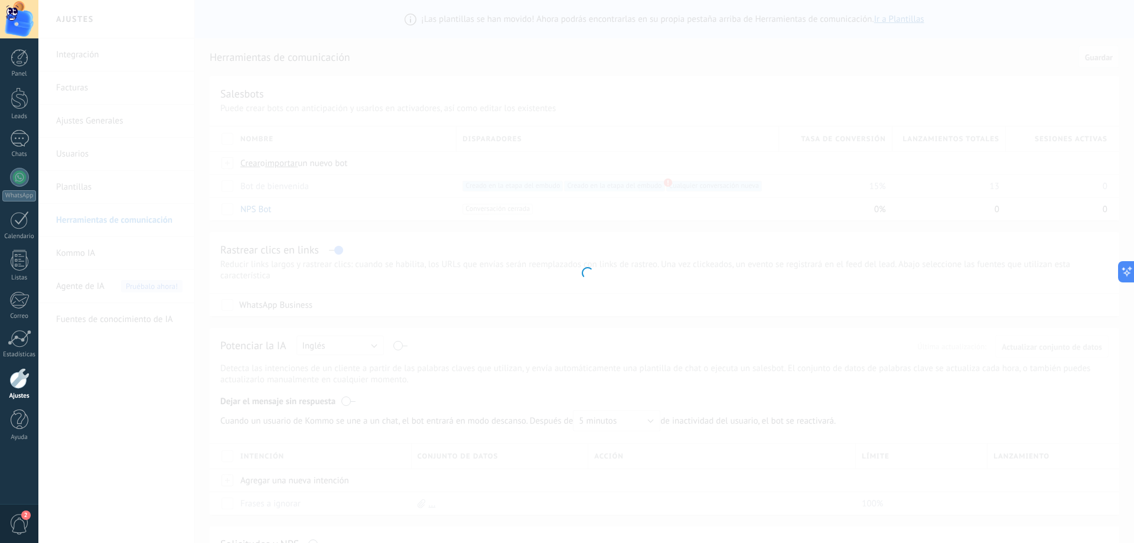
type input "**********"
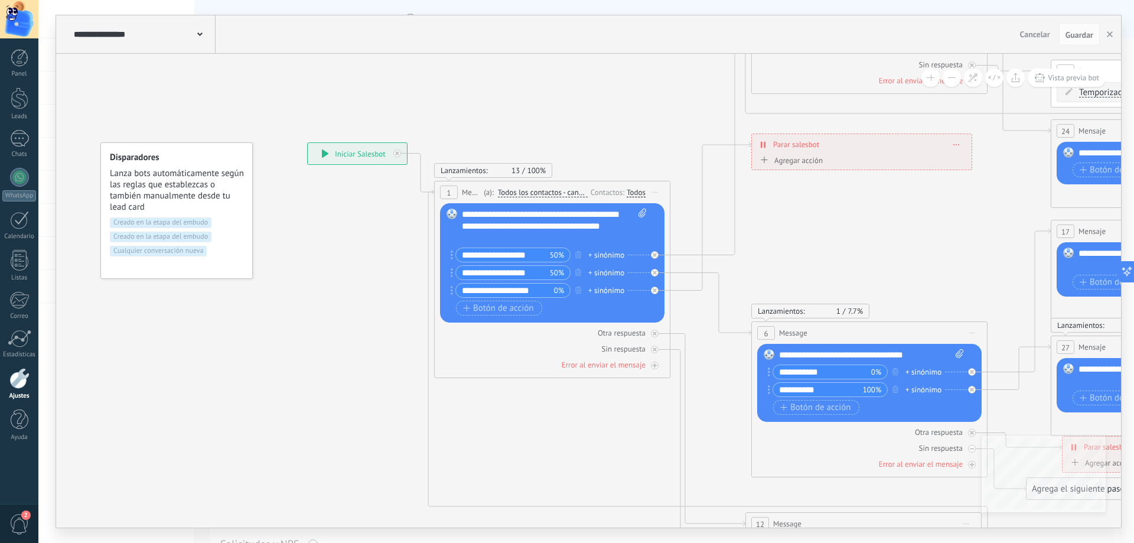
click at [217, 245] on div "Creado en la etapa del embudo Creado en la etapa del embudo Cualquier conversac…" at bounding box center [177, 240] width 134 height 47
drag, startPoint x: 173, startPoint y: 198, endPoint x: 160, endPoint y: 190, distance: 15.4
click at [160, 190] on span "Lanza bots automáticamente según las reglas que establezcas o también manualmen…" at bounding box center [177, 190] width 135 height 45
click at [171, 183] on span "Lanza bots automáticamente según las reglas que establezcas o también manualmen…" at bounding box center [177, 190] width 135 height 45
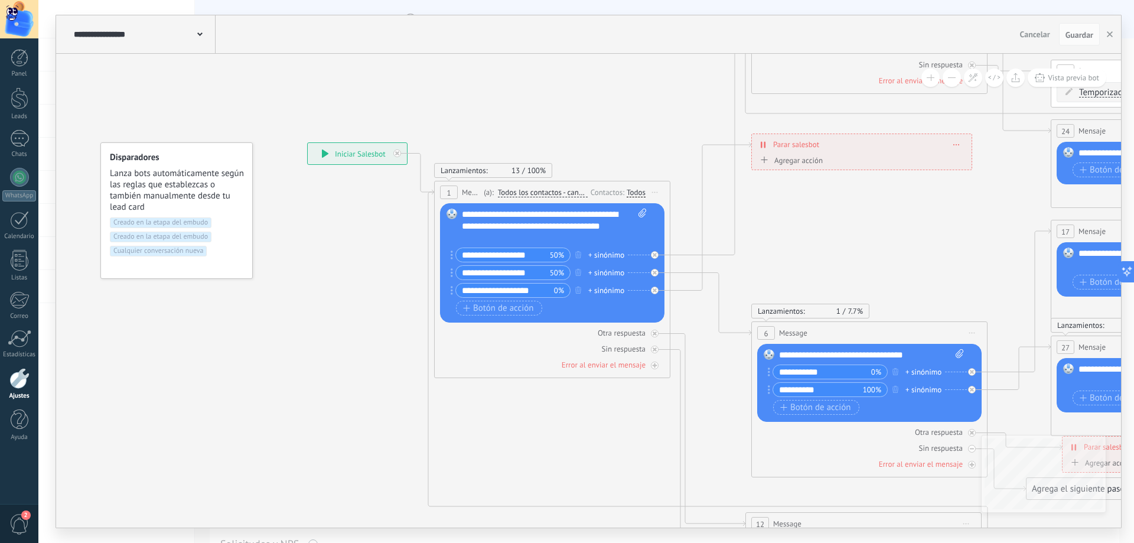
click at [159, 232] on span "Creado en la etapa del embudo" at bounding box center [161, 237] width 102 height 11
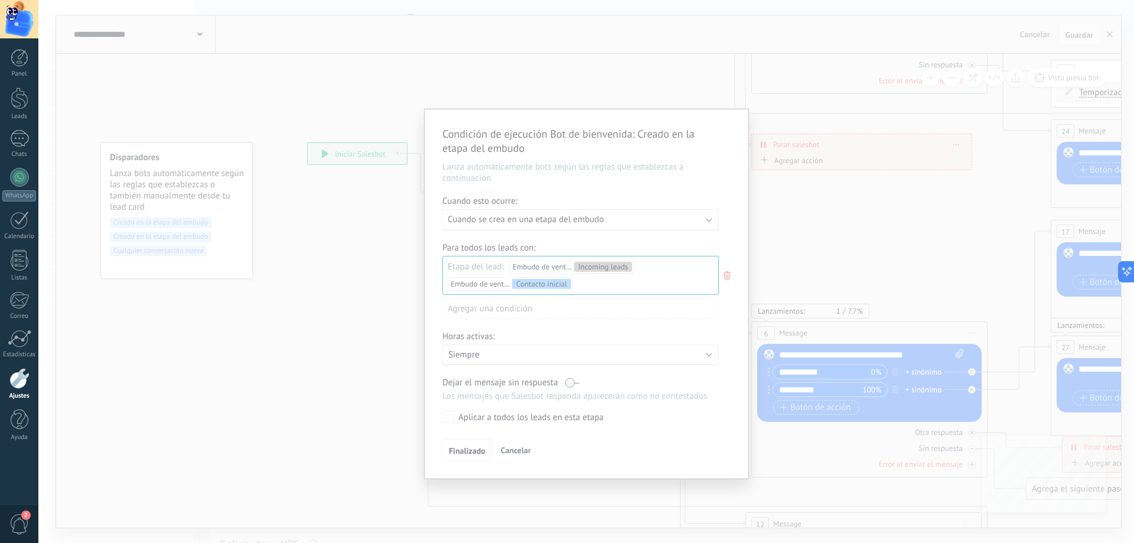
click at [728, 201] on div "Condición de ejecución Bot de bienvenida : Creado en la etapa del embudo Lanza …" at bounding box center [587, 293] width 324 height 369
click at [728, 273] on div "Condición de ejecución Bot de bienvenida : Creado en la etapa del embudo Lanza …" at bounding box center [587, 293] width 324 height 369
click at [508, 451] on span "Cancelar" at bounding box center [516, 450] width 30 height 11
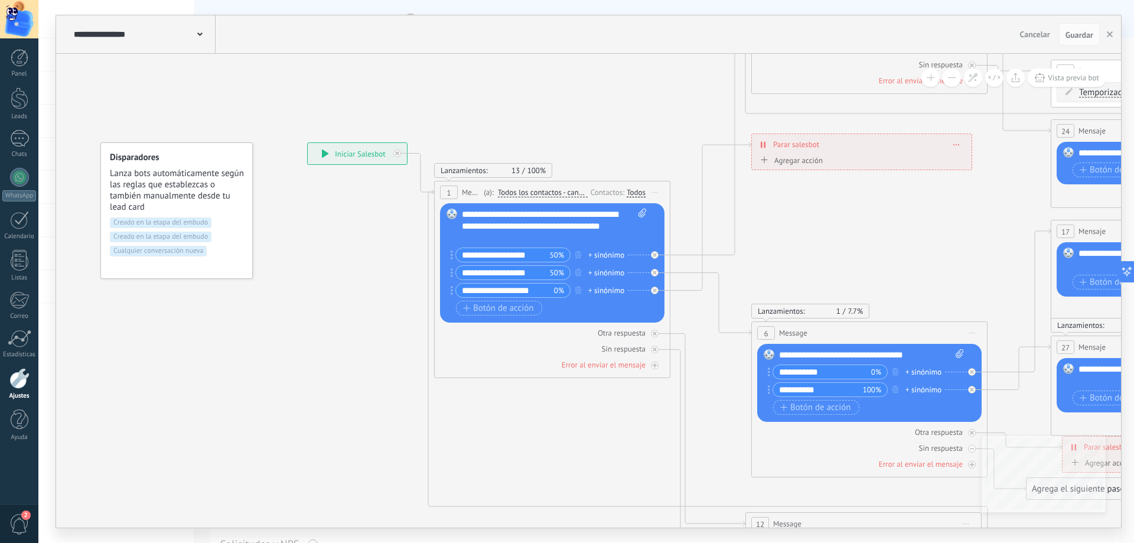
click at [175, 227] on span "Creado en la etapa del embudo" at bounding box center [161, 222] width 102 height 11
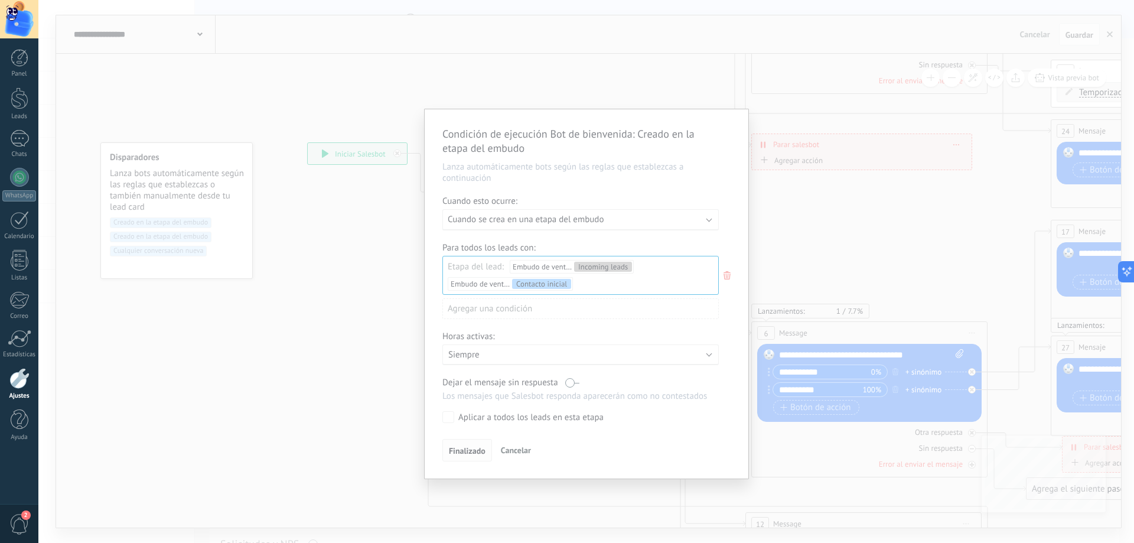
click at [480, 451] on span "Finalizado" at bounding box center [467, 451] width 37 height 8
click at [516, 453] on span "Cancelar" at bounding box center [516, 450] width 30 height 11
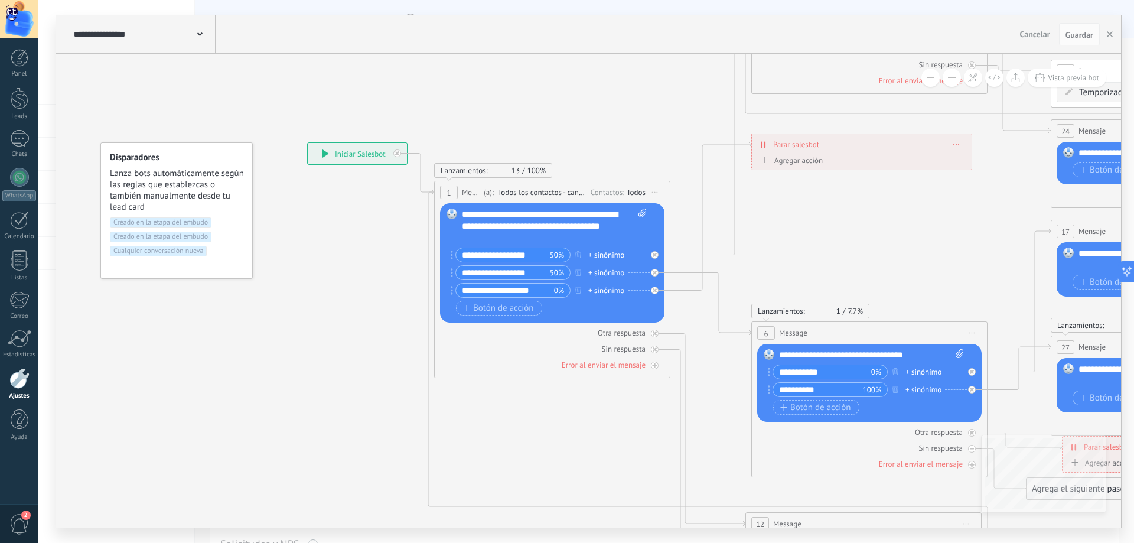
click at [324, 157] on icon at bounding box center [325, 153] width 7 height 8
click at [207, 179] on span "Lanza bots automáticamente según las reglas que establezcas o también manualmen…" at bounding box center [177, 190] width 135 height 45
click at [998, 78] on icon at bounding box center [994, 77] width 12 height 6
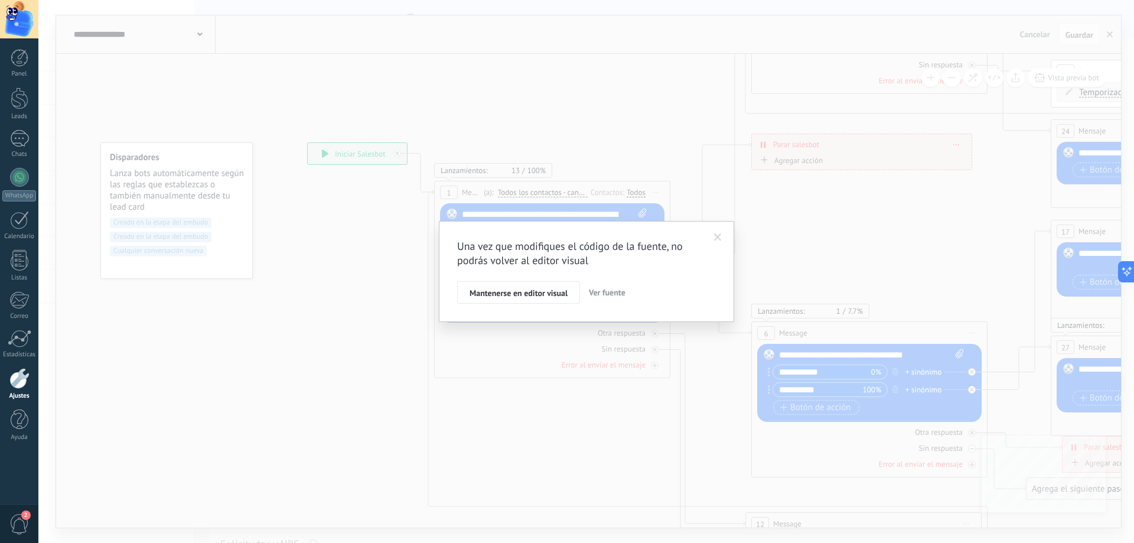
click at [613, 289] on span "Ver fuente" at bounding box center [607, 292] width 37 height 11
type textarea "**********"
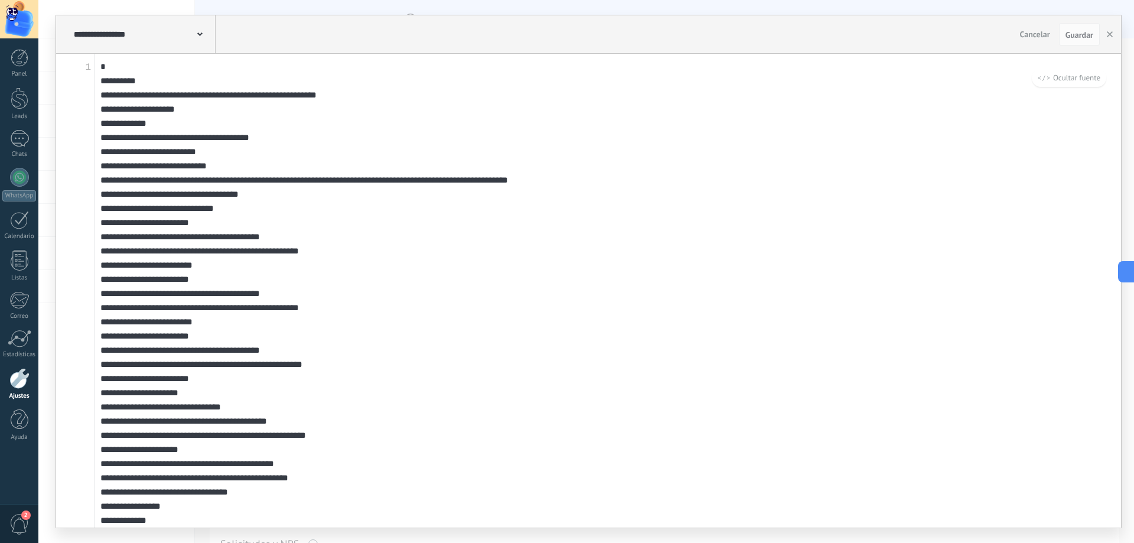
click at [1029, 38] on span "Cancelar" at bounding box center [1035, 34] width 30 height 11
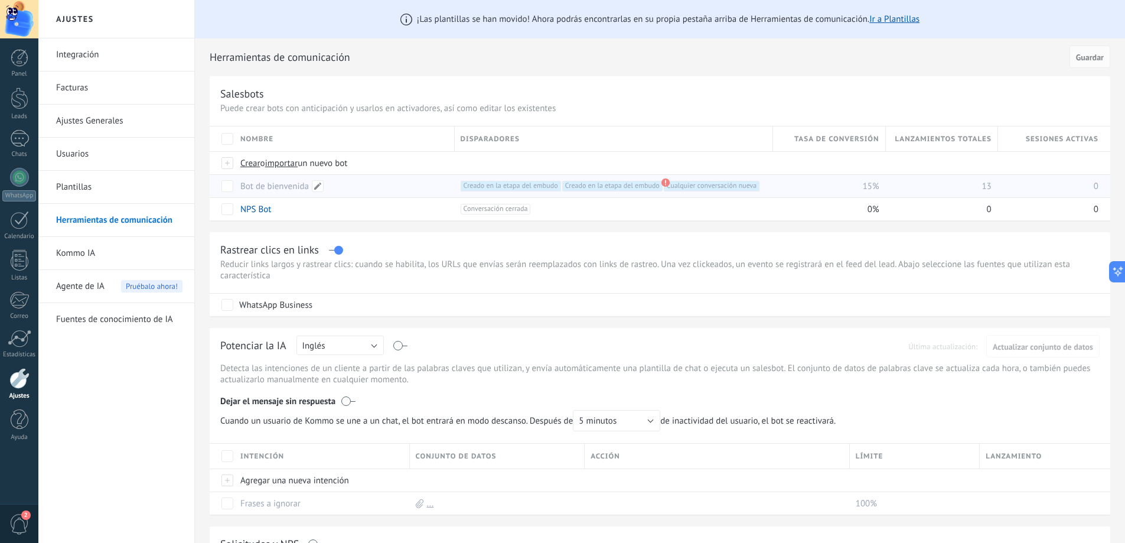
click at [262, 185] on link "Bot de bienvenida" at bounding box center [274, 186] width 69 height 11
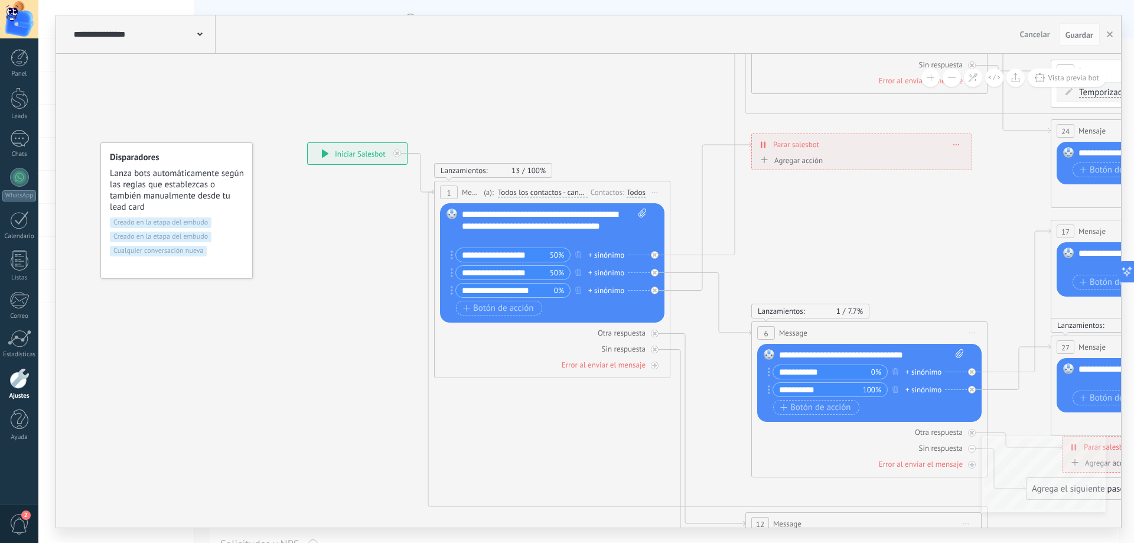
click at [353, 151] on div "**********" at bounding box center [357, 153] width 99 height 21
click at [361, 152] on div "**********" at bounding box center [357, 153] width 99 height 21
click at [360, 152] on div "**********" at bounding box center [357, 153] width 99 height 21
click at [197, 250] on span "Cualquier conversación nueva" at bounding box center [158, 251] width 97 height 11
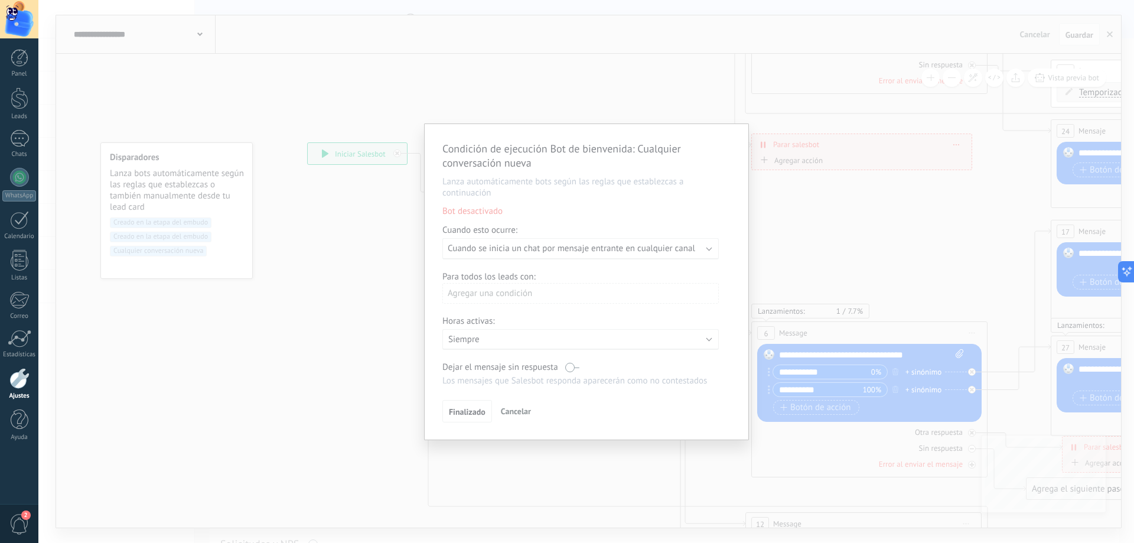
click at [319, 212] on div "Condición de ejecución Bot de bienvenida : Cualquier conversación nueva Lanza a…" at bounding box center [586, 271] width 1096 height 543
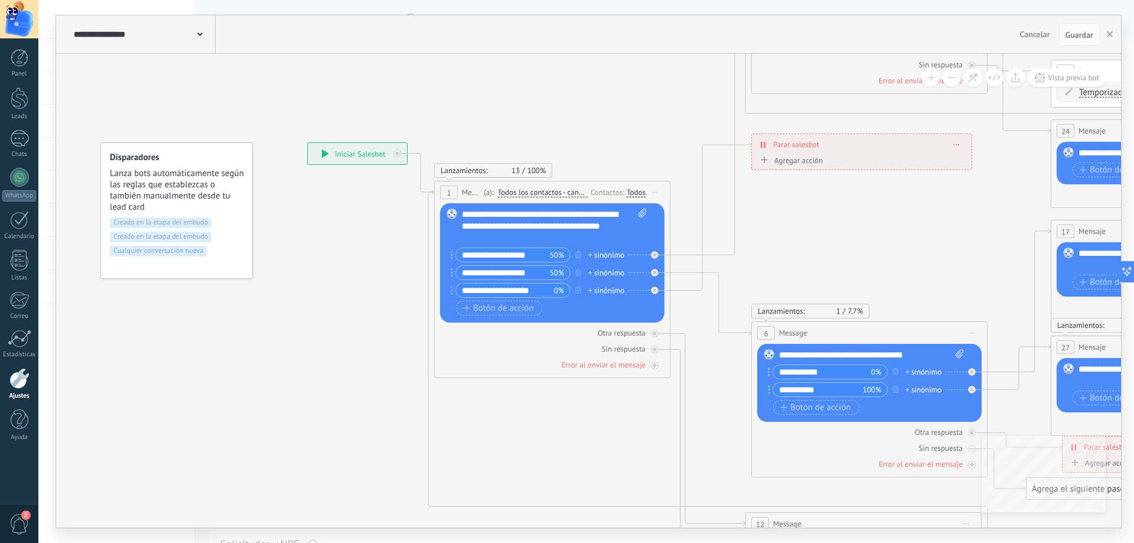
click at [178, 235] on span "Creado en la etapa del embudo" at bounding box center [161, 237] width 102 height 11
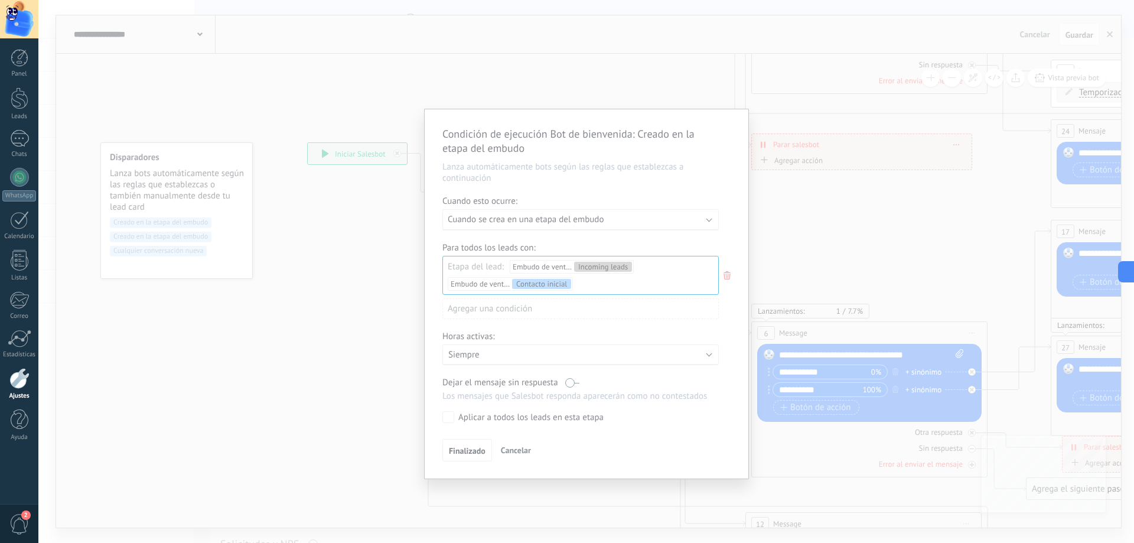
click at [118, 100] on div "Condición de ejecución Bot de bienvenida : Creado en la etapa del embudo Lanza …" at bounding box center [586, 271] width 1096 height 543
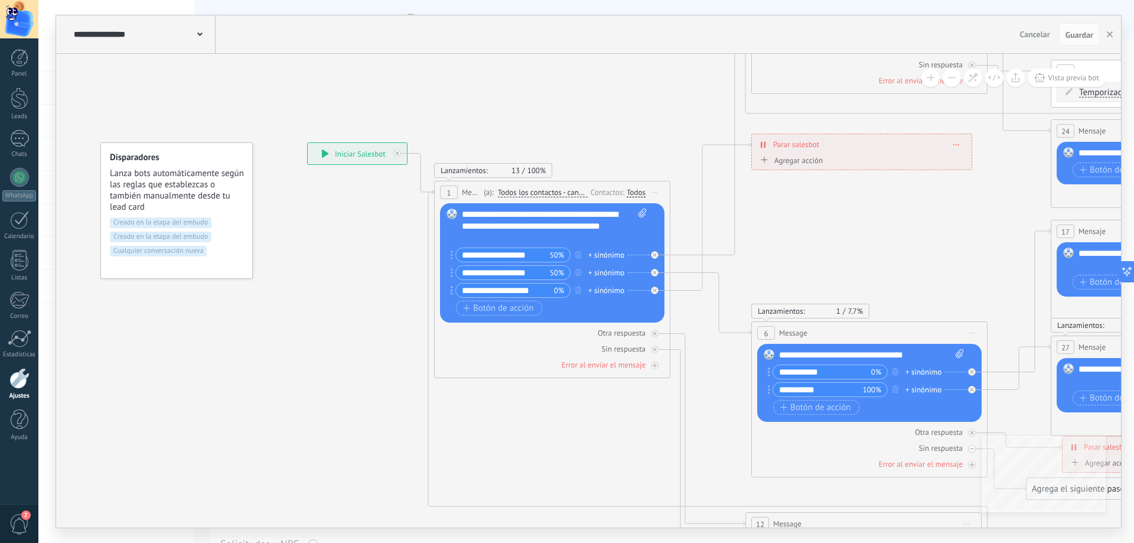
click at [125, 233] on span "Creado en la etapa del embudo" at bounding box center [161, 237] width 102 height 11
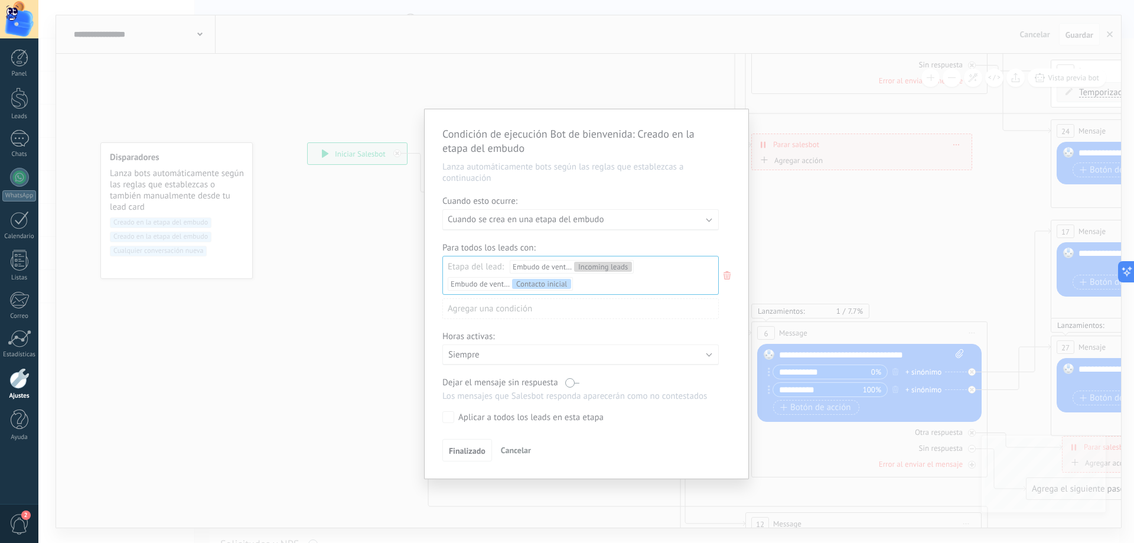
click at [172, 122] on div "Condición de ejecución Bot de bienvenida : Creado en la etapa del embudo Lanza …" at bounding box center [586, 271] width 1096 height 543
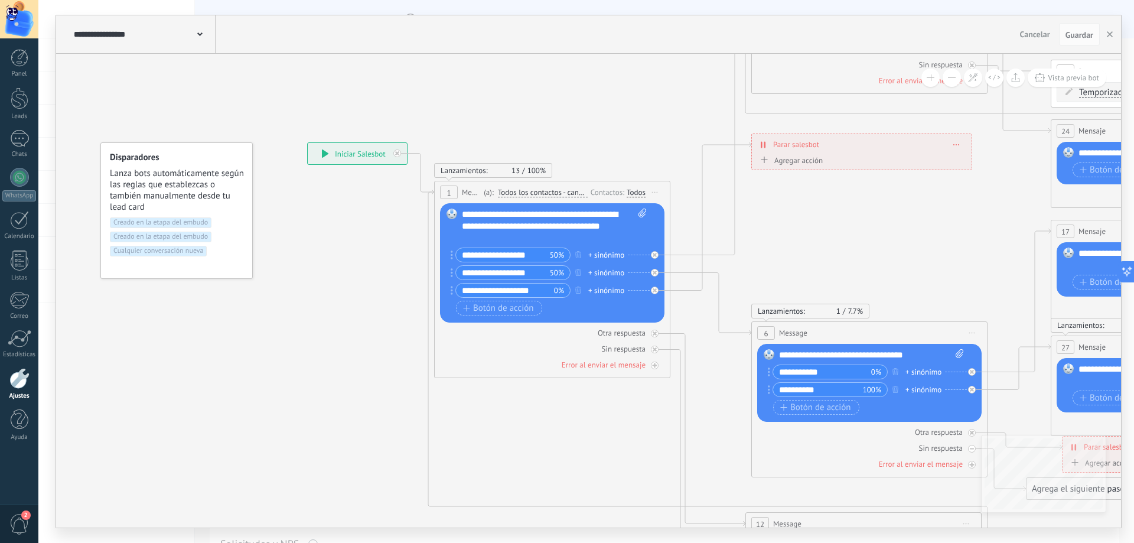
click at [211, 37] on div "**********" at bounding box center [143, 34] width 145 height 38
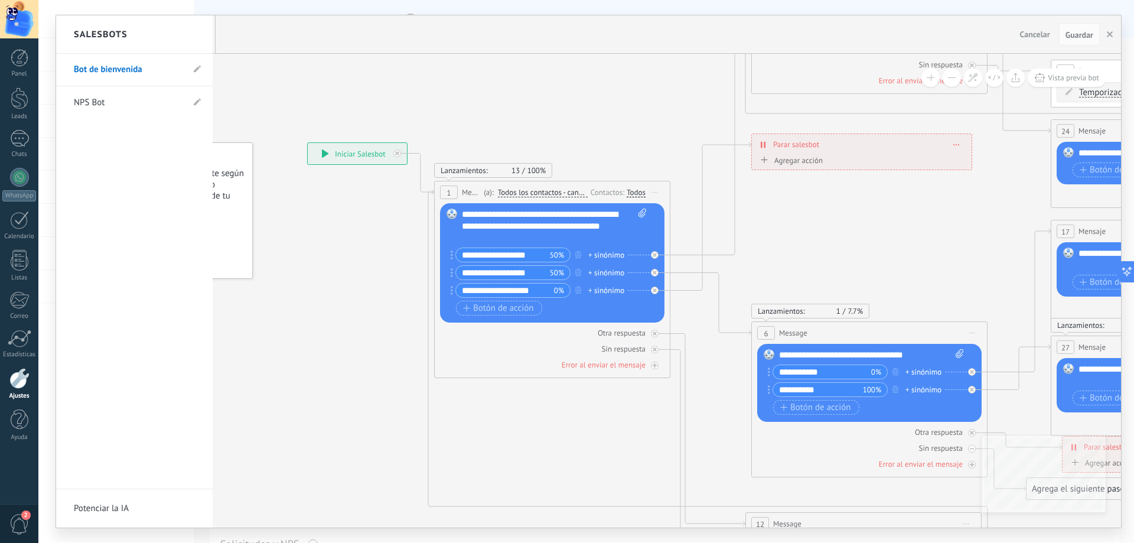
click at [206, 31] on div "Salesbots" at bounding box center [134, 34] width 157 height 38
click at [198, 70] on icon at bounding box center [197, 69] width 7 height 7
click at [231, 69] on div at bounding box center [588, 271] width 1065 height 512
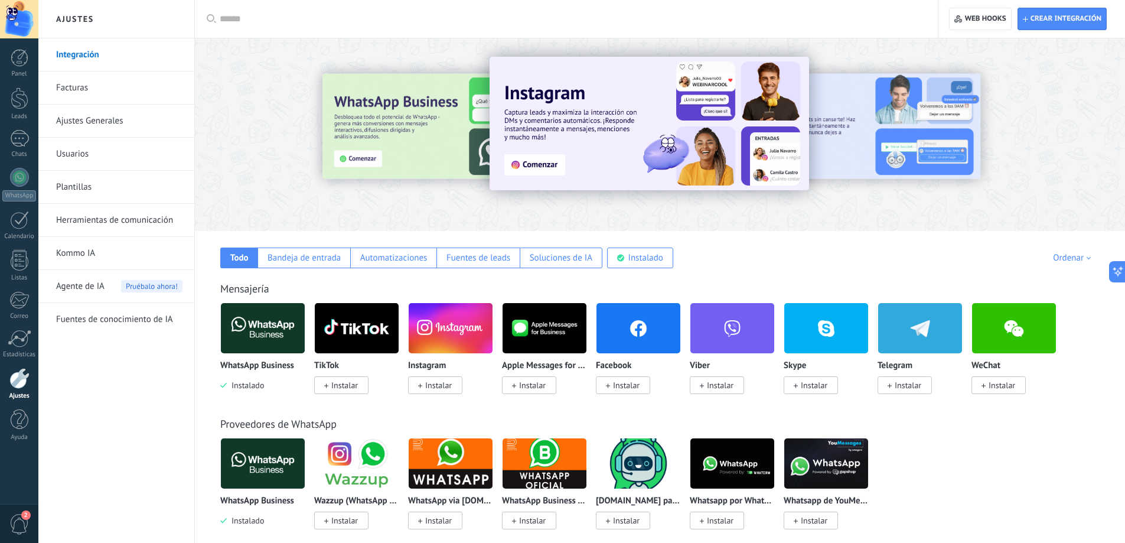
click at [85, 230] on link "Herramientas de comunicación" at bounding box center [119, 220] width 126 height 33
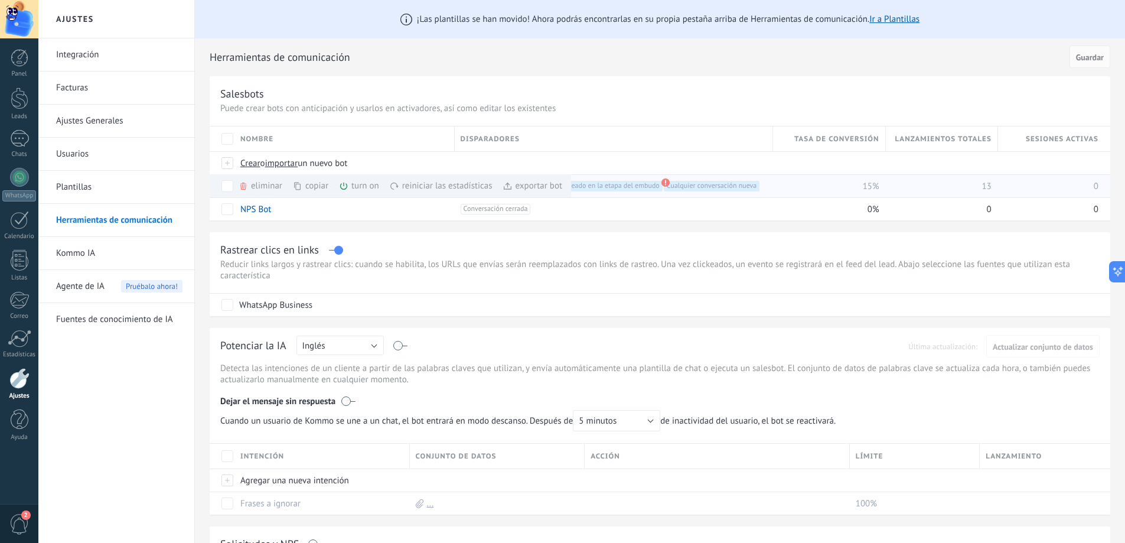
click at [360, 187] on div "turn on màs" at bounding box center [379, 185] width 80 height 23
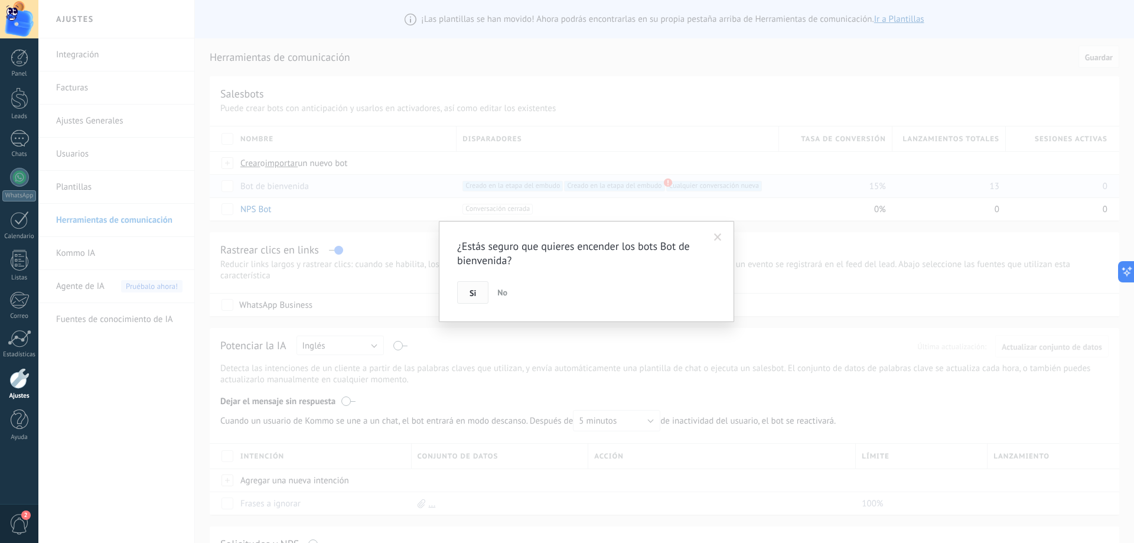
click at [471, 292] on span "Si" at bounding box center [473, 293] width 6 height 8
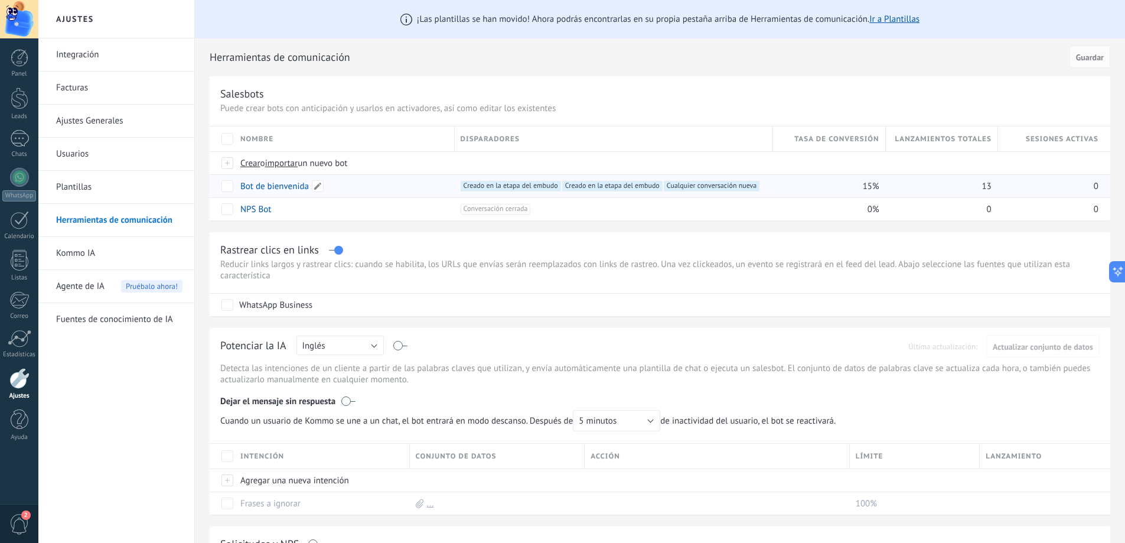
click at [289, 186] on link "Bot de bienvenida" at bounding box center [274, 186] width 69 height 11
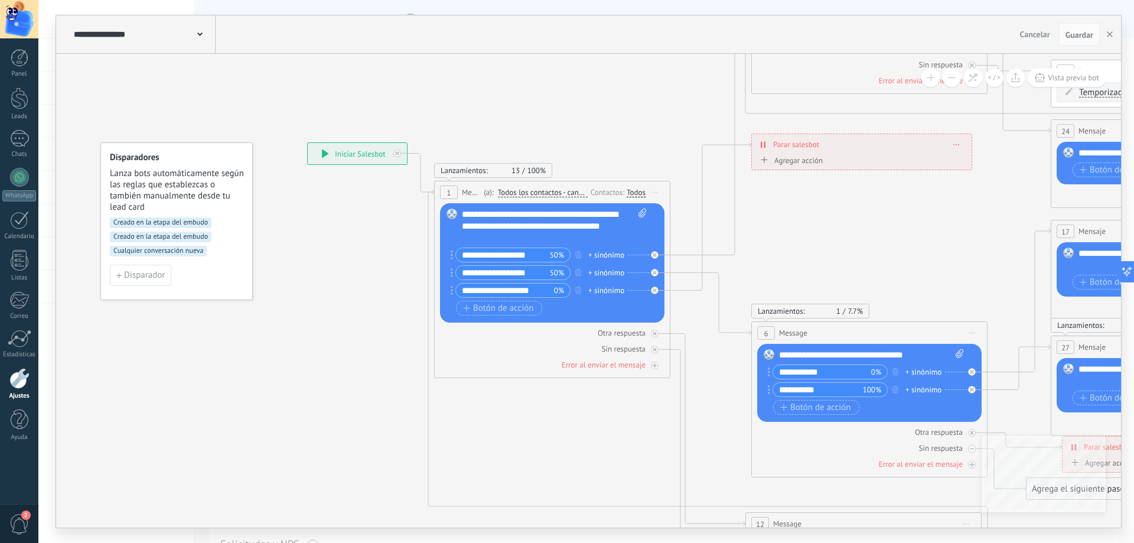
click at [166, 238] on span "Creado en la etapa del embudo" at bounding box center [161, 237] width 102 height 11
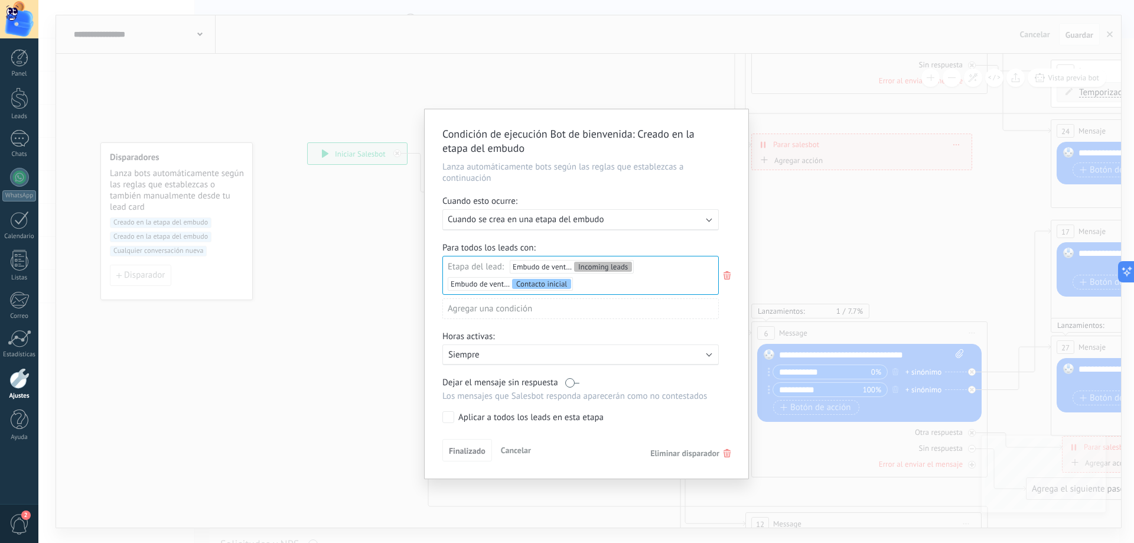
click at [0, 0] on div "Incoming leads Contacto inicial Negociación Debate contractual Discusión de con…" at bounding box center [0, 0] width 0 height 0
click at [431, 321] on div at bounding box center [586, 271] width 1096 height 543
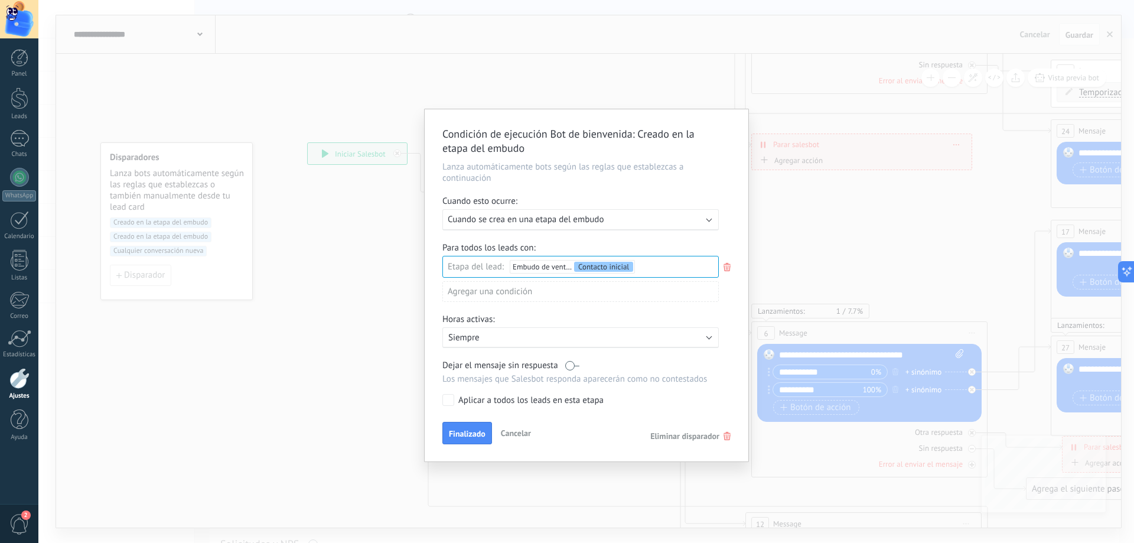
click at [537, 220] on span "Cuando se crea en una etapa del embudo" at bounding box center [526, 219] width 156 height 11
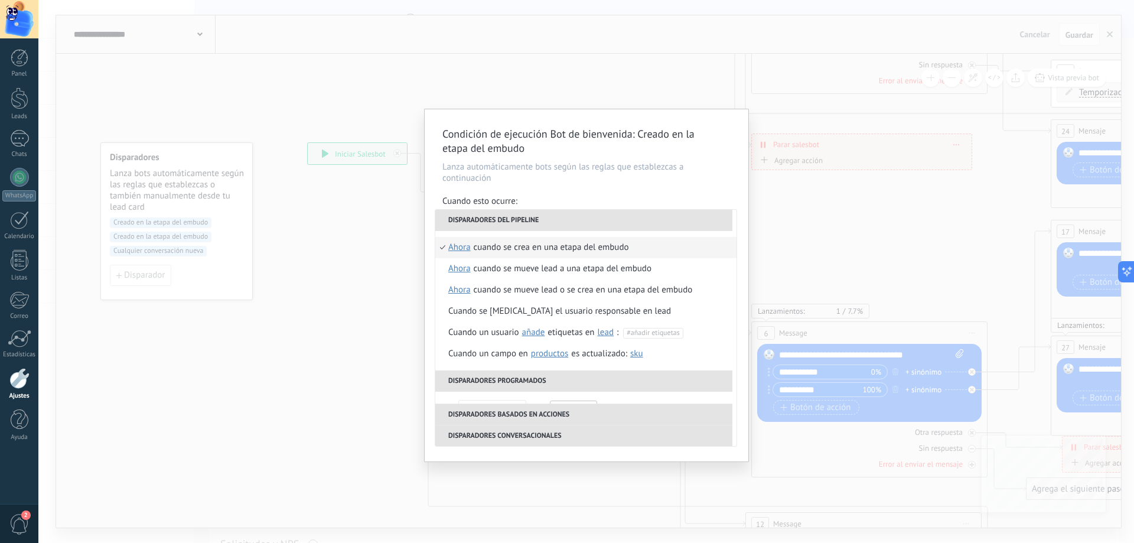
click at [445, 247] on li "Cuando se crea en una etapa del embudo ahora después de 5 minutos después de 10…" at bounding box center [585, 247] width 301 height 21
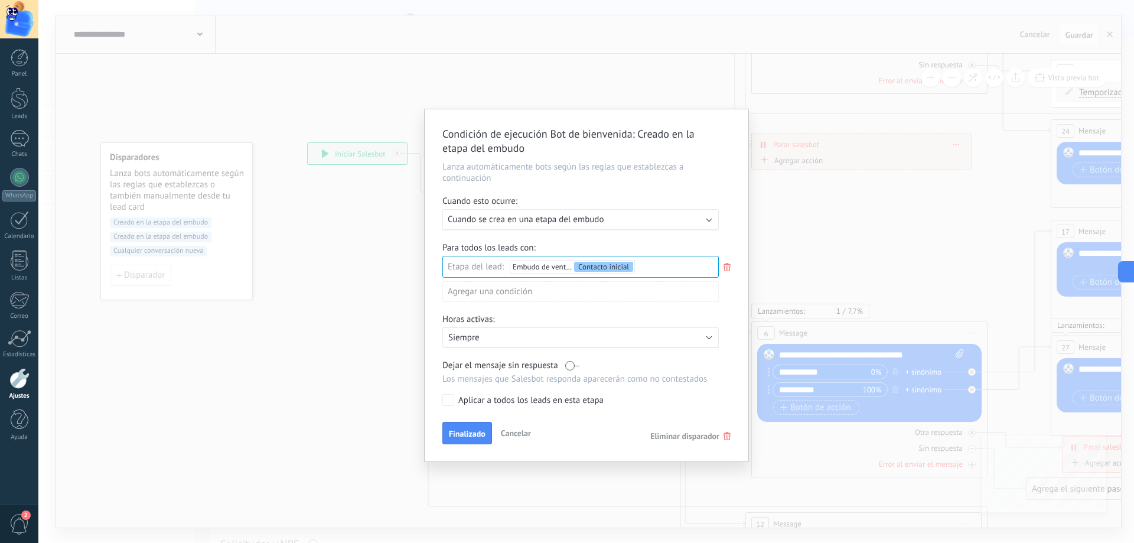
click at [515, 214] on span "Cuando se crea en una etapa del embudo" at bounding box center [526, 219] width 156 height 11
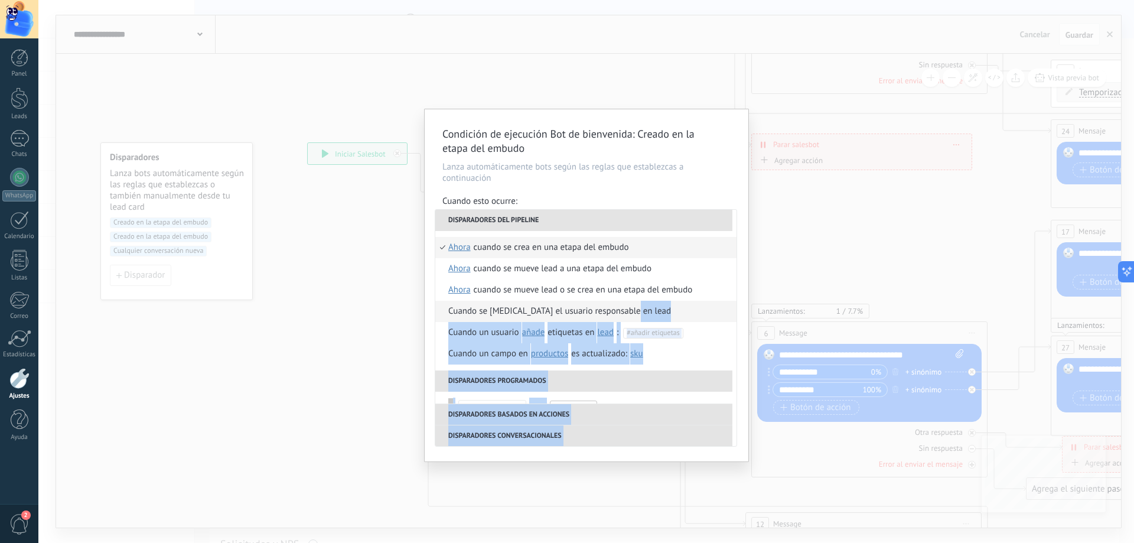
drag, startPoint x: 737, startPoint y: 260, endPoint x: 731, endPoint y: 301, distance: 41.2
click at [731, 301] on div "**********" at bounding box center [587, 285] width 324 height 352
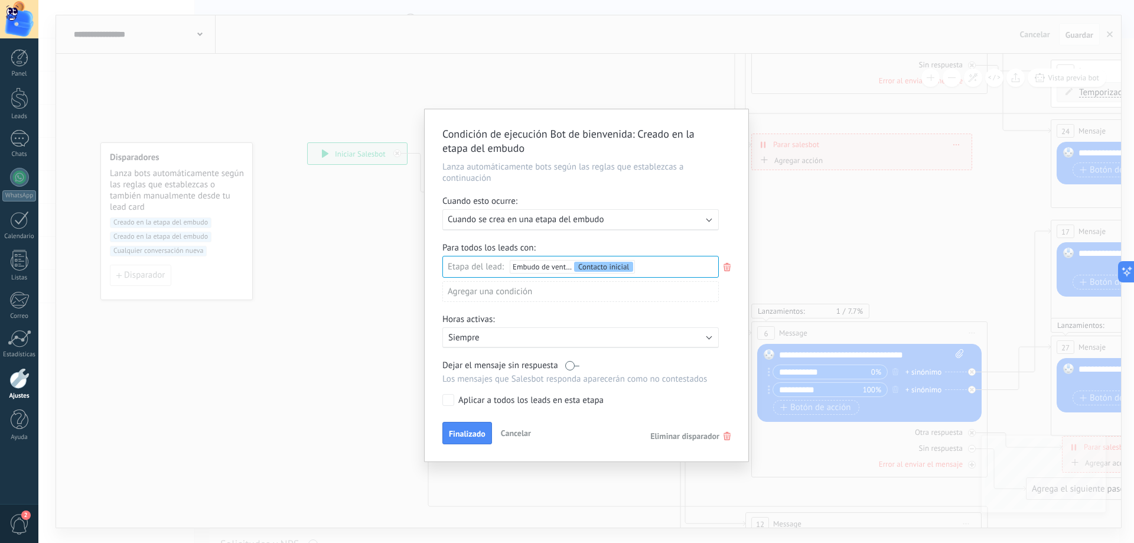
click at [707, 228] on div "Ejecutar: Cuando se crea en una etapa del embudo" at bounding box center [580, 219] width 276 height 21
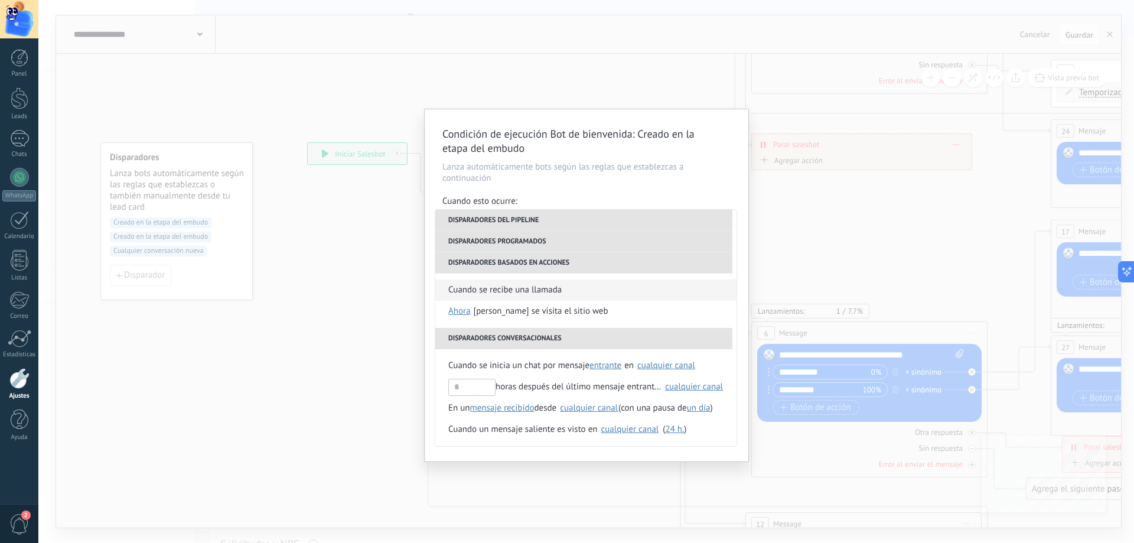
scroll to position [279, 0]
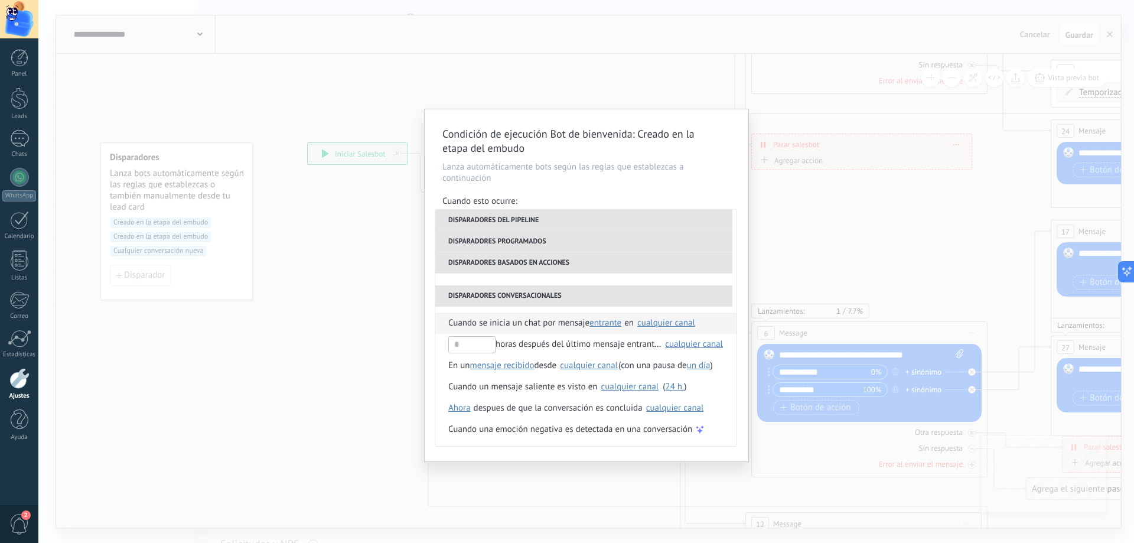
click at [543, 325] on span "Cuando se inicia un chat por mensaje" at bounding box center [518, 323] width 141 height 21
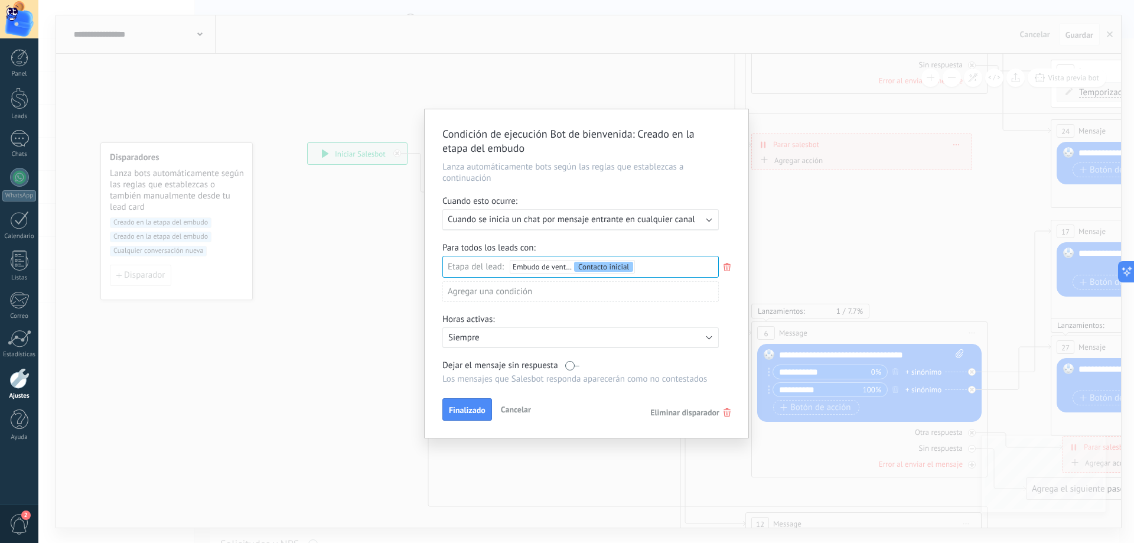
click at [571, 368] on label at bounding box center [572, 365] width 14 height 11
click at [571, 366] on label at bounding box center [572, 365] width 14 height 11
click at [686, 418] on div "Finalizado Cancelar Eliminar disparador" at bounding box center [586, 409] width 288 height 22
click at [694, 404] on div "Finalizado Cancelar Eliminar disparador" at bounding box center [586, 409] width 288 height 22
click at [691, 408] on span "Eliminar disparador" at bounding box center [684, 412] width 69 height 11
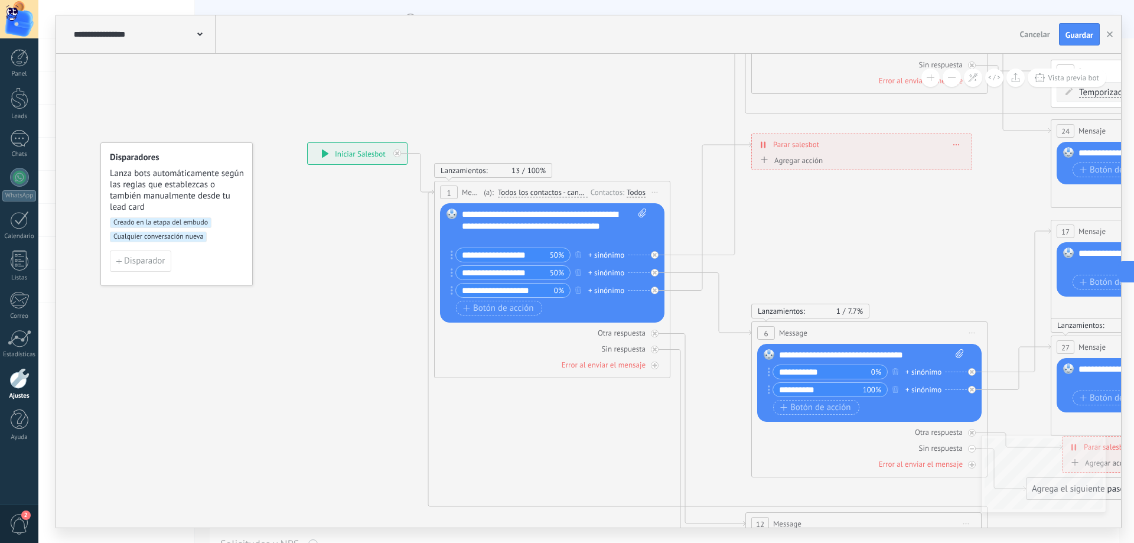
click at [175, 227] on span "Creado en la etapa del embudo" at bounding box center [161, 222] width 102 height 11
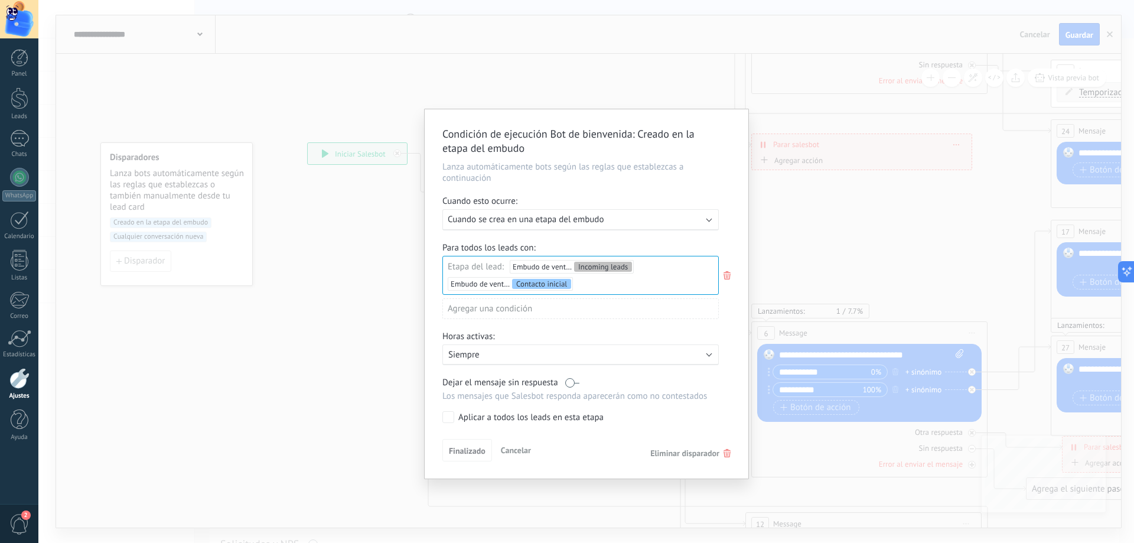
click at [715, 460] on div "Finalizado Cancelar Eliminar disparador" at bounding box center [586, 450] width 288 height 22
click at [714, 455] on span "Eliminar disparador" at bounding box center [684, 453] width 69 height 11
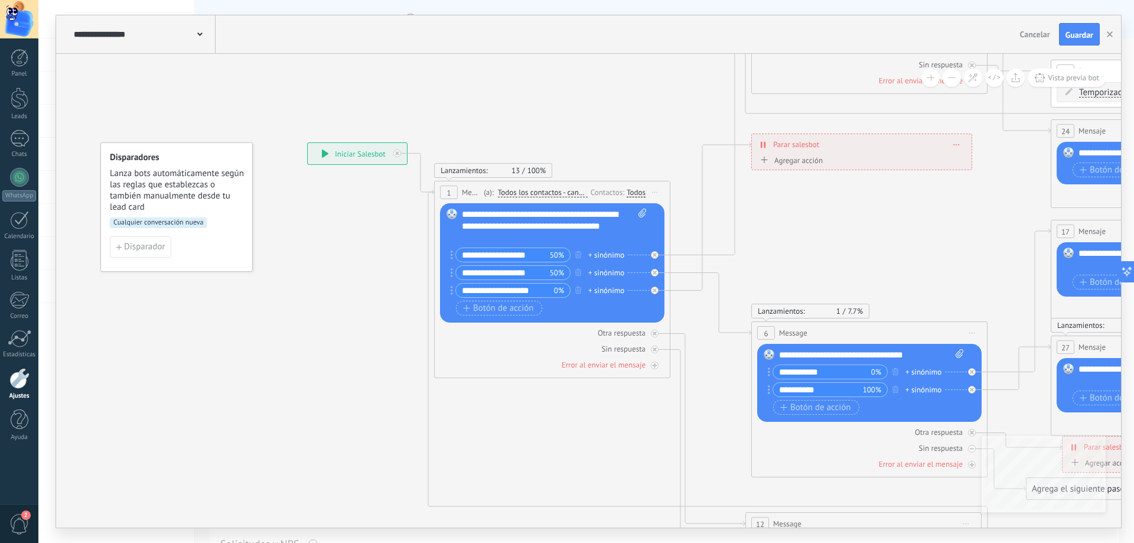
click at [174, 221] on span "Cualquier conversación nueva" at bounding box center [158, 222] width 97 height 11
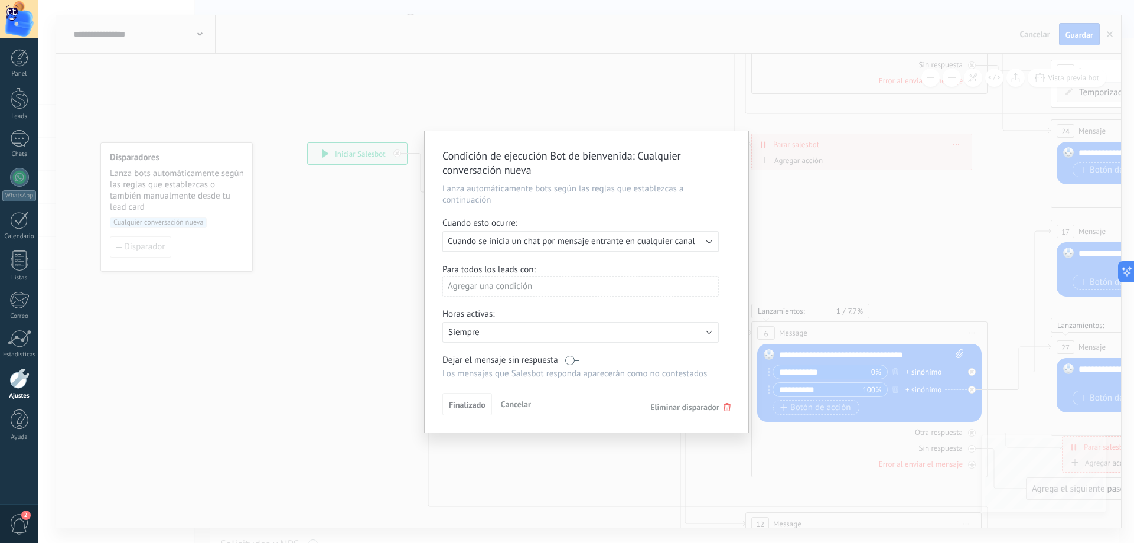
click at [702, 239] on div "Ejecutar: Cuando se inicia un chat por mensaje entrante en cualquier canal" at bounding box center [576, 241] width 256 height 11
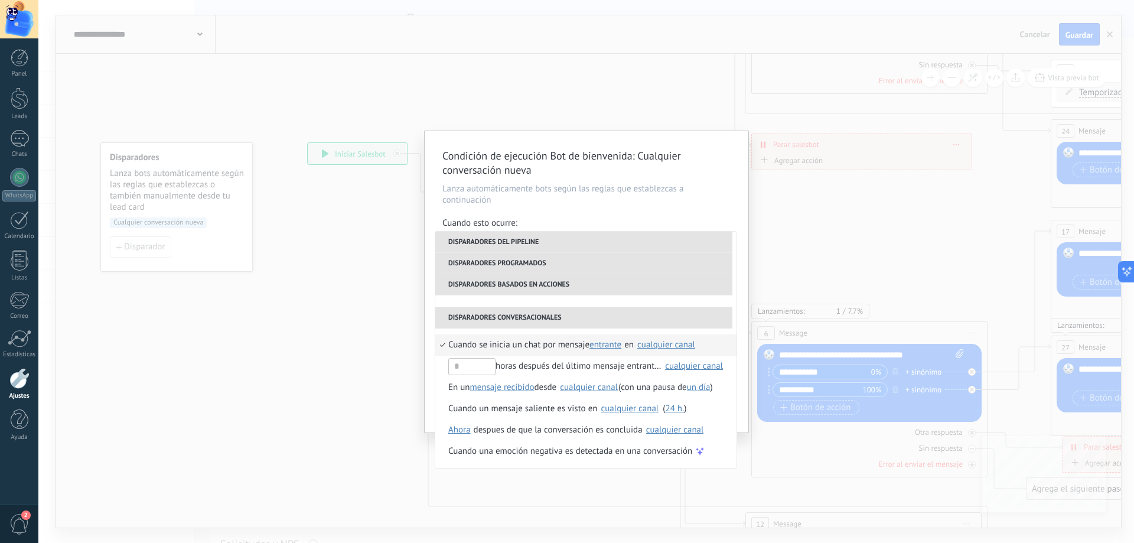
click at [663, 344] on div "cualquier canal" at bounding box center [666, 344] width 58 height 9
click at [665, 320] on li "Disparadores conversacionales" at bounding box center [583, 317] width 297 height 21
click at [577, 341] on span "Cuando se inicia un chat por mensaje" at bounding box center [518, 344] width 141 height 21
click at [606, 345] on span "entrante" at bounding box center [606, 344] width 32 height 11
click at [649, 368] on div "horas después del último mensaje entrante en" at bounding box center [554, 366] width 213 height 21
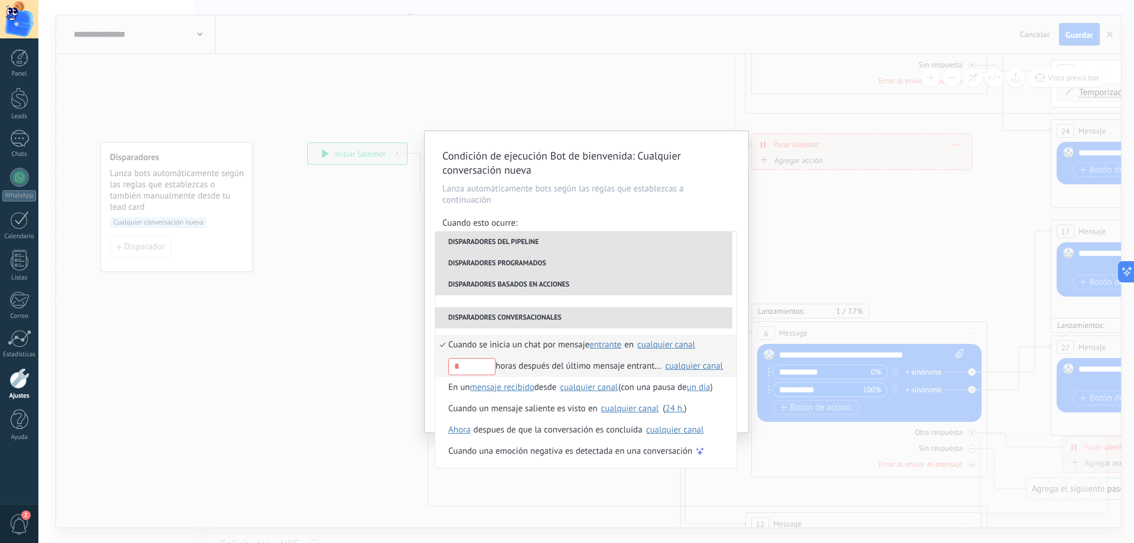
click at [669, 366] on div "cualquier canal" at bounding box center [694, 366] width 58 height 9
click at [727, 330] on div "Cuando se inicia un chat por mensaje entrante entrante saliente cualquiera en N…" at bounding box center [585, 397] width 301 height 139
click at [432, 312] on div "Condición de ejecución Bot de bienvenida : Cualquier conversación nueva Lanza a…" at bounding box center [587, 281] width 324 height 301
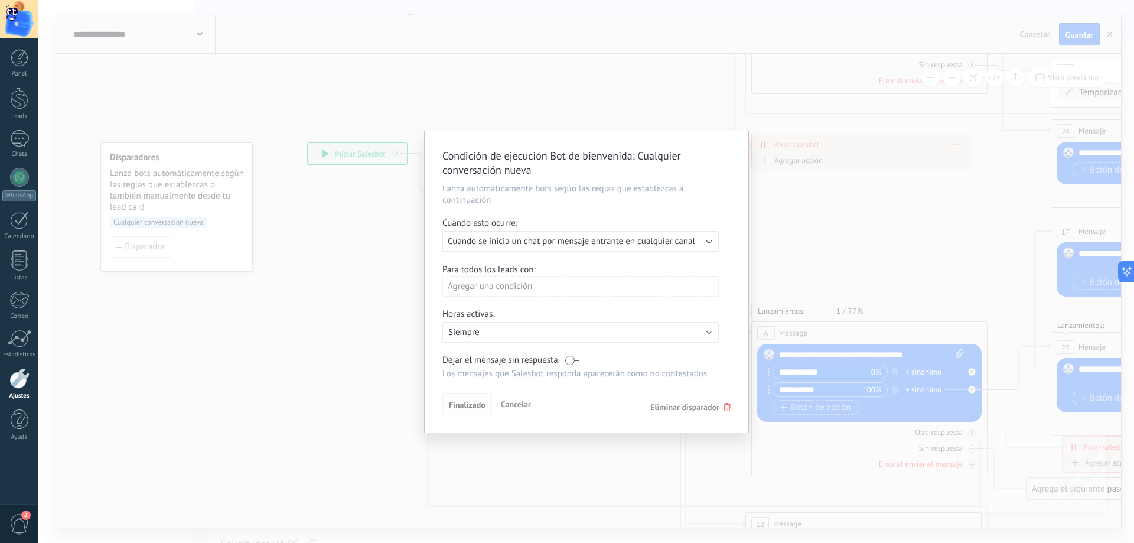
click at [470, 402] on span "Finalizado" at bounding box center [467, 405] width 37 height 8
click at [486, 289] on div "Agregar una condición" at bounding box center [580, 286] width 276 height 21
click at [492, 308] on div "Etiquetas" at bounding box center [495, 309] width 92 height 17
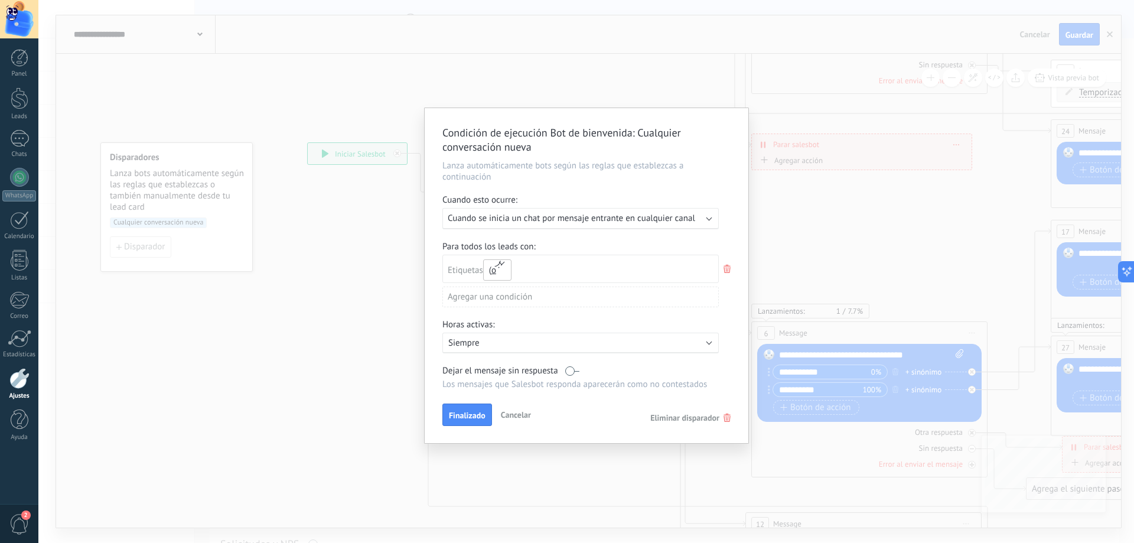
click at [511, 271] on button "o" at bounding box center [497, 269] width 28 height 21
click at [526, 269] on div "Etiquetas y o o" at bounding box center [580, 269] width 276 height 28
click at [728, 271] on icon at bounding box center [727, 269] width 13 height 14
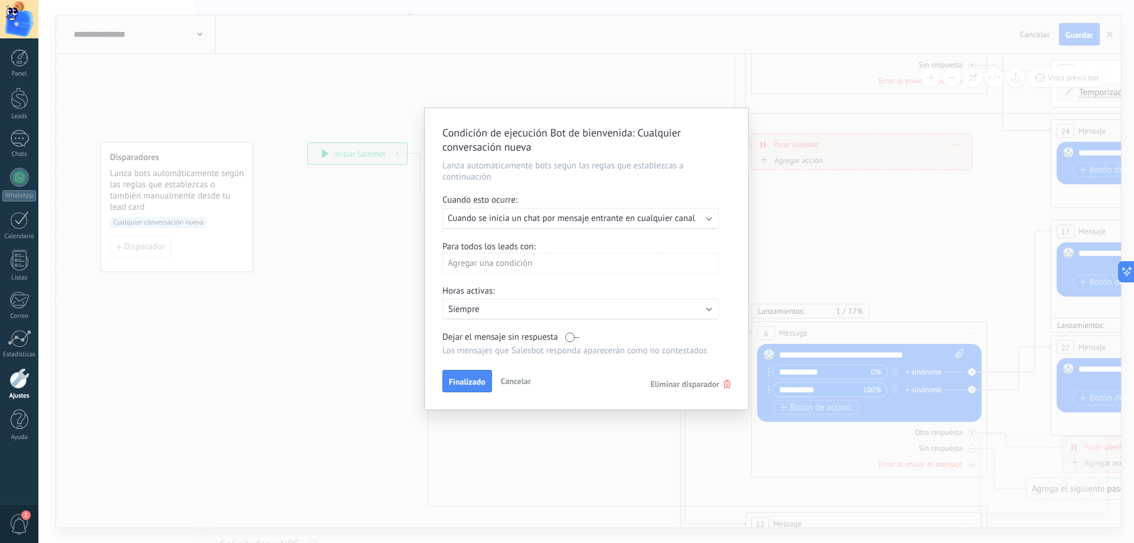
click at [479, 264] on div "Agregar una condición" at bounding box center [580, 263] width 276 height 21
click at [466, 308] on div "Etapa del lead" at bounding box center [495, 307] width 92 height 17
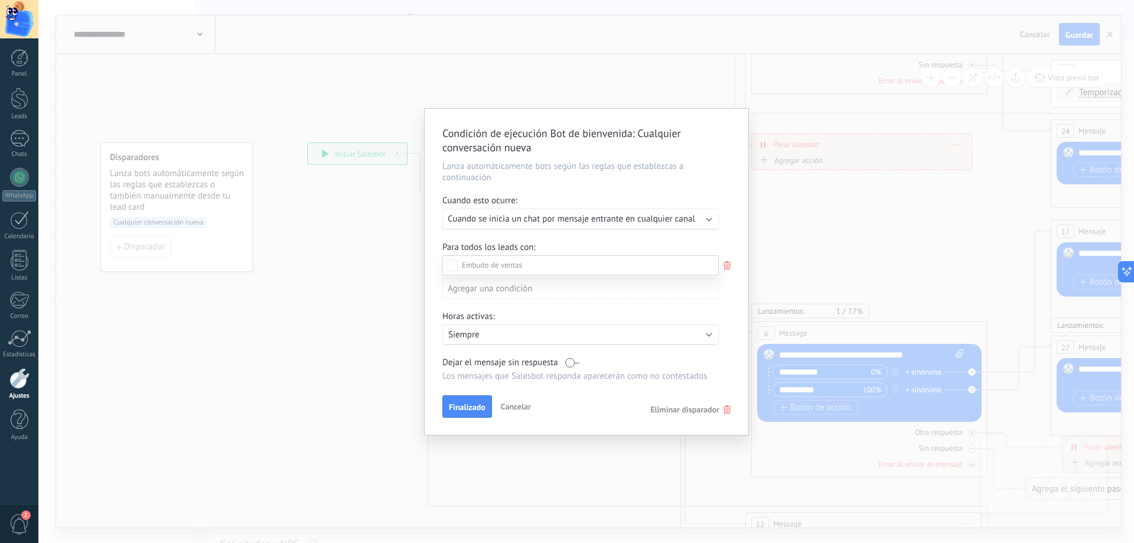
click at [0, 0] on div "Contacto inicial" at bounding box center [0, 0] width 0 height 0
click at [731, 242] on div at bounding box center [586, 271] width 1096 height 543
click at [0, 0] on div "Incoming leads Contacto inicial Negociación Debate contractual Discusión de con…" at bounding box center [0, 0] width 0 height 0
click at [705, 225] on div at bounding box center [586, 271] width 1096 height 543
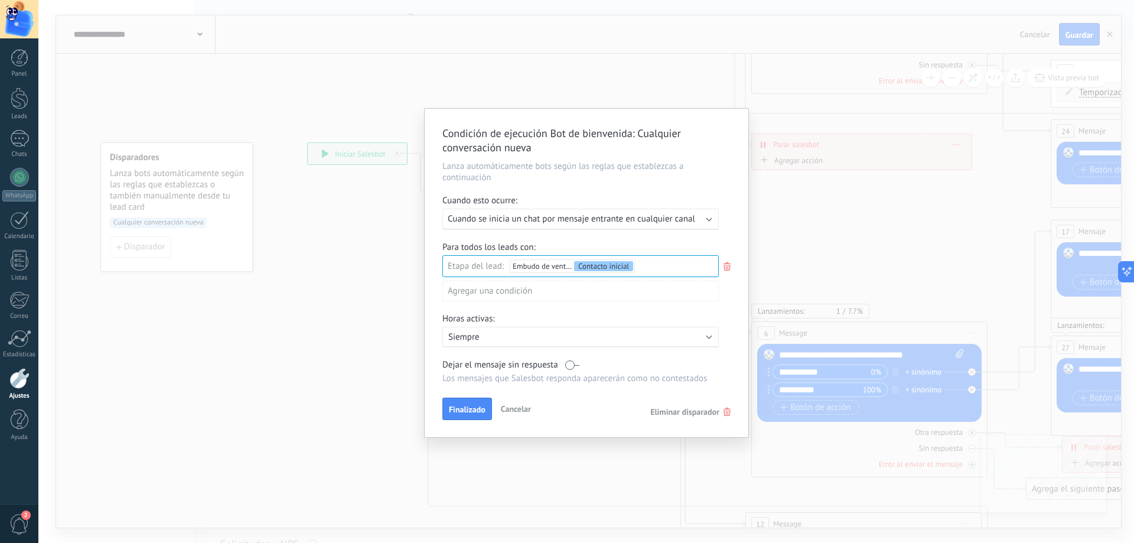
click at [705, 219] on div "Ejecutar: Cuando se inicia un chat por mensaje entrante en cualquier canal" at bounding box center [580, 219] width 276 height 21
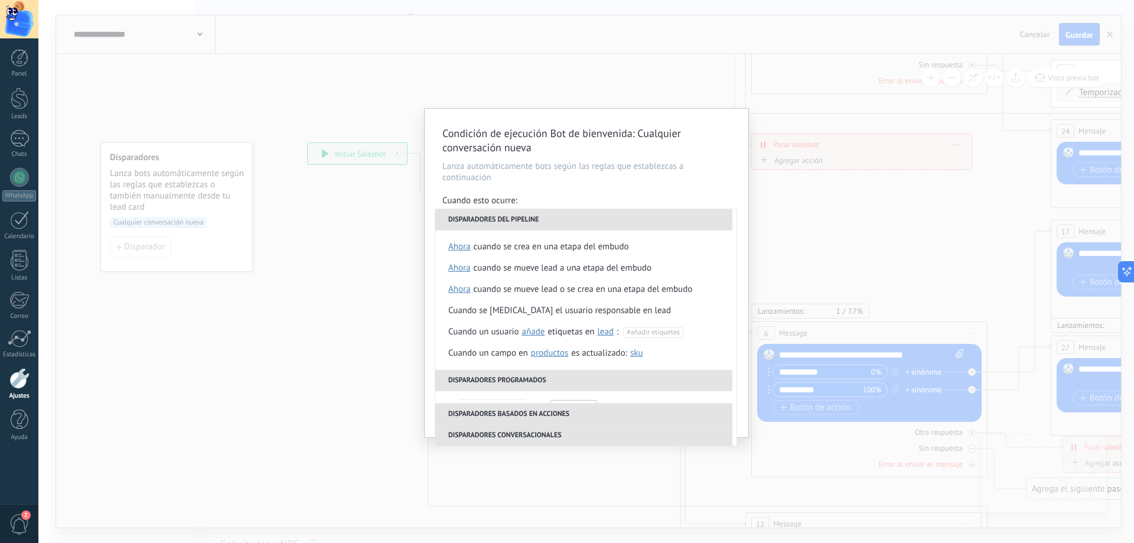
click at [740, 195] on div "Condición de ejecución Bot de bienvenida : Cualquier conversación nueva Lanza a…" at bounding box center [587, 273] width 324 height 328
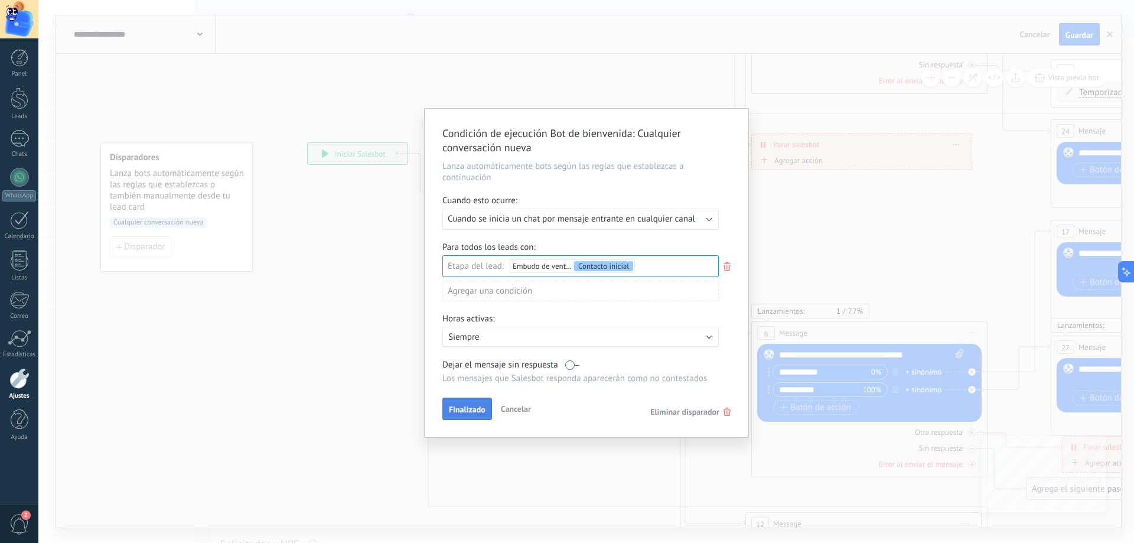
click at [472, 414] on span "Finalizado" at bounding box center [467, 409] width 37 height 8
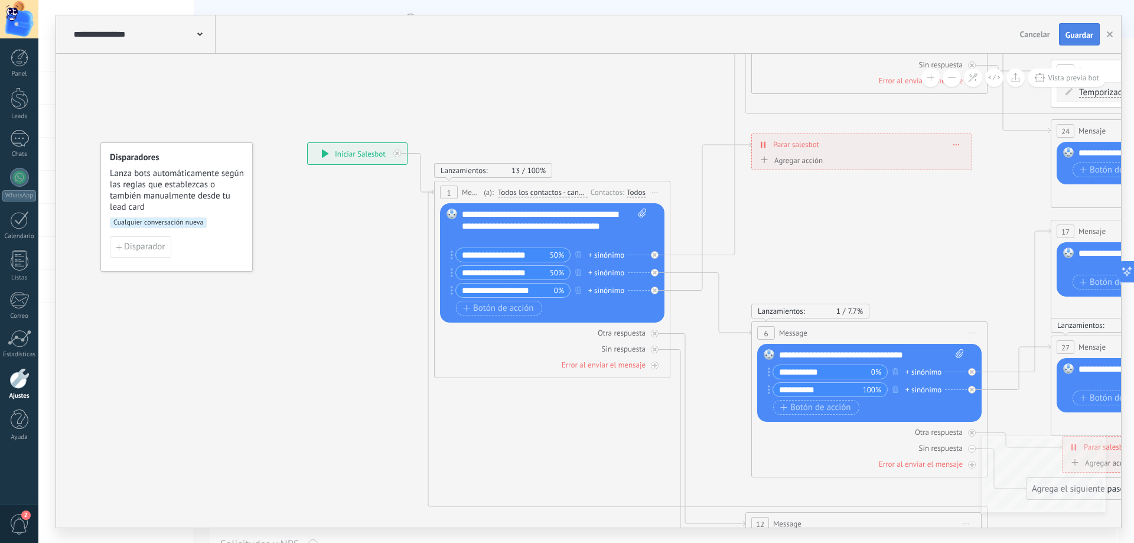
click at [1072, 27] on button "Guardar" at bounding box center [1079, 34] width 41 height 22
click at [539, 285] on input "**********" at bounding box center [505, 291] width 98 height 14
type input "**********"
click at [1082, 34] on span "Guardar" at bounding box center [1080, 35] width 28 height 8
click at [698, 255] on icon at bounding box center [711, 101] width 81 height 308
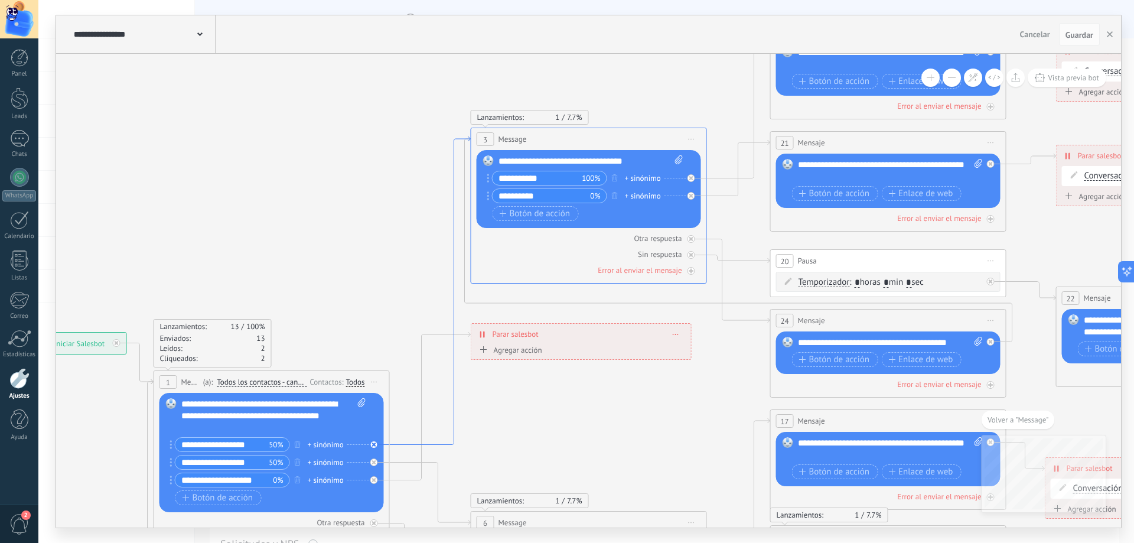
click at [438, 442] on icon at bounding box center [430, 290] width 81 height 308
click at [455, 280] on icon at bounding box center [430, 290] width 81 height 308
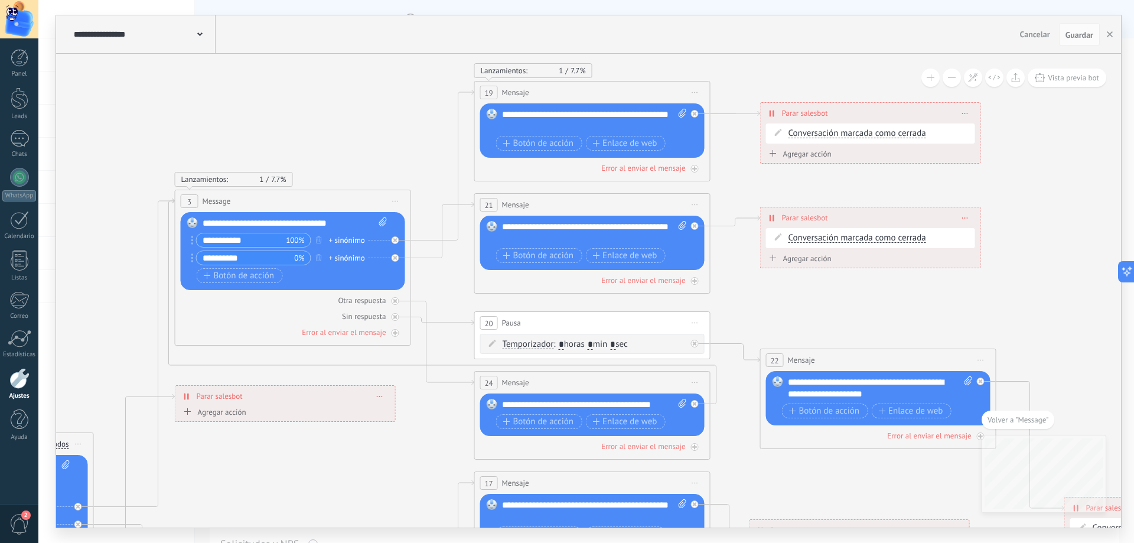
drag, startPoint x: 706, startPoint y: 179, endPoint x: 410, endPoint y: 157, distance: 296.8
click at [410, 157] on icon at bounding box center [508, 545] width 2146 height 1518
click at [415, 240] on icon at bounding box center [442, 165] width 63 height 151
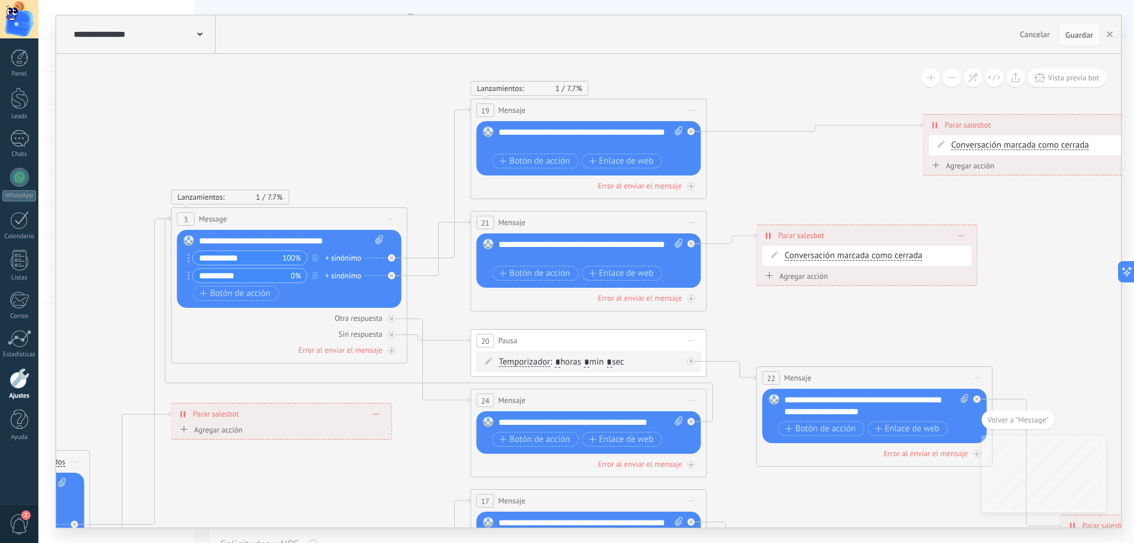
drag, startPoint x: 894, startPoint y: 128, endPoint x: 1066, endPoint y: 129, distance: 172.5
click at [1066, 129] on div "**********" at bounding box center [1034, 125] width 220 height 21
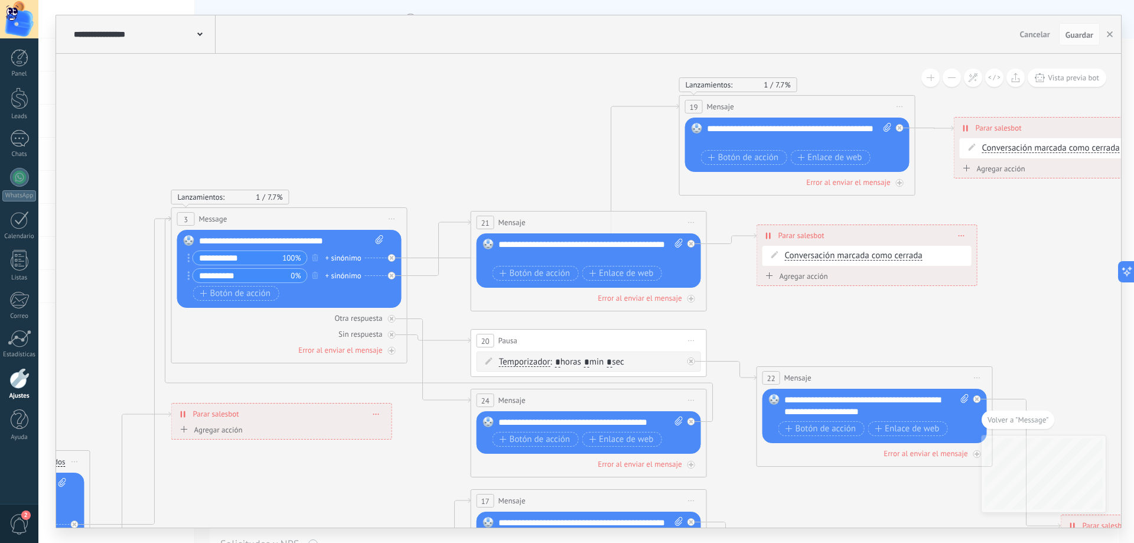
drag, startPoint x: 639, startPoint y: 109, endPoint x: 857, endPoint y: 108, distance: 217.4
click at [857, 108] on div "19 Mensaje ******* (a): Todos los contactos - canales seleccionados Todos los c…" at bounding box center [797, 107] width 235 height 22
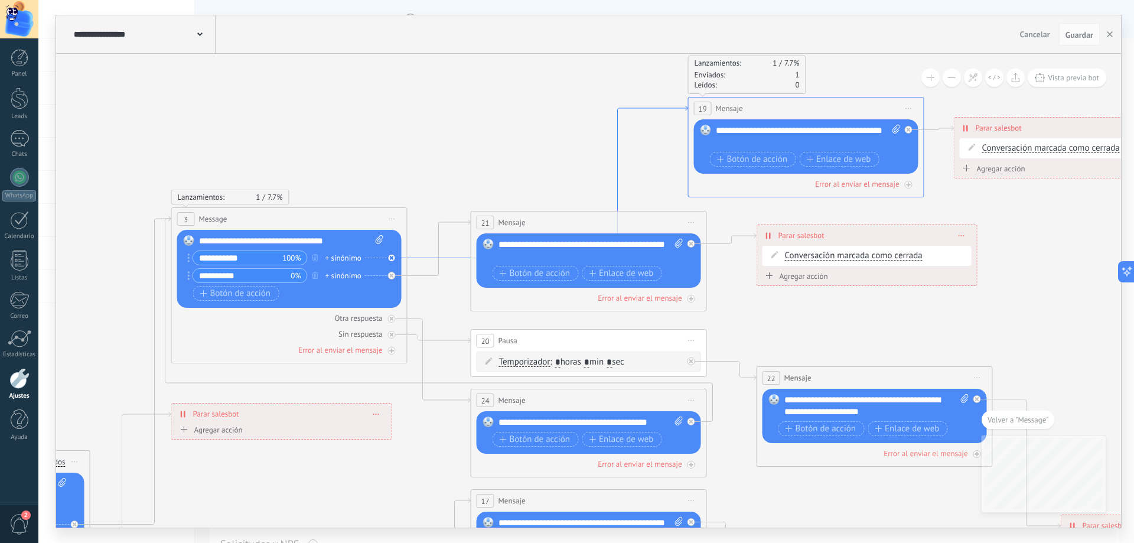
click at [660, 109] on icon at bounding box center [548, 182] width 281 height 152
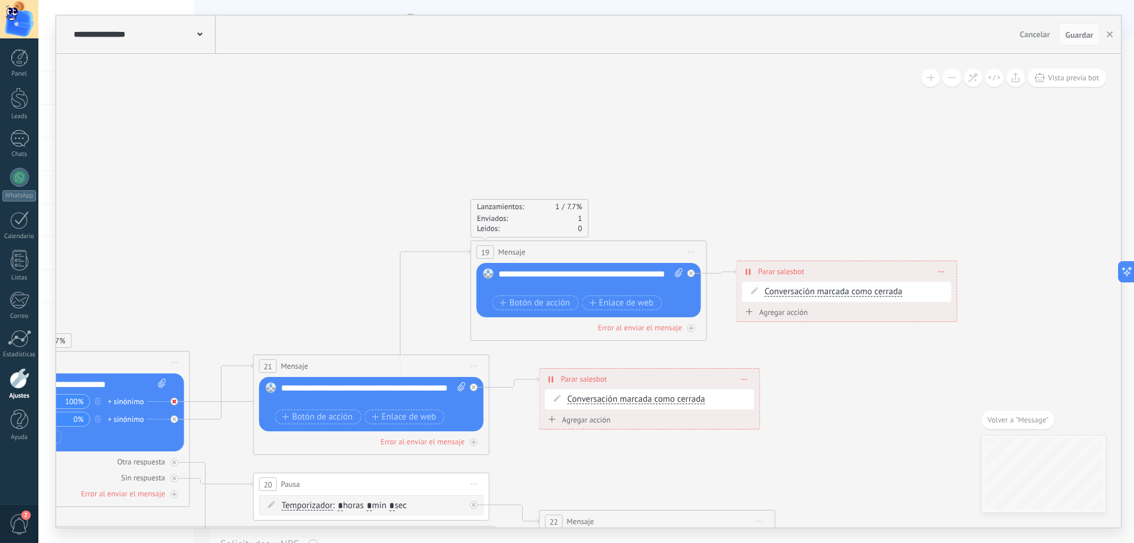
click at [174, 398] on div at bounding box center [175, 402] width 8 height 8
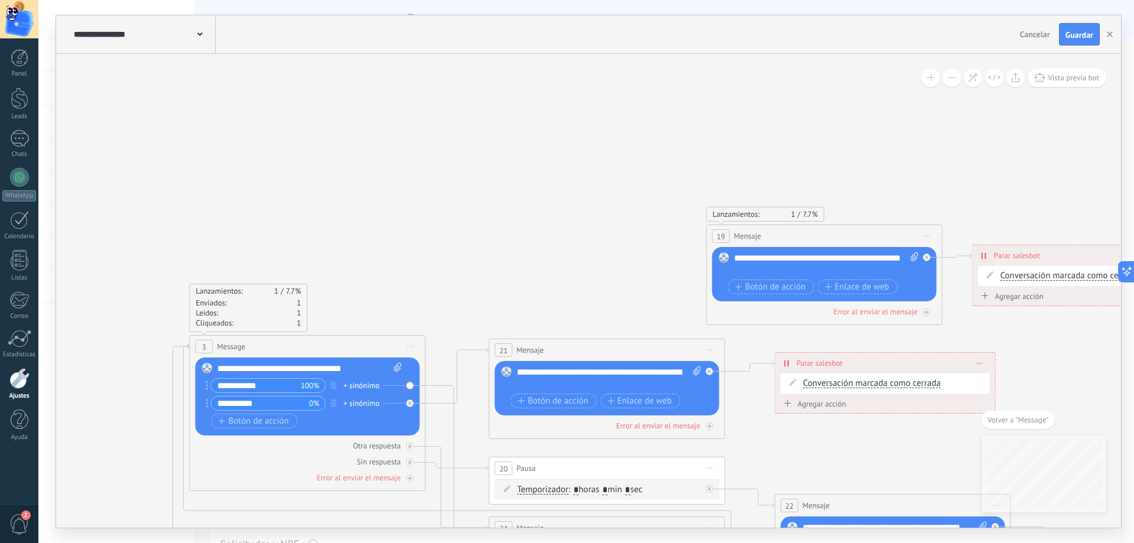
drag, startPoint x: 172, startPoint y: 234, endPoint x: 394, endPoint y: 213, distance: 223.1
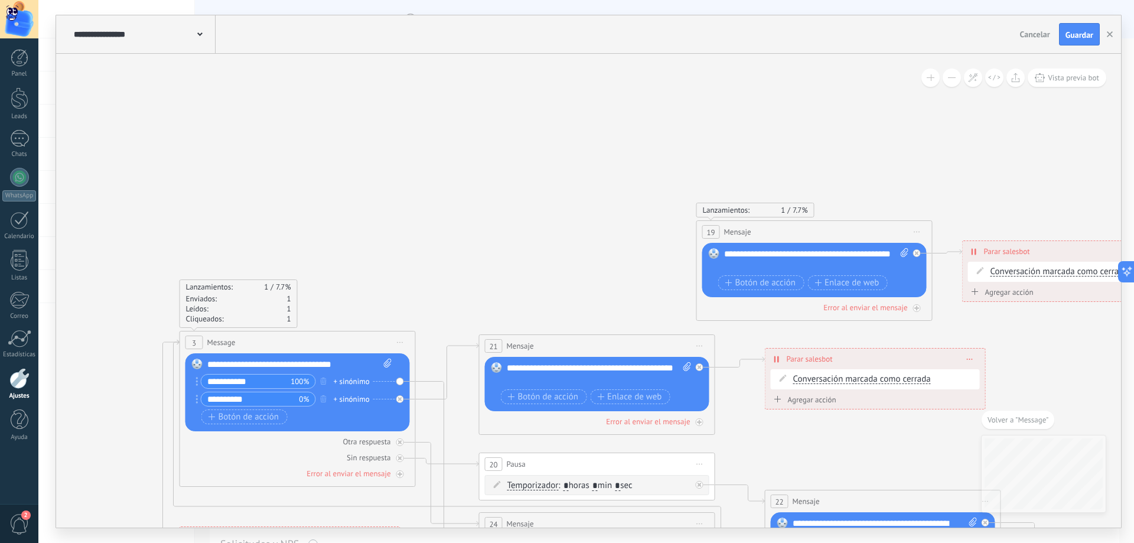
click at [399, 382] on div "Reemplazar Quitar Convertir a mensaje de voz Arrastre la imagen aquí para adjun…" at bounding box center [298, 392] width 224 height 78
click at [337, 380] on div "+ sinónimo" at bounding box center [352, 382] width 36 height 12
click at [402, 381] on div "Reemplazar Quitar Convertir a mensaje de voz Arrastre la imagen aquí para adjun…" at bounding box center [298, 392] width 224 height 78
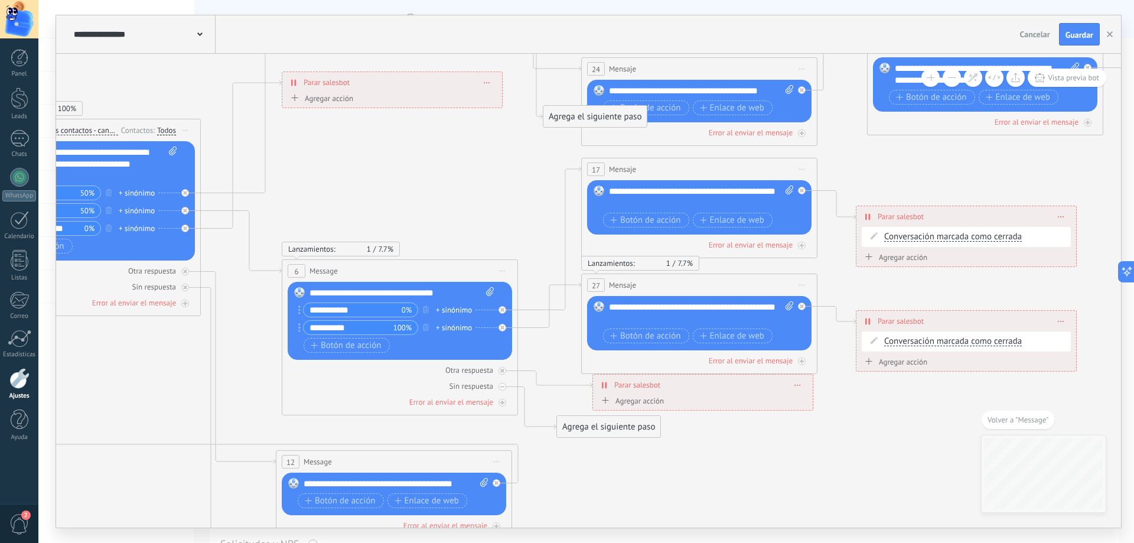
drag, startPoint x: 593, startPoint y: 453, endPoint x: 559, endPoint y: 115, distance: 339.7
click at [559, 115] on div "Agrega el siguiente paso" at bounding box center [595, 116] width 103 height 19
drag, startPoint x: 525, startPoint y: 219, endPoint x: 546, endPoint y: 118, distance: 103.1
click at [544, 117] on div "Agrega el siguiente paso" at bounding box center [557, 109] width 103 height 19
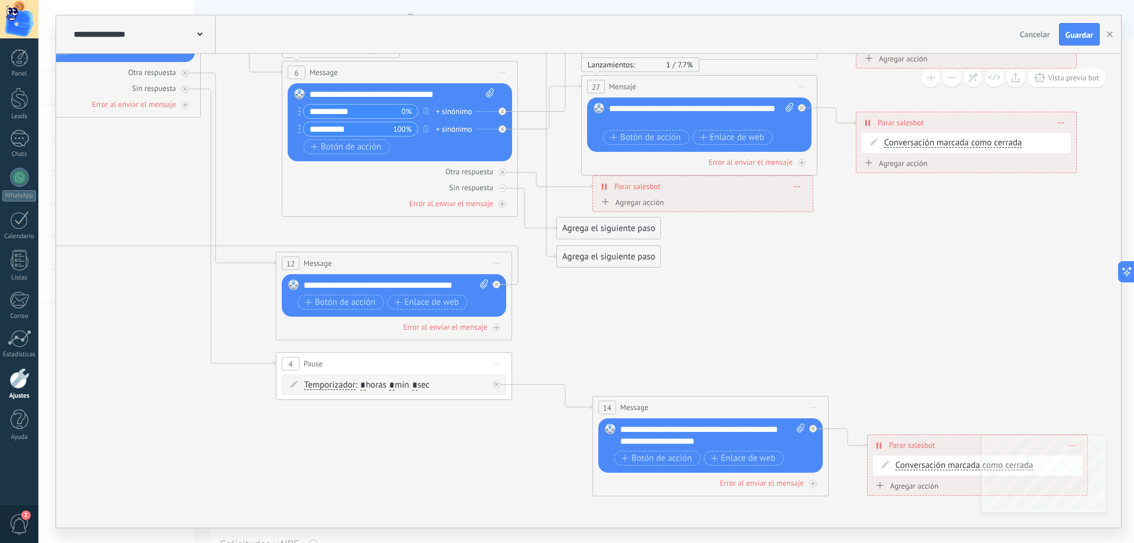
click at [631, 260] on div "Agrega el siguiente paso" at bounding box center [608, 256] width 103 height 19
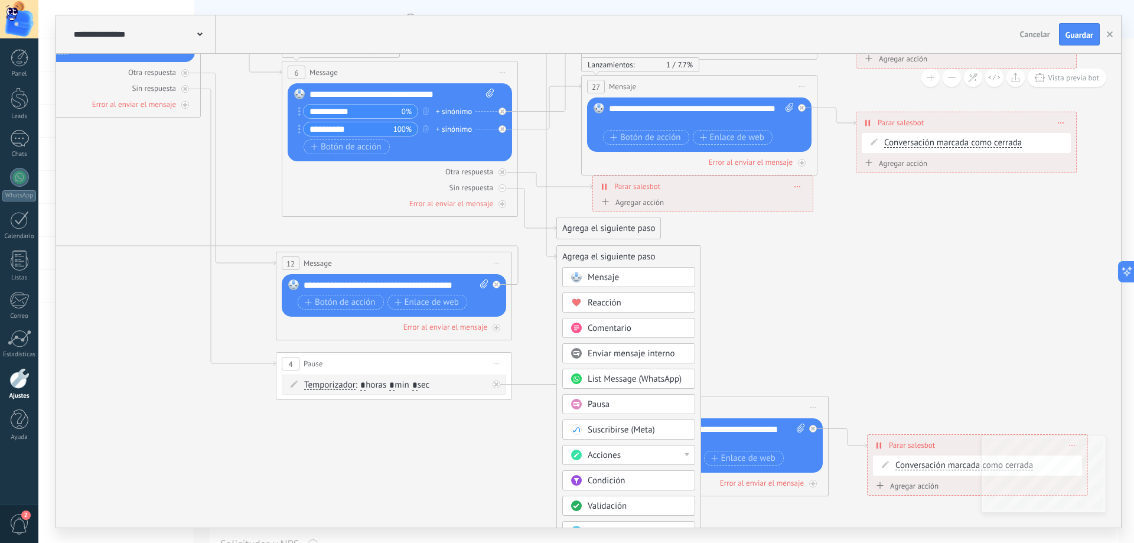
click at [633, 281] on div "Mensaje" at bounding box center [637, 278] width 99 height 12
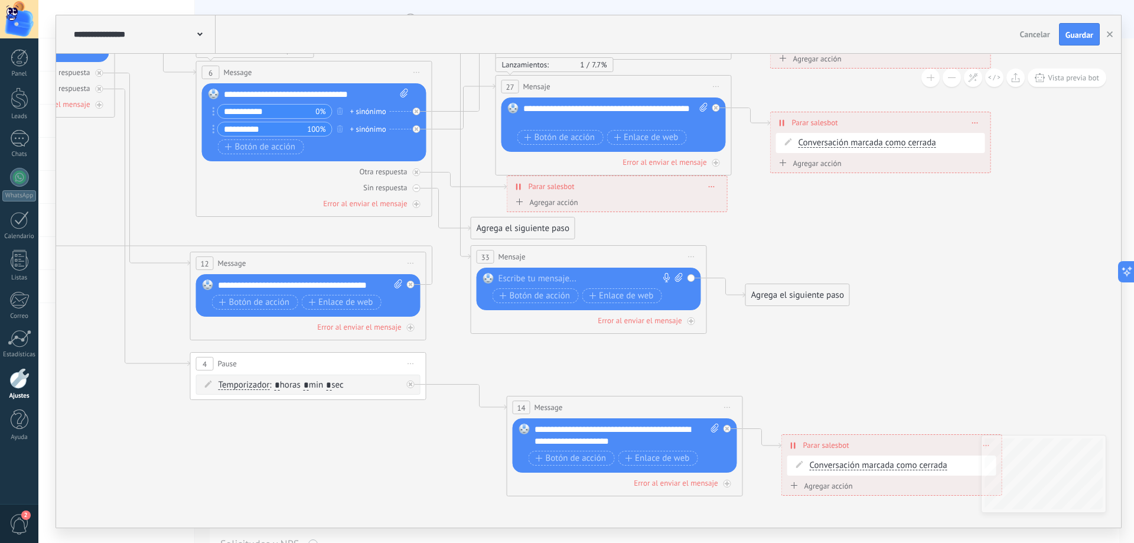
click at [533, 281] on div at bounding box center [586, 279] width 175 height 12
click at [548, 278] on div at bounding box center [586, 279] width 175 height 12
click at [518, 278] on div "******" at bounding box center [591, 279] width 185 height 12
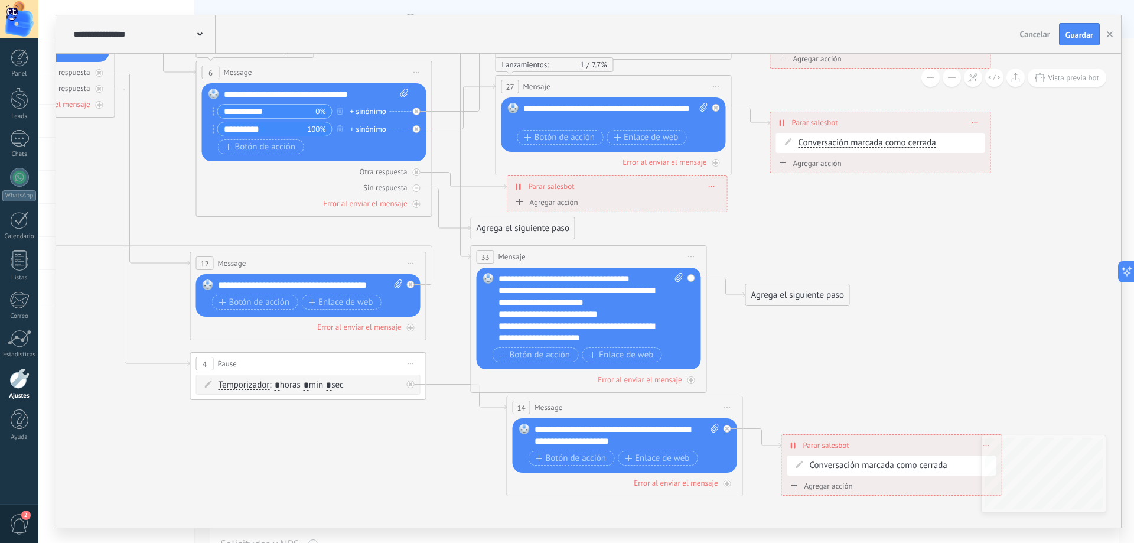
click at [497, 283] on div "Reemplazar Quitar Convertir a mensaje de voz Arrastre la imagen aquí para adjun…" at bounding box center [589, 319] width 224 height 102
click at [503, 283] on div "**********" at bounding box center [591, 308] width 185 height 71
drag, startPoint x: 597, startPoint y: 291, endPoint x: 634, endPoint y: 293, distance: 37.3
click at [634, 293] on div "**********" at bounding box center [581, 297] width 164 height 24
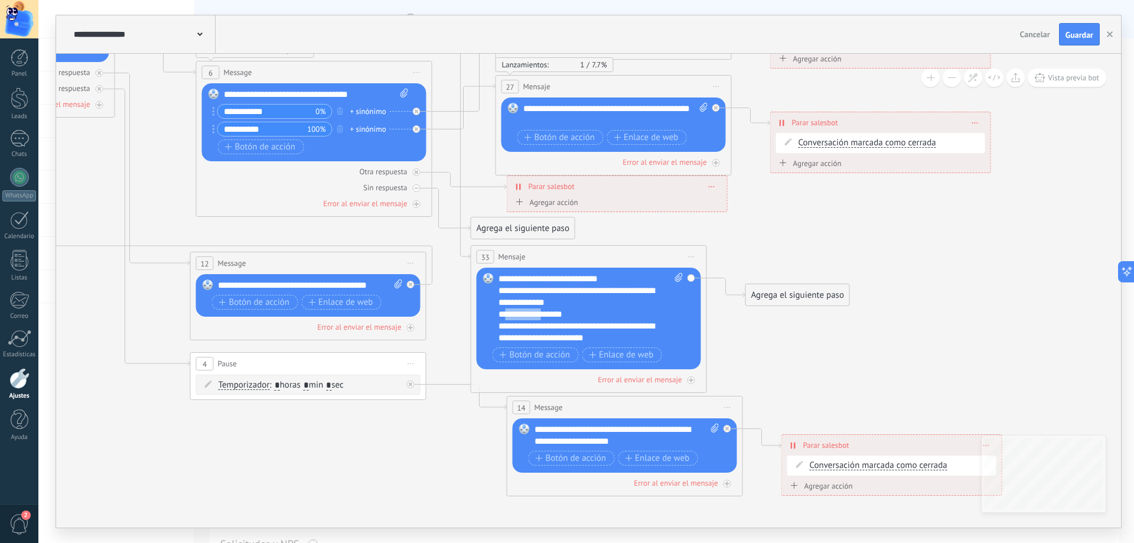
drag, startPoint x: 551, startPoint y: 314, endPoint x: 513, endPoint y: 313, distance: 37.8
click at [513, 313] on div "**********" at bounding box center [581, 314] width 164 height 12
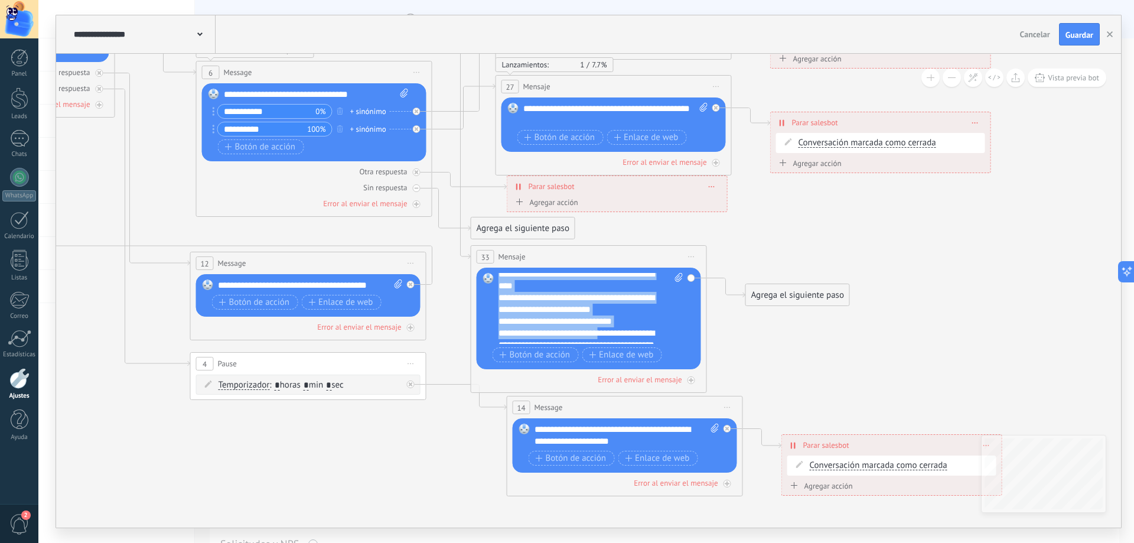
scroll to position [187, 0]
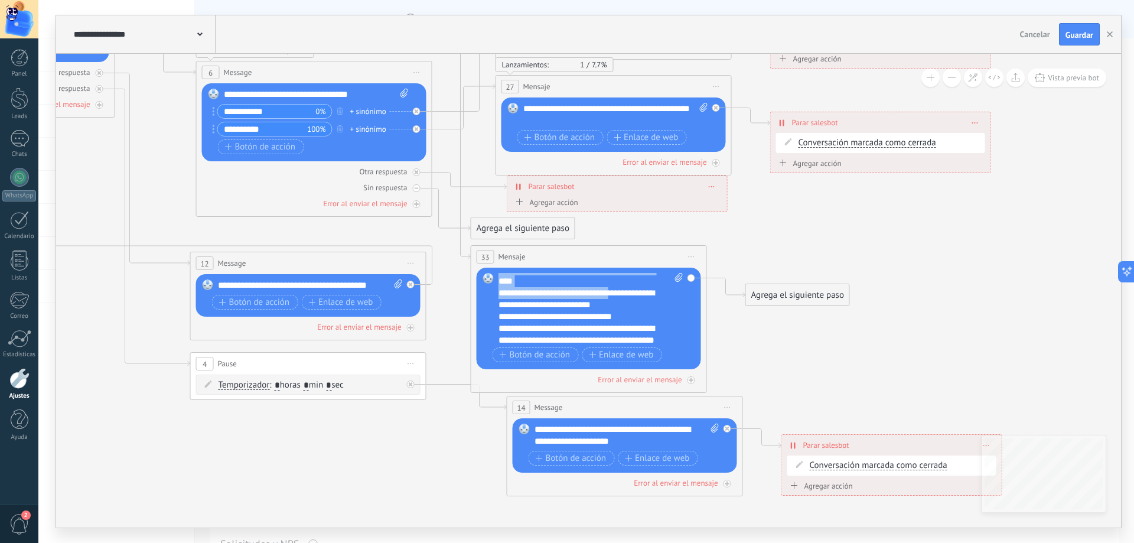
drag, startPoint x: 617, startPoint y: 338, endPoint x: 613, endPoint y: 292, distance: 45.7
click at [613, 292] on div "**********" at bounding box center [591, 308] width 185 height 71
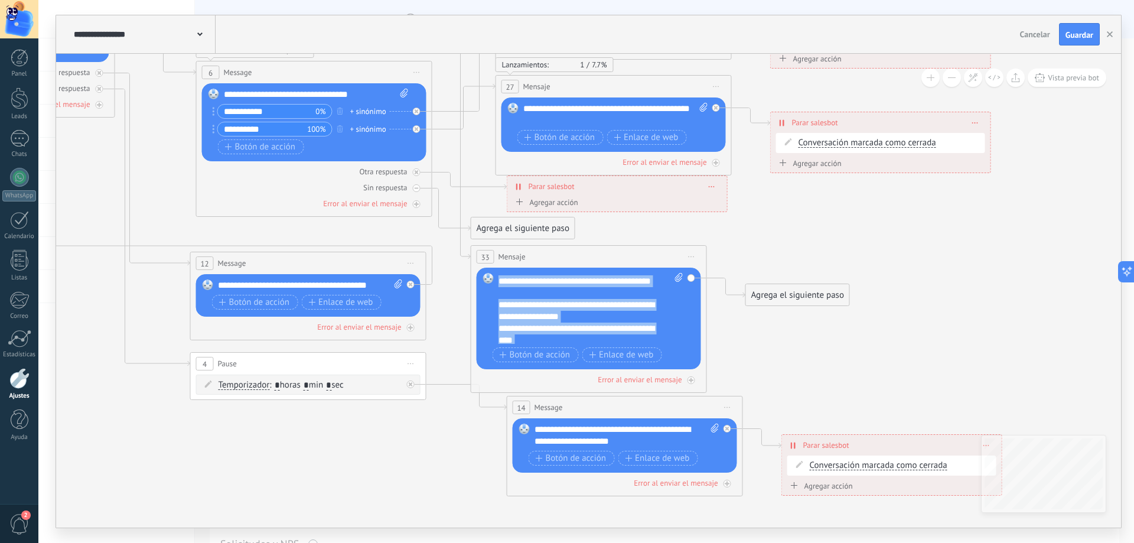
click at [575, 317] on div "**********" at bounding box center [581, 311] width 164 height 24
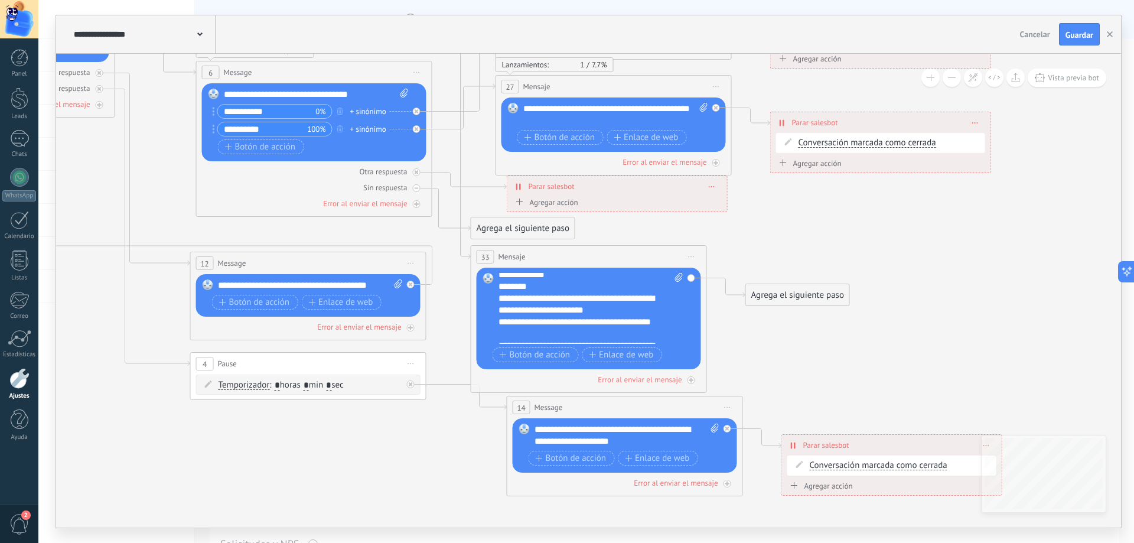
scroll to position [69, 0]
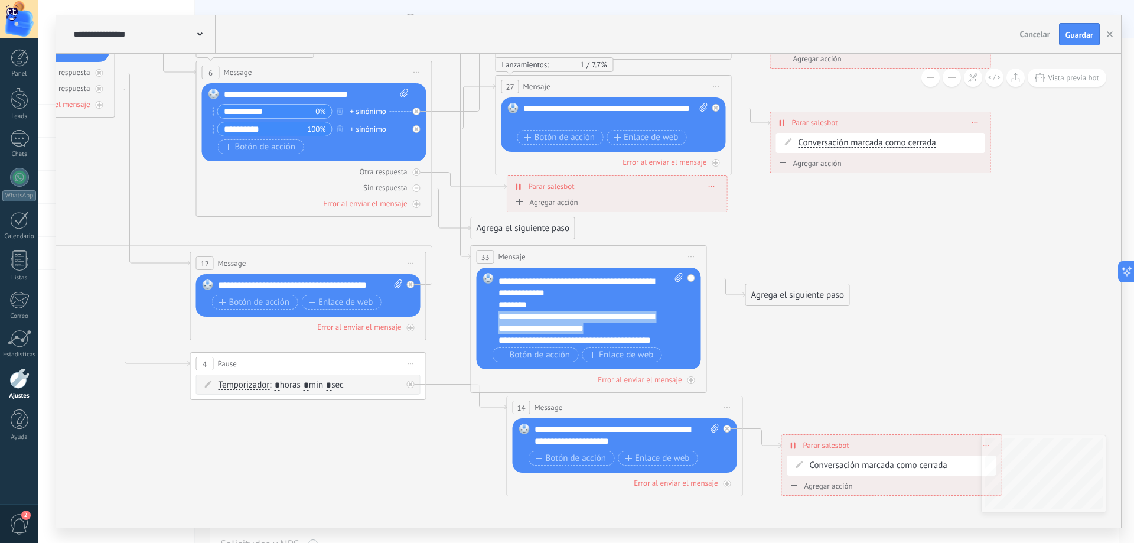
drag, startPoint x: 618, startPoint y: 325, endPoint x: 489, endPoint y: 320, distance: 128.9
click at [489, 320] on div "Reemplazar Quitar Convertir a mensaje de voz Arrastre la imagen aquí para adjun…" at bounding box center [589, 319] width 224 height 102
click at [521, 318] on div "**********" at bounding box center [581, 317] width 164 height 12
click at [503, 316] on div "**********" at bounding box center [581, 317] width 164 height 12
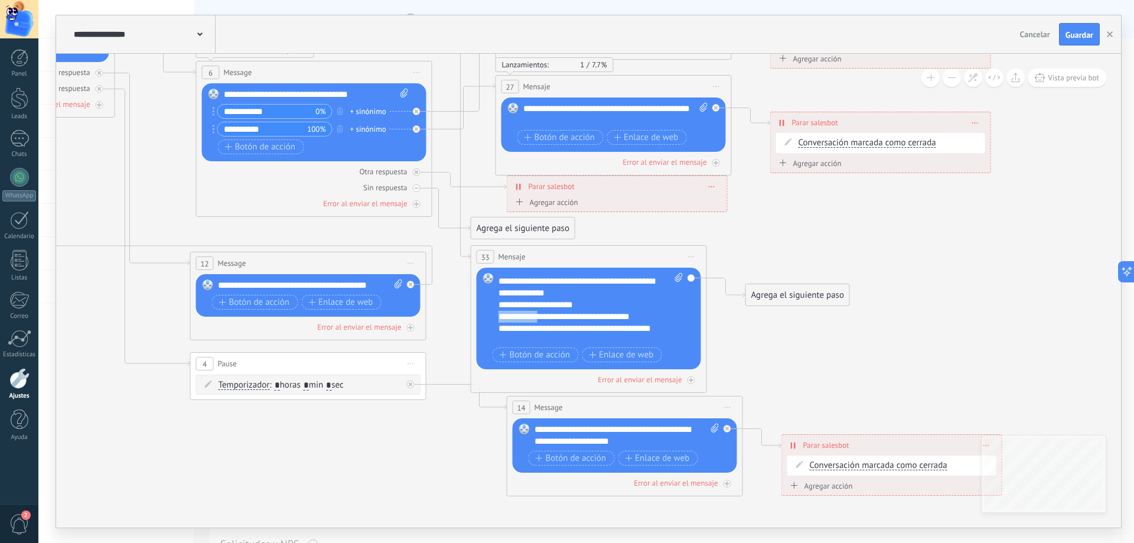
click at [502, 316] on div "**********" at bounding box center [581, 317] width 164 height 12
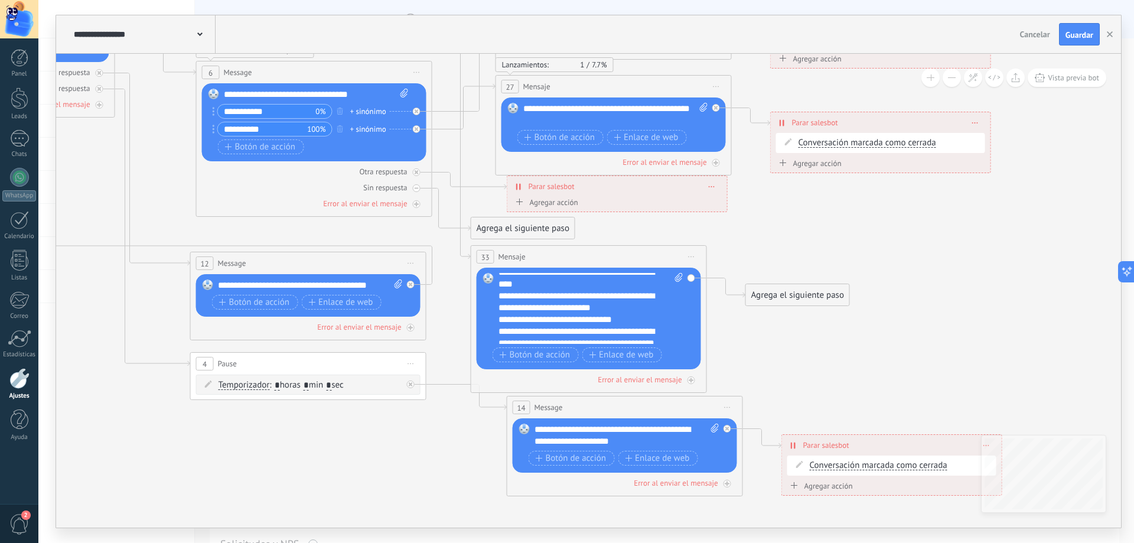
scroll to position [177, 0]
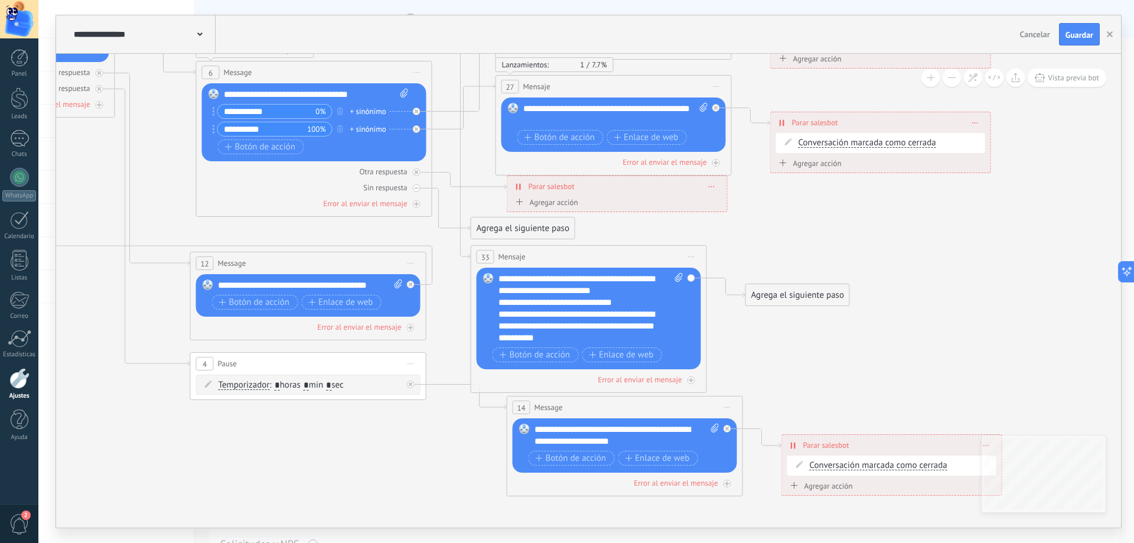
click at [634, 302] on div "**********" at bounding box center [581, 303] width 164 height 12
click at [552, 343] on div "**********" at bounding box center [581, 325] width 164 height 35
drag, startPoint x: 512, startPoint y: 294, endPoint x: 497, endPoint y: 294, distance: 15.4
click at [497, 294] on div "Reemplazar Quitar Convertir a mensaje de voz Arrastre la imagen aquí para adjun…" at bounding box center [589, 319] width 224 height 102
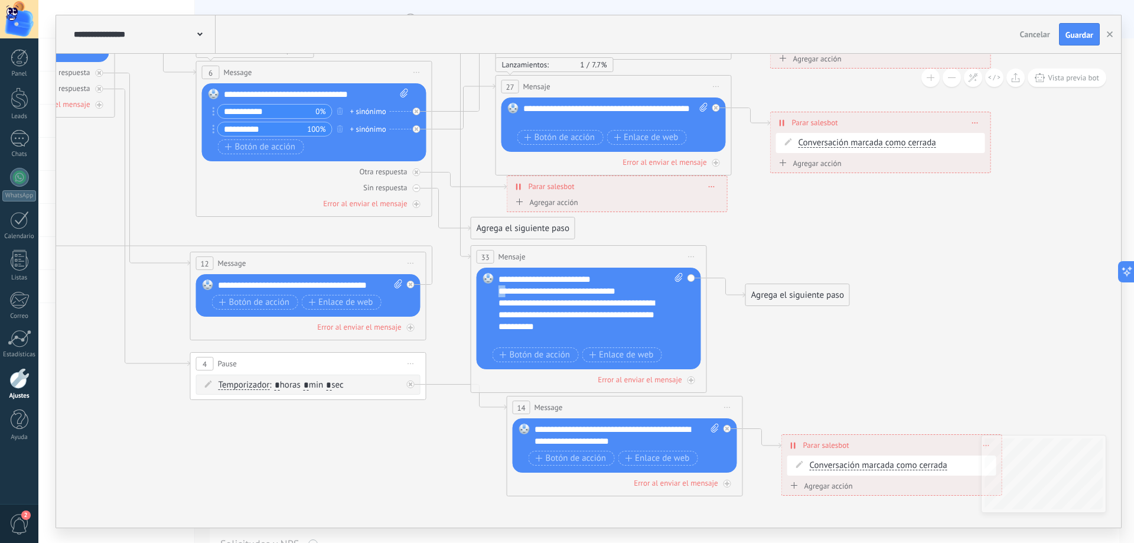
copy div "**"
click at [518, 341] on div at bounding box center [581, 339] width 164 height 12
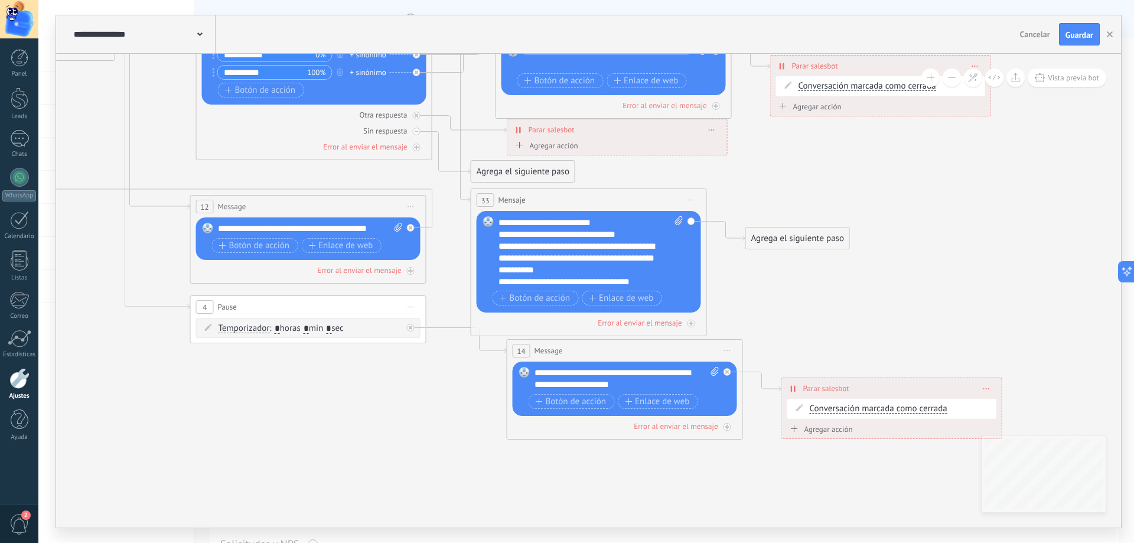
click at [663, 279] on div "**********" at bounding box center [591, 251] width 185 height 71
drag, startPoint x: 655, startPoint y: 261, endPoint x: 486, endPoint y: 263, distance: 169.6
click at [486, 263] on div "Reemplazar Quitar Convertir a mensaje de voz Arrastre la imagen aquí para adjun…" at bounding box center [589, 262] width 224 height 102
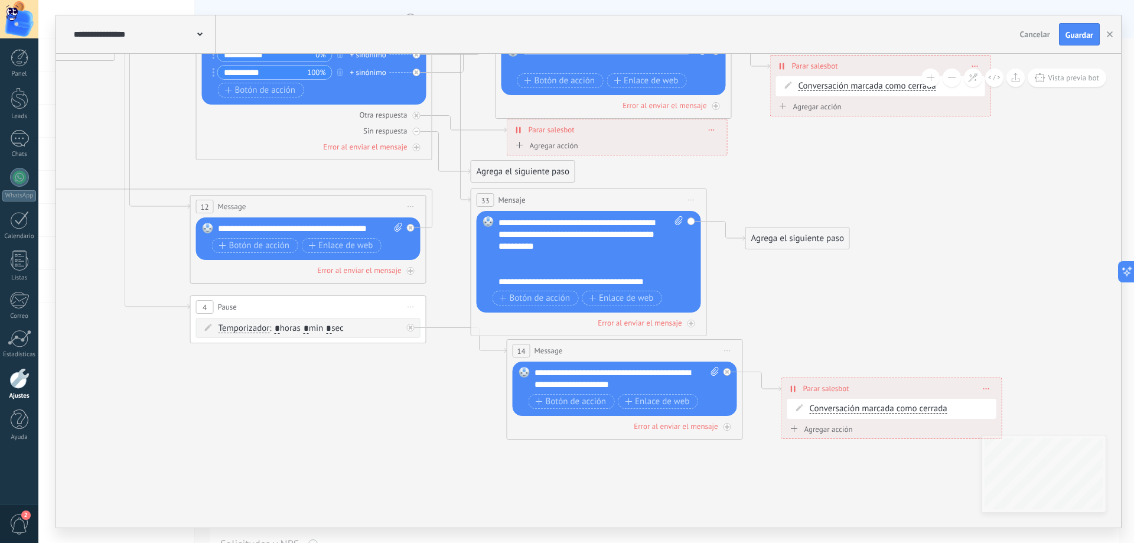
scroll to position [201, 0]
click at [660, 280] on div "**********" at bounding box center [581, 281] width 164 height 12
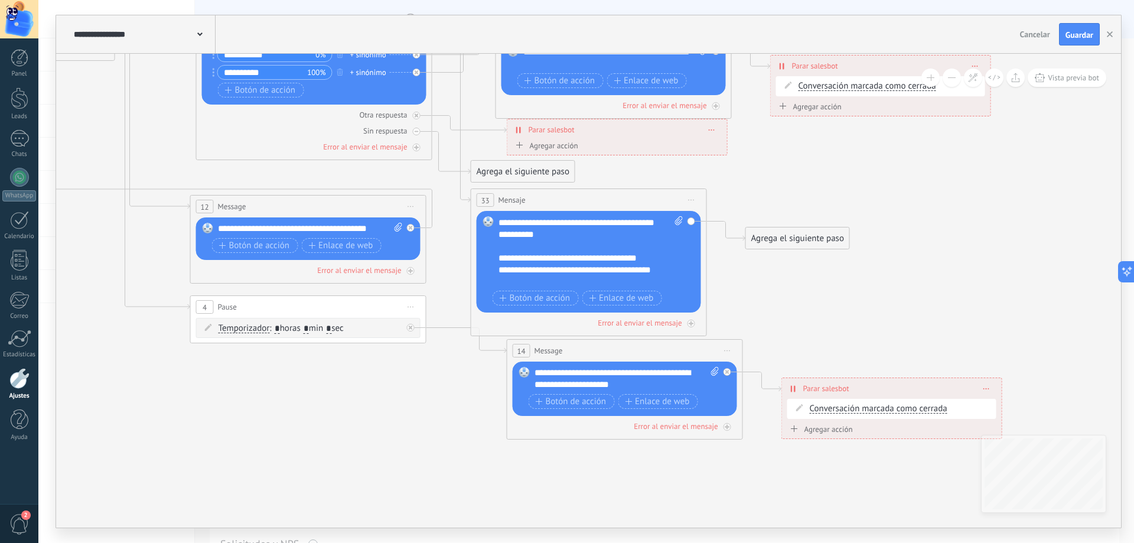
click at [596, 258] on div "**********" at bounding box center [581, 258] width 164 height 12
click at [558, 279] on div "**********" at bounding box center [581, 276] width 164 height 24
click at [545, 300] on span "Botón de acción" at bounding box center [535, 298] width 71 height 9
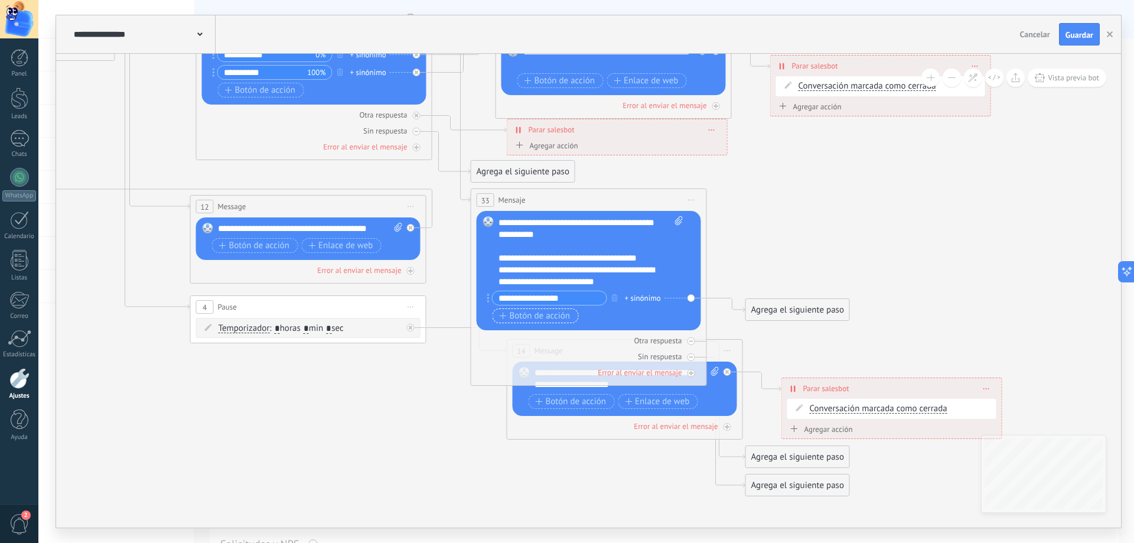
click at [536, 311] on span "Botón de acción" at bounding box center [535, 315] width 71 height 9
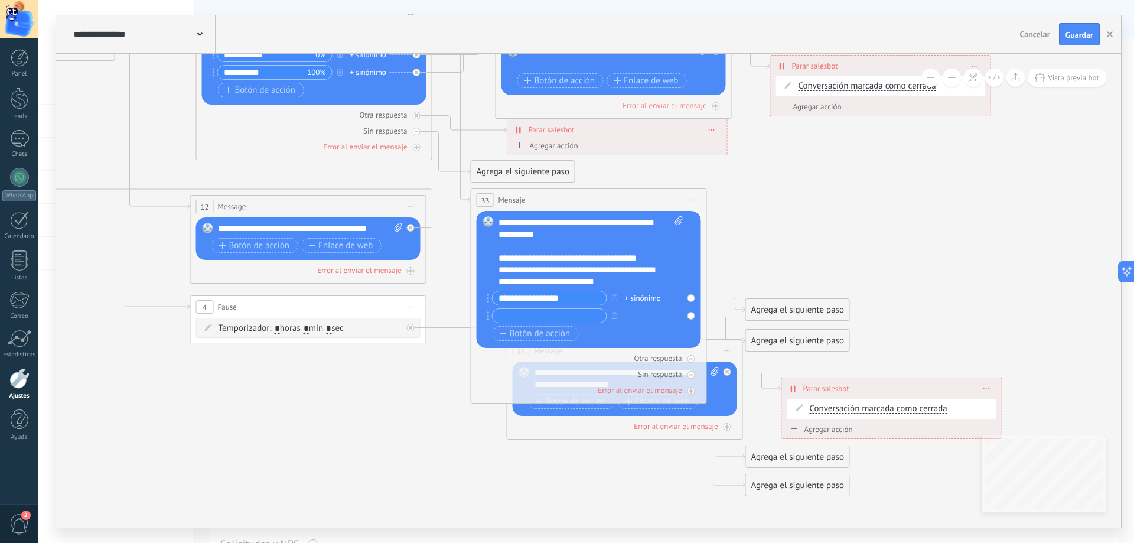
click at [774, 243] on icon at bounding box center [529, 3] width 2146 height 1577
drag, startPoint x: 566, startPoint y: 297, endPoint x: 492, endPoint y: 292, distance: 74.6
click at [492, 292] on div "**********" at bounding box center [547, 298] width 120 height 15
type input "**********"
click at [586, 311] on input "text" at bounding box center [550, 316] width 114 height 14
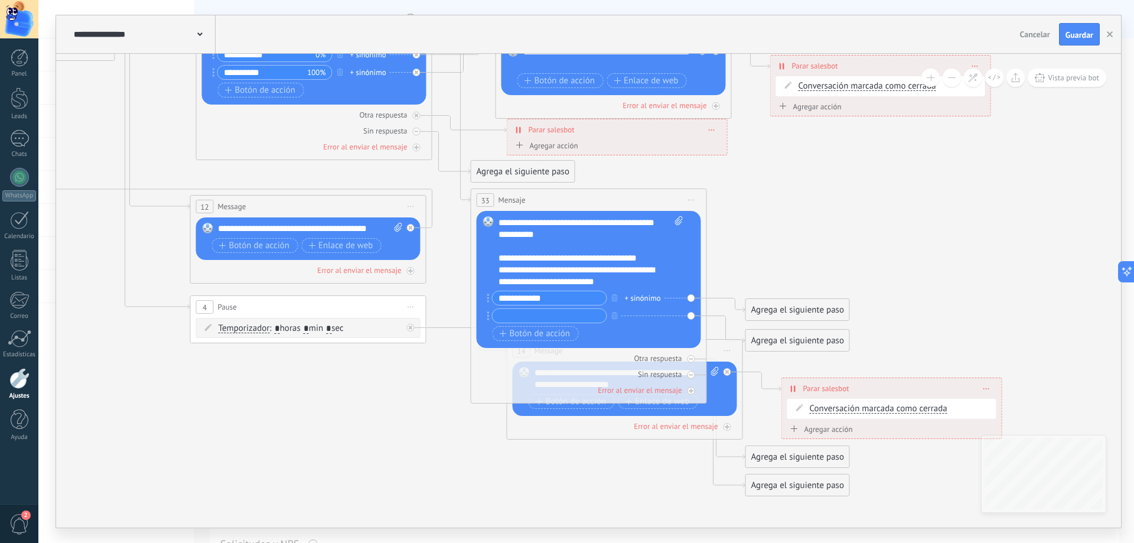
click at [593, 317] on input "text" at bounding box center [550, 316] width 114 height 14
type input "*"
type input "********"
click at [712, 316] on icon at bounding box center [726, 329] width 38 height 27
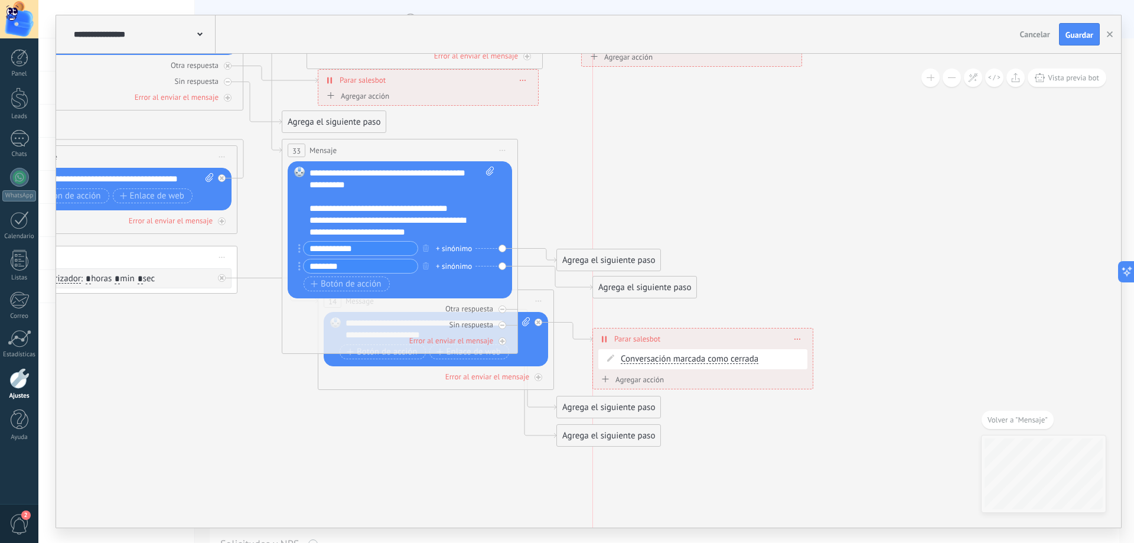
drag, startPoint x: 584, startPoint y: 295, endPoint x: 618, endPoint y: 292, distance: 33.9
click at [618, 292] on div "Agrega el siguiente paso" at bounding box center [644, 287] width 103 height 19
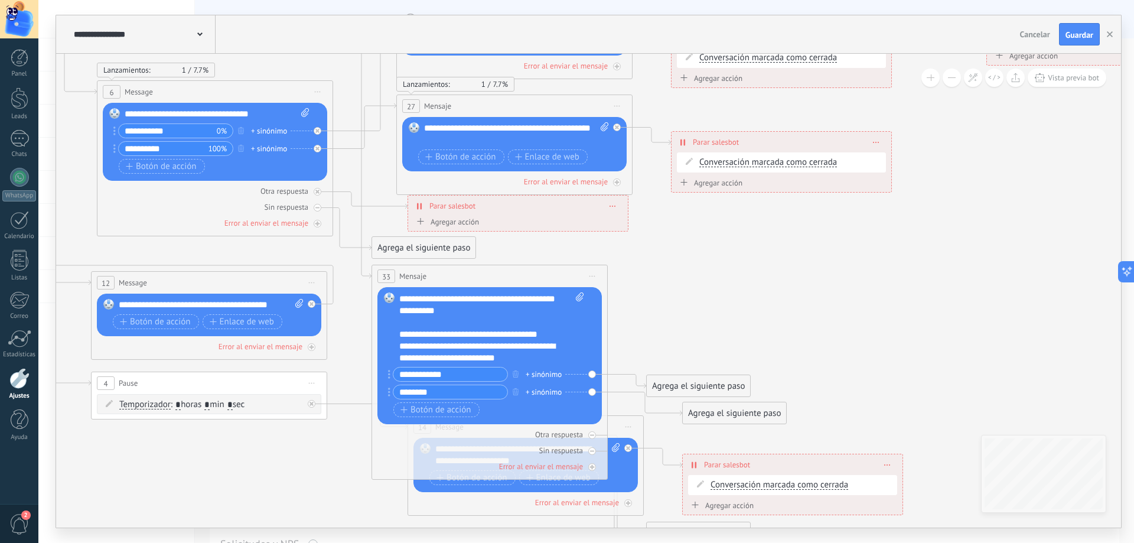
drag, startPoint x: 265, startPoint y: 198, endPoint x: 354, endPoint y: 324, distance: 154.2
click at [354, 324] on icon at bounding box center [430, 79] width 2146 height 1577
click at [614, 395] on icon at bounding box center [644, 404] width 74 height 24
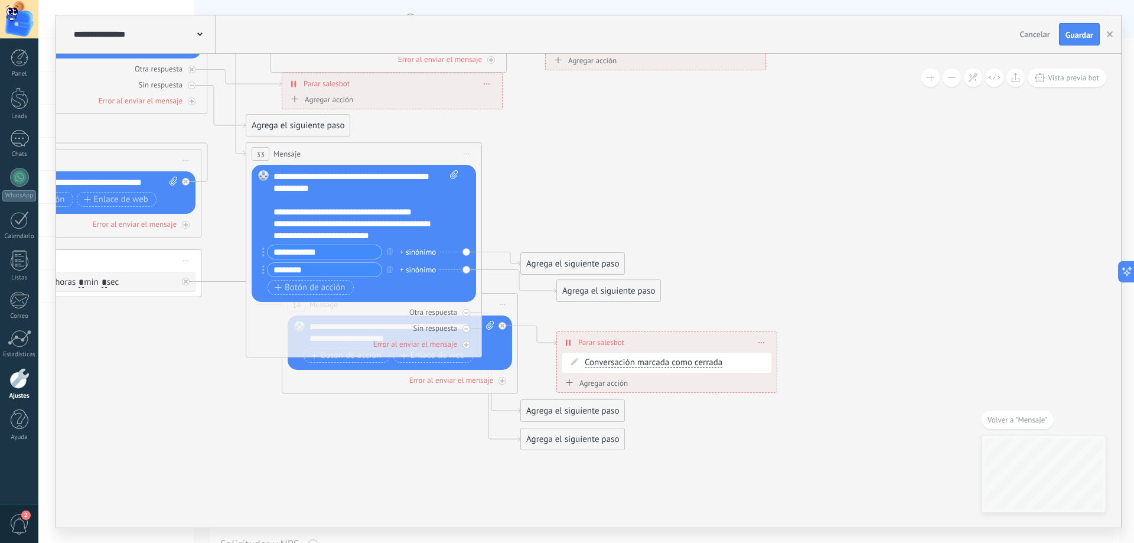
click at [536, 288] on icon at bounding box center [519, 282] width 74 height 24
click at [588, 293] on div "Agrega el siguiente paso" at bounding box center [608, 290] width 103 height 19
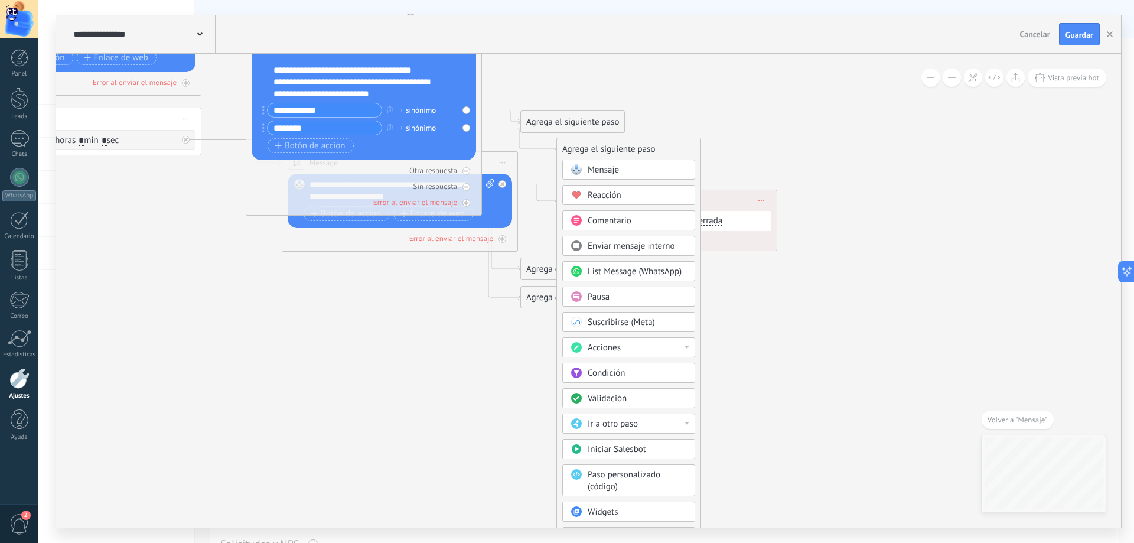
click at [684, 419] on div "Ir a otro paso" at bounding box center [637, 424] width 99 height 12
click at [608, 484] on div "6: Message" at bounding box center [629, 484] width 132 height 20
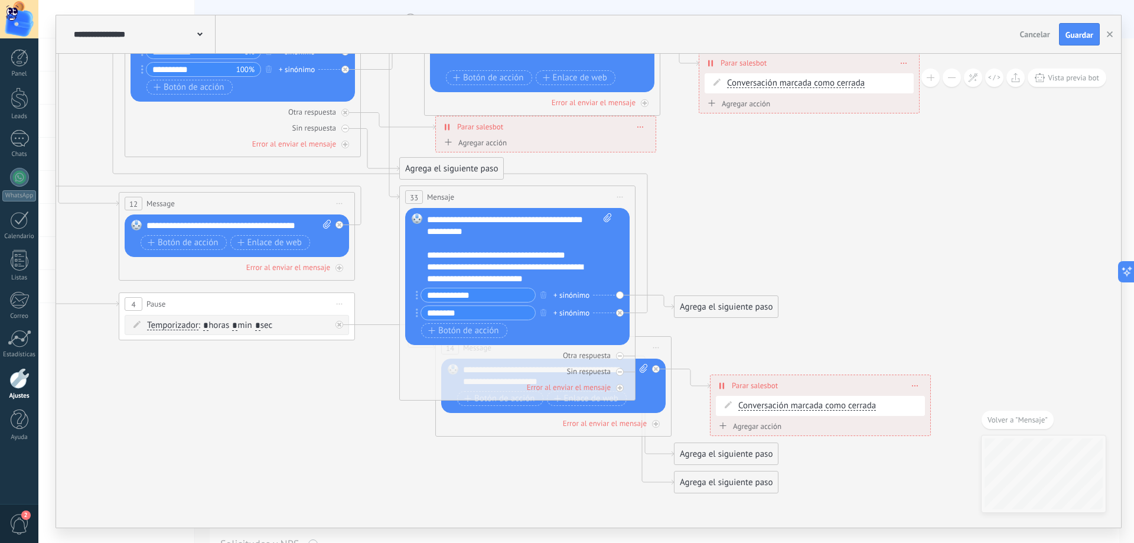
drag, startPoint x: 376, startPoint y: 301, endPoint x: 529, endPoint y: 486, distance: 240.4
click at [529, 486] on icon at bounding box center [458, 0] width 2146 height 1577
drag, startPoint x: 715, startPoint y: 307, endPoint x: 711, endPoint y: 222, distance: 84.6
click at [711, 222] on div "Agrega el siguiente paso" at bounding box center [726, 225] width 103 height 19
click at [528, 261] on div "**********" at bounding box center [509, 255] width 164 height 12
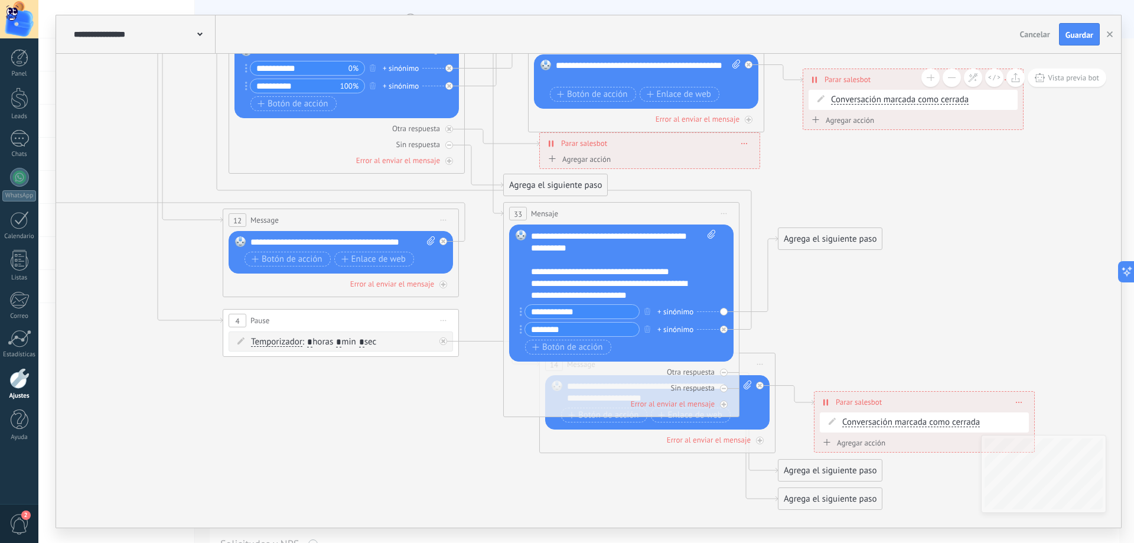
drag, startPoint x: 690, startPoint y: 189, endPoint x: 794, endPoint y: 206, distance: 105.3
click at [794, 206] on icon at bounding box center [562, 16] width 2146 height 1577
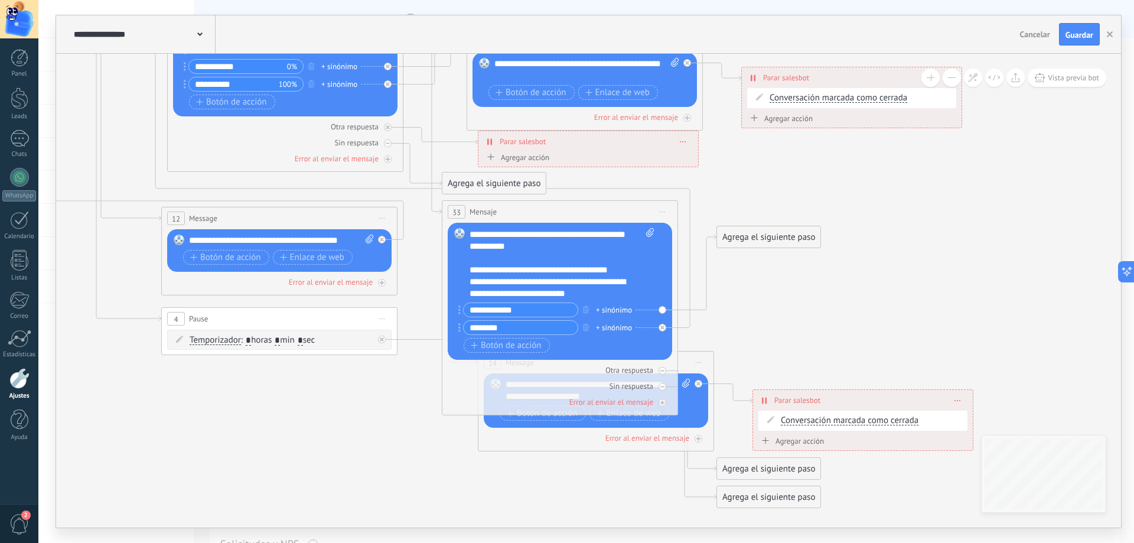
drag, startPoint x: 817, startPoint y: 272, endPoint x: 756, endPoint y: 271, distance: 61.5
click at [756, 271] on icon at bounding box center [501, 15] width 2146 height 1577
click at [684, 326] on icon at bounding box center [422, 176] width 535 height 303
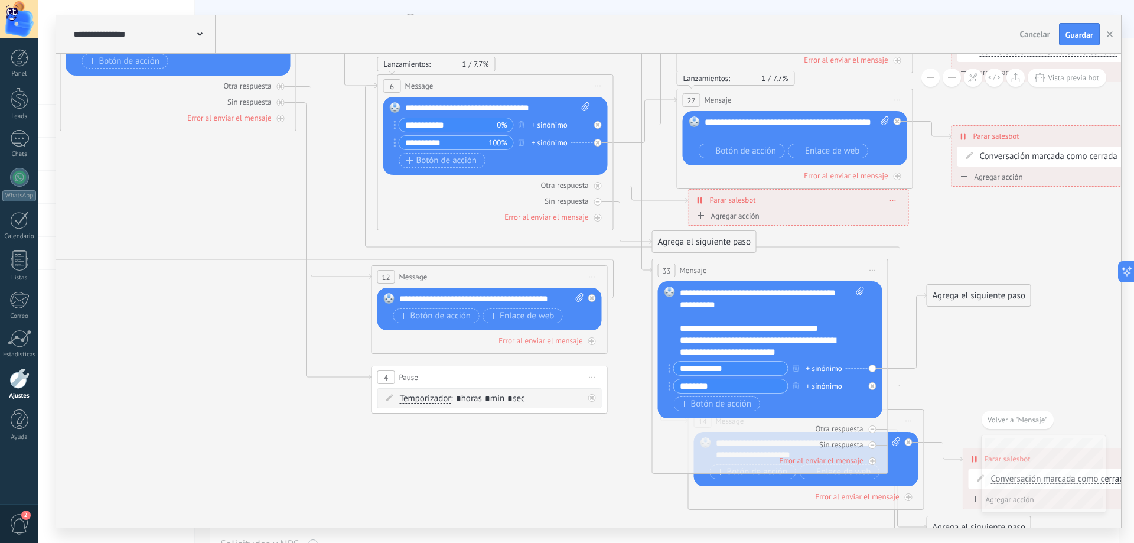
drag, startPoint x: 1022, startPoint y: 287, endPoint x: 836, endPoint y: 225, distance: 196.2
click at [836, 226] on icon at bounding box center [711, 73] width 2146 height 1577
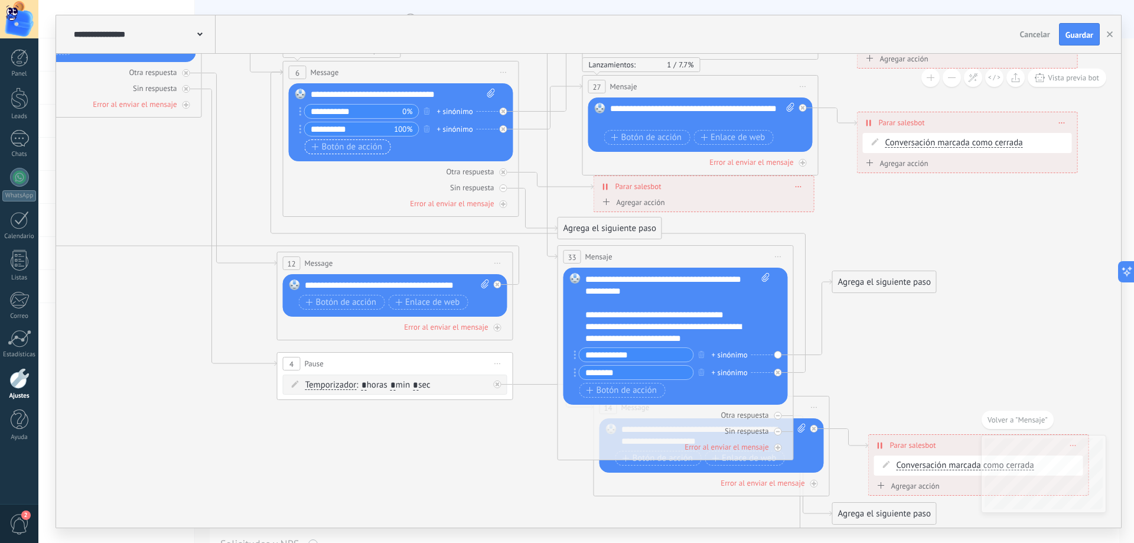
click at [334, 149] on span "Botón de acción" at bounding box center [347, 146] width 71 height 9
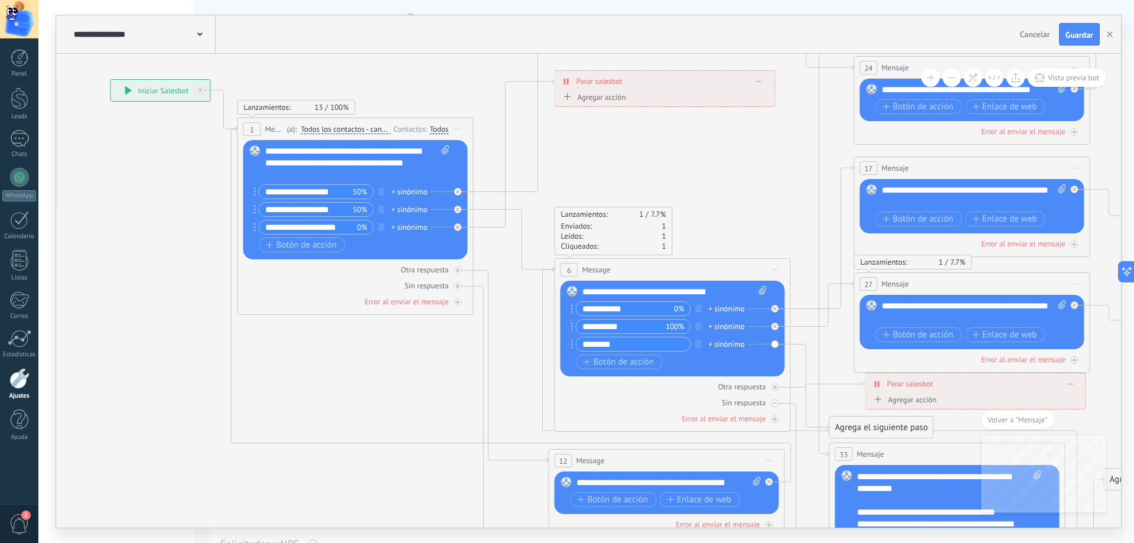
drag, startPoint x: 233, startPoint y: 180, endPoint x: 505, endPoint y: 377, distance: 335.8
click at [505, 377] on icon at bounding box center [888, 257] width 2146 height 1577
click at [603, 336] on div "**********" at bounding box center [672, 327] width 190 height 53
click at [603, 346] on input "********" at bounding box center [634, 344] width 114 height 14
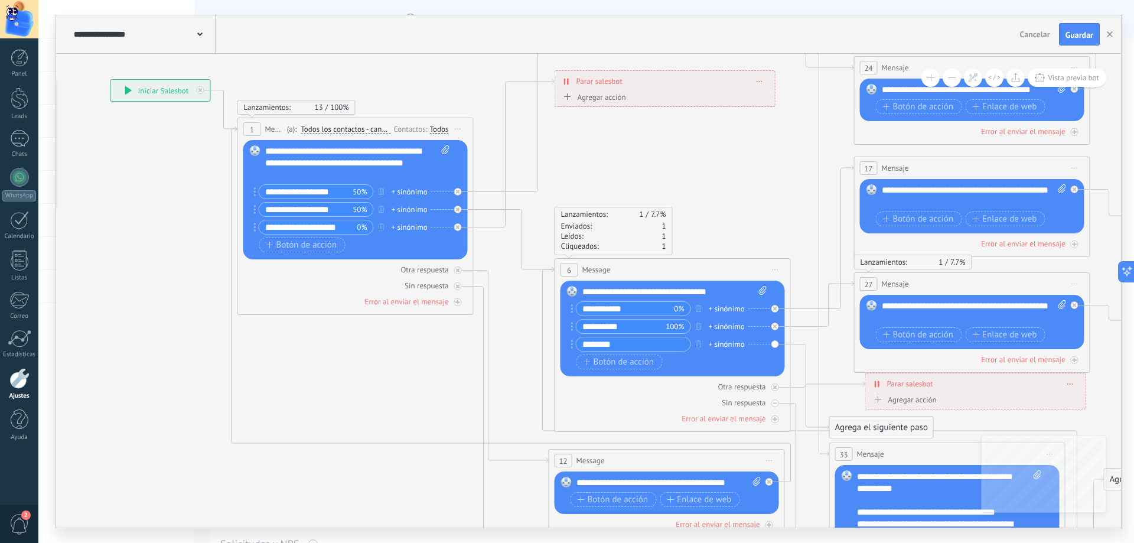
click at [603, 346] on input "********" at bounding box center [634, 344] width 114 height 14
type input "**********"
drag, startPoint x: 623, startPoint y: 336, endPoint x: 631, endPoint y: 343, distance: 10.9
click at [623, 336] on div "**********" at bounding box center [672, 327] width 190 height 53
drag, startPoint x: 637, startPoint y: 346, endPoint x: 545, endPoint y: 336, distance: 92.2
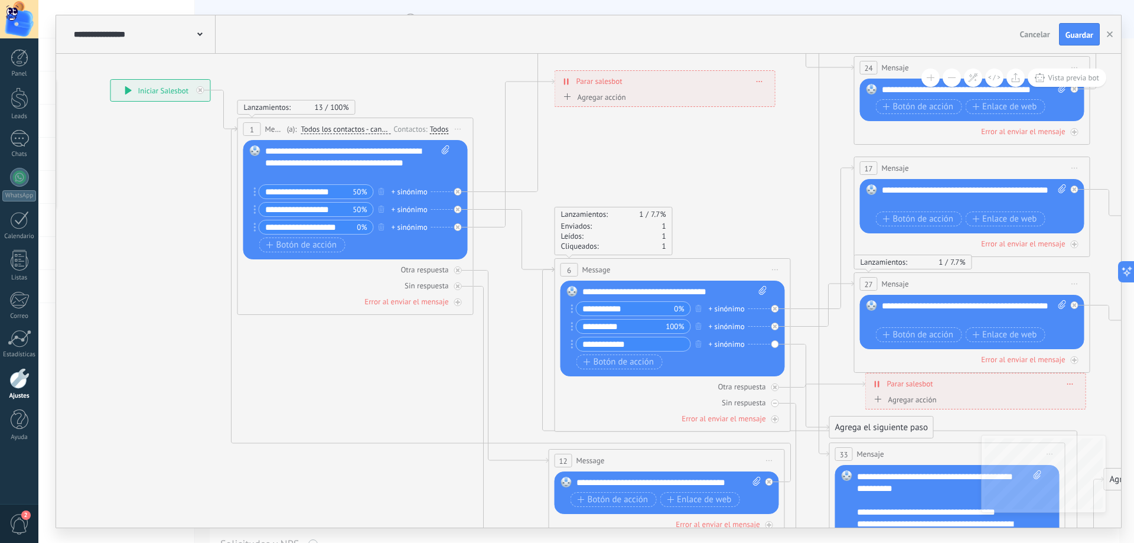
click at [110, 79] on div "**********" at bounding box center [110, 79] width 0 height 0
click at [525, 357] on icon at bounding box center [888, 257] width 2146 height 1577
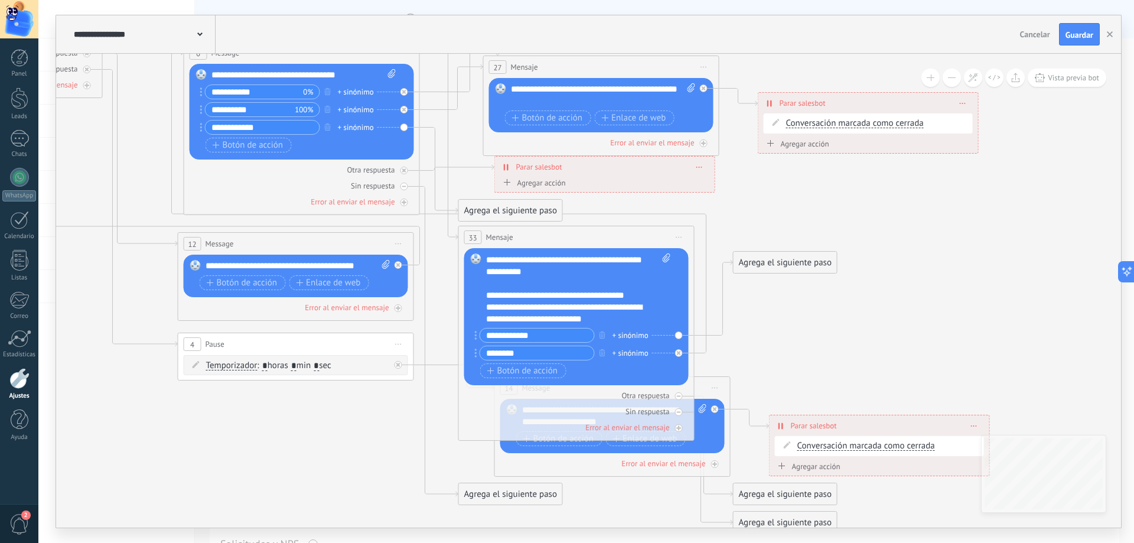
drag, startPoint x: 813, startPoint y: 474, endPoint x: 440, endPoint y: 262, distance: 428.9
click at [441, 258] on icon at bounding box center [517, 40] width 2146 height 1577
click at [510, 352] on input "********" at bounding box center [536, 353] width 114 height 14
drag, startPoint x: 520, startPoint y: 354, endPoint x: 449, endPoint y: 346, distance: 72.0
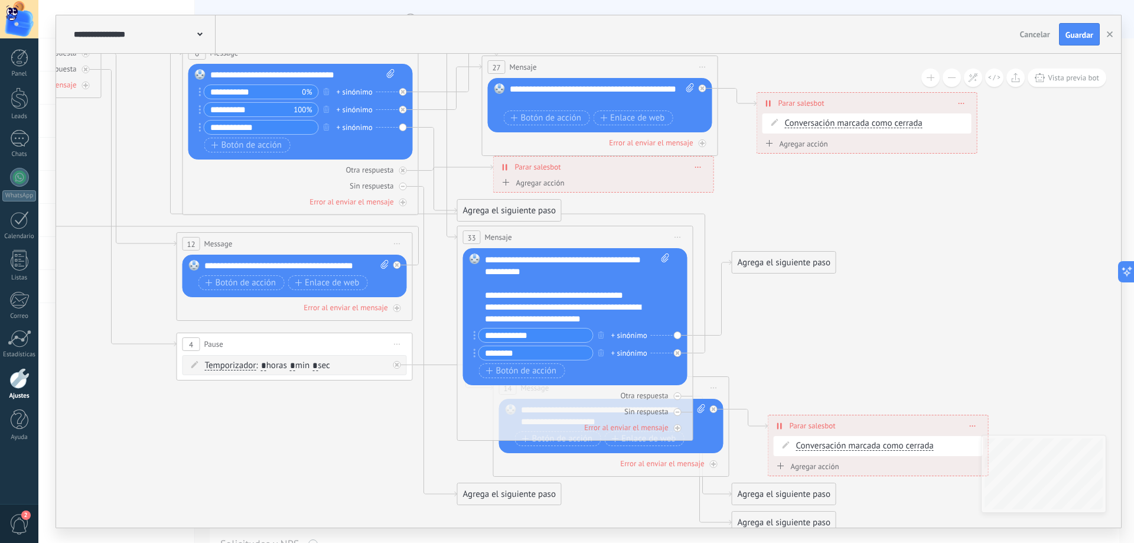
paste input "****"
type input "**********"
click at [440, 337] on icon at bounding box center [516, 40] width 2146 height 1577
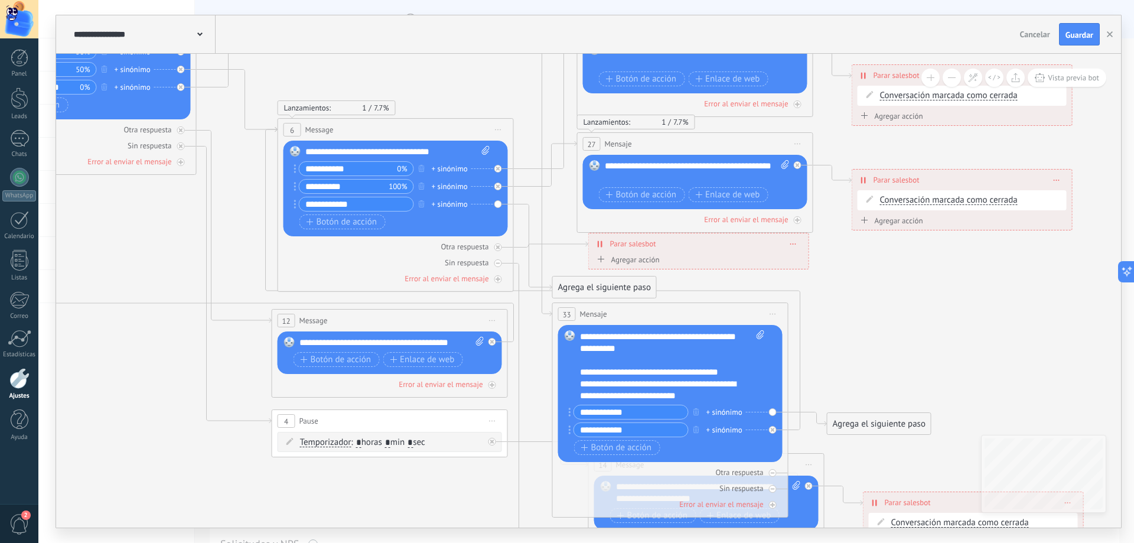
drag, startPoint x: 760, startPoint y: 285, endPoint x: 868, endPoint y: 376, distance: 140.8
click at [868, 376] on icon at bounding box center [611, 117] width 2146 height 1577
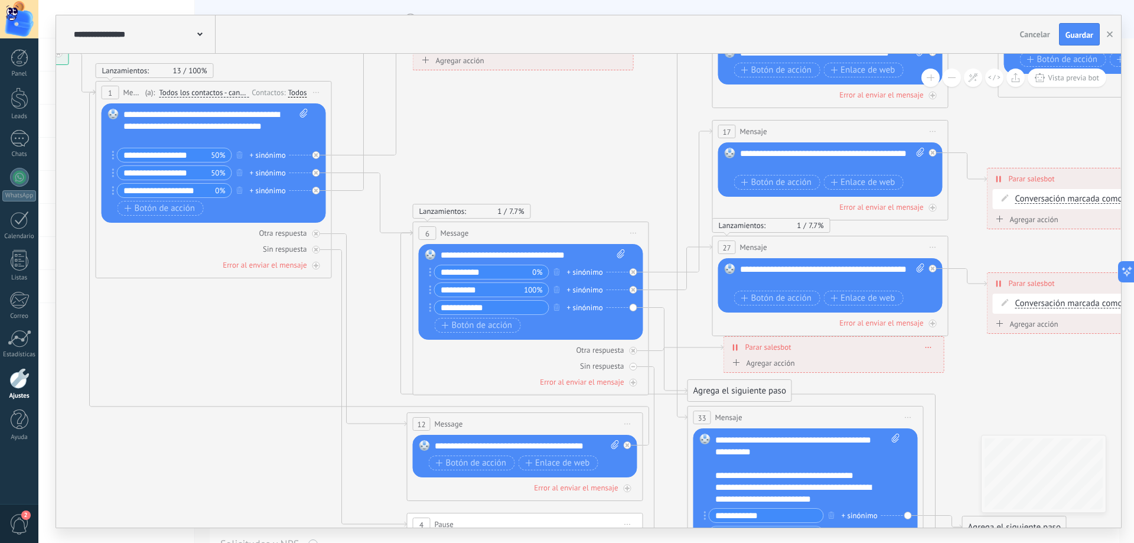
drag, startPoint x: 572, startPoint y: 239, endPoint x: 698, endPoint y: 359, distance: 173.9
click at [698, 359] on icon at bounding box center [746, 220] width 2146 height 1577
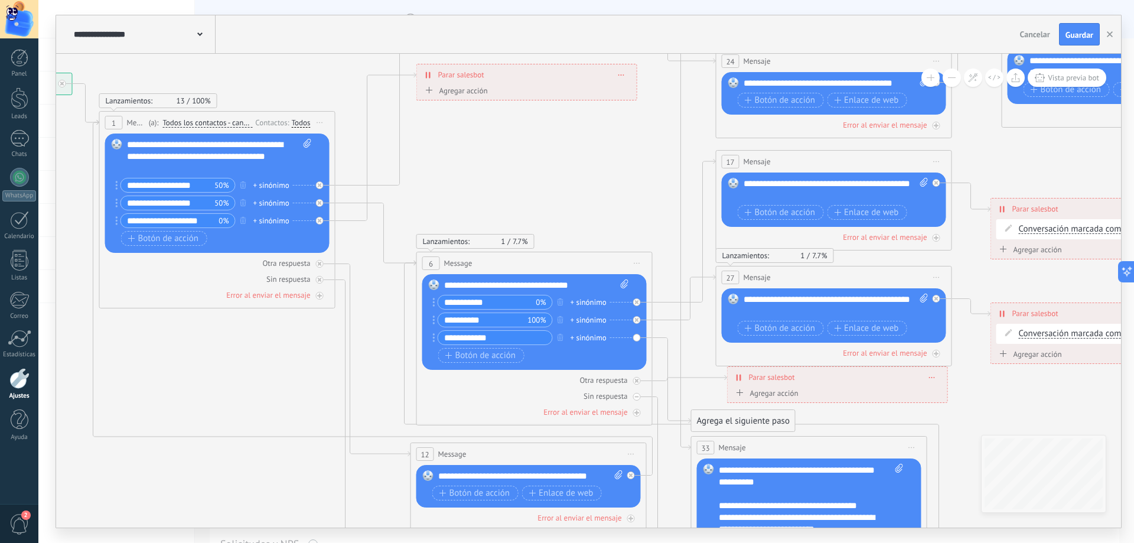
click at [587, 209] on icon at bounding box center [750, 250] width 2146 height 1577
click at [557, 237] on div "Lanzamientos: 1 7.7% Enviados: 1 Leídos: 1 Cliqueados: 1" at bounding box center [535, 240] width 236 height 15
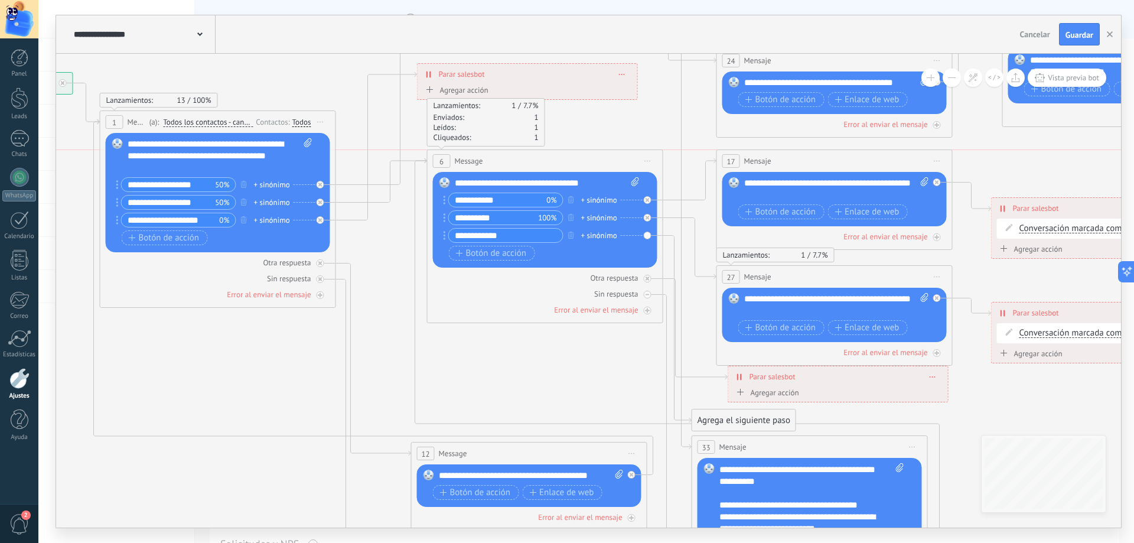
drag, startPoint x: 561, startPoint y: 259, endPoint x: 571, endPoint y: 160, distance: 100.3
click at [571, 160] on div "6 Message ******* (a): Todos los contactos - canales seleccionados Todos los co…" at bounding box center [545, 161] width 235 height 22
click at [390, 333] on icon at bounding box center [750, 250] width 2146 height 1577
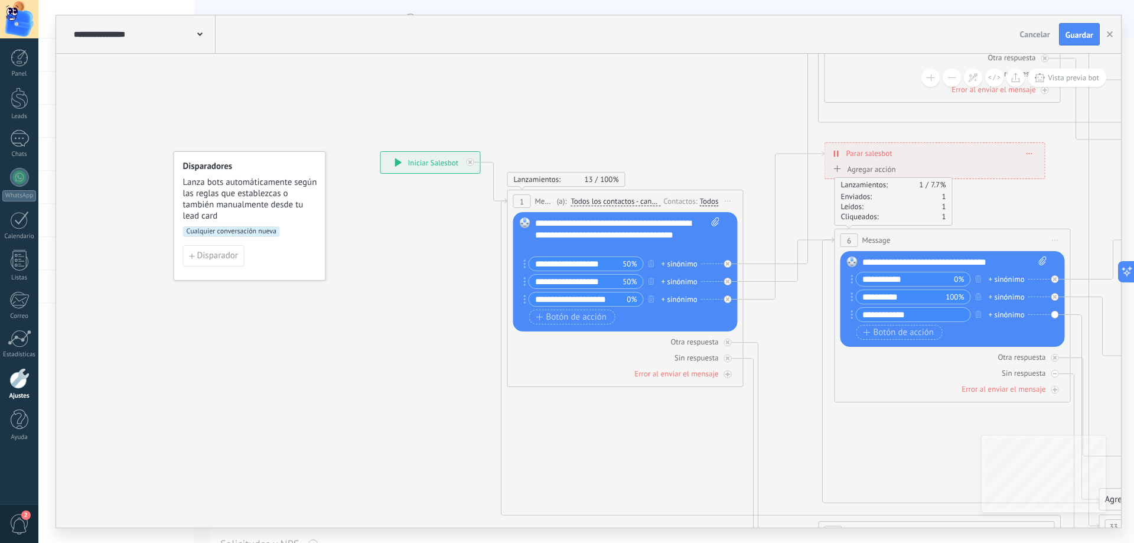
drag, startPoint x: 222, startPoint y: 86, endPoint x: 629, endPoint y: 165, distance: 415.2
click at [222, 235] on span "Cualquier conversación nueva" at bounding box center [231, 231] width 97 height 11
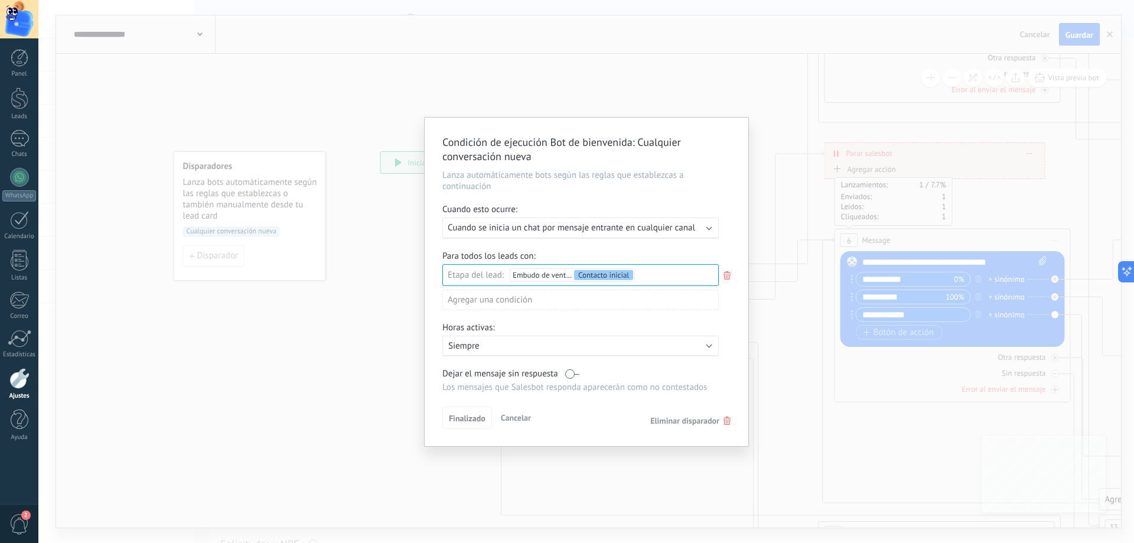
click at [708, 229] on b at bounding box center [710, 227] width 6 height 6
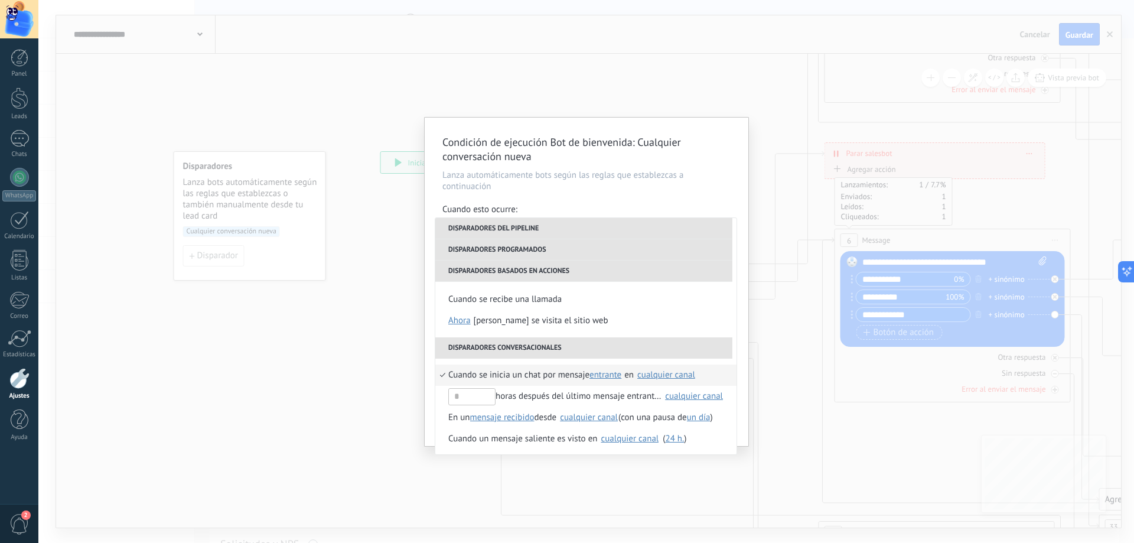
scroll to position [236, 0]
click at [322, 321] on div "Condición de ejecución Bot de bienvenida : Cualquier conversación nueva Lanza a…" at bounding box center [586, 271] width 1096 height 543
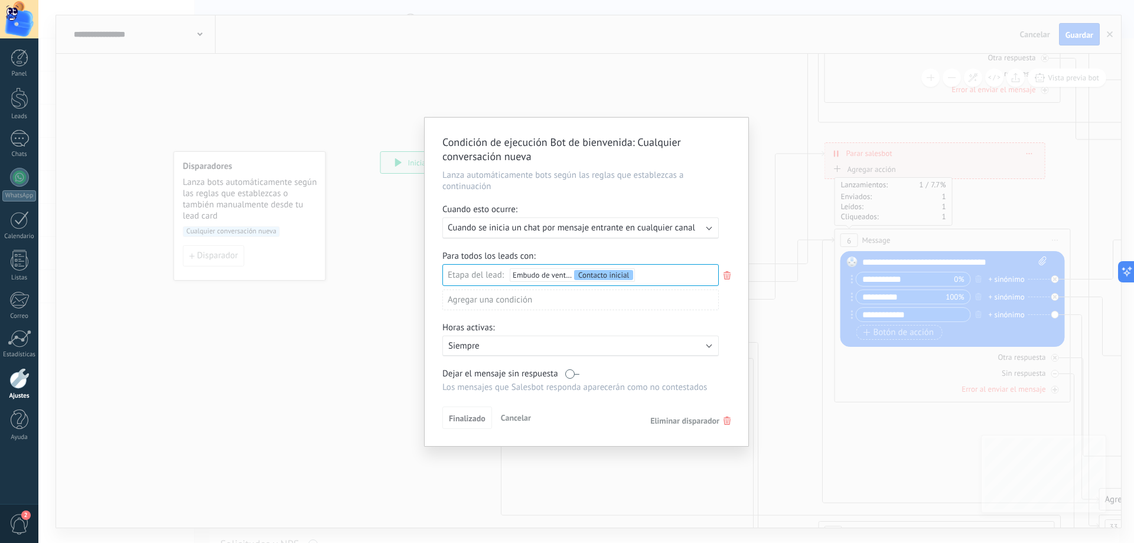
click at [661, 418] on span "Eliminar disparador" at bounding box center [684, 420] width 69 height 11
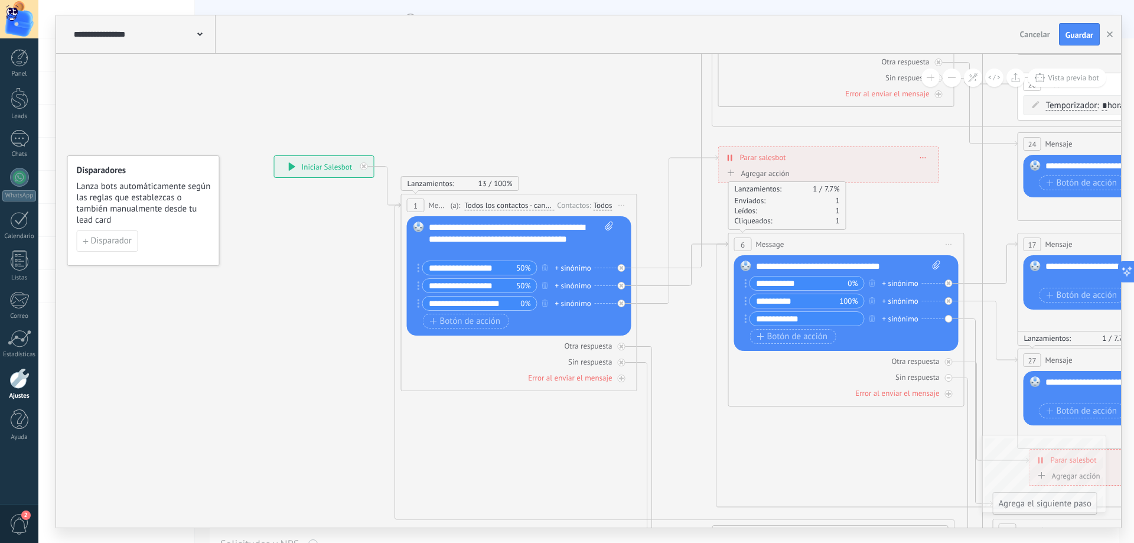
drag, startPoint x: 431, startPoint y: 350, endPoint x: 258, endPoint y: 343, distance: 173.2
click at [258, 343] on icon at bounding box center [1052, 333] width 2146 height 1577
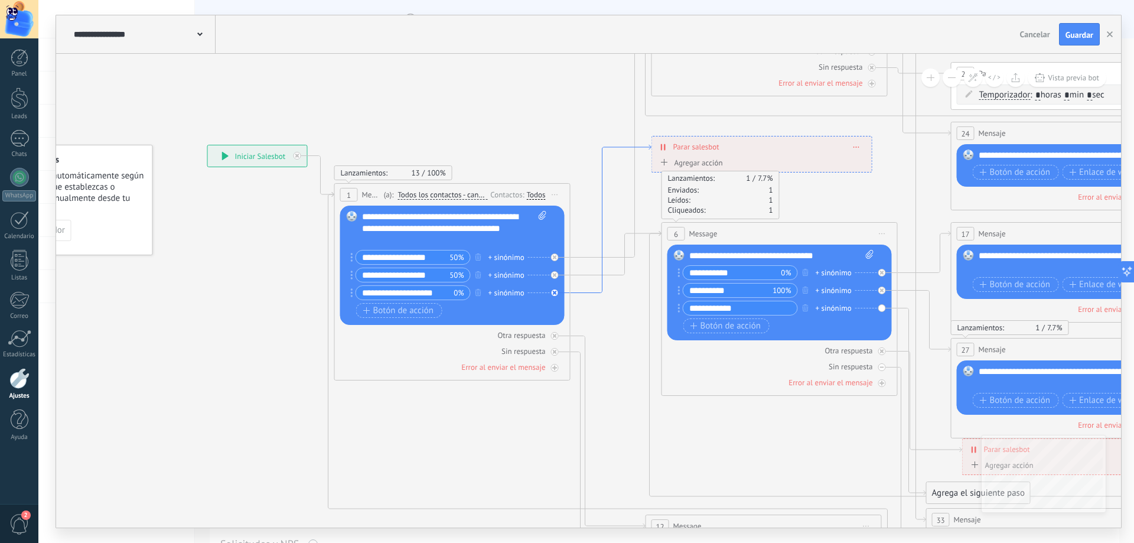
click at [584, 289] on icon at bounding box center [611, 219] width 81 height 148
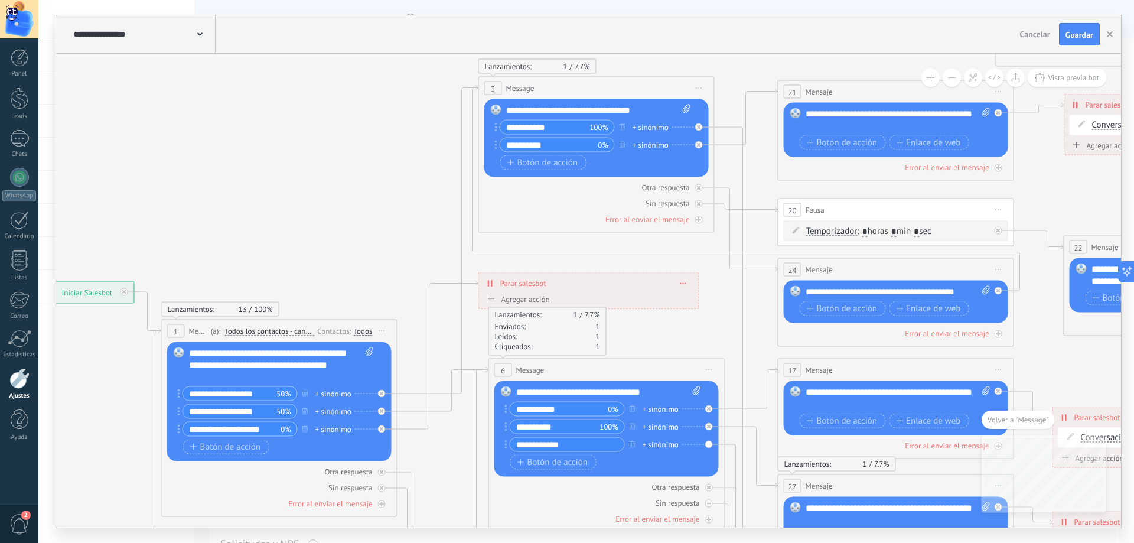
click at [581, 288] on div "**********" at bounding box center [589, 283] width 220 height 21
drag, startPoint x: 555, startPoint y: 288, endPoint x: 594, endPoint y: 292, distance: 39.9
click at [594, 292] on div "**********" at bounding box center [589, 283] width 220 height 21
click at [688, 282] on div "**********" at bounding box center [589, 283] width 220 height 21
click at [684, 282] on icon at bounding box center [684, 282] width 6 height 1
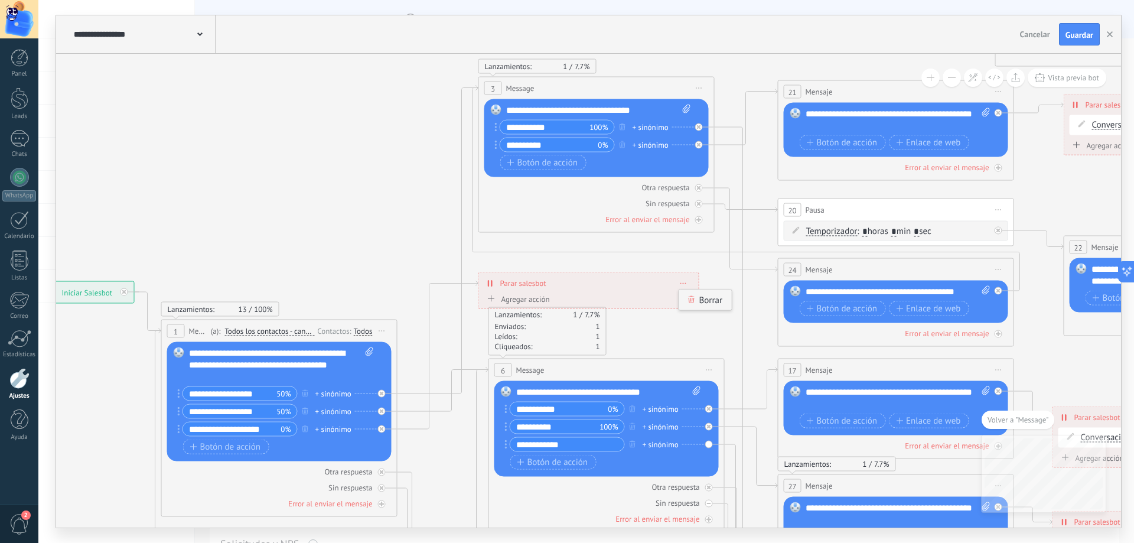
click at [694, 298] on icon at bounding box center [691, 299] width 7 height 7
click at [302, 427] on icon "button" at bounding box center [305, 428] width 6 height 7
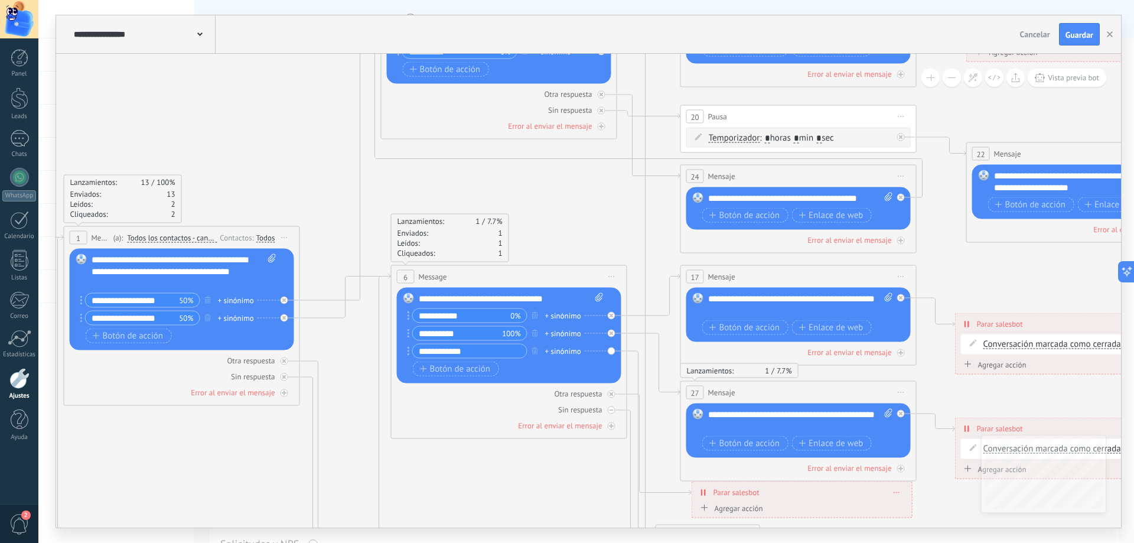
drag, startPoint x: 417, startPoint y: 314, endPoint x: 300, endPoint y: 238, distance: 140.1
click at [305, 232] on icon at bounding box center [714, 355] width 2146 height 1554
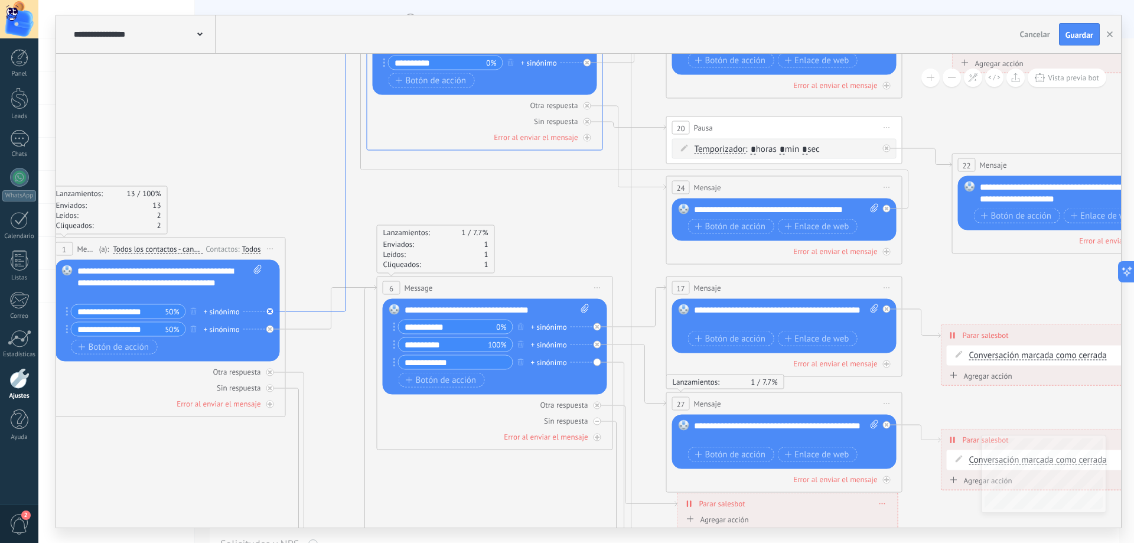
click at [300, 308] on icon at bounding box center [326, 158] width 81 height 308
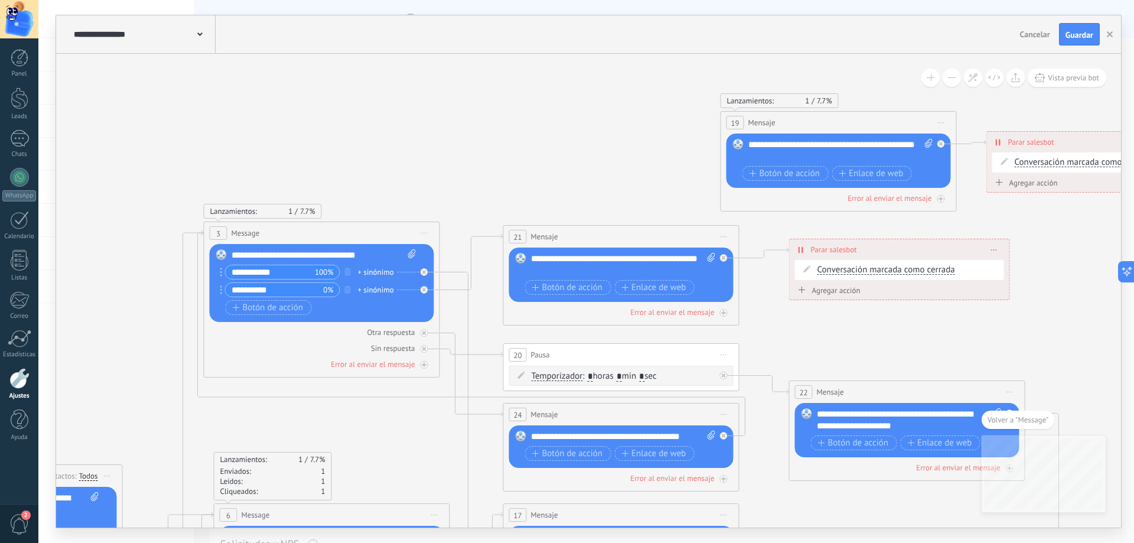
drag, startPoint x: 593, startPoint y: 332, endPoint x: 328, endPoint y: 425, distance: 280.6
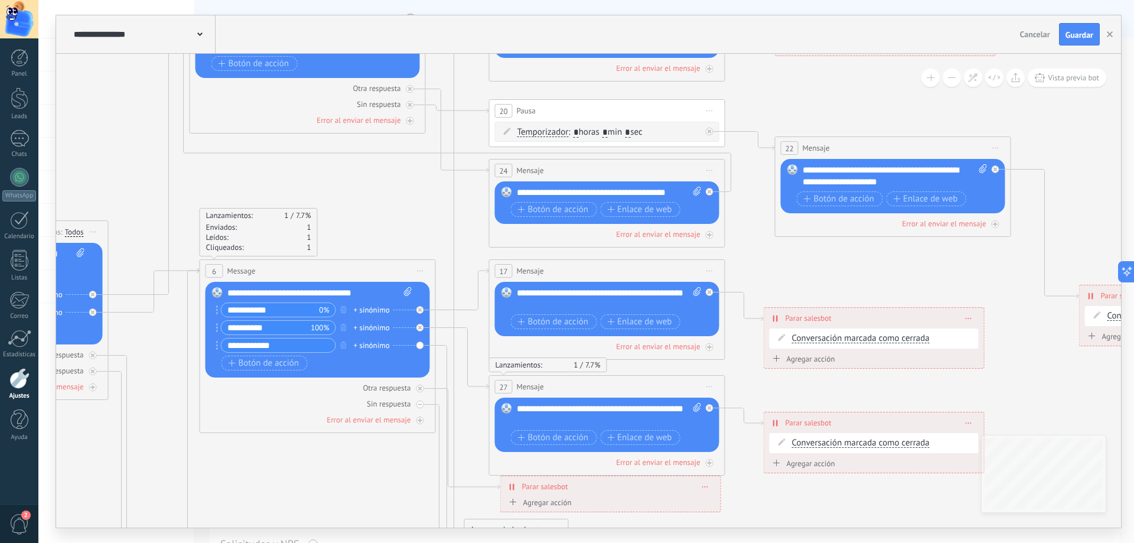
drag, startPoint x: 458, startPoint y: 477, endPoint x: 445, endPoint y: 222, distance: 256.1
click at [445, 222] on icon at bounding box center [523, 349] width 2146 height 1554
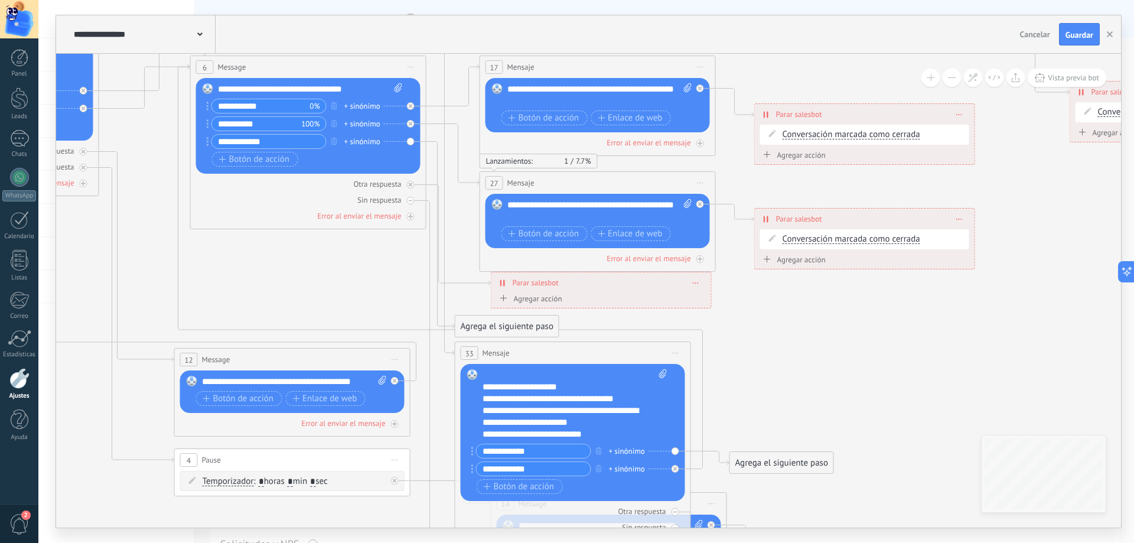
drag, startPoint x: 468, startPoint y: 419, endPoint x: 459, endPoint y: 209, distance: 210.5
click at [459, 209] on icon at bounding box center [514, 145] width 2146 height 1554
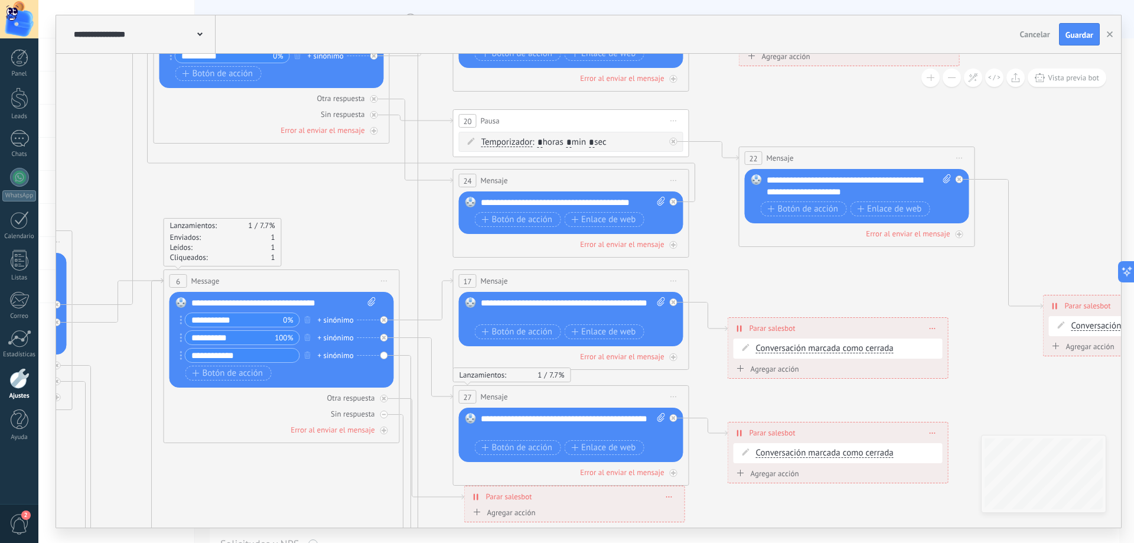
drag, startPoint x: 464, startPoint y: 205, endPoint x: 428, endPoint y: 539, distance: 336.4
click at [428, 539] on div "**********" at bounding box center [586, 271] width 1096 height 543
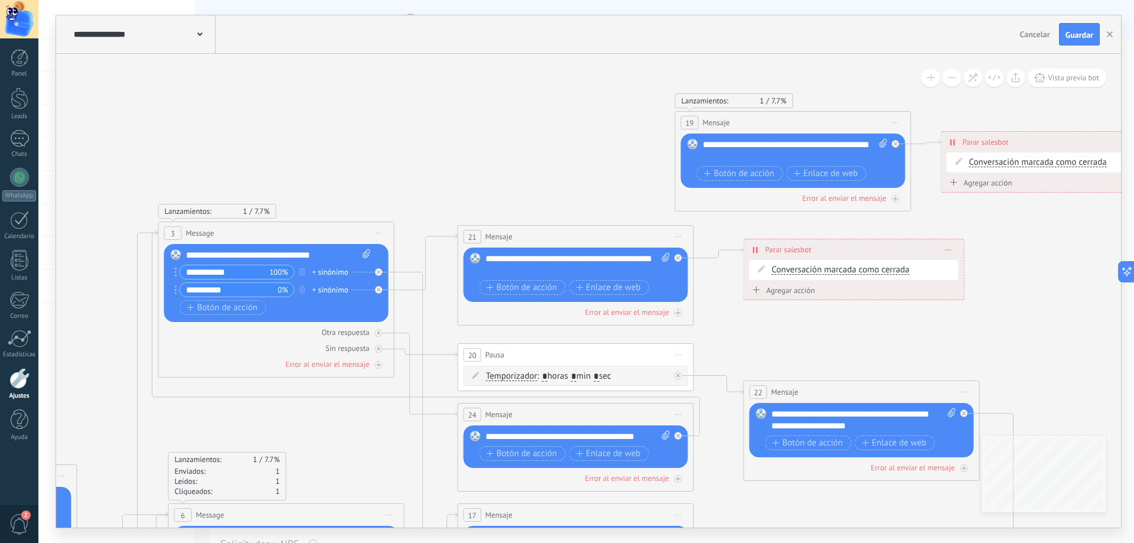
drag, startPoint x: 423, startPoint y: 187, endPoint x: 438, endPoint y: 316, distance: 130.2
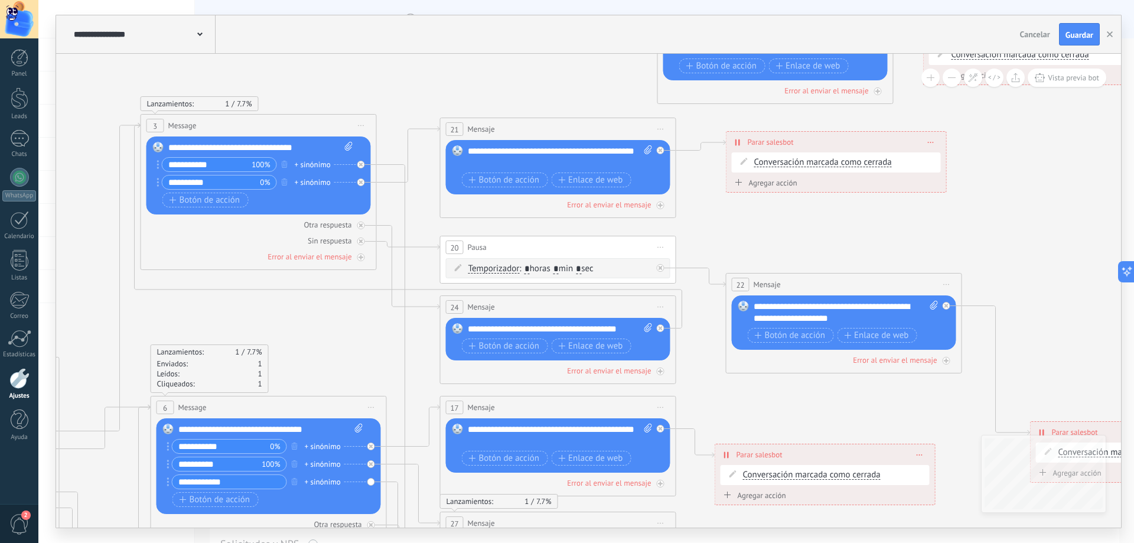
drag, startPoint x: 444, startPoint y: 333, endPoint x: 397, endPoint y: 105, distance: 232.9
click at [397, 108] on icon at bounding box center [474, 485] width 2146 height 1554
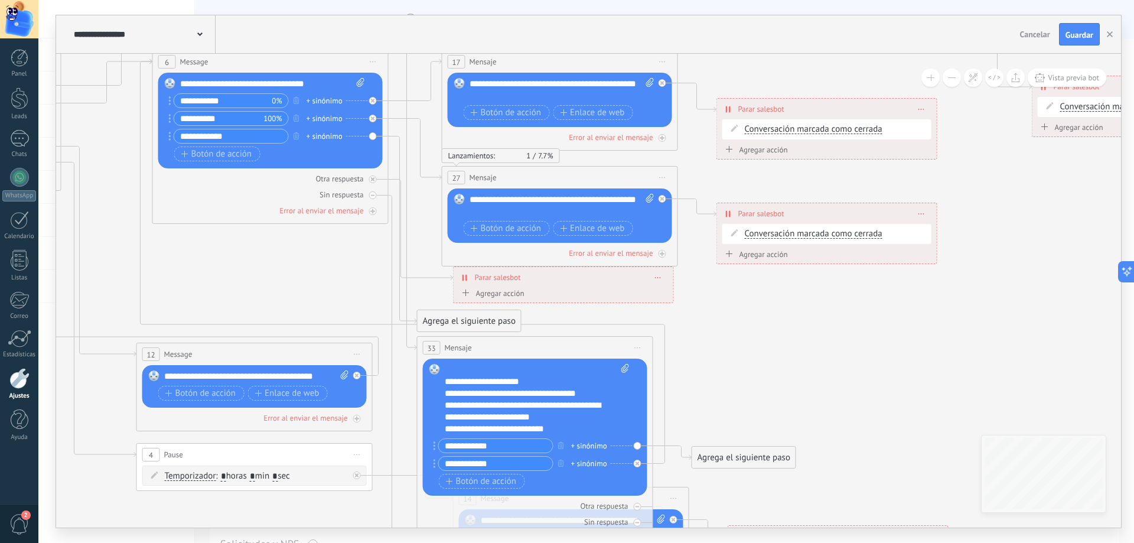
drag, startPoint x: 388, startPoint y: 263, endPoint x: 419, endPoint y: 31, distance: 233.7
click at [419, 31] on div "**********" at bounding box center [588, 271] width 1065 height 512
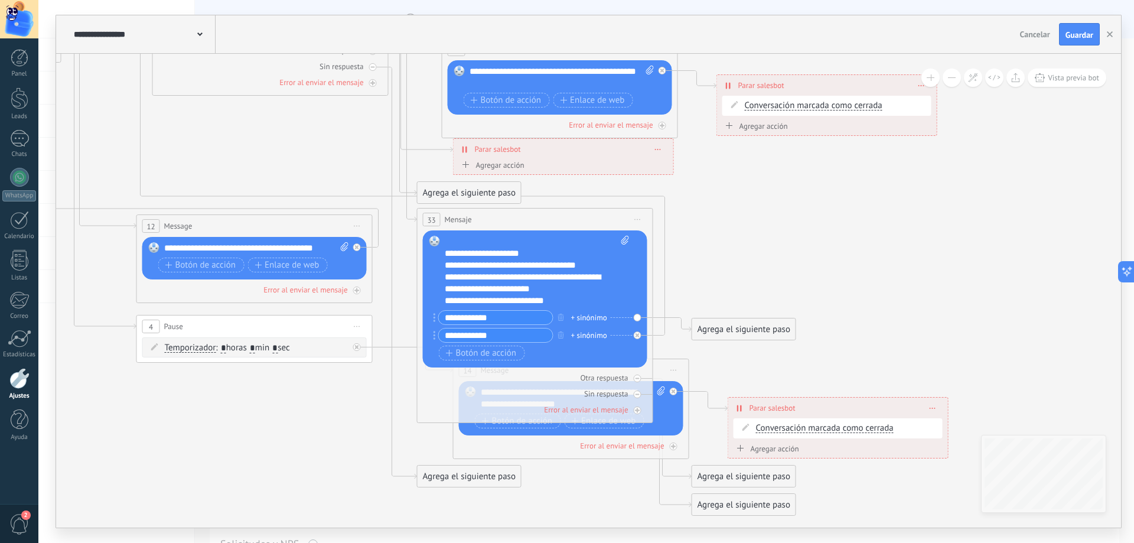
drag, startPoint x: 427, startPoint y: 222, endPoint x: 427, endPoint y: 97, distance: 124.7
click at [427, 97] on icon at bounding box center [476, 11] width 2146 height 1554
click at [493, 273] on div "**********" at bounding box center [537, 271] width 185 height 71
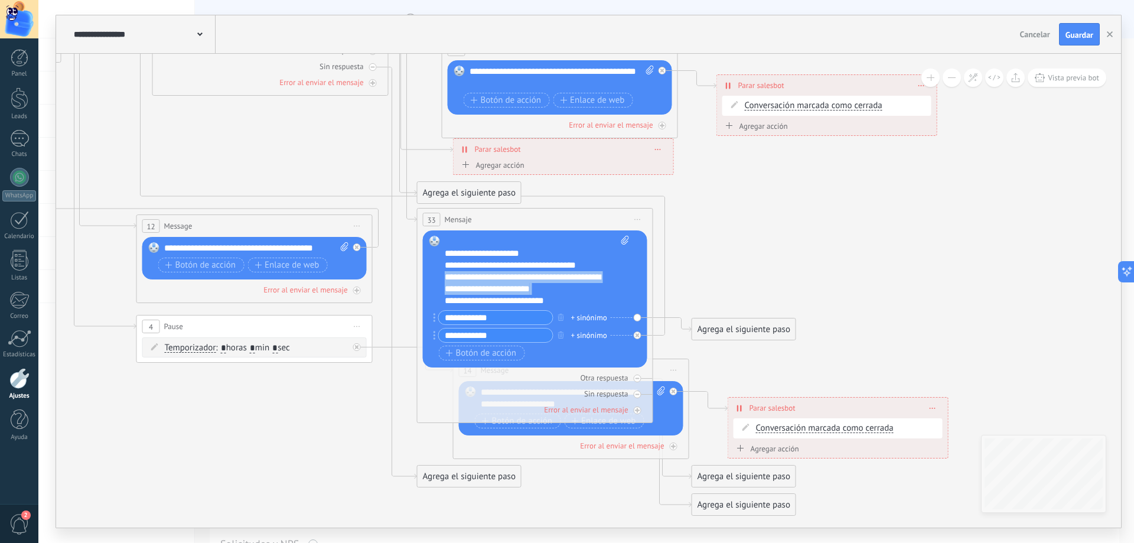
click at [493, 273] on div "**********" at bounding box center [537, 271] width 185 height 71
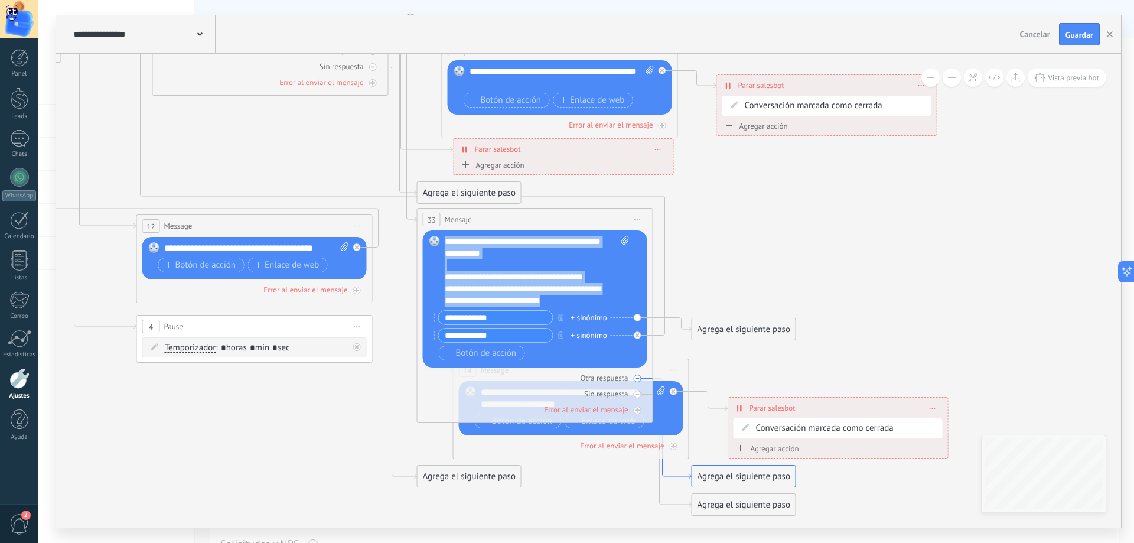
drag, startPoint x: 445, startPoint y: 256, endPoint x: 683, endPoint y: 473, distance: 321.6
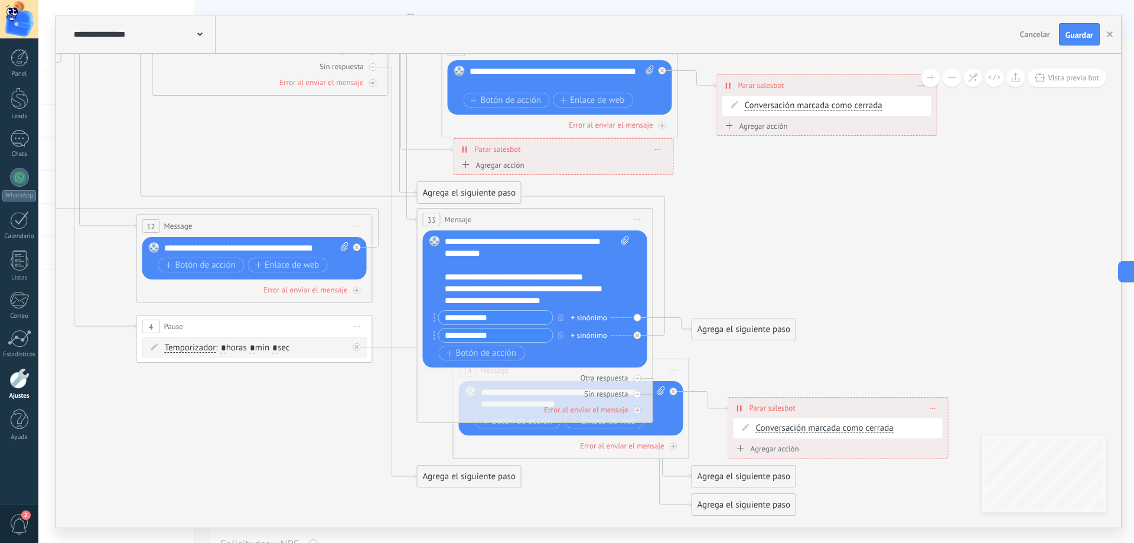
click at [341, 158] on icon at bounding box center [476, 11] width 2146 height 1554
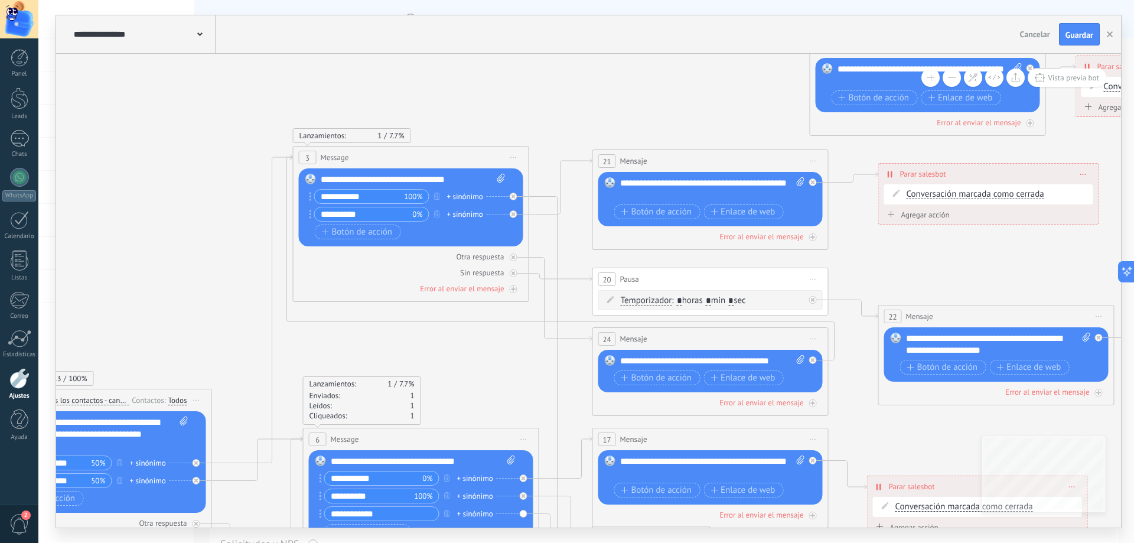
drag, startPoint x: 96, startPoint y: 216, endPoint x: 248, endPoint y: 243, distance: 154.2
click at [248, 243] on icon at bounding box center [626, 517] width 2146 height 1554
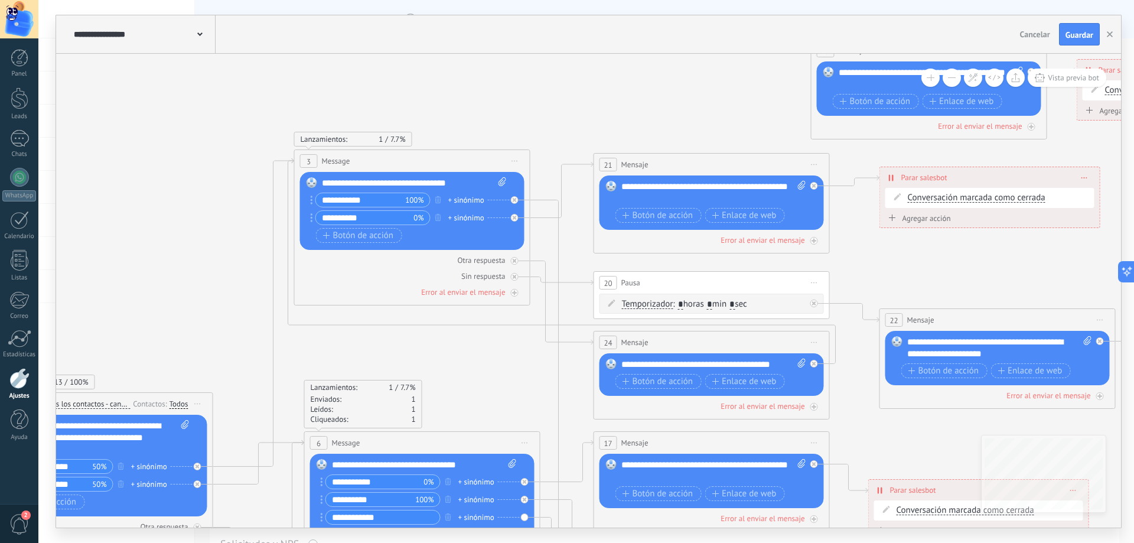
click at [465, 153] on div "3 Message ******* (a): Todos los contactos - canales seleccionados Todos los co…" at bounding box center [412, 161] width 235 height 22
click at [517, 160] on span "Iniciar vista previa aquí Cambiar nombre Duplicar [GEOGRAPHIC_DATA]" at bounding box center [515, 160] width 19 height 17
click at [541, 243] on div "Borrar" at bounding box center [568, 238] width 117 height 20
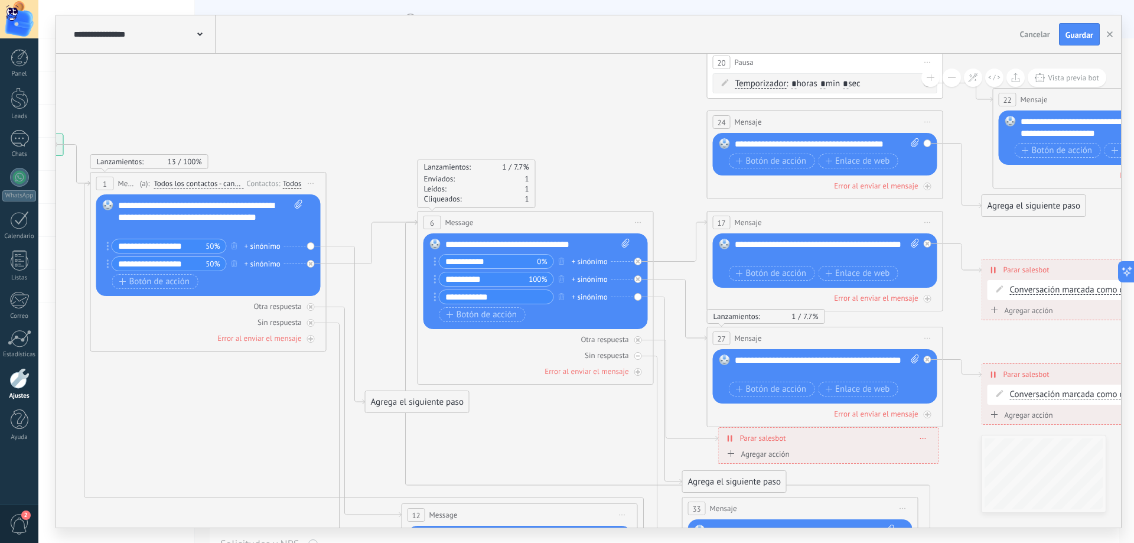
drag, startPoint x: 239, startPoint y: 170, endPoint x: 360, endPoint y: 171, distance: 121.1
click at [360, 172] on icon at bounding box center [741, 300] width 2146 height 1554
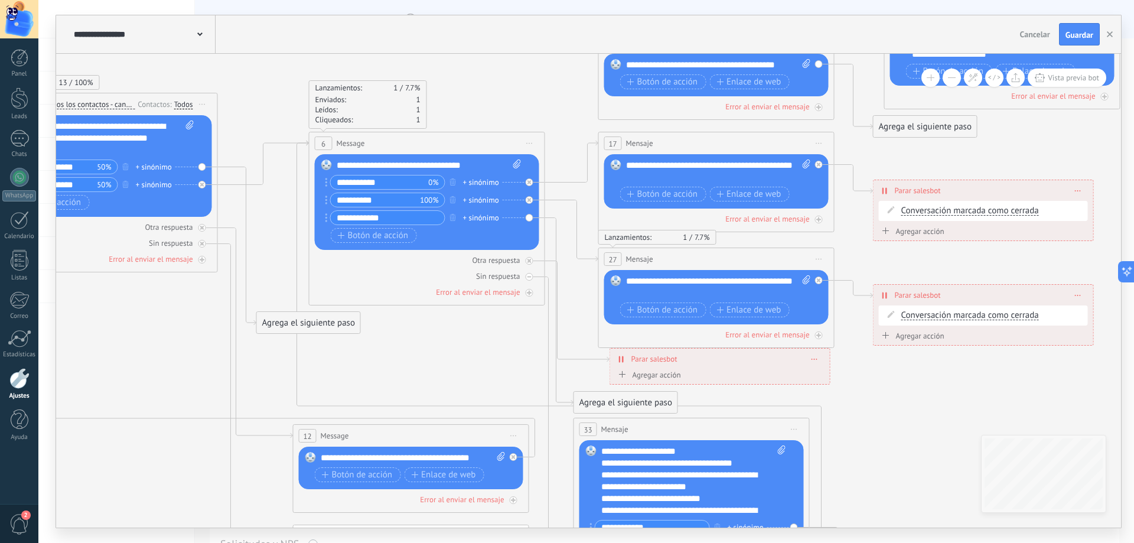
drag, startPoint x: 491, startPoint y: 100, endPoint x: 383, endPoint y: 24, distance: 132.3
click at [383, 24] on div "**********" at bounding box center [588, 271] width 1065 height 512
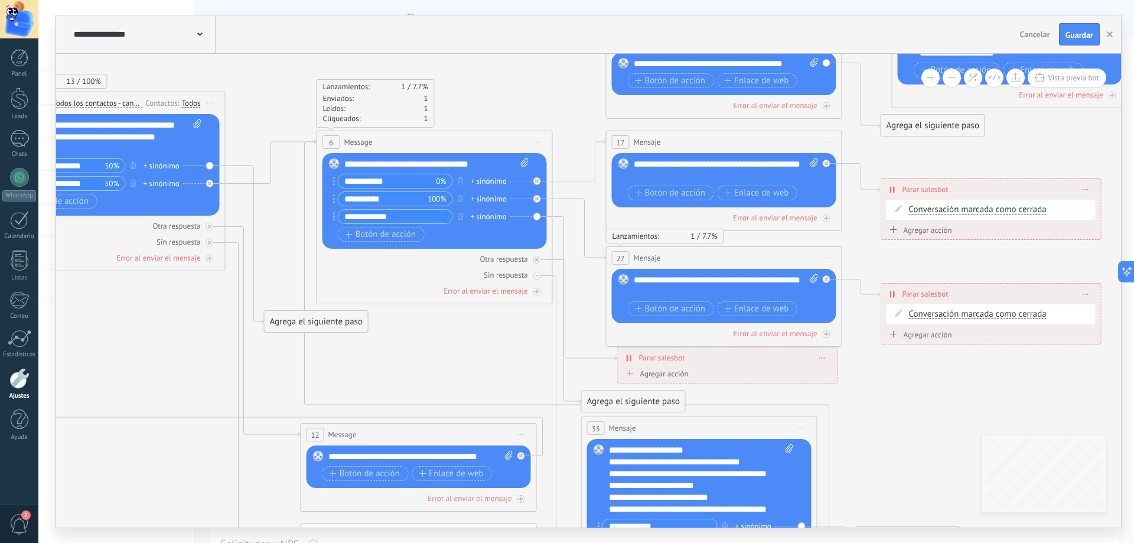
click at [296, 319] on div "Agrega el siguiente paso" at bounding box center [316, 321] width 103 height 19
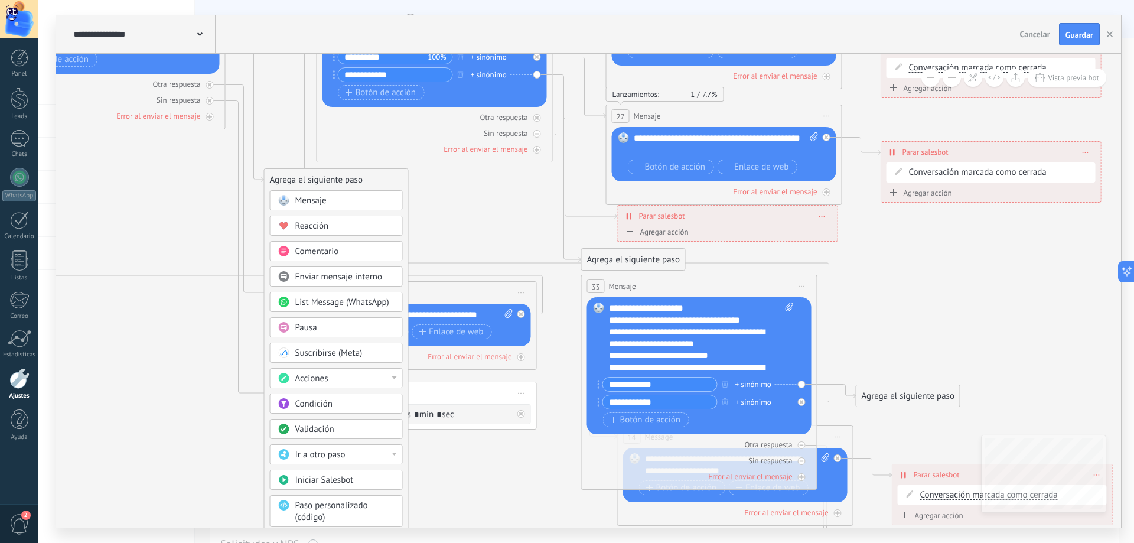
click at [363, 455] on div "Ir a otro paso" at bounding box center [344, 455] width 99 height 12
click at [317, 524] on div "33: Mensaje" at bounding box center [337, 523] width 132 height 20
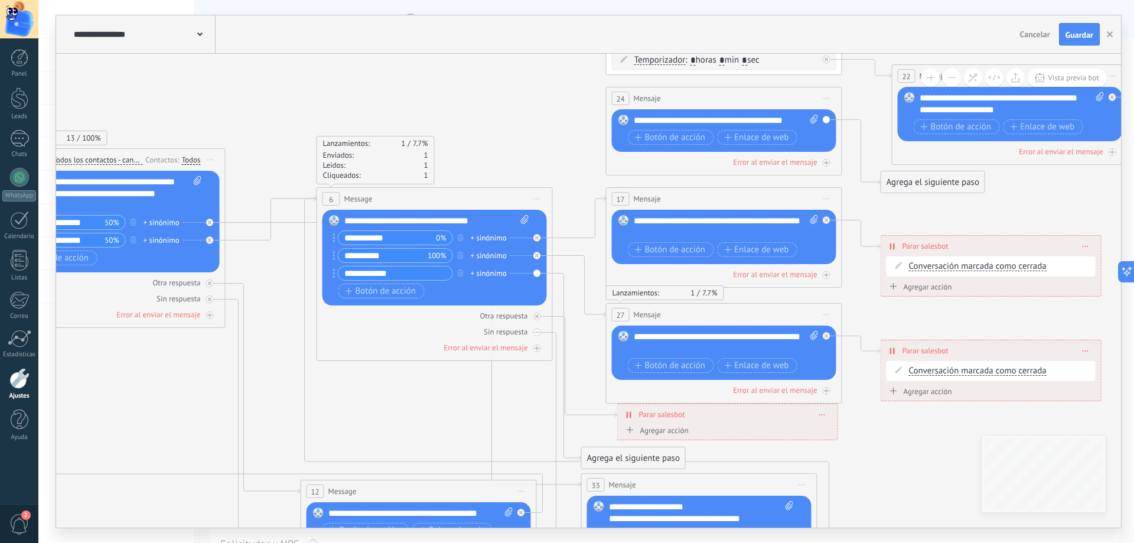
drag, startPoint x: 414, startPoint y: 92, endPoint x: 409, endPoint y: 74, distance: 18.3
click at [409, 74] on icon at bounding box center [640, 277] width 2146 height 1554
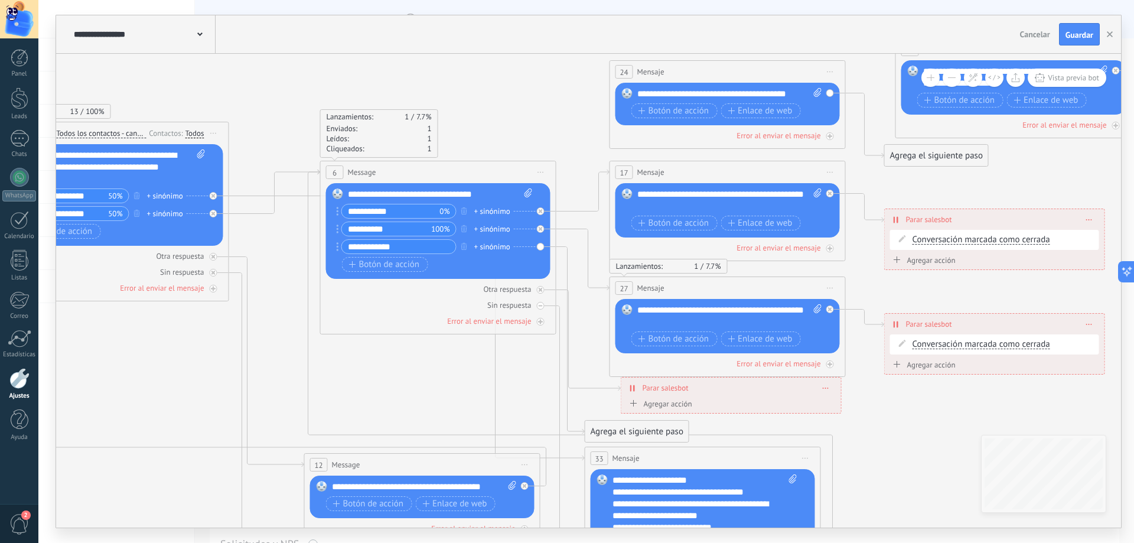
drag, startPoint x: 457, startPoint y: 112, endPoint x: 460, endPoint y: 85, distance: 26.7
click at [460, 85] on icon at bounding box center [644, 250] width 2146 height 1554
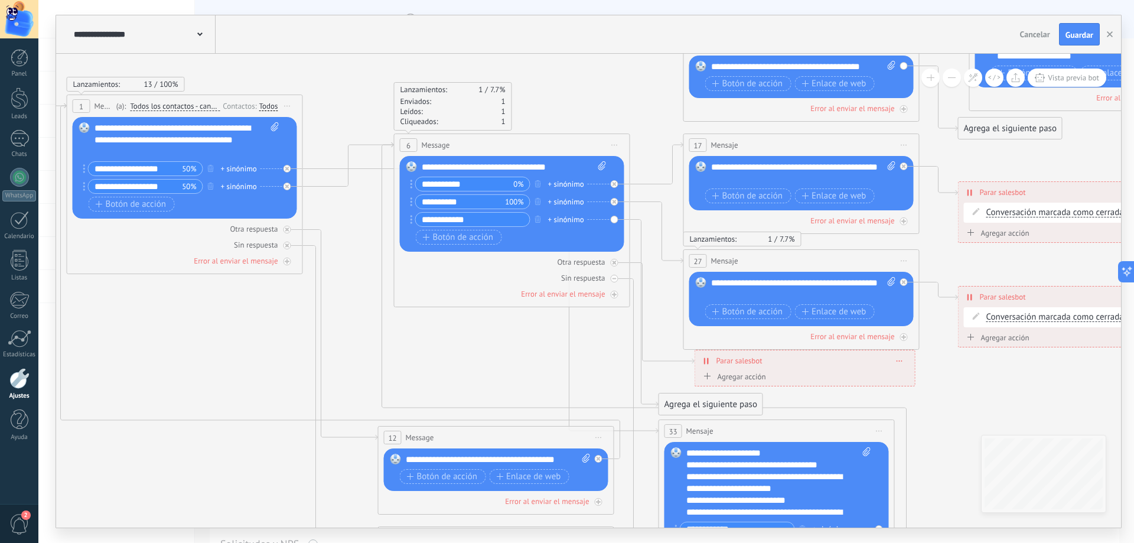
click at [665, 335] on icon at bounding box center [717, 223] width 2146 height 1554
click at [564, 166] on div "**********" at bounding box center [514, 167] width 185 height 12
click at [553, 239] on div "Botón de acción Enlace de web" at bounding box center [511, 237] width 190 height 15
click at [536, 219] on icon "button" at bounding box center [538, 219] width 6 height 7
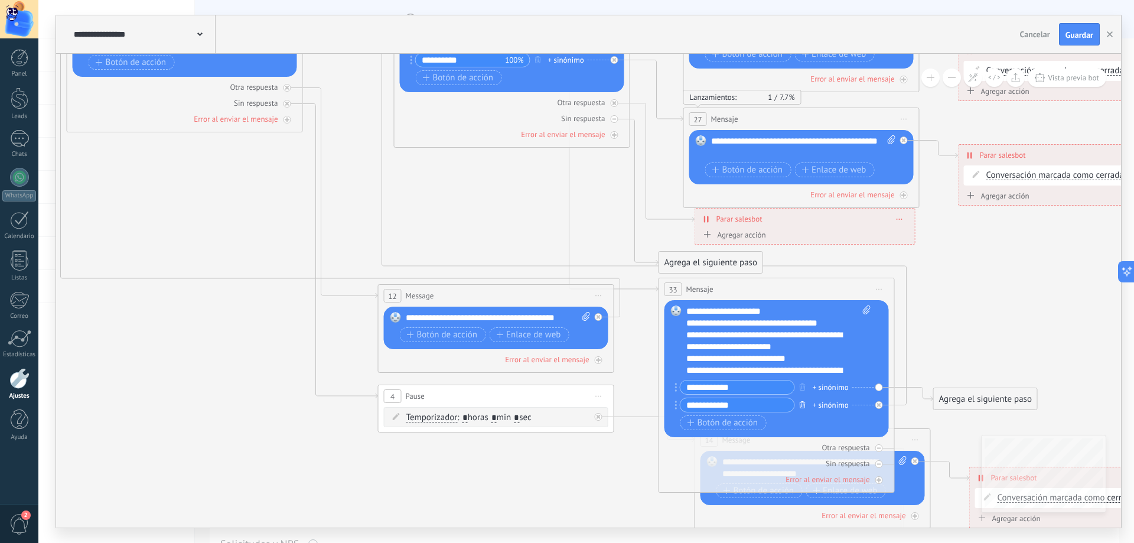
click at [805, 405] on icon "button" at bounding box center [803, 404] width 6 height 7
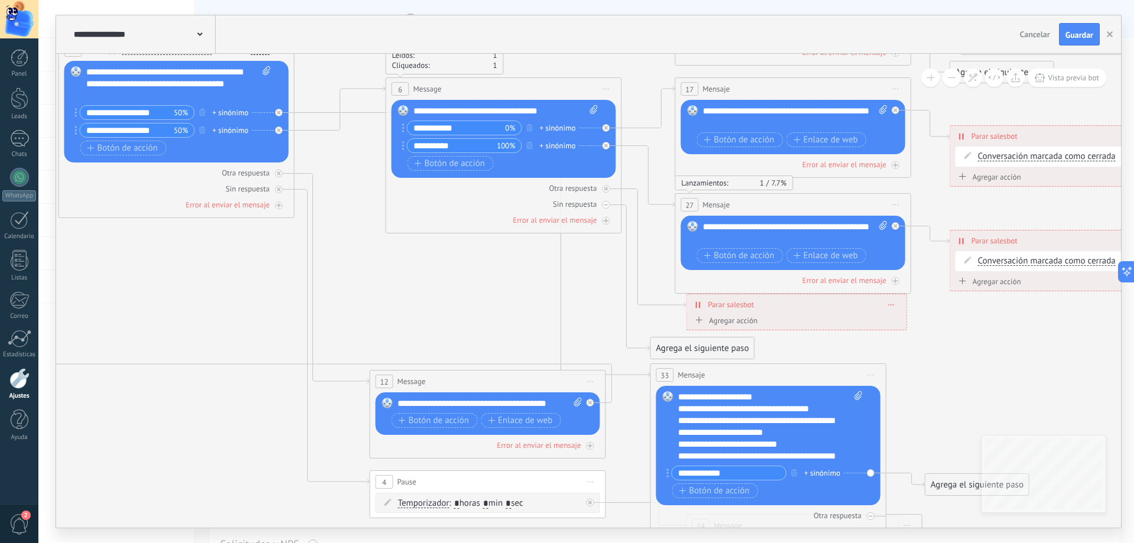
drag, startPoint x: 278, startPoint y: 330, endPoint x: 269, endPoint y: 415, distance: 86.1
click at [269, 415] on icon at bounding box center [709, 167] width 2146 height 1554
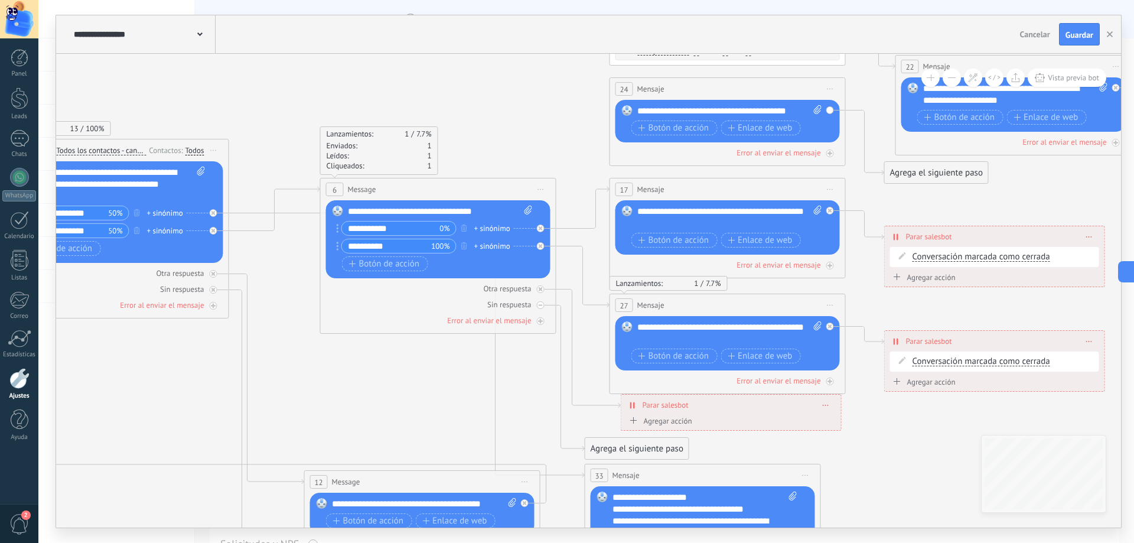
drag, startPoint x: 454, startPoint y: 347, endPoint x: 403, endPoint y: 401, distance: 74.4
click at [402, 405] on icon at bounding box center [644, 267] width 2146 height 1554
click at [834, 303] on span "Iniciar vista previa aquí Cambiar nombre Duplicar [GEOGRAPHIC_DATA]" at bounding box center [831, 304] width 19 height 17
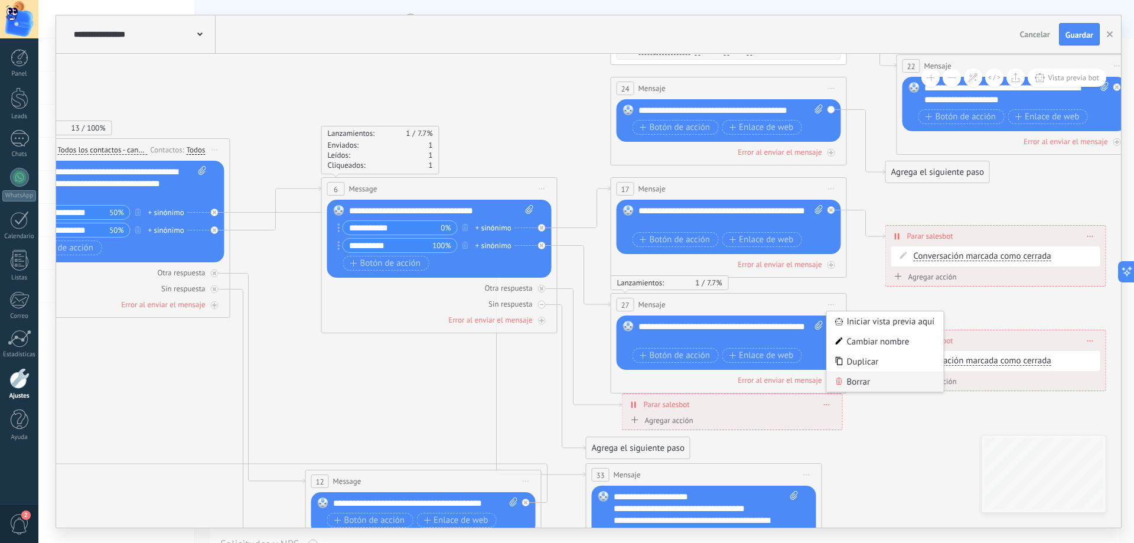
click at [855, 377] on div "Borrar" at bounding box center [885, 382] width 117 height 20
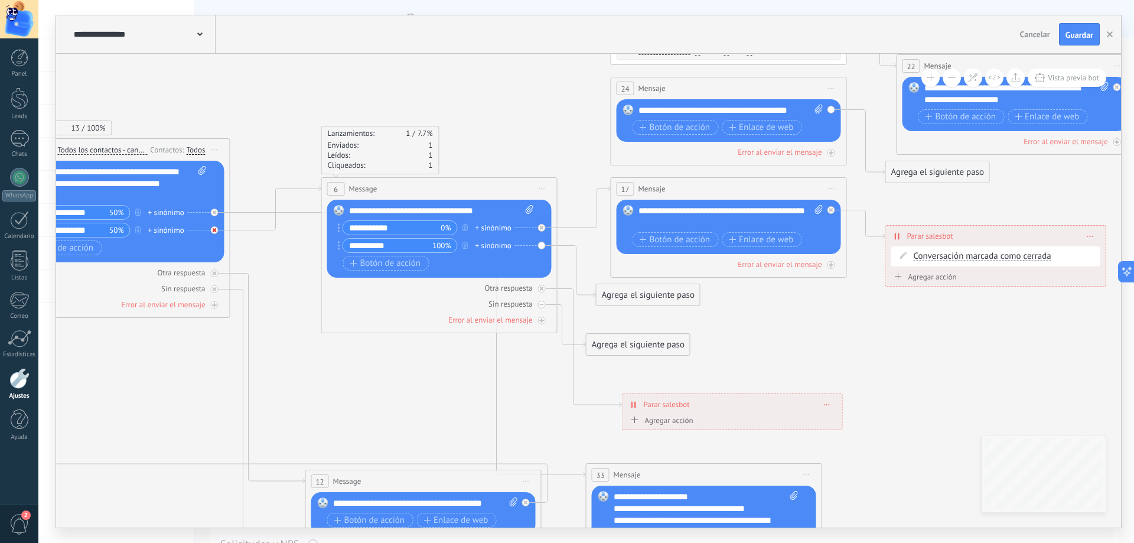
click at [540, 230] on icon at bounding box center [542, 228] width 4 height 4
click at [543, 186] on span "Iniciar vista previa aquí Cambiar nombre Duplicar [GEOGRAPHIC_DATA]" at bounding box center [542, 188] width 19 height 17
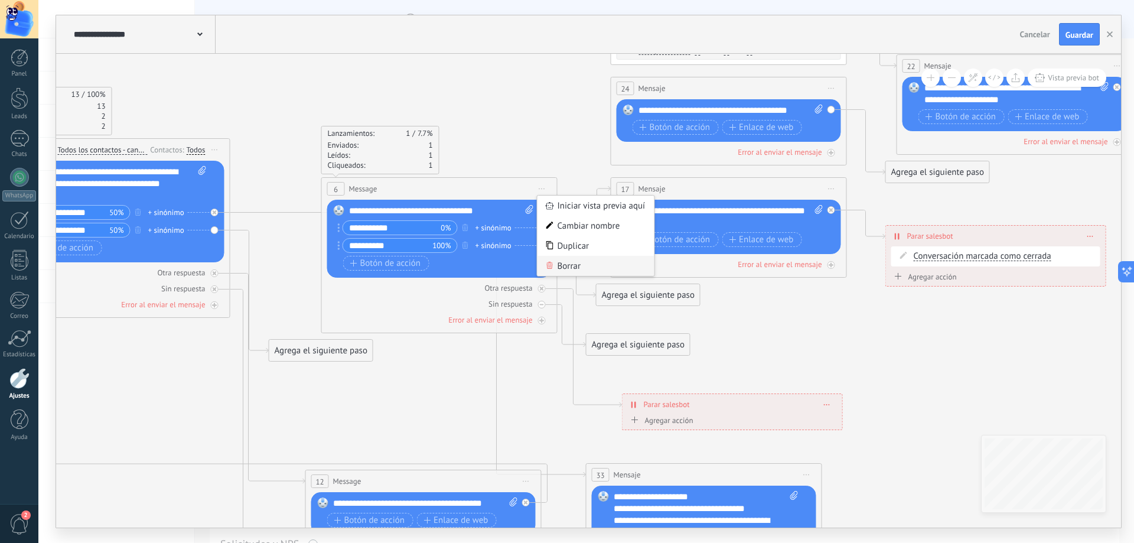
click at [563, 267] on div "Borrar" at bounding box center [596, 266] width 117 height 20
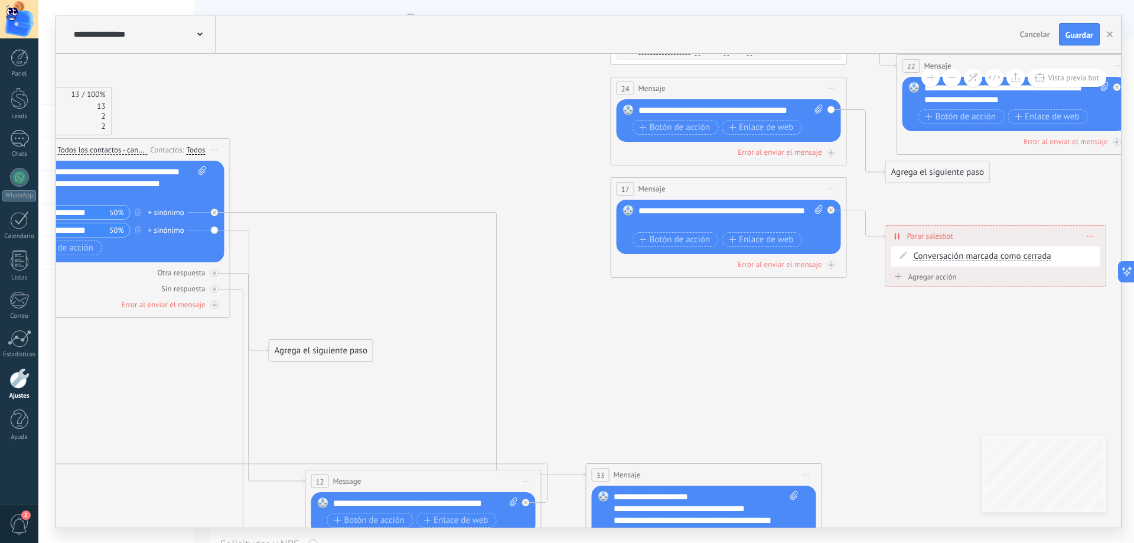
drag, startPoint x: 573, startPoint y: 214, endPoint x: 541, endPoint y: 191, distance: 39.8
click at [541, 191] on icon at bounding box center [645, 267] width 2146 height 1554
drag, startPoint x: 313, startPoint y: 349, endPoint x: 344, endPoint y: 175, distance: 176.4
click at [344, 175] on div "Agrega el siguiente paso" at bounding box center [351, 171] width 103 height 19
click at [344, 173] on div "Agrega el siguiente paso" at bounding box center [351, 171] width 103 height 19
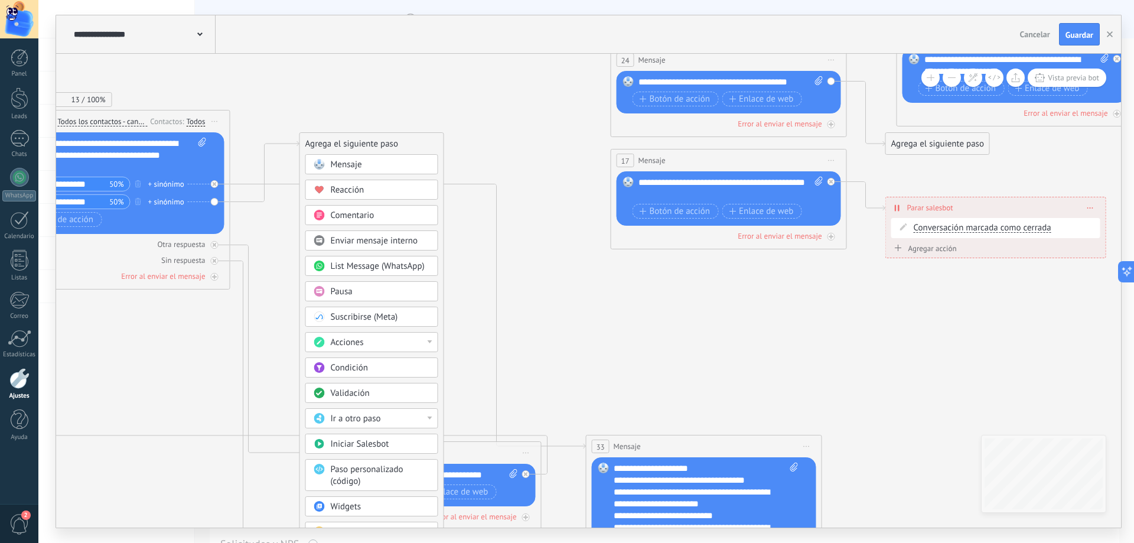
click at [405, 416] on div "Ir a otro paso" at bounding box center [380, 419] width 99 height 12
click at [357, 479] on div "17: Mensaje" at bounding box center [372, 479] width 132 height 20
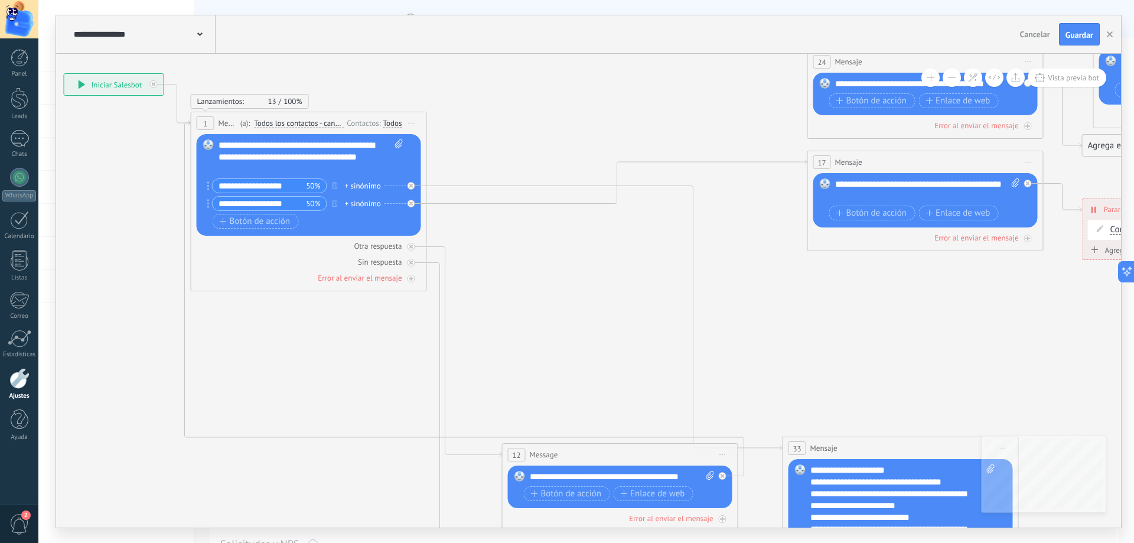
drag, startPoint x: 350, startPoint y: 124, endPoint x: 546, endPoint y: 126, distance: 196.7
click at [546, 126] on icon at bounding box center [841, 240] width 2146 height 1554
click at [515, 109] on icon at bounding box center [841, 240] width 2146 height 1554
click at [434, 186] on icon at bounding box center [606, 318] width 356 height 265
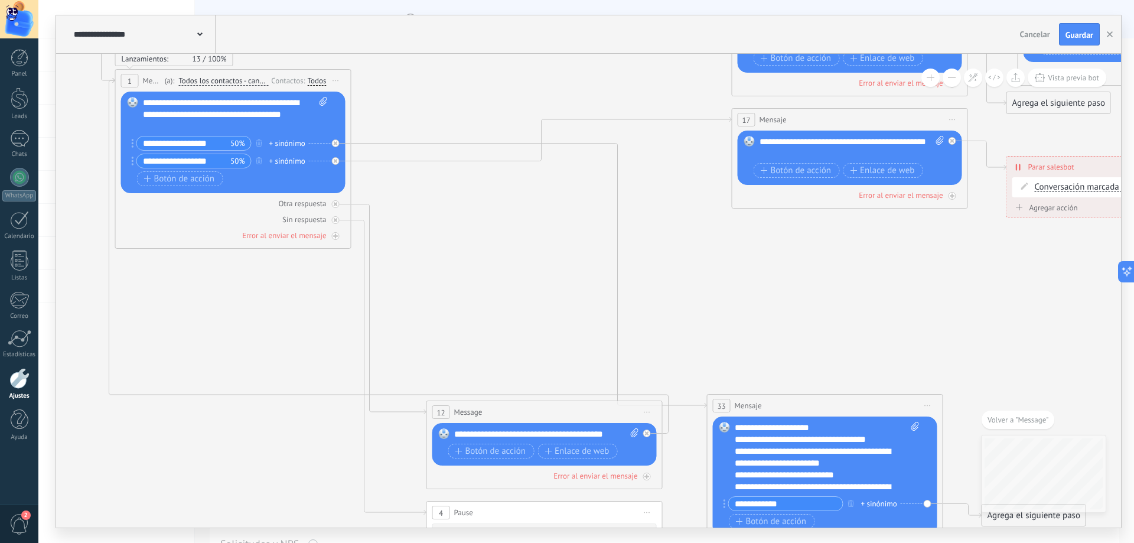
drag, startPoint x: 330, startPoint y: 188, endPoint x: 527, endPoint y: 232, distance: 202.1
click at [561, 280] on icon at bounding box center [766, 197] width 2146 height 1554
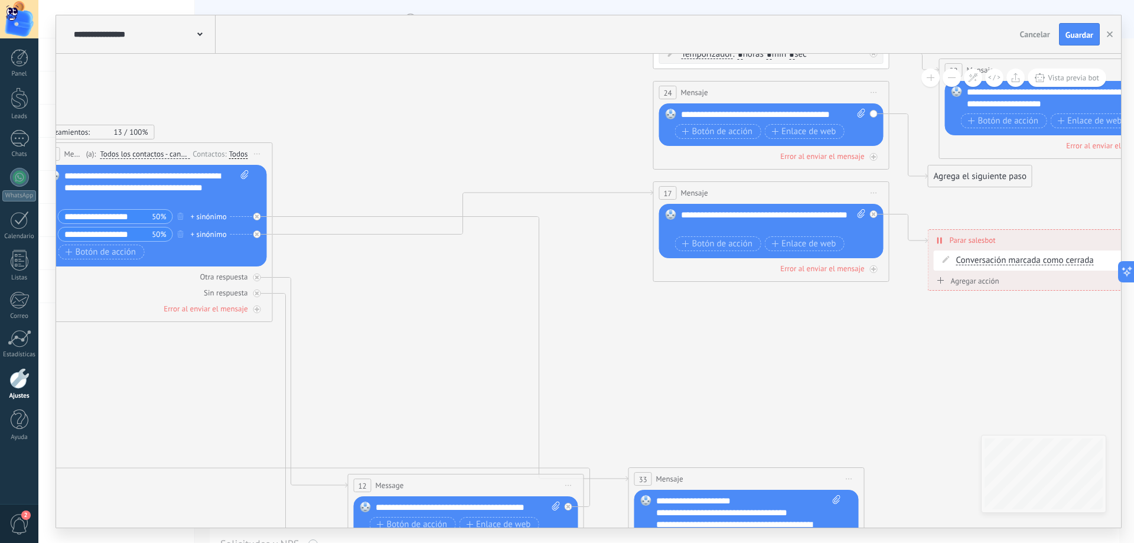
drag, startPoint x: 692, startPoint y: 252, endPoint x: 642, endPoint y: 344, distance: 104.4
click at [643, 343] on icon at bounding box center [687, 271] width 2146 height 1554
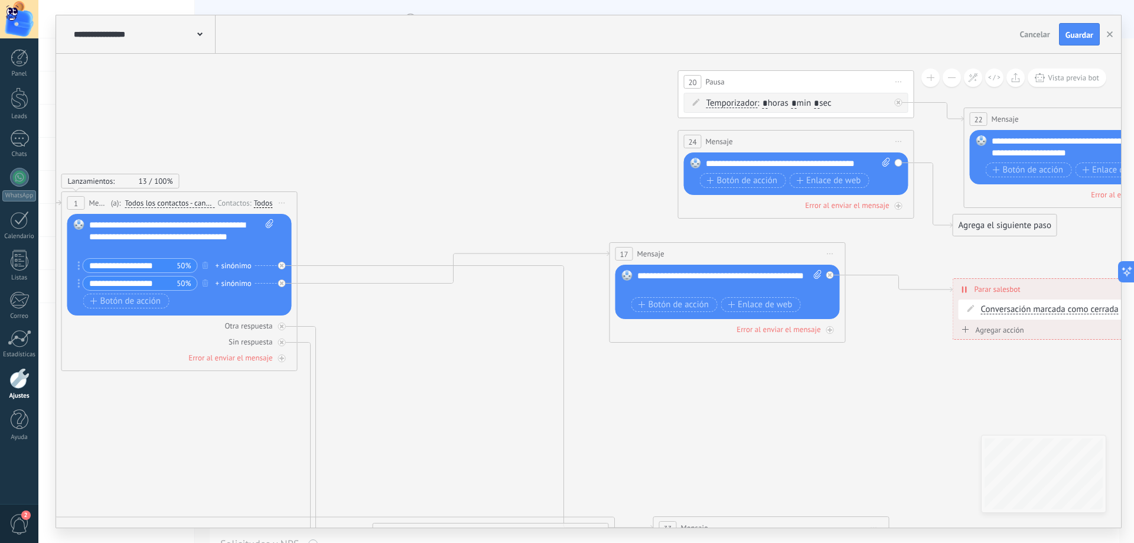
drag, startPoint x: 754, startPoint y: 246, endPoint x: 688, endPoint y: 259, distance: 67.3
click at [688, 259] on div "17 Mensaje ******* (a): Todos los contactos - canales seleccionados Todos los c…" at bounding box center [727, 254] width 235 height 22
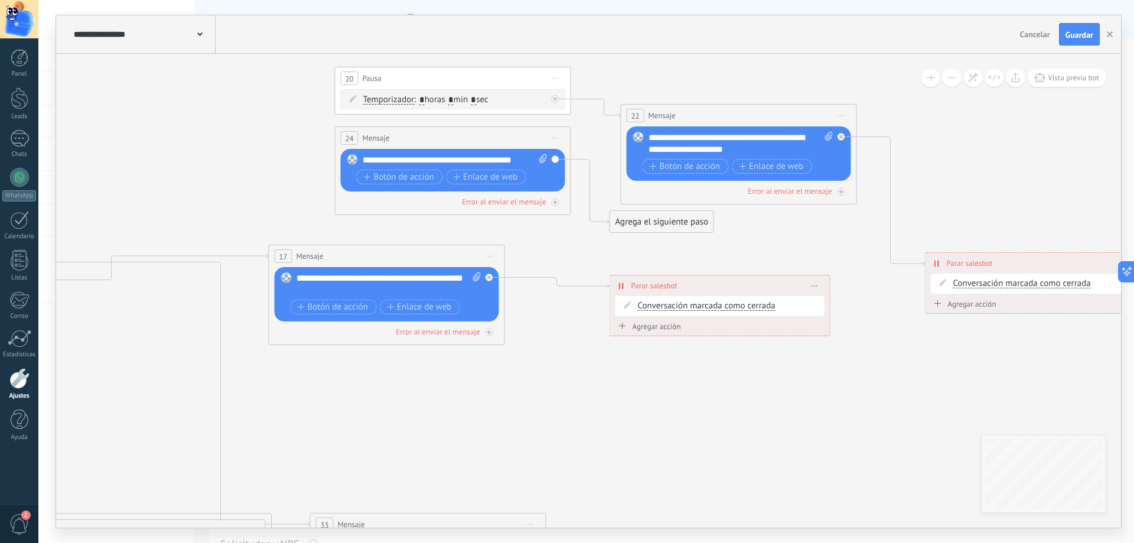
drag, startPoint x: 913, startPoint y: 379, endPoint x: 606, endPoint y: 363, distance: 307.6
click at [602, 375] on icon at bounding box center [369, 327] width 2146 height 1577
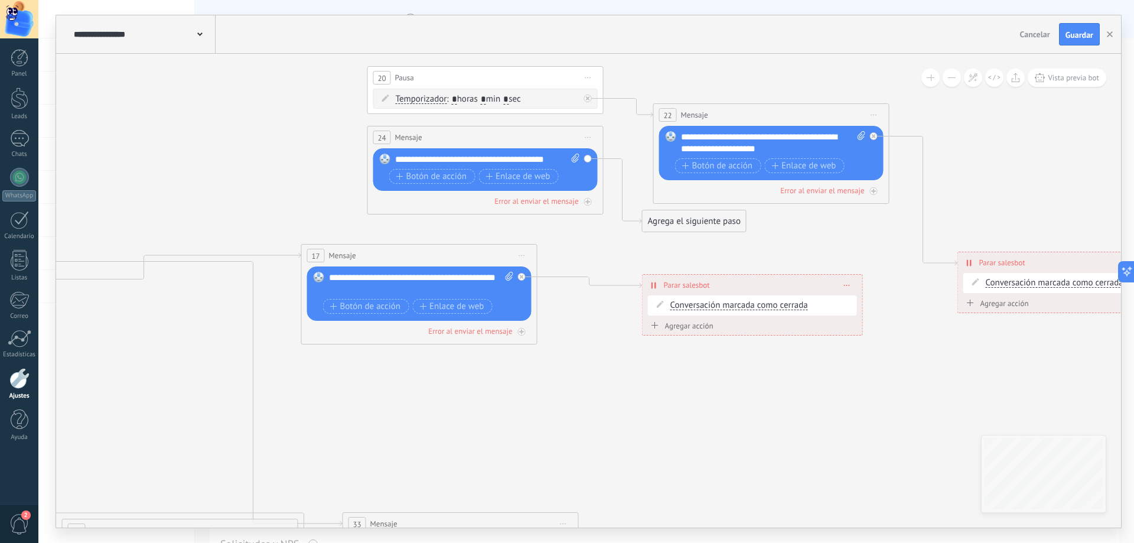
click at [850, 283] on div "**********" at bounding box center [753, 285] width 220 height 21
click at [849, 283] on span at bounding box center [847, 285] width 5 height 6
click at [872, 305] on div "Borrar" at bounding box center [869, 302] width 53 height 20
click at [506, 278] on icon at bounding box center [510, 276] width 8 height 9
click input "Subir" at bounding box center [0, 0] width 0 height 0
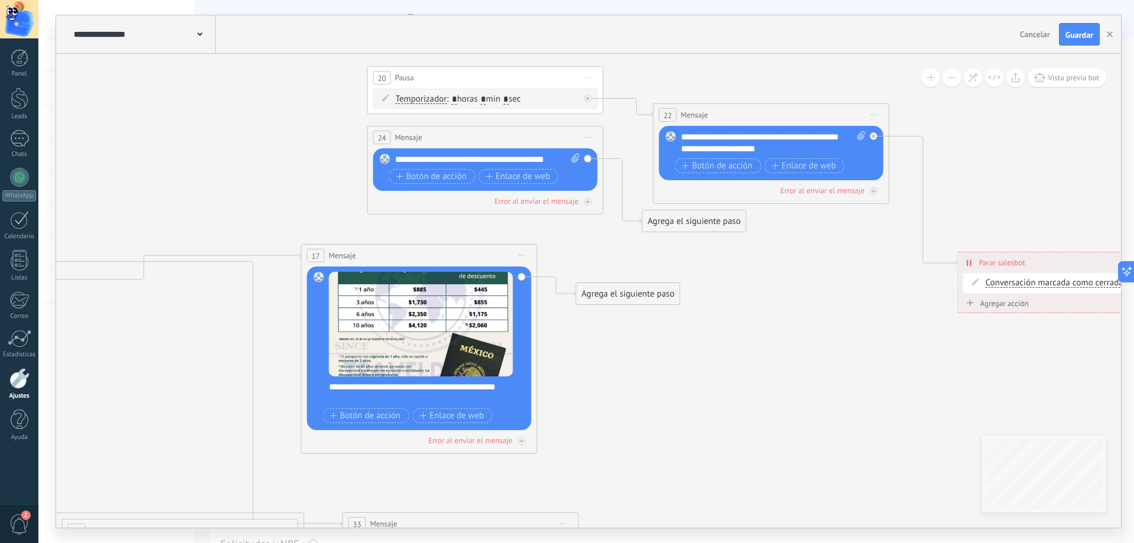
click at [422, 392] on div "**********" at bounding box center [427, 393] width 196 height 24
drag, startPoint x: 349, startPoint y: 400, endPoint x: 327, endPoint y: 390, distance: 24.1
click at [327, 390] on div "Reemplazar Quitar Convertir a mensaje de voz Arrastre la imagen aquí para adjun…" at bounding box center [419, 348] width 224 height 164
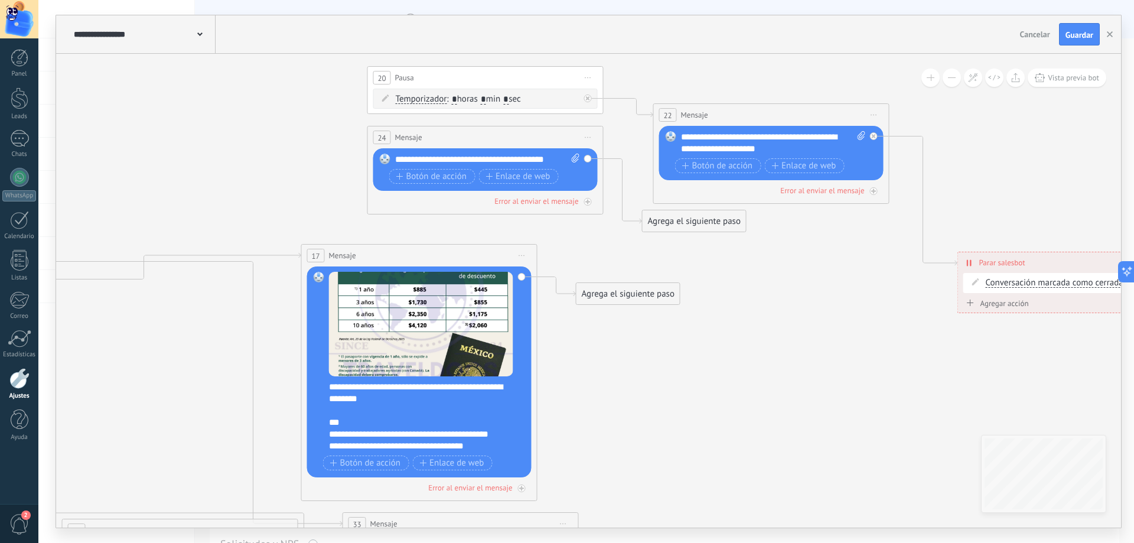
scroll to position [23, 0]
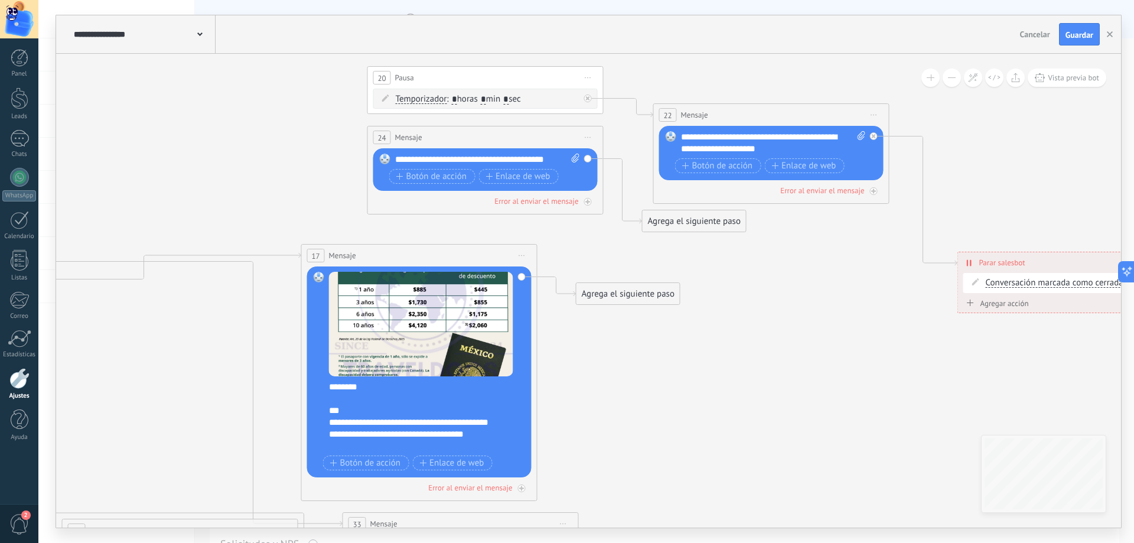
click at [376, 388] on div "**********" at bounding box center [427, 416] width 196 height 71
click at [409, 406] on div "**********" at bounding box center [427, 416] width 196 height 71
click at [404, 402] on div "**********" at bounding box center [427, 416] width 196 height 71
click at [477, 447] on div at bounding box center [421, 446] width 184 height 12
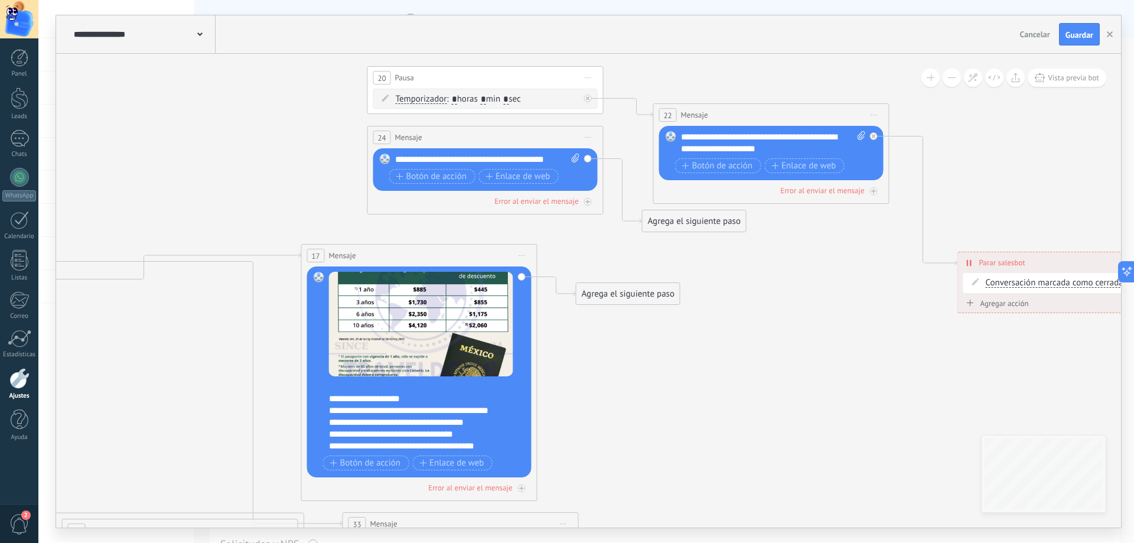
click at [410, 385] on div "**********" at bounding box center [427, 416] width 196 height 71
click at [568, 422] on icon at bounding box center [401, 316] width 2146 height 1554
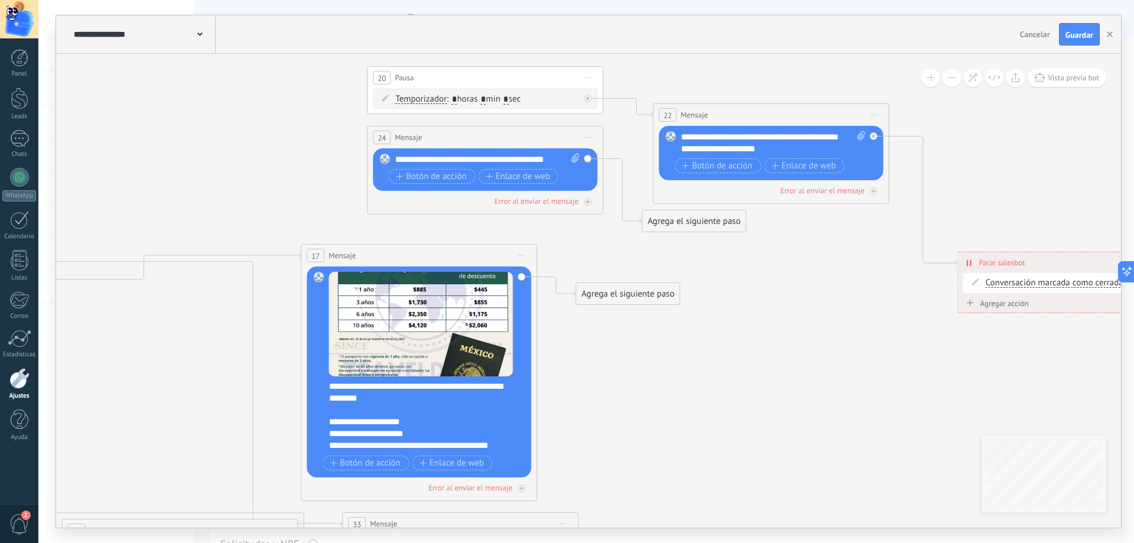
scroll to position [0, 0]
drag, startPoint x: 330, startPoint y: 397, endPoint x: 380, endPoint y: 386, distance: 51.9
click at [380, 386] on div "**********" at bounding box center [427, 416] width 196 height 71
click at [554, 409] on icon at bounding box center [401, 316] width 2146 height 1554
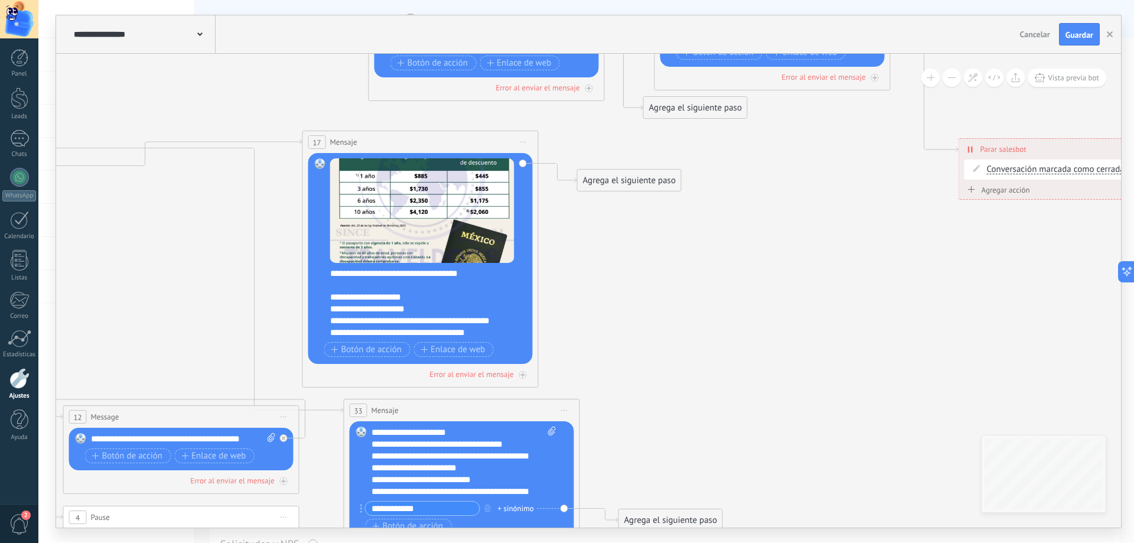
scroll to position [35, 0]
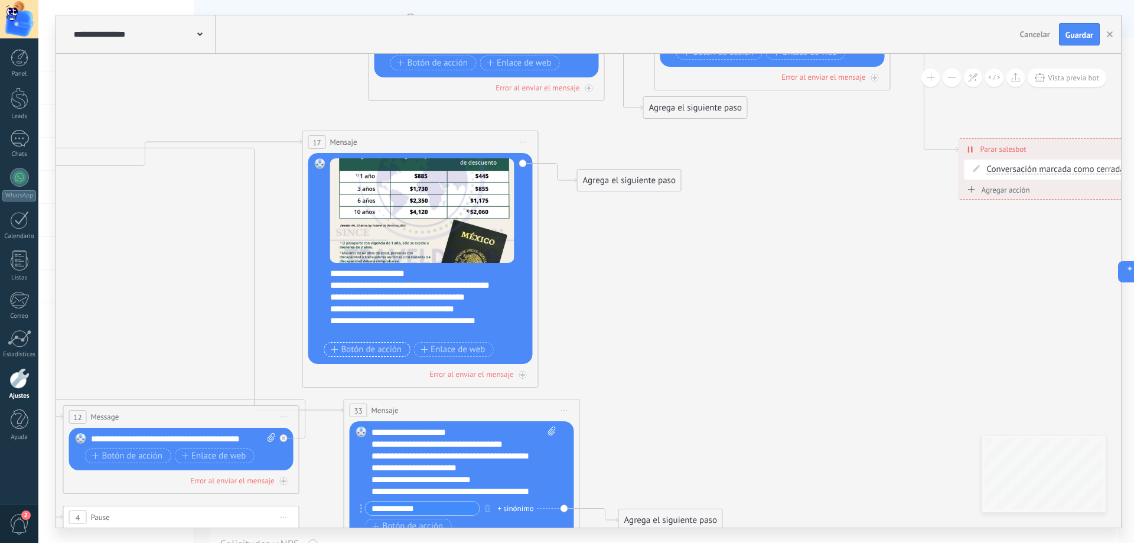
click at [350, 351] on span "Botón de acción" at bounding box center [366, 349] width 71 height 9
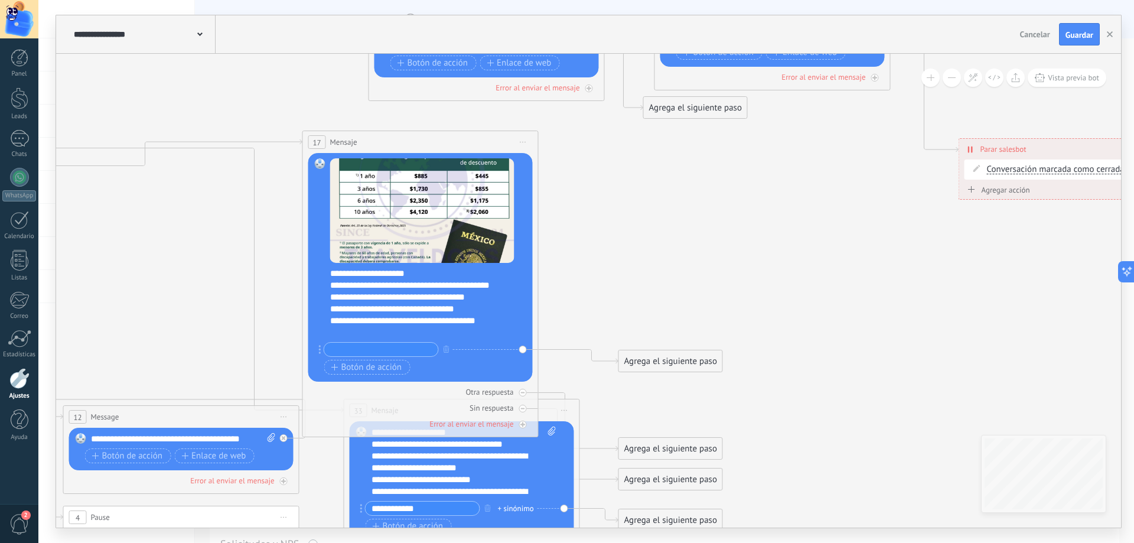
click at [585, 297] on icon at bounding box center [402, 205] width 2146 height 1560
click at [409, 346] on input "text" at bounding box center [381, 350] width 114 height 14
type input "*"
click at [373, 347] on input "**********" at bounding box center [381, 350] width 114 height 14
type input "**********"
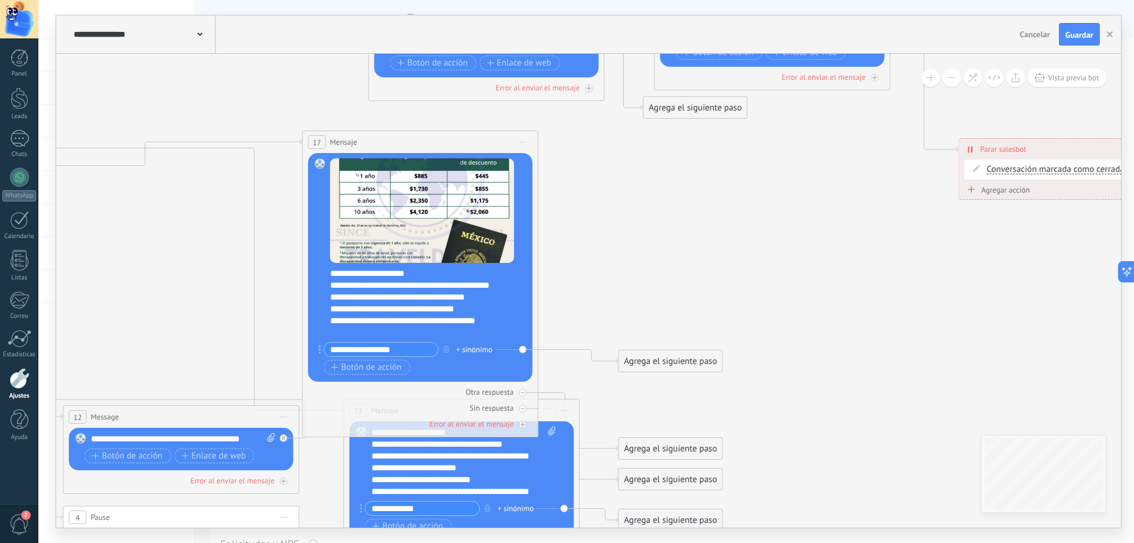
click at [559, 278] on icon at bounding box center [402, 205] width 2146 height 1560
click at [589, 215] on icon at bounding box center [402, 205] width 2146 height 1560
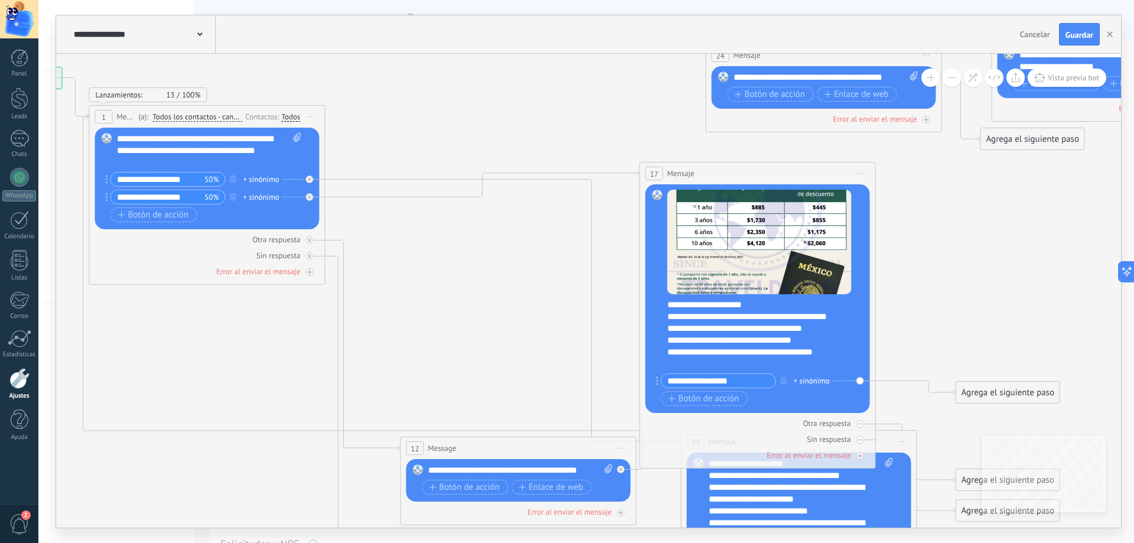
drag, startPoint x: 278, startPoint y: 336, endPoint x: 618, endPoint y: 367, distance: 341.1
click at [618, 367] on icon at bounding box center [740, 236] width 2146 height 1560
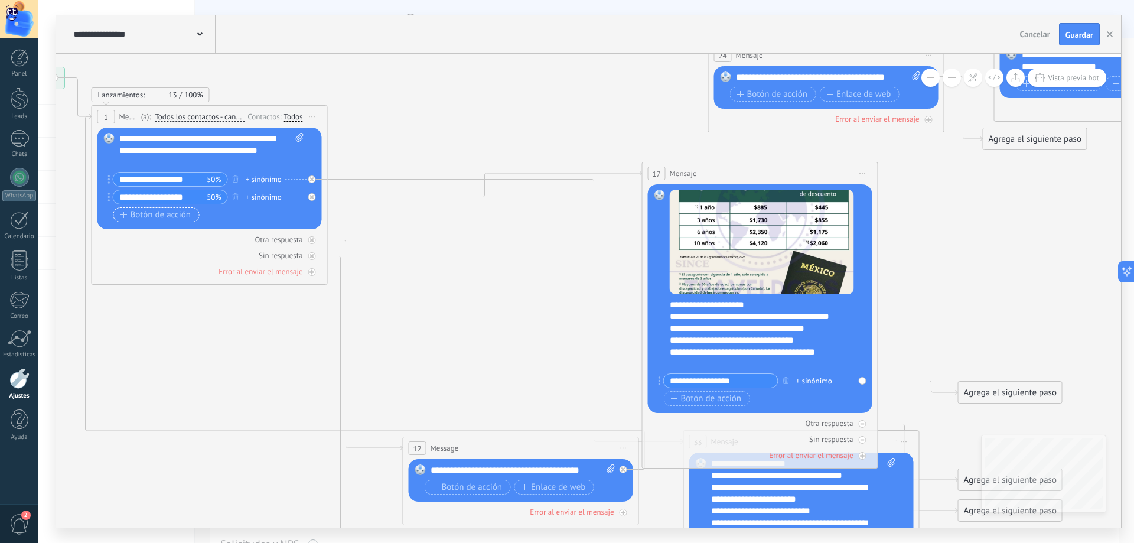
click at [170, 214] on span "Botón de acción" at bounding box center [156, 214] width 71 height 9
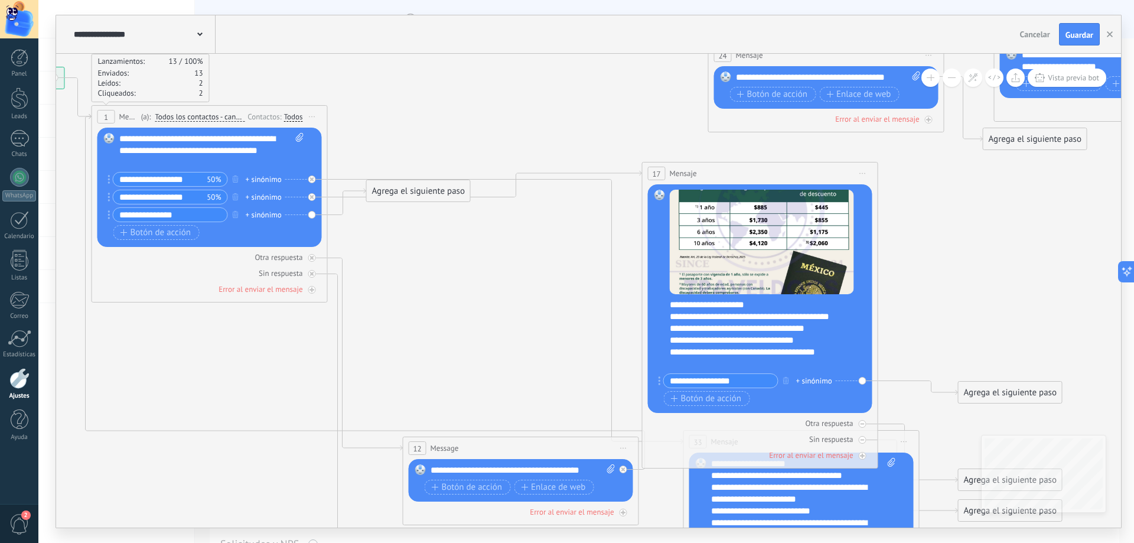
type input "******"
click at [243, 323] on icon at bounding box center [742, 236] width 2146 height 1560
click at [237, 212] on icon "button" at bounding box center [236, 214] width 6 height 7
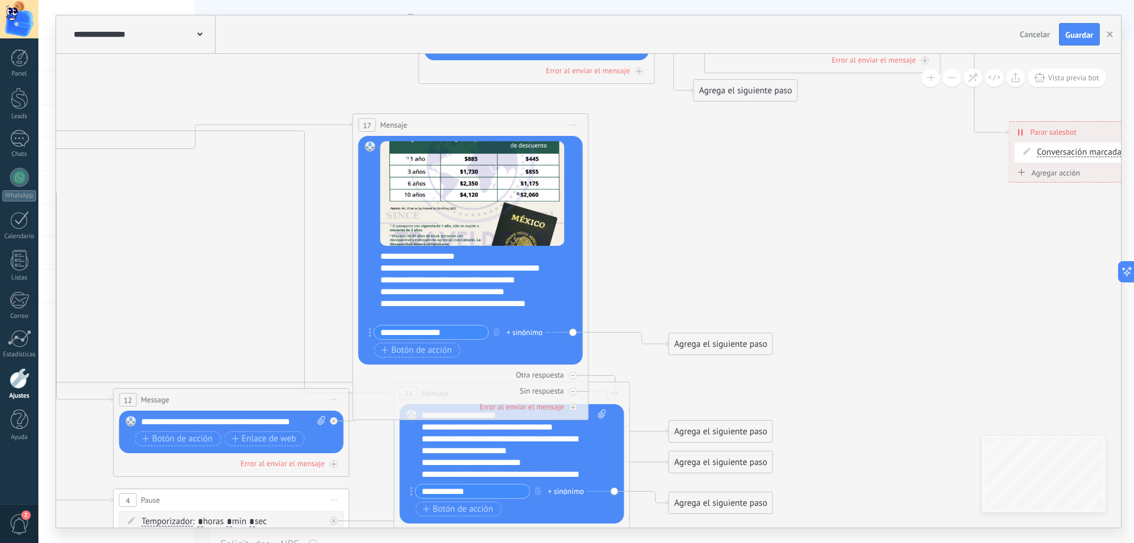
drag, startPoint x: 582, startPoint y: 136, endPoint x: 175, endPoint y: 92, distance: 408.8
click at [177, 92] on icon at bounding box center [453, 188] width 2146 height 1560
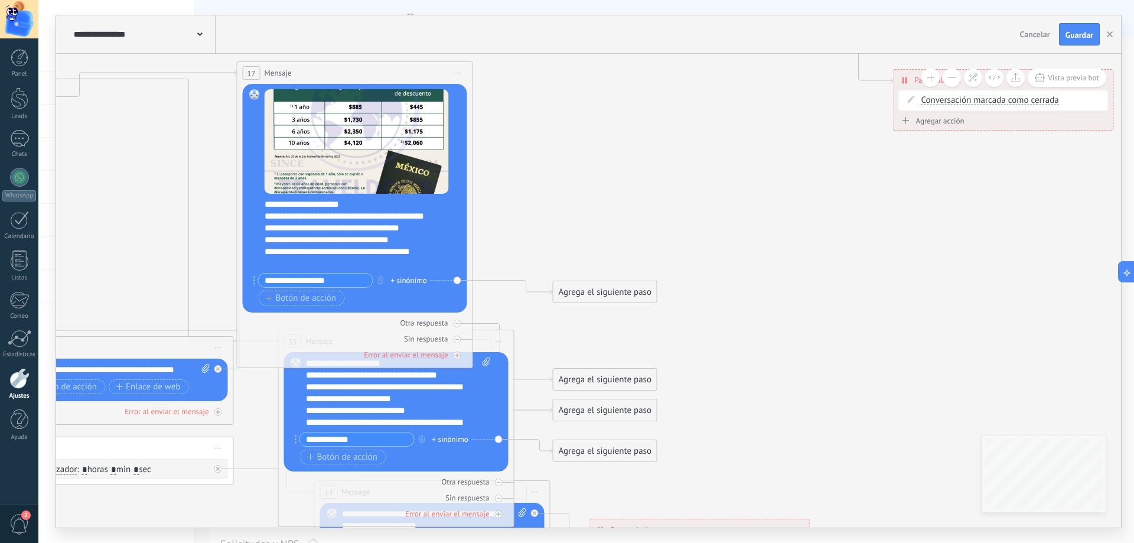
drag, startPoint x: 449, startPoint y: 240, endPoint x: 475, endPoint y: 202, distance: 46.4
click at [507, 214] on icon at bounding box center [337, 136] width 2146 height 1560
drag, startPoint x: 430, startPoint y: 240, endPoint x: 500, endPoint y: 209, distance: 77.0
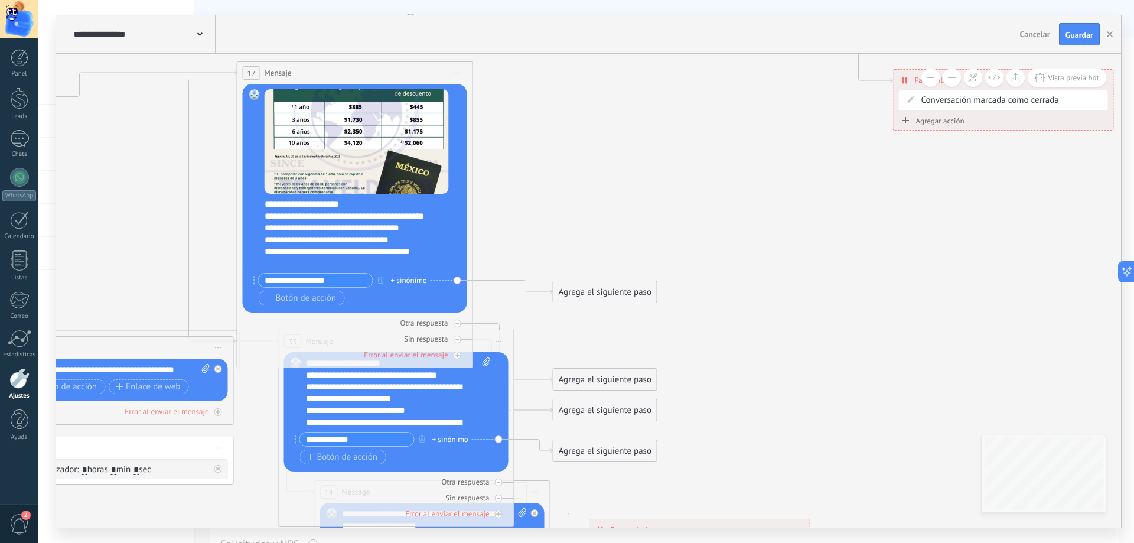
click at [499, 213] on icon at bounding box center [337, 136] width 2146 height 1560
drag, startPoint x: 467, startPoint y: 210, endPoint x: 500, endPoint y: 200, distance: 34.8
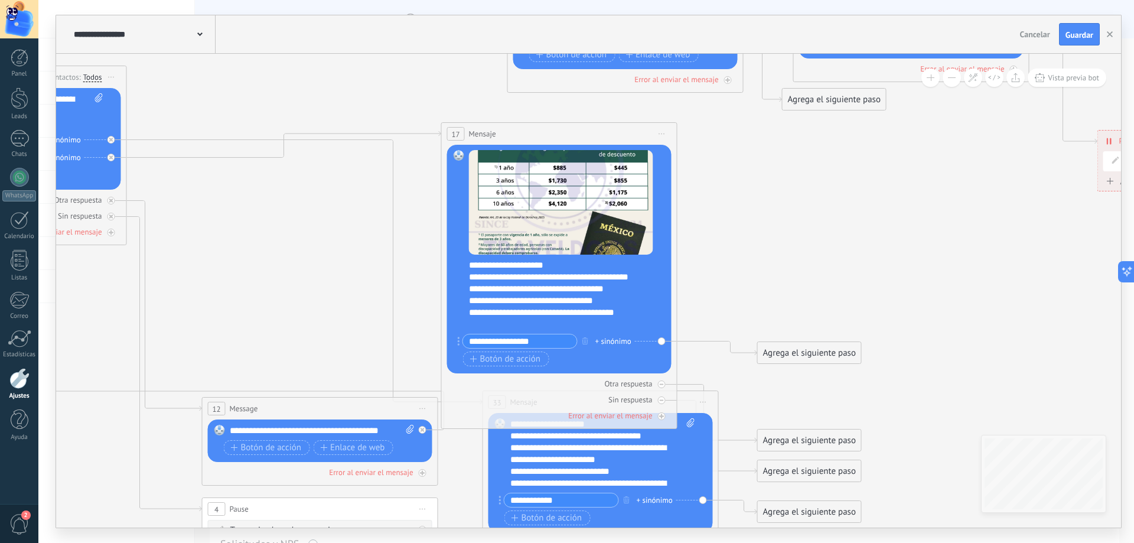
drag, startPoint x: 227, startPoint y: 268, endPoint x: 409, endPoint y: 328, distance: 191.9
click at [410, 328] on icon at bounding box center [541, 197] width 2146 height 1560
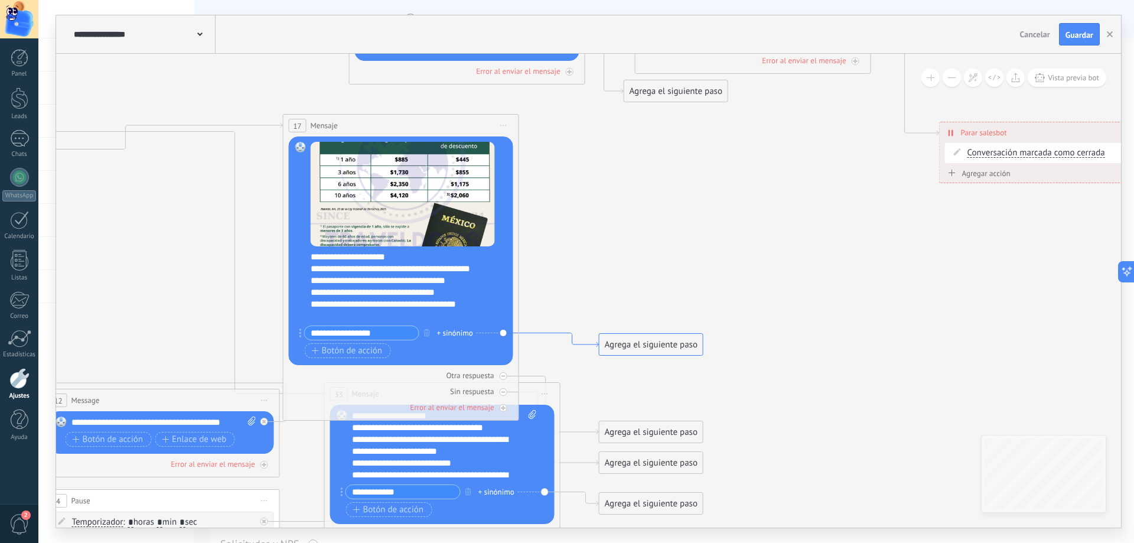
drag, startPoint x: 673, startPoint y: 341, endPoint x: 498, endPoint y: 362, distance: 176.6
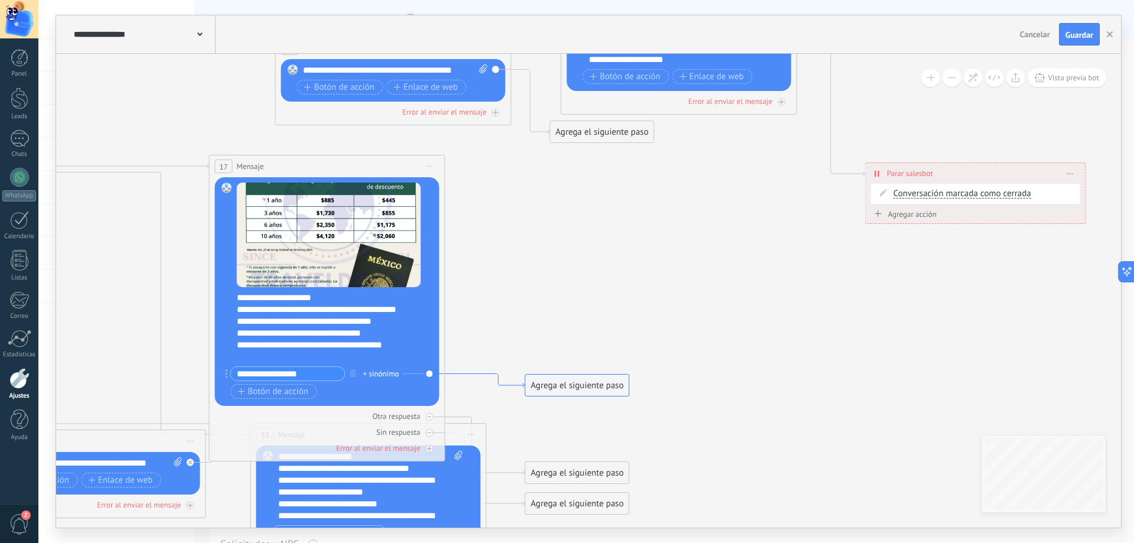
drag, startPoint x: 549, startPoint y: 370, endPoint x: 513, endPoint y: 386, distance: 39.4
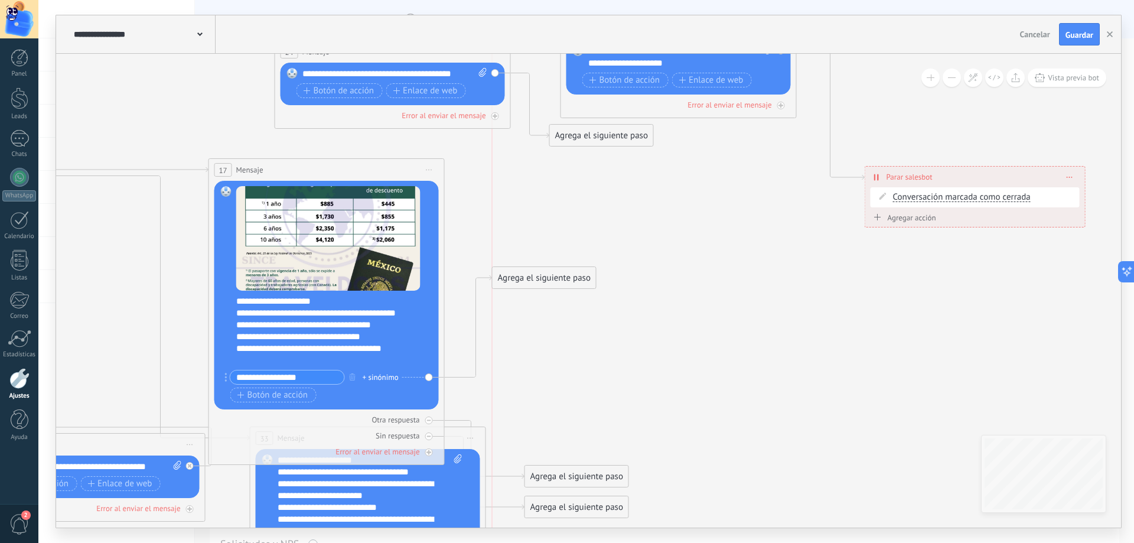
drag, startPoint x: 580, startPoint y: 382, endPoint x: 544, endPoint y: 271, distance: 116.6
click at [544, 271] on div "Agrega el siguiente paso" at bounding box center [544, 277] width 103 height 19
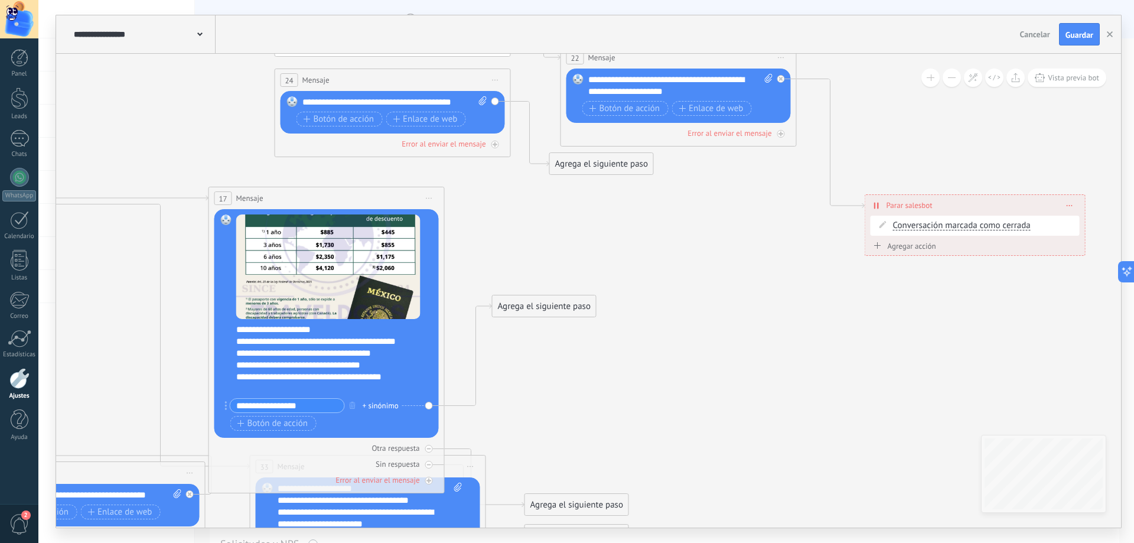
click at [573, 310] on div "Agrega el siguiente paso" at bounding box center [544, 306] width 103 height 19
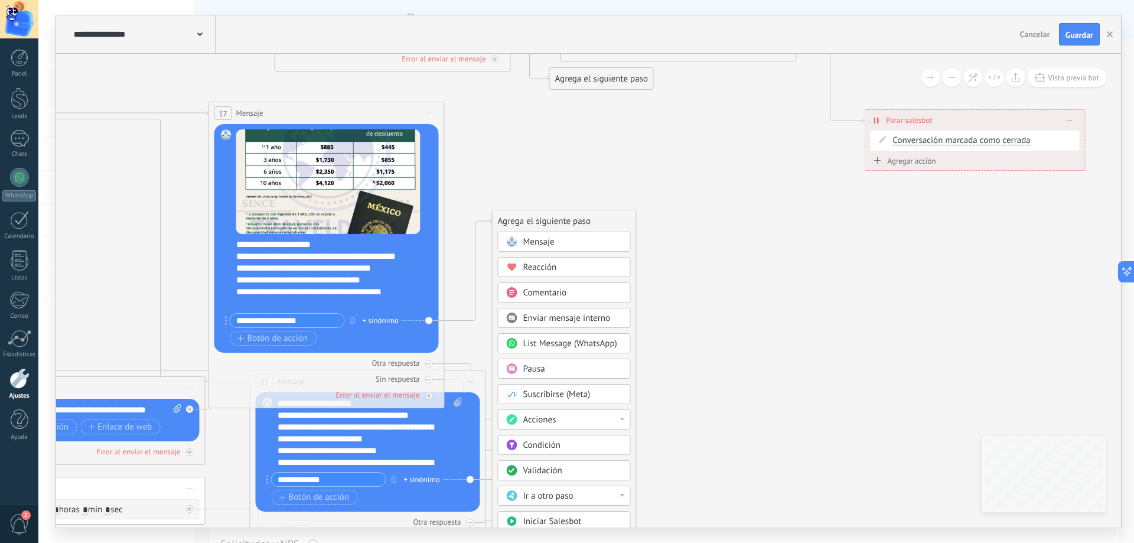
click at [570, 495] on span "Ir a otro paso" at bounding box center [548, 495] width 50 height 11
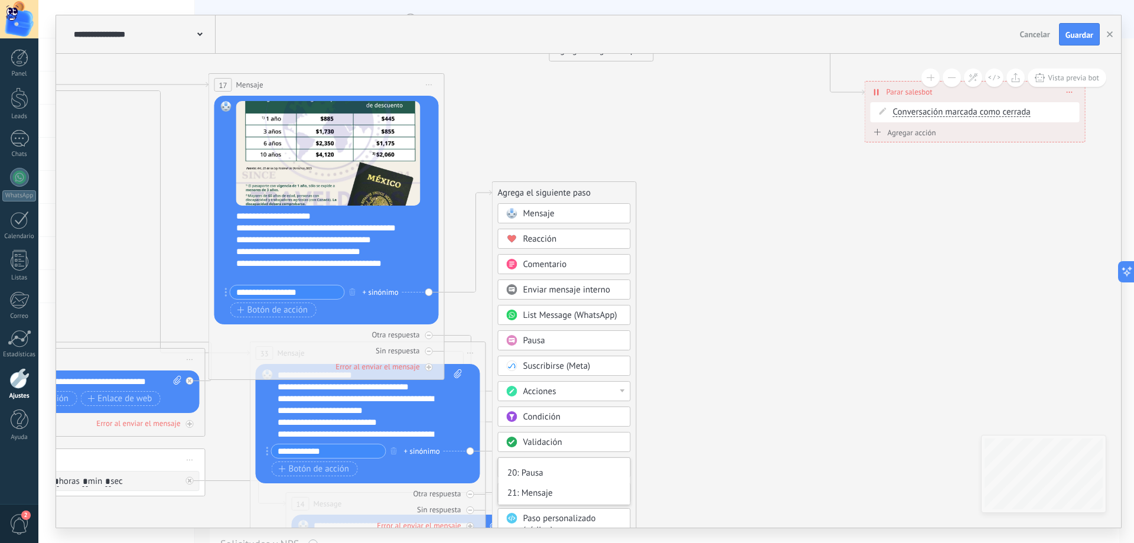
scroll to position [89, 0]
click at [555, 463] on div "19: Mensaje" at bounding box center [565, 460] width 132 height 20
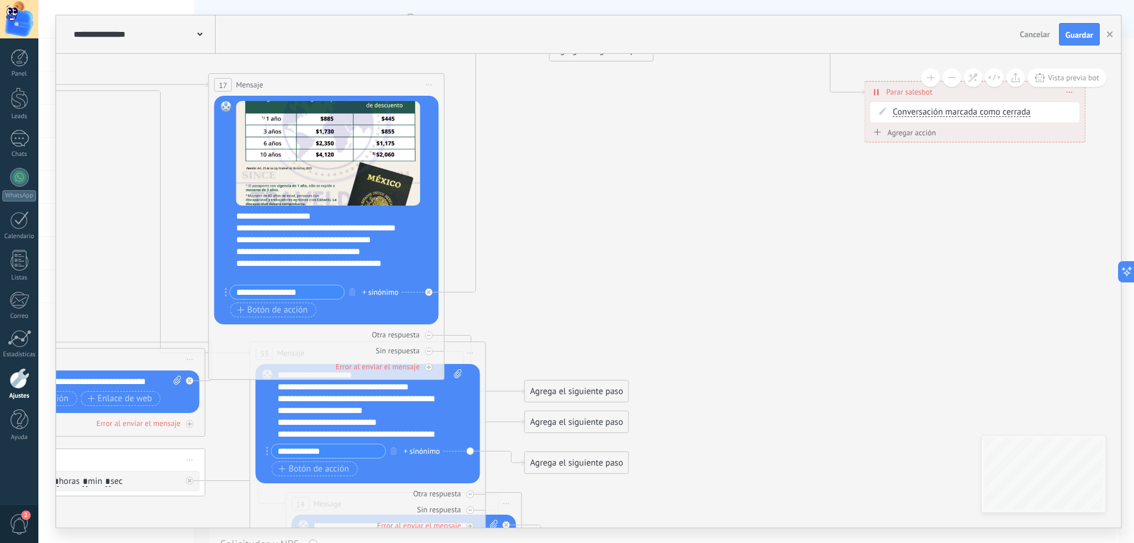
click at [604, 282] on icon at bounding box center [309, 159] width 2146 height 1583
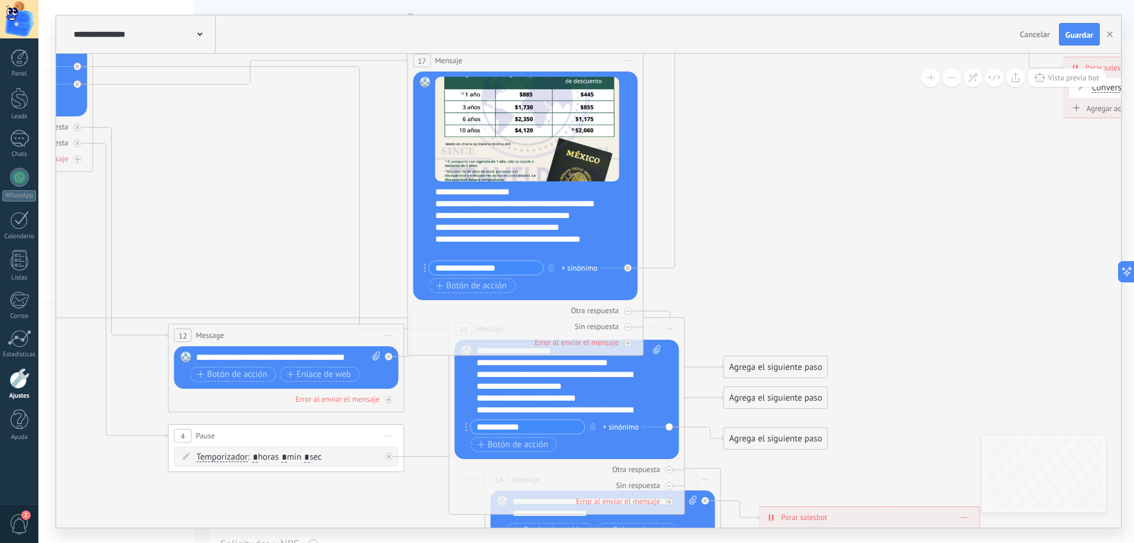
drag, startPoint x: 548, startPoint y: 193, endPoint x: 642, endPoint y: 180, distance: 94.8
click at [746, 170] on icon at bounding box center [508, 135] width 2146 height 1583
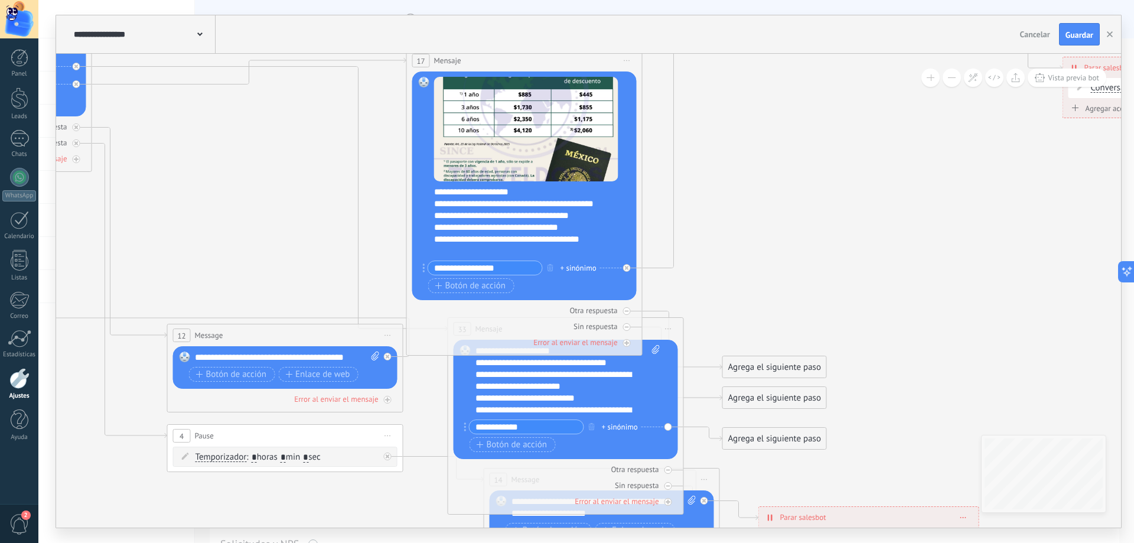
drag, startPoint x: 627, startPoint y: 213, endPoint x: 651, endPoint y: 169, distance: 49.7
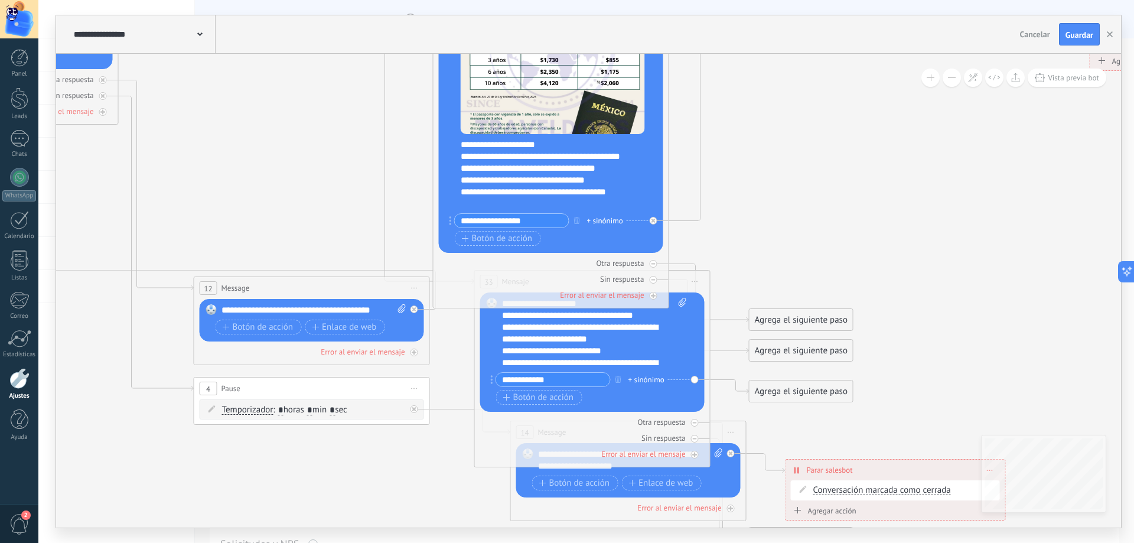
drag, startPoint x: 652, startPoint y: 217, endPoint x: 679, endPoint y: 169, distance: 54.7
click at [679, 169] on icon at bounding box center [533, 87] width 2146 height 1583
drag, startPoint x: 684, startPoint y: 321, endPoint x: 694, endPoint y: 335, distance: 16.6
click at [694, 335] on div "Reemplazar Quitar Convertir a mensaje de voz Arrastre la imagen aquí para adjun…" at bounding box center [592, 351] width 224 height 119
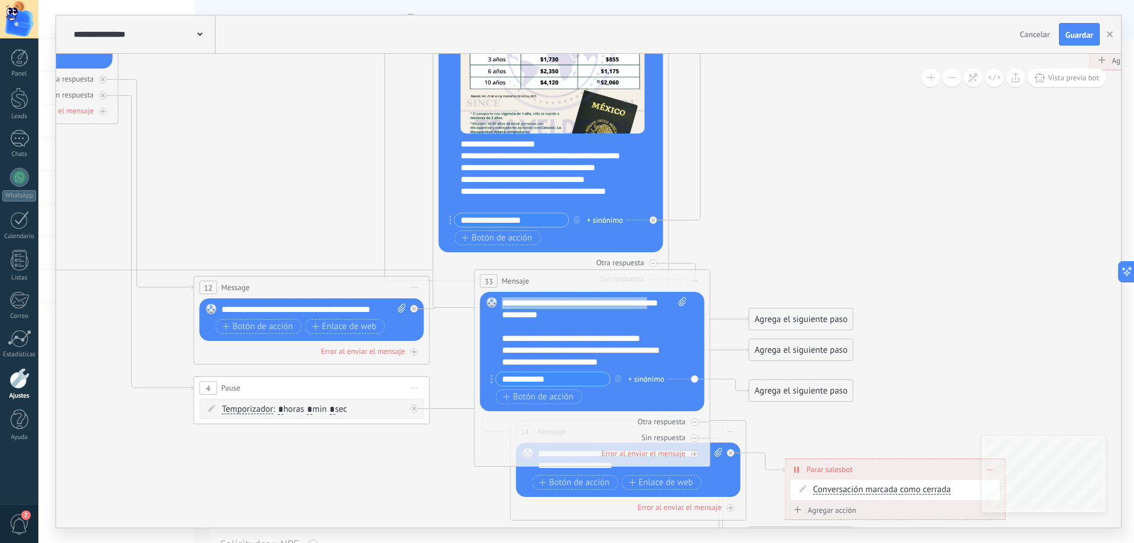
drag, startPoint x: 673, startPoint y: 341, endPoint x: 681, endPoint y: 300, distance: 41.4
click at [681, 300] on div "**********" at bounding box center [594, 332] width 184 height 71
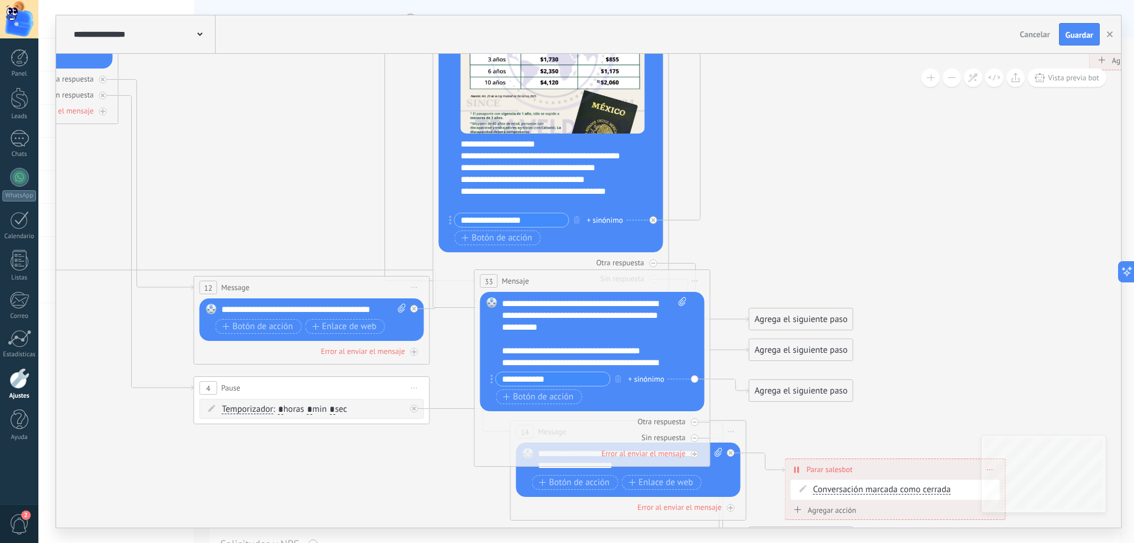
click at [729, 272] on icon at bounding box center [533, 87] width 2146 height 1583
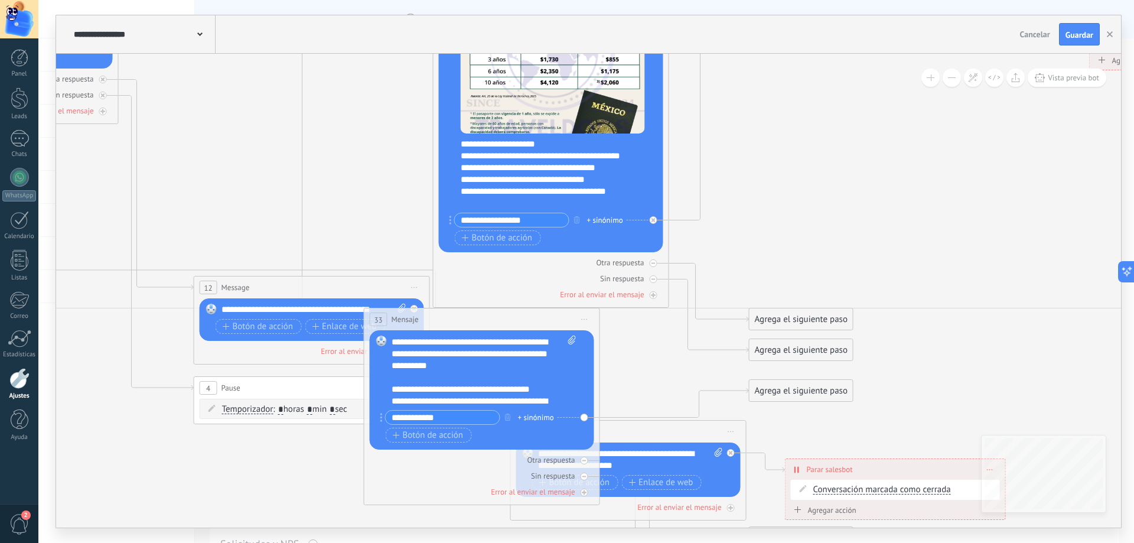
drag, startPoint x: 705, startPoint y: 289, endPoint x: 604, endPoint y: 321, distance: 106.7
click at [600, 323] on div "33 Mensaje ******* (a): Todos los contactos - canales seleccionados Todos los c…" at bounding box center [482, 319] width 235 height 22
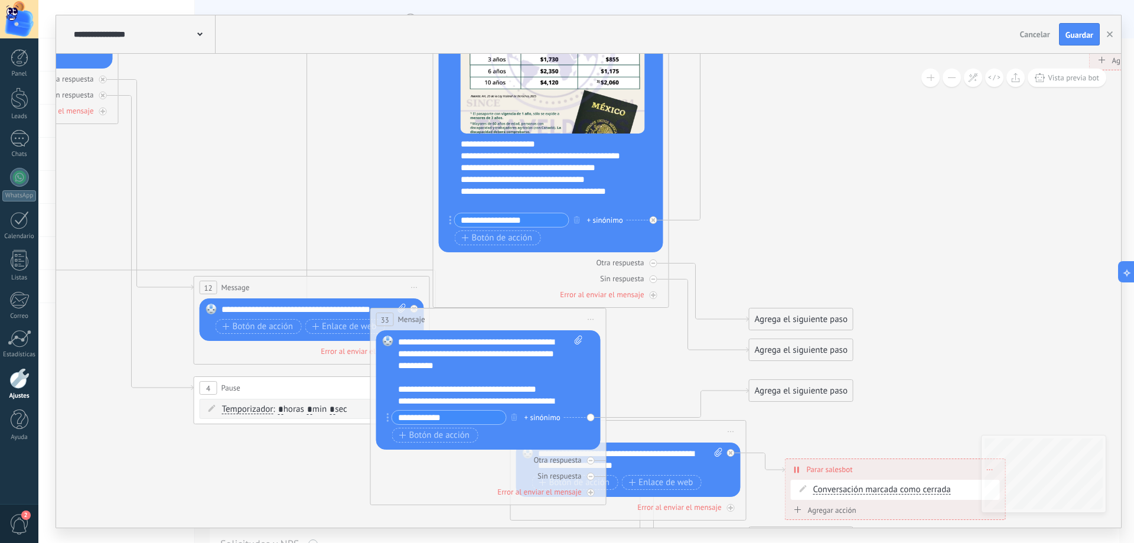
click at [875, 217] on icon at bounding box center [533, 87] width 2146 height 1583
drag, startPoint x: 634, startPoint y: 233, endPoint x: 650, endPoint y: 240, distance: 17.7
click at [650, 240] on div "Reemplazar Quitar Convertir a mensaje de voz Arrastre la imagen aquí para adjun…" at bounding box center [551, 138] width 224 height 229
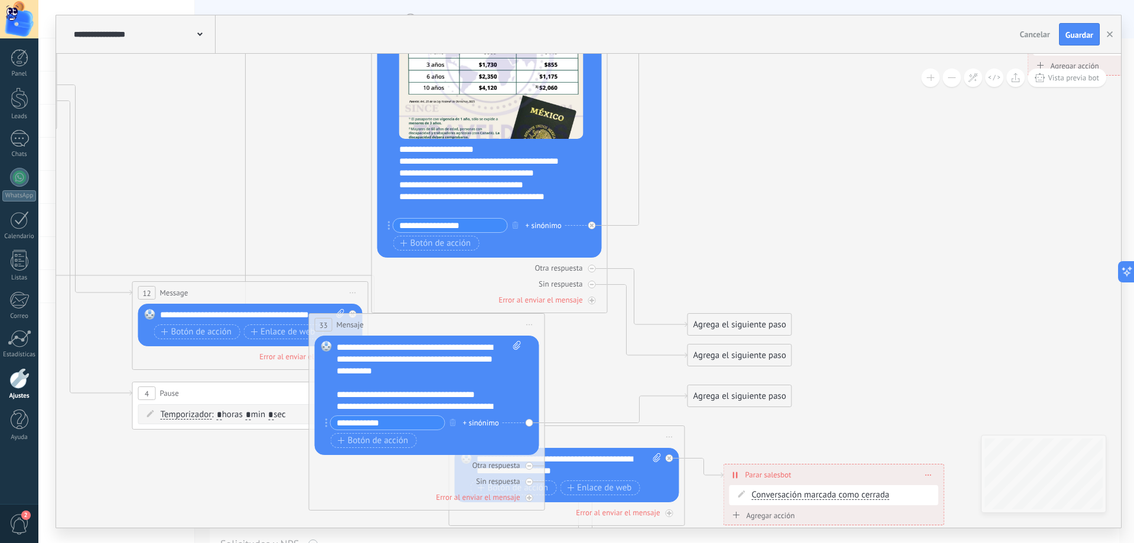
drag, startPoint x: 793, startPoint y: 262, endPoint x: 731, endPoint y: 268, distance: 62.9
click at [731, 268] on icon at bounding box center [472, 92] width 2146 height 1583
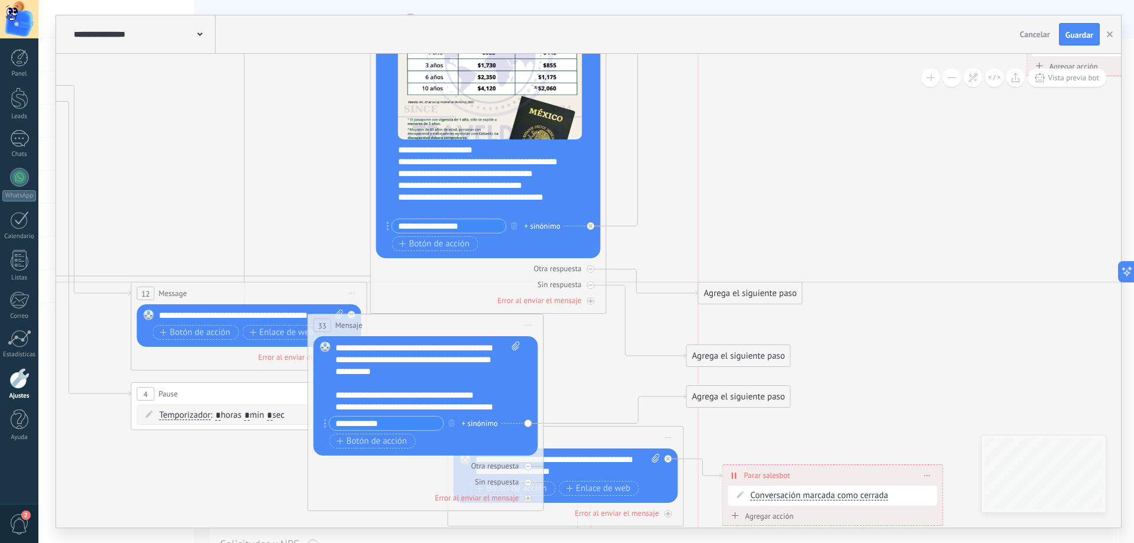
drag, startPoint x: 703, startPoint y: 328, endPoint x: 712, endPoint y: 297, distance: 33.3
click at [712, 297] on div "Agrega el siguiente paso" at bounding box center [750, 293] width 103 height 19
click at [730, 298] on div "Agrega el siguiente paso" at bounding box center [750, 293] width 103 height 19
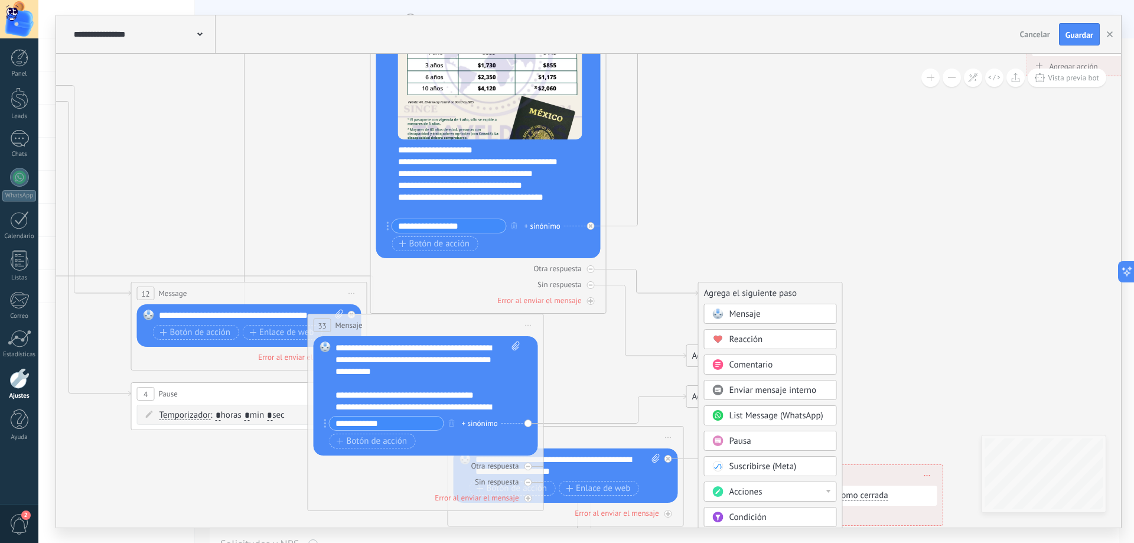
click at [759, 314] on span "Mensaje" at bounding box center [745, 313] width 31 height 11
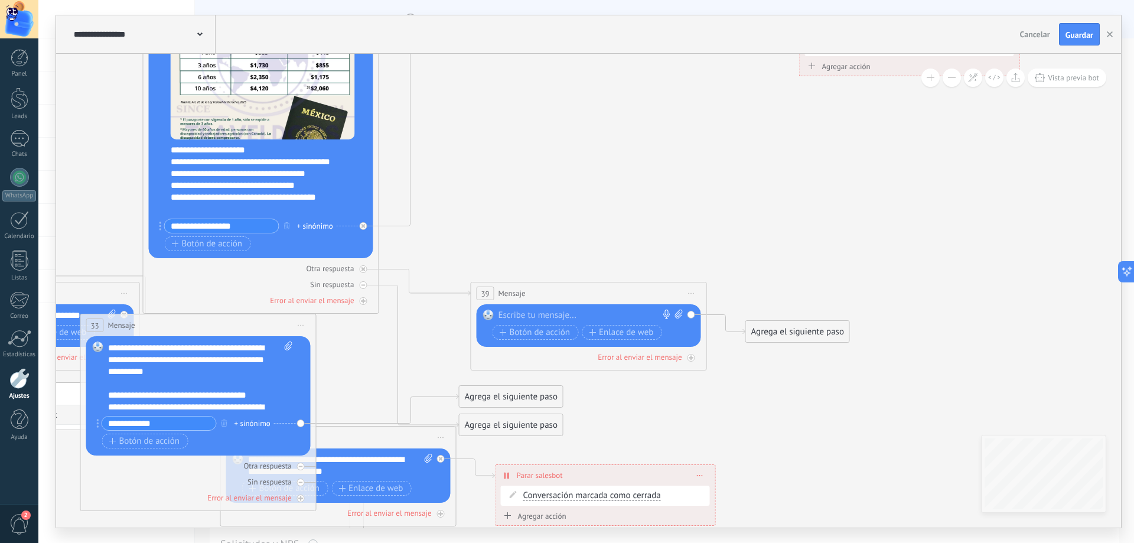
click at [532, 321] on div "Reemplazar Quitar Convertir a mensaje de voz Arrastre la imagen aquí para adjun…" at bounding box center [591, 326] width 184 height 33
click at [532, 319] on div at bounding box center [586, 316] width 175 height 12
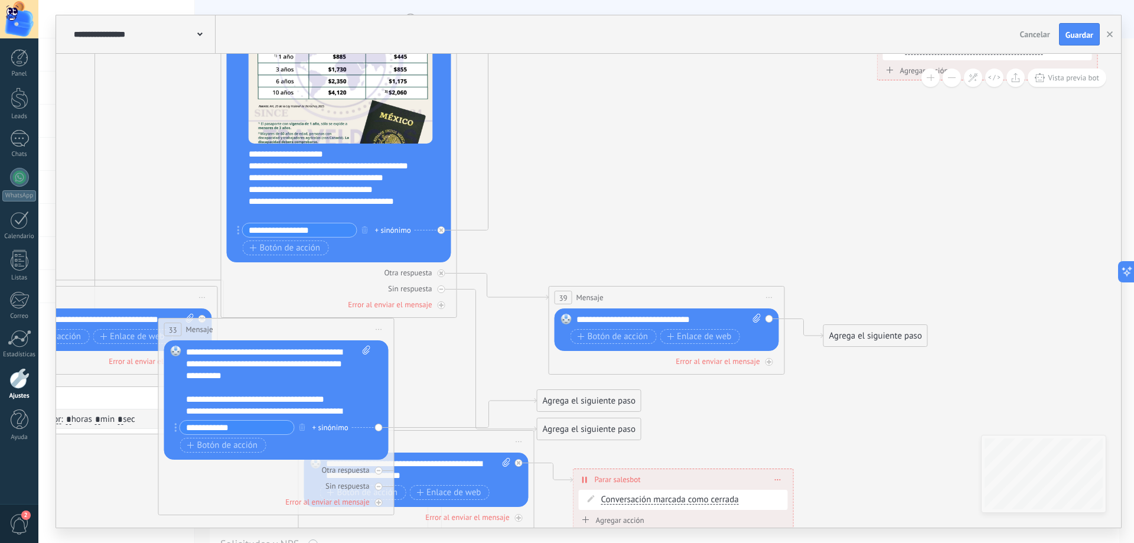
drag, startPoint x: 485, startPoint y: 230, endPoint x: 563, endPoint y: 234, distance: 78.1
click at [563, 234] on icon at bounding box center [321, 97] width 2146 height 1583
click at [844, 340] on div "Agrega el siguiente paso" at bounding box center [875, 335] width 103 height 19
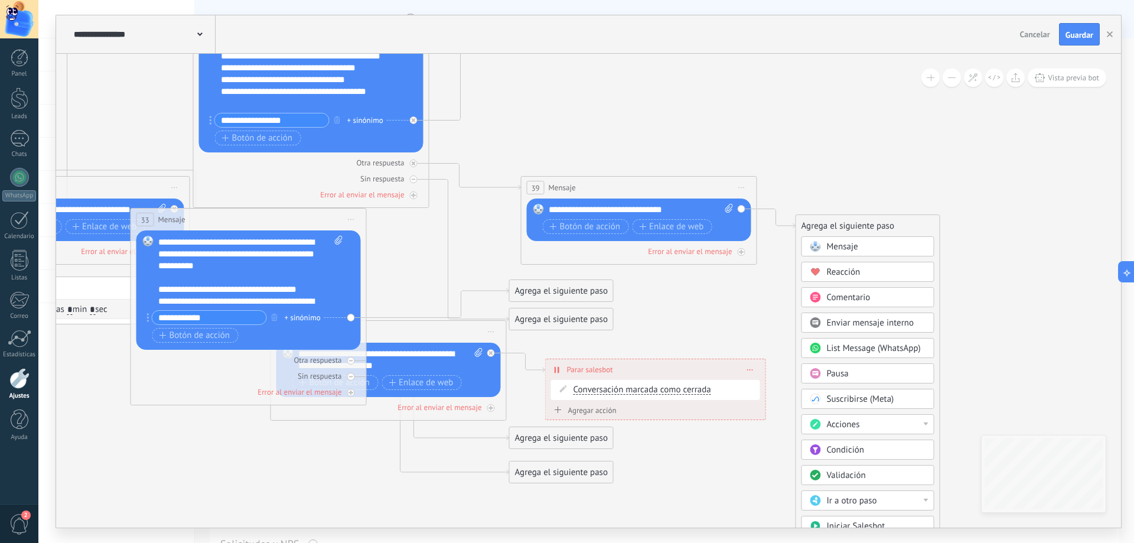
drag, startPoint x: 588, startPoint y: 108, endPoint x: 544, endPoint y: 107, distance: 44.9
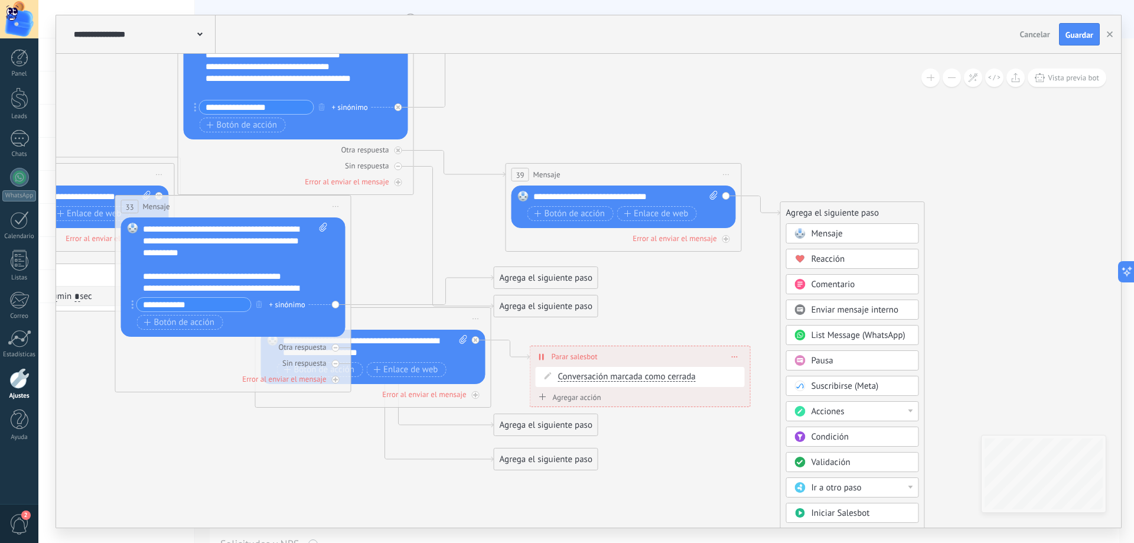
click at [832, 492] on span "Ir a otro paso" at bounding box center [837, 487] width 50 height 11
click at [819, 515] on div "17: Mensaje" at bounding box center [853, 520] width 132 height 20
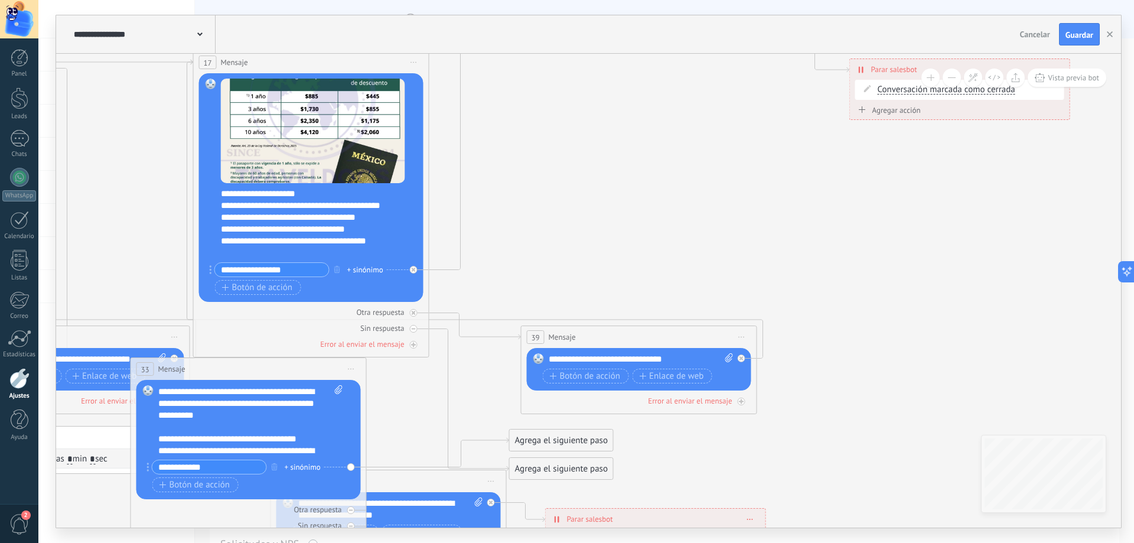
drag, startPoint x: 793, startPoint y: 163, endPoint x: 690, endPoint y: 338, distance: 202.8
click at [786, 336] on icon at bounding box center [293, 136] width 2146 height 1583
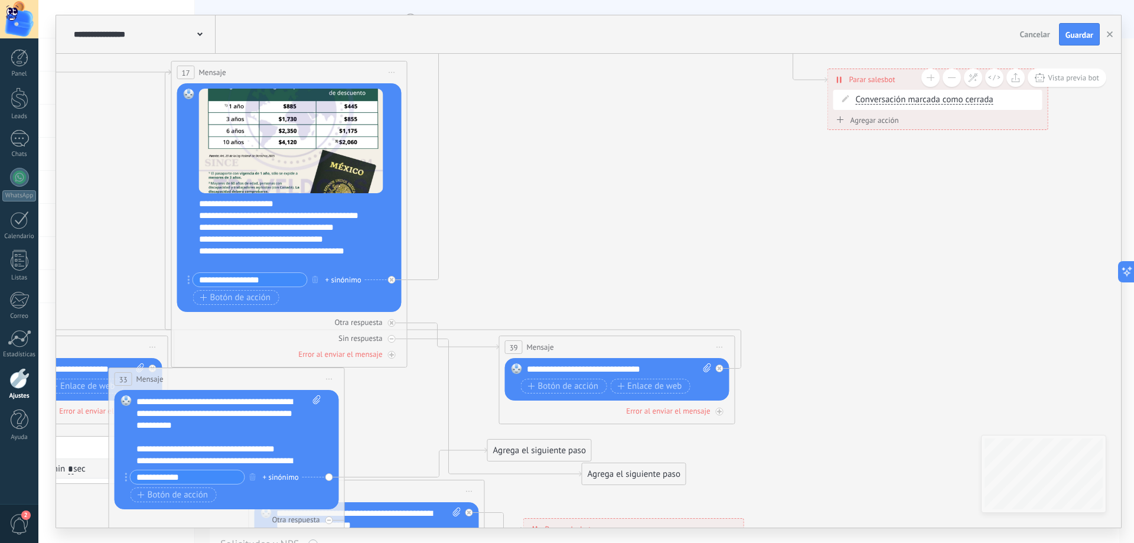
drag, startPoint x: 545, startPoint y: 477, endPoint x: 639, endPoint y: 472, distance: 94.6
click at [639, 472] on div "Agrega el siguiente paso" at bounding box center [633, 473] width 103 height 19
click at [649, 479] on div "Agrega el siguiente paso" at bounding box center [633, 473] width 103 height 19
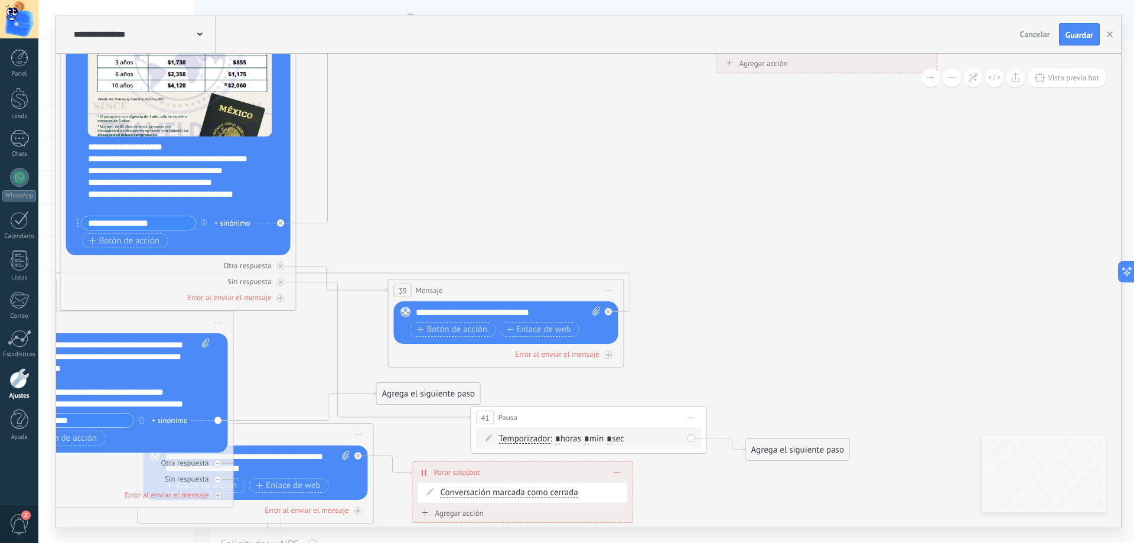
click at [590, 442] on input "*" at bounding box center [586, 439] width 5 height 9
type input "*"
click at [598, 387] on icon at bounding box center [160, 90] width 2146 height 1583
click at [776, 453] on div "Agrega el siguiente paso" at bounding box center [797, 449] width 103 height 19
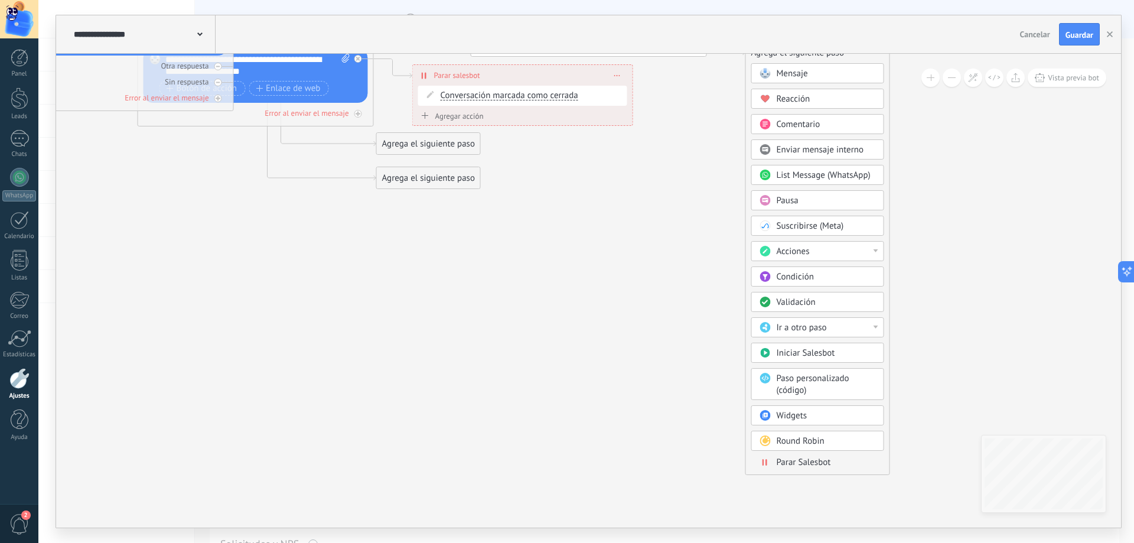
click at [816, 464] on span "Parar Salesbot" at bounding box center [804, 462] width 54 height 11
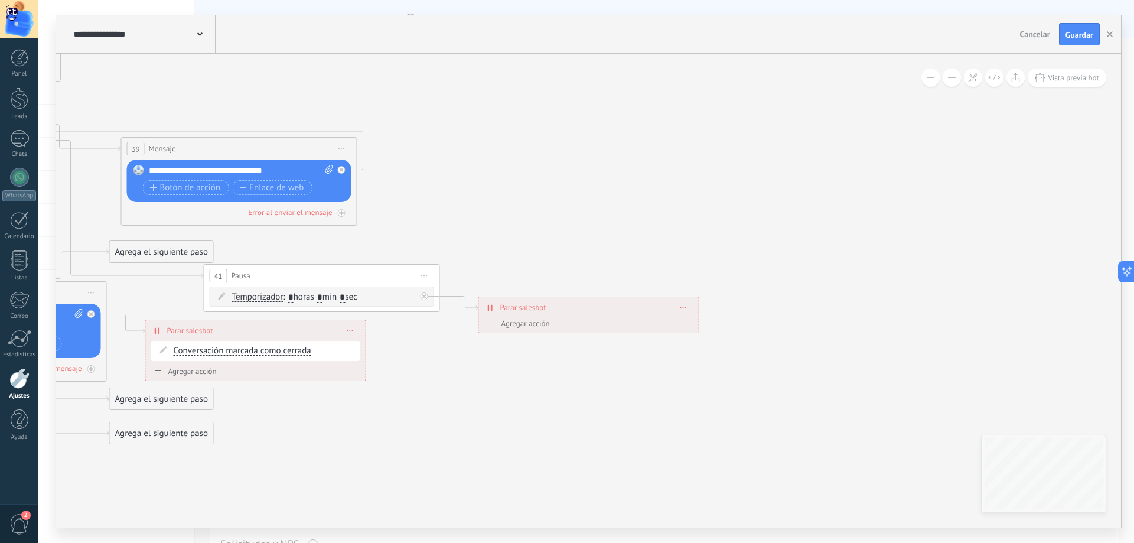
click at [496, 323] on div "Agregar acción" at bounding box center [517, 323] width 66 height 9
click at [496, 323] on button "Conversación marcada como cerrada" at bounding box center [553, 323] width 148 height 21
click at [544, 326] on span "Conversación marcada como cerrada" at bounding box center [550, 323] width 143 height 11
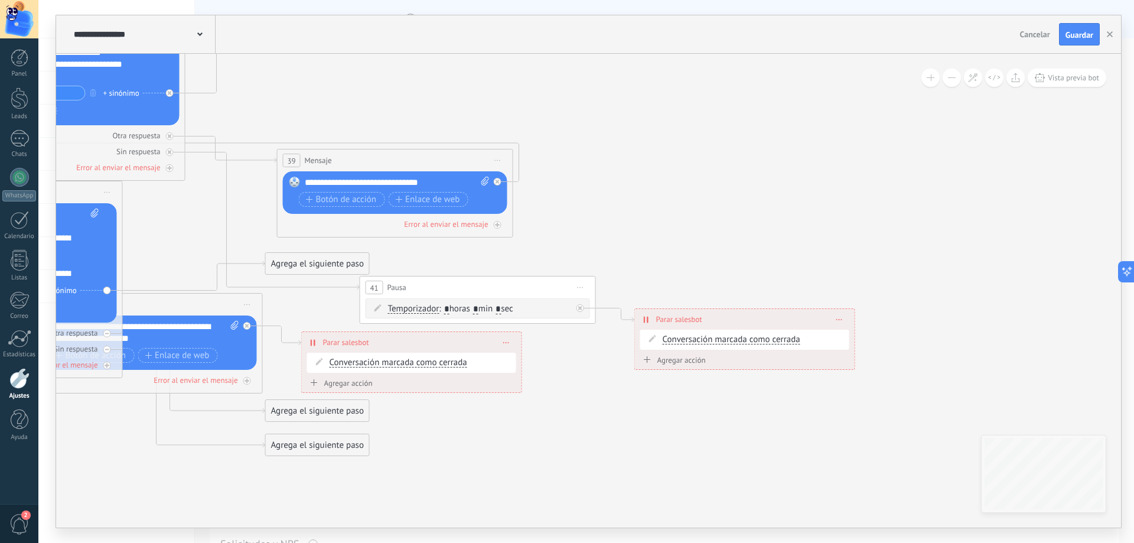
drag, startPoint x: 477, startPoint y: 233, endPoint x: 641, endPoint y: 251, distance: 164.6
click at [583, 310] on div at bounding box center [582, 304] width 14 height 14
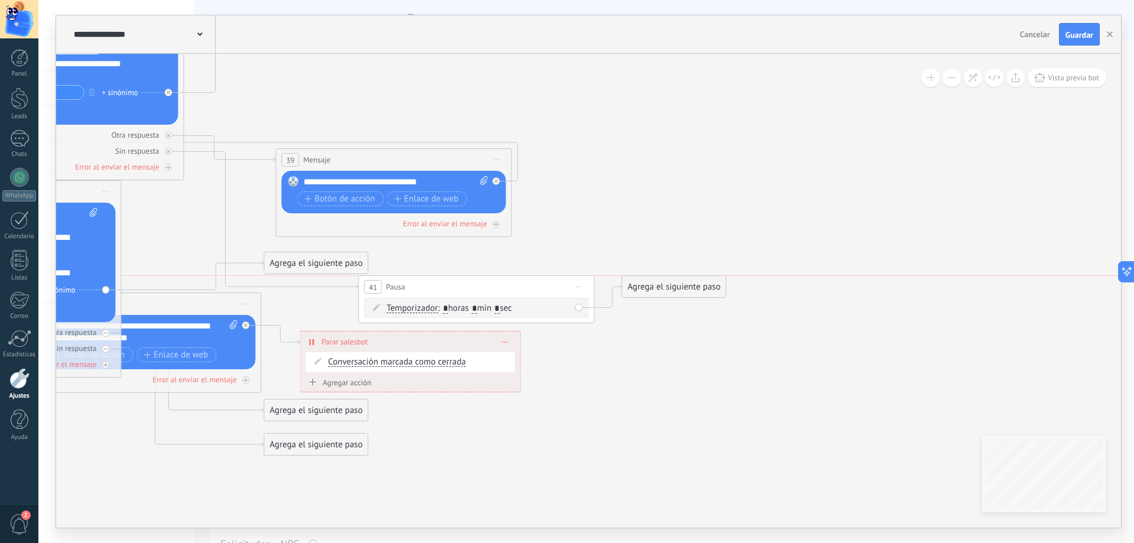
drag, startPoint x: 660, startPoint y: 388, endPoint x: 654, endPoint y: 282, distance: 105.9
click at [654, 282] on div "Agrega el siguiente paso" at bounding box center [674, 286] width 103 height 19
click at [654, 282] on div "Agrega el siguiente paso" at bounding box center [678, 286] width 103 height 19
click at [659, 284] on div "Agrega el siguiente paso" at bounding box center [678, 286] width 103 height 19
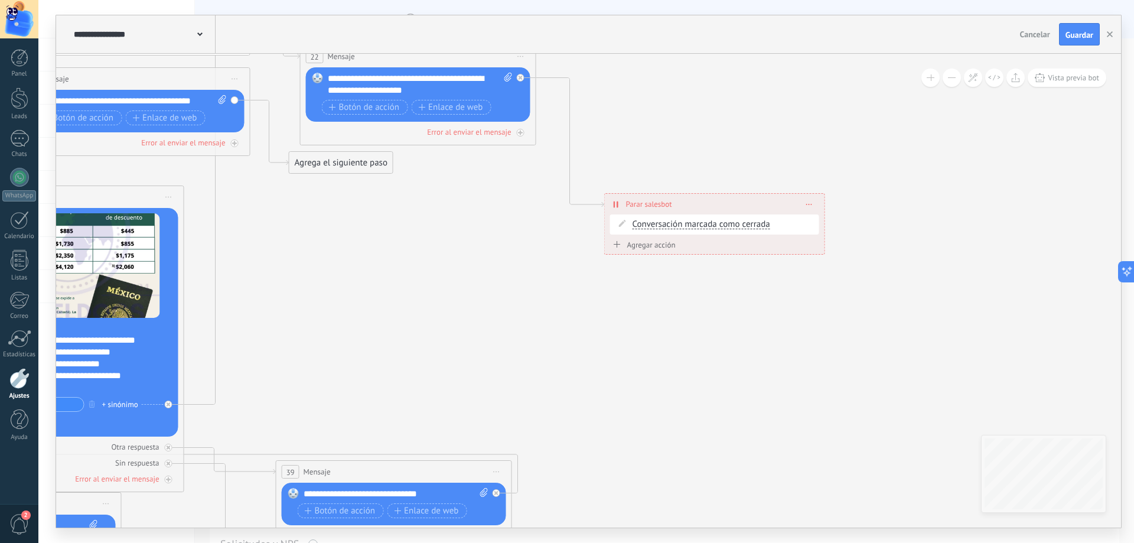
click at [428, 82] on div "**********" at bounding box center [420, 85] width 185 height 24
copy div "**********"
click at [722, 364] on icon at bounding box center [48, 271] width 2146 height 1583
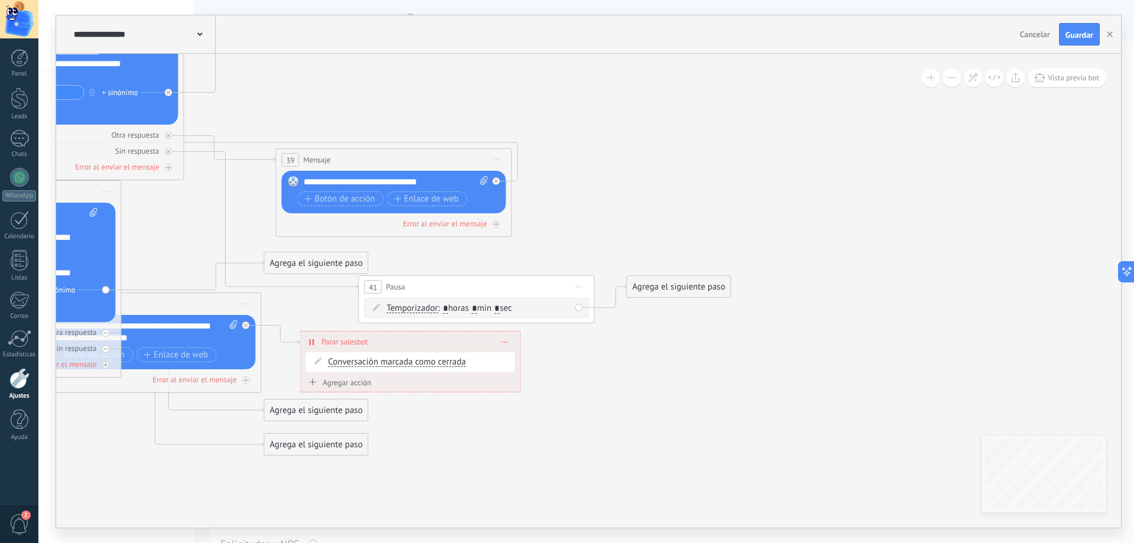
click at [660, 286] on div "Agrega el siguiente paso" at bounding box center [678, 286] width 103 height 19
click at [666, 311] on span "Mensaje" at bounding box center [673, 307] width 31 height 11
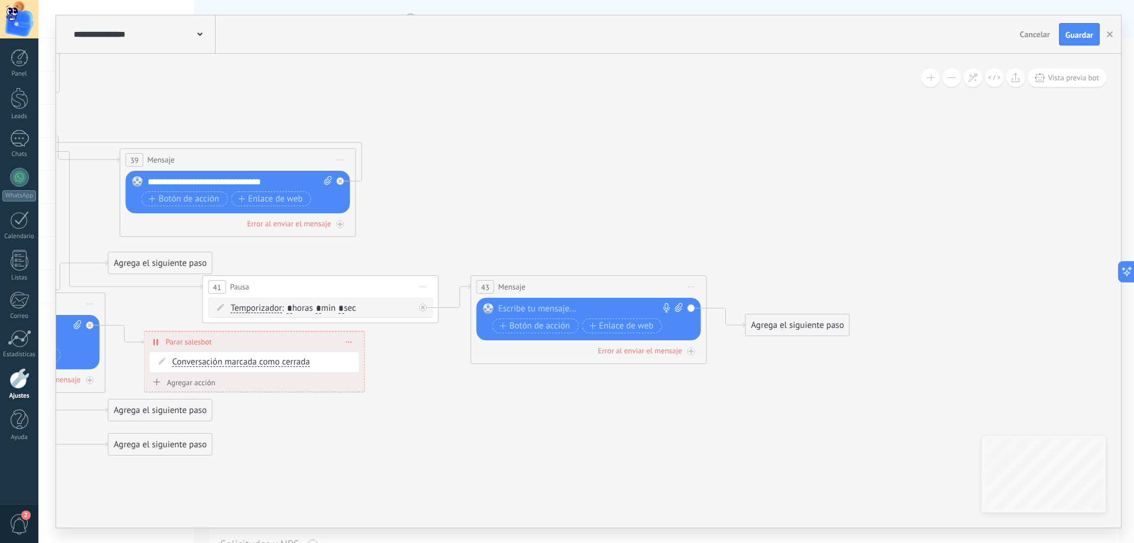
click at [582, 311] on div at bounding box center [586, 309] width 175 height 12
paste div
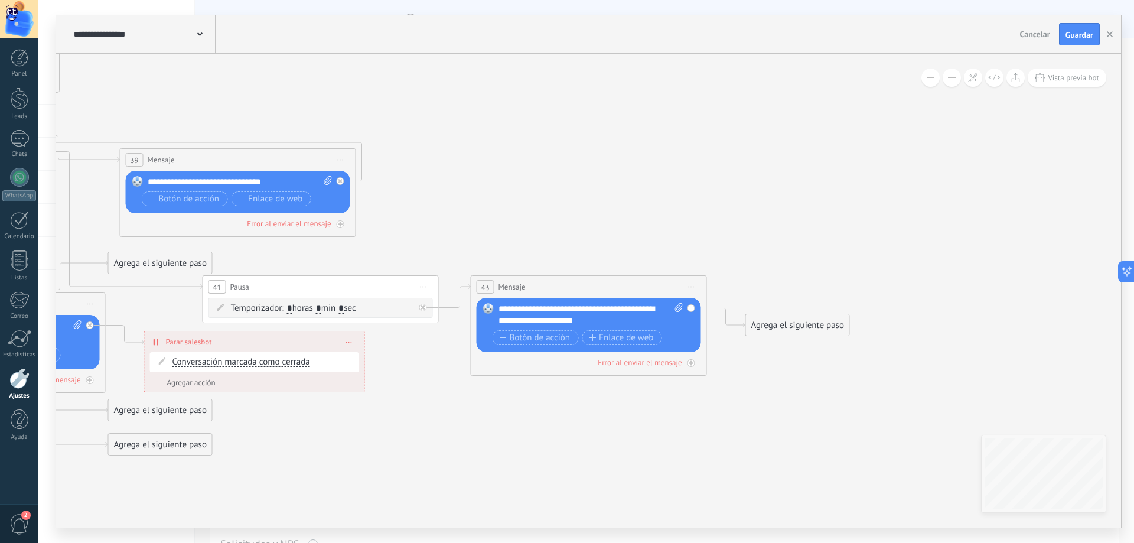
click at [760, 321] on div "Agrega el siguiente paso" at bounding box center [797, 324] width 103 height 19
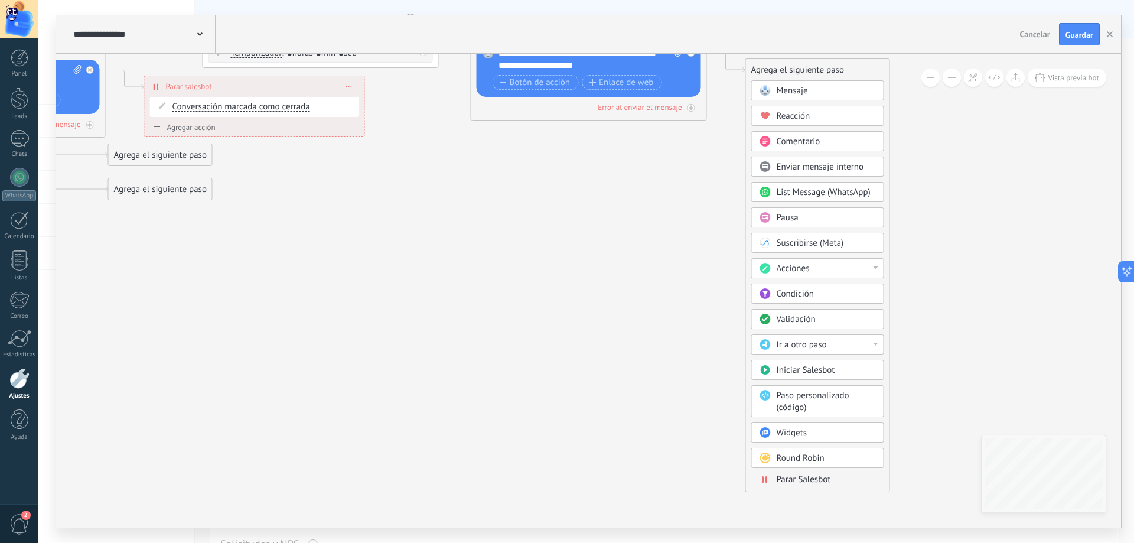
click at [810, 482] on span "Parar Salesbot" at bounding box center [804, 479] width 54 height 11
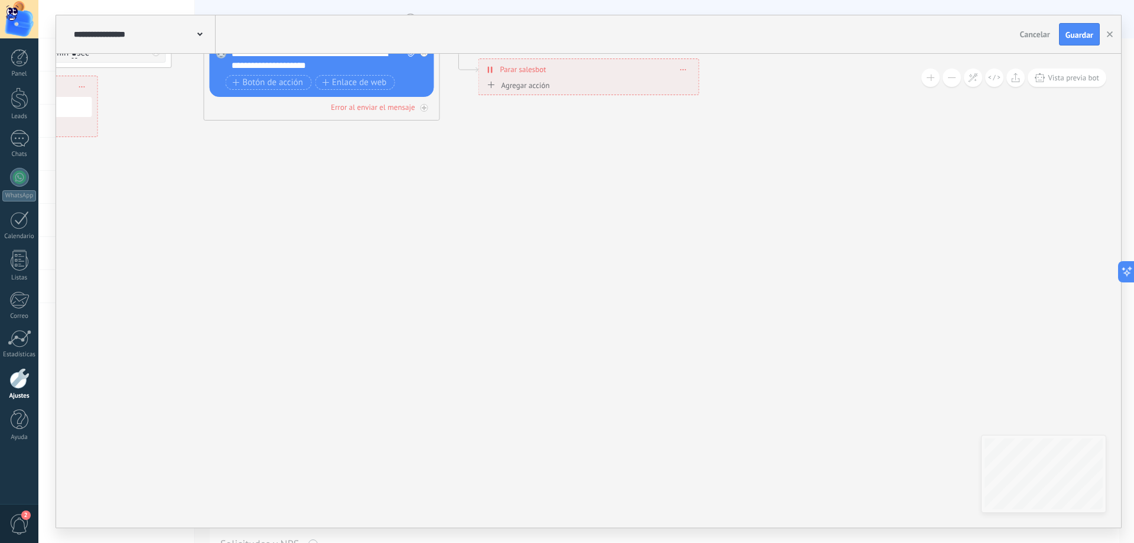
click at [510, 71] on span "Parar salesbot" at bounding box center [523, 69] width 46 height 11
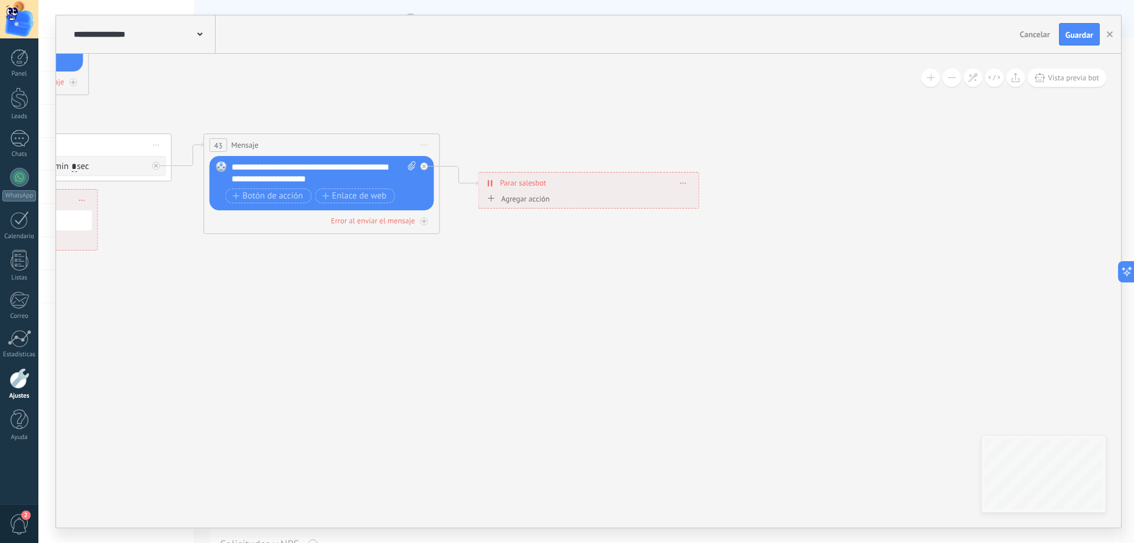
click at [522, 206] on span "Agregar acción" at bounding box center [517, 201] width 66 height 14
click at [522, 206] on button "Conversación marcada como cerrada" at bounding box center [553, 198] width 148 height 21
click at [531, 201] on span "Conversación marcada como cerrada" at bounding box center [550, 199] width 143 height 11
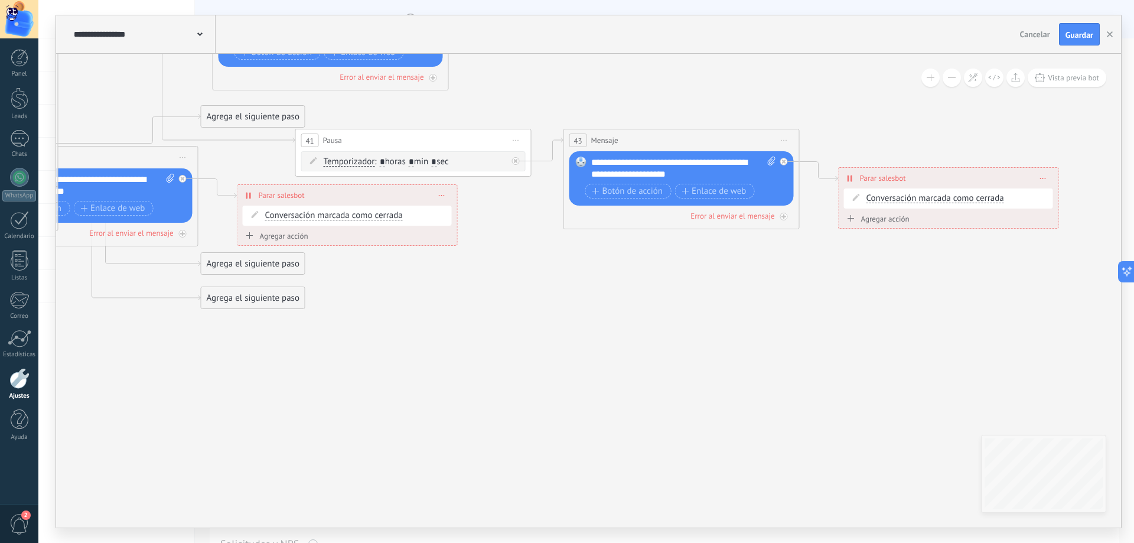
drag, startPoint x: 399, startPoint y: 320, endPoint x: 817, endPoint y: 399, distance: 425.1
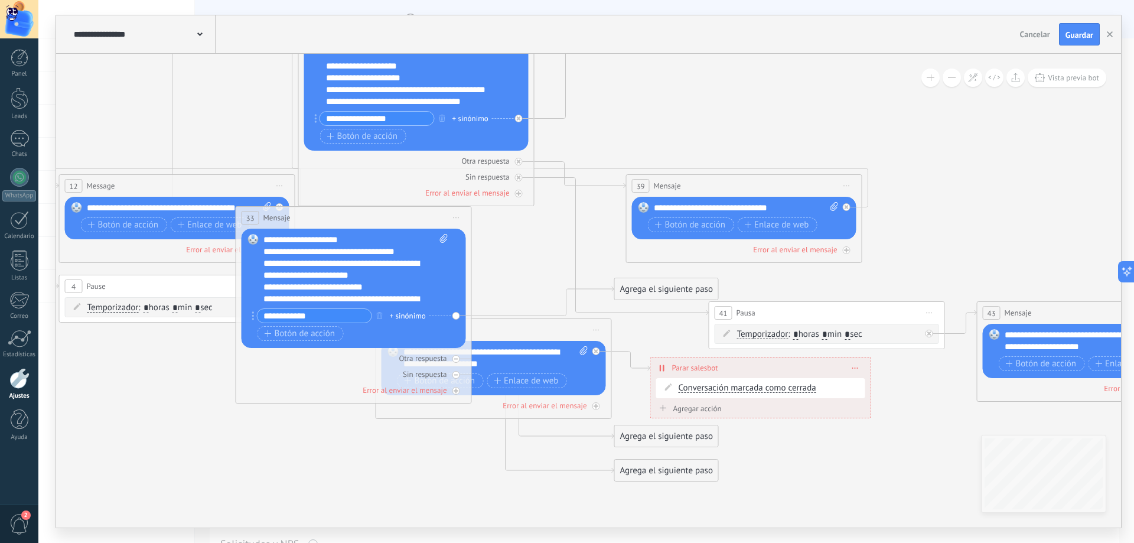
drag, startPoint x: 604, startPoint y: 386, endPoint x: 910, endPoint y: 466, distance: 316.1
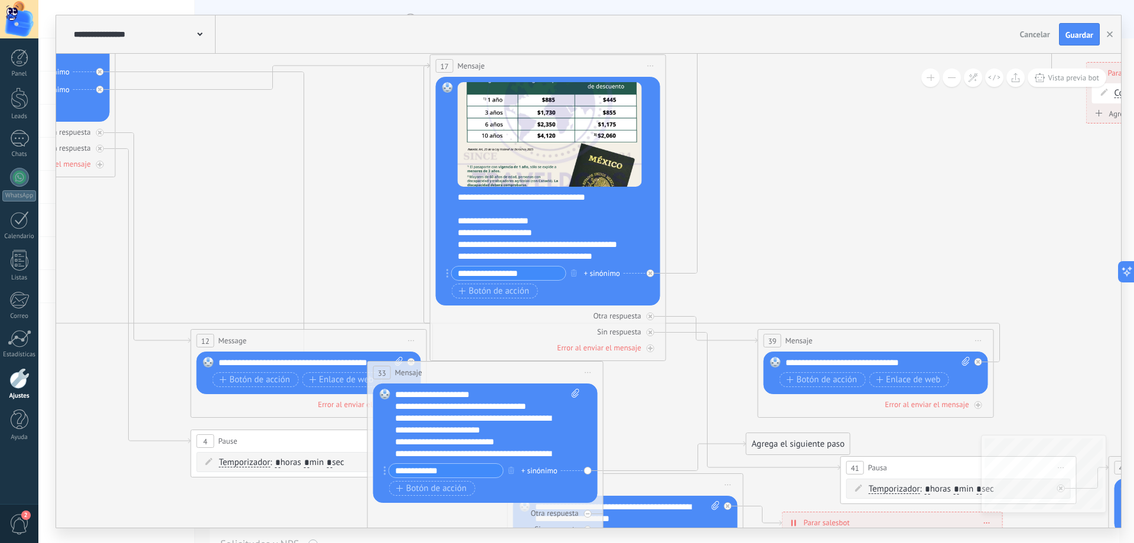
drag, startPoint x: 529, startPoint y: 282, endPoint x: 749, endPoint y: 516, distance: 321.0
click at [749, 516] on icon at bounding box center [600, 140] width 2286 height 1583
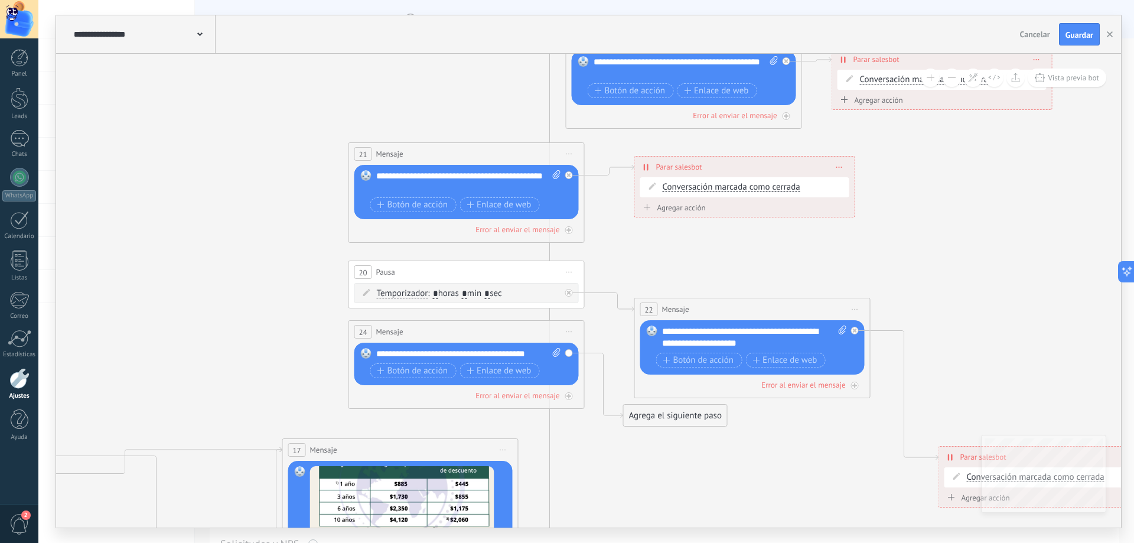
drag, startPoint x: 800, startPoint y: 298, endPoint x: 600, endPoint y: 482, distance: 272.6
click at [593, 526] on icon at bounding box center [452, 524] width 2286 height 1583
click at [1063, 125] on icon at bounding box center [452, 524] width 2286 height 1583
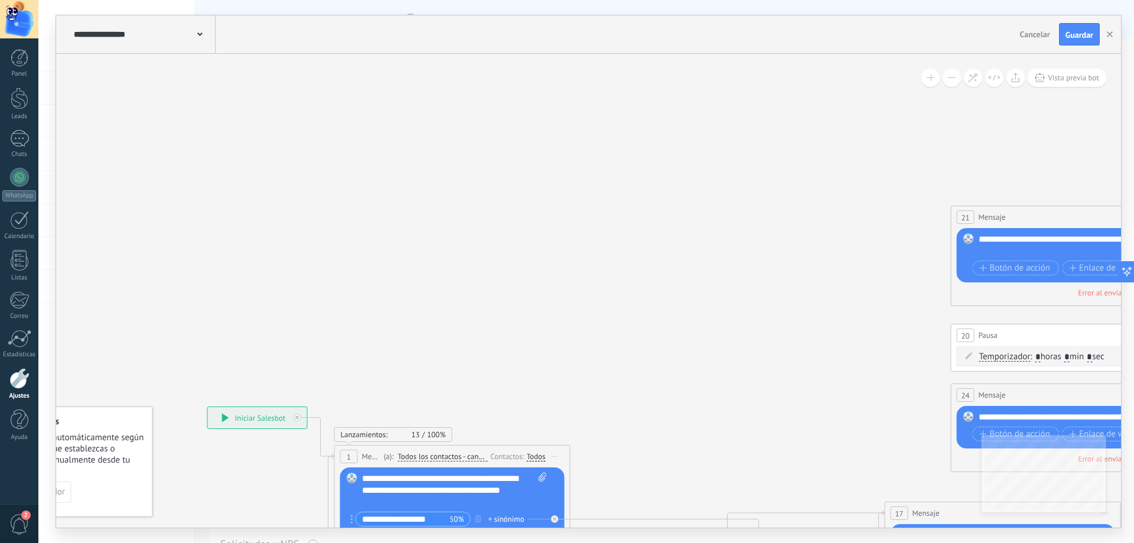
drag, startPoint x: 222, startPoint y: 239, endPoint x: 595, endPoint y: 204, distance: 375.0
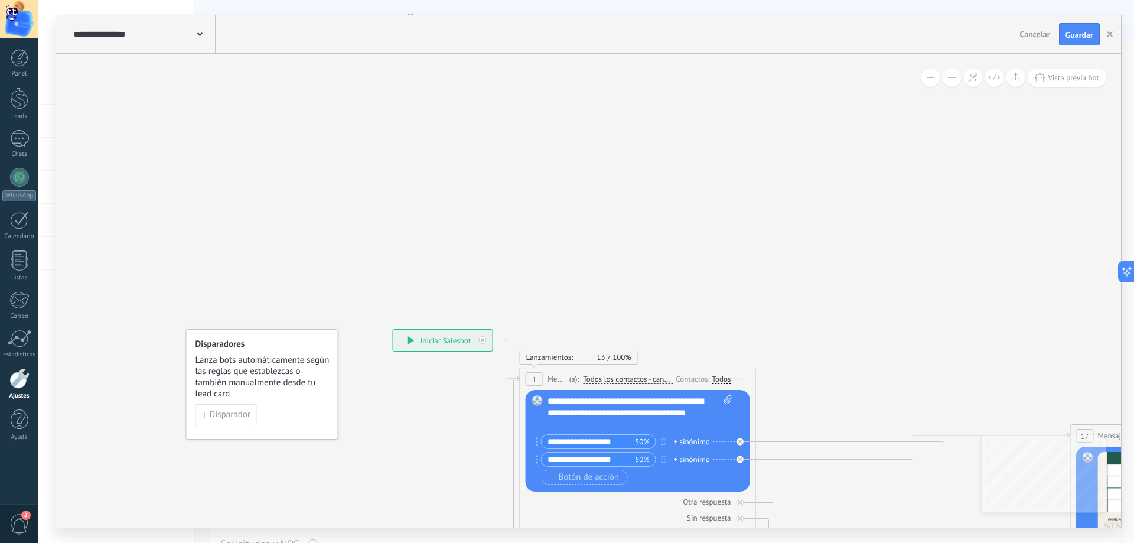
drag, startPoint x: 524, startPoint y: 216, endPoint x: 533, endPoint y: 216, distance: 8.9
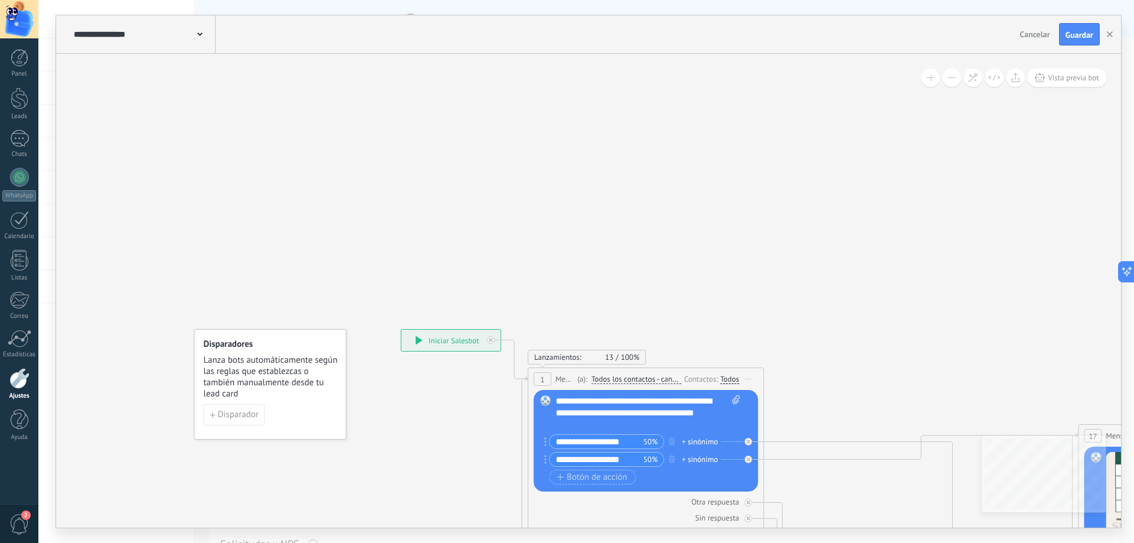
click at [427, 333] on div "**********" at bounding box center [451, 340] width 99 height 21
click at [1068, 77] on span "Vista previa bot" at bounding box center [1073, 78] width 51 height 10
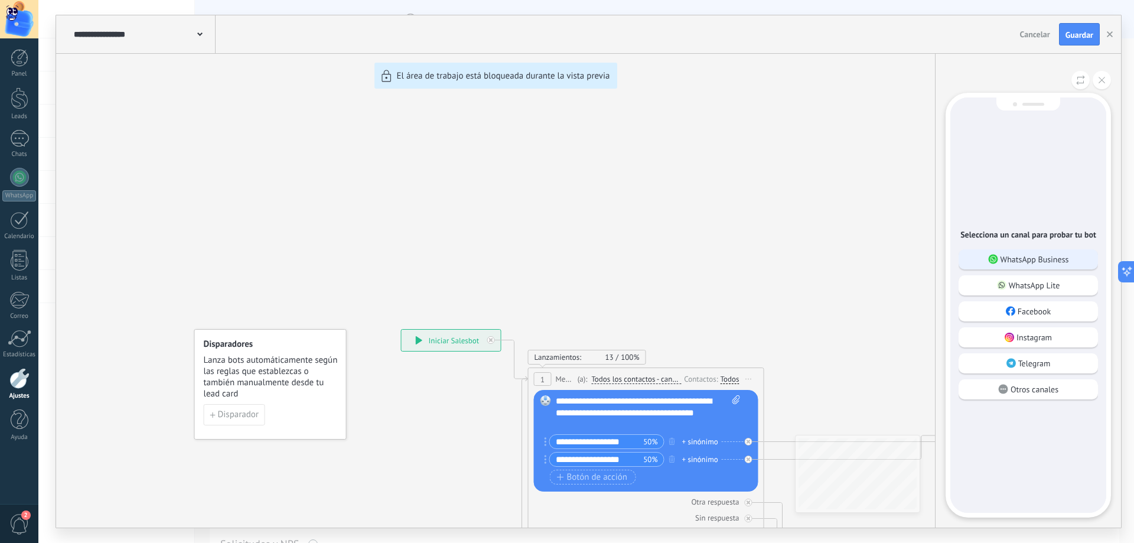
click at [1033, 256] on p "WhatsApp Business" at bounding box center [1035, 259] width 69 height 11
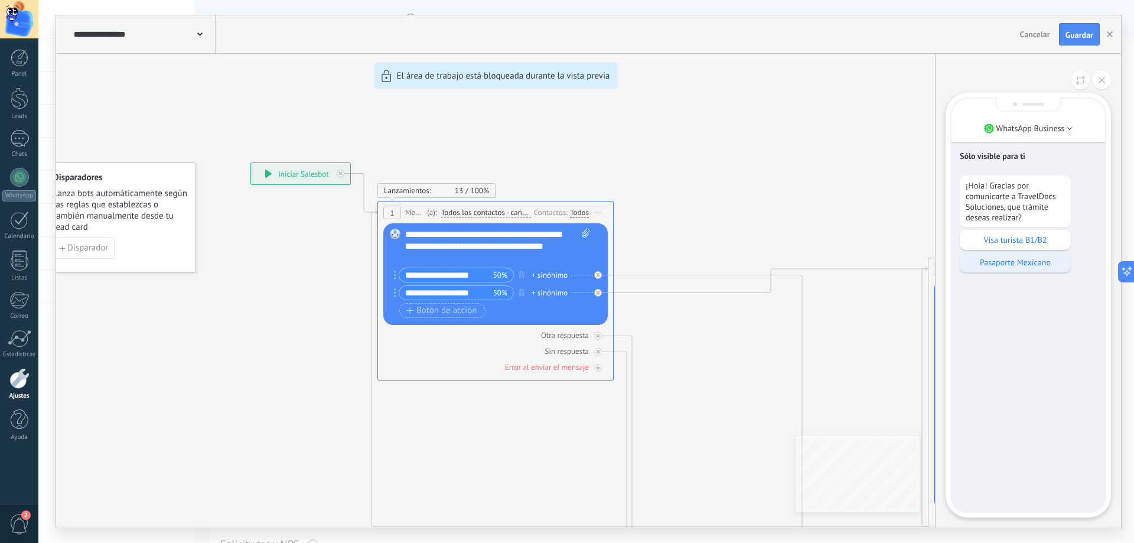
click at [974, 265] on p "Pasaporte Mexicano" at bounding box center [1015, 262] width 99 height 11
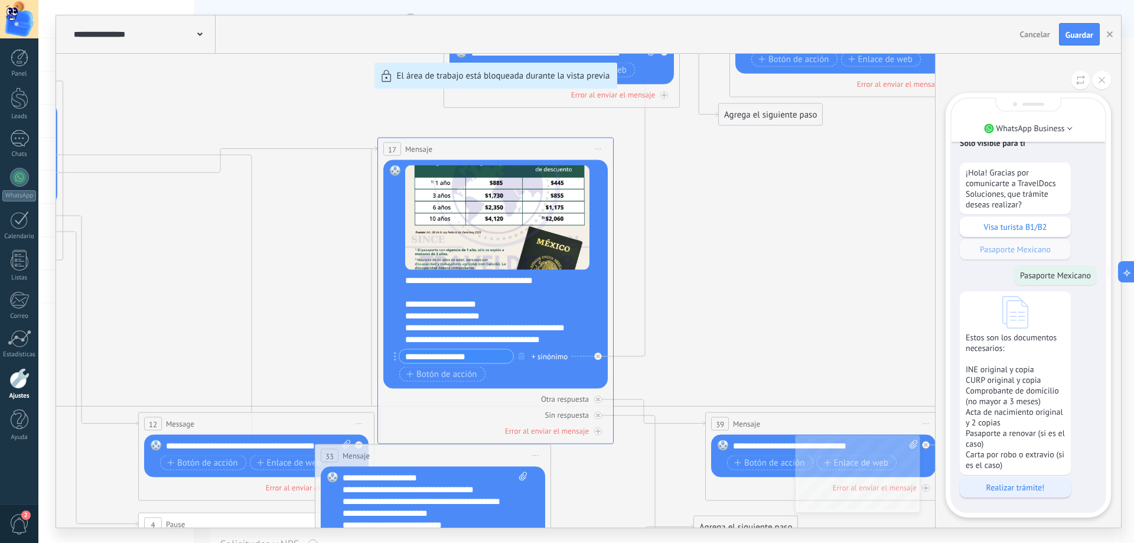
click at [1040, 489] on p "Realizar trámite!" at bounding box center [1015, 487] width 99 height 11
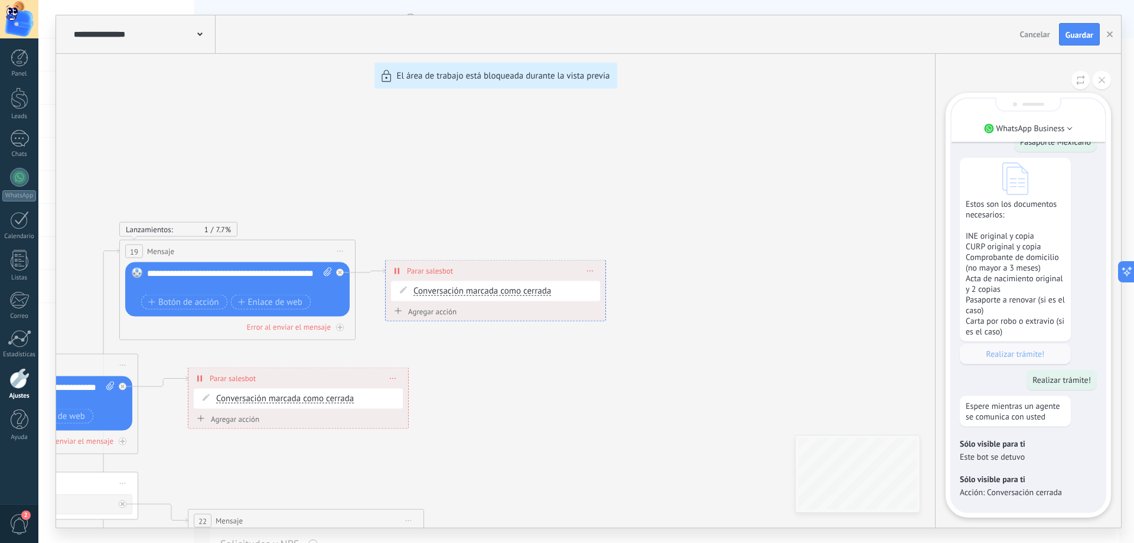
click at [1064, 136] on li "WhatsApp Business" at bounding box center [1029, 128] width 154 height 18
click at [1042, 149] on p "WhatsApp Lite" at bounding box center [1034, 148] width 51 height 11
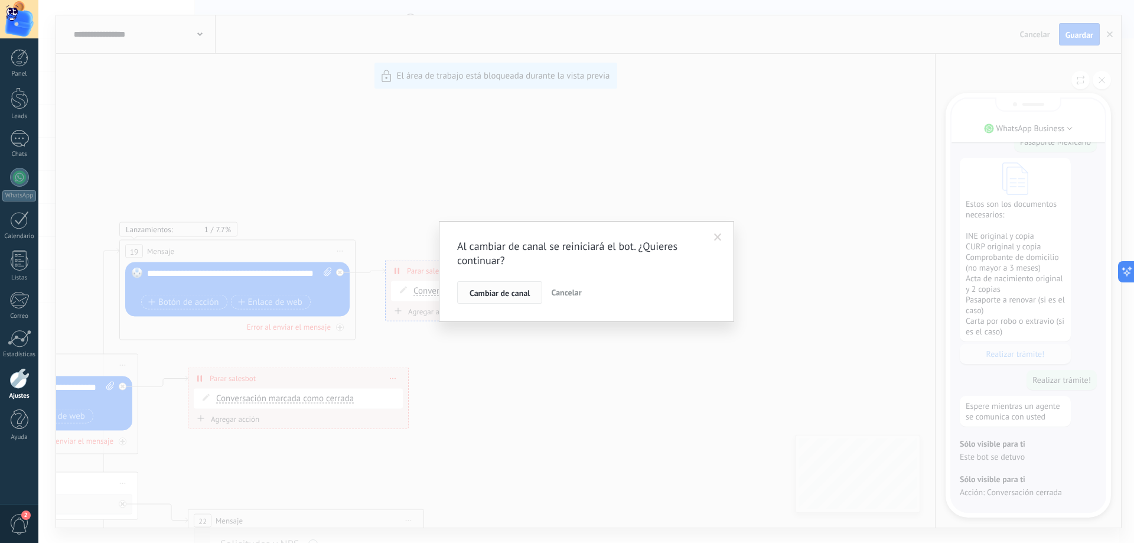
click at [507, 294] on span "Cambiar de canal" at bounding box center [500, 293] width 60 height 8
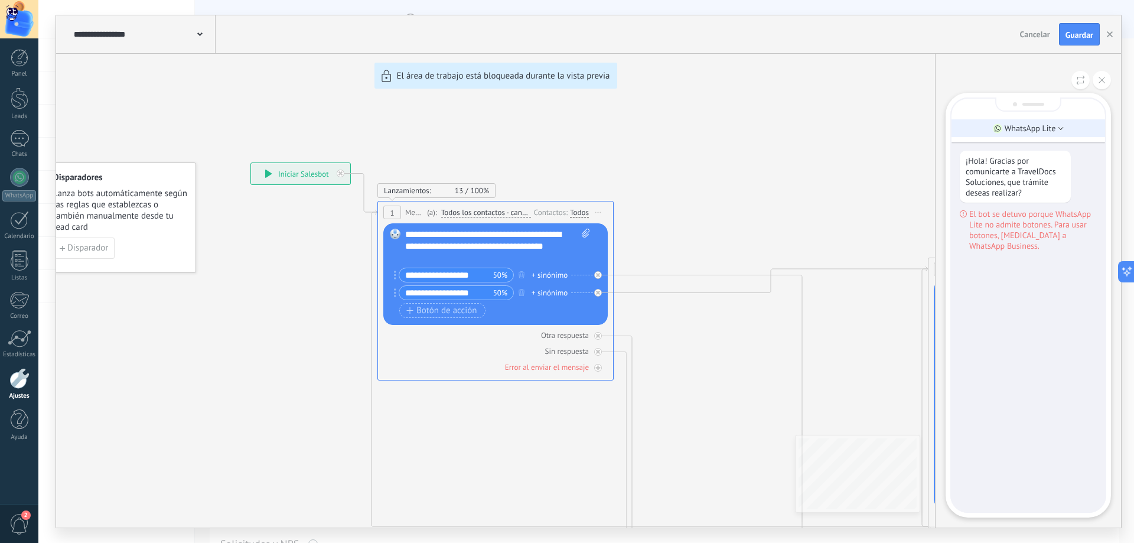
click at [1010, 131] on p "WhatsApp Lite" at bounding box center [1030, 128] width 51 height 11
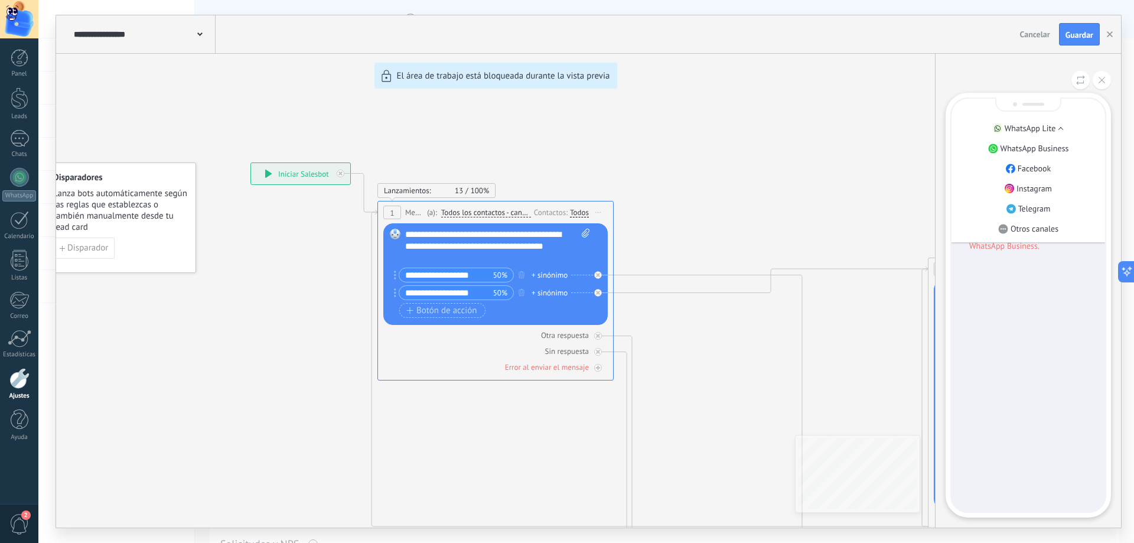
click at [906, 148] on div "**********" at bounding box center [588, 271] width 1065 height 512
click at [1036, 150] on p "WhatsApp Business" at bounding box center [1035, 148] width 69 height 11
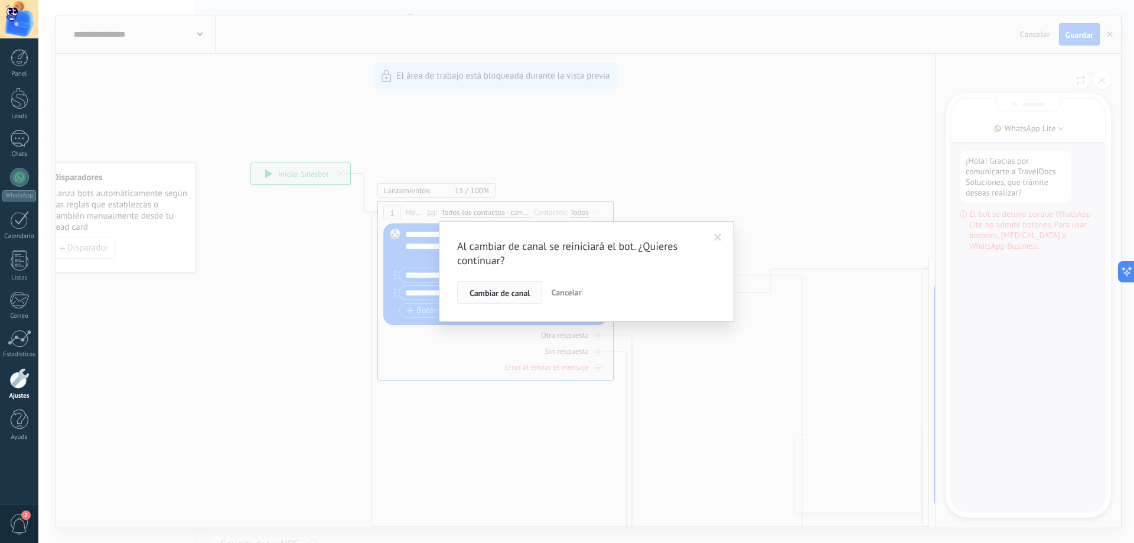
click at [509, 299] on button "Cambiar de canal" at bounding box center [499, 292] width 85 height 22
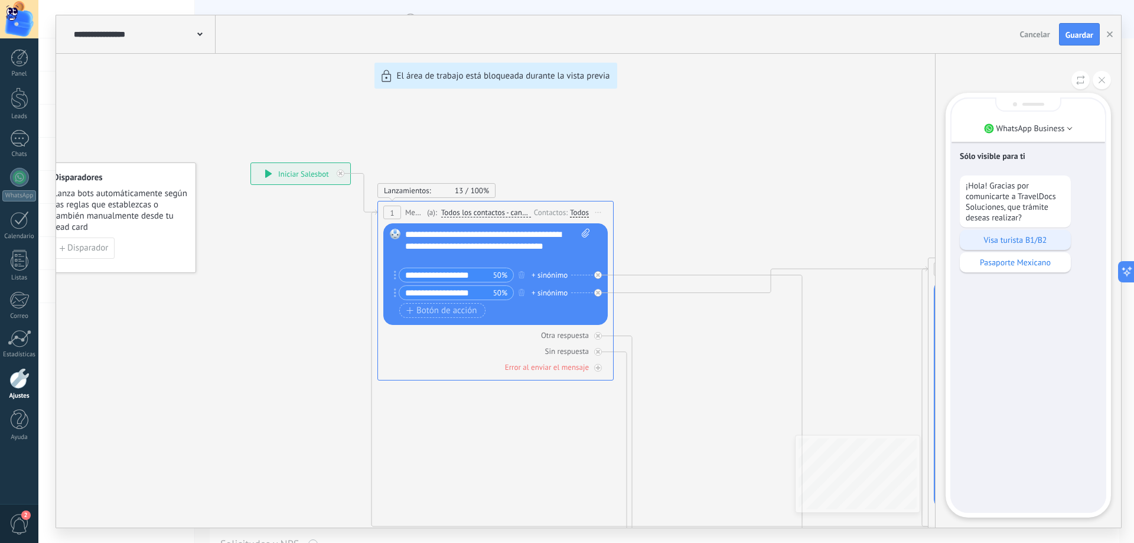
click at [1017, 239] on p "Visa turista B1/B2" at bounding box center [1015, 240] width 99 height 11
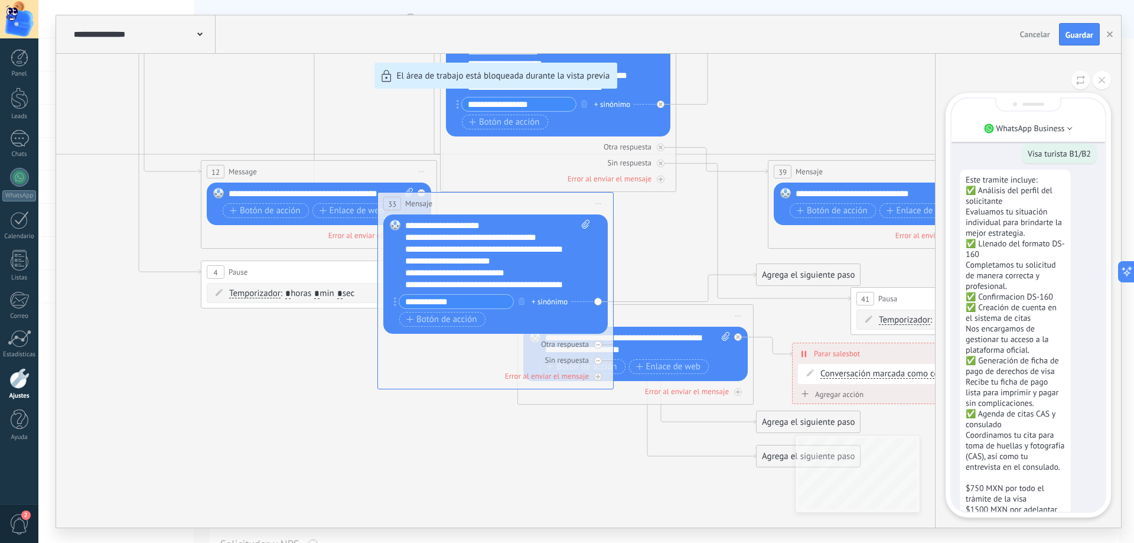
scroll to position [0, 0]
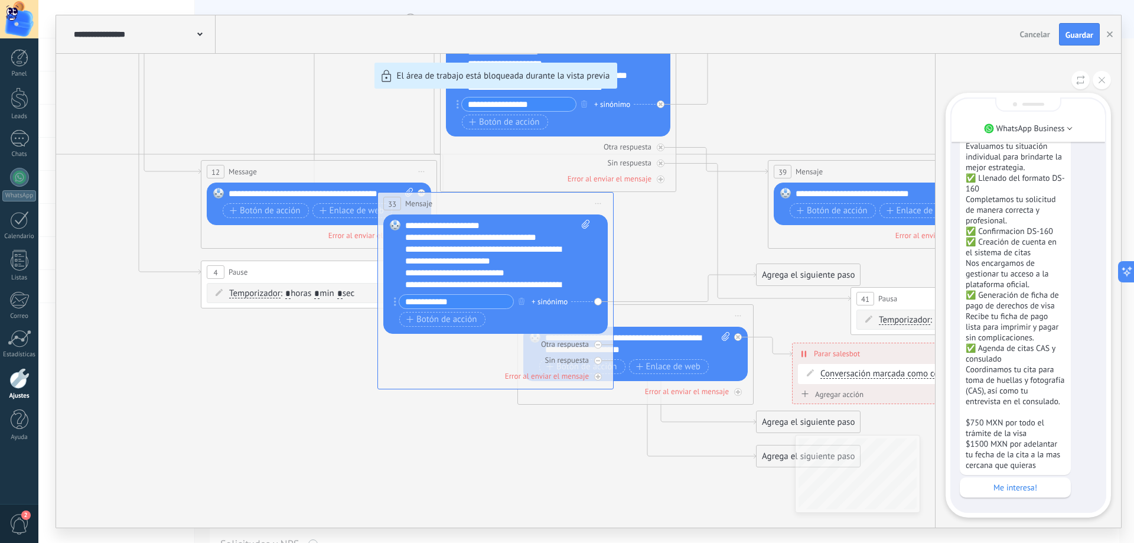
click at [493, 285] on div "**********" at bounding box center [588, 271] width 1065 height 512
click at [1005, 485] on p "Me interesa!" at bounding box center [1015, 487] width 99 height 11
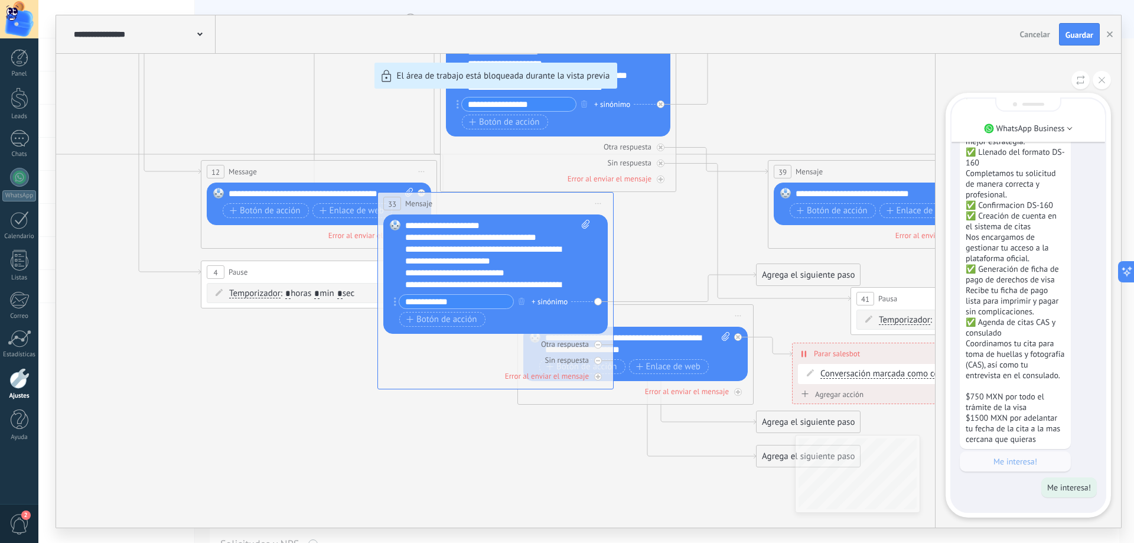
drag, startPoint x: 658, startPoint y: 229, endPoint x: 666, endPoint y: 210, distance: 20.6
click at [666, 210] on div "**********" at bounding box center [588, 271] width 1065 height 512
click at [1101, 81] on icon at bounding box center [1102, 80] width 6 height 6
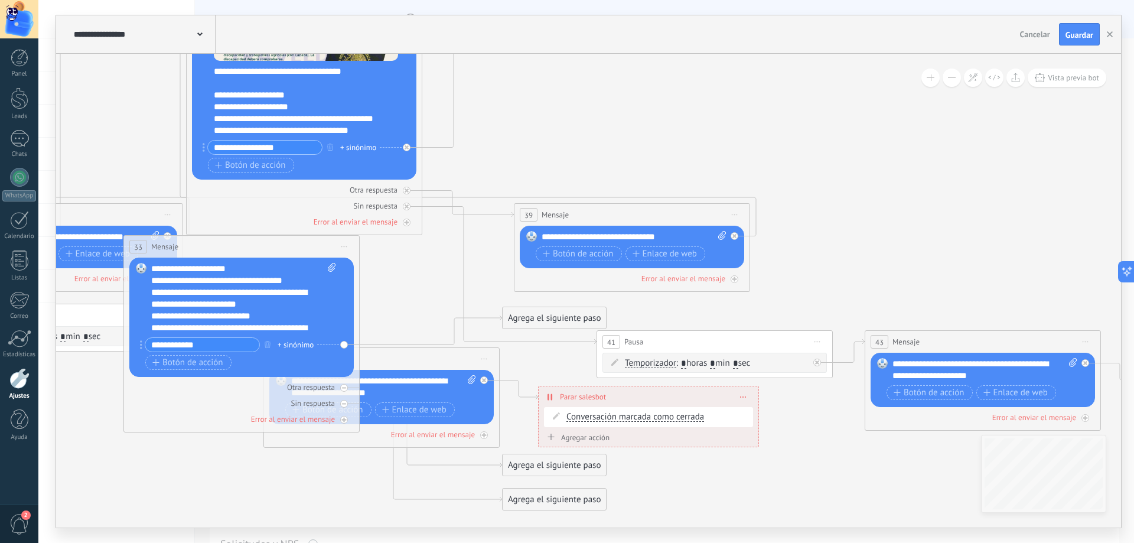
drag, startPoint x: 982, startPoint y: 120, endPoint x: 728, endPoint y: 164, distance: 257.8
click at [728, 164] on icon at bounding box center [356, 14] width 2286 height 1583
drag, startPoint x: 551, startPoint y: 324, endPoint x: 580, endPoint y: 142, distance: 183.8
click at [580, 142] on div "Agrega el siguiente paso" at bounding box center [590, 132] width 103 height 19
click at [224, 323] on div "**********" at bounding box center [243, 298] width 185 height 71
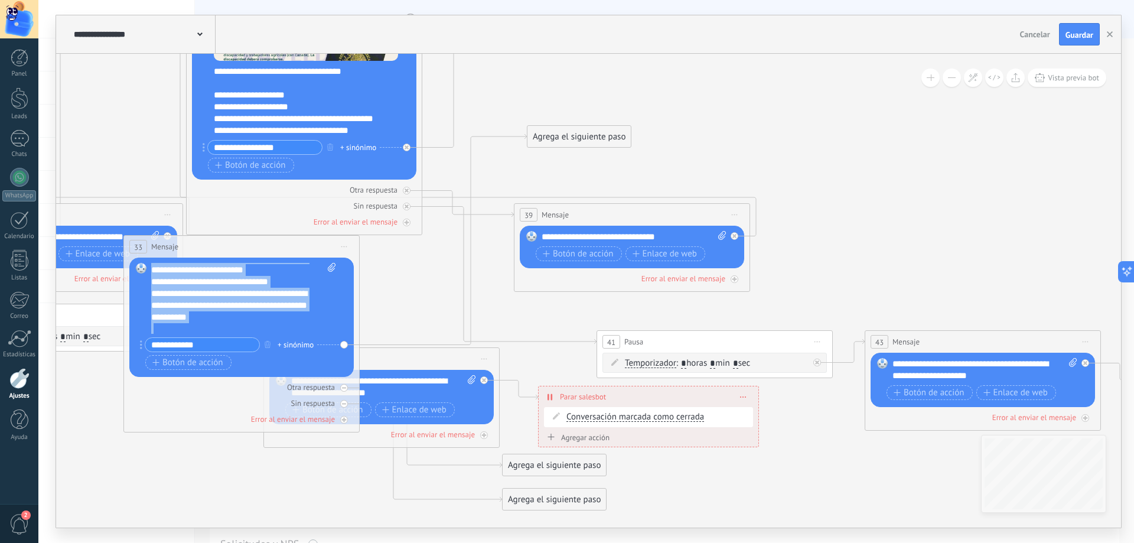
scroll to position [213, 0]
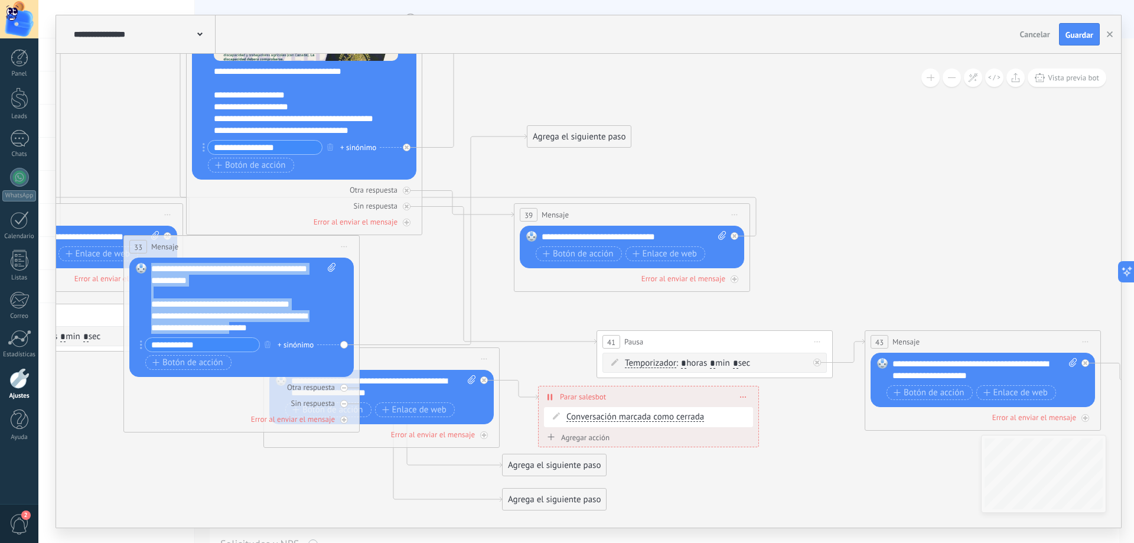
drag, startPoint x: 239, startPoint y: 314, endPoint x: 250, endPoint y: 342, distance: 30.7
click at [257, 359] on div "**********" at bounding box center [243, 318] width 184 height 110
click at [206, 318] on div "**********" at bounding box center [243, 298] width 185 height 71
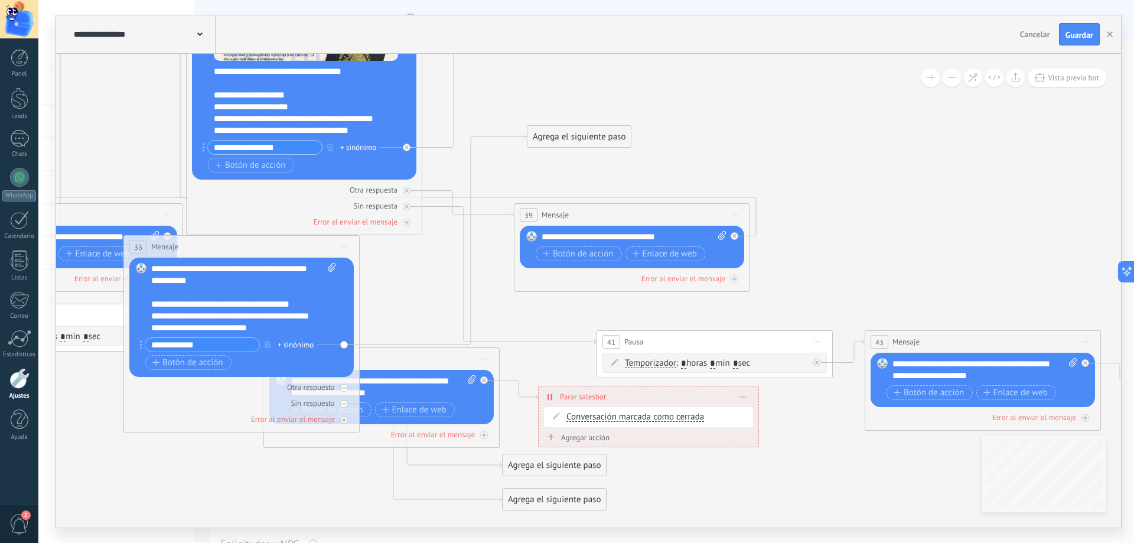
click at [195, 314] on div "**********" at bounding box center [243, 298] width 185 height 71
click at [310, 331] on div "**********" at bounding box center [243, 298] width 185 height 71
click at [319, 305] on div "**********" at bounding box center [243, 298] width 185 height 71
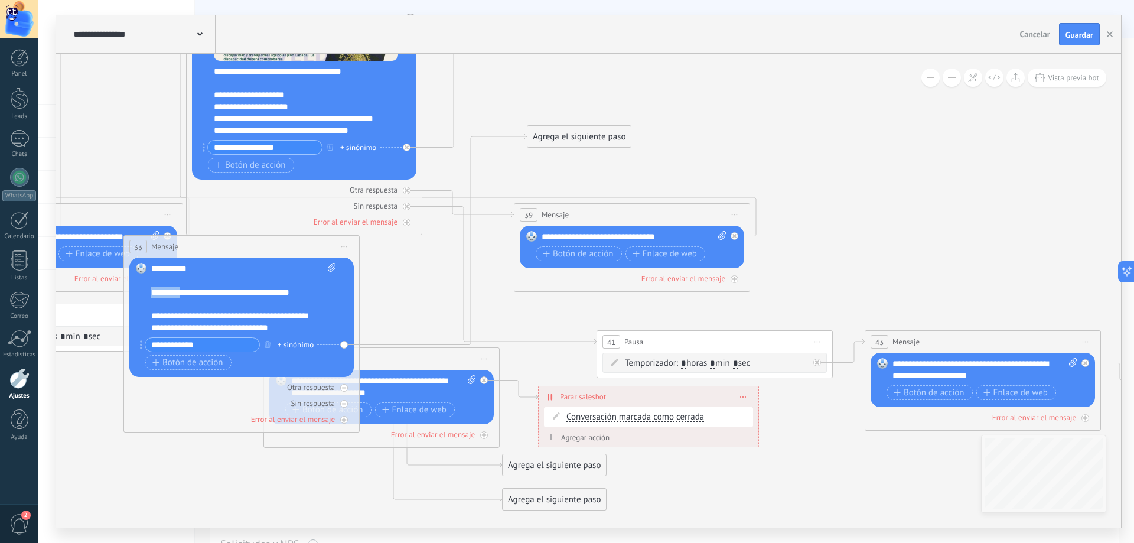
drag, startPoint x: 191, startPoint y: 305, endPoint x: 153, endPoint y: 302, distance: 38.5
click at [153, 302] on div "**********" at bounding box center [243, 298] width 185 height 71
click at [206, 304] on div "**********" at bounding box center [243, 298] width 185 height 71
drag, startPoint x: 306, startPoint y: 327, endPoint x: 105, endPoint y: 300, distance: 203.4
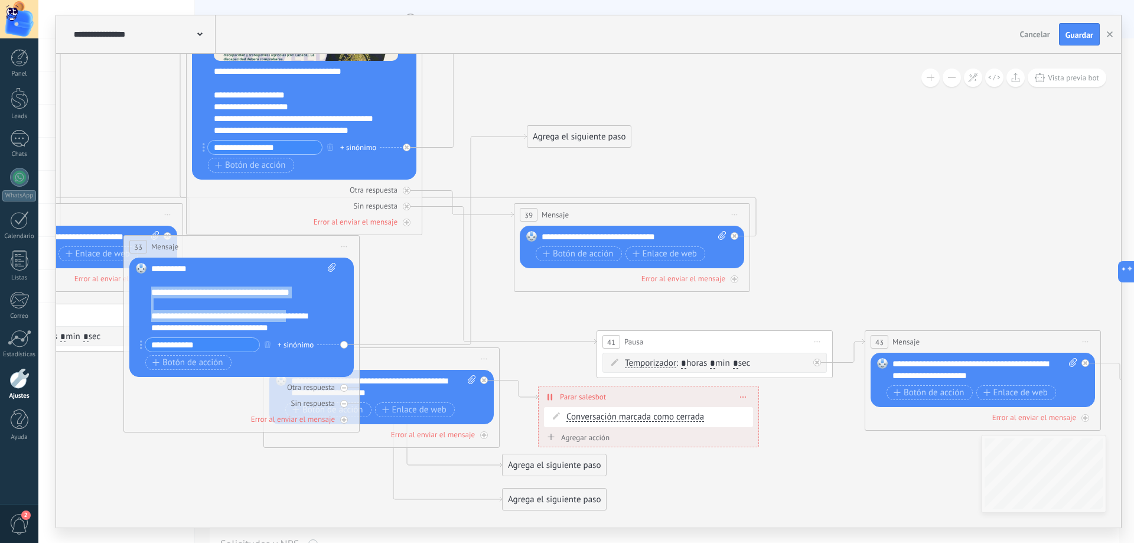
drag, startPoint x: 299, startPoint y: 333, endPoint x: 118, endPoint y: 291, distance: 185.6
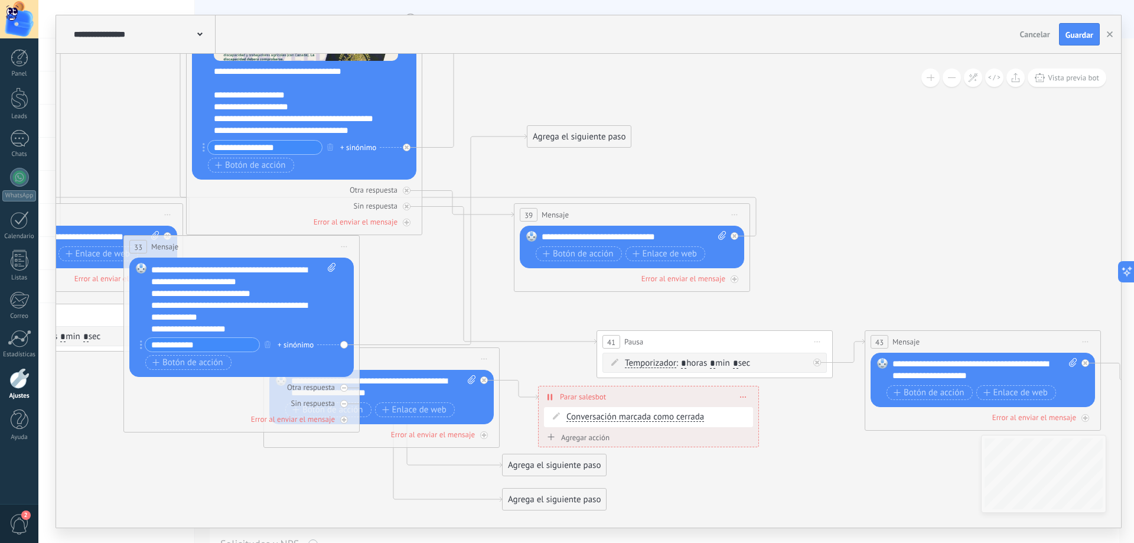
scroll to position [0, 0]
click at [257, 267] on div "**********" at bounding box center [243, 298] width 185 height 71
click at [182, 269] on div "**********" at bounding box center [243, 298] width 185 height 71
click at [546, 134] on div "Agrega el siguiente paso" at bounding box center [579, 136] width 103 height 19
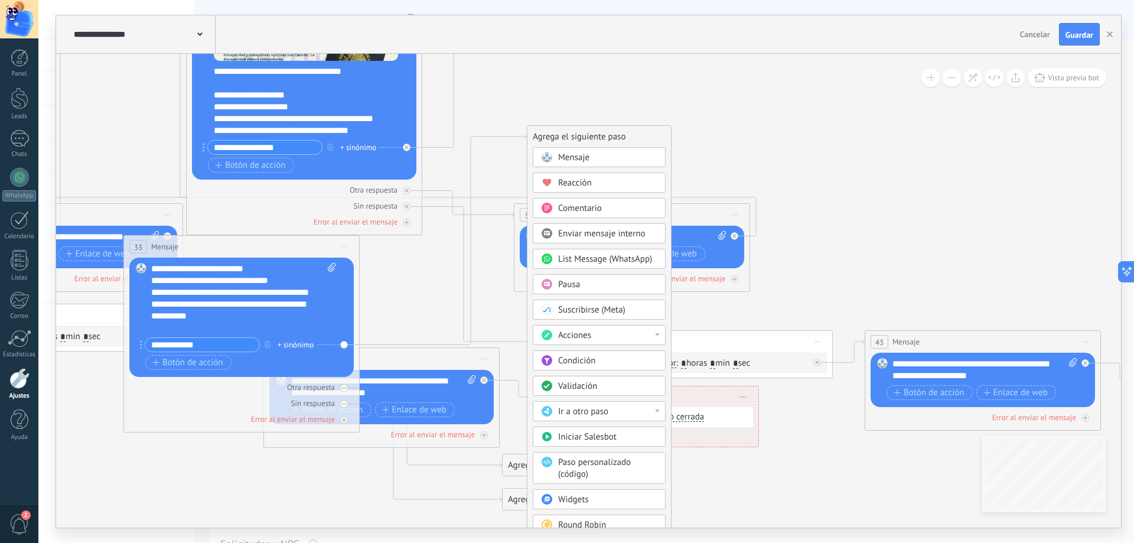
click at [546, 134] on div "Agrega el siguiente paso" at bounding box center [600, 136] width 144 height 19
click at [653, 333] on div "Acciones" at bounding box center [607, 336] width 99 height 12
drag, startPoint x: 665, startPoint y: 353, endPoint x: 667, endPoint y: 369, distance: 16.0
click at [667, 369] on div "Agrega el siguiente paso Mensaje Mensaje Mensaje Reacción Comentario Enviar men…" at bounding box center [599, 342] width 145 height 434
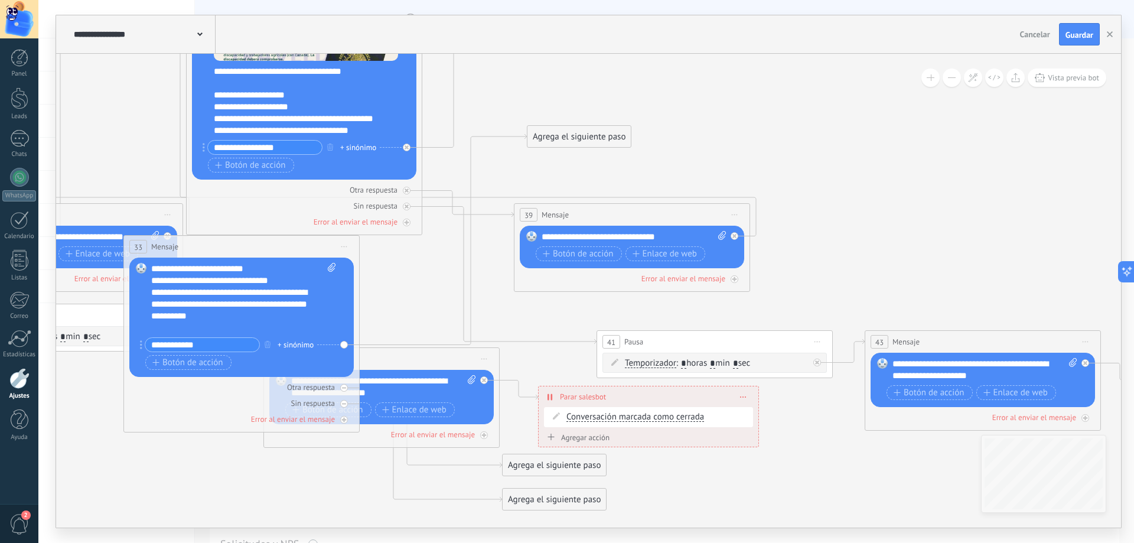
click at [601, 133] on div "Agrega el siguiente paso" at bounding box center [579, 136] width 103 height 19
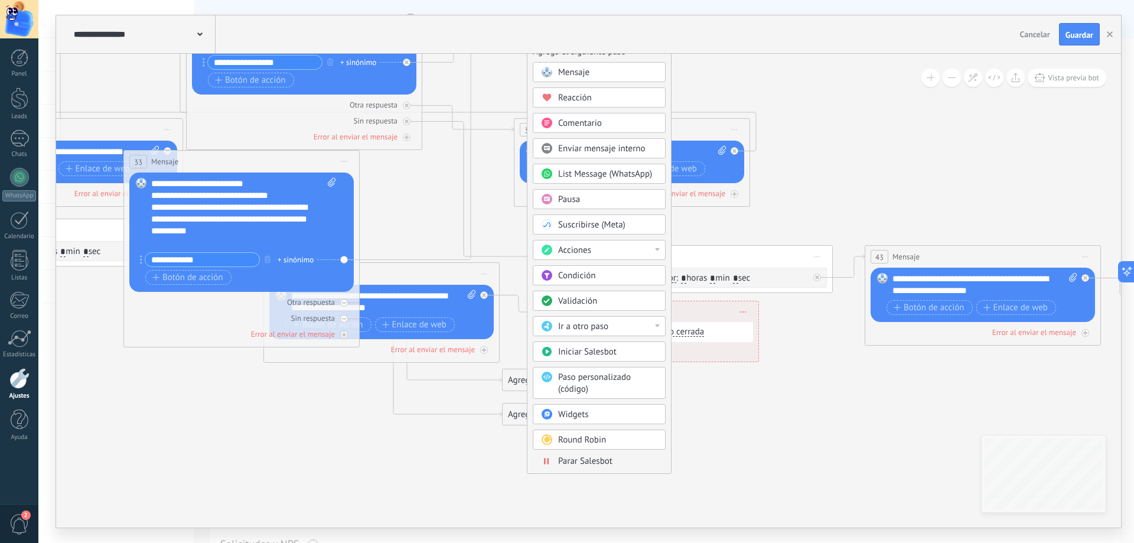
click at [633, 274] on div "Condición" at bounding box center [607, 276] width 99 height 12
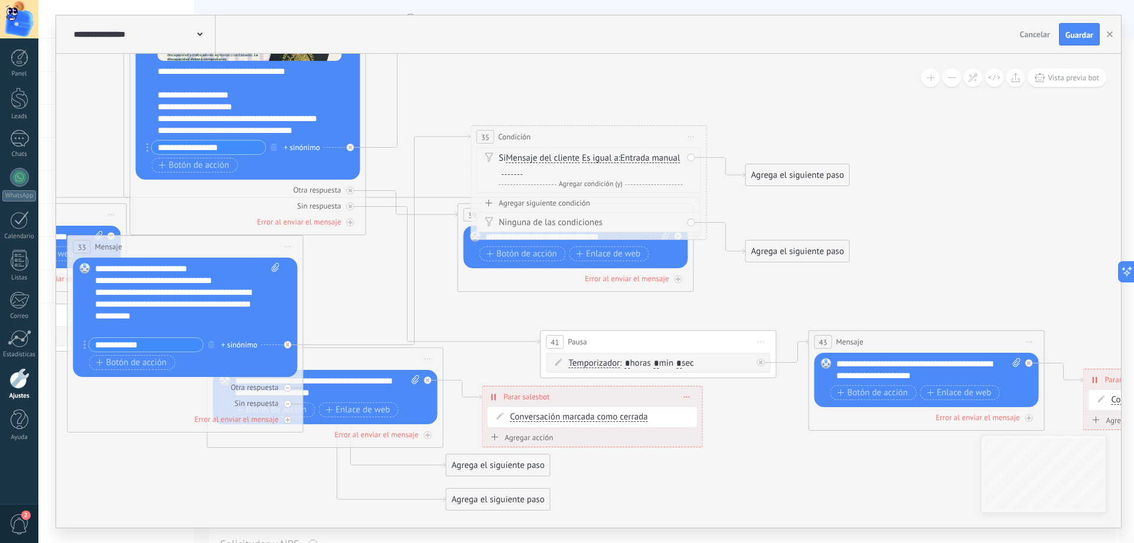
click at [749, 207] on icon at bounding box center [378, 14] width 2443 height 1583
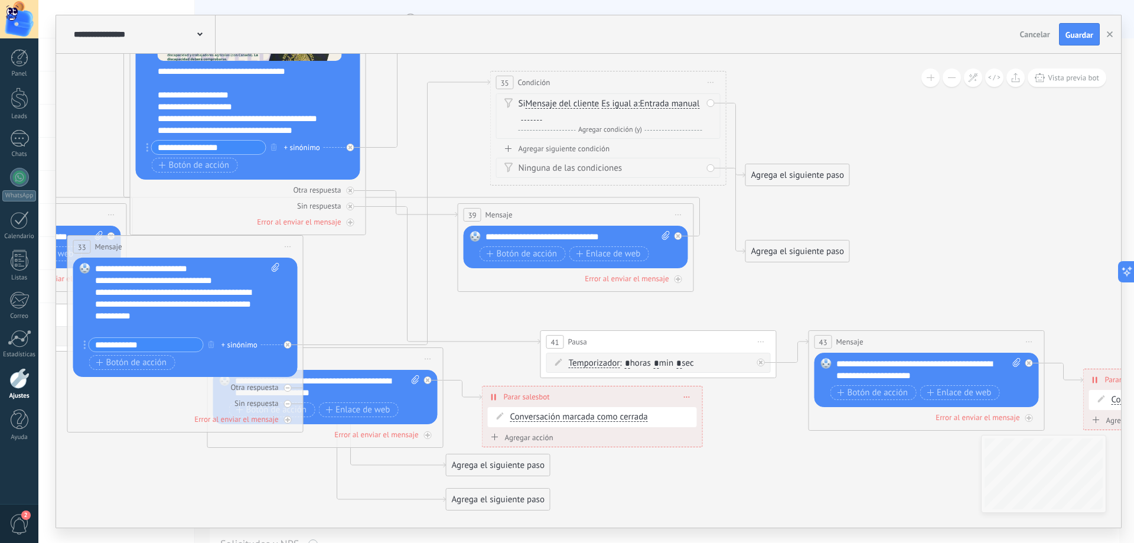
drag, startPoint x: 625, startPoint y: 147, endPoint x: 644, endPoint y: 93, distance: 57.5
click at [644, 93] on div "35 Condición ********* Iniciar vista previa aquí Cambiar nombre Duplicar Borrar" at bounding box center [608, 82] width 235 height 22
click at [642, 88] on div "35 Condición ********* Iniciar vista previa aquí Cambiar nombre Duplicar Borrar" at bounding box center [606, 80] width 235 height 22
click at [619, 168] on div "Ninguna de las condiciones" at bounding box center [608, 164] width 184 height 12
click at [517, 73] on span "Condición" at bounding box center [532, 77] width 32 height 11
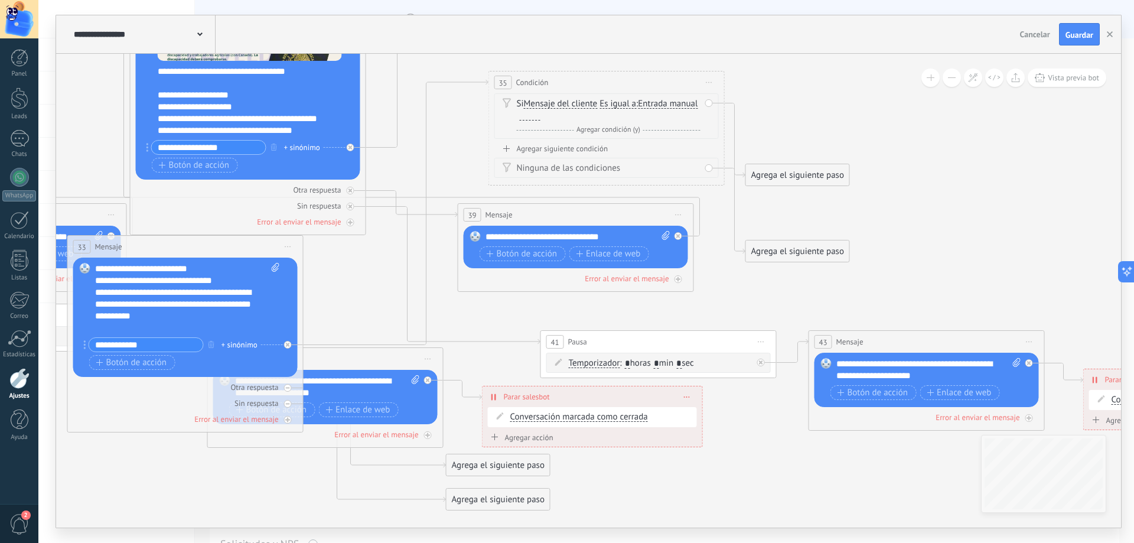
click at [518, 77] on span "Condición" at bounding box center [532, 82] width 32 height 11
click at [709, 80] on span "Iniciar vista previa aquí Cambiar nombre Duplicar [GEOGRAPHIC_DATA]" at bounding box center [709, 82] width 19 height 17
click at [753, 156] on div "Borrar" at bounding box center [763, 159] width 117 height 20
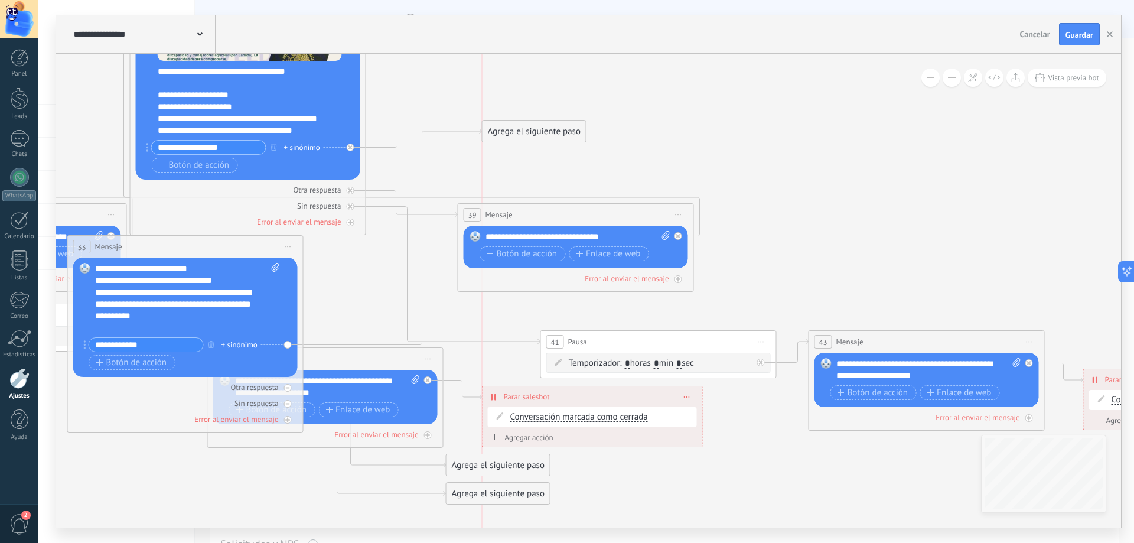
drag, startPoint x: 384, startPoint y: 463, endPoint x: 525, endPoint y: 129, distance: 362.2
click at [525, 129] on div "Agrega el siguiente paso" at bounding box center [534, 131] width 103 height 19
drag, startPoint x: 499, startPoint y: 134, endPoint x: 484, endPoint y: 108, distance: 29.1
click at [484, 108] on div "Agrega el siguiente paso" at bounding box center [522, 105] width 103 height 19
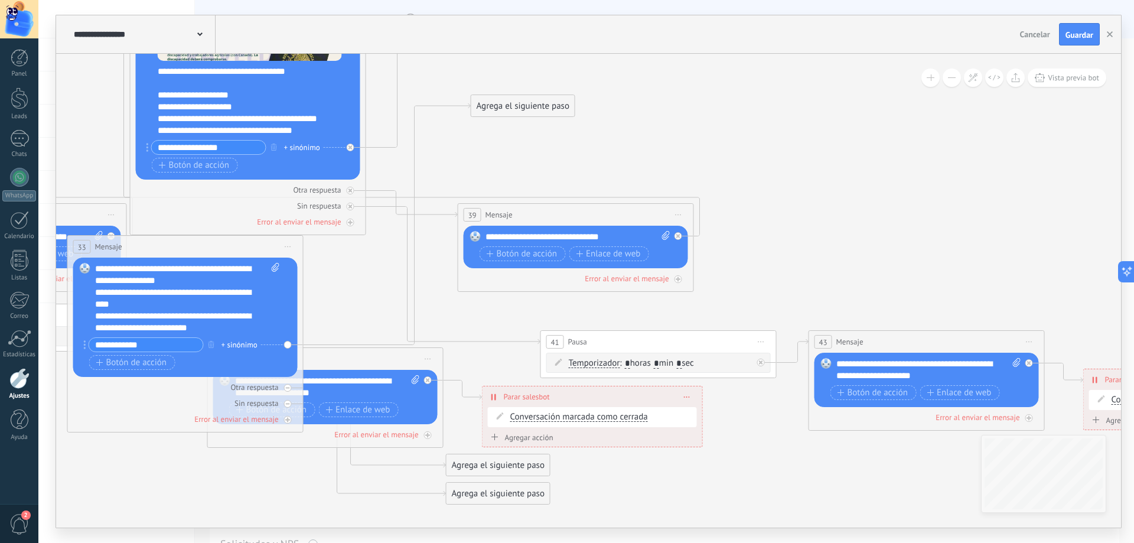
scroll to position [177, 0]
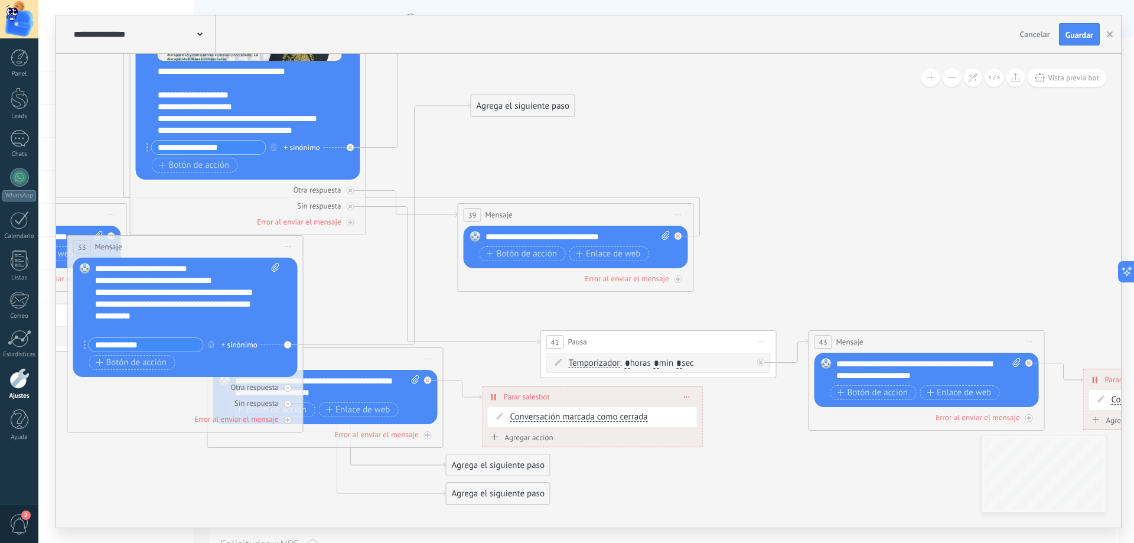
click at [514, 108] on div "Agrega el siguiente paso" at bounding box center [522, 105] width 103 height 19
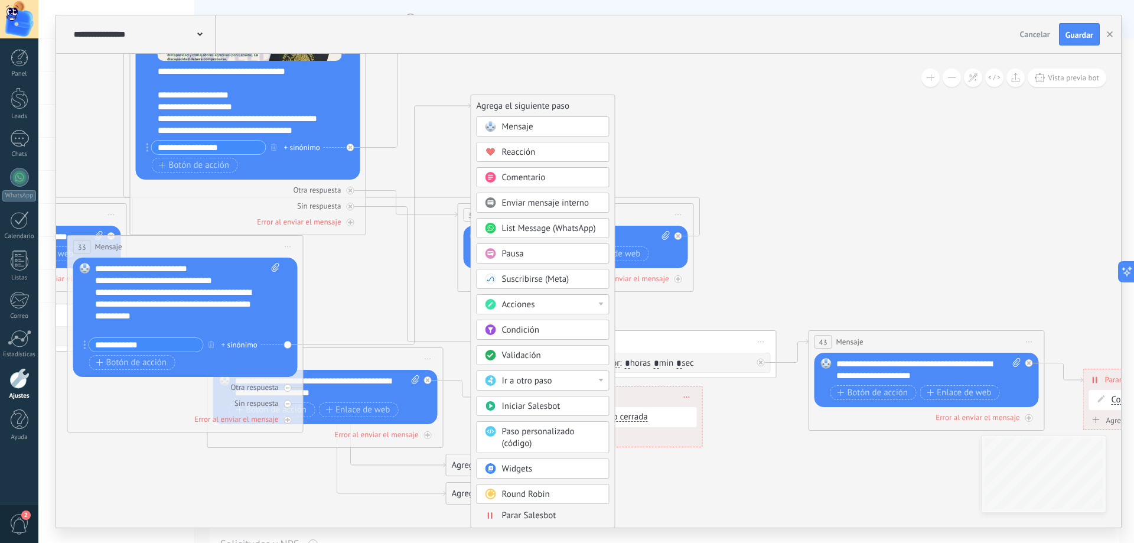
click at [518, 133] on div "Mensaje" at bounding box center [543, 126] width 133 height 20
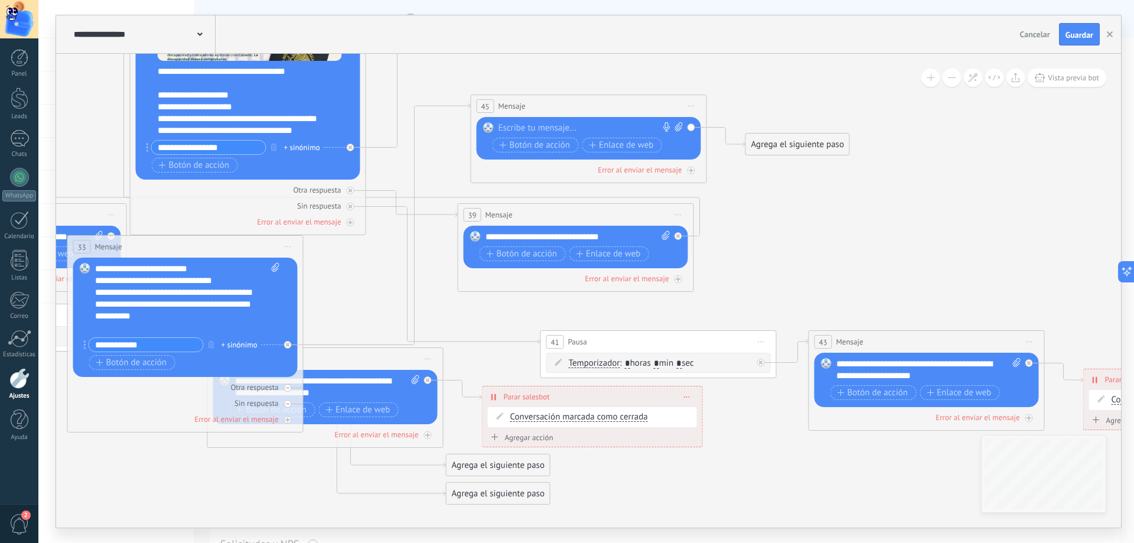
click at [565, 123] on div at bounding box center [586, 128] width 175 height 12
drag, startPoint x: 634, startPoint y: 129, endPoint x: 411, endPoint y: 105, distance: 224.6
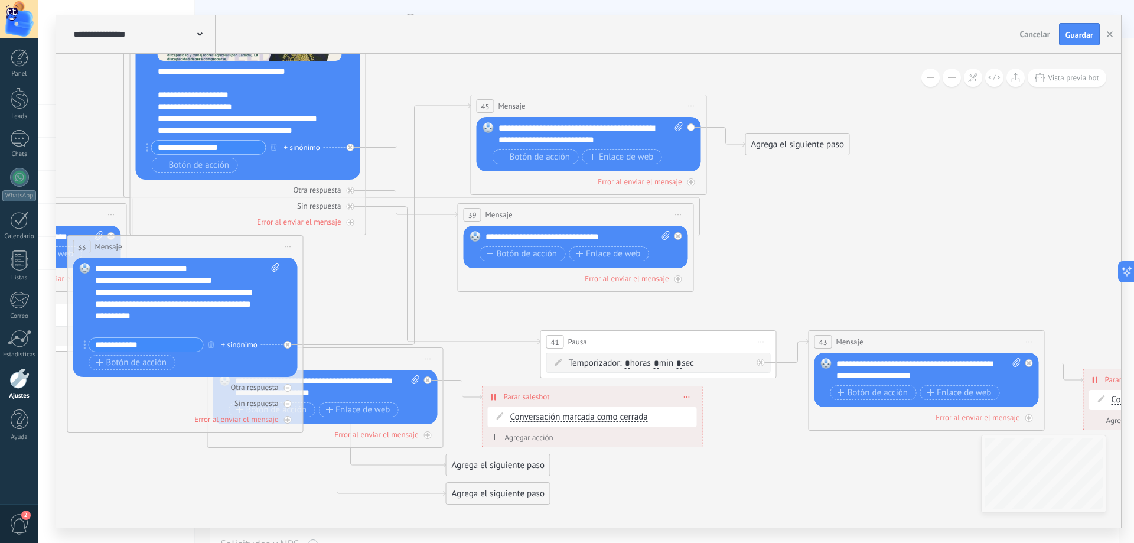
click at [526, 135] on div "**********" at bounding box center [591, 134] width 185 height 24
click at [743, 87] on icon at bounding box center [378, 11] width 2443 height 1577
drag, startPoint x: 762, startPoint y: 145, endPoint x: 777, endPoint y: 138, distance: 16.7
click at [777, 138] on div "Agrega el siguiente paso" at bounding box center [813, 139] width 103 height 19
click at [671, 145] on div "**********" at bounding box center [591, 134] width 185 height 24
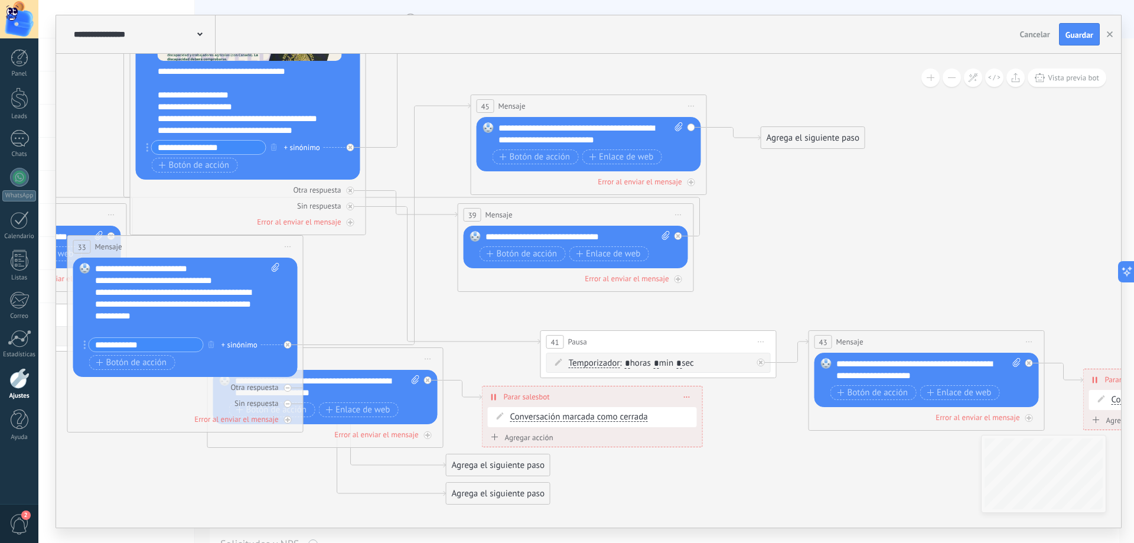
drag, startPoint x: 650, startPoint y: 128, endPoint x: 632, endPoint y: 125, distance: 18.6
click at [632, 125] on div "**********" at bounding box center [591, 134] width 185 height 24
click at [793, 138] on div "Agrega el siguiente paso" at bounding box center [813, 137] width 103 height 19
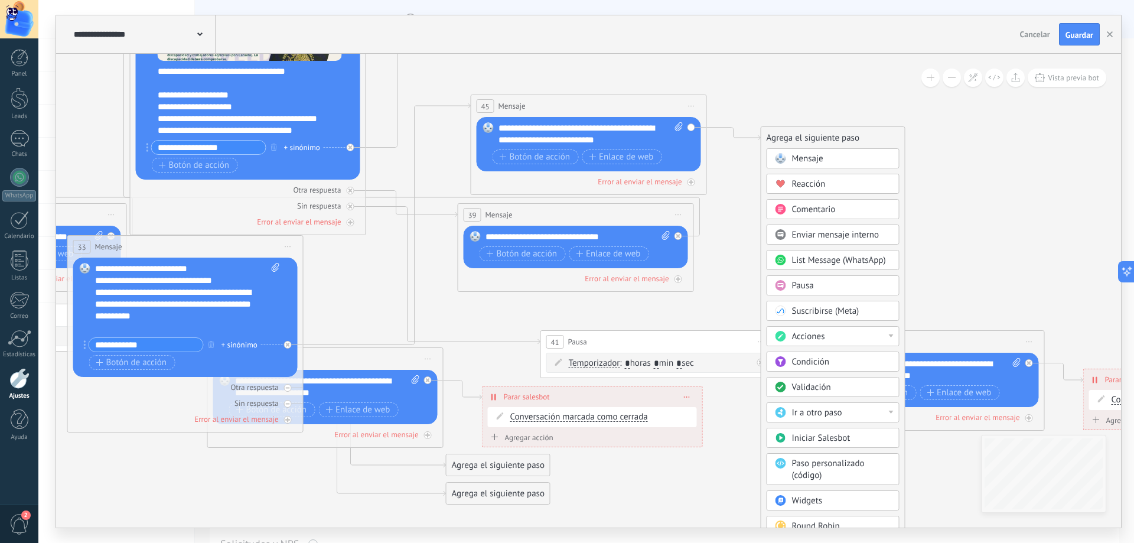
click at [888, 336] on div "Acciones" at bounding box center [841, 337] width 99 height 12
click at [845, 369] on div "Cambiar etapa del lead" at bounding box center [833, 372] width 132 height 20
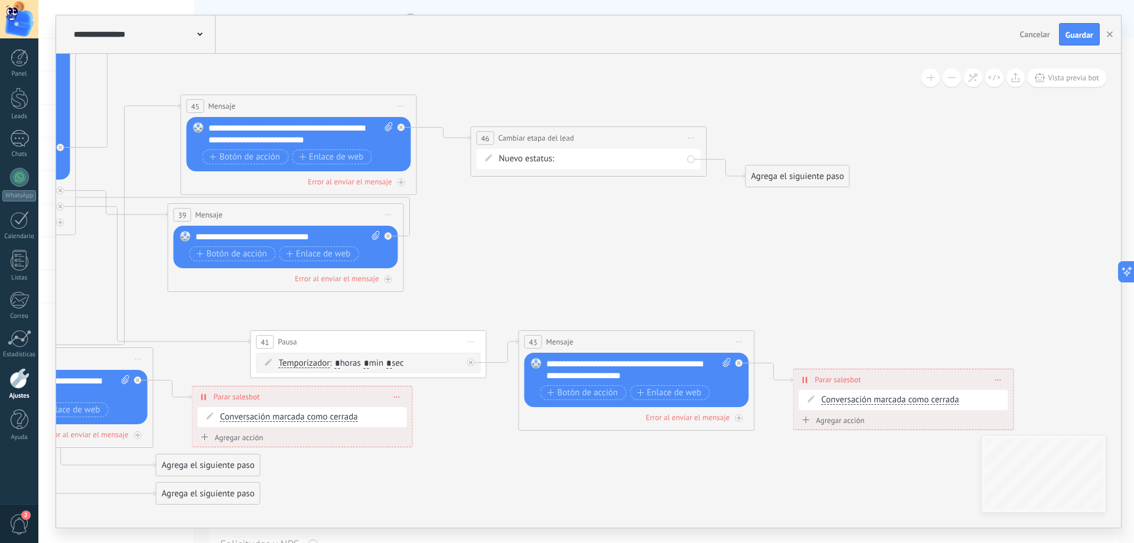
click at [0, 0] on div "Contacto inicial Negociación Debate contractual Discusión de contrato Logrado c…" at bounding box center [0, 0] width 0 height 0
click at [0, 0] on label "Negociación" at bounding box center [0, 0] width 0 height 0
click at [776, 173] on div "Agrega el siguiente paso" at bounding box center [797, 176] width 103 height 19
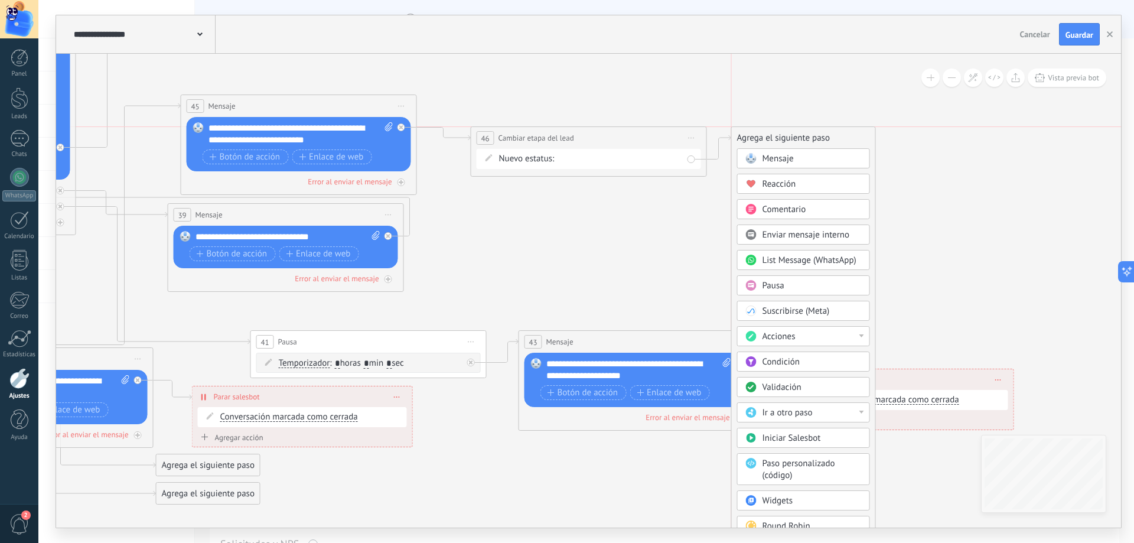
drag, startPoint x: 773, startPoint y: 173, endPoint x: 758, endPoint y: 136, distance: 39.7
click at [758, 136] on div "Agrega el siguiente paso" at bounding box center [804, 137] width 144 height 19
click at [805, 334] on div "Acciones" at bounding box center [812, 337] width 99 height 12
click at [826, 378] on div "Cambiar usuario responsable" at bounding box center [804, 375] width 132 height 20
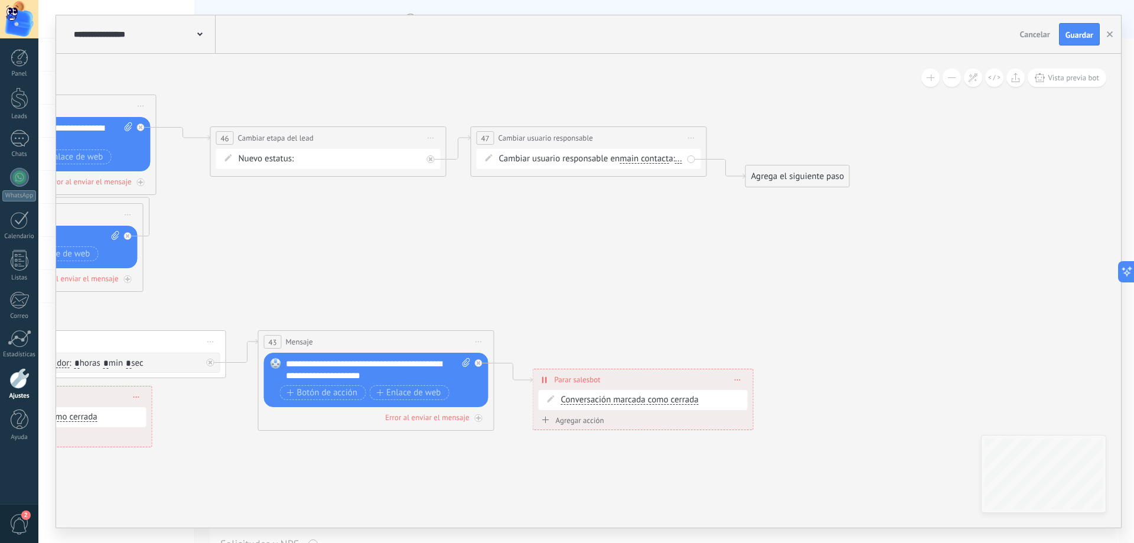
click at [645, 157] on span "main contact" at bounding box center [644, 158] width 49 height 9
click at [645, 157] on button "main contact" at bounding box center [688, 158] width 148 height 21
click at [648, 243] on span "empresa" at bounding box center [678, 242] width 143 height 12
drag, startPoint x: 775, startPoint y: 181, endPoint x: 756, endPoint y: 158, distance: 29.8
click at [770, 163] on div "Agrega el siguiente paso" at bounding box center [794, 161] width 103 height 19
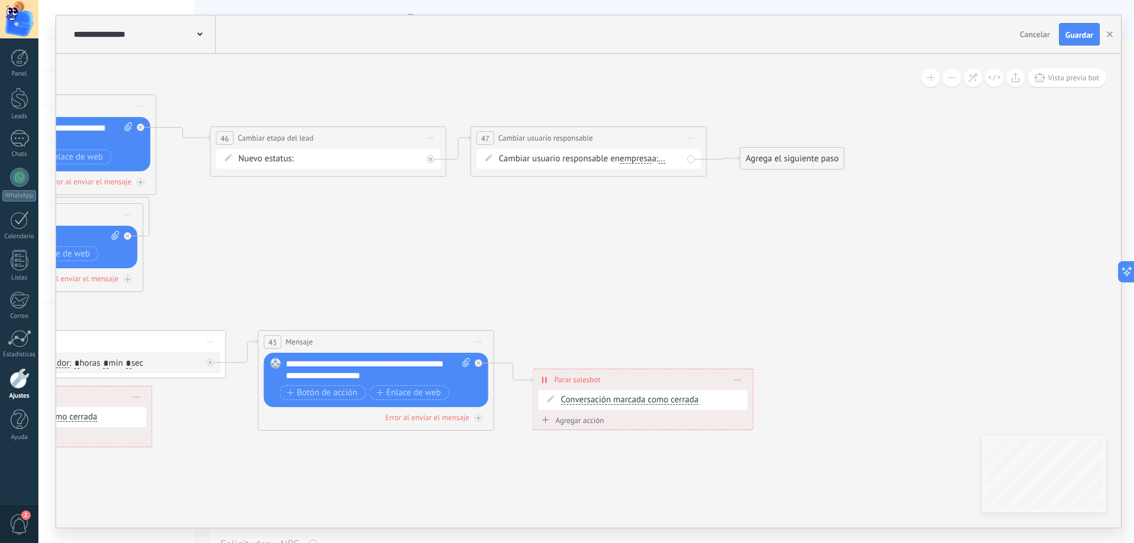
click at [665, 158] on span "..." at bounding box center [661, 158] width 7 height 9
click at [565, 211] on div "[PERSON_NAME]" at bounding box center [568, 211] width 148 height 21
click at [640, 153] on div "Cambiar usuario responsable en empresa main contact all contacts chat contact a…" at bounding box center [591, 165] width 184 height 24
click at [641, 160] on span "empresa" at bounding box center [636, 158] width 32 height 9
click at [641, 160] on button "empresa" at bounding box center [688, 158] width 148 height 21
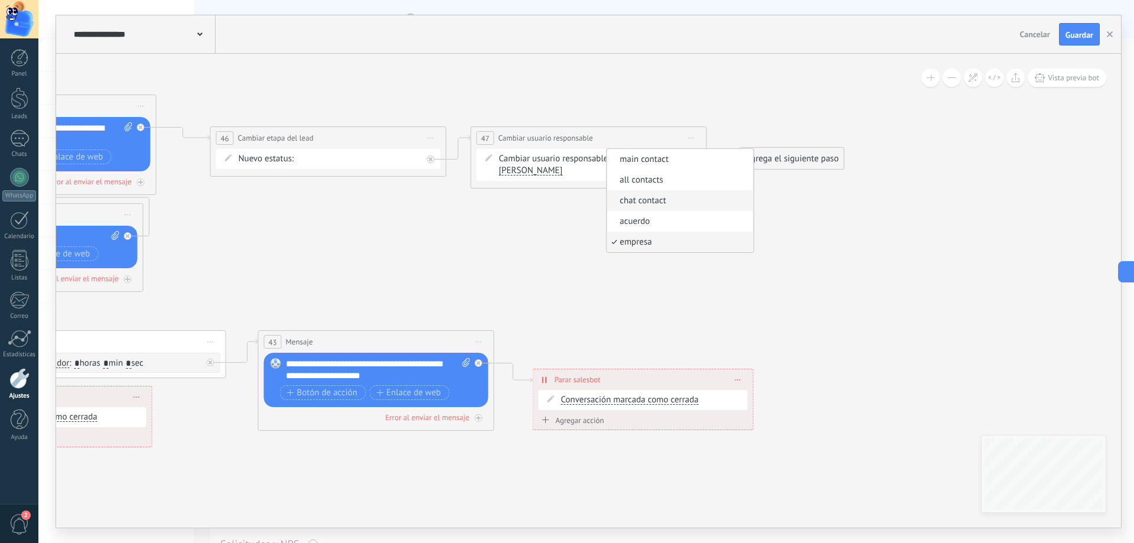
click at [652, 200] on span "chat contact" at bounding box center [678, 201] width 143 height 12
click at [798, 157] on div "Agrega el siguiente paso" at bounding box center [792, 158] width 103 height 19
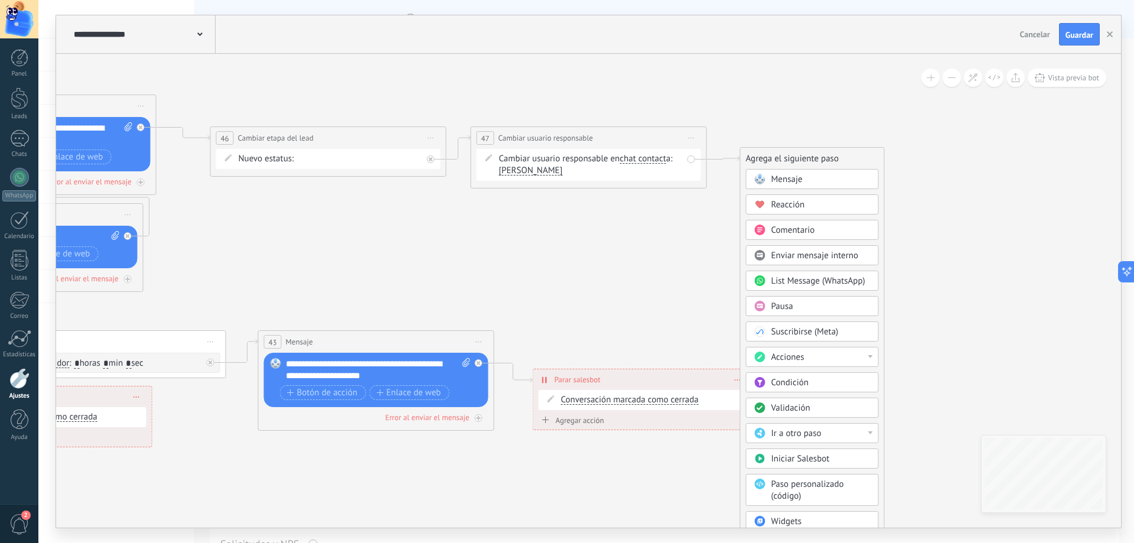
click at [804, 175] on div "Mensaje" at bounding box center [821, 180] width 99 height 12
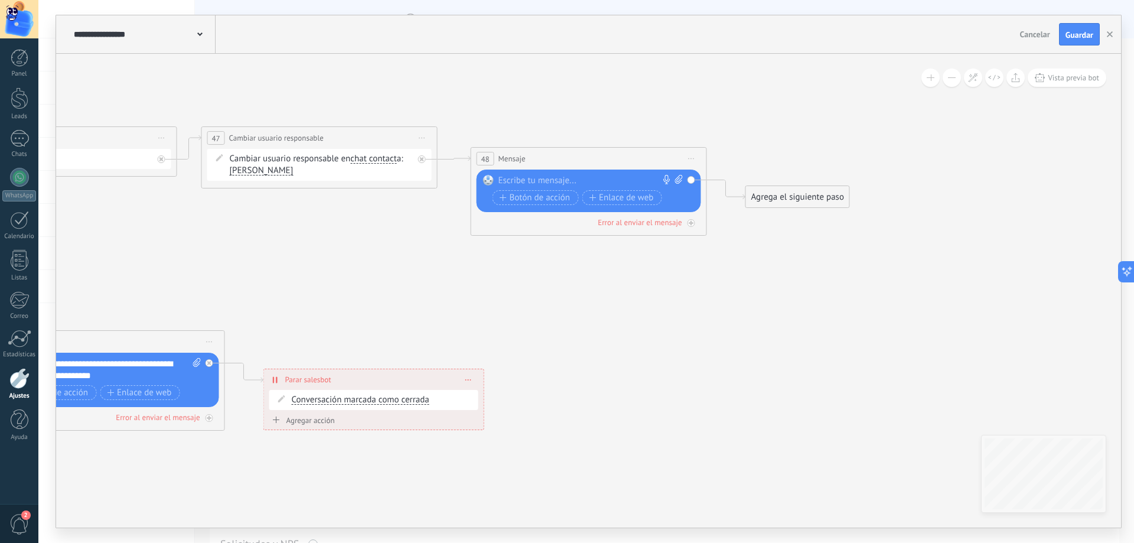
click at [538, 181] on div at bounding box center [586, 181] width 175 height 12
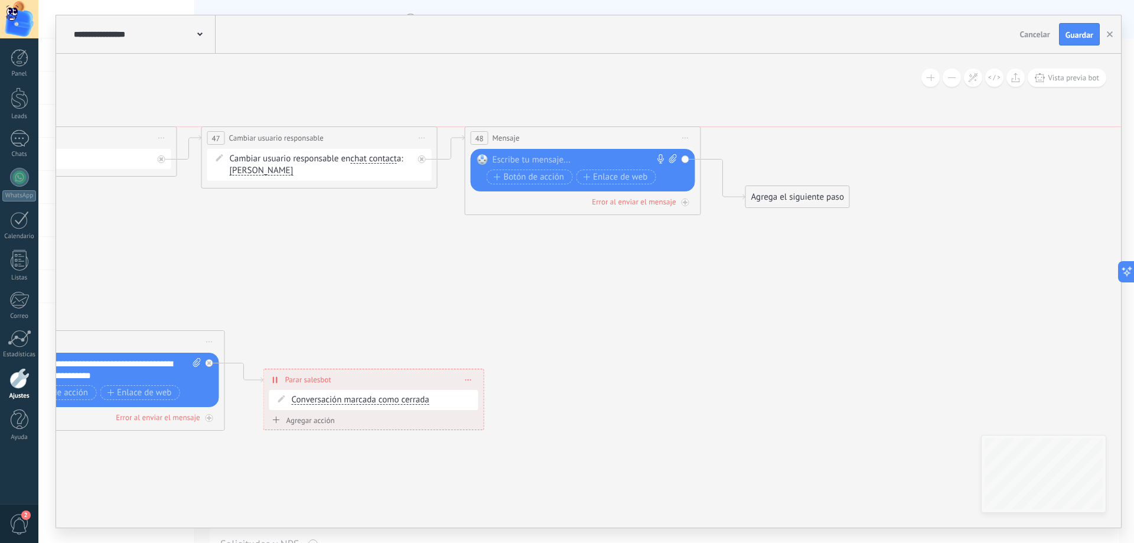
drag, startPoint x: 542, startPoint y: 154, endPoint x: 536, endPoint y: 134, distance: 20.9
click at [536, 134] on div "48 Mensaje ******* (a): Todos los contactos - canales seleccionados Todos los c…" at bounding box center [583, 138] width 235 height 22
click at [535, 156] on div at bounding box center [580, 160] width 175 height 12
click at [688, 139] on span "Iniciar vista previa aquí Cambiar nombre Duplicar Borrar" at bounding box center [685, 137] width 19 height 17
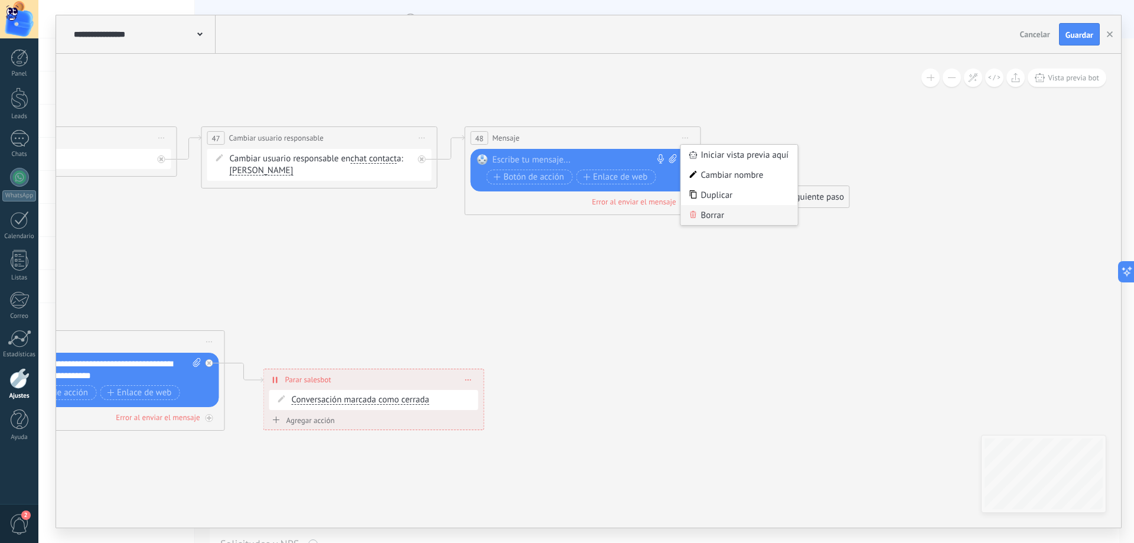
click at [728, 213] on div "Borrar" at bounding box center [739, 215] width 117 height 20
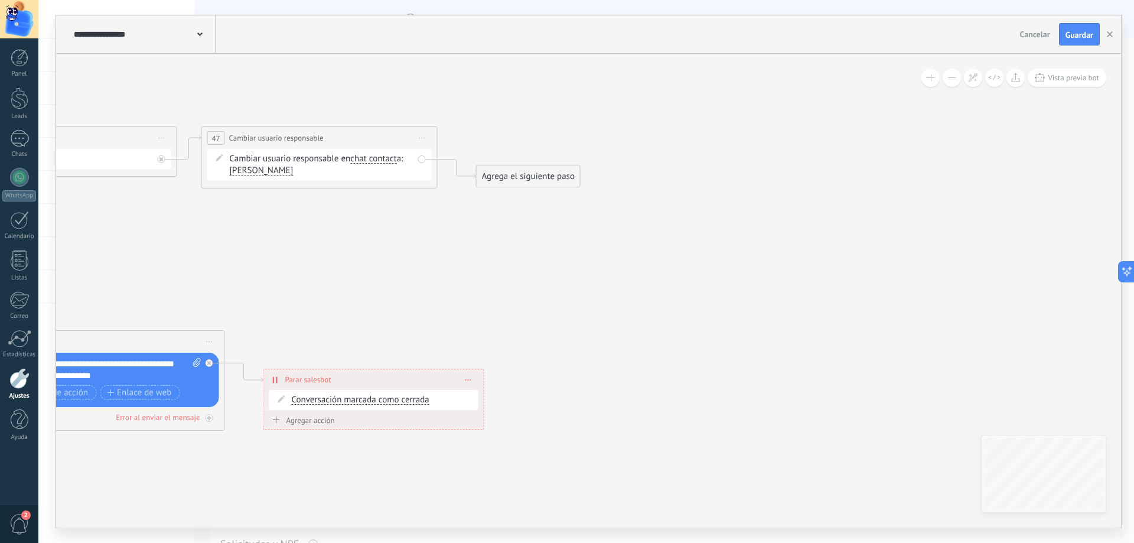
drag, startPoint x: 528, startPoint y: 177, endPoint x: 525, endPoint y: 152, distance: 25.0
click at [525, 167] on div "Agrega el siguiente paso" at bounding box center [528, 176] width 103 height 19
click at [525, 152] on div "Agrega el siguiente paso" at bounding box center [525, 151] width 103 height 19
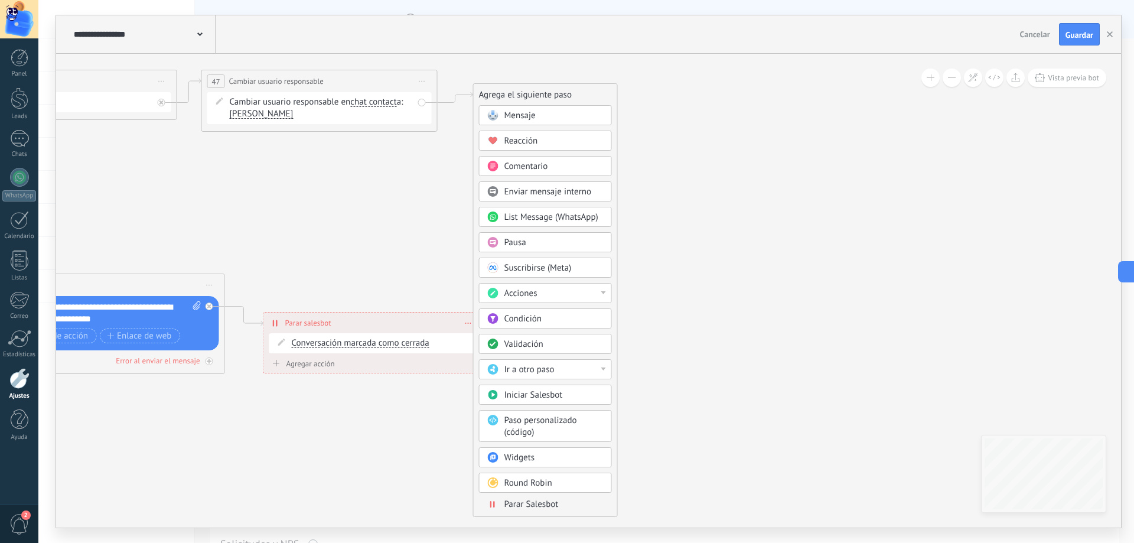
click at [564, 481] on div "Round Robin" at bounding box center [554, 483] width 99 height 12
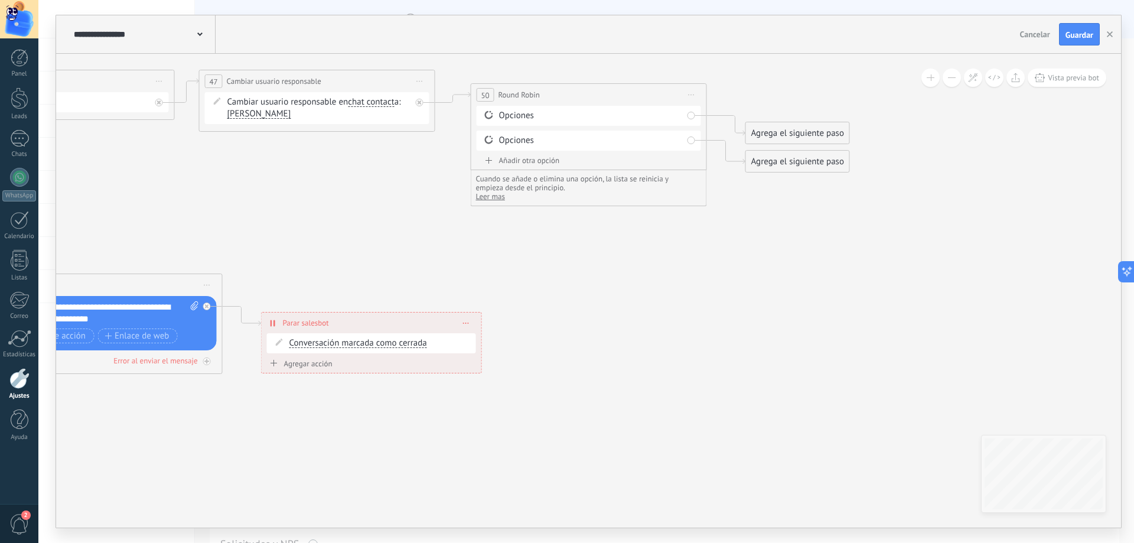
click at [590, 114] on div "Opciones" at bounding box center [591, 116] width 184 height 12
click at [685, 116] on div "Opciones" at bounding box center [589, 116] width 224 height 20
click at [505, 115] on div "Opciones" at bounding box center [591, 116] width 184 height 12
click at [497, 199] on span "Leer mas" at bounding box center [490, 196] width 29 height 10
click at [498, 115] on span at bounding box center [489, 114] width 20 height 9
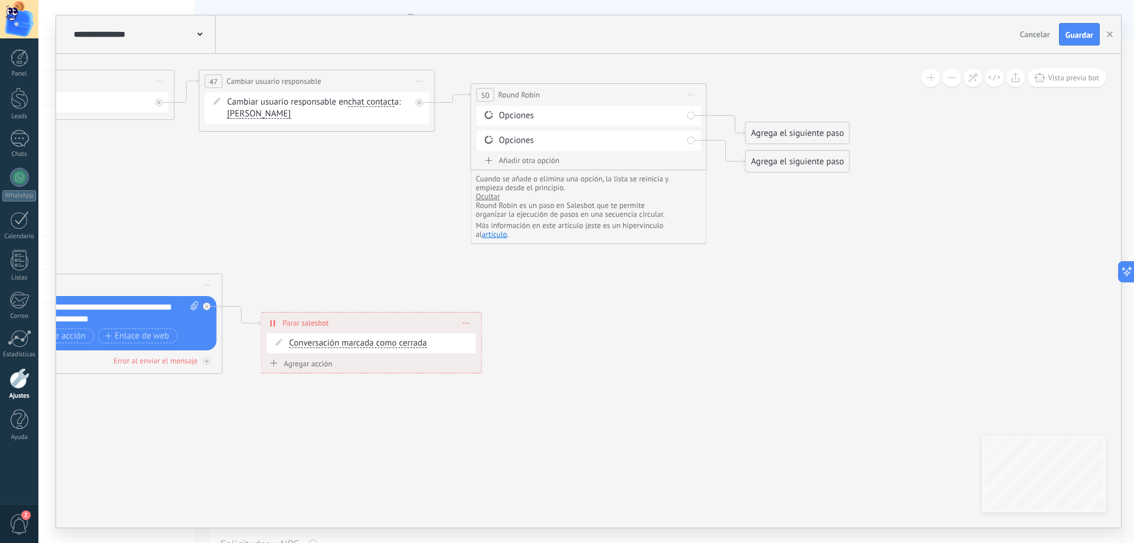
click at [491, 116] on icon at bounding box center [489, 114] width 11 height 11
click at [516, 118] on div "Opciones" at bounding box center [591, 116] width 184 height 12
click at [693, 118] on div "Opciones" at bounding box center [589, 116] width 224 height 20
click at [507, 164] on div "Añadir otra opción" at bounding box center [589, 160] width 224 height 10
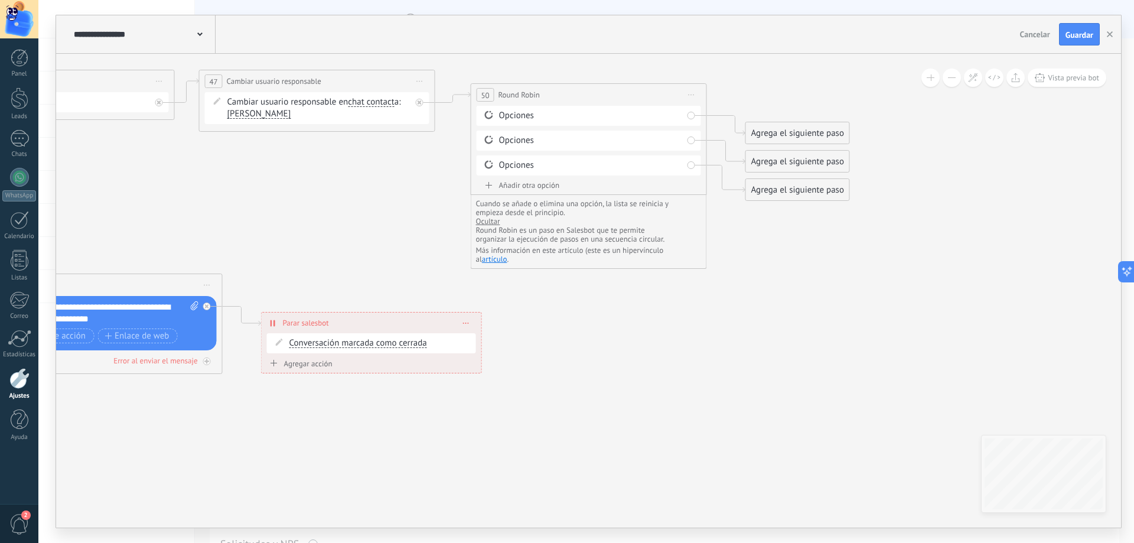
click at [509, 181] on div "Añadir otra opción" at bounding box center [589, 185] width 224 height 10
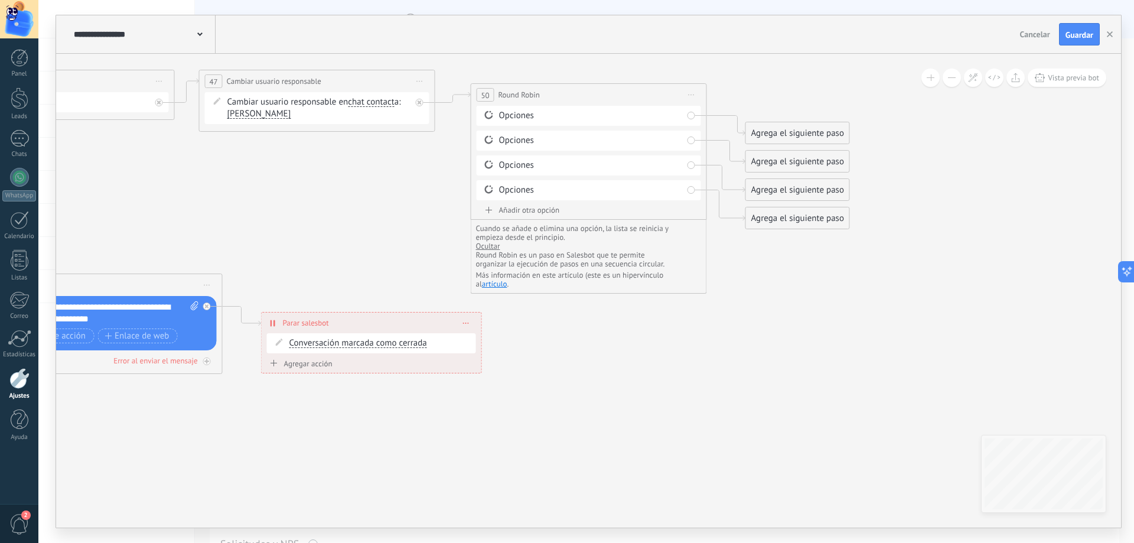
click at [499, 99] on span "Round Robin" at bounding box center [519, 94] width 41 height 11
drag, startPoint x: 510, startPoint y: 95, endPoint x: 496, endPoint y: 96, distance: 13.6
click at [496, 96] on div "**********" at bounding box center [588, 95] width 235 height 22
click at [692, 96] on span "Iniciar vista previa aquí Cambiar nombre Duplicar Borrar" at bounding box center [691, 94] width 19 height 17
click at [712, 171] on div "Borrar" at bounding box center [744, 174] width 117 height 20
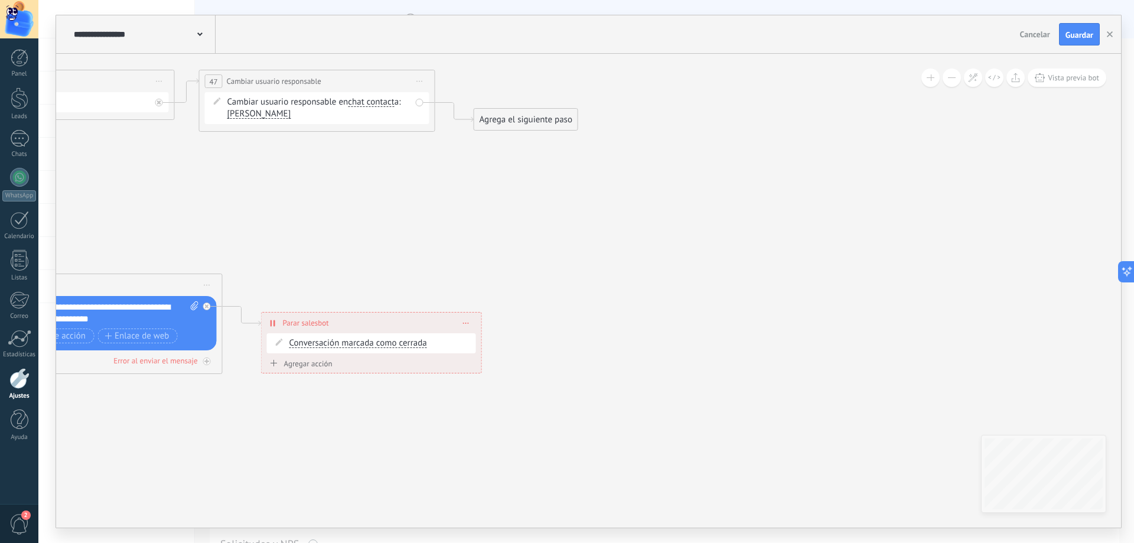
click at [525, 117] on div "Agrega el siguiente paso" at bounding box center [525, 119] width 103 height 19
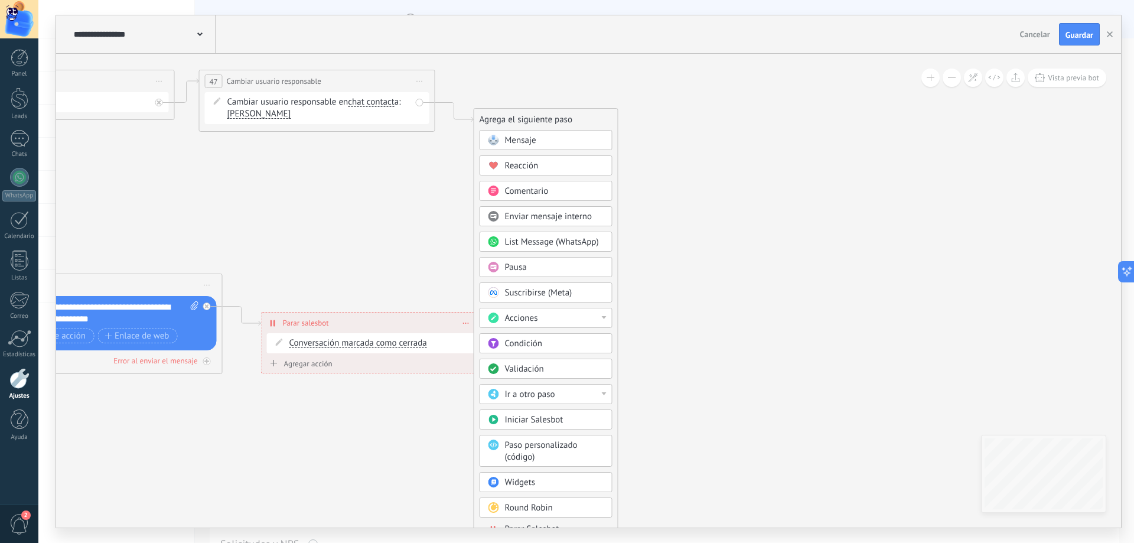
click at [576, 292] on div "Suscribirse (Meta)" at bounding box center [554, 293] width 99 height 12
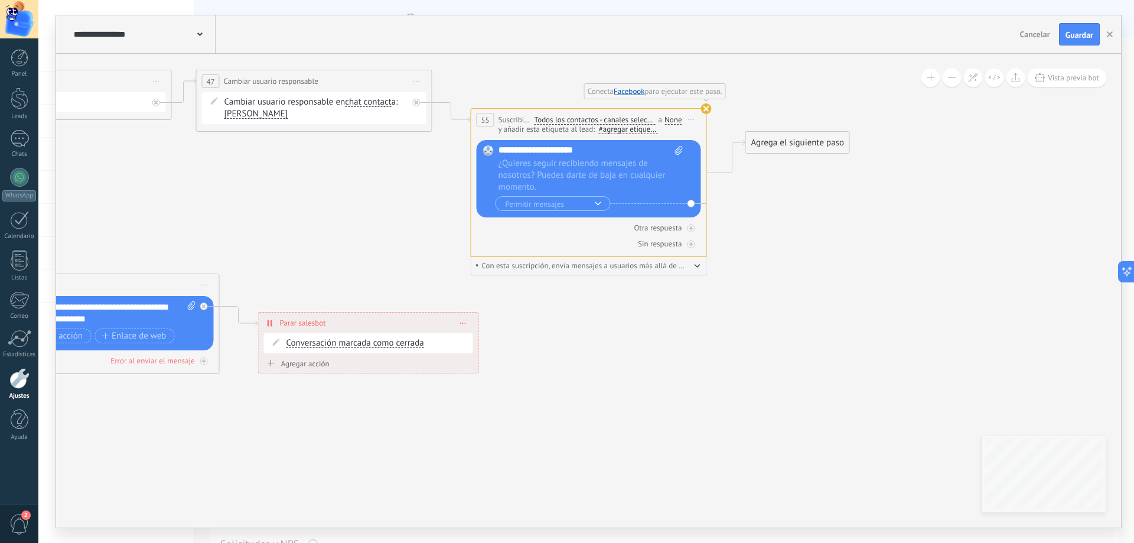
click at [707, 108] on use at bounding box center [706, 108] width 11 height 11
click at [704, 107] on use at bounding box center [706, 108] width 11 height 11
click at [695, 269] on button "button" at bounding box center [698, 265] width 6 height 9
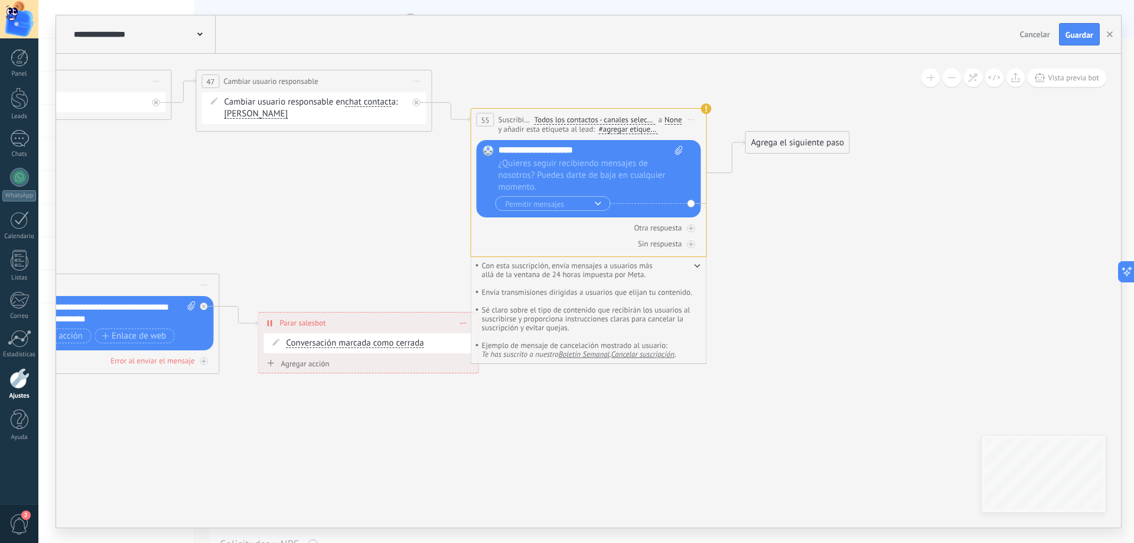
click at [648, 357] on span "Cancelar suscripción" at bounding box center [642, 354] width 63 height 10
click at [706, 111] on use at bounding box center [706, 108] width 11 height 11
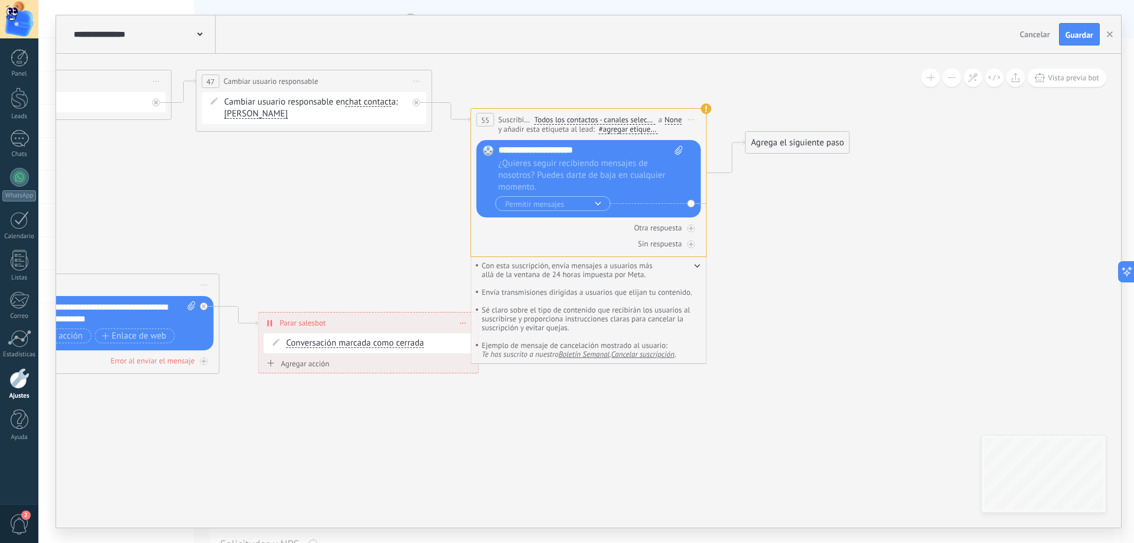
click at [706, 109] on use at bounding box center [706, 108] width 11 height 11
click at [706, 108] on use at bounding box center [706, 108] width 11 height 11
click at [675, 122] on div "None" at bounding box center [673, 119] width 17 height 9
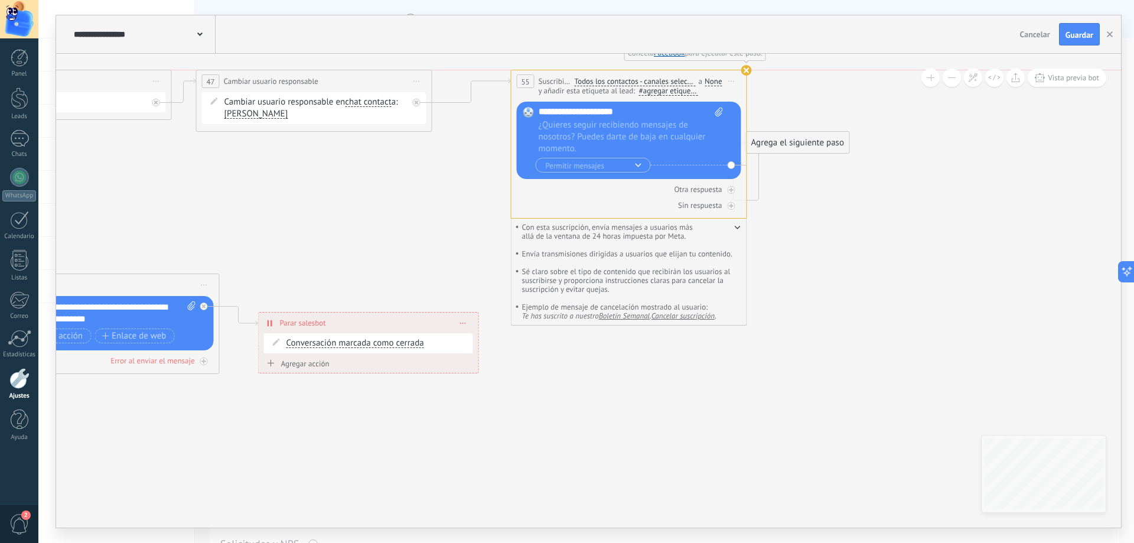
drag, startPoint x: 717, startPoint y: 102, endPoint x: 735, endPoint y: 77, distance: 30.4
click at [735, 77] on span "Iniciar vista previa aquí Cambiar nombre Duplicar Borrar" at bounding box center [732, 81] width 19 height 17
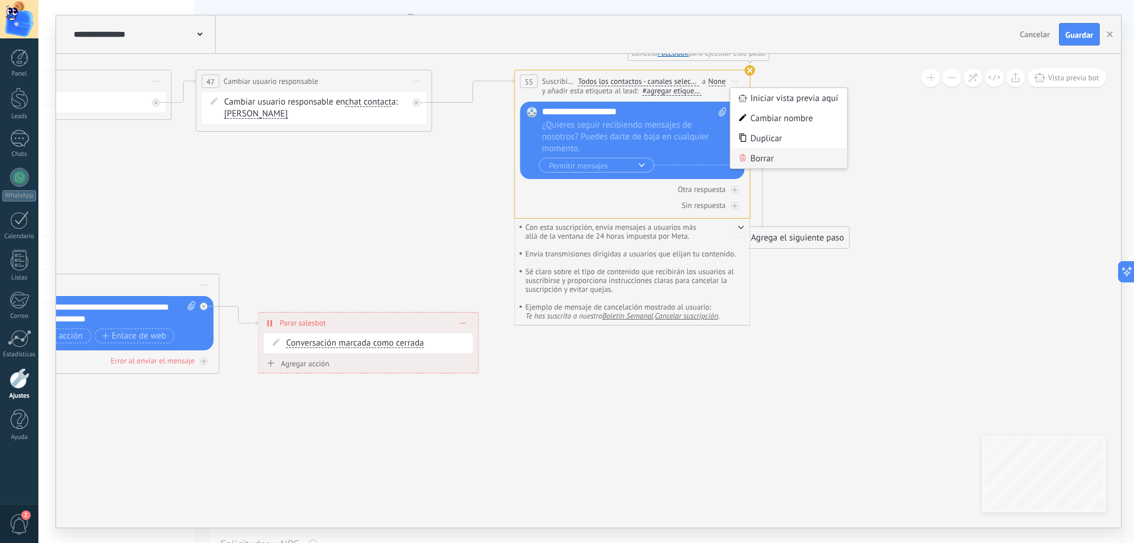
click at [753, 155] on div "Borrar" at bounding box center [789, 158] width 117 height 20
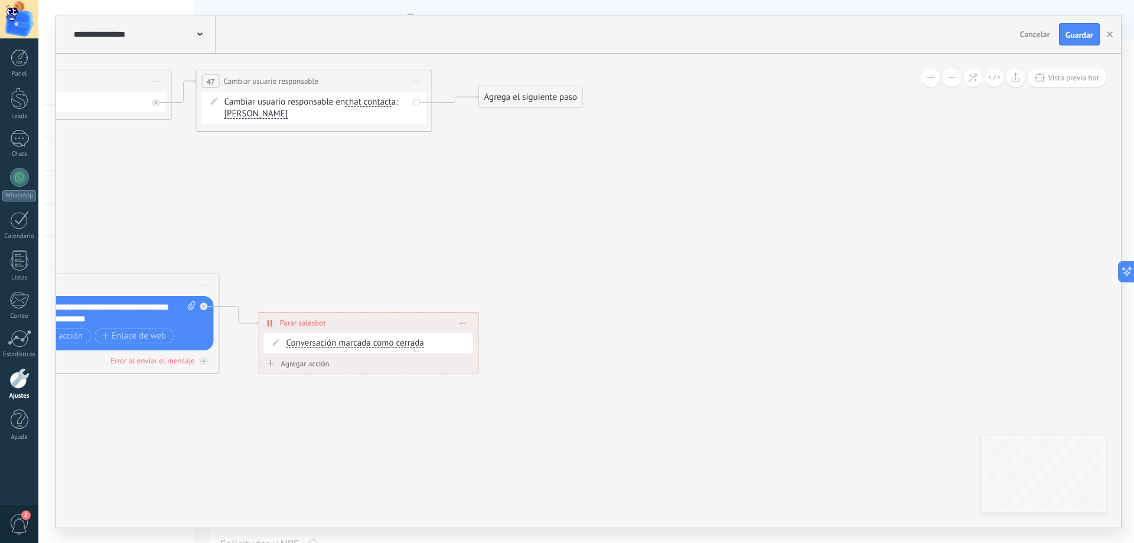
drag, startPoint x: 496, startPoint y: 121, endPoint x: 504, endPoint y: 98, distance: 23.7
click at [504, 98] on div "Agrega el siguiente paso" at bounding box center [530, 96] width 103 height 19
drag, startPoint x: 523, startPoint y: 106, endPoint x: 541, endPoint y: 112, distance: 18.5
click at [541, 107] on div "Agrega el siguiente paso" at bounding box center [530, 96] width 103 height 19
click at [544, 108] on div "Agrega el siguiente paso" at bounding box center [560, 102] width 103 height 19
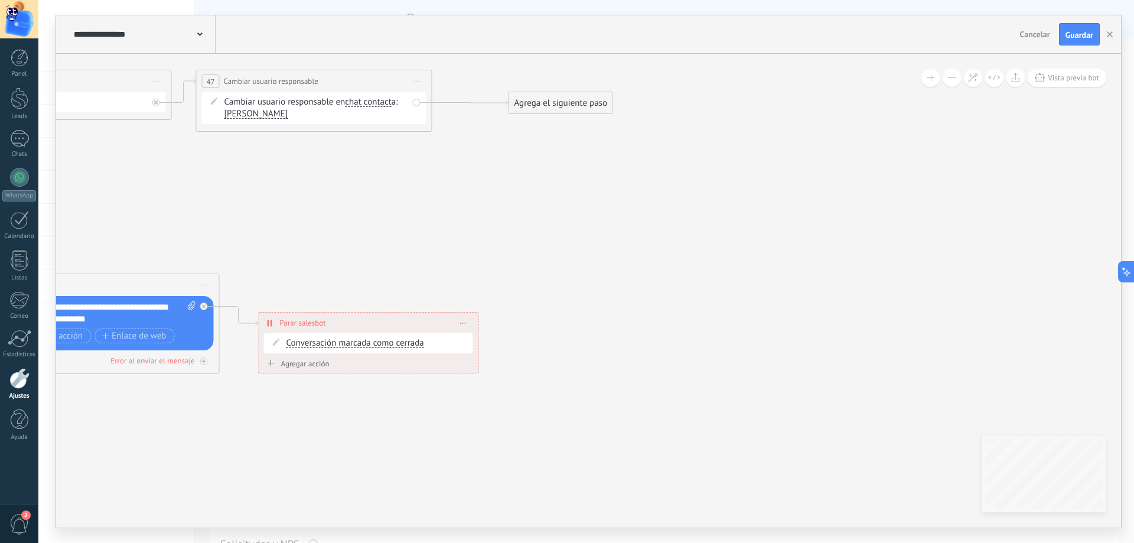
click at [555, 105] on div "Agrega el siguiente paso" at bounding box center [560, 102] width 103 height 19
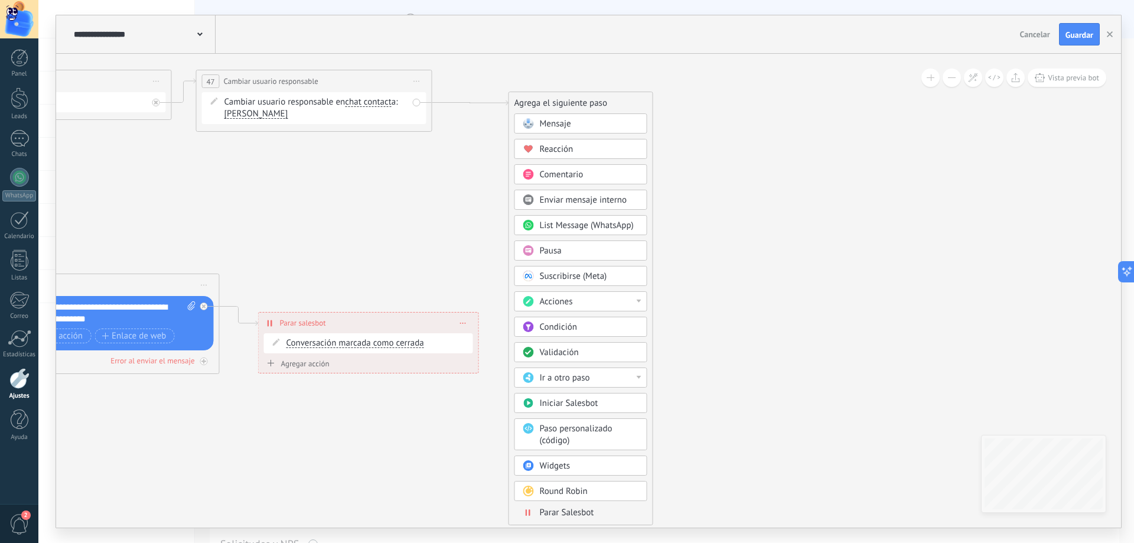
click at [603, 381] on div "Ir a otro paso" at bounding box center [589, 378] width 99 height 12
drag, startPoint x: 702, startPoint y: 366, endPoint x: 691, endPoint y: 366, distance: 11.2
click at [623, 307] on div "Acciones" at bounding box center [588, 302] width 99 height 12
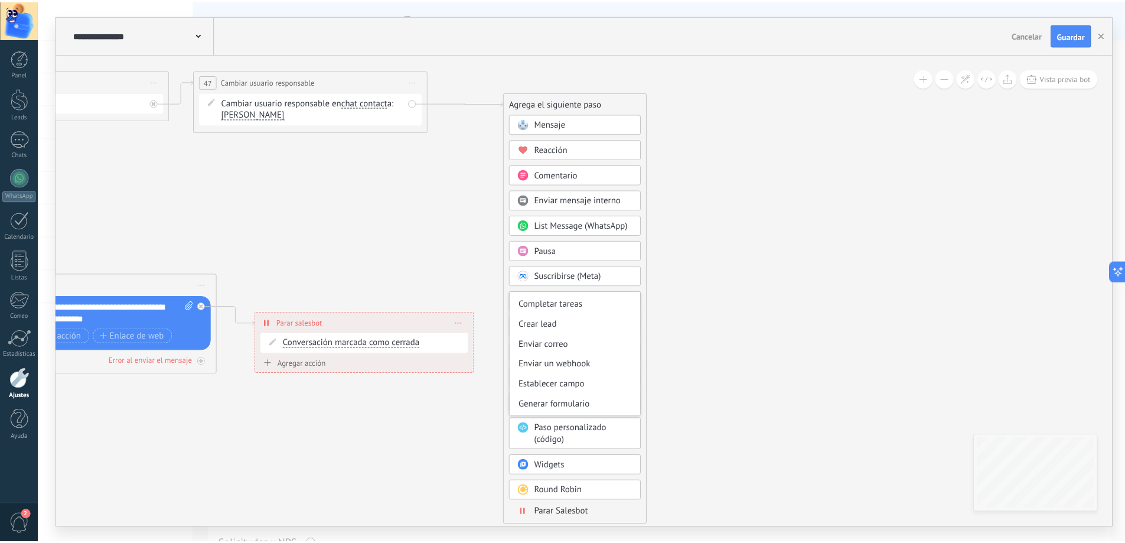
scroll to position [157, 0]
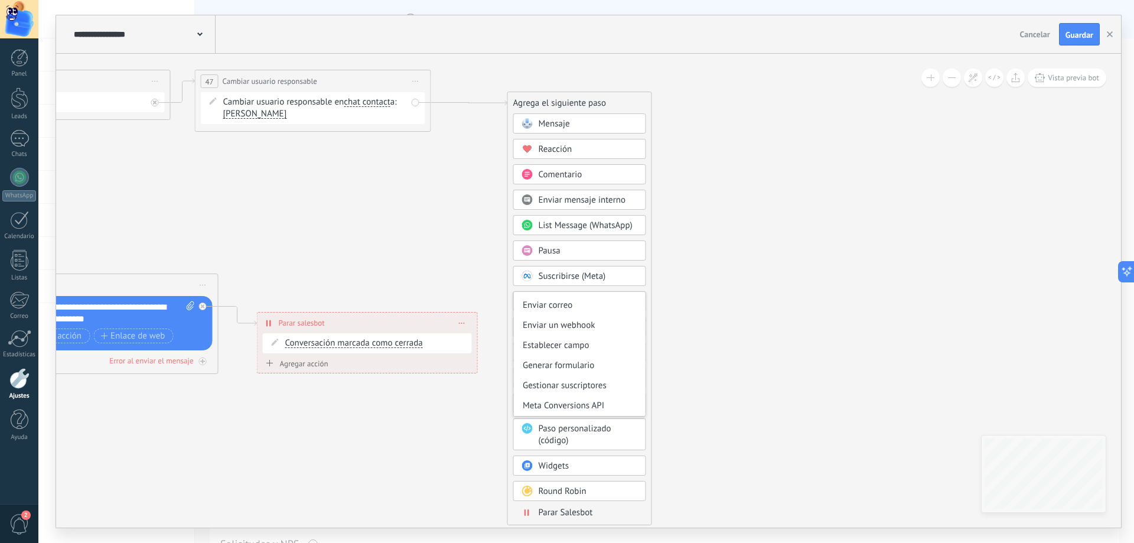
click at [570, 174] on span "Comentario" at bounding box center [561, 174] width 44 height 11
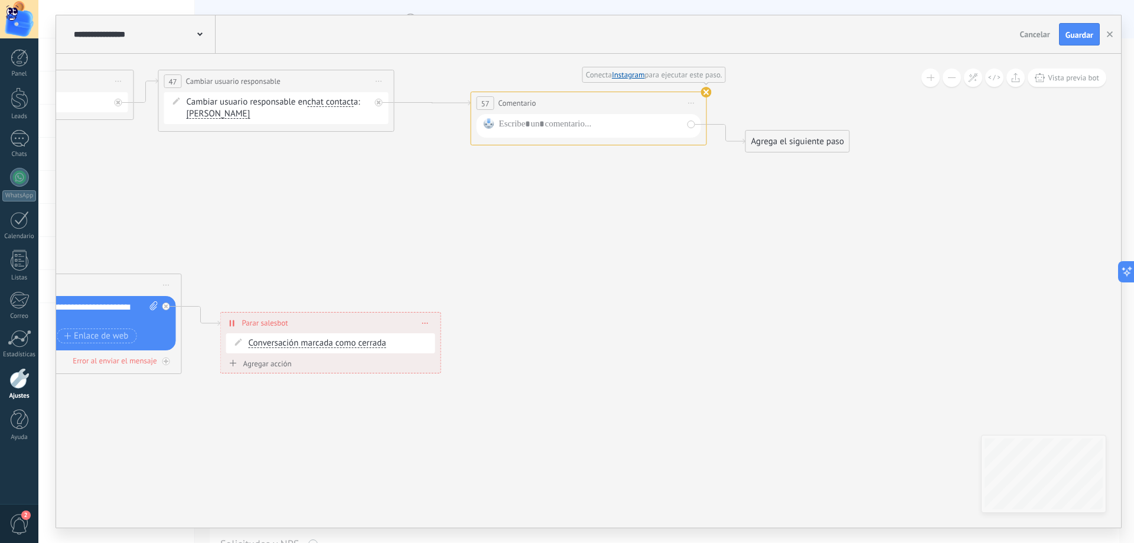
click at [705, 96] on use at bounding box center [706, 92] width 11 height 11
click at [707, 90] on use at bounding box center [706, 92] width 11 height 11
click at [692, 100] on span "Iniciar vista previa aquí Cambiar nombre Duplicar Borrar" at bounding box center [691, 103] width 19 height 17
click at [711, 178] on div "Borrar" at bounding box center [745, 180] width 117 height 20
drag, startPoint x: 455, startPoint y: 117, endPoint x: 461, endPoint y: 101, distance: 17.0
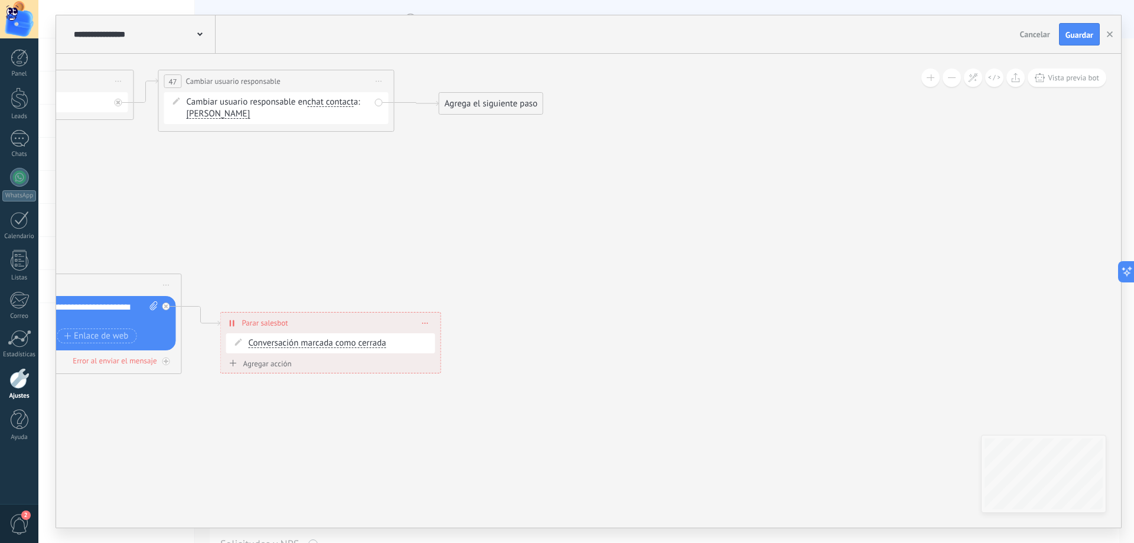
click at [461, 101] on div "Agrega el siguiente paso" at bounding box center [491, 103] width 103 height 19
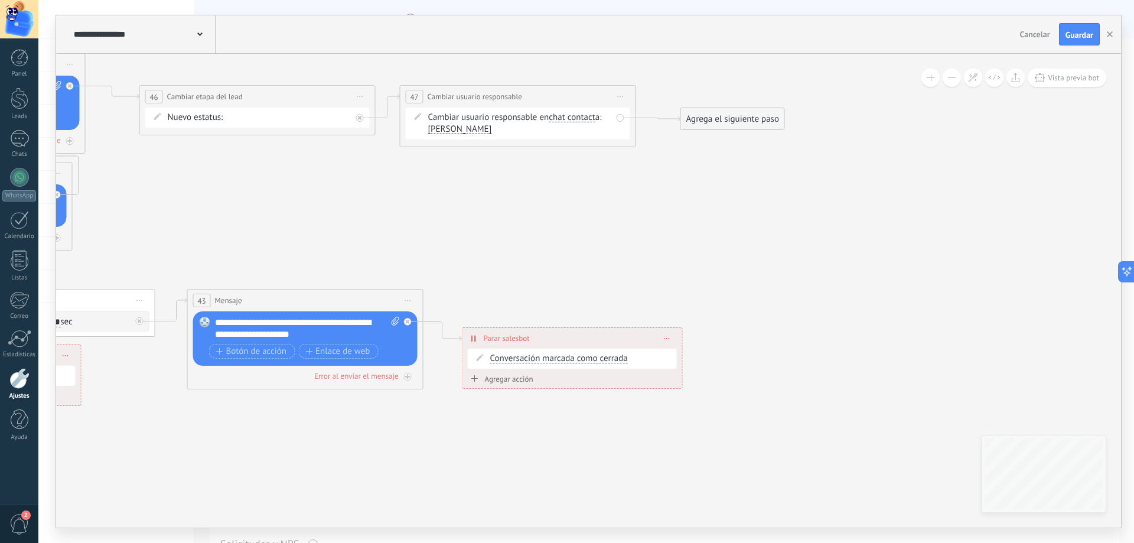
drag, startPoint x: 475, startPoint y: 165, endPoint x: 717, endPoint y: 181, distance: 242.1
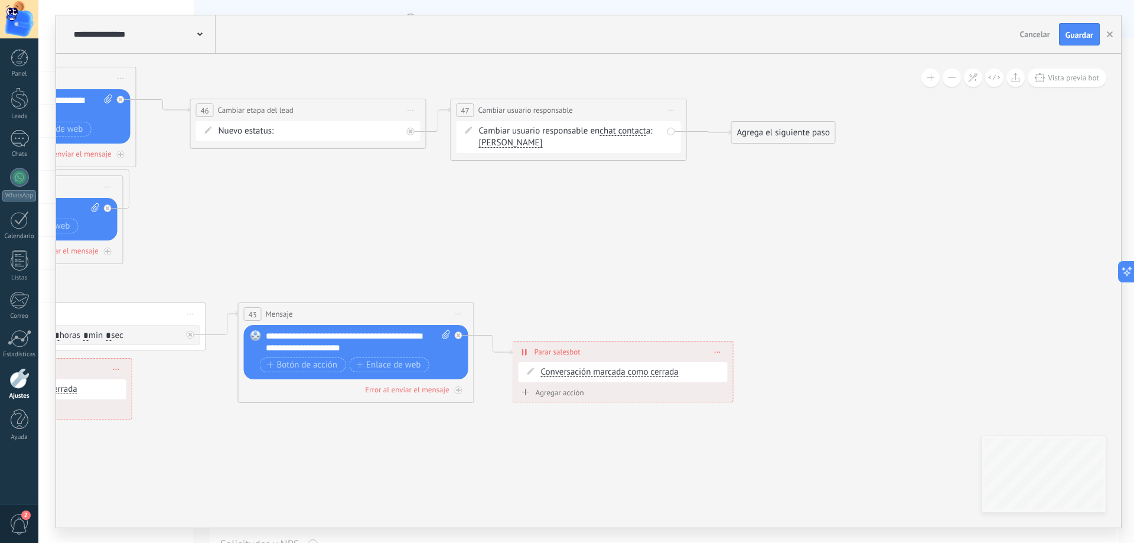
drag, startPoint x: 457, startPoint y: 174, endPoint x: 507, endPoint y: 187, distance: 52.6
click at [1080, 33] on span "Guardar" at bounding box center [1080, 35] width 28 height 8
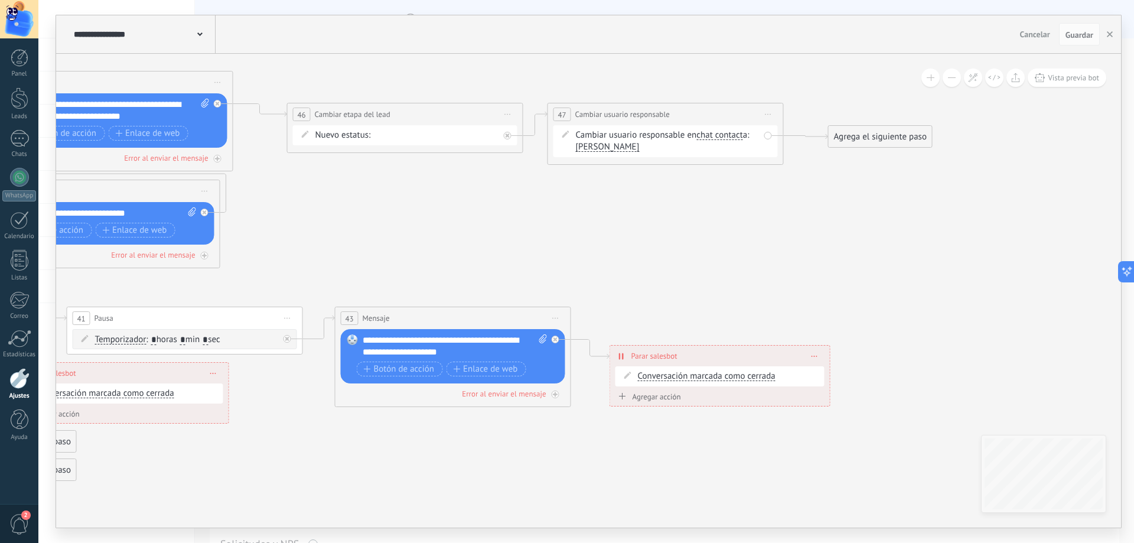
drag, startPoint x: 317, startPoint y: 220, endPoint x: 699, endPoint y: 219, distance: 382.2
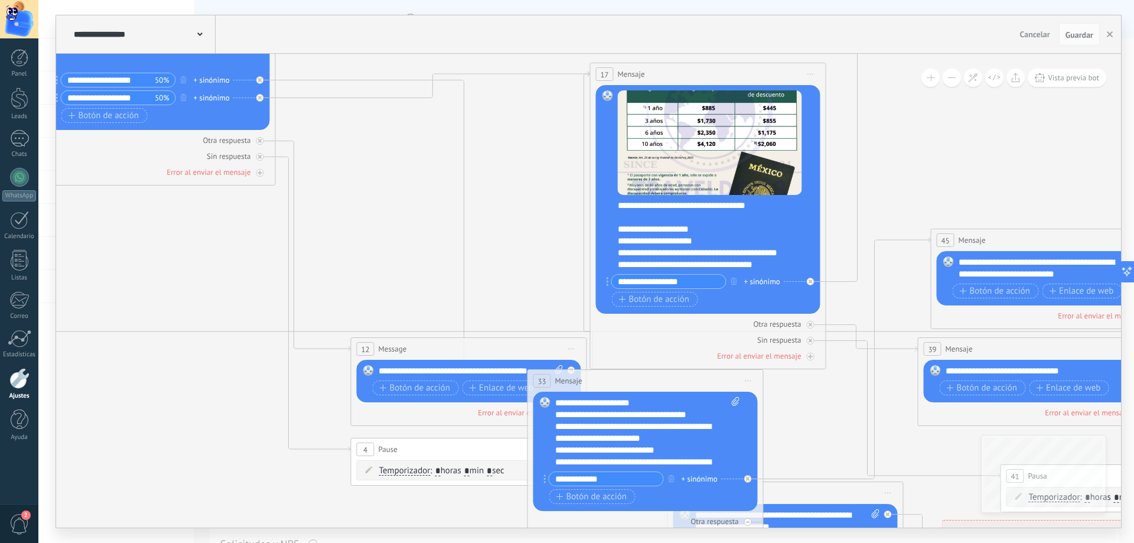
drag, startPoint x: 213, startPoint y: 219, endPoint x: 708, endPoint y: 305, distance: 501.9
click at [702, 301] on icon at bounding box center [869, 134] width 2505 height 1554
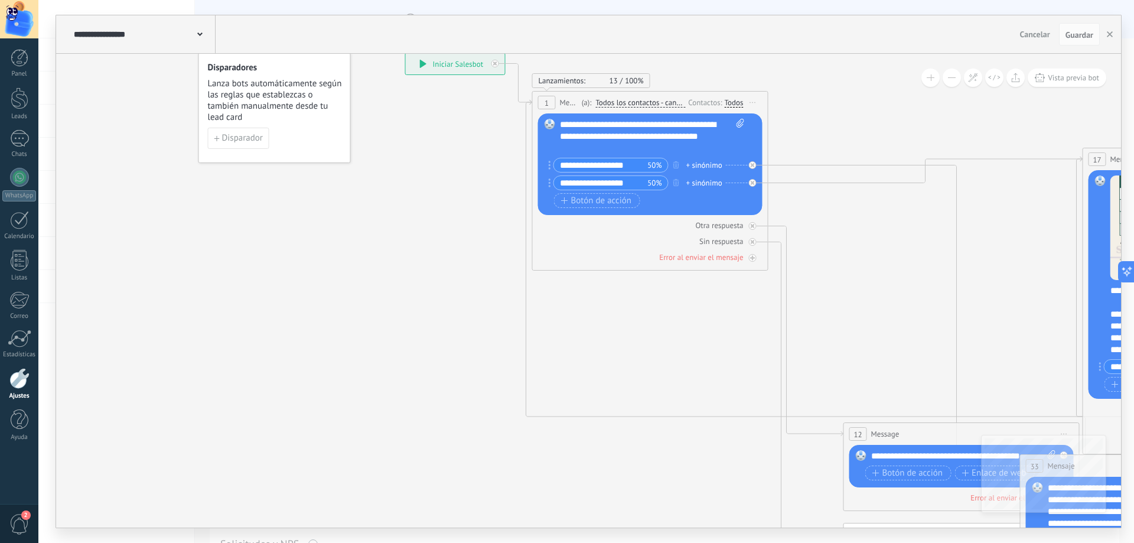
drag, startPoint x: 297, startPoint y: 205, endPoint x: 668, endPoint y: 341, distance: 394.8
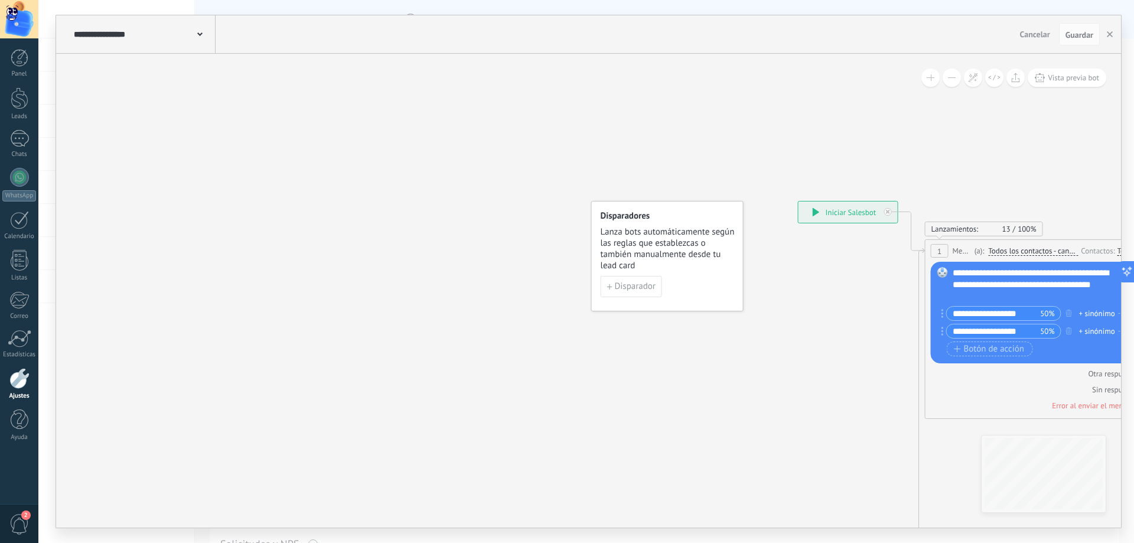
drag, startPoint x: 475, startPoint y: 320, endPoint x: 151, endPoint y: 297, distance: 324.6
click at [158, 295] on div "**********" at bounding box center [588, 291] width 1065 height 474
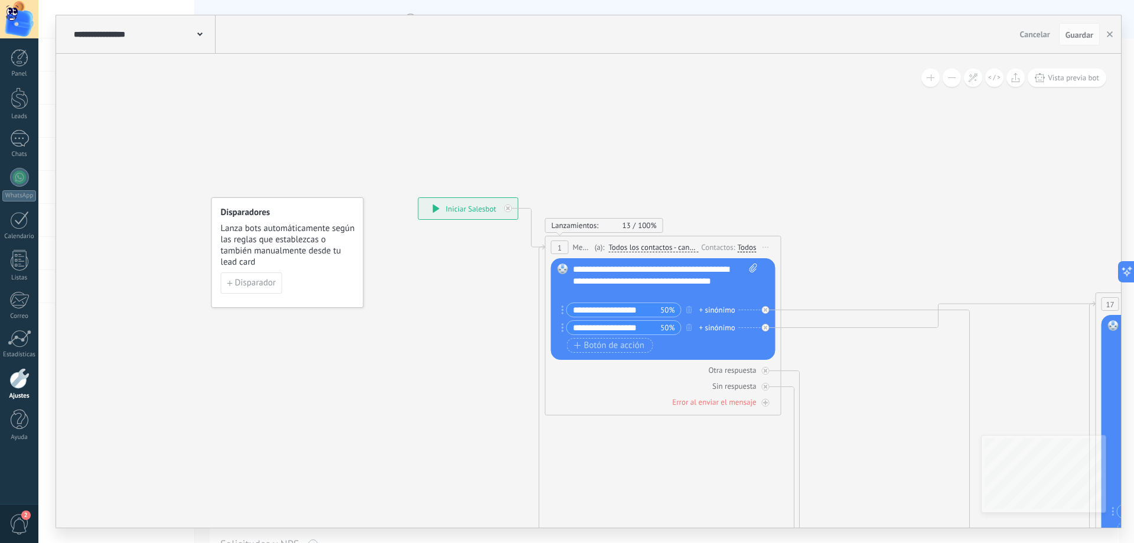
drag, startPoint x: 837, startPoint y: 164, endPoint x: 424, endPoint y: 128, distance: 414.5
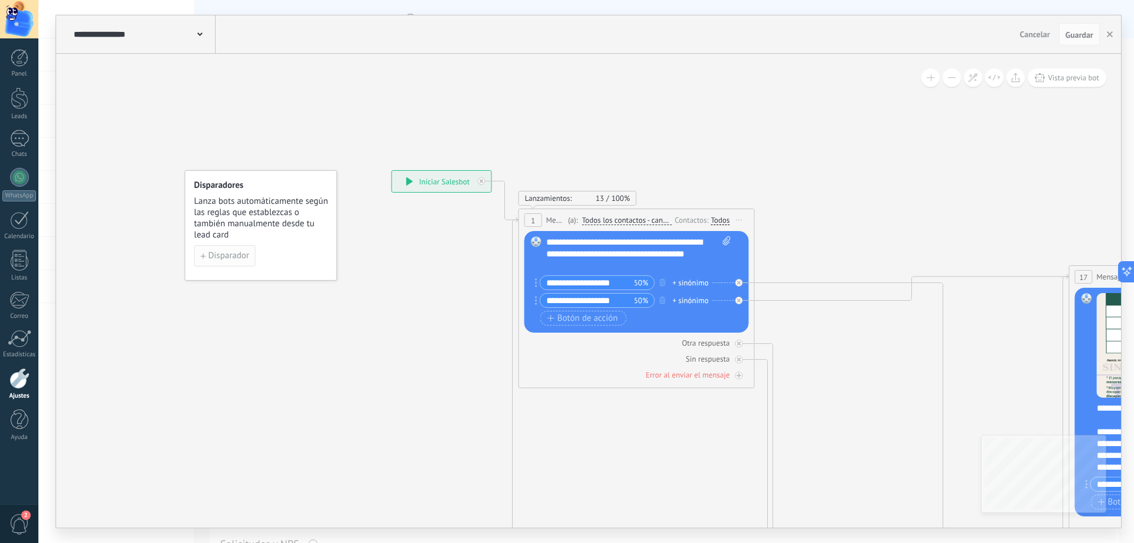
click at [247, 253] on span "Disparador" at bounding box center [229, 256] width 41 height 8
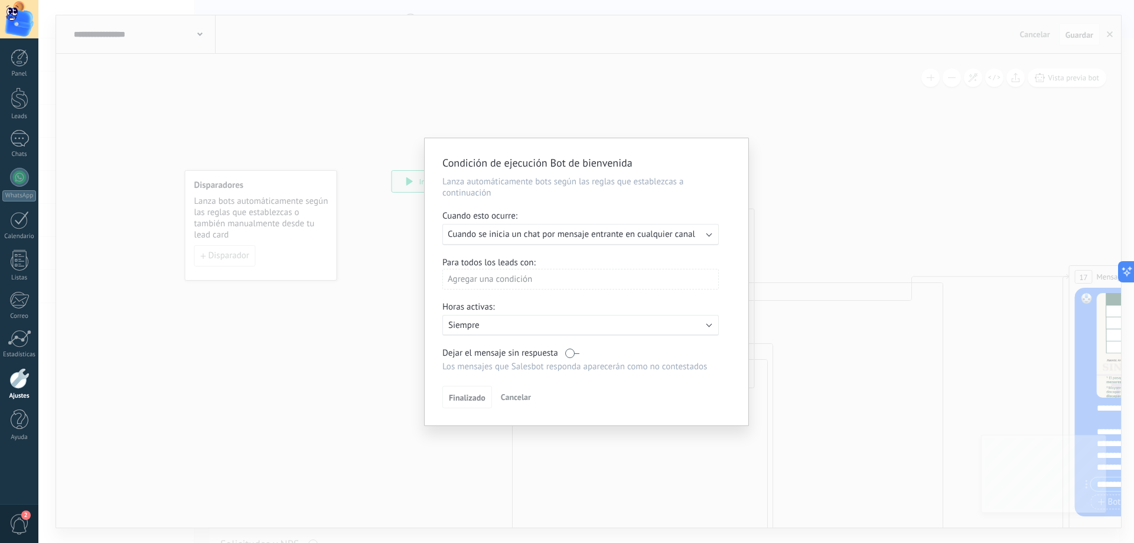
click at [587, 238] on span "Cuando se inicia un chat por mensaje entrante en cualquier canal" at bounding box center [572, 234] width 248 height 11
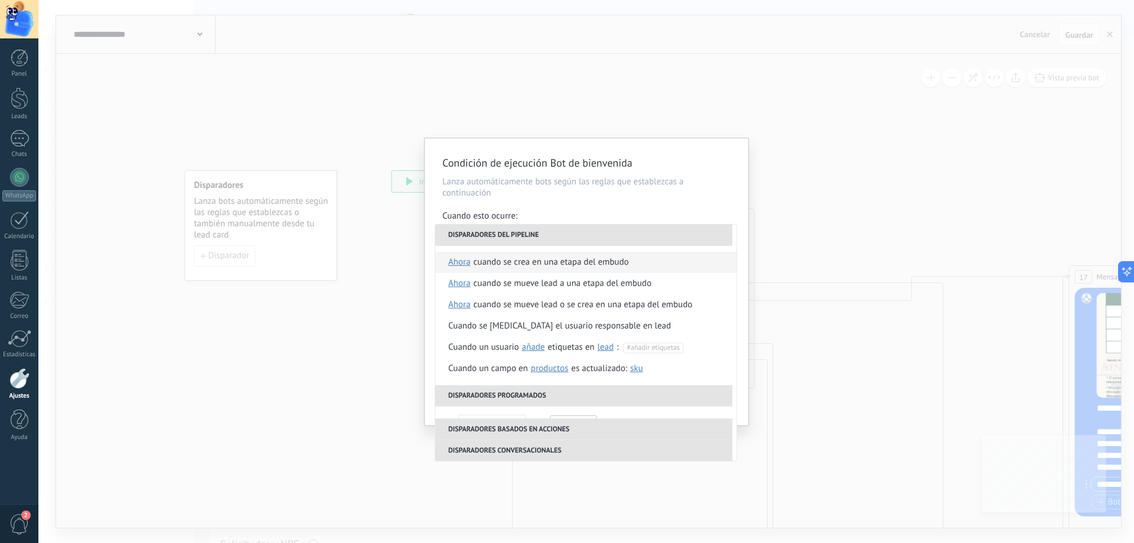
click at [515, 257] on div "Cuando se crea en una etapa del embudo" at bounding box center [551, 262] width 155 height 21
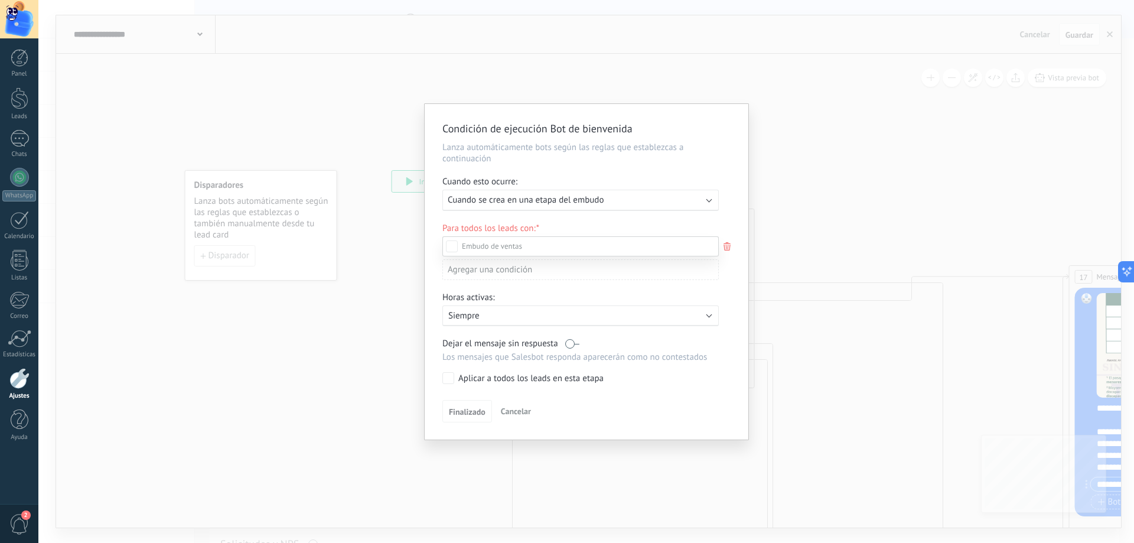
click at [470, 415] on div "Incoming leads Contacto inicial Negociación Debate contractual Discusión de con…" at bounding box center [580, 388] width 276 height 305
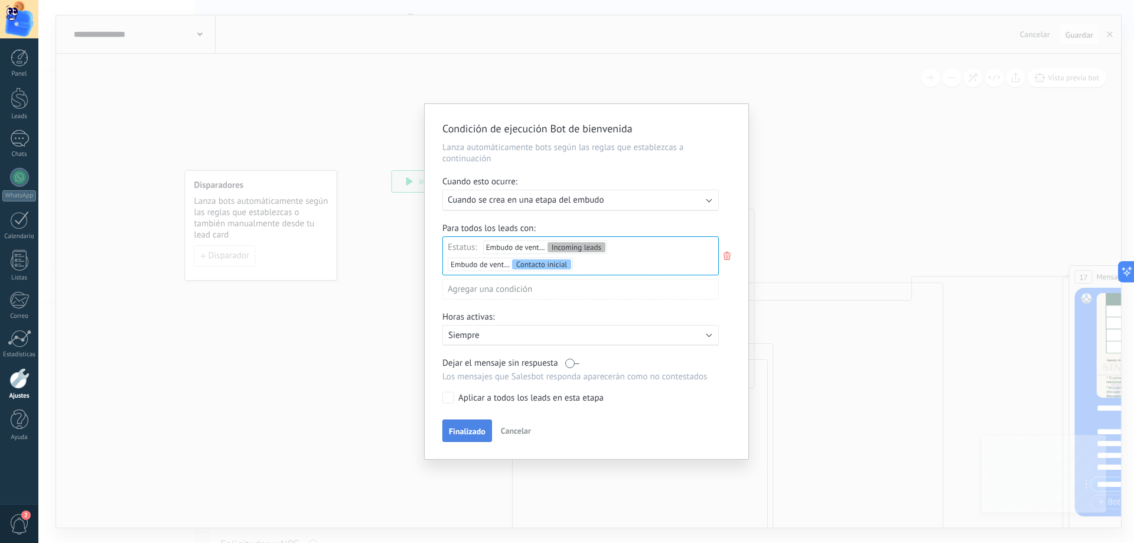
click at [466, 428] on span "Finalizado" at bounding box center [467, 431] width 37 height 8
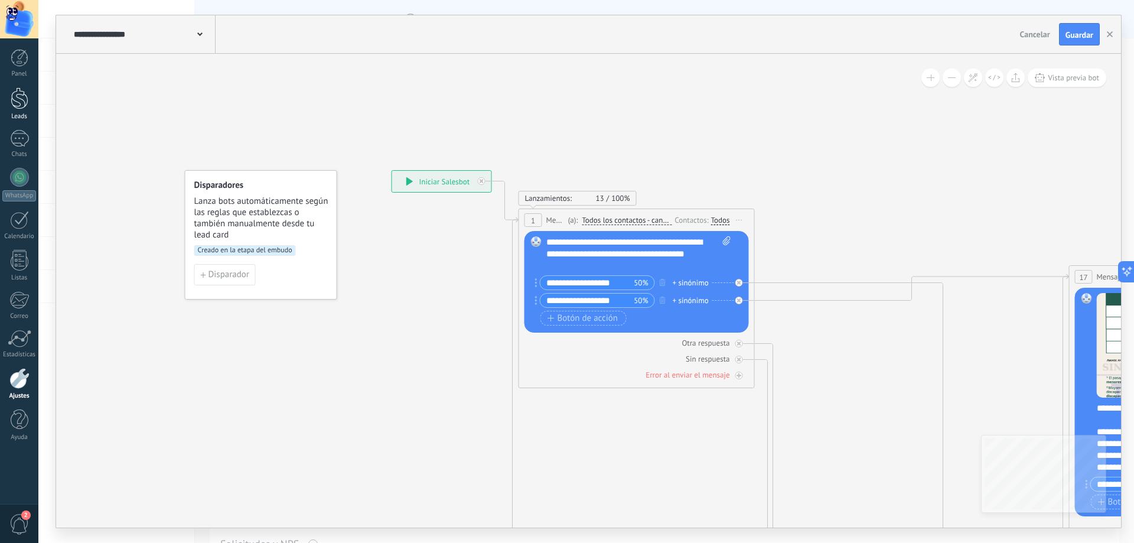
click at [15, 102] on div at bounding box center [20, 98] width 18 height 22
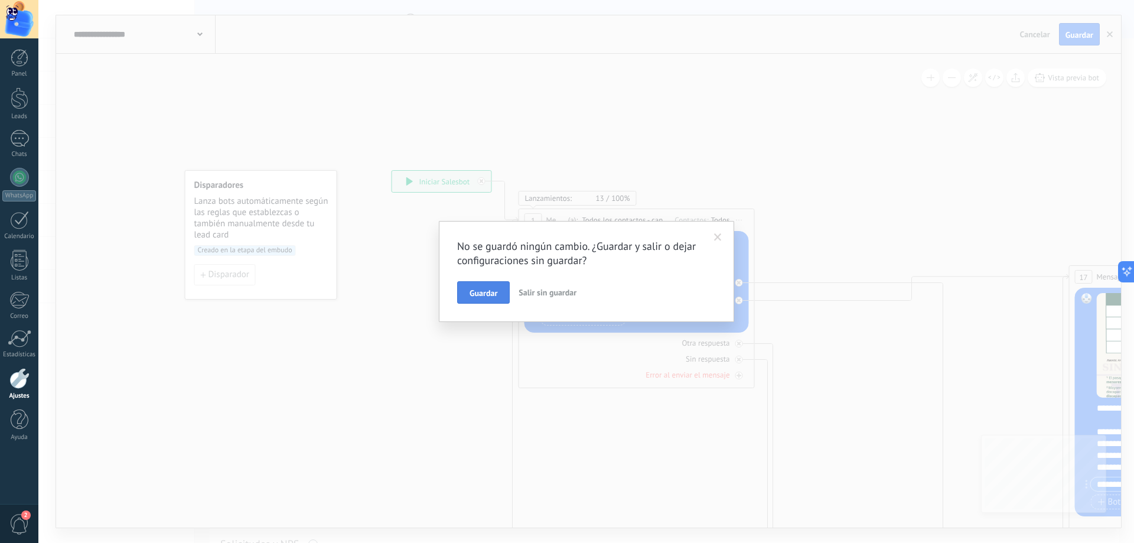
click at [480, 294] on span "Guardar" at bounding box center [484, 293] width 28 height 8
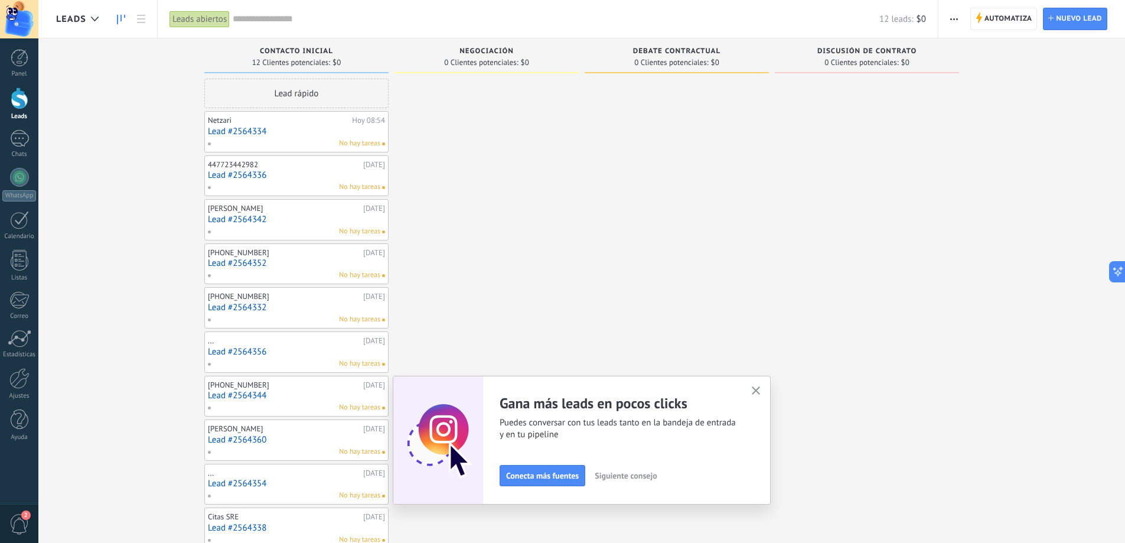
click at [761, 389] on use "button" at bounding box center [756, 390] width 9 height 9
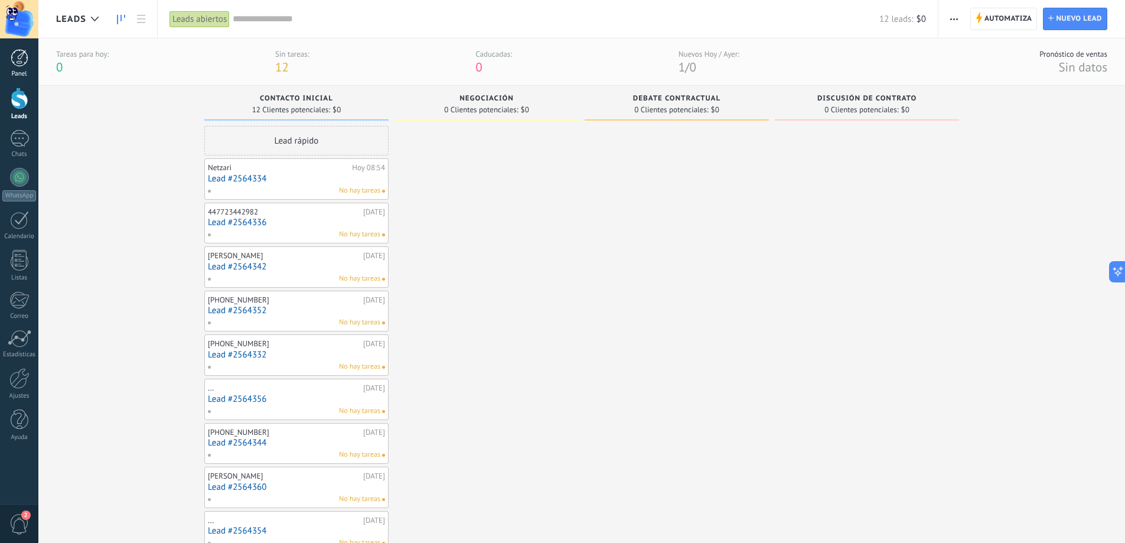
click at [24, 66] on div at bounding box center [20, 58] width 18 height 18
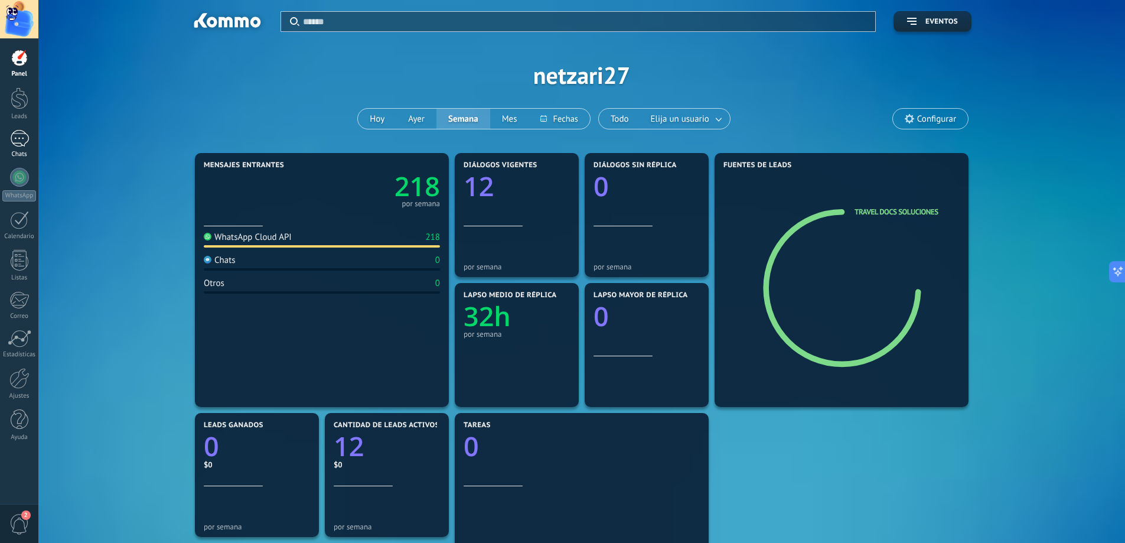
click at [17, 139] on div "1" at bounding box center [19, 138] width 19 height 17
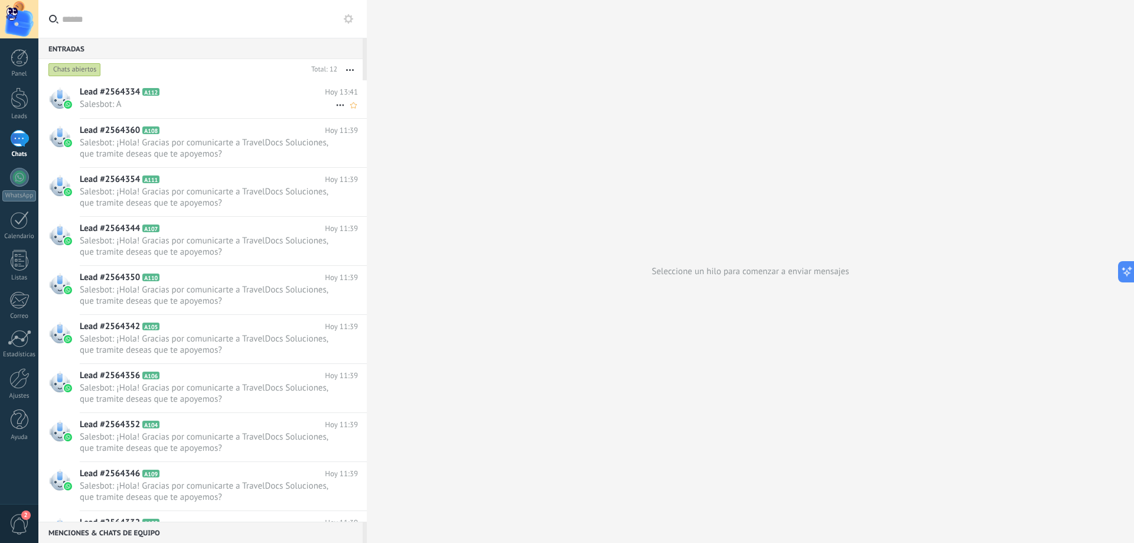
click at [230, 86] on div "Lead #2564334 A112 Hoy 13:41 Salesbot: A" at bounding box center [223, 98] width 287 height 37
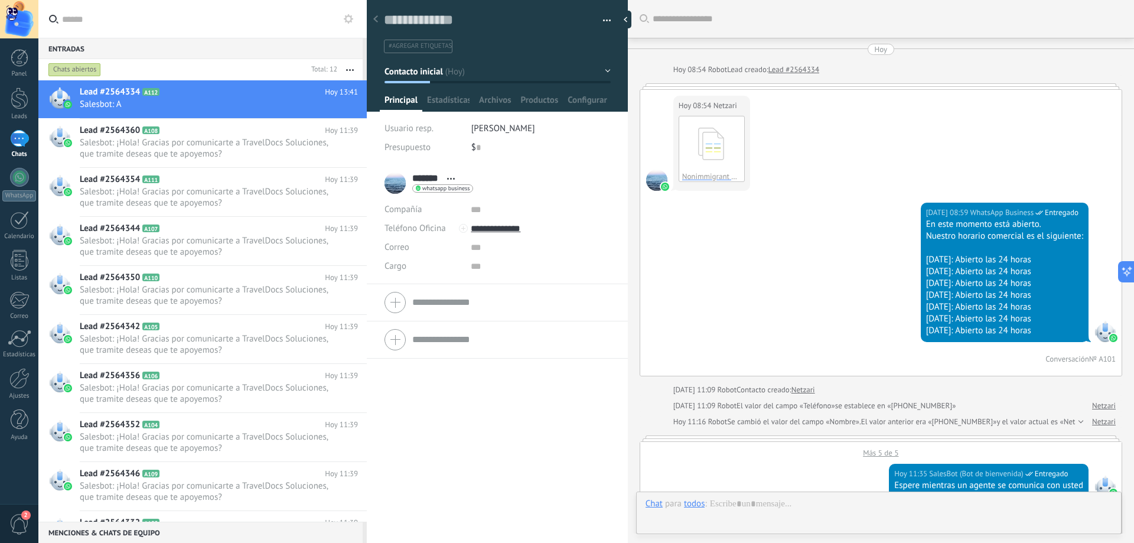
scroll to position [783, 0]
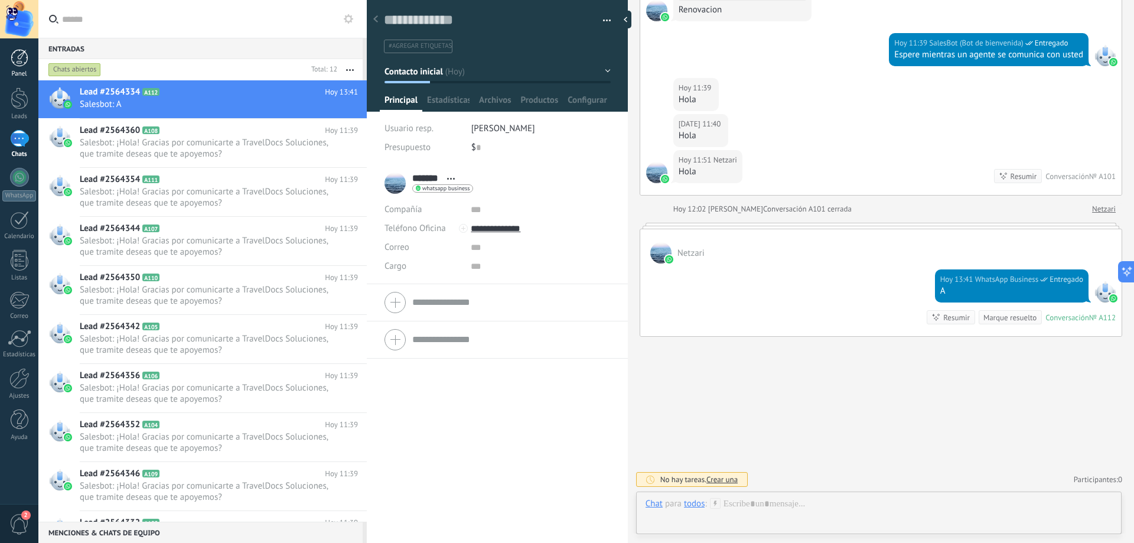
click at [17, 57] on div at bounding box center [20, 58] width 18 height 18
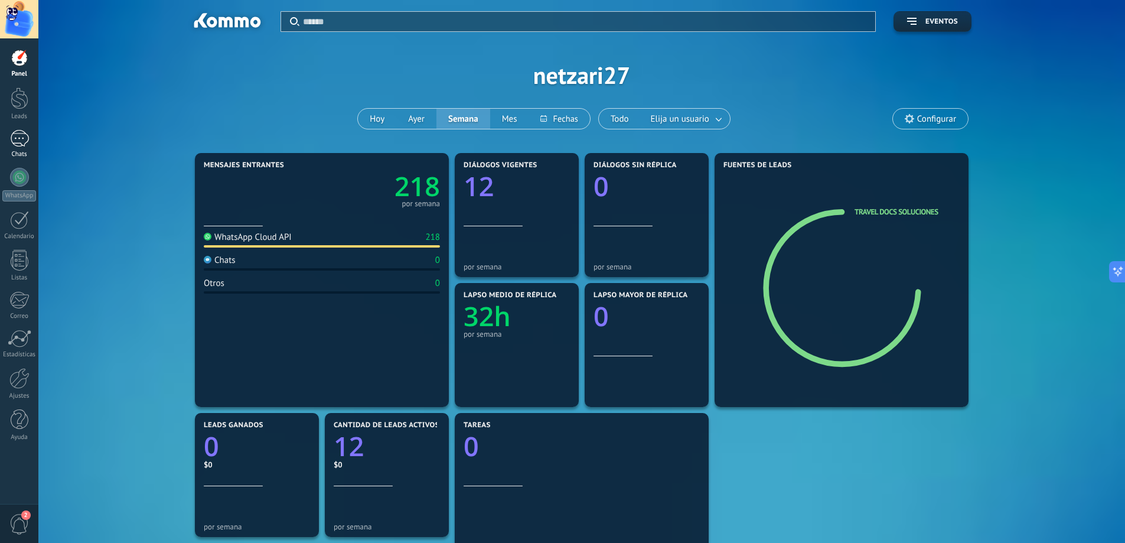
click at [17, 134] on div "1" at bounding box center [19, 138] width 19 height 17
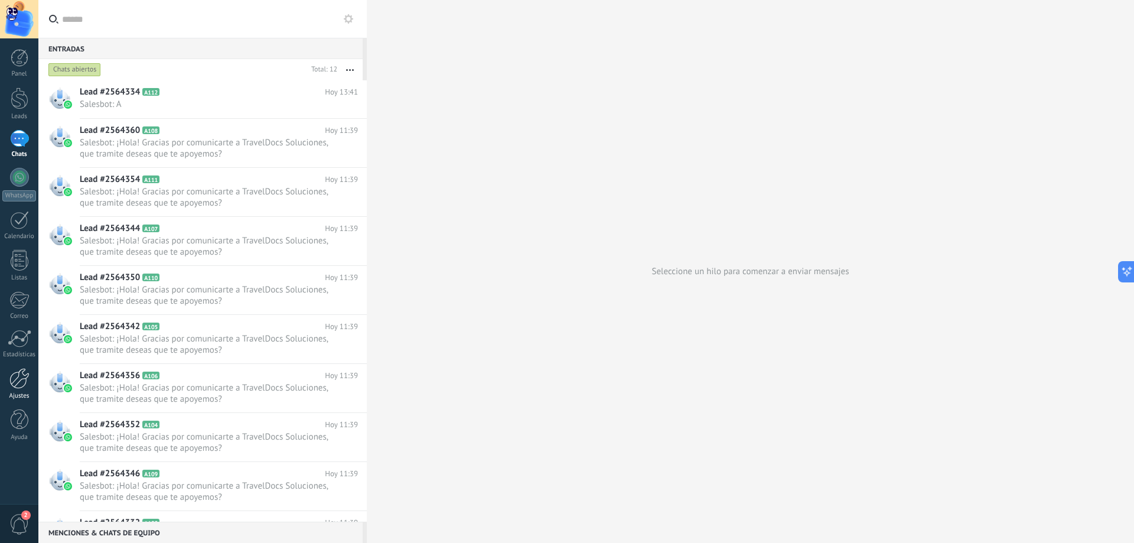
click at [22, 378] on div at bounding box center [19, 378] width 20 height 21
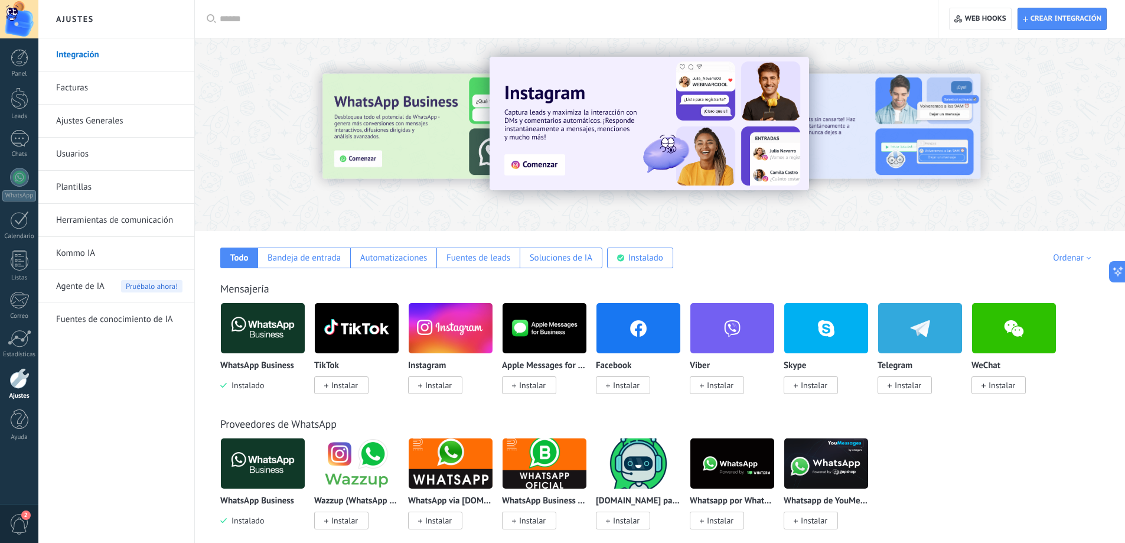
click at [96, 222] on link "Herramientas de comunicación" at bounding box center [119, 220] width 126 height 33
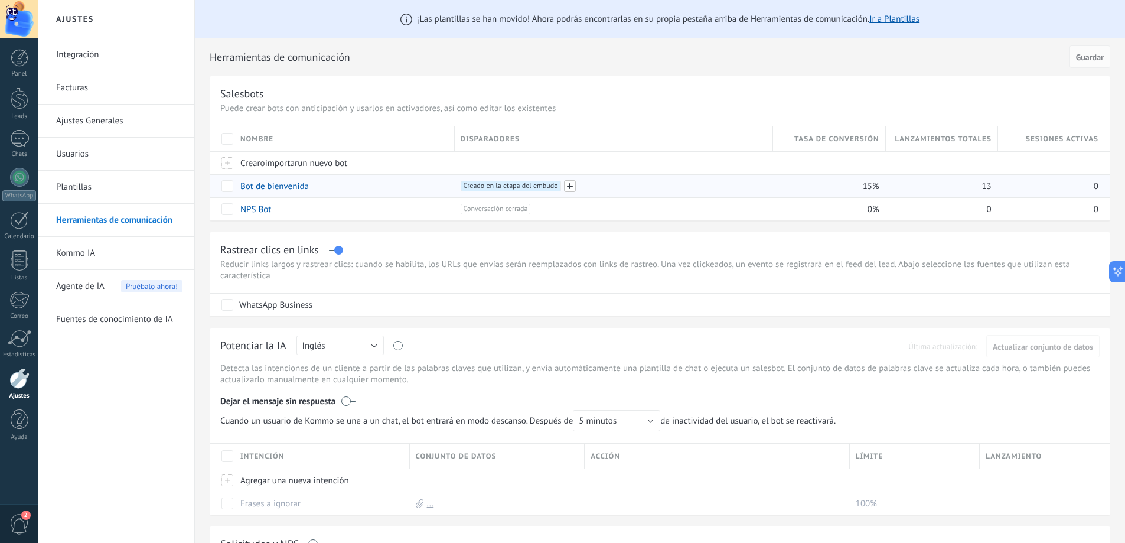
click at [572, 184] on span at bounding box center [570, 186] width 12 height 12
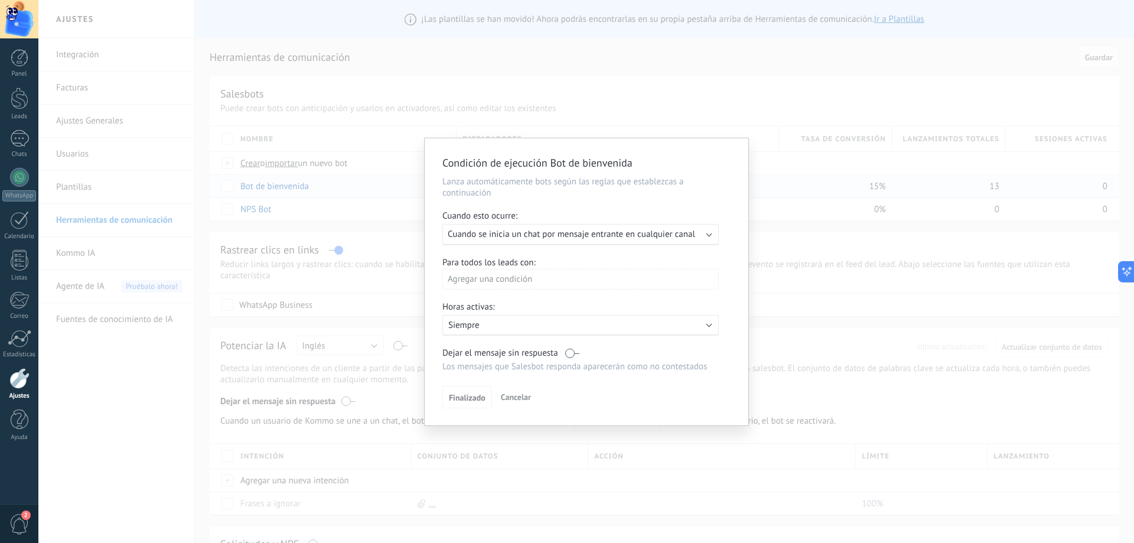
click at [645, 241] on div "Ejecutar: Cuando se inicia un chat por mensaje entrante en cualquier canal" at bounding box center [580, 234] width 276 height 21
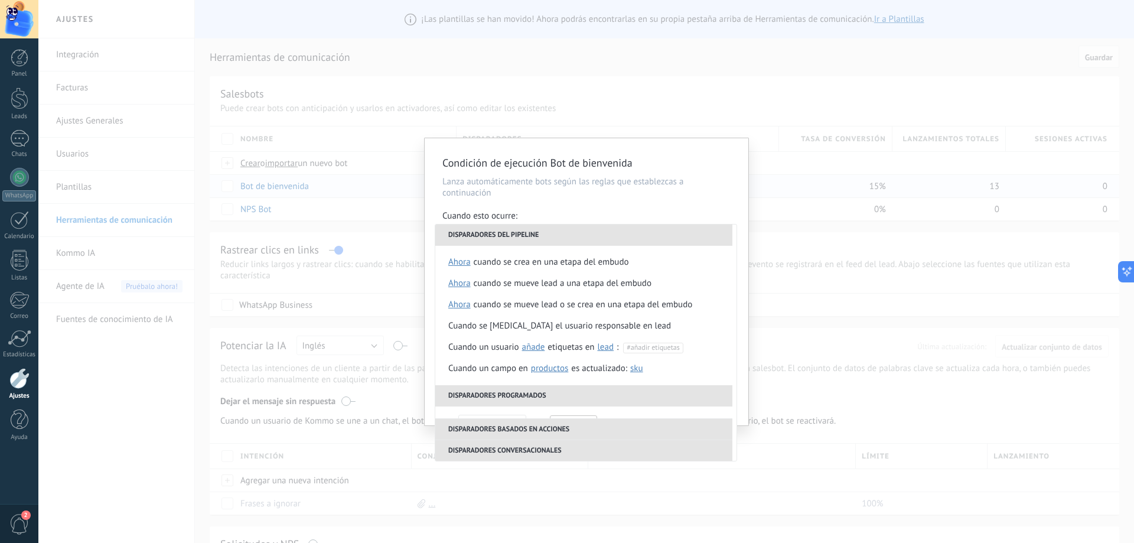
click at [643, 238] on li "Disparadores del pipeline" at bounding box center [583, 234] width 297 height 21
click at [619, 188] on p "Lanza automáticamente bots según las reglas que establezcas a continuación" at bounding box center [586, 187] width 288 height 22
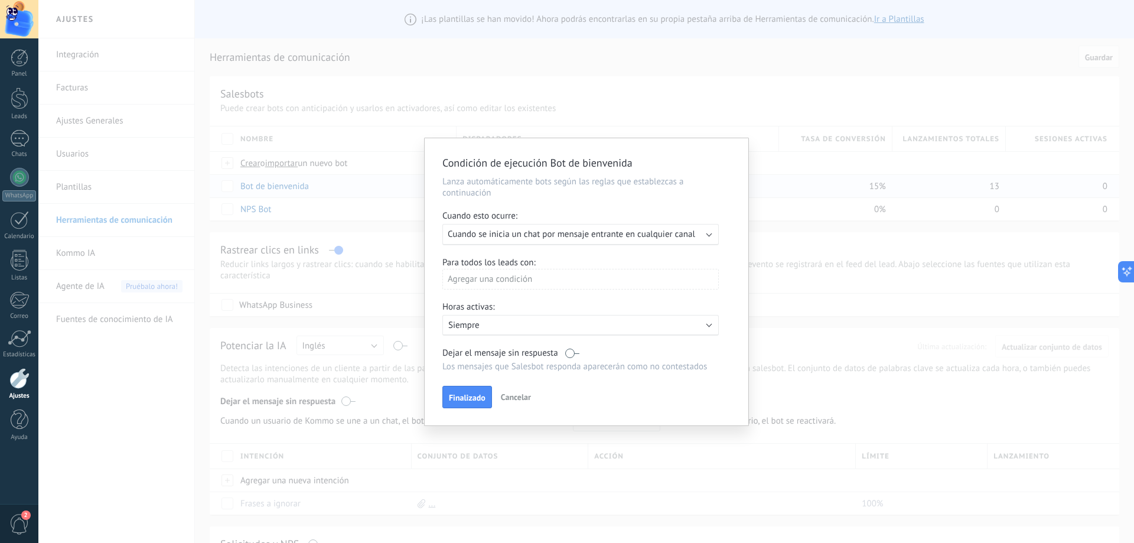
click at [531, 277] on div "Agregar una condición" at bounding box center [580, 279] width 276 height 21
click at [576, 256] on div at bounding box center [587, 281] width 324 height 287
click at [524, 279] on div "Agregar una condición" at bounding box center [580, 279] width 276 height 21
click at [506, 321] on div "Etapa del lead" at bounding box center [495, 323] width 92 height 17
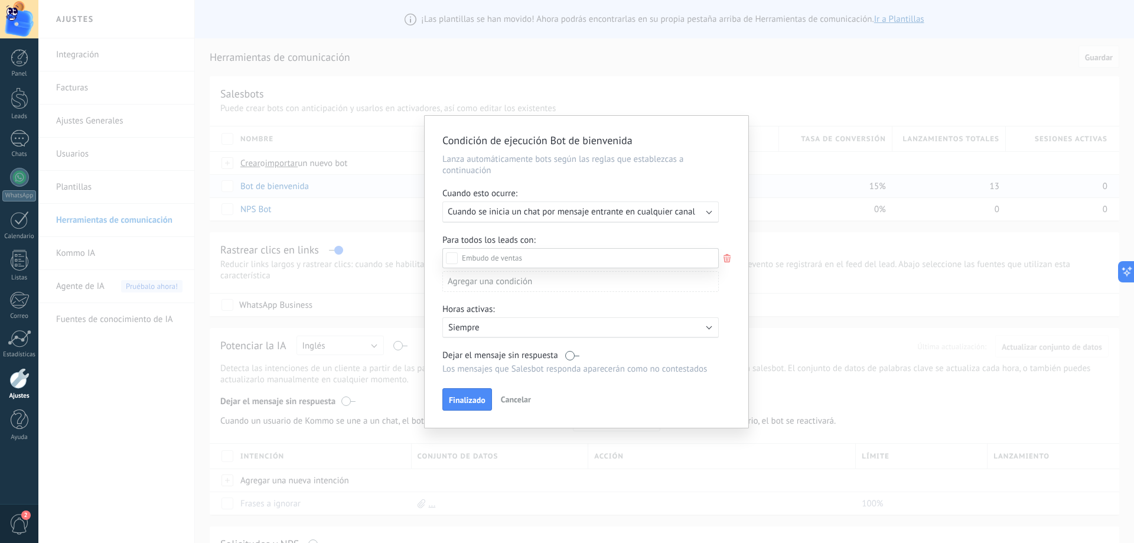
click at [0, 0] on div "Incoming leads" at bounding box center [0, 0] width 0 height 0
click at [0, 0] on div "Contacto inicial" at bounding box center [0, 0] width 0 height 0
click at [643, 231] on div at bounding box center [586, 271] width 1096 height 543
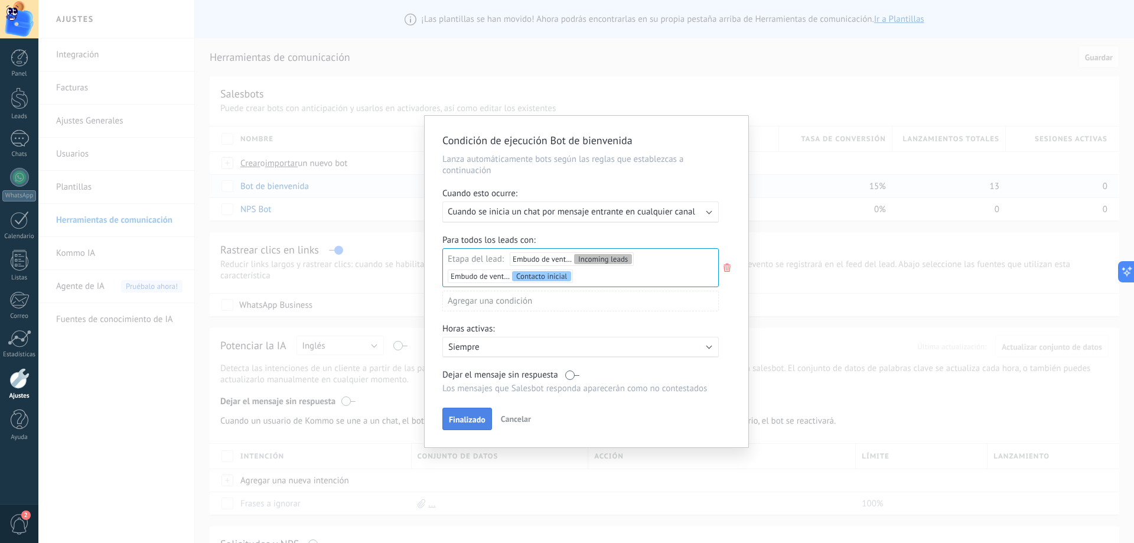
click at [466, 422] on span "Finalizado" at bounding box center [467, 419] width 37 height 8
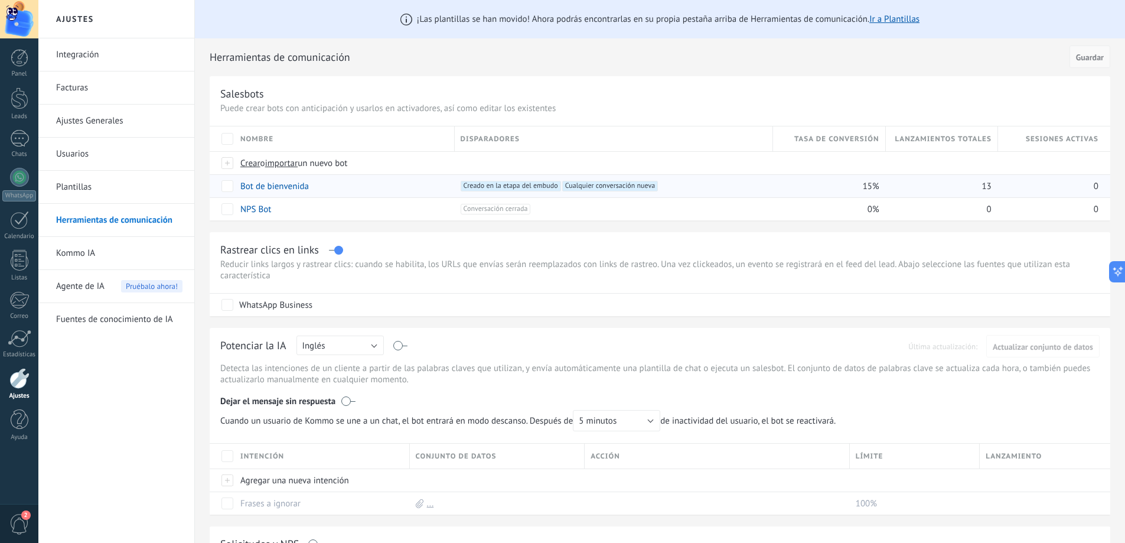
click at [1092, 51] on button "Guardar" at bounding box center [1090, 56] width 41 height 22
click at [1094, 60] on span "Guardar" at bounding box center [1090, 57] width 28 height 8
click at [721, 90] on div "Salesbots" at bounding box center [660, 94] width 880 height 14
click at [16, 141] on div "1" at bounding box center [19, 138] width 19 height 17
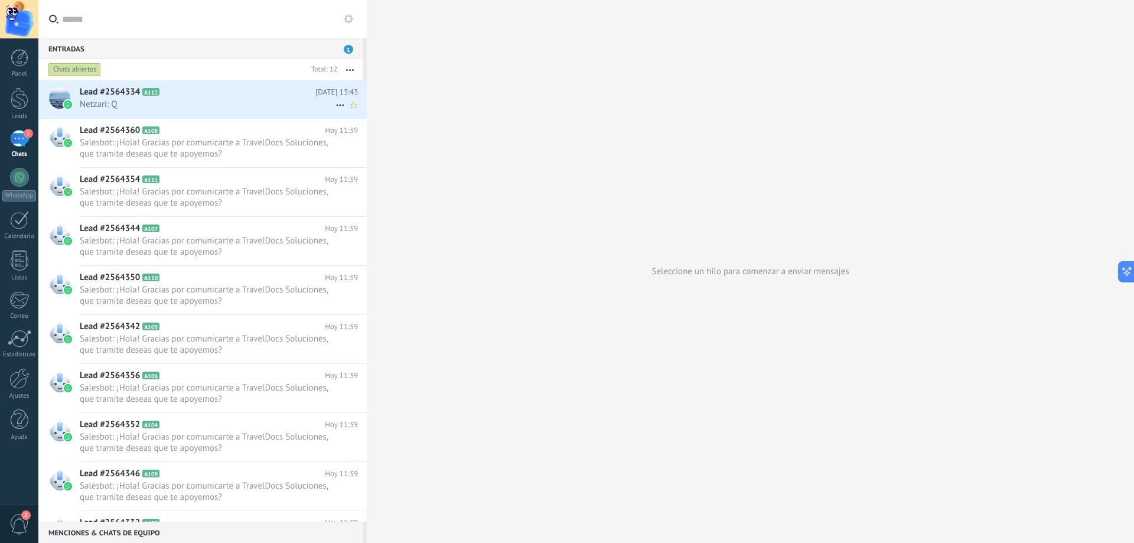
click at [339, 99] on icon at bounding box center [340, 105] width 14 height 14
click at [226, 100] on div at bounding box center [567, 271] width 1134 height 543
click at [169, 92] on icon at bounding box center [169, 92] width 12 height 12
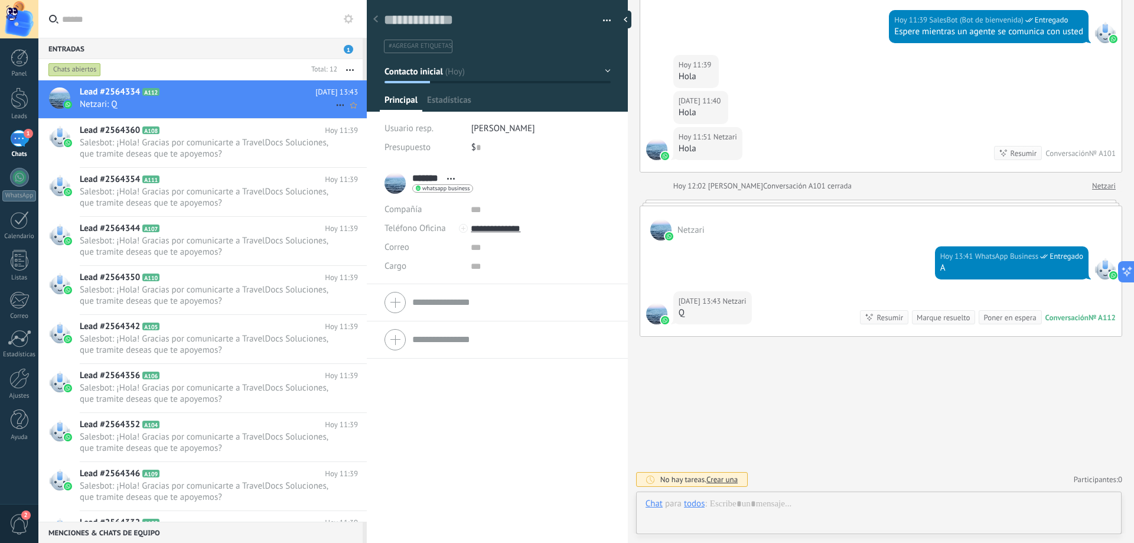
scroll to position [18, 0]
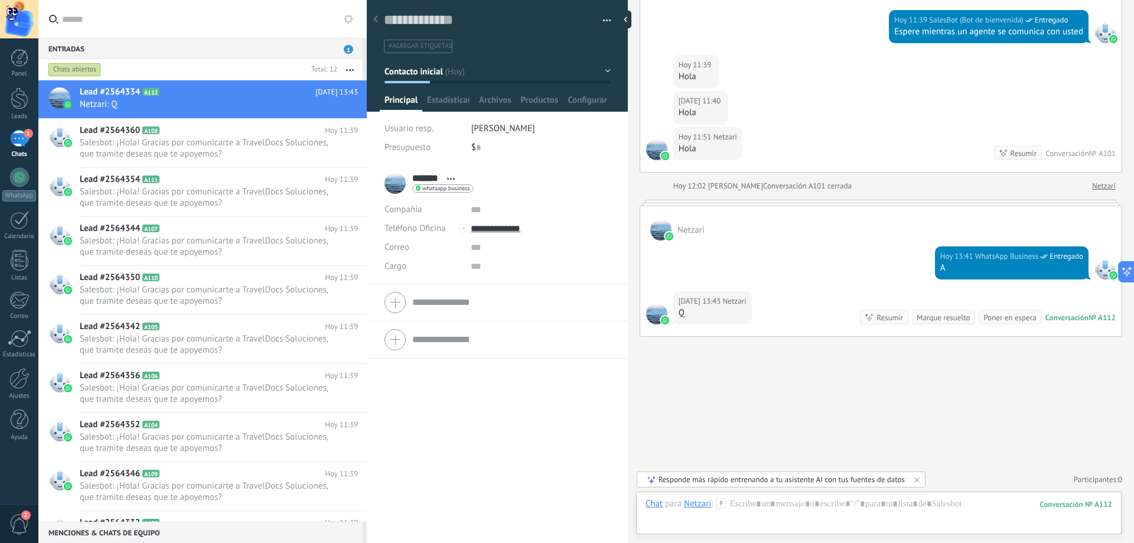
click at [884, 320] on div "Resumir" at bounding box center [890, 317] width 27 height 11
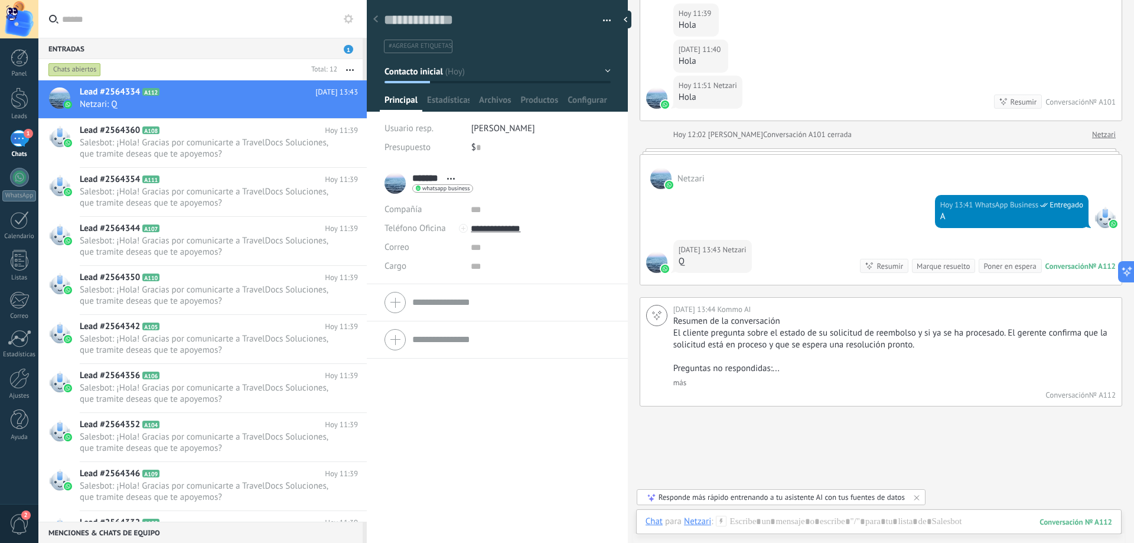
scroll to position [860, 0]
click at [679, 381] on link "más" at bounding box center [679, 380] width 13 height 10
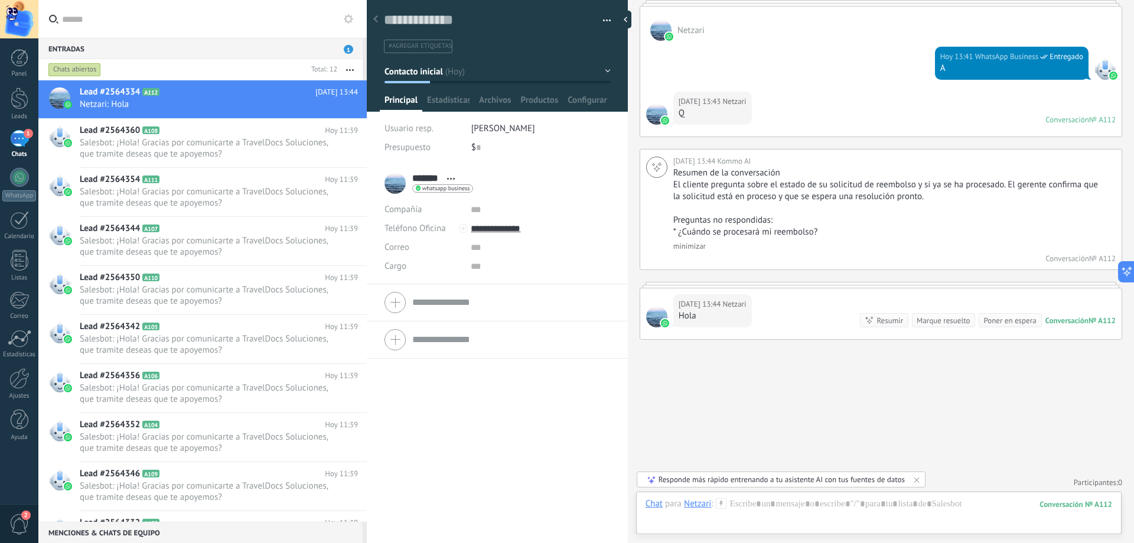
scroll to position [1008, 0]
click at [15, 376] on div at bounding box center [19, 378] width 20 height 21
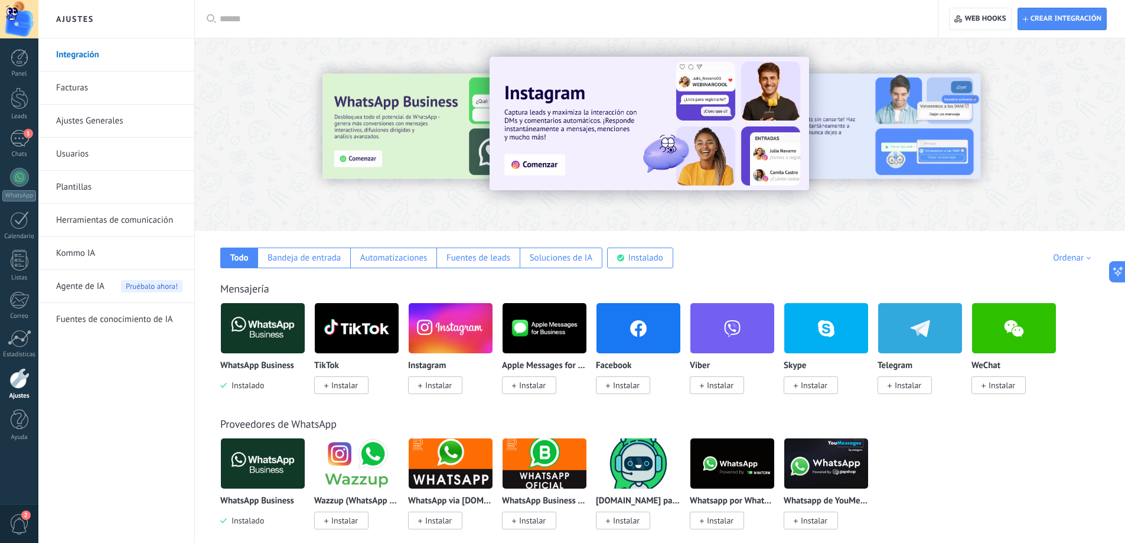
click at [99, 223] on link "Herramientas de comunicación" at bounding box center [119, 220] width 126 height 33
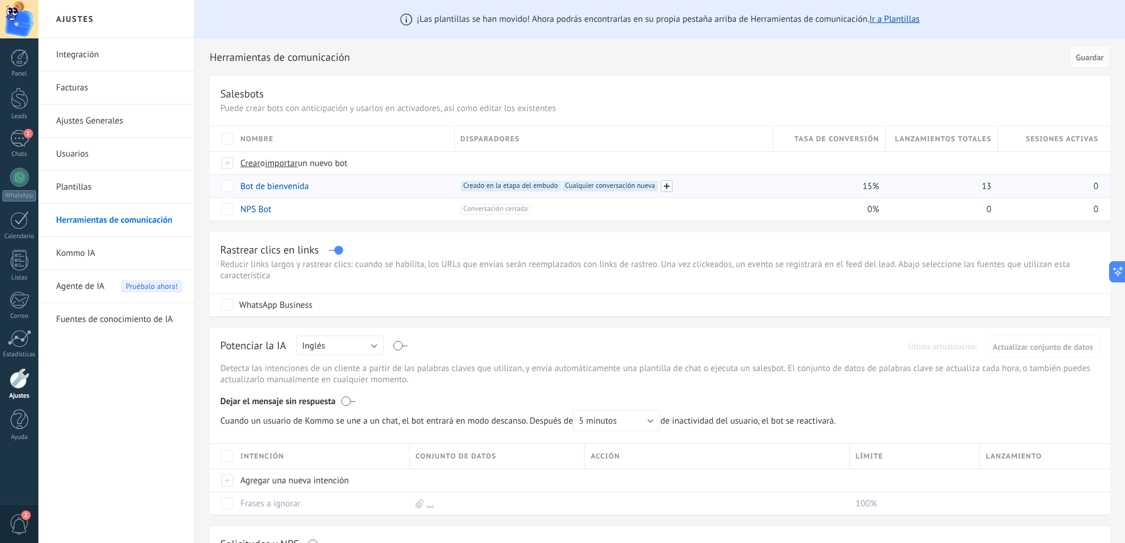
click at [667, 186] on span at bounding box center [667, 186] width 12 height 12
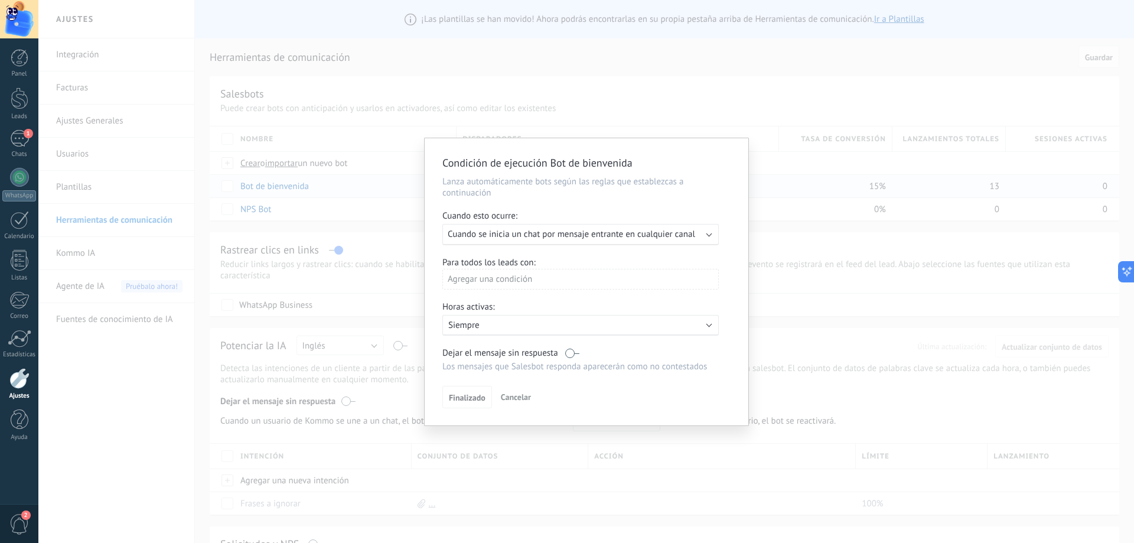
click at [696, 100] on div "Condición de ejecución Bot de bienvenida Lanza automáticamente bots según las r…" at bounding box center [586, 271] width 1096 height 543
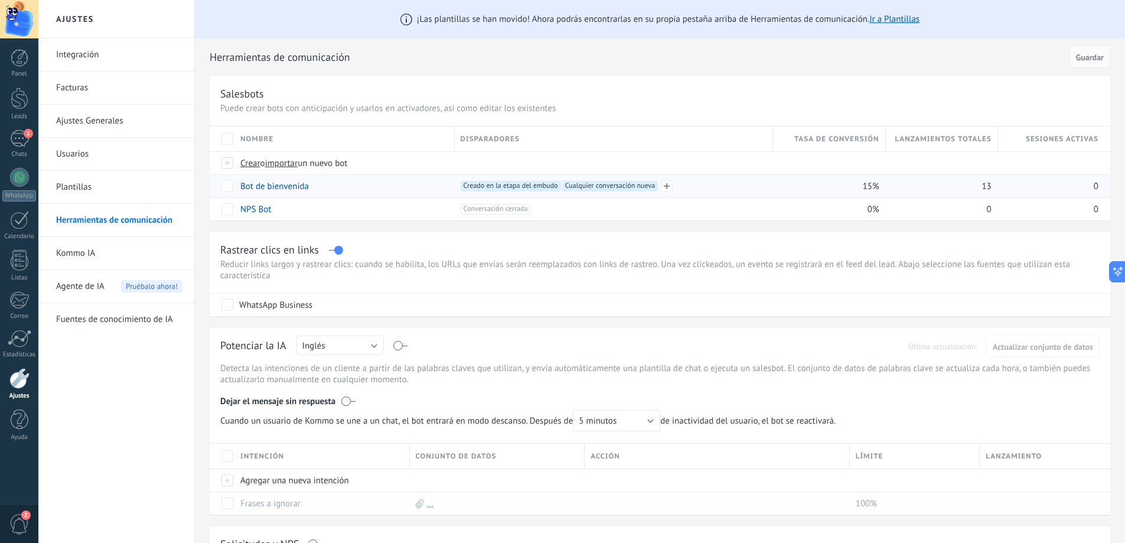
click at [536, 187] on span "Creado en la etapa del embudo +1" at bounding box center [511, 186] width 100 height 11
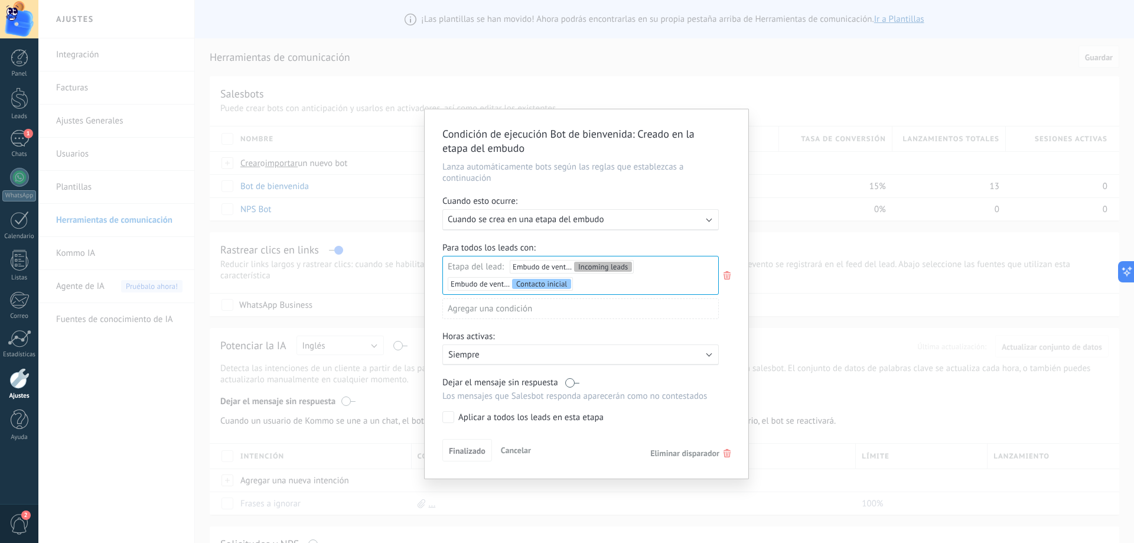
click at [590, 310] on div "Agregar una condición" at bounding box center [580, 308] width 276 height 21
click at [483, 418] on div "No tiene etiqueta" at bounding box center [495, 416] width 92 height 17
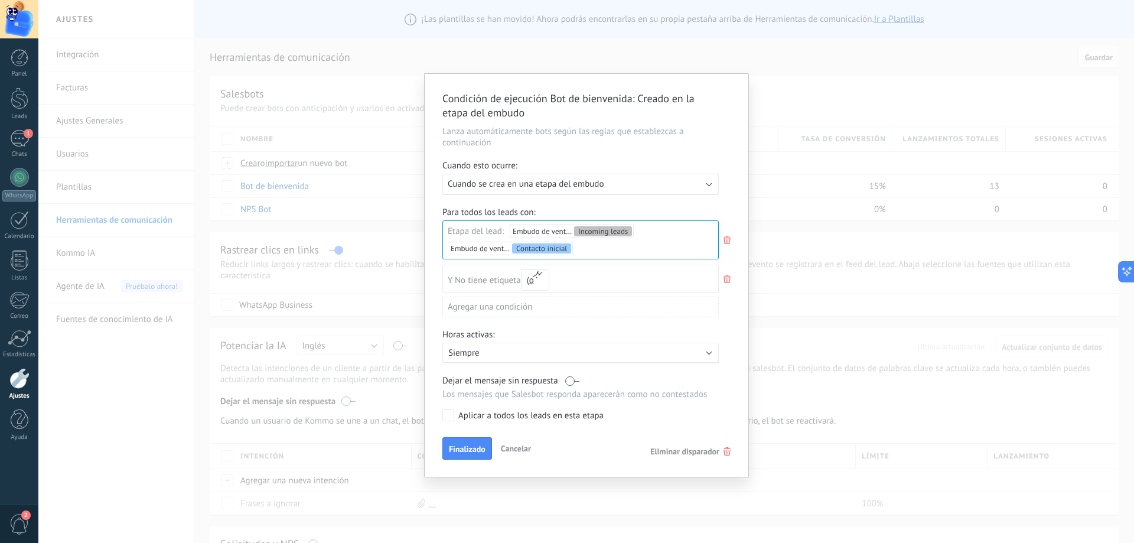
click at [724, 296] on div "Para todos los leads con: Etapa del lead: Embudo de ventas Incoming leads Embud…" at bounding box center [586, 266] width 288 height 119
click at [725, 276] on use at bounding box center [727, 279] width 7 height 8
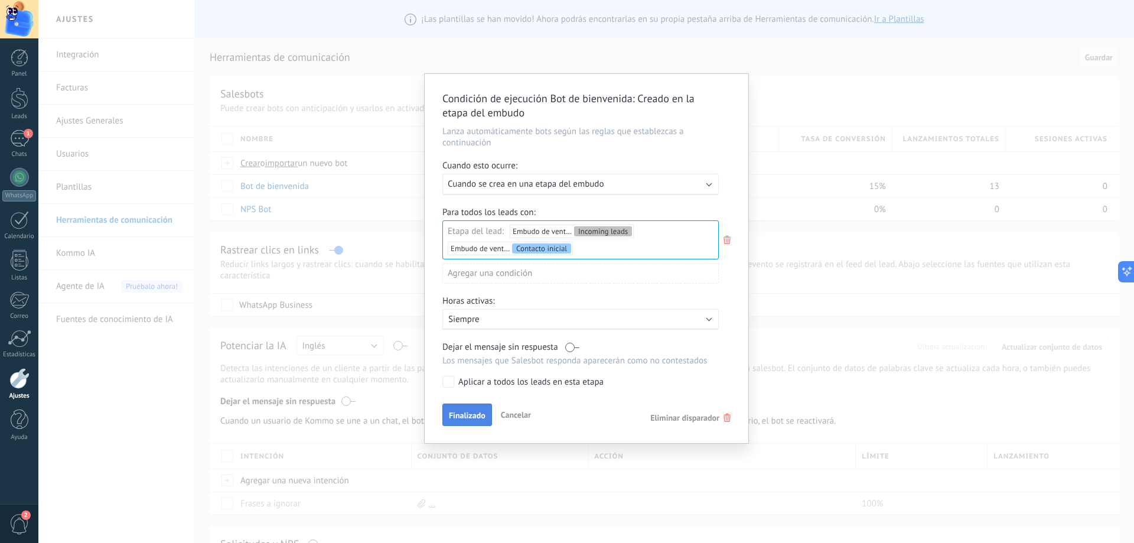
click at [471, 413] on span "Finalizado" at bounding box center [467, 415] width 37 height 8
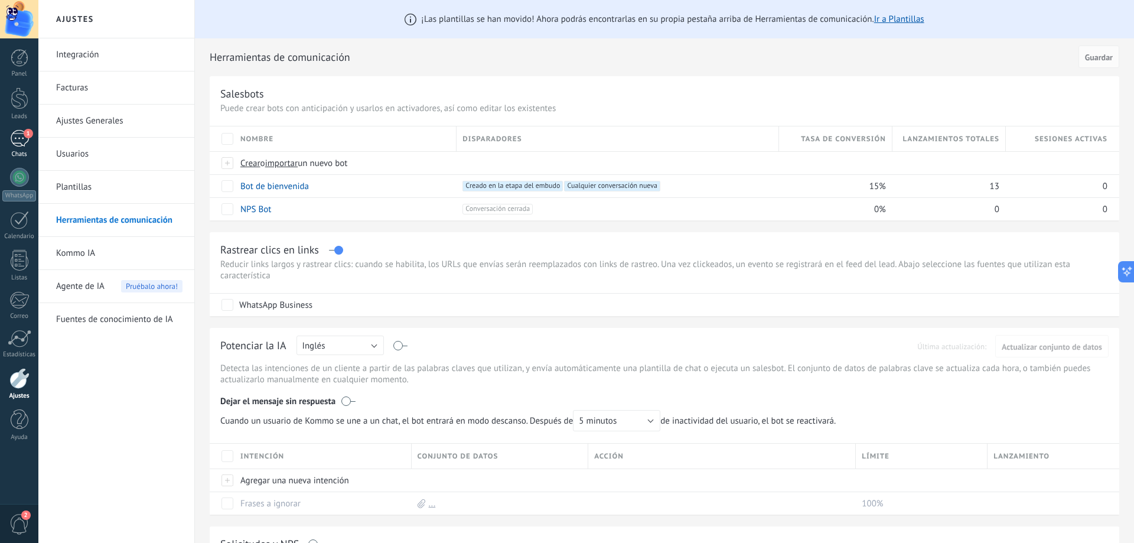
click at [17, 136] on div "1" at bounding box center [19, 138] width 19 height 17
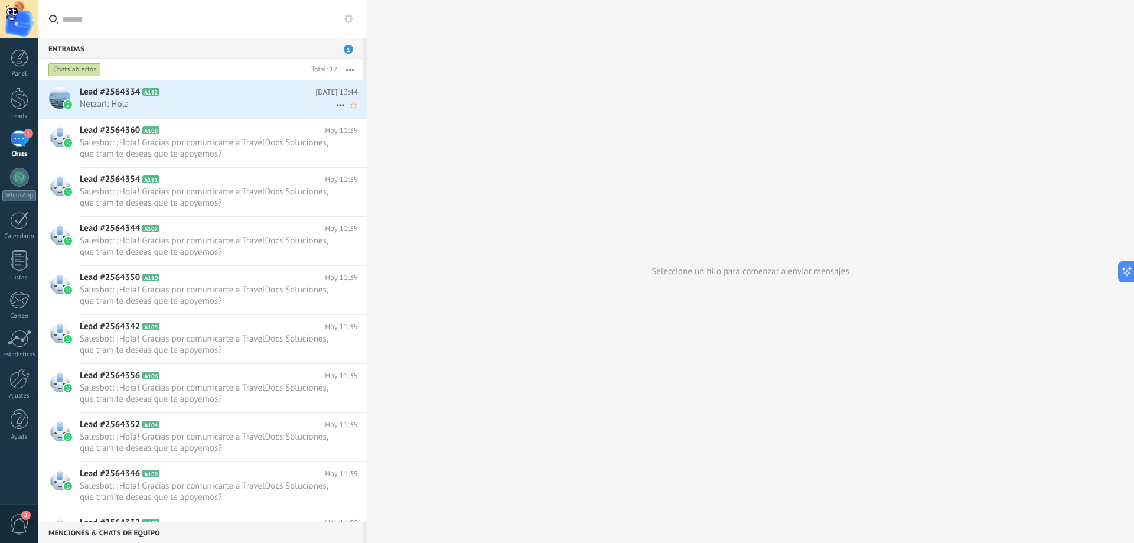
click at [338, 103] on icon at bounding box center [340, 105] width 14 height 14
click at [258, 96] on div at bounding box center [567, 271] width 1134 height 543
click at [268, 96] on h2 "Lead #2564334 A112" at bounding box center [198, 92] width 236 height 12
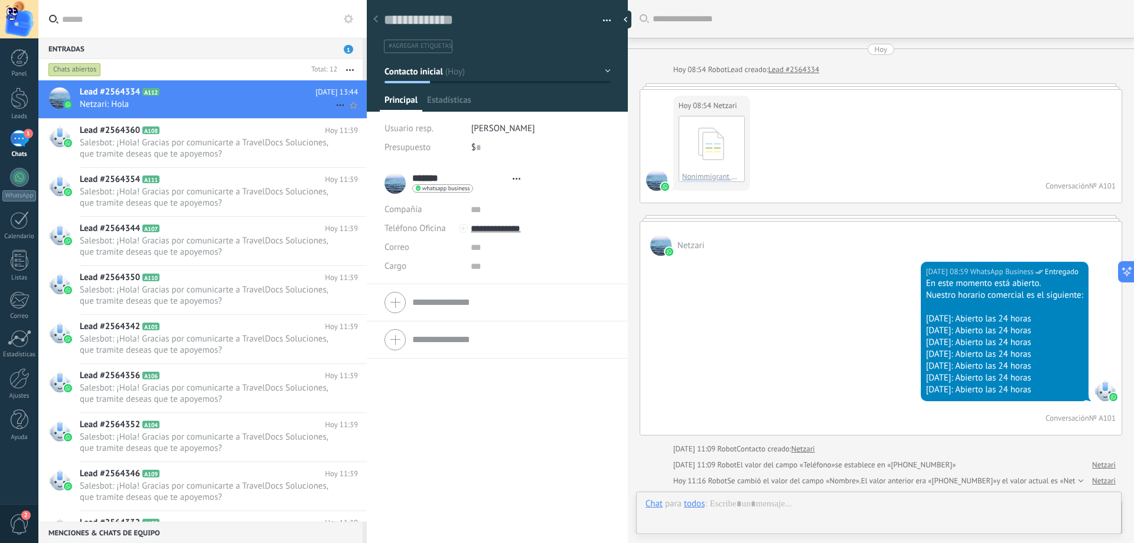
type textarea "**********"
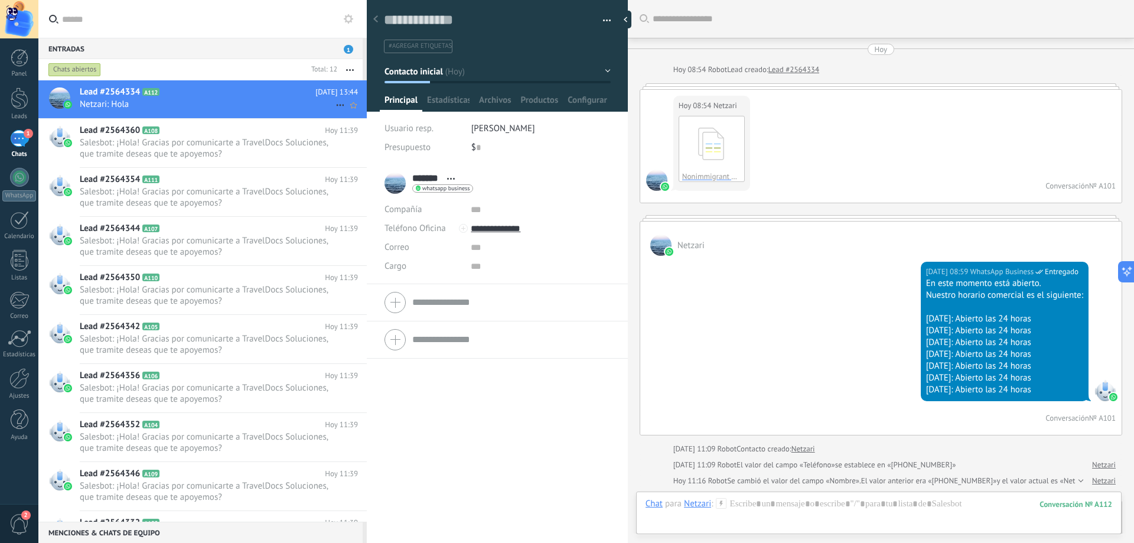
scroll to position [1055, 0]
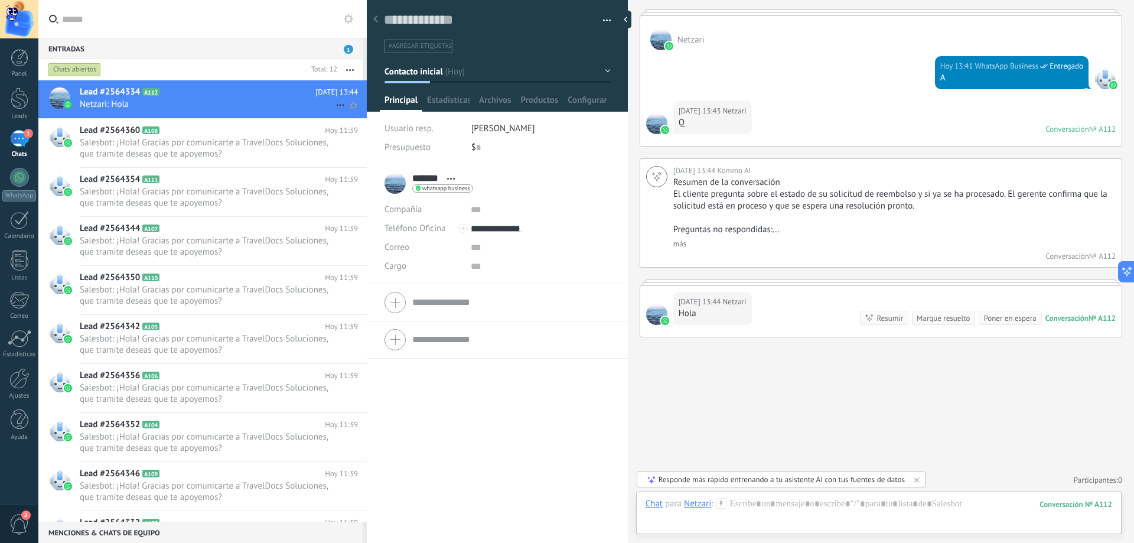
click at [338, 102] on icon at bounding box center [340, 105] width 14 height 14
click at [358, 134] on span "Conversación cerrada" at bounding box center [393, 135] width 80 height 24
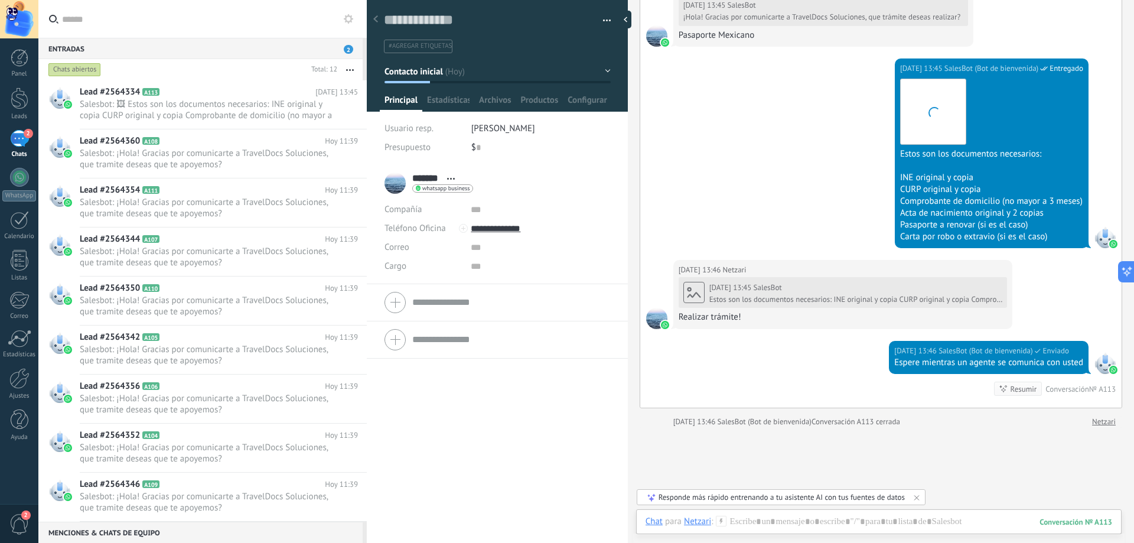
scroll to position [1625, 0]
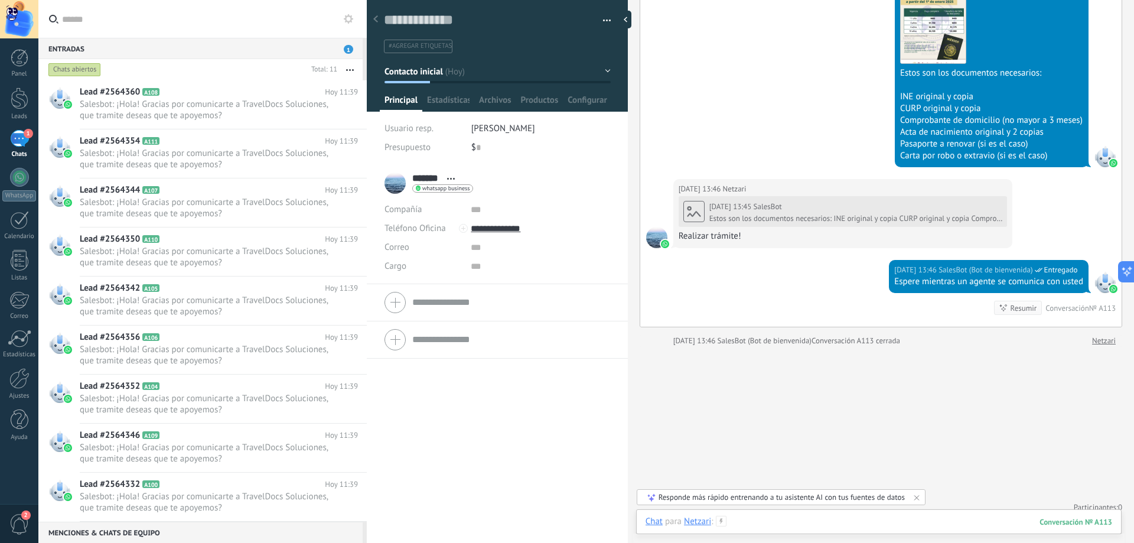
click at [779, 523] on div at bounding box center [879, 533] width 467 height 35
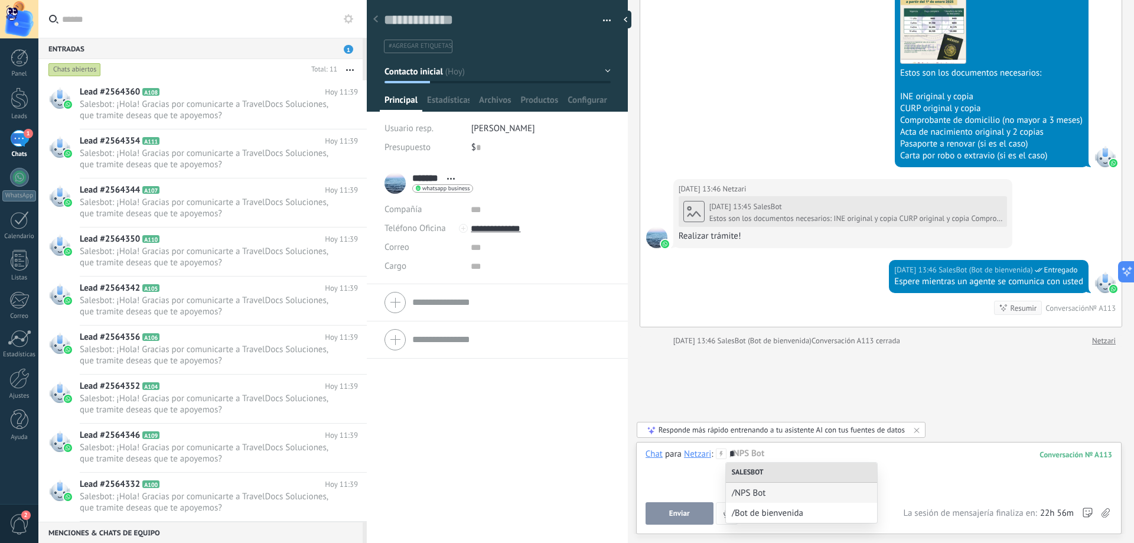
click at [764, 457] on div "*" at bounding box center [879, 470] width 467 height 45
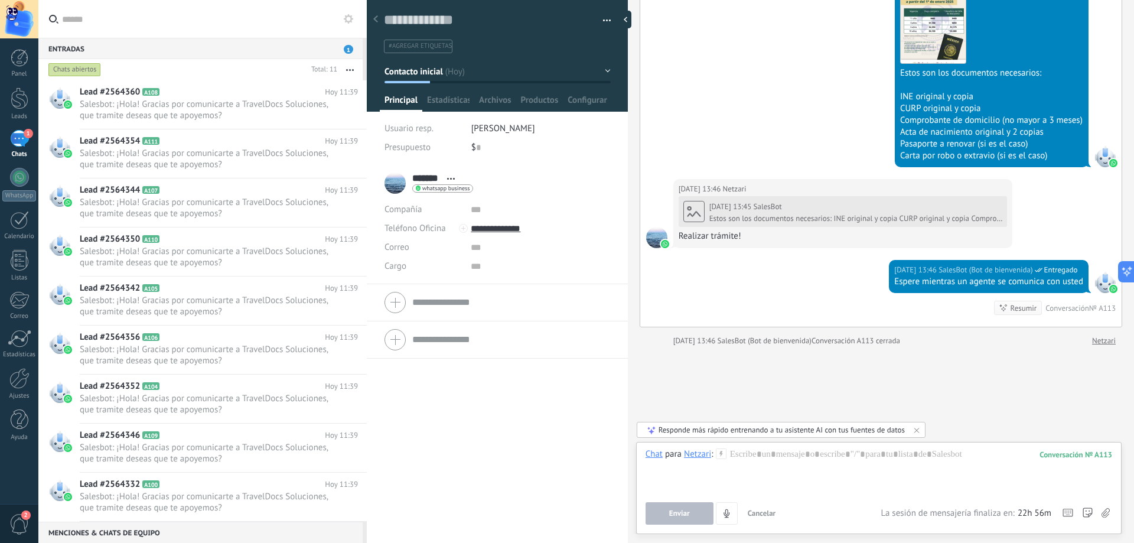
click at [721, 454] on icon at bounding box center [721, 453] width 11 height 11
click at [748, 457] on div at bounding box center [879, 470] width 467 height 45
click at [775, 511] on span "Cancelar" at bounding box center [762, 513] width 28 height 10
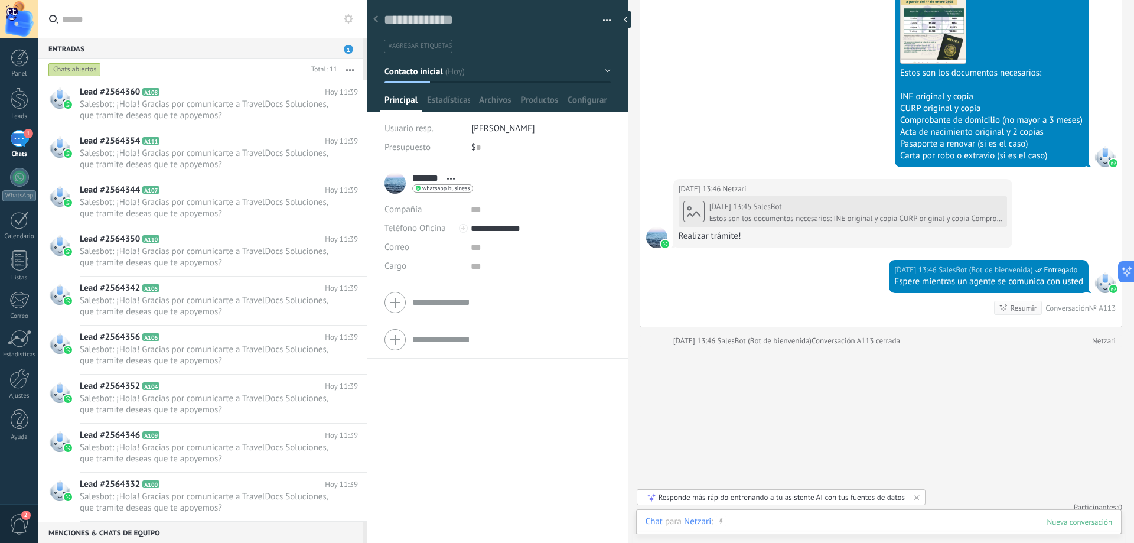
click at [756, 522] on div at bounding box center [879, 533] width 467 height 35
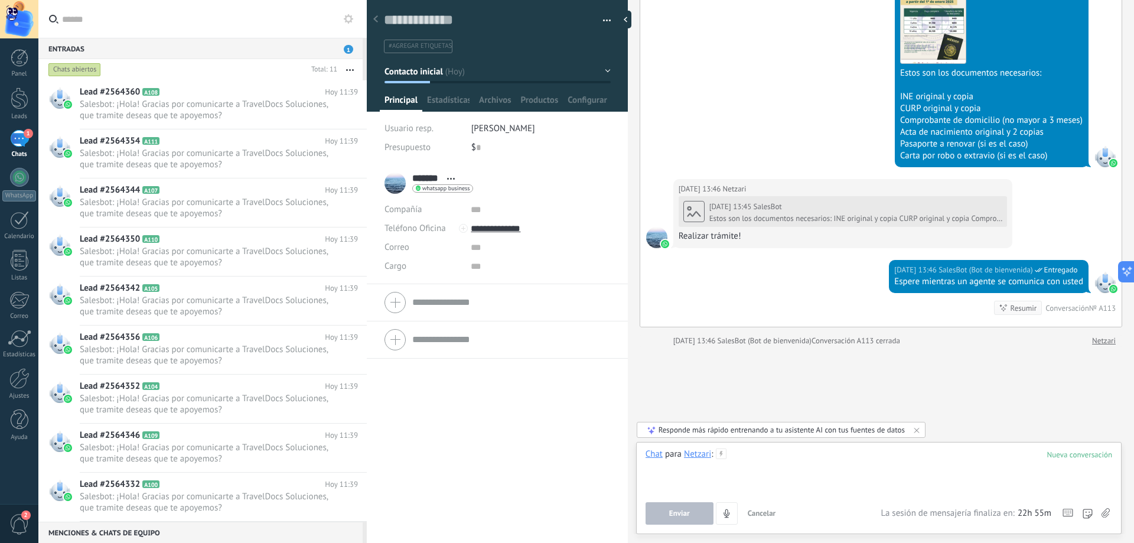
drag, startPoint x: 877, startPoint y: 460, endPoint x: 893, endPoint y: 455, distance: 17.2
click at [877, 460] on div at bounding box center [879, 470] width 467 height 45
click at [252, 103] on span "Salesbot: ¡Hola! Gracias por comunicarte a TravelDocs Soluciones, que tramite d…" at bounding box center [208, 110] width 256 height 22
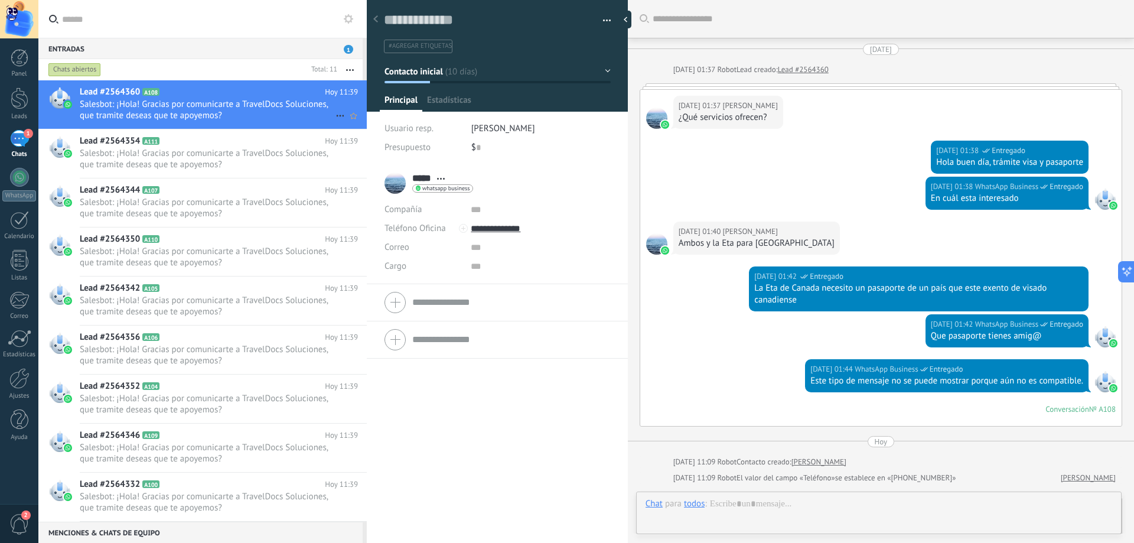
scroll to position [281, 0]
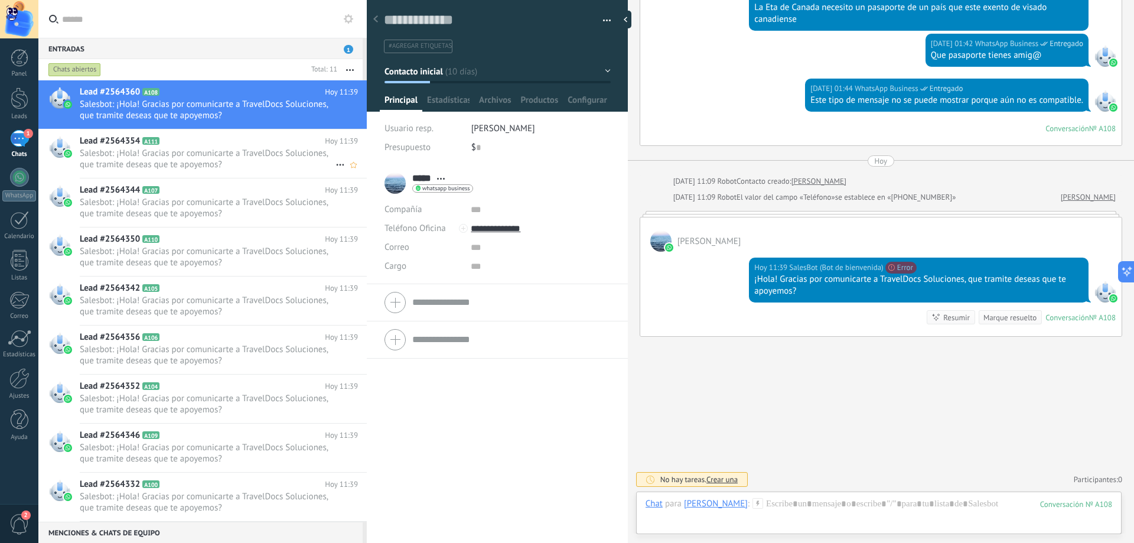
click at [210, 147] on h2 "Lead #2564354 A111" at bounding box center [202, 141] width 245 height 12
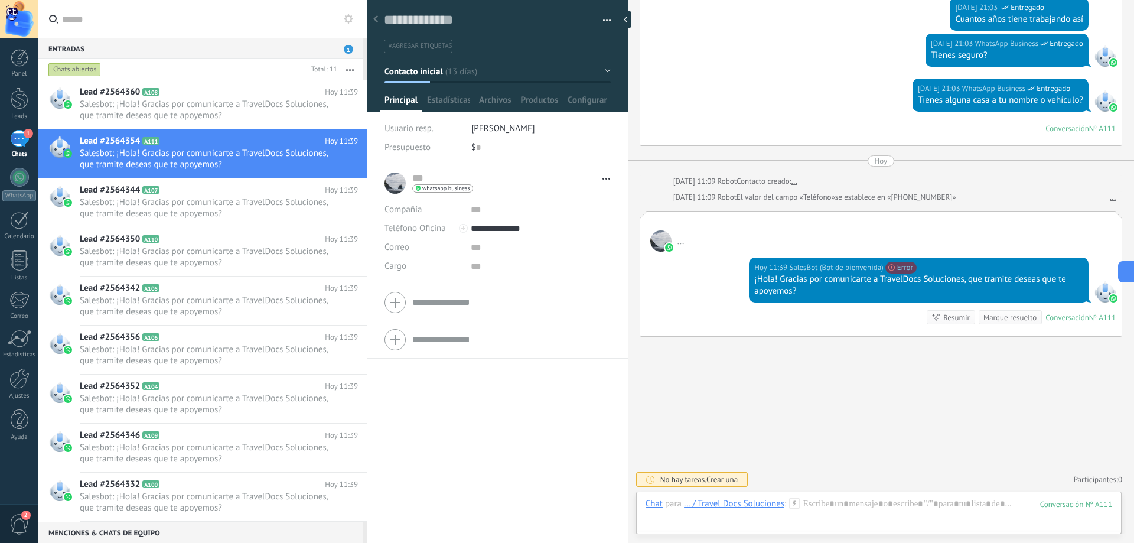
click at [88, 69] on div "Chats abiertos" at bounding box center [74, 70] width 53 height 14
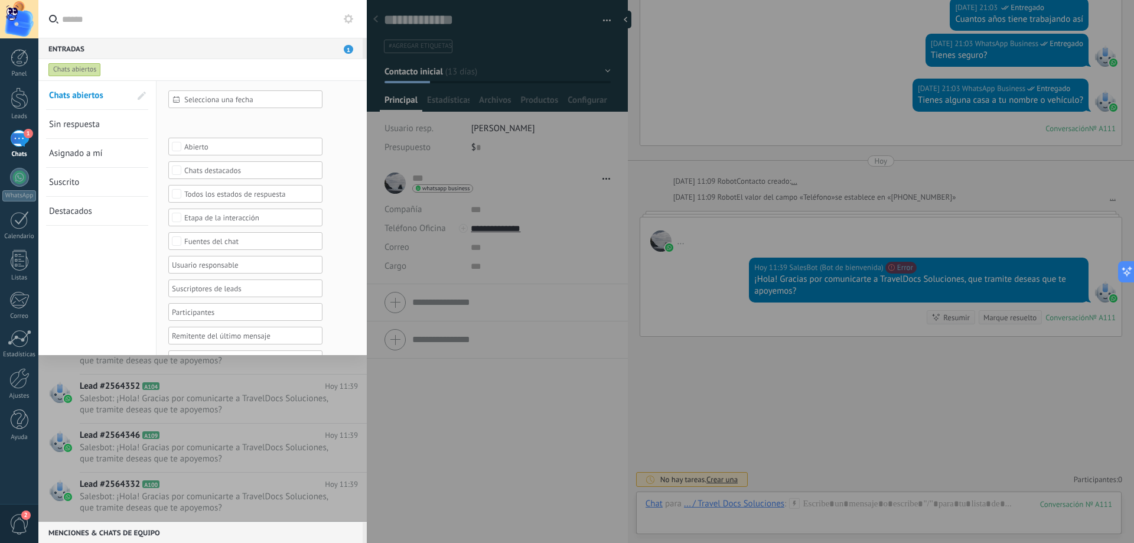
click at [125, 68] on div "Chats abiertos" at bounding box center [191, 69] width 291 height 21
click at [186, 408] on div at bounding box center [202, 300] width 328 height 441
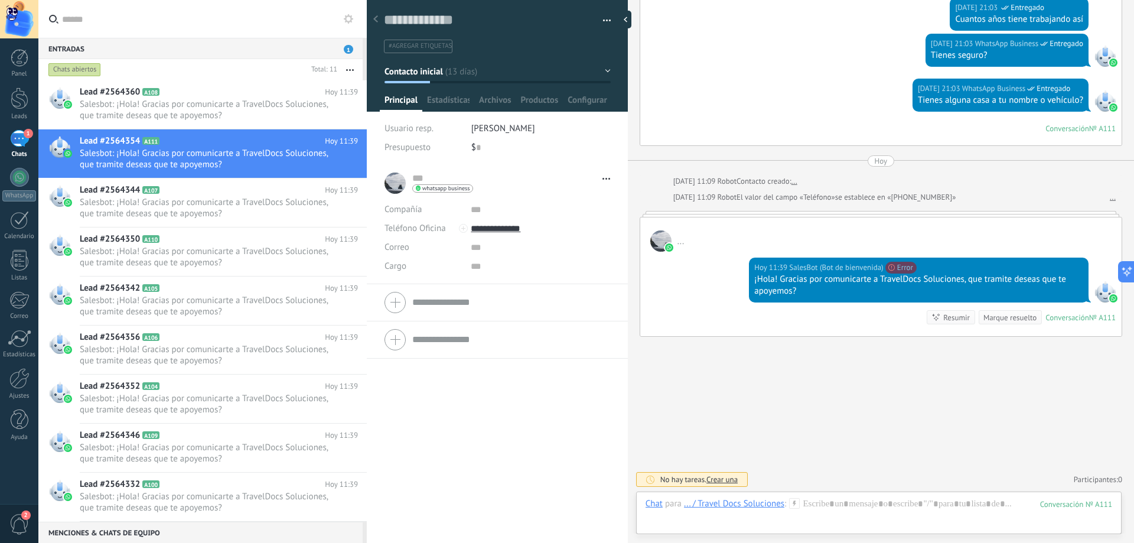
click at [79, 65] on div "Chats abiertos" at bounding box center [74, 70] width 53 height 14
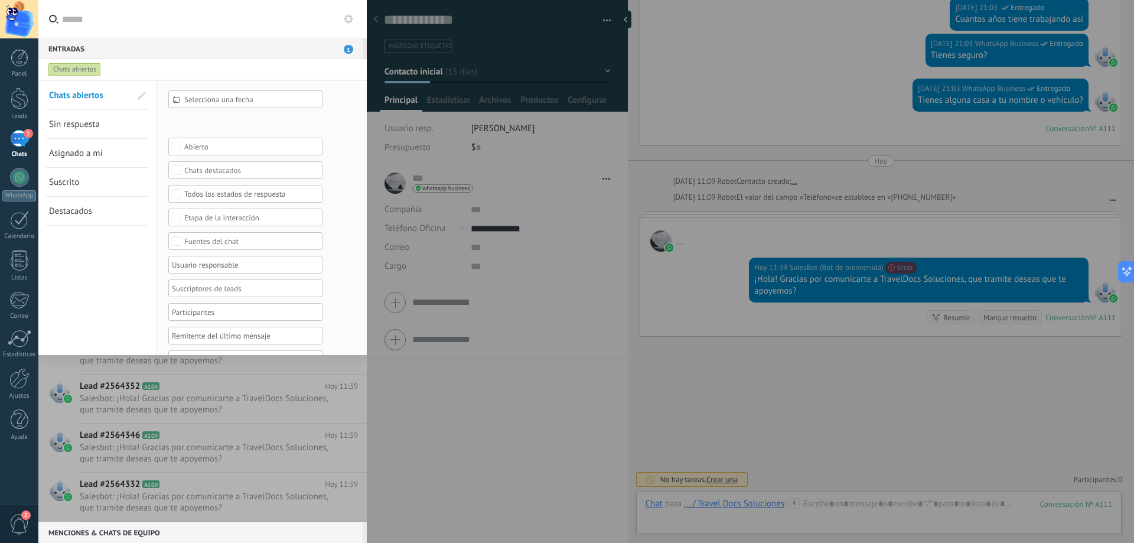
click at [106, 155] on link "Asignado a mí" at bounding box center [90, 153] width 82 height 28
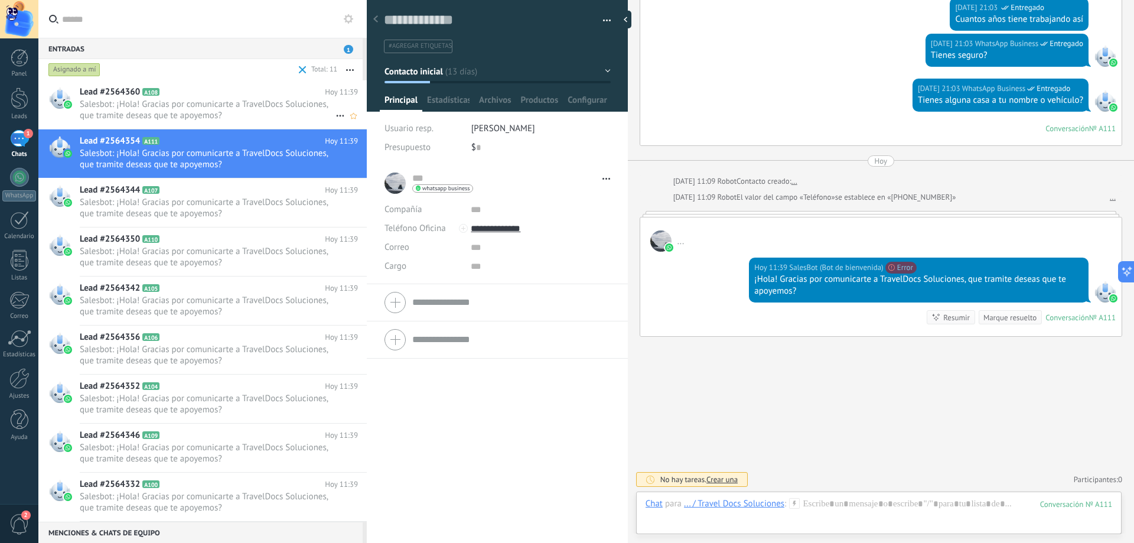
click at [172, 95] on icon at bounding box center [169, 92] width 12 height 12
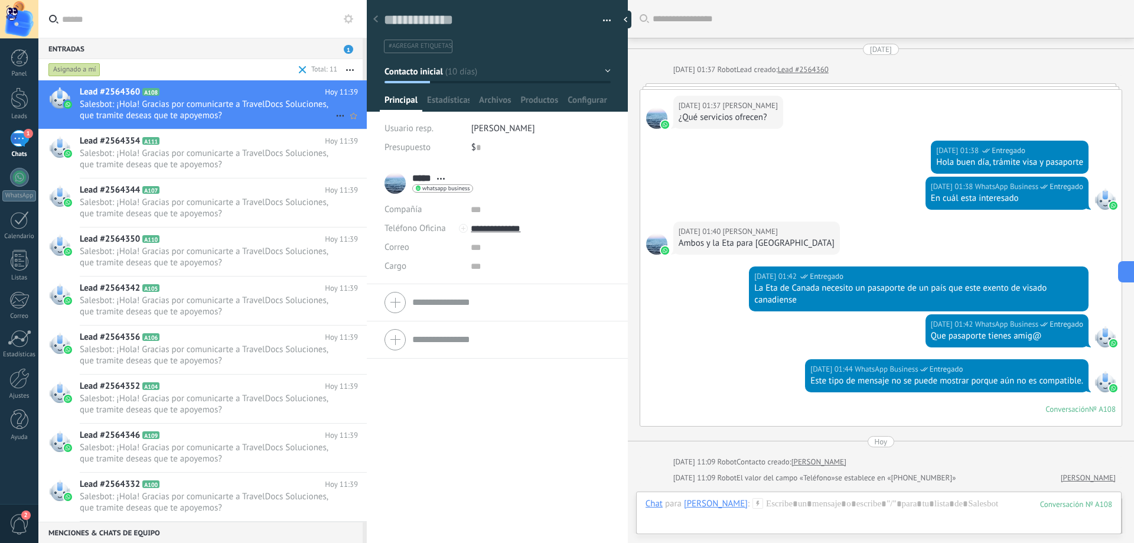
scroll to position [281, 0]
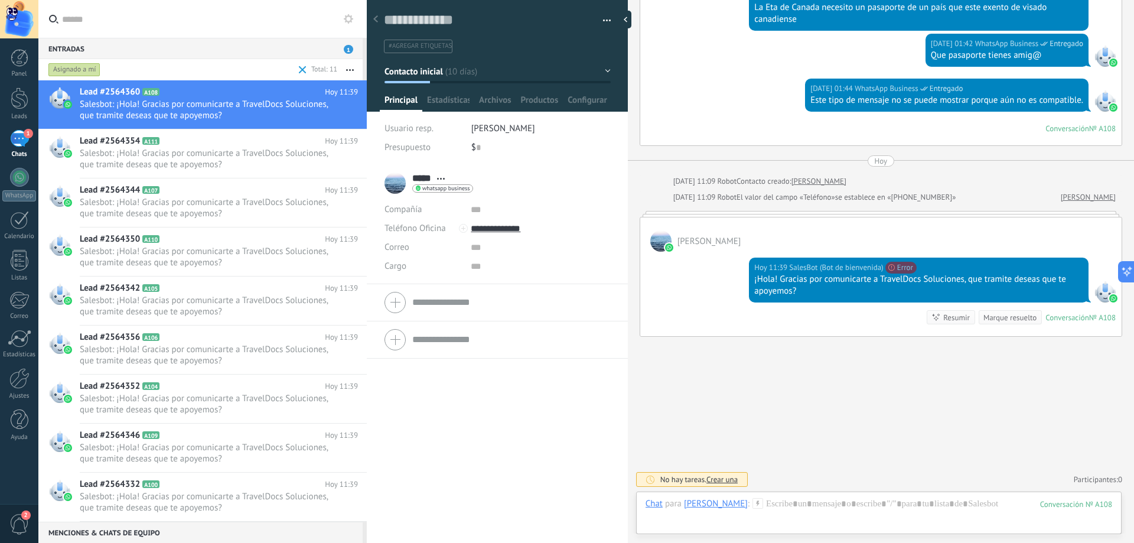
click at [23, 143] on div "1" at bounding box center [19, 138] width 19 height 17
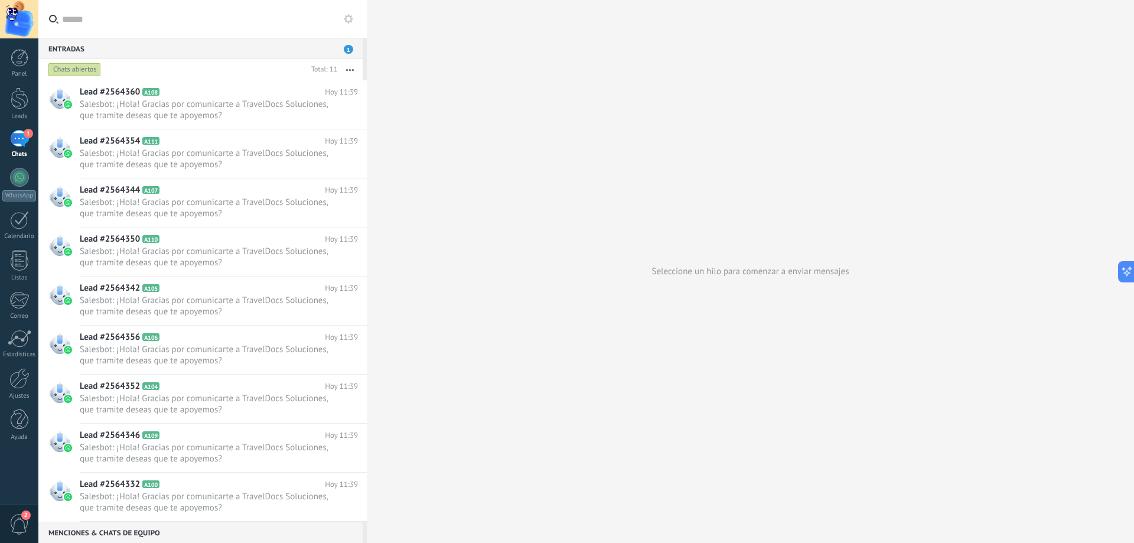
click at [345, 47] on span "1" at bounding box center [348, 49] width 9 height 9
click at [17, 138] on div "1" at bounding box center [19, 138] width 19 height 17
click at [21, 63] on div at bounding box center [20, 58] width 18 height 18
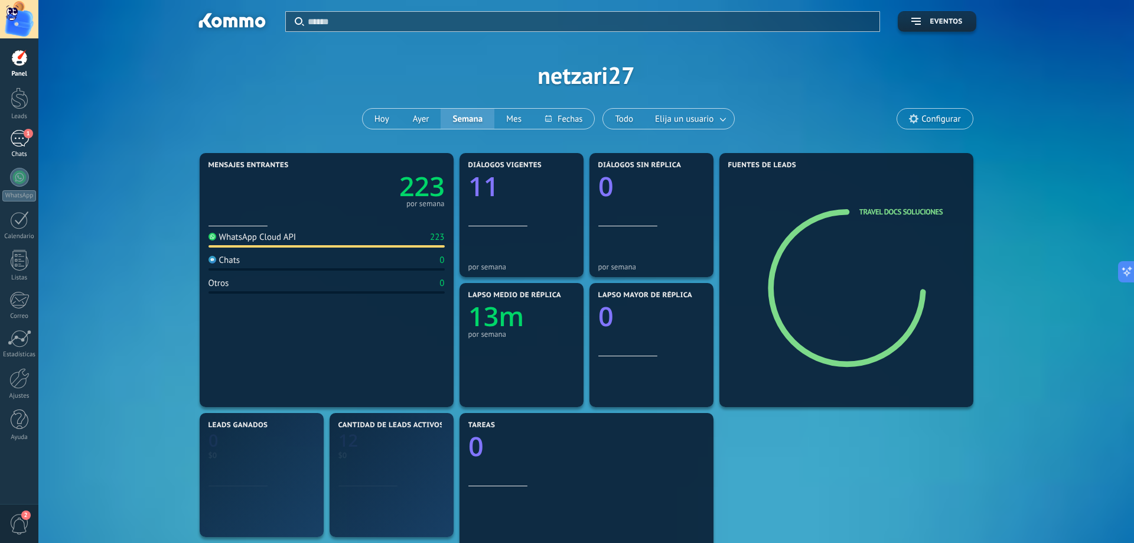
click at [24, 147] on link "1 Chats" at bounding box center [19, 144] width 38 height 28
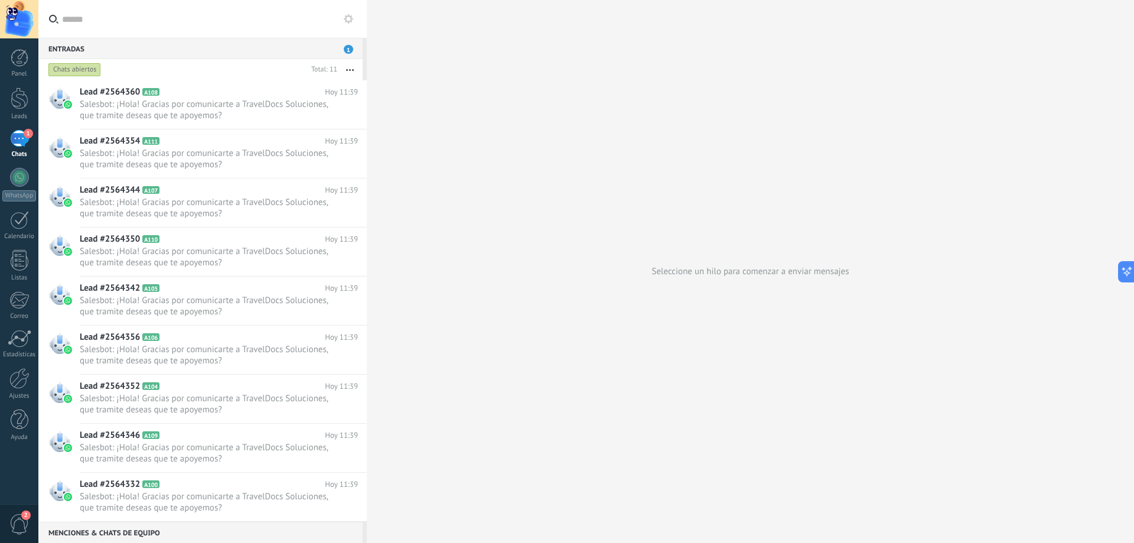
click at [19, 147] on div "1" at bounding box center [19, 138] width 19 height 17
click at [281, 118] on span "Salesbot: ¡Hola! Gracias por comunicarte a TravelDocs Soluciones, que tramite d…" at bounding box center [208, 110] width 256 height 22
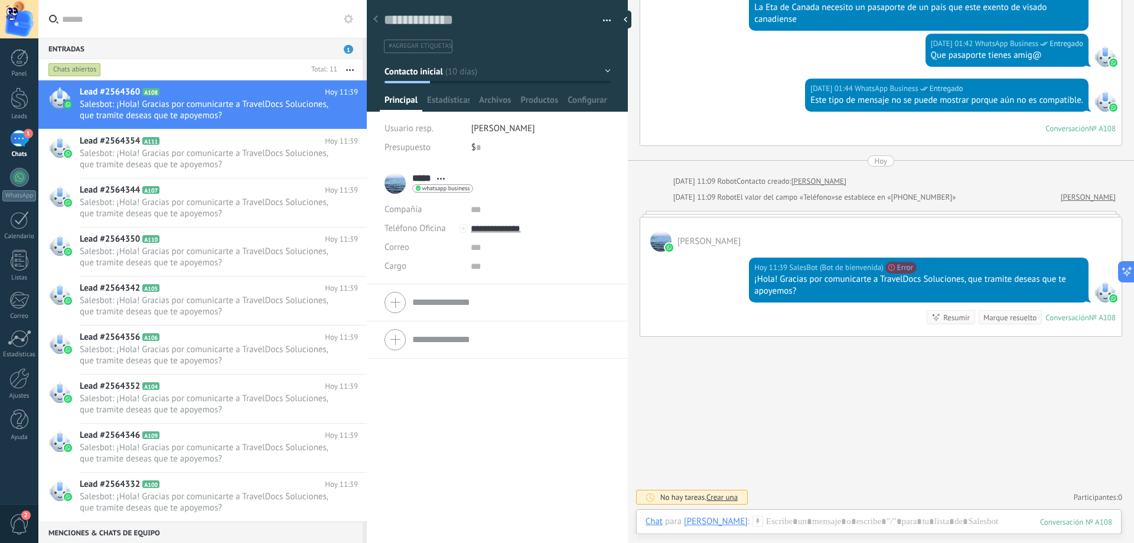
scroll to position [162, 0]
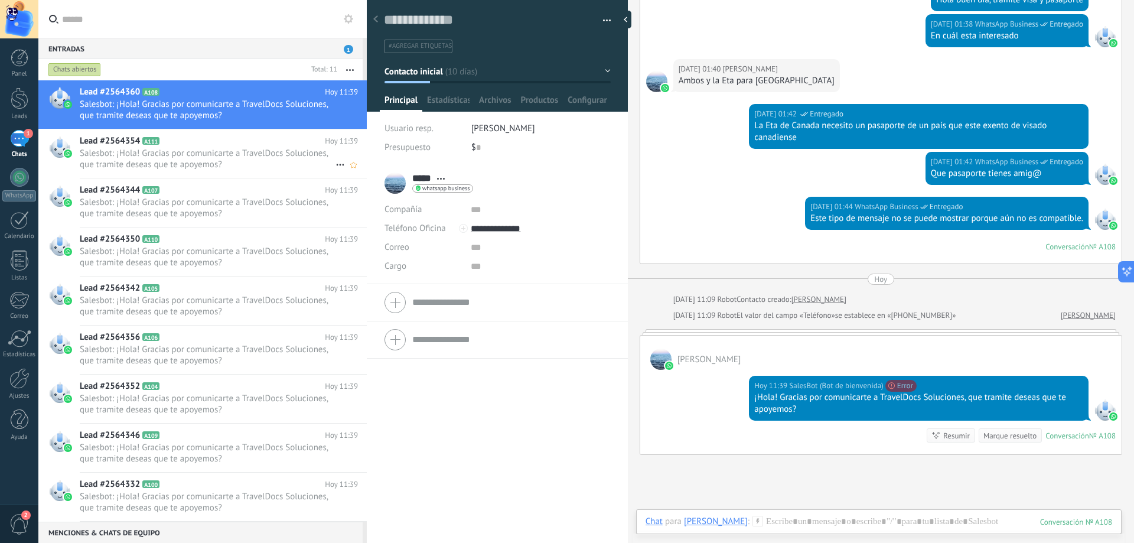
click at [140, 164] on span "Salesbot: ¡Hola! Gracias por comunicarte a TravelDocs Soluciones, que tramite d…" at bounding box center [208, 159] width 256 height 22
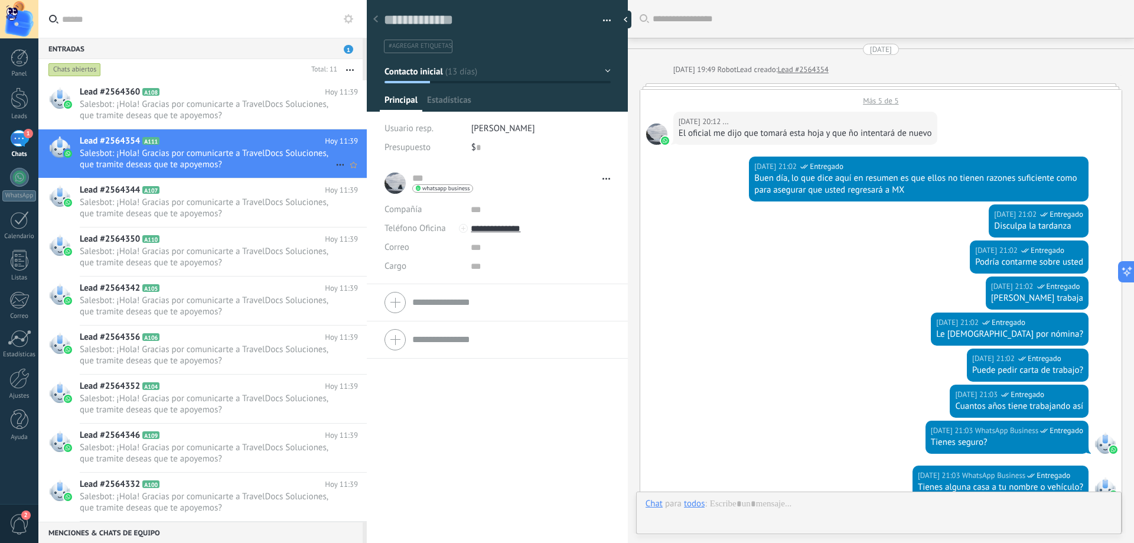
scroll to position [387, 0]
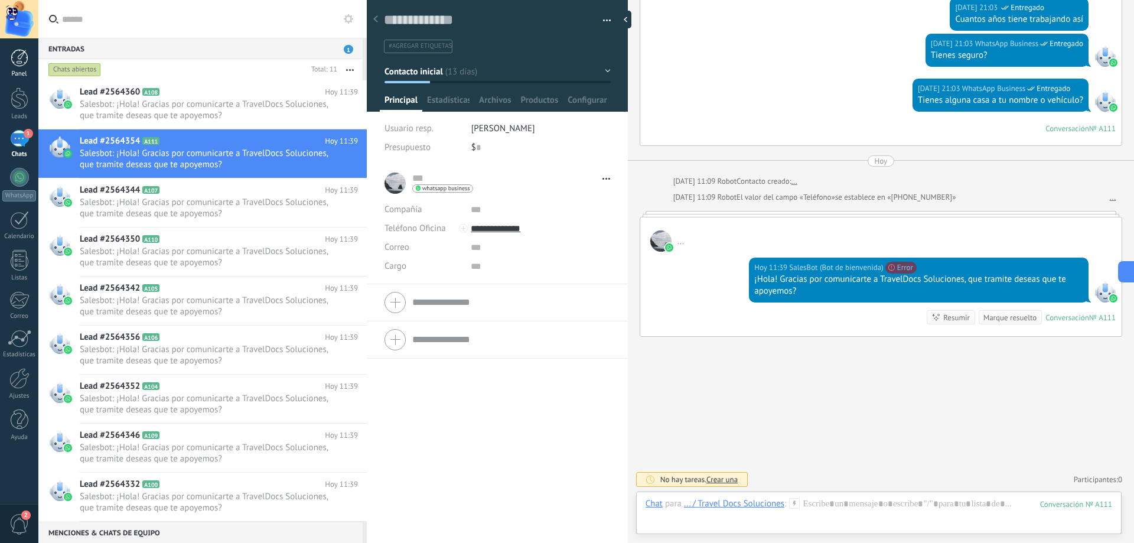
click at [22, 60] on div at bounding box center [20, 58] width 18 height 18
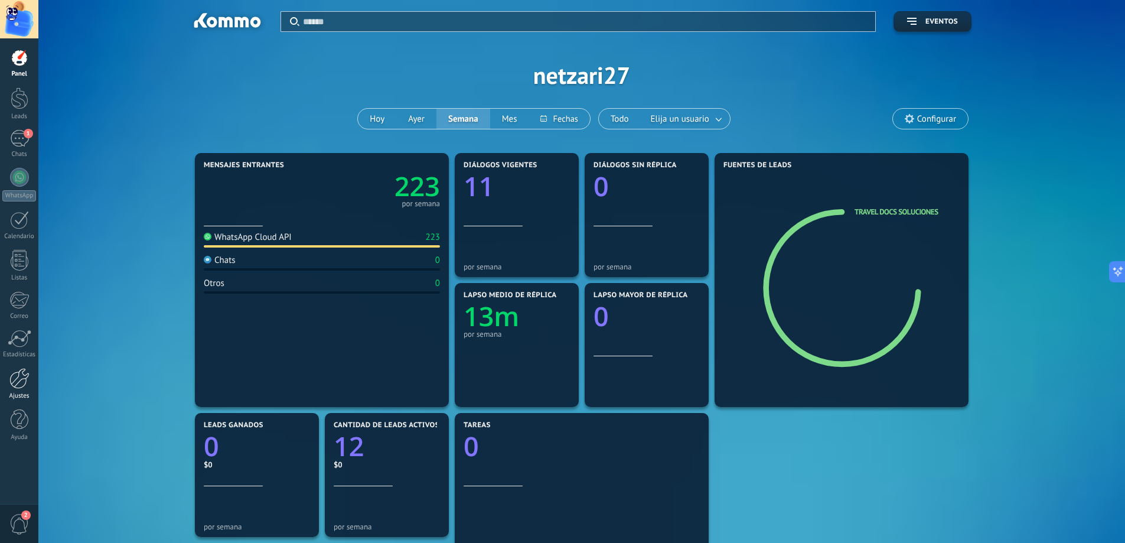
click at [14, 380] on div at bounding box center [19, 378] width 20 height 21
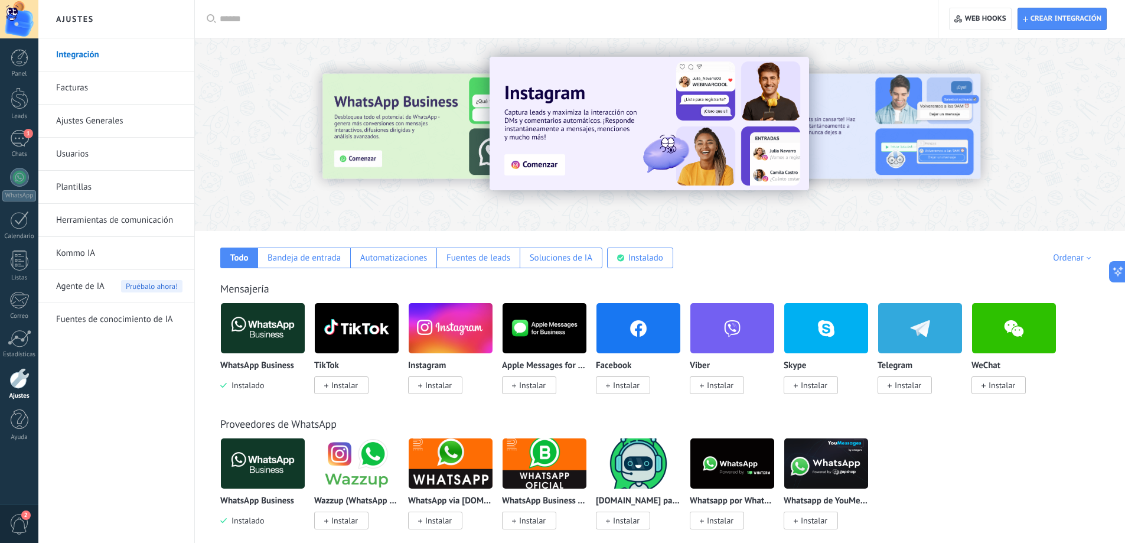
click at [100, 218] on link "Herramientas de comunicación" at bounding box center [119, 220] width 126 height 33
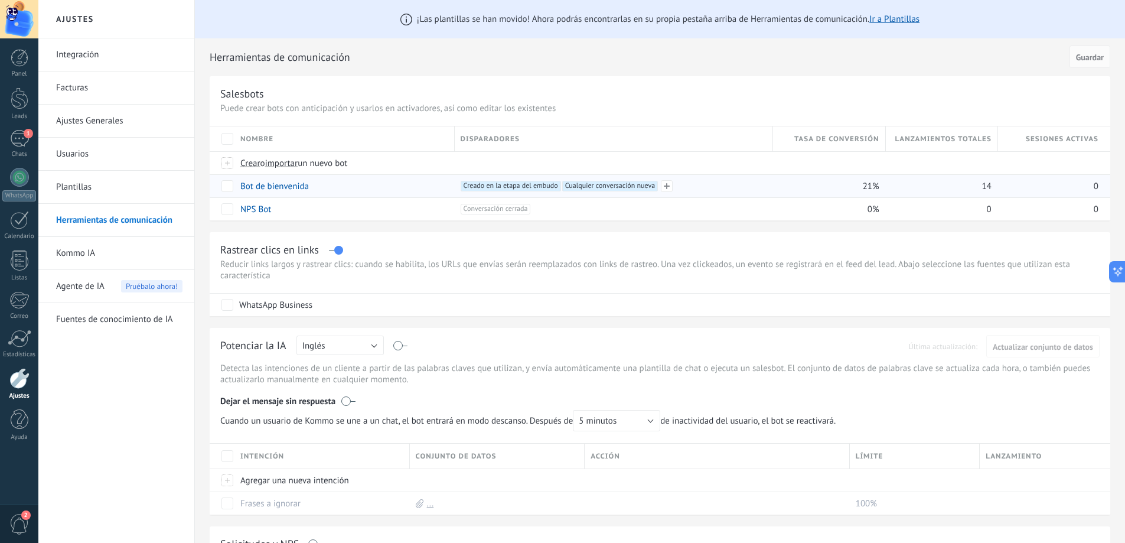
click at [589, 187] on span "Cualquier conversación nueva +0" at bounding box center [610, 186] width 96 height 11
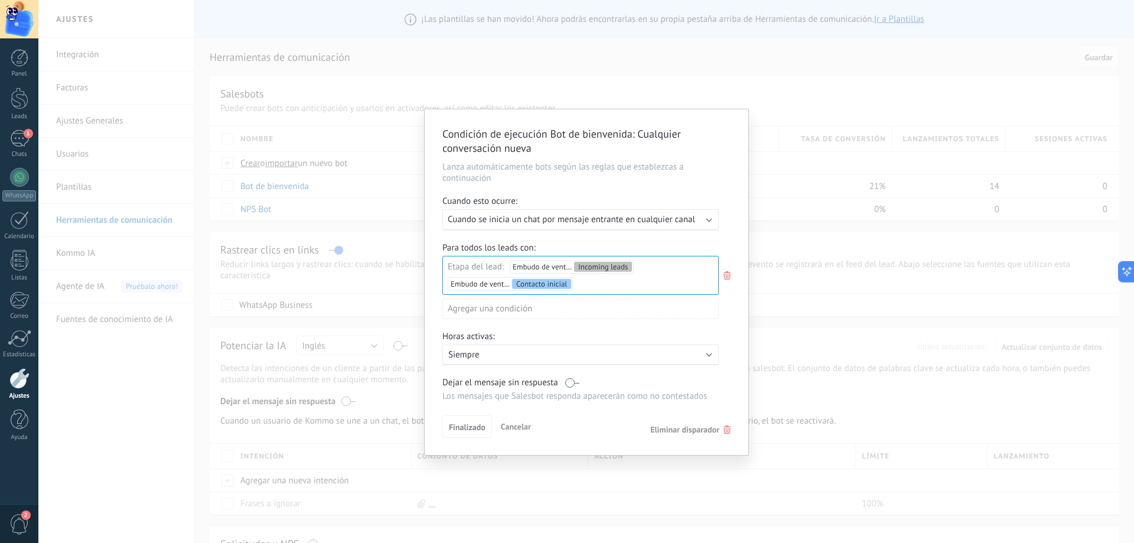
click at [610, 222] on span "Cuando se inicia un chat por mensaje entrante en cualquier canal" at bounding box center [572, 219] width 248 height 11
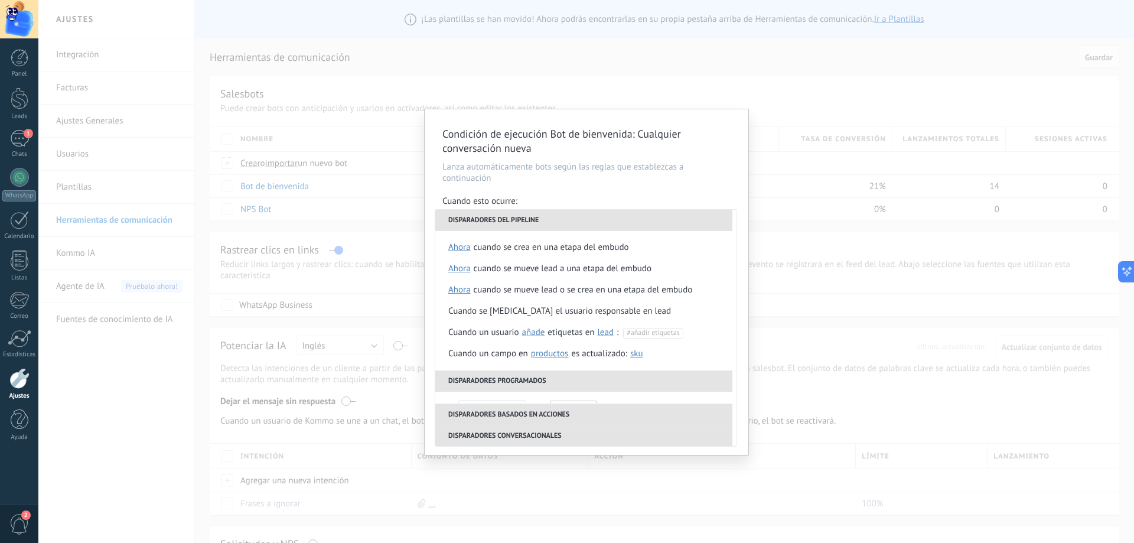
click at [679, 178] on p "Lanza automáticamente bots según las reglas que establezcas a continuación" at bounding box center [586, 172] width 288 height 22
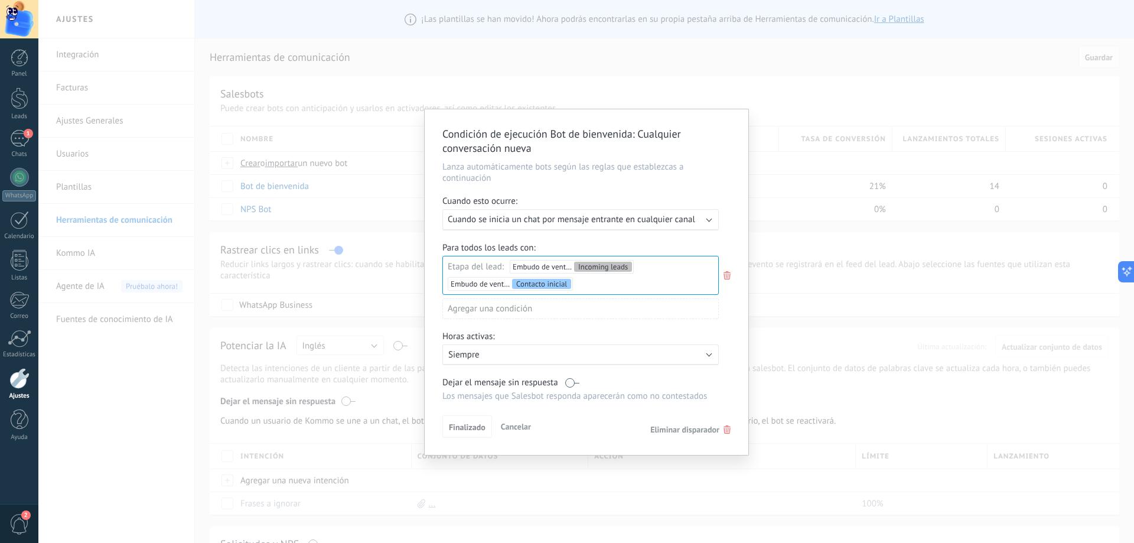
click at [534, 308] on div "Agregar una condición" at bounding box center [580, 308] width 276 height 21
click at [727, 314] on div at bounding box center [587, 282] width 324 height 346
click at [518, 425] on span "Cancelar" at bounding box center [516, 426] width 30 height 11
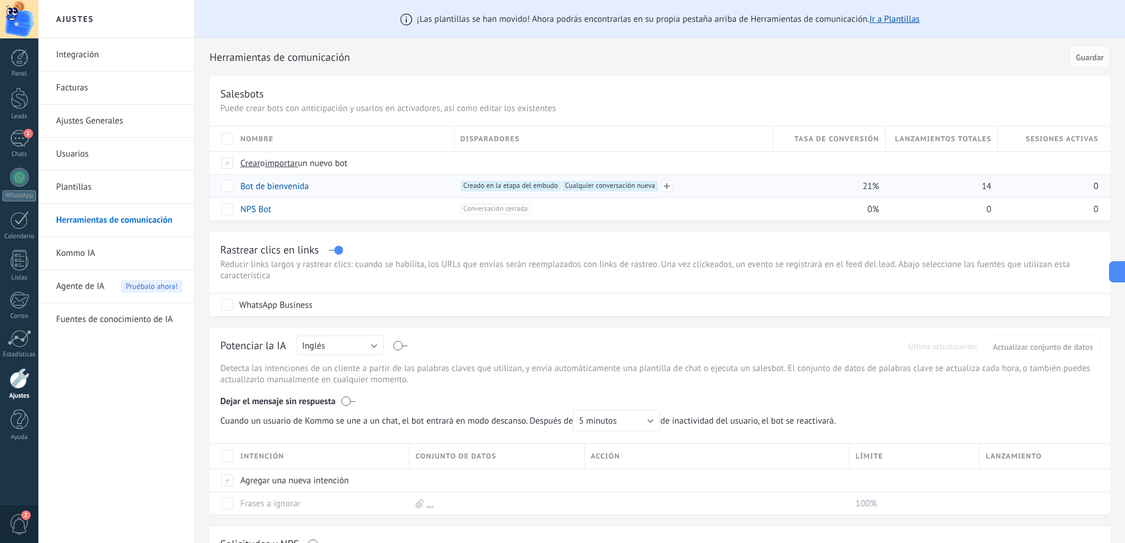
click at [496, 187] on span "Creado en la etapa del embudo +1" at bounding box center [511, 186] width 100 height 11
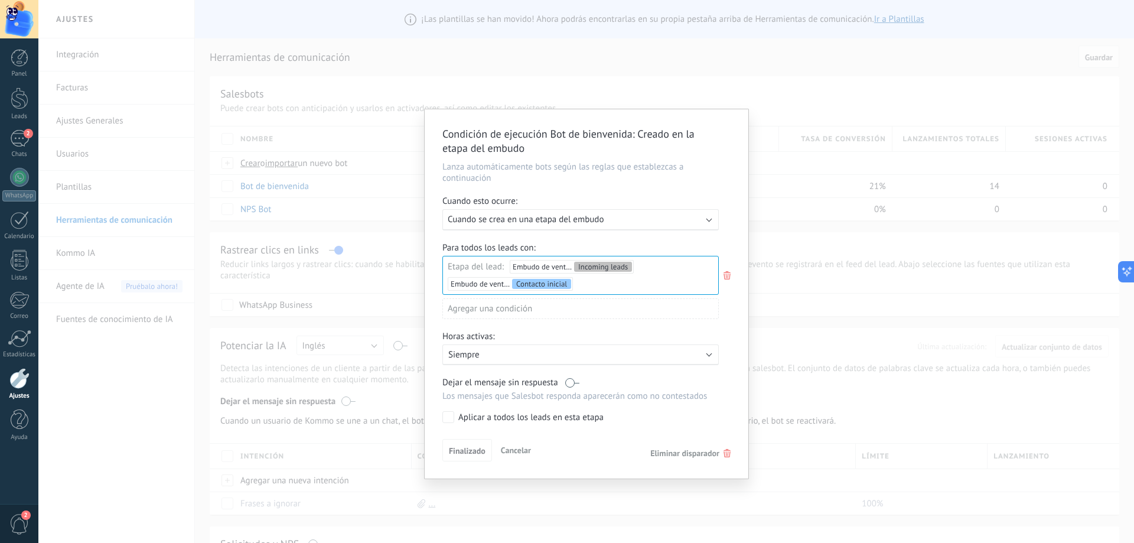
click at [507, 453] on span "Cancelar" at bounding box center [516, 450] width 30 height 11
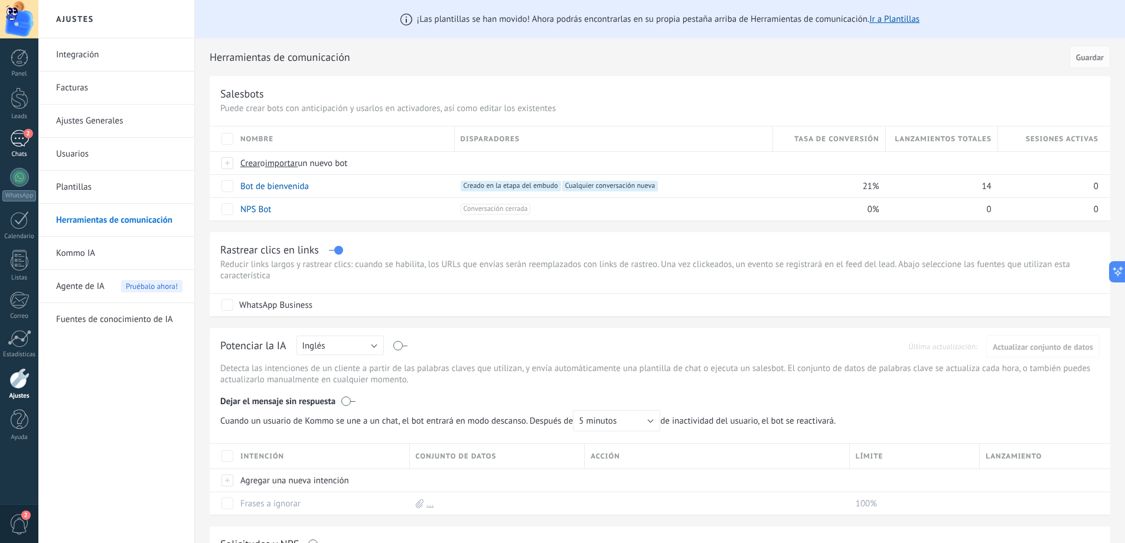
click at [14, 147] on div "2" at bounding box center [19, 138] width 19 height 17
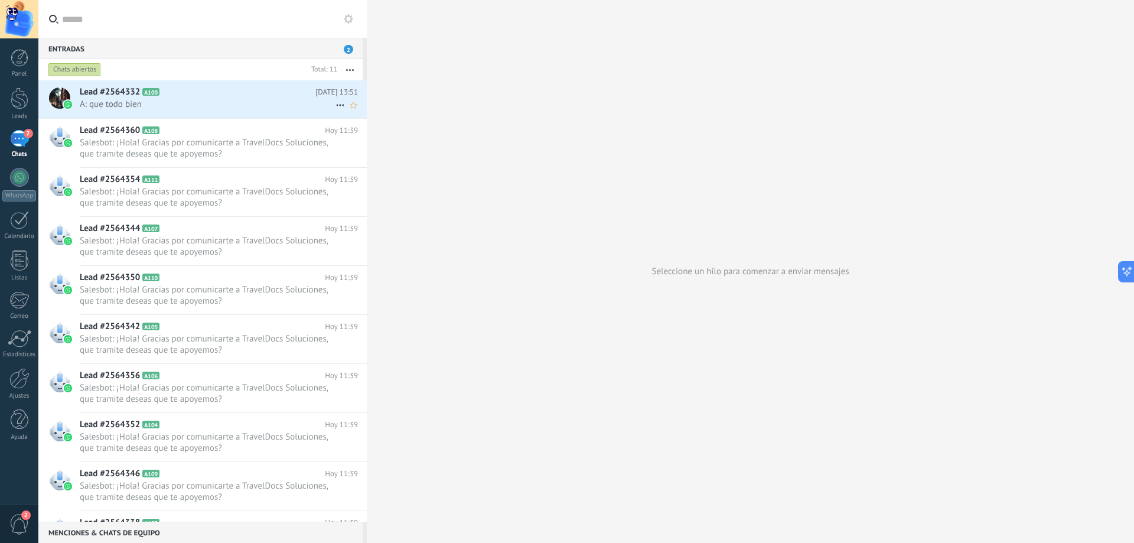
click at [170, 94] on icon at bounding box center [169, 92] width 12 height 12
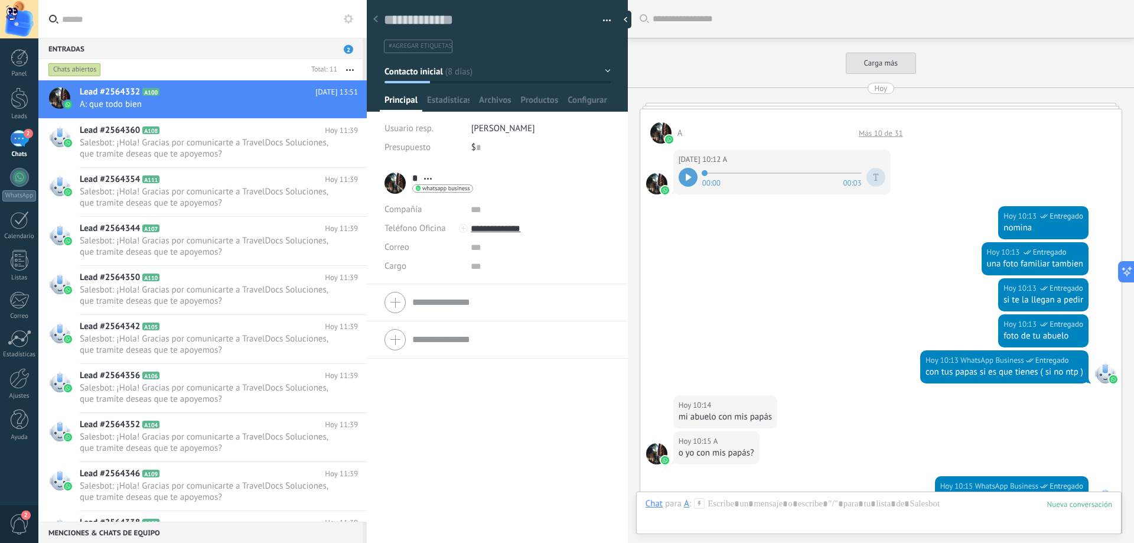
scroll to position [680, 0]
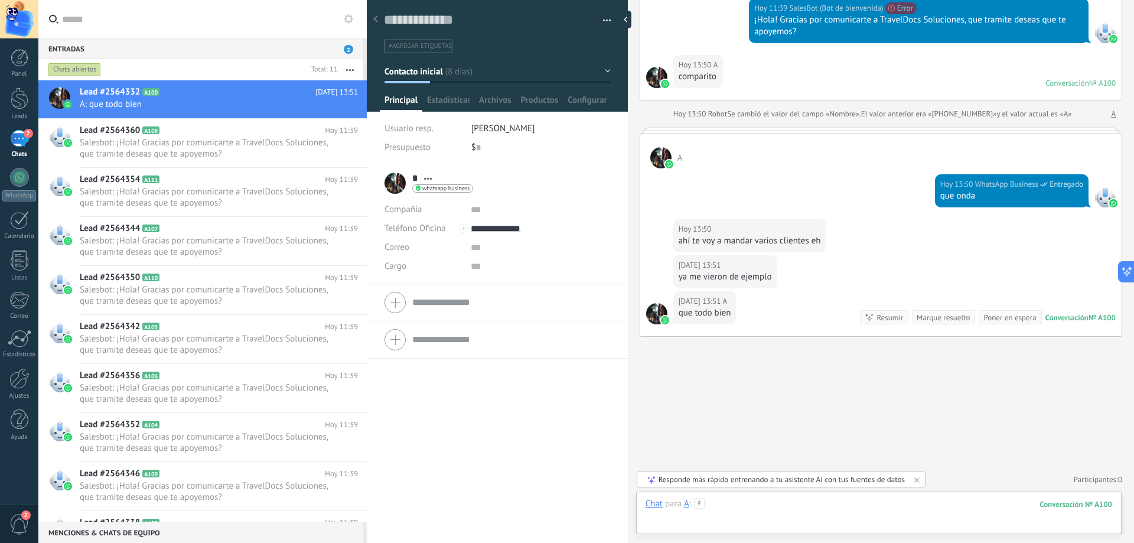
click at [738, 505] on div at bounding box center [879, 515] width 467 height 35
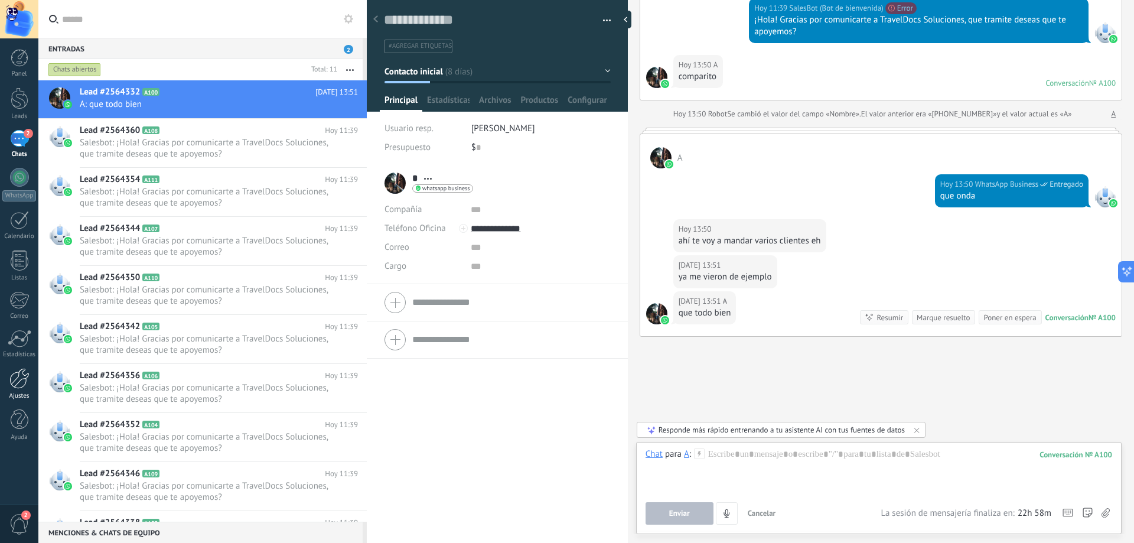
click at [18, 382] on div at bounding box center [19, 378] width 20 height 21
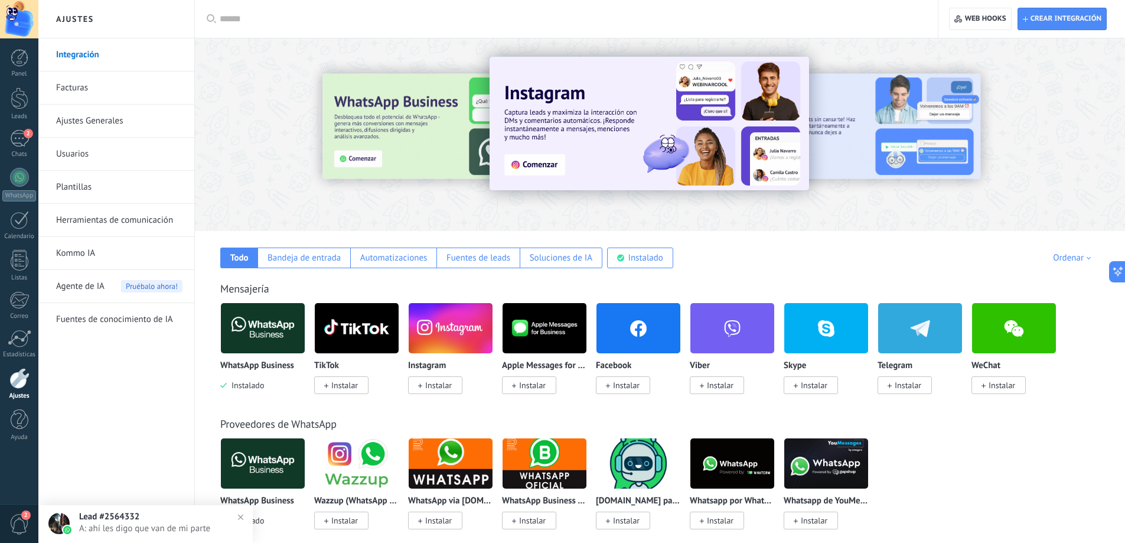
click at [102, 229] on link "Herramientas de comunicación" at bounding box center [119, 220] width 126 height 33
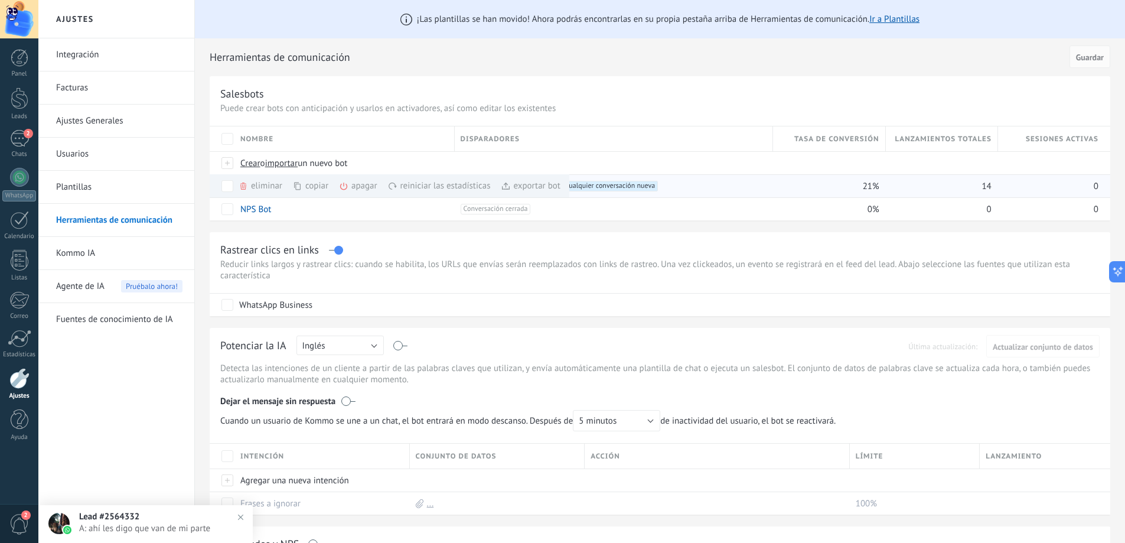
click at [348, 184] on icon at bounding box center [343, 185] width 9 height 9
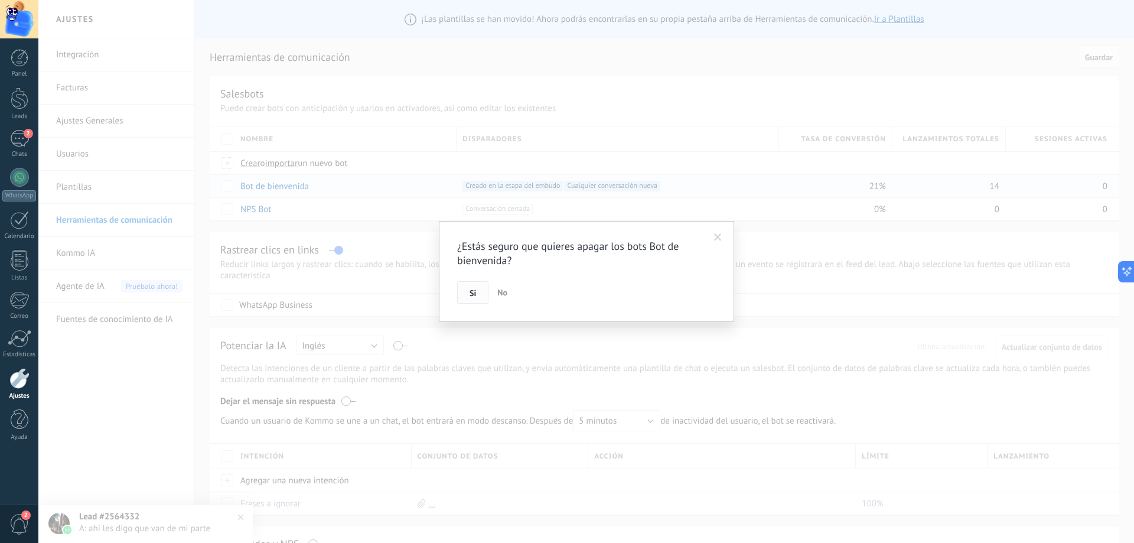
click at [475, 296] on span "Si" at bounding box center [473, 293] width 6 height 8
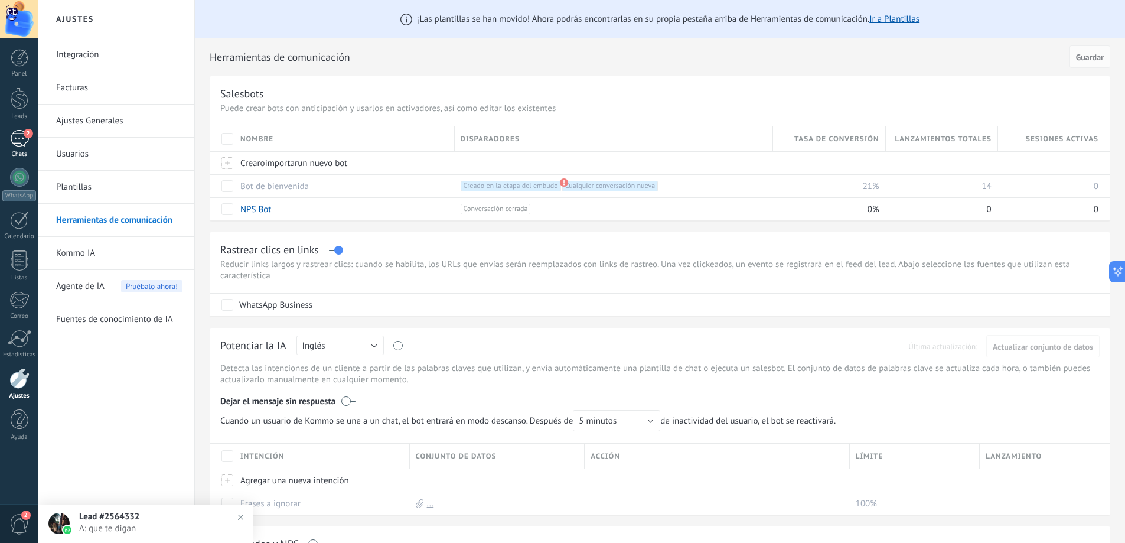
click at [23, 140] on div "2" at bounding box center [19, 138] width 19 height 17
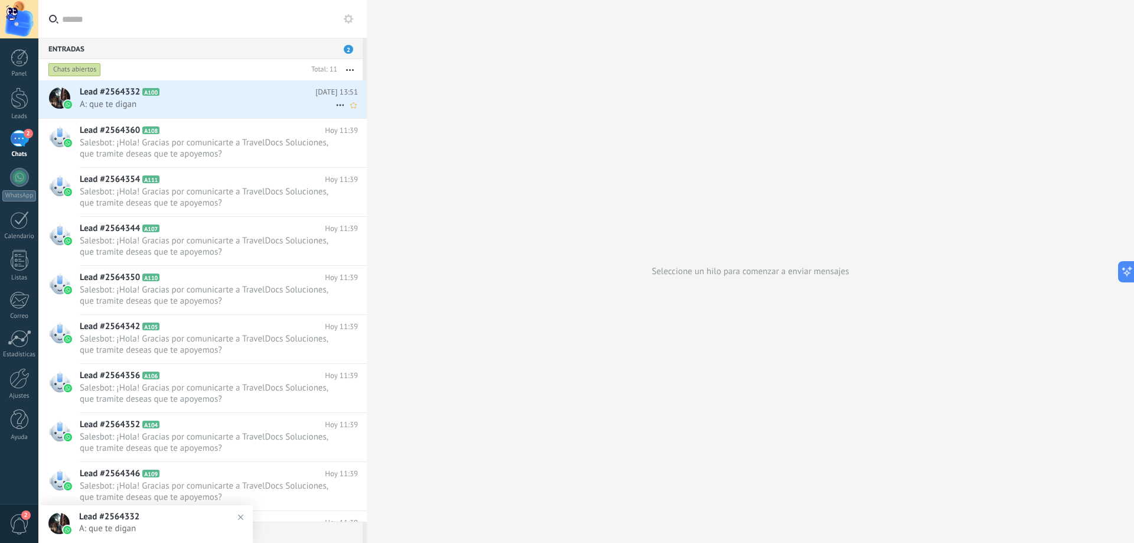
click at [186, 104] on span "A: que te digan" at bounding box center [208, 104] width 256 height 11
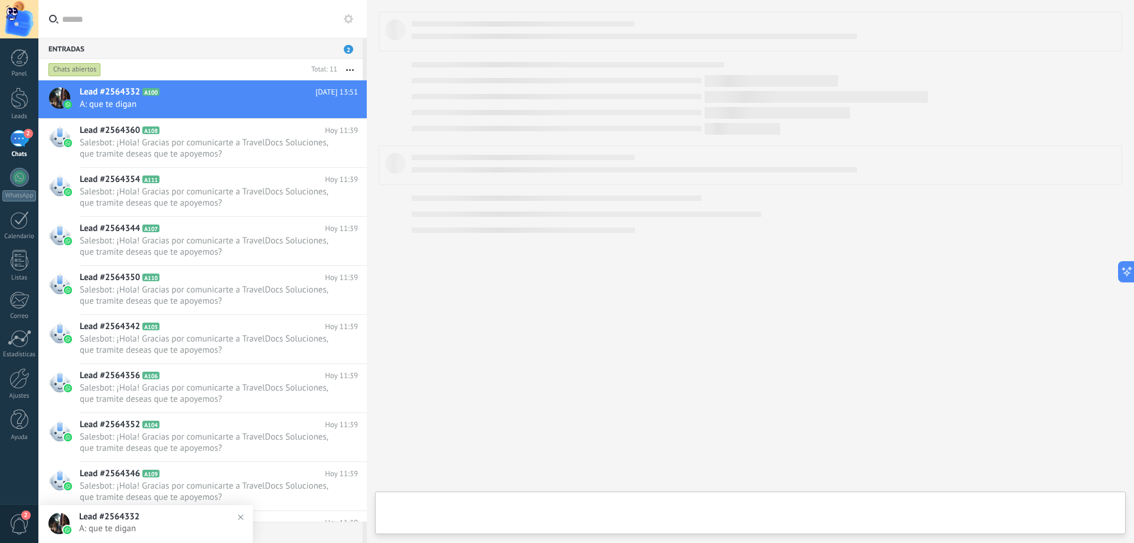
type textarea "**********"
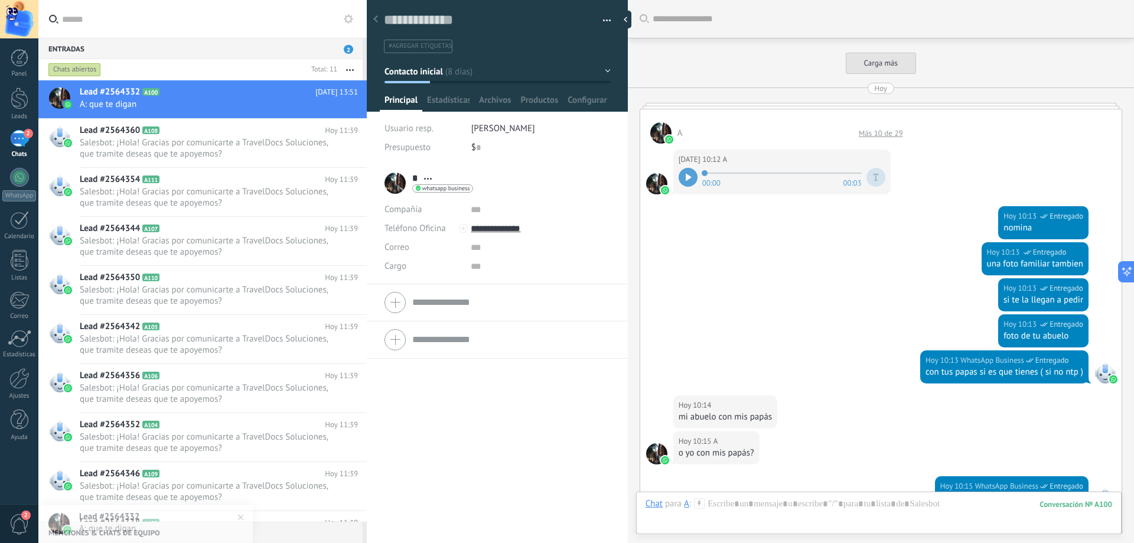
scroll to position [752, 0]
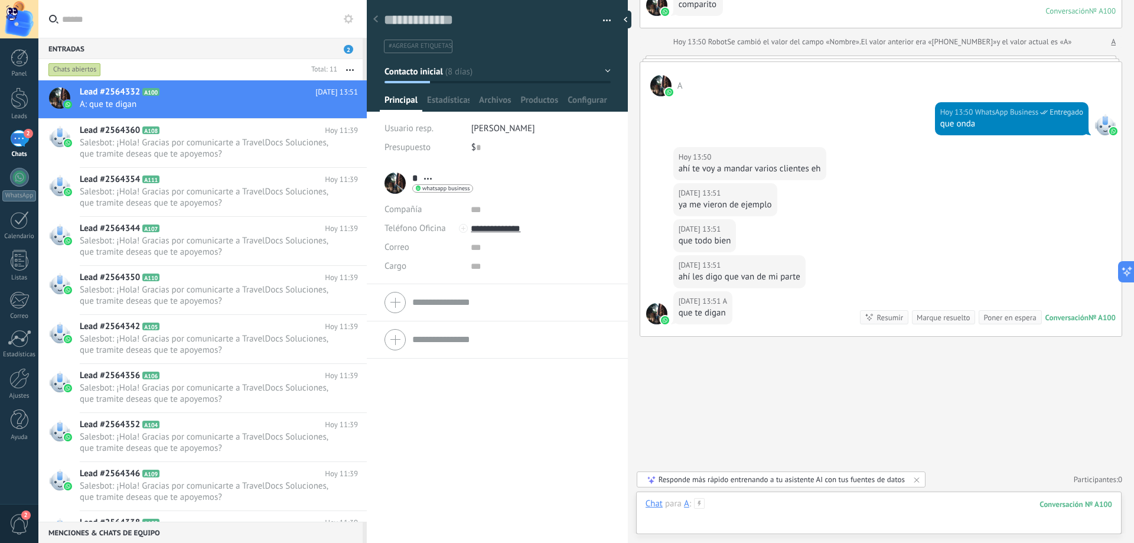
click at [794, 518] on div at bounding box center [879, 515] width 467 height 35
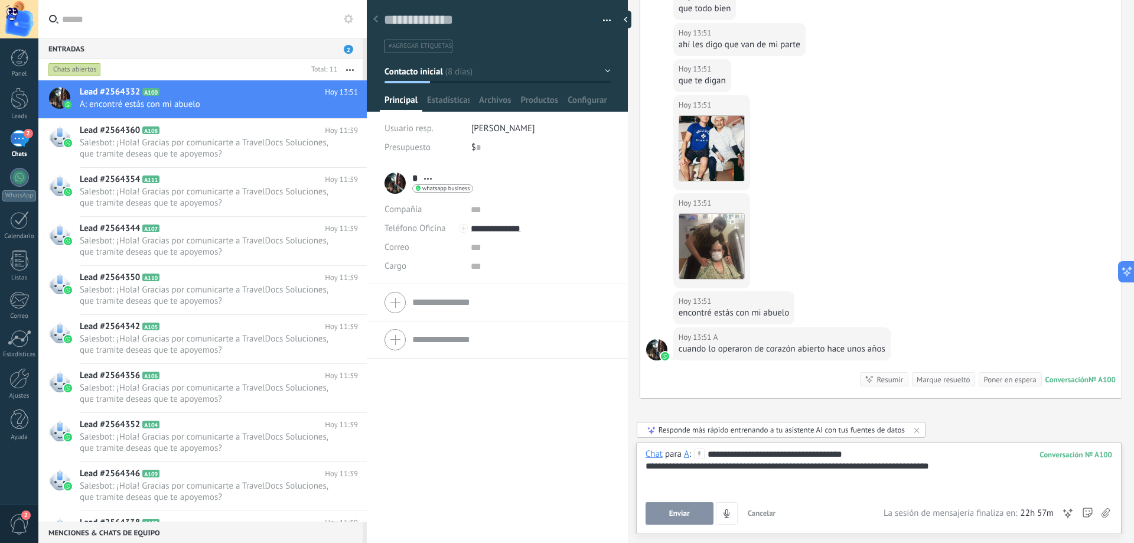
scroll to position [1046, 0]
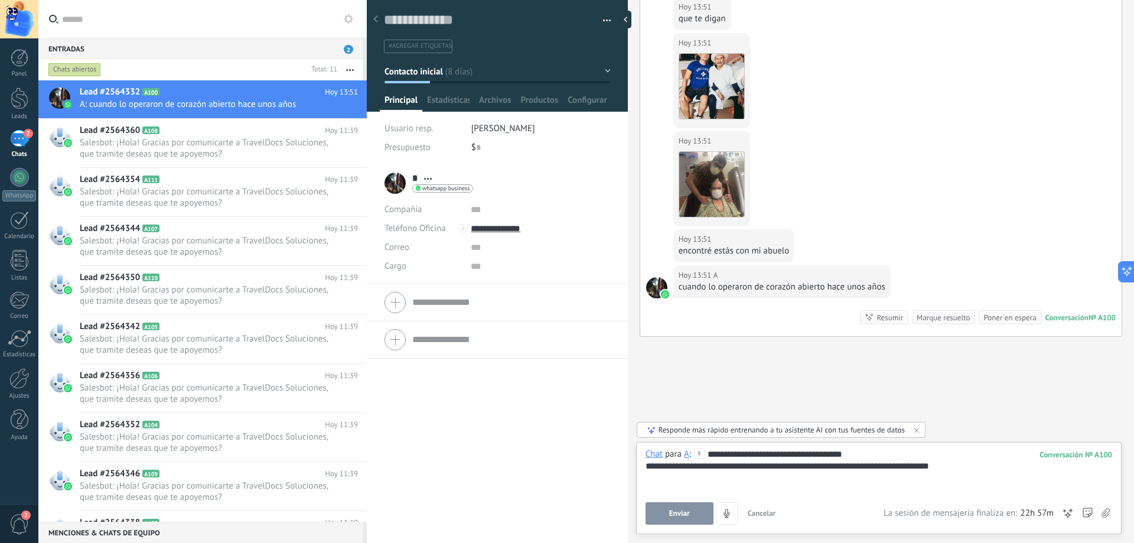
click at [695, 509] on button "Enviar" at bounding box center [680, 513] width 68 height 22
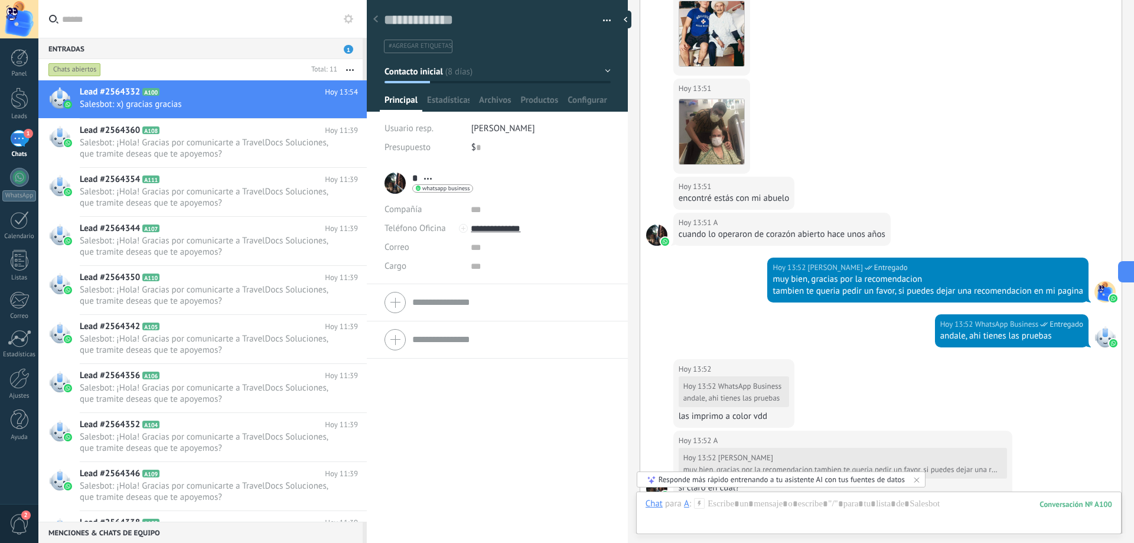
scroll to position [1682, 0]
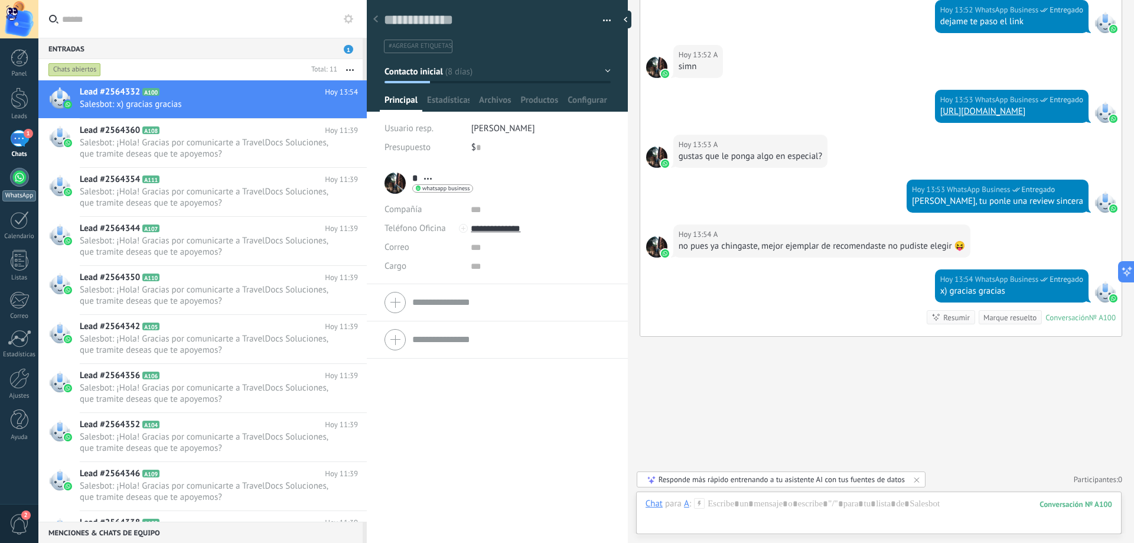
click at [18, 183] on div at bounding box center [19, 177] width 19 height 19
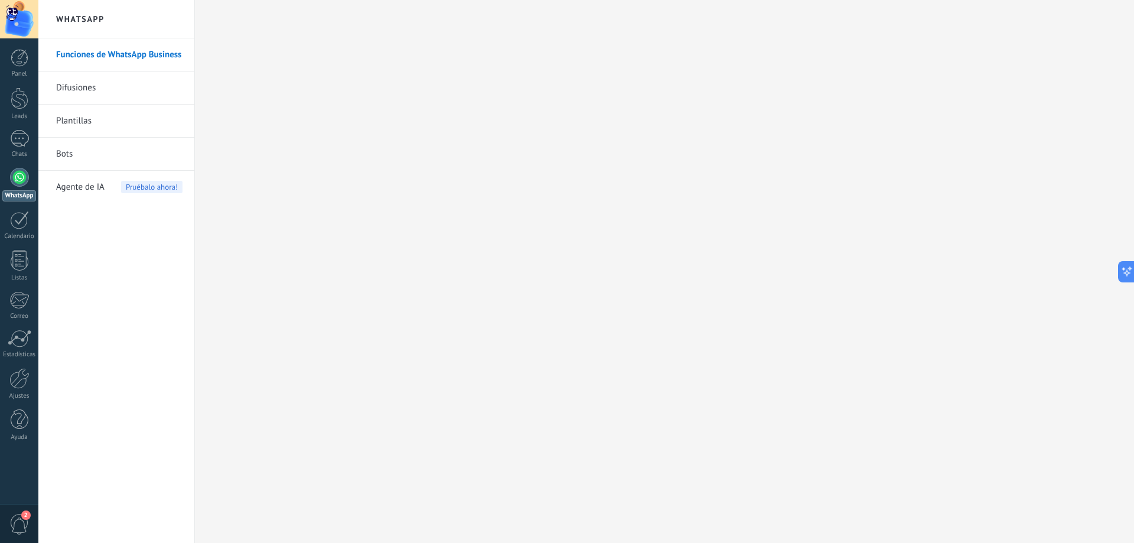
click at [69, 190] on span "Agente de IA" at bounding box center [80, 187] width 48 height 33
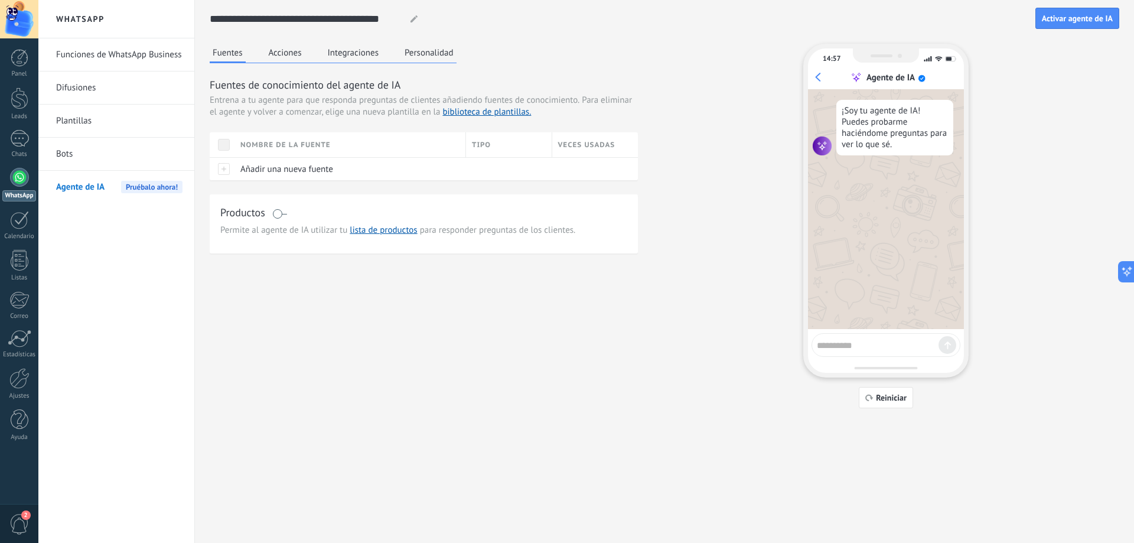
click at [867, 341] on textarea at bounding box center [878, 343] width 122 height 15
type textarea "********"
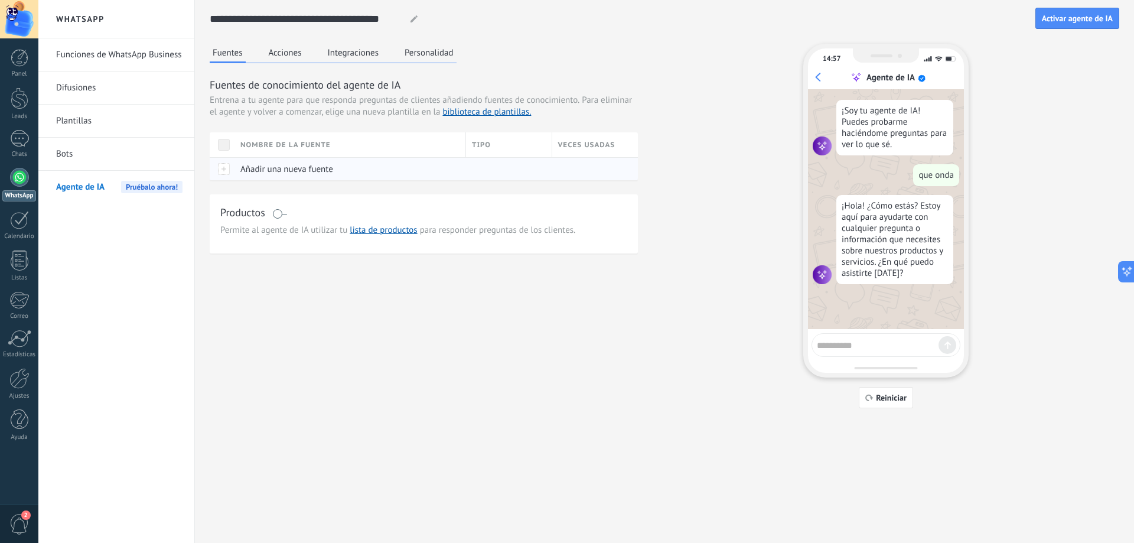
click at [224, 171] on div at bounding box center [222, 168] width 25 height 23
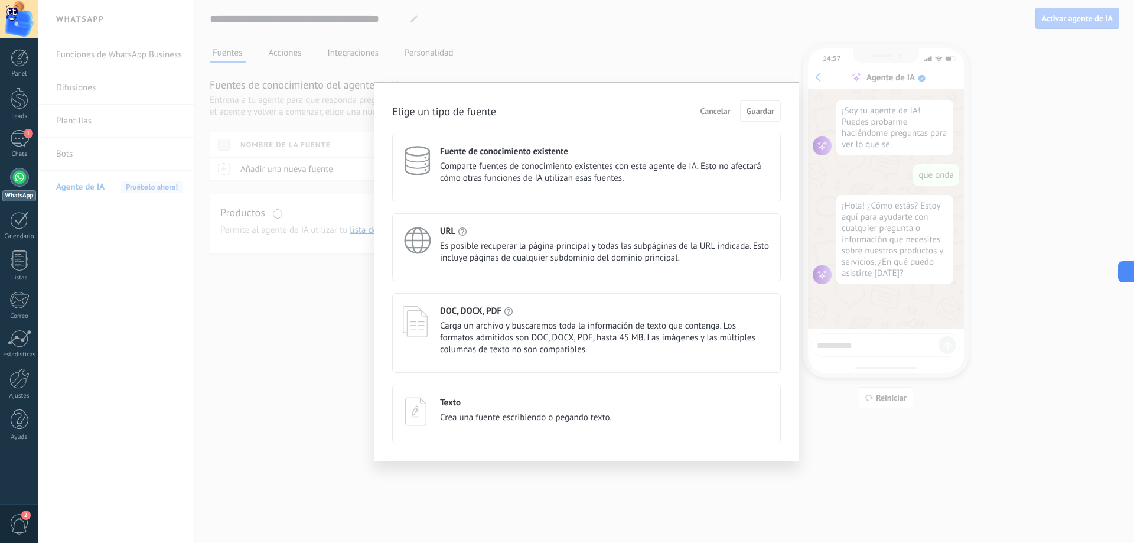
click at [479, 245] on span "Es posible recuperar la página principal y todas las subpáginas de la URL indic…" at bounding box center [605, 252] width 330 height 24
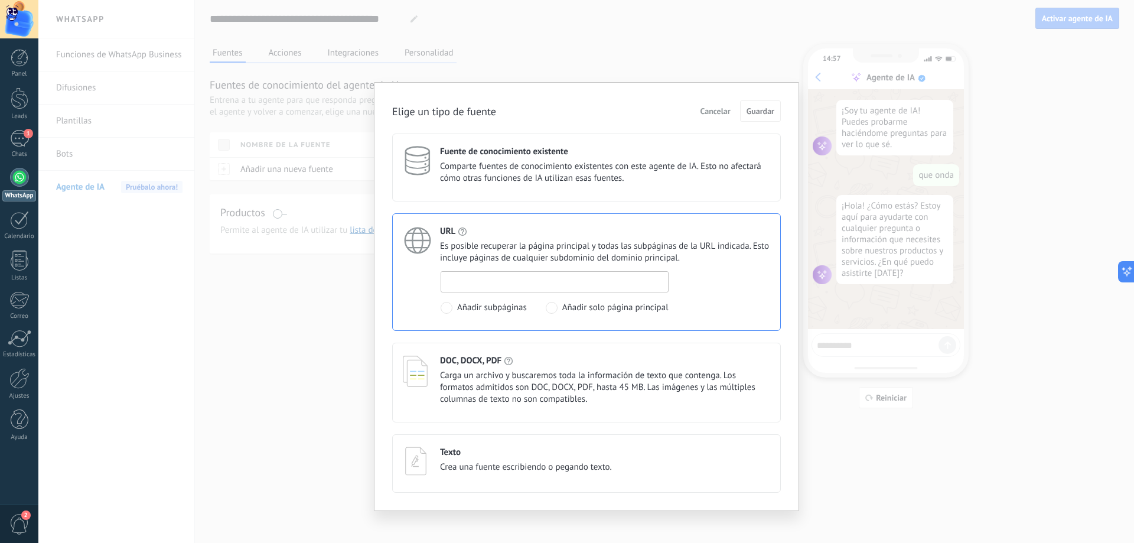
click at [500, 282] on input at bounding box center [554, 281] width 227 height 19
paste input "**********"
type input "**********"
click at [552, 309] on span at bounding box center [552, 308] width 12 height 12
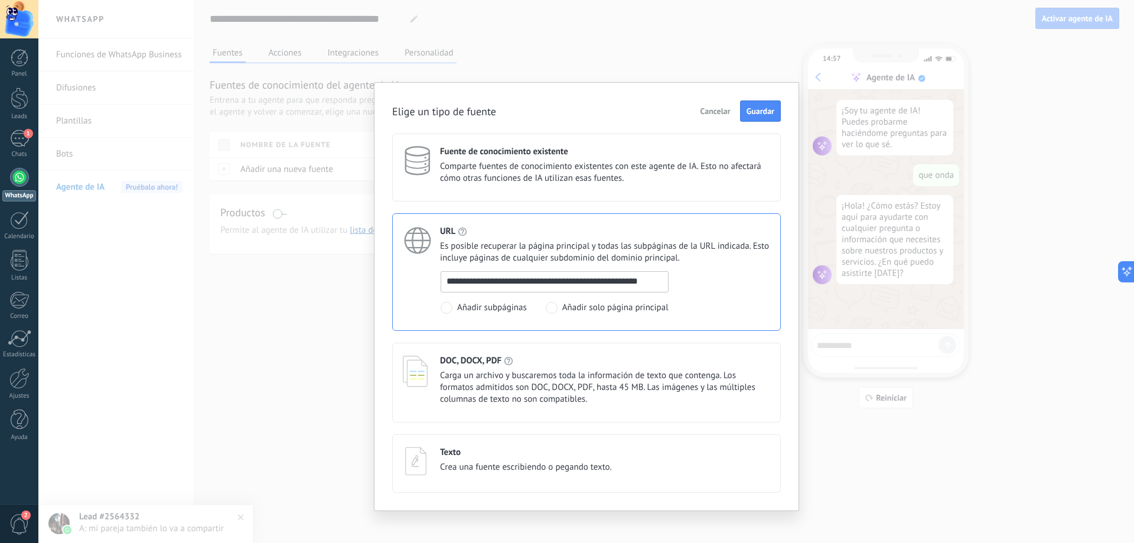
scroll to position [0, 0]
click at [747, 310] on div "**********" at bounding box center [606, 292] width 330 height 43
click at [762, 114] on span "Guardar" at bounding box center [761, 111] width 28 height 8
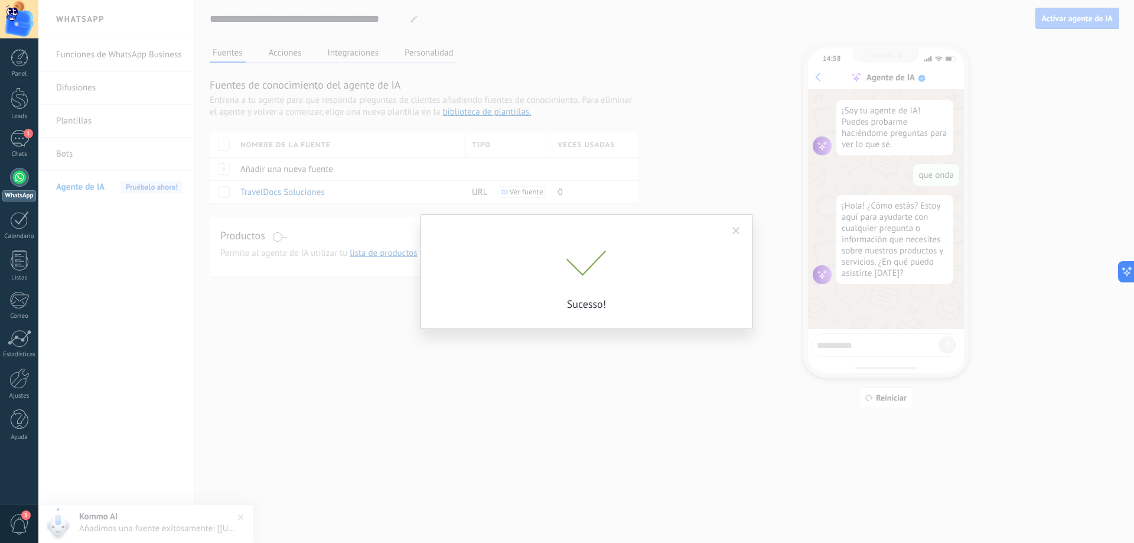
click at [737, 228] on span at bounding box center [737, 231] width 8 height 8
